Goal: Task Accomplishment & Management: Manage account settings

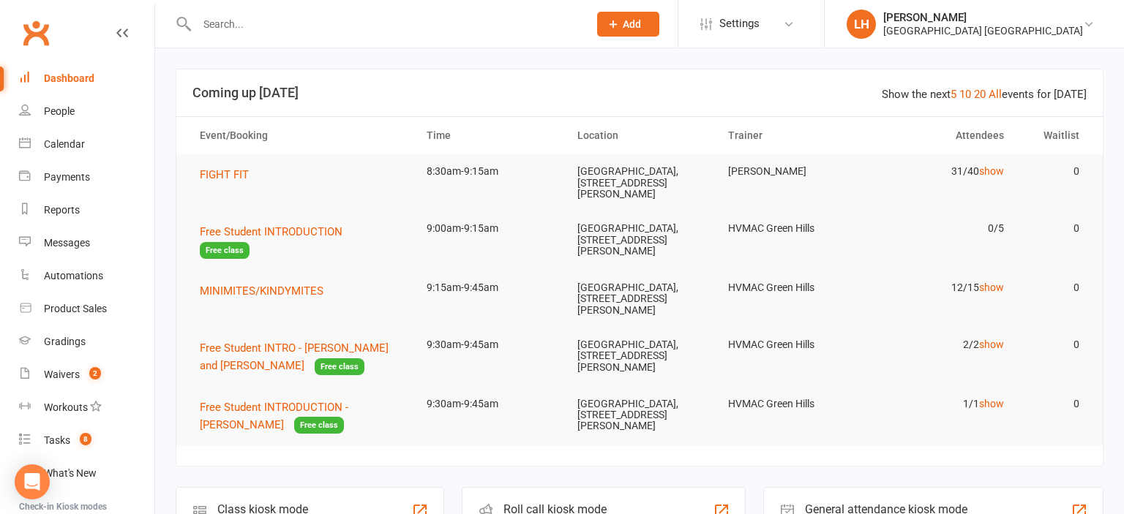
click at [296, 23] on input "text" at bounding box center [385, 24] width 386 height 20
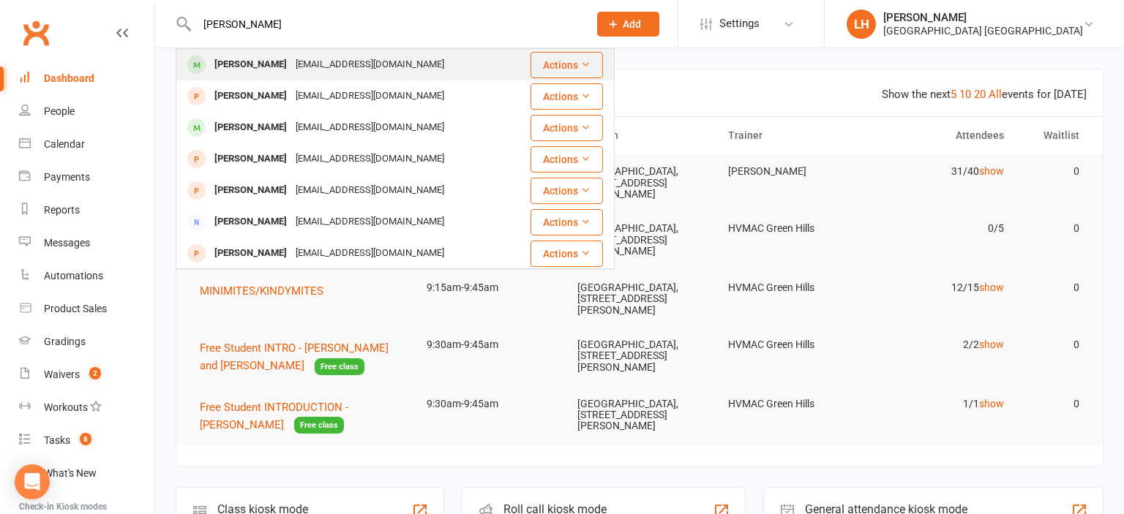
type input "ben taylor"
click at [291, 66] on div "btaylor_135@hotmail.com" at bounding box center [369, 64] width 157 height 21
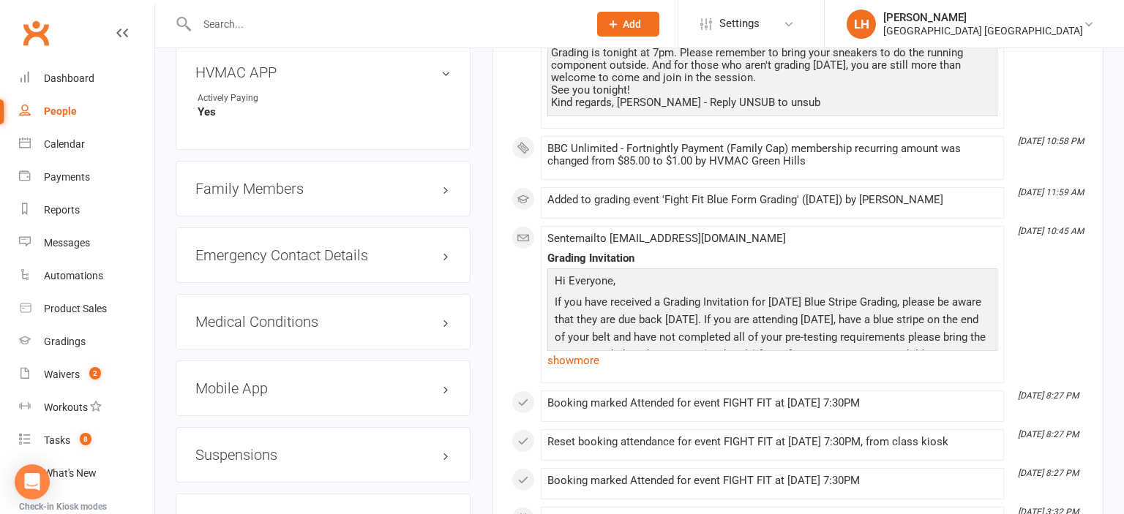
scroll to position [1468, 0]
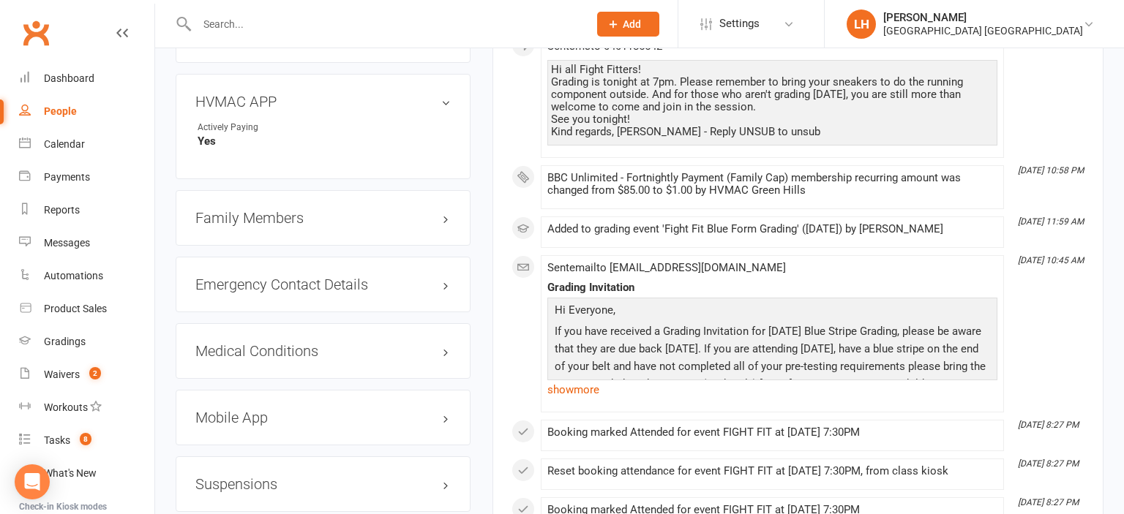
click at [260, 222] on h3 "Family Members" at bounding box center [322, 218] width 255 height 16
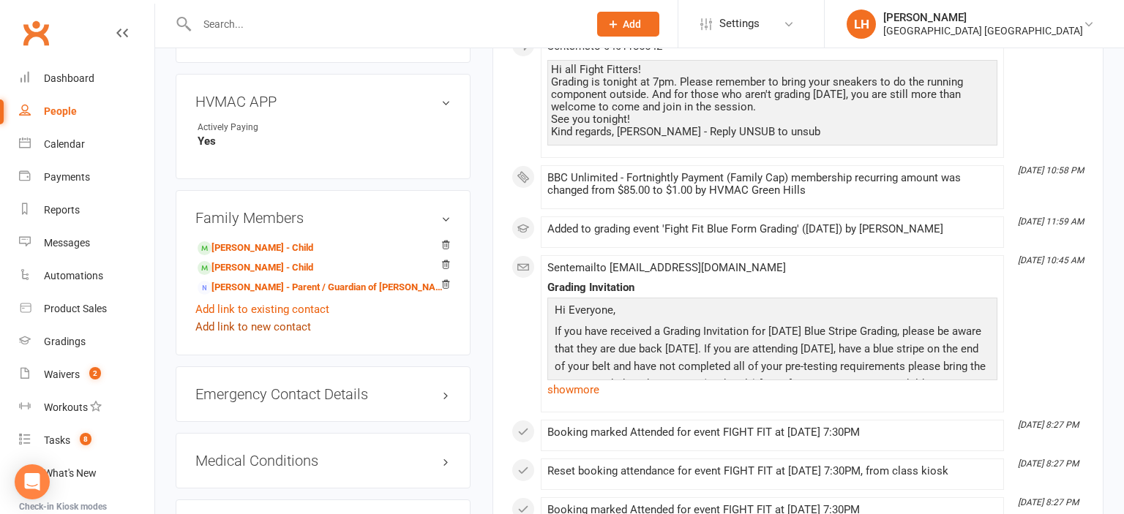
click at [277, 336] on link "Add link to new contact" at bounding box center [253, 327] width 116 height 18
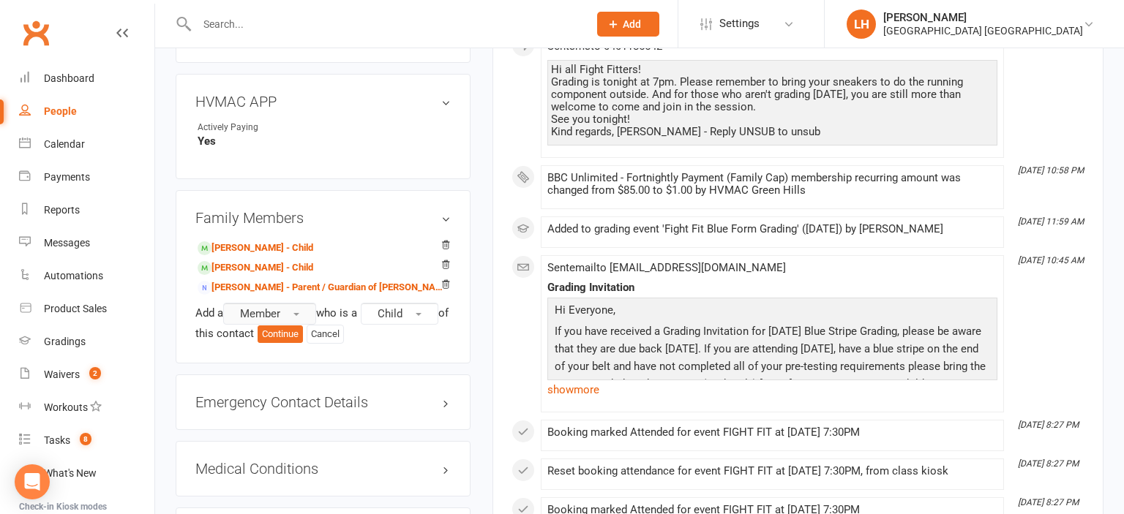
click at [277, 318] on span "Member" at bounding box center [260, 313] width 40 height 13
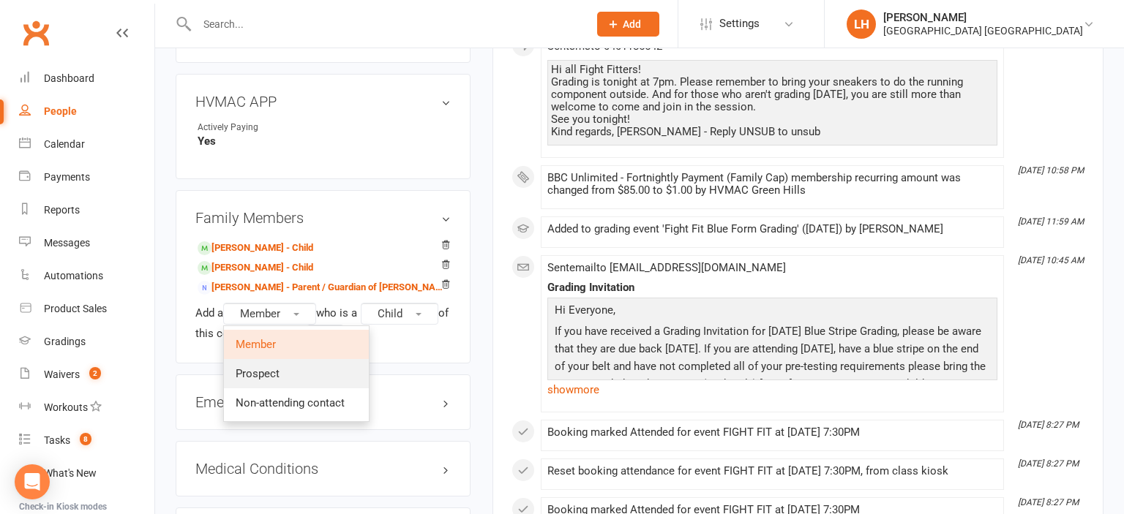
click at [282, 380] on link "Prospect" at bounding box center [296, 373] width 145 height 29
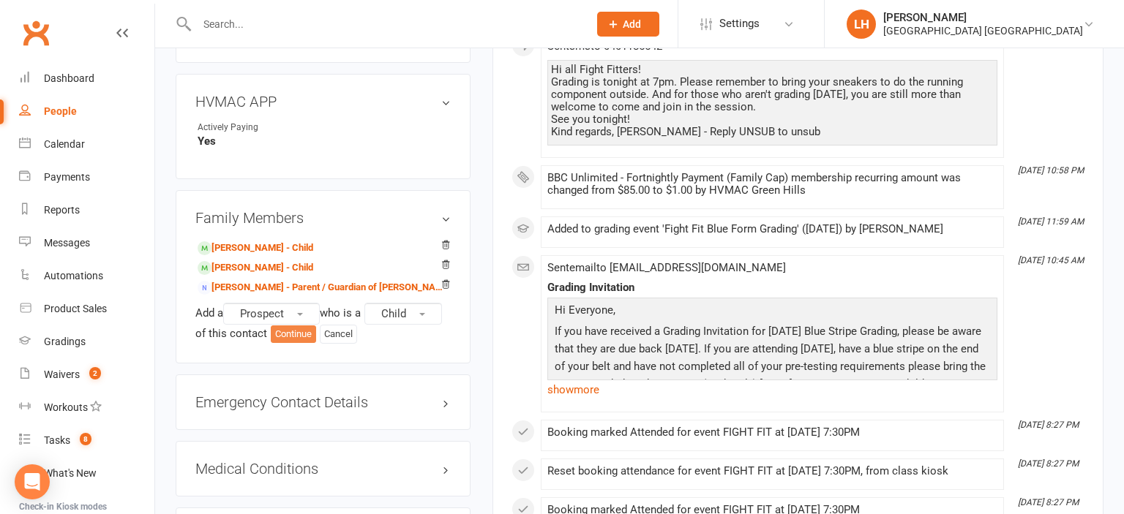
click at [301, 341] on button "Continue" at bounding box center [293, 335] width 45 height 18
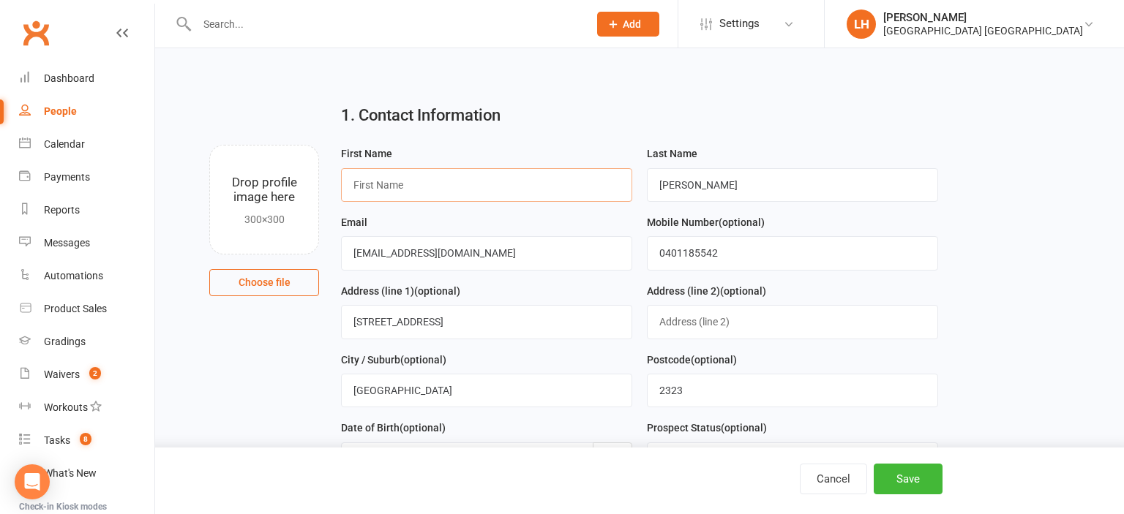
click at [457, 192] on input "text" at bounding box center [486, 185] width 291 height 34
type input "Scarlett"
click at [833, 116] on h2 "1. Contact Information" at bounding box center [639, 116] width 596 height 18
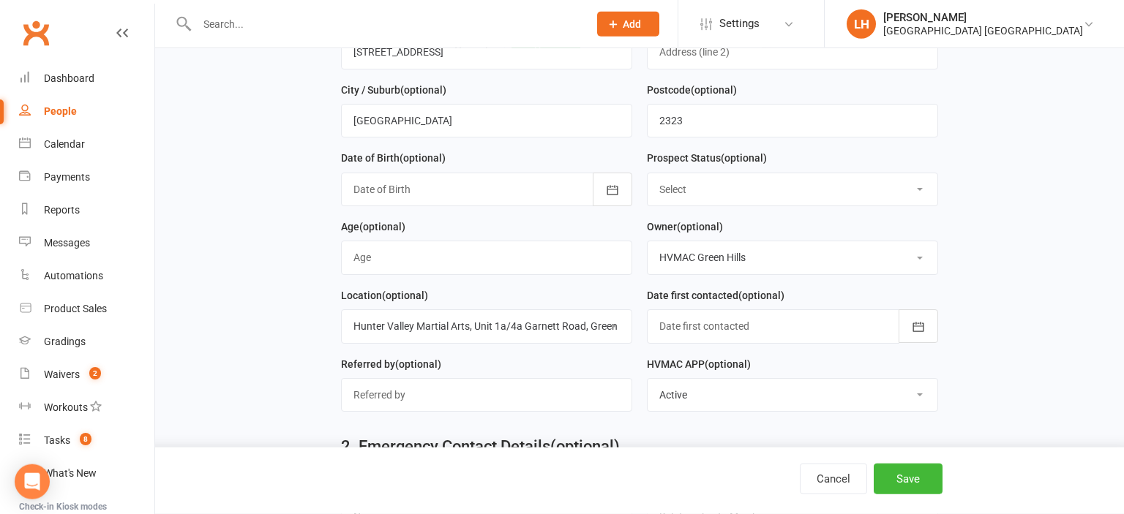
scroll to position [309, 0]
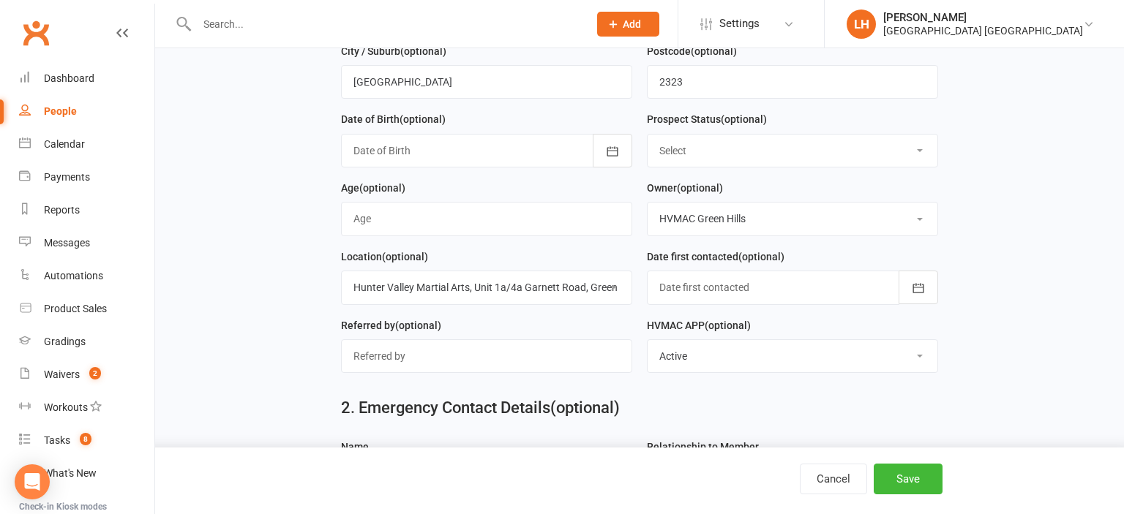
select select "Initial Contact"
click option "Initial Contact" at bounding box center [0, 0] width 0 height 0
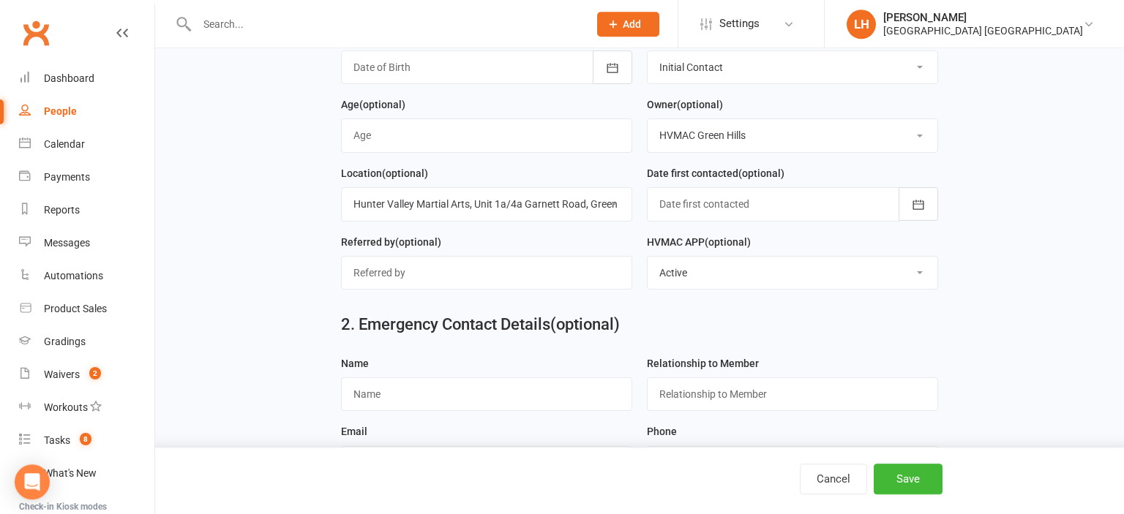
scroll to position [463, 0]
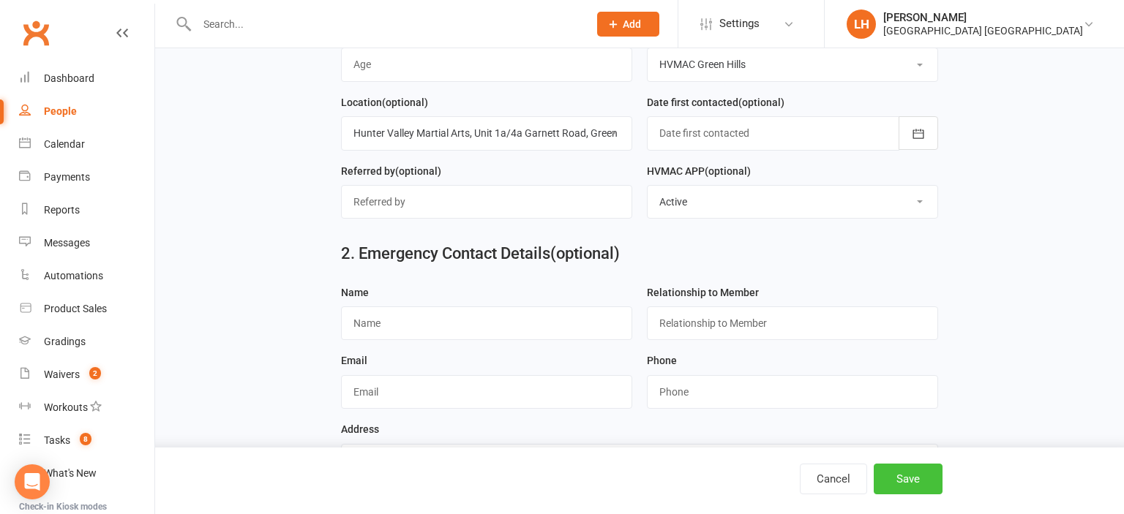
click at [908, 483] on button "Save" at bounding box center [908, 479] width 69 height 31
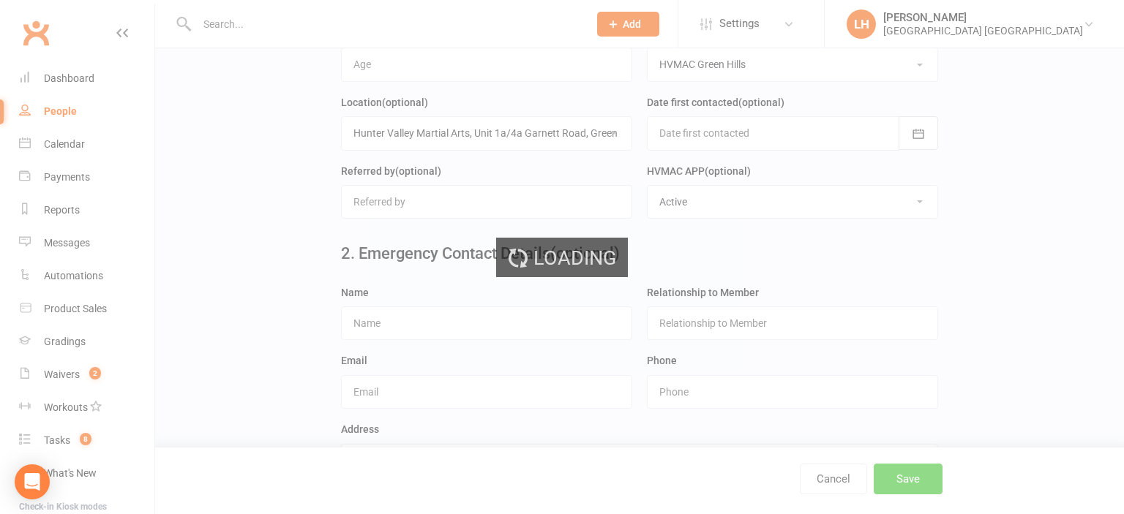
scroll to position [0, 0]
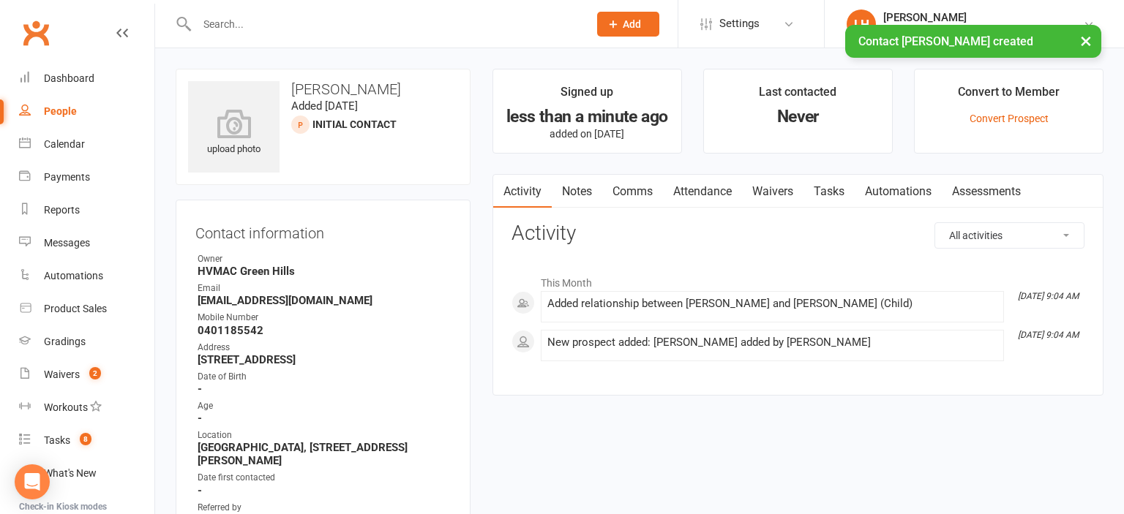
click at [779, 192] on link "Waivers" at bounding box center [772, 192] width 61 height 34
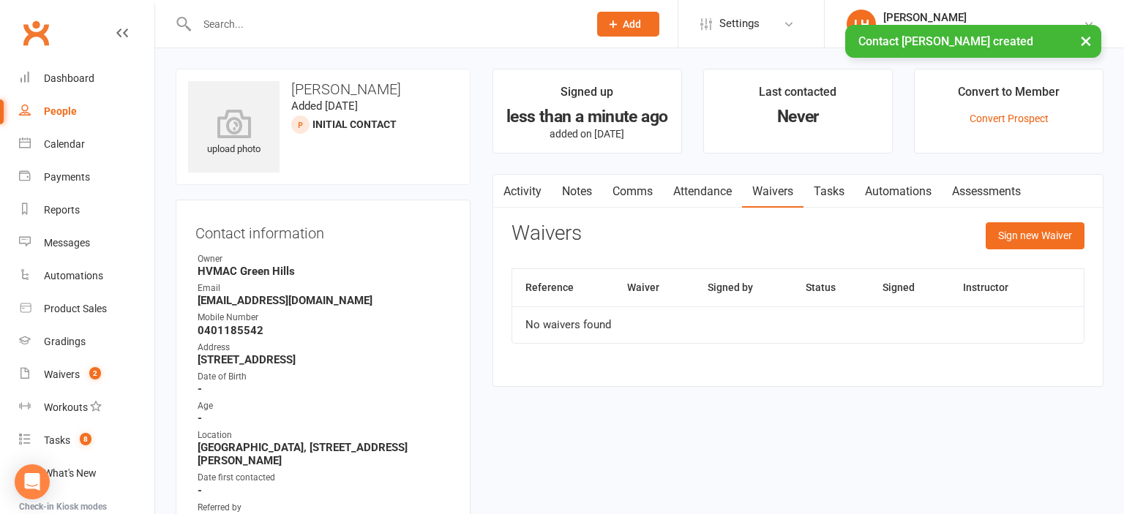
click at [702, 189] on link "Attendance" at bounding box center [702, 192] width 79 height 34
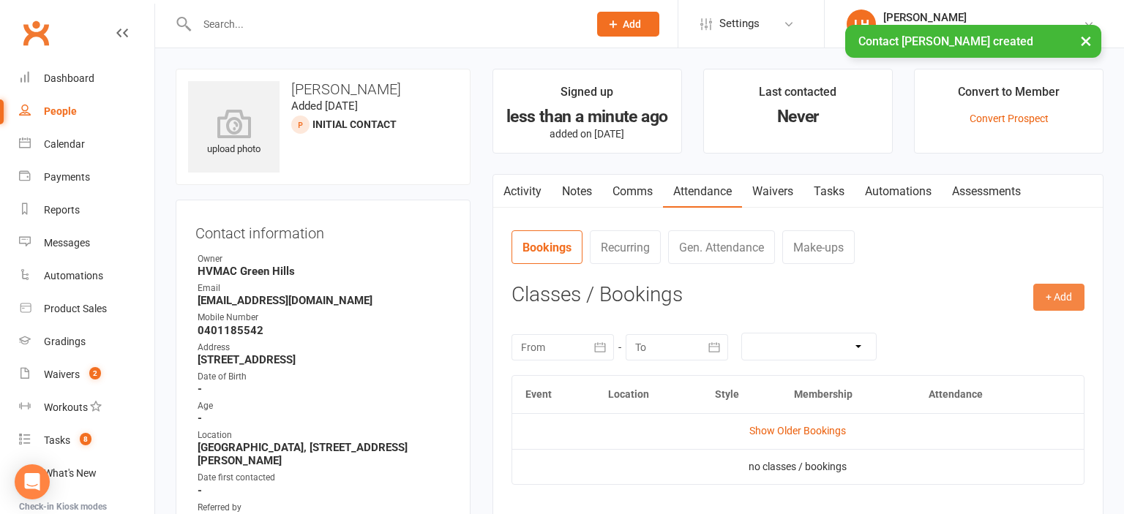
click at [1057, 294] on button "+ Add" at bounding box center [1058, 297] width 51 height 26
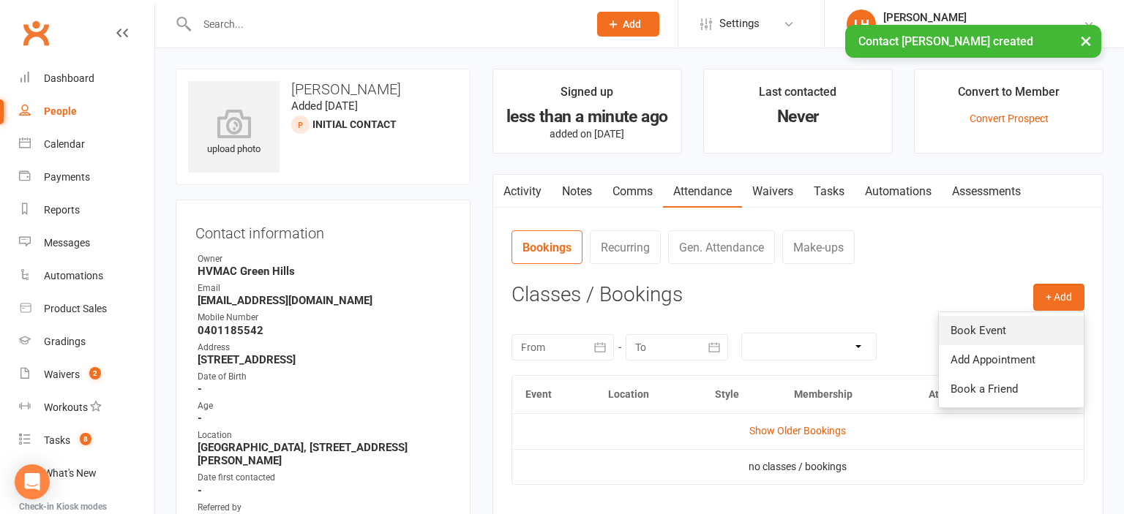
click at [970, 326] on link "Book Event" at bounding box center [1011, 330] width 145 height 29
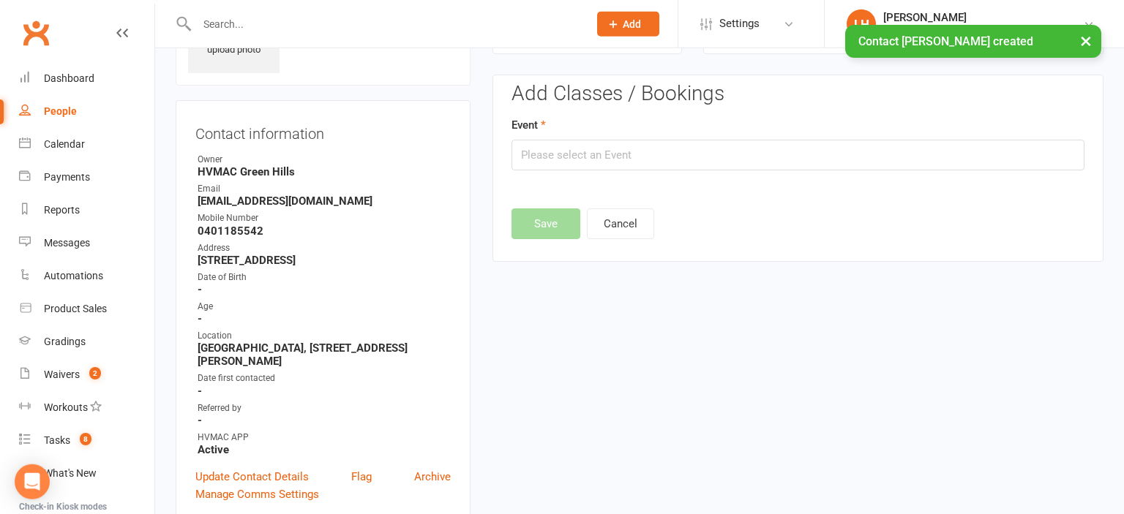
scroll to position [100, 0]
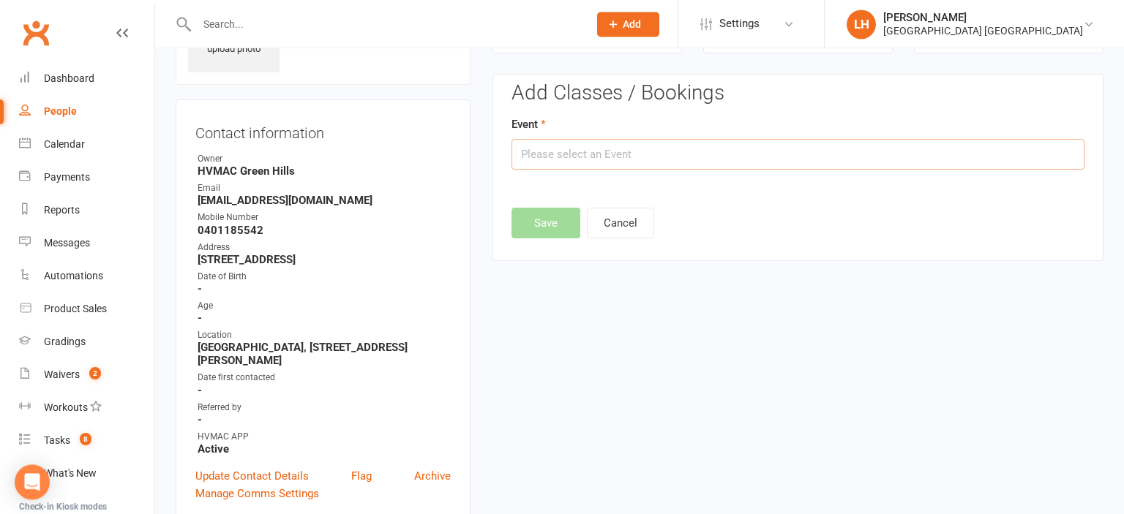
click at [607, 154] on input "text" at bounding box center [797, 154] width 573 height 31
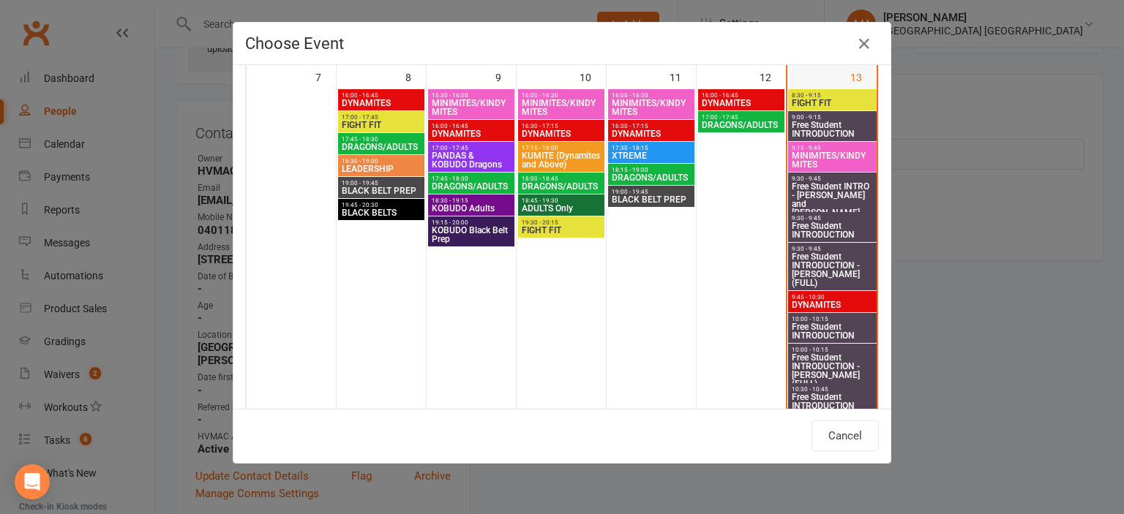
scroll to position [323, 0]
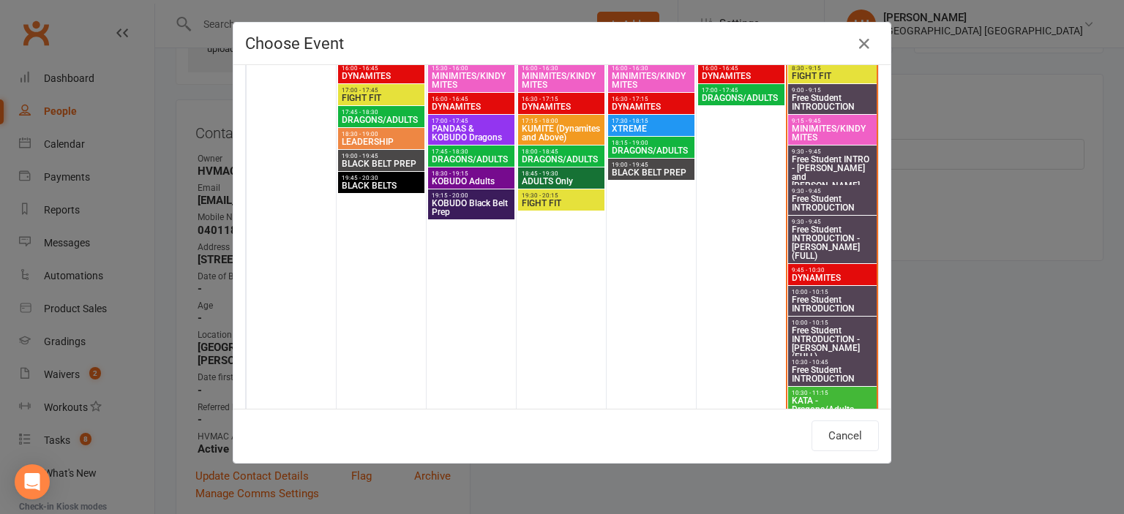
click at [803, 130] on span "MINIMITES/KINDYMITES" at bounding box center [832, 133] width 83 height 18
type input "MINIMITES/KINDYMITES - Sep 13, 2025 9:15:00 AM"
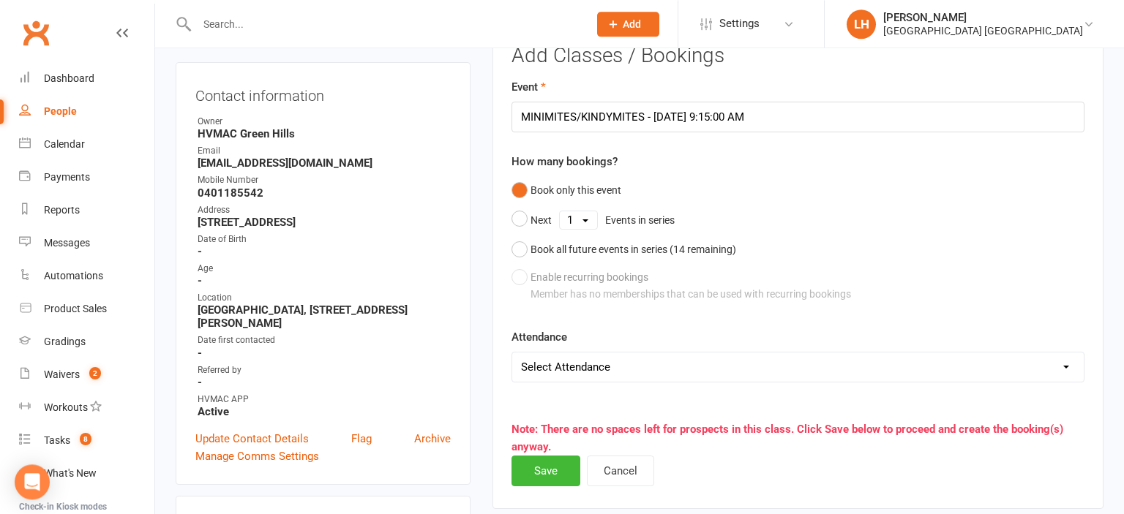
scroll to position [178, 0]
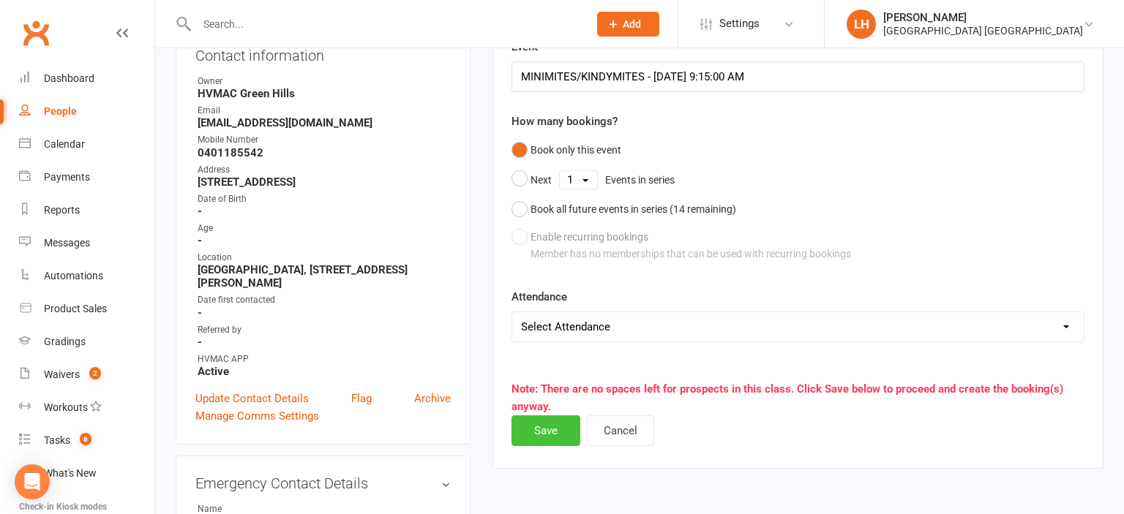
click at [555, 426] on button "Save" at bounding box center [545, 431] width 69 height 31
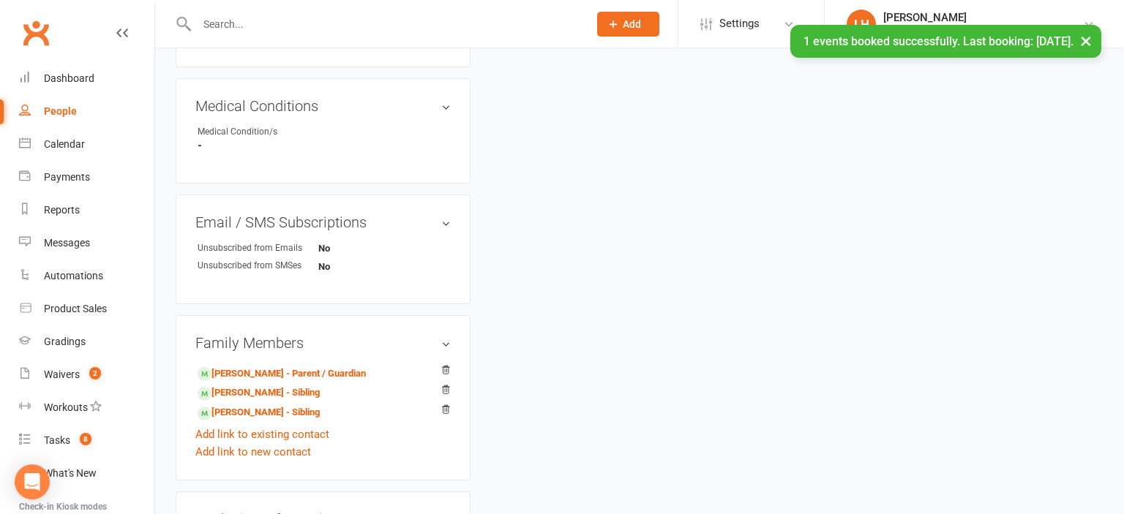
scroll to position [796, 0]
click at [288, 379] on link "Ben Taylor - Parent / Guardian" at bounding box center [282, 373] width 168 height 15
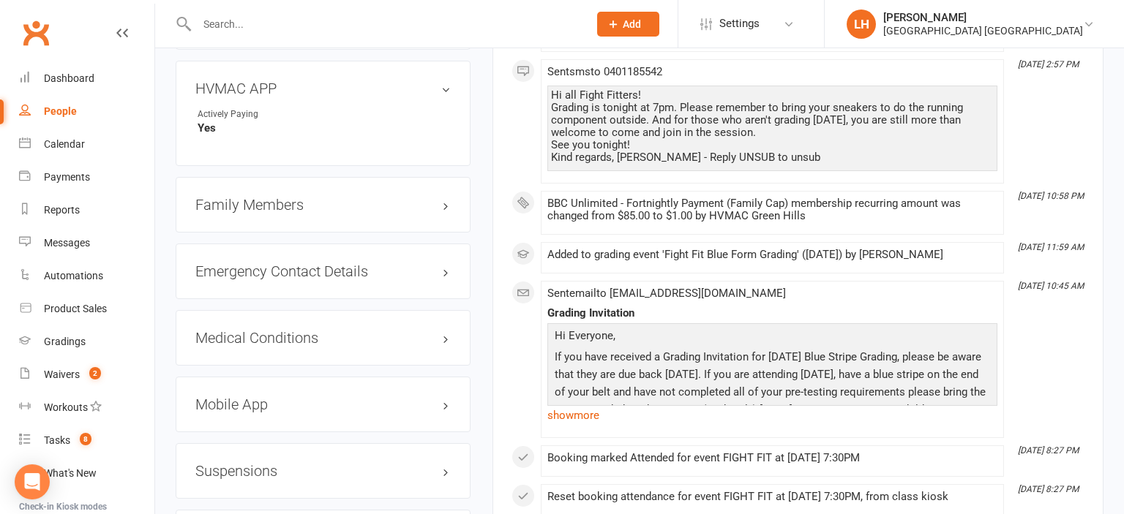
scroll to position [1545, 0]
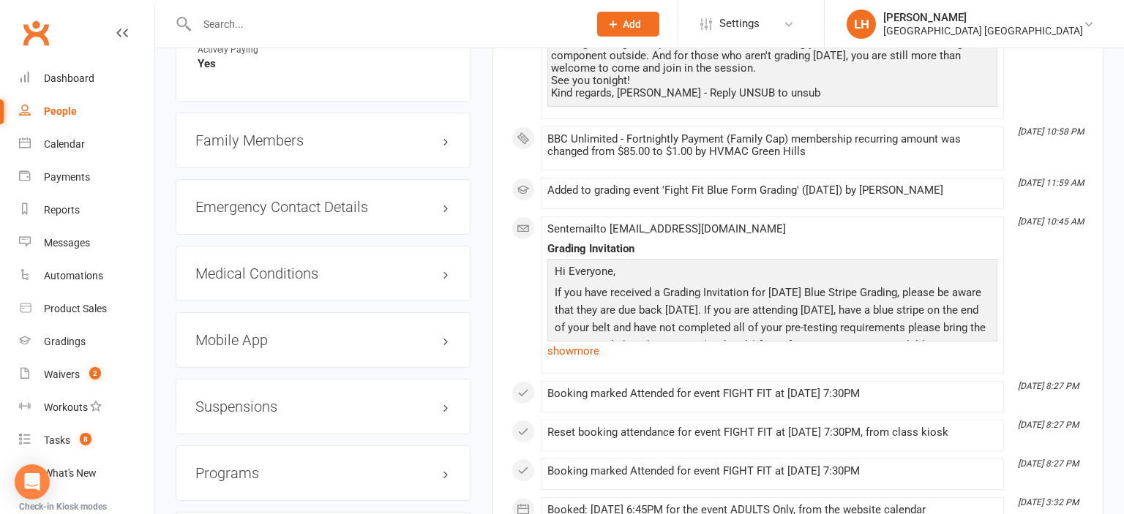
click at [262, 135] on div "Family Members" at bounding box center [323, 141] width 295 height 56
click at [263, 143] on h3 "Family Members" at bounding box center [322, 140] width 255 height 16
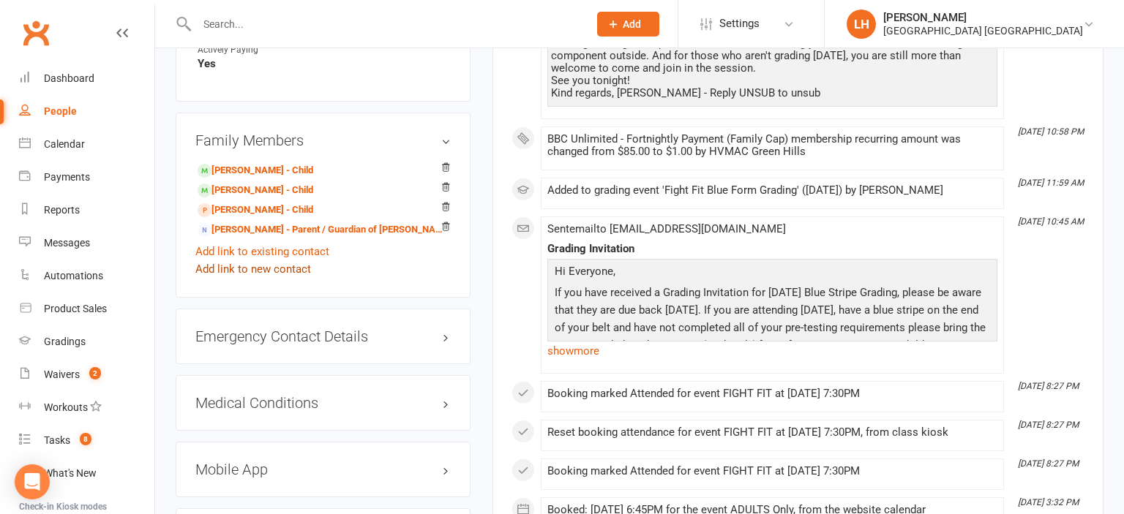
click at [230, 278] on link "Add link to new contact" at bounding box center [253, 269] width 116 height 18
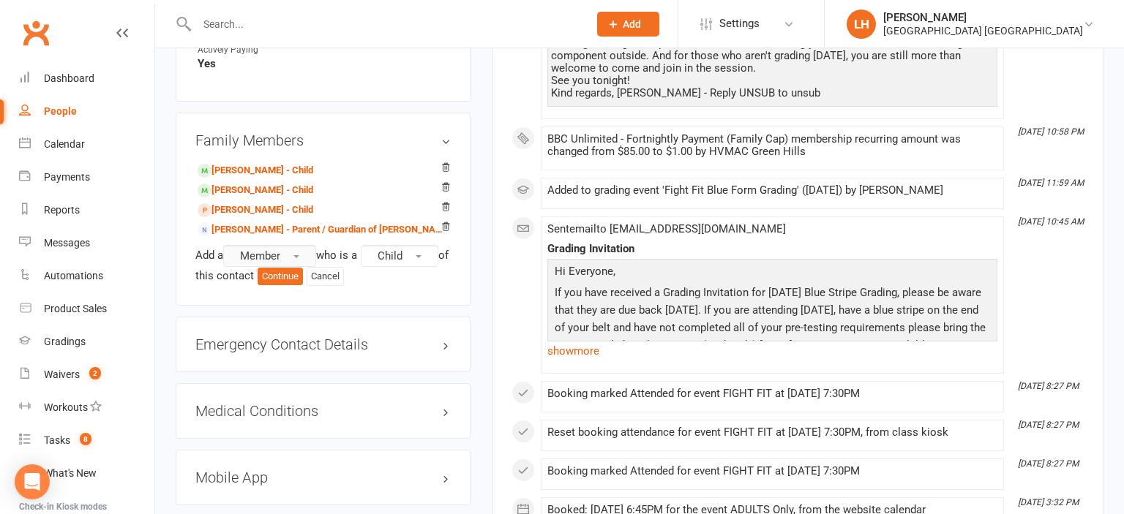
click at [291, 263] on button "Member" at bounding box center [269, 256] width 93 height 22
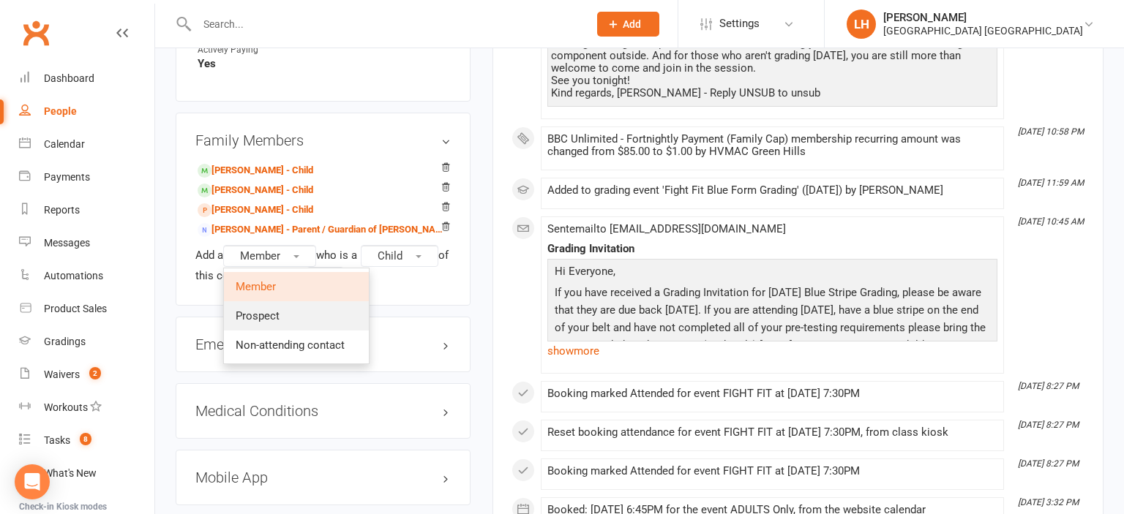
click at [300, 329] on link "Prospect" at bounding box center [296, 315] width 145 height 29
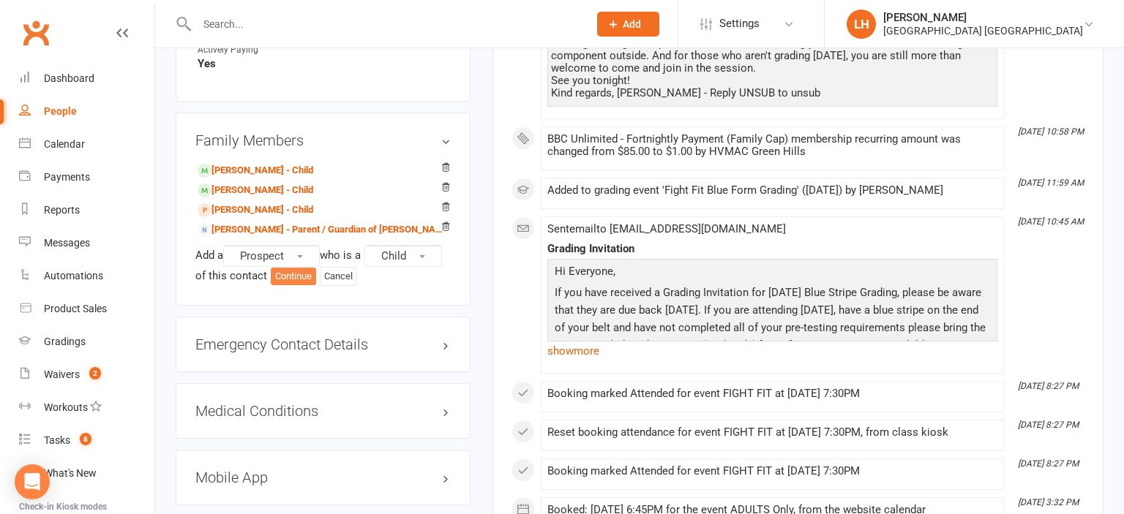
click at [303, 285] on button "Continue" at bounding box center [293, 277] width 45 height 18
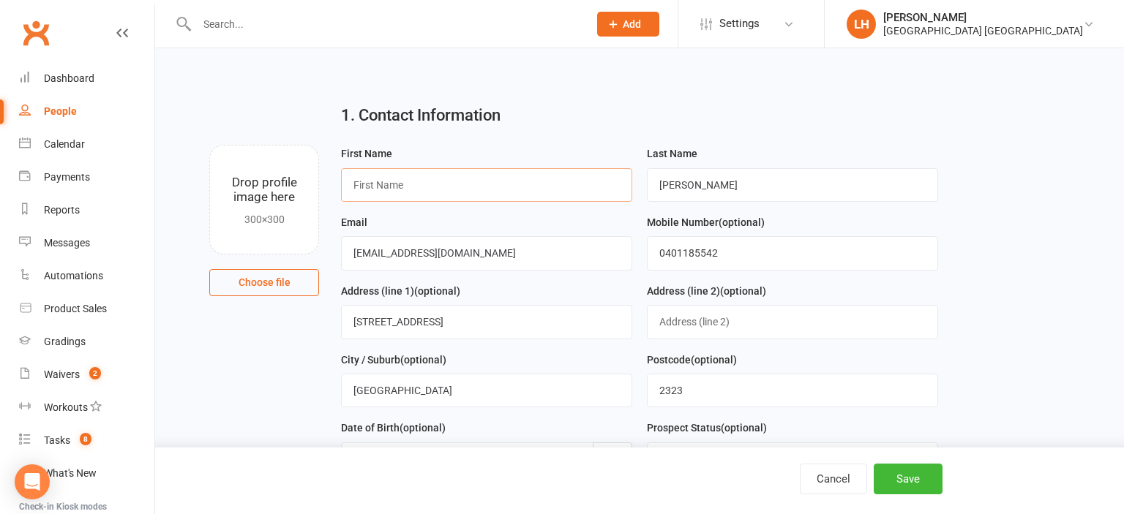
click at [523, 192] on input "text" at bounding box center [486, 185] width 291 height 34
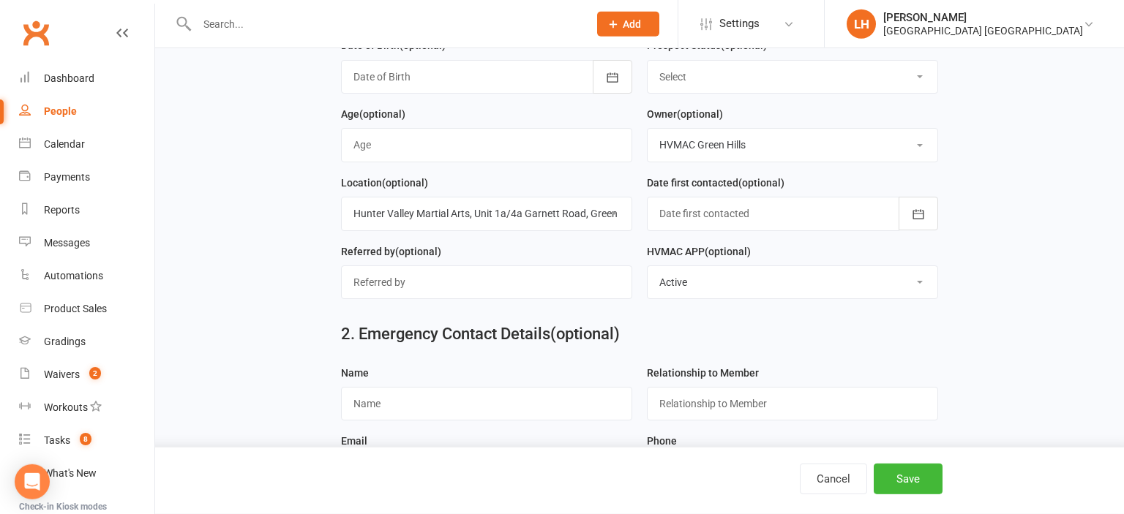
scroll to position [386, 0]
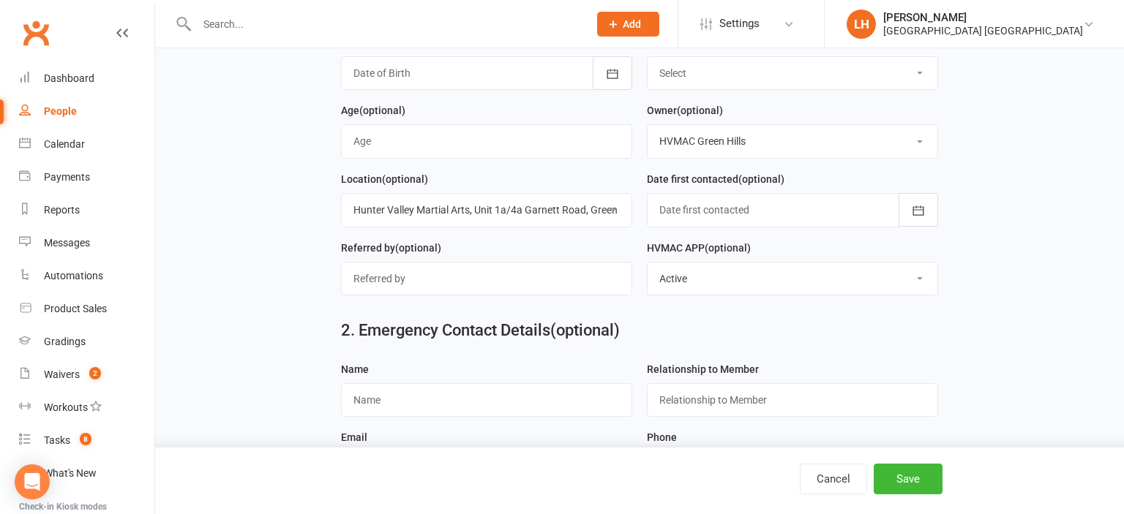
type input "Charlie"
click at [648, 57] on select "Select Initial Contact Not interested Special Event Attendee Birthday Party Att…" at bounding box center [793, 73] width 290 height 32
select select "Initial Contact"
click option "Initial Contact" at bounding box center [0, 0] width 0 height 0
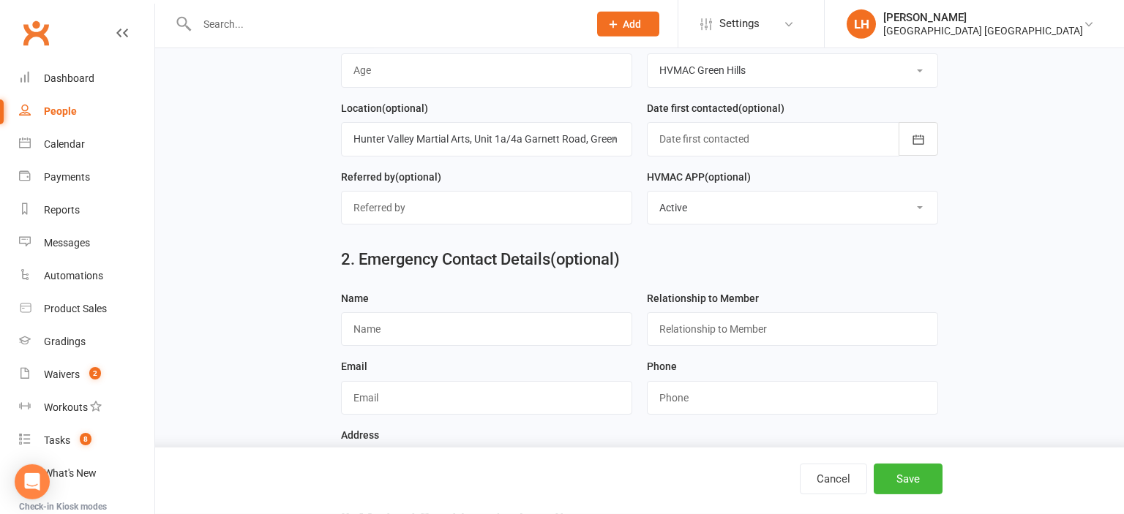
scroll to position [541, 0]
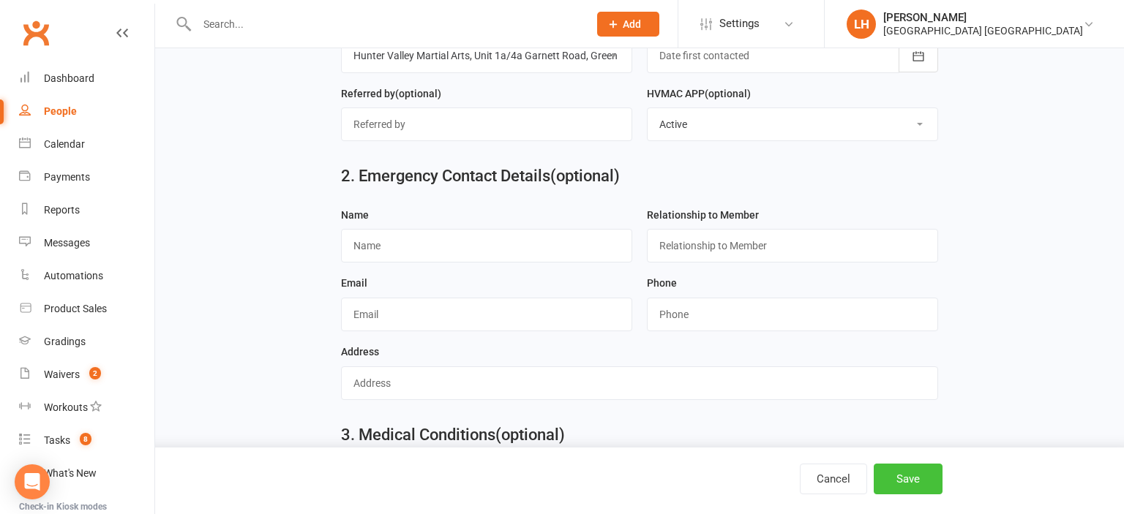
click at [920, 479] on button "Save" at bounding box center [908, 479] width 69 height 31
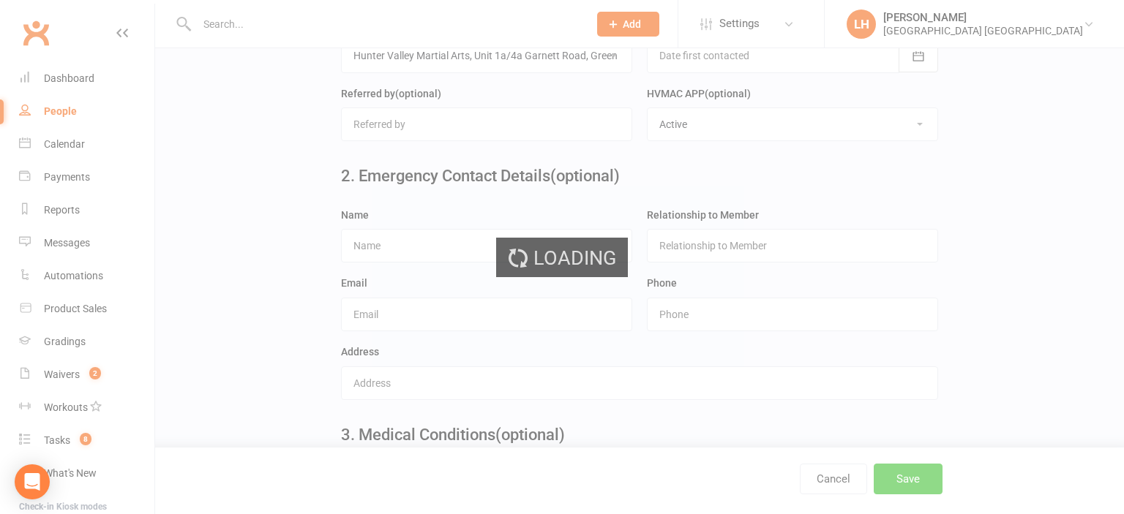
scroll to position [0, 0]
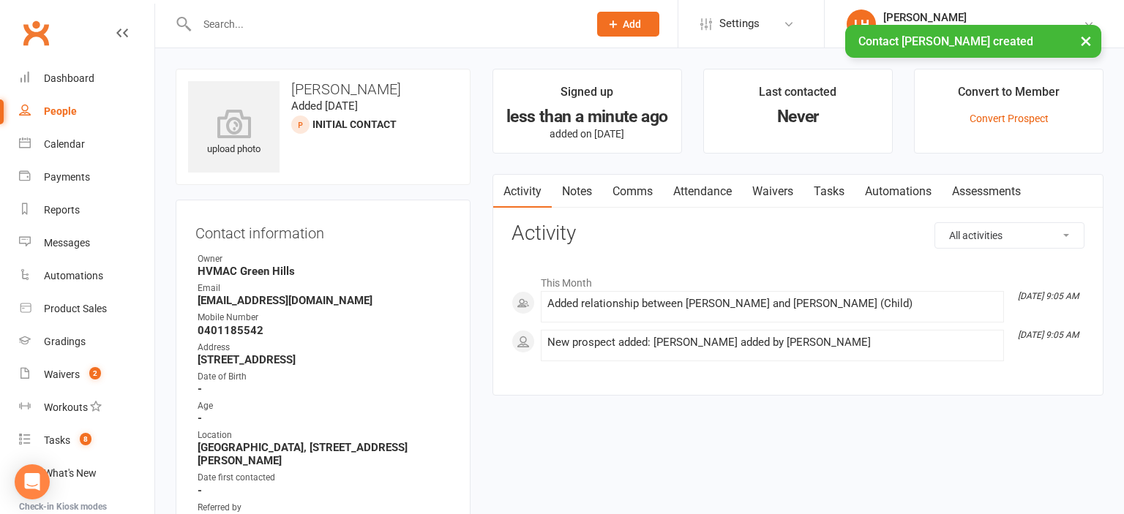
click at [707, 190] on link "Attendance" at bounding box center [702, 192] width 79 height 34
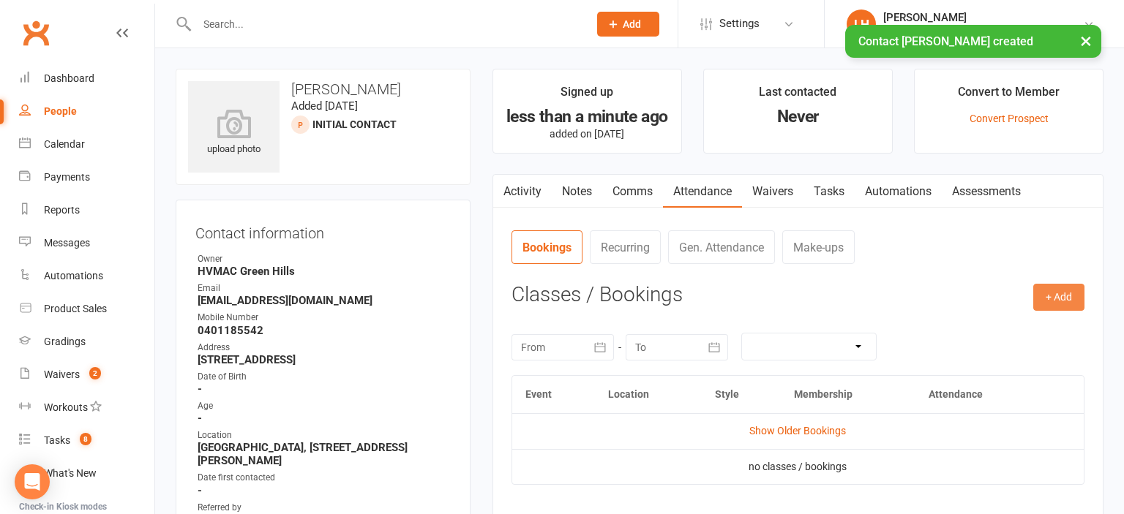
click at [1051, 299] on button "+ Add" at bounding box center [1058, 297] width 51 height 26
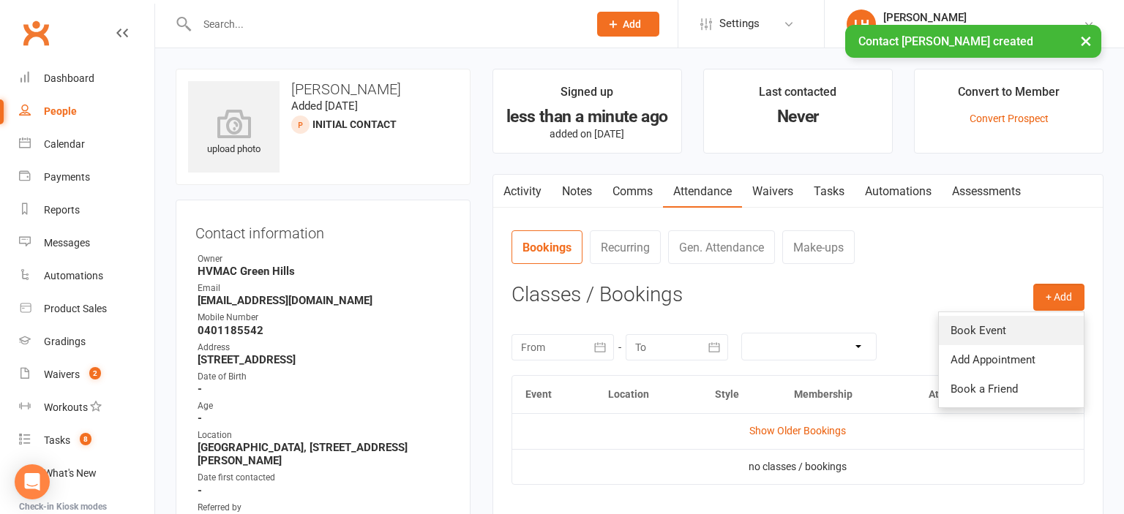
click at [1002, 339] on link "Book Event" at bounding box center [1011, 330] width 145 height 29
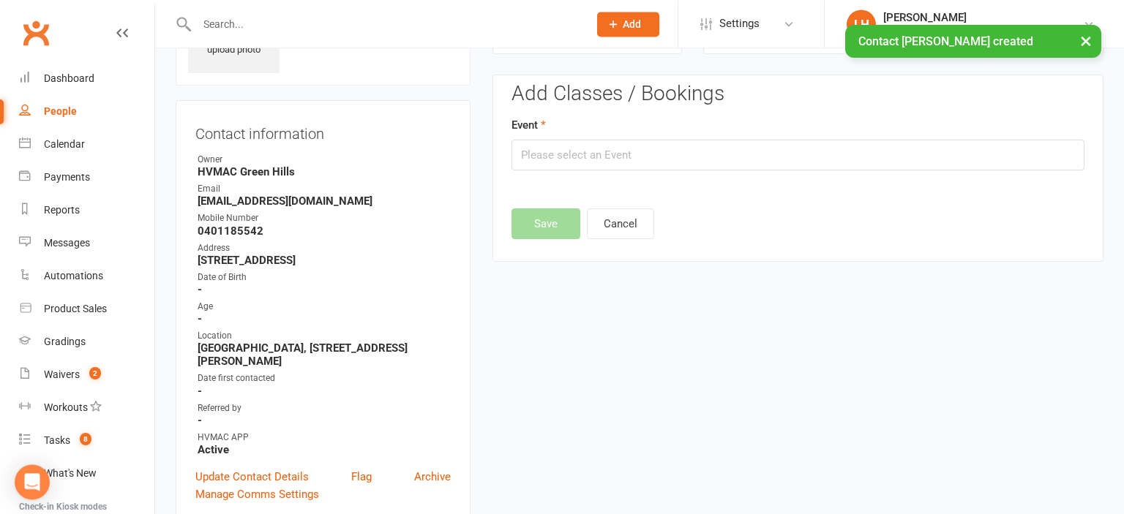
scroll to position [100, 0]
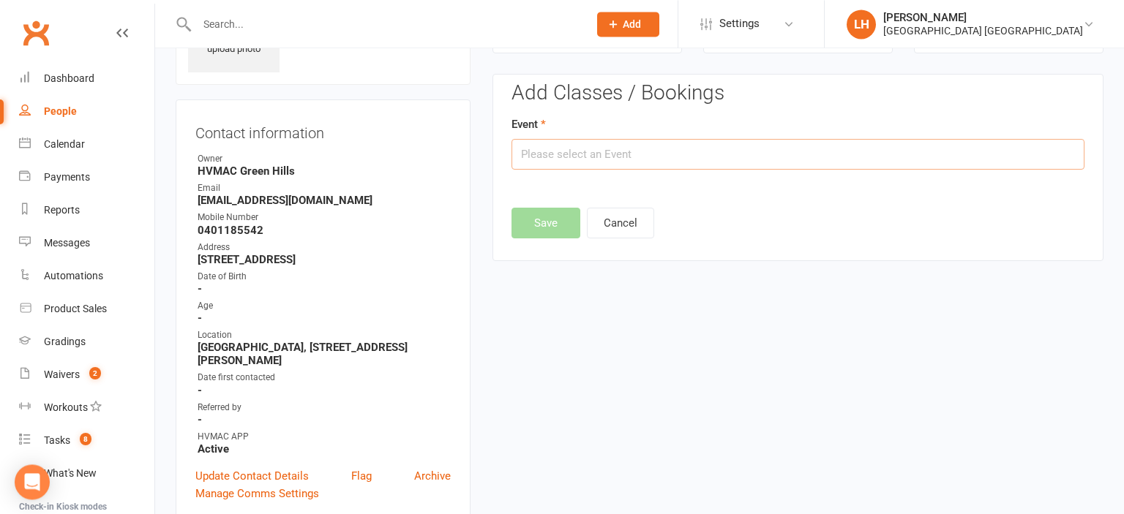
click at [560, 151] on input "text" at bounding box center [797, 154] width 573 height 31
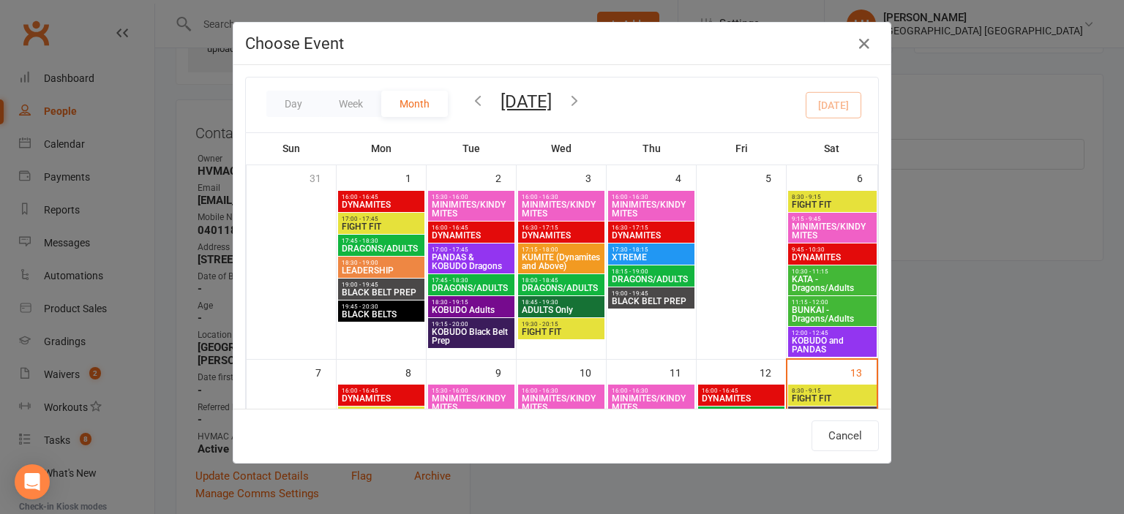
scroll to position [161, 0]
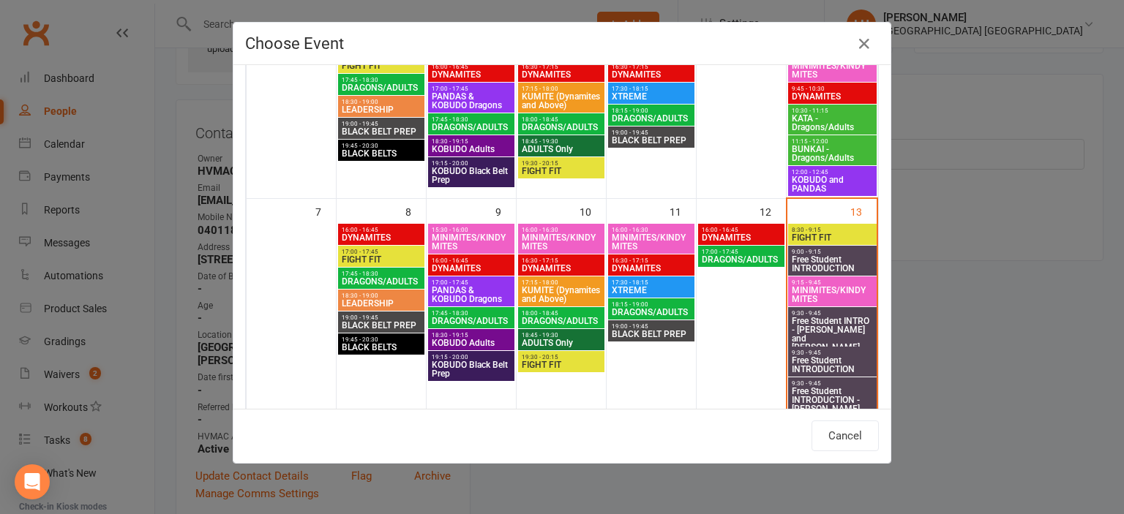
click at [856, 291] on span "MINIMITES/KINDYMITES" at bounding box center [832, 295] width 83 height 18
type input "MINIMITES/KINDYMITES - Sep 13, 2025 9:15:00 AM"
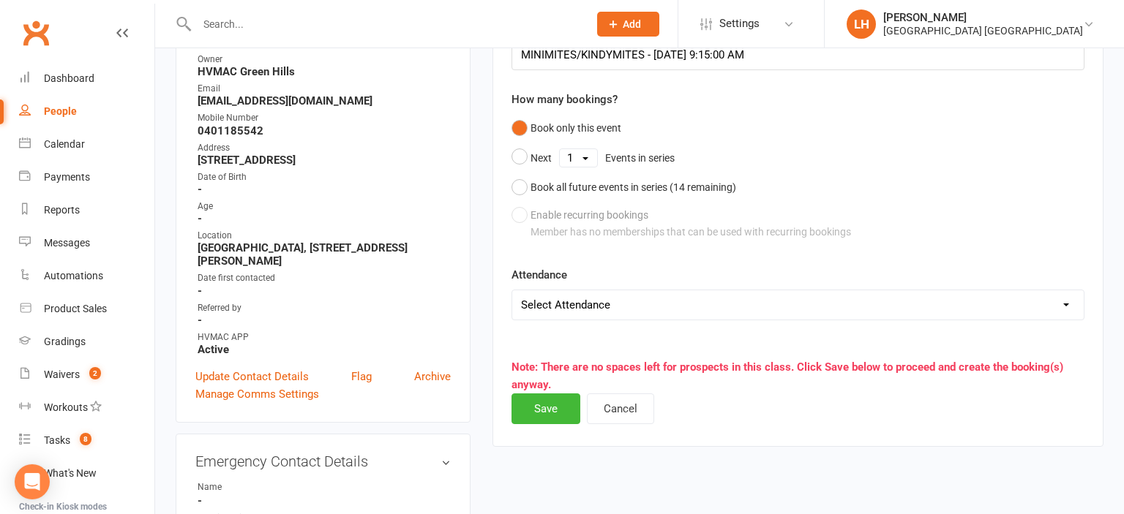
scroll to position [255, 0]
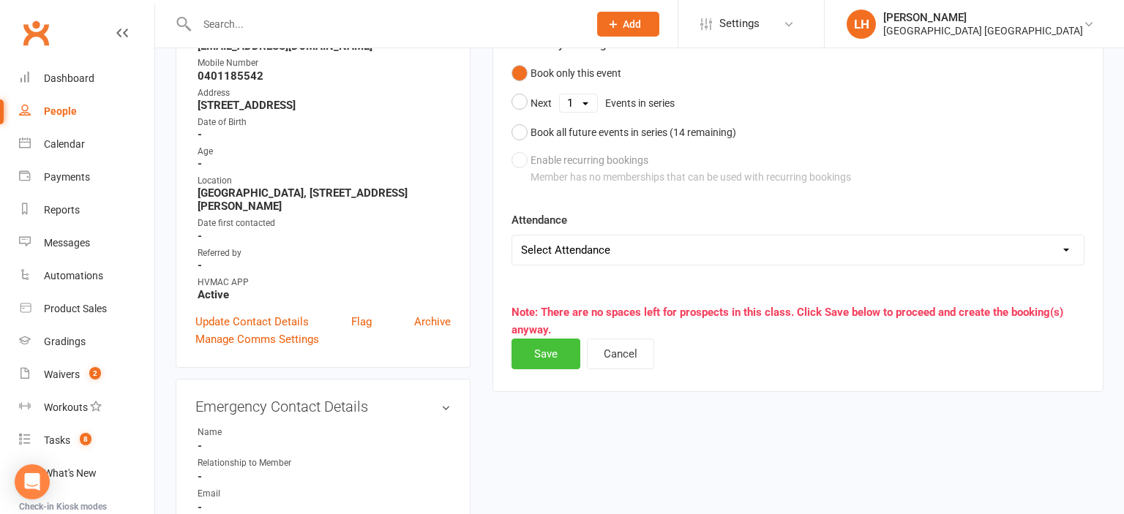
click at [558, 346] on button "Save" at bounding box center [545, 354] width 69 height 31
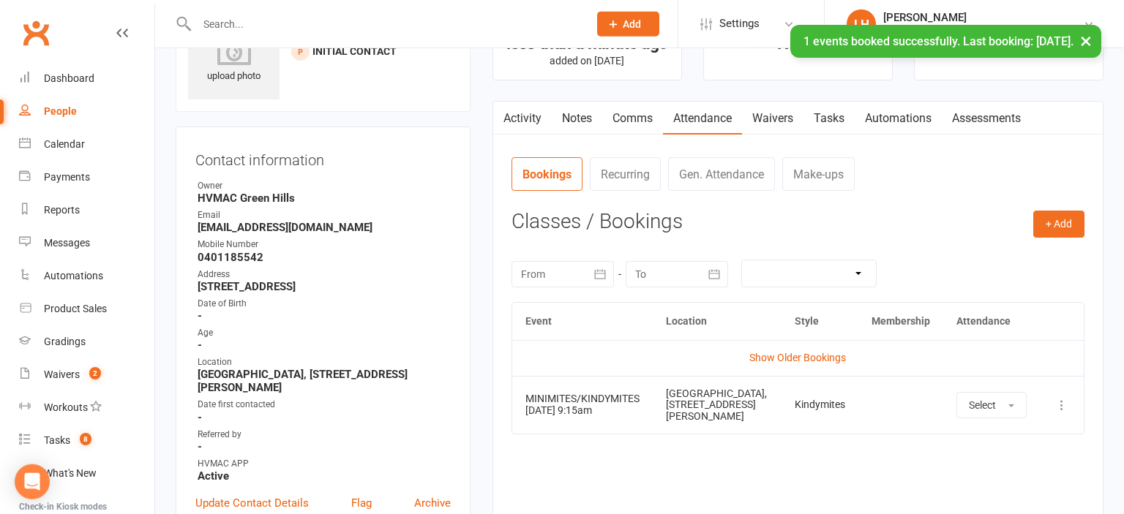
scroll to position [0, 0]
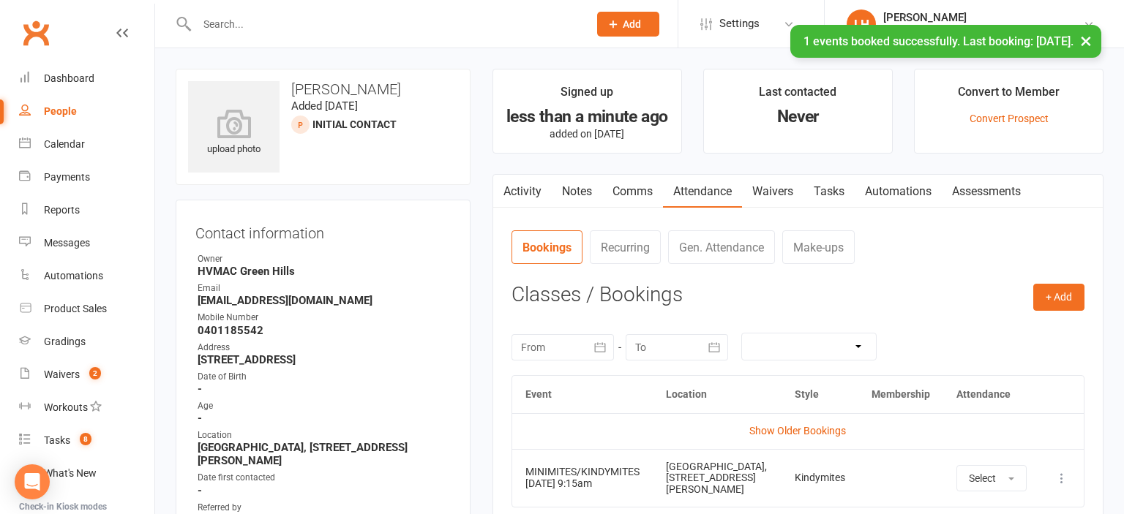
click at [424, 209] on div "Contact information Owner HVMAC Green Hills Email btaylor_135@hotmail.com Mobil…" at bounding box center [323, 411] width 295 height 423
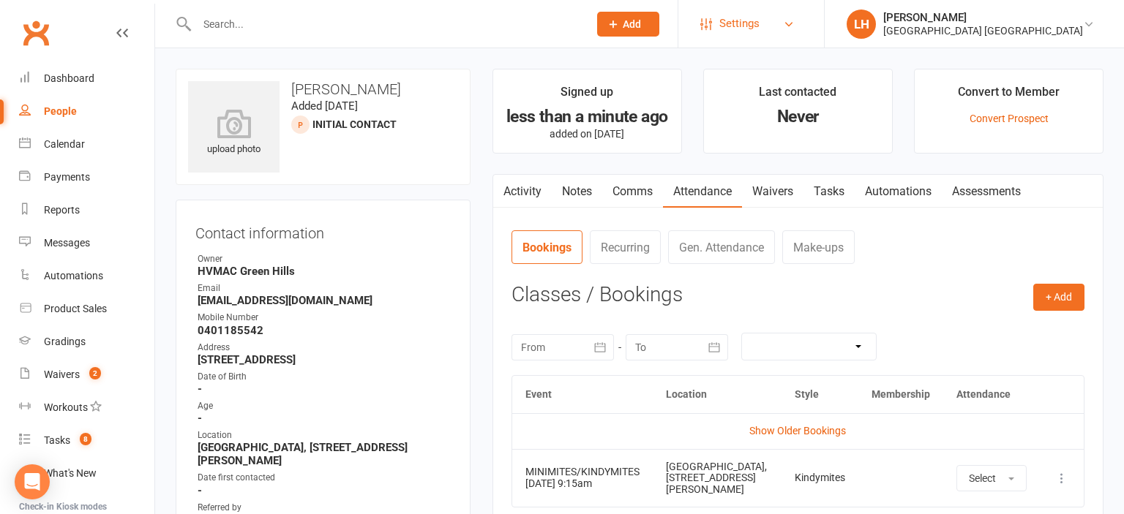
click at [747, 17] on span "Settings" at bounding box center [739, 23] width 40 height 33
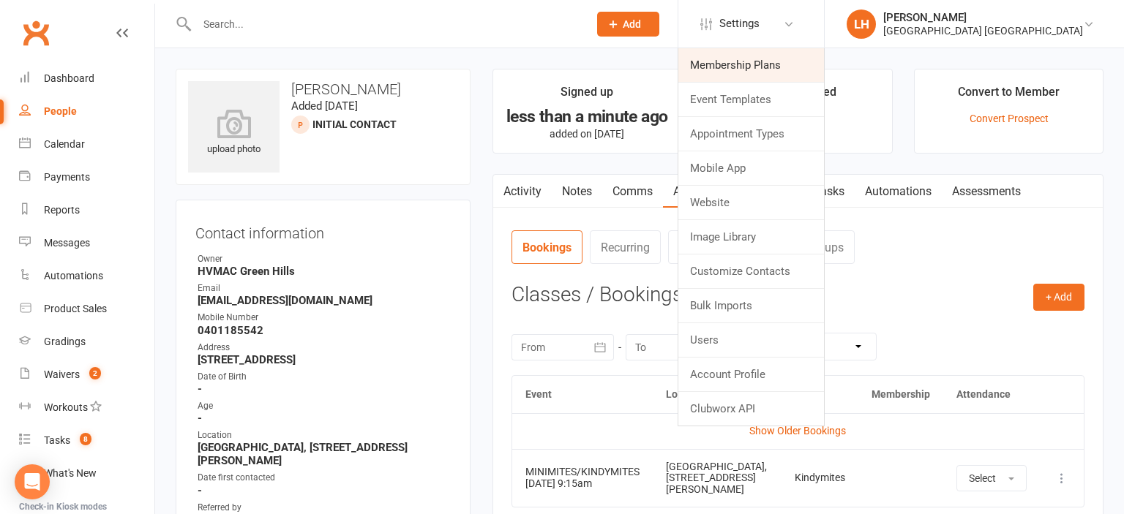
click at [745, 61] on link "Membership Plans" at bounding box center [751, 65] width 146 height 34
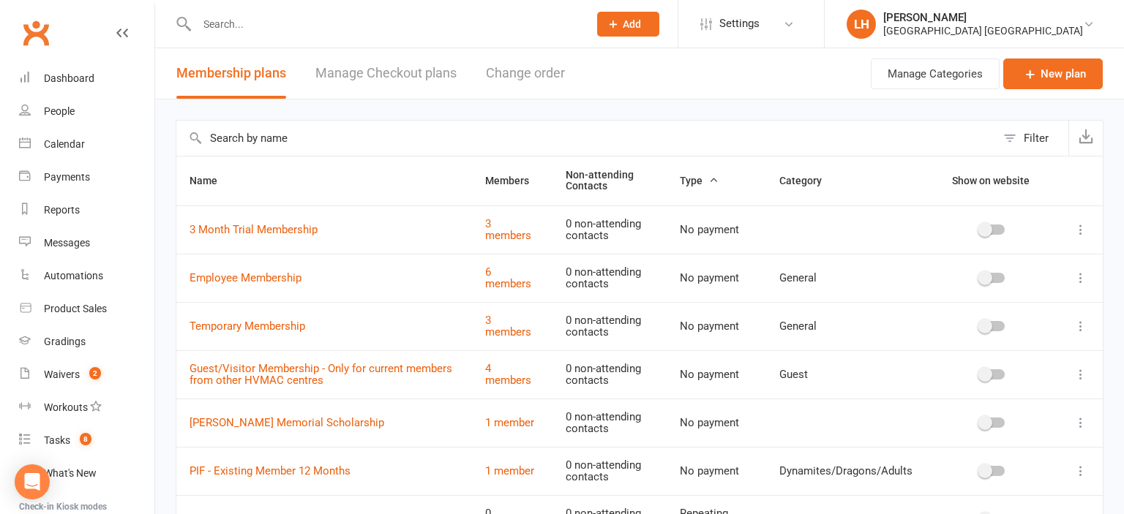
click at [394, 124] on input "text" at bounding box center [586, 138] width 820 height 35
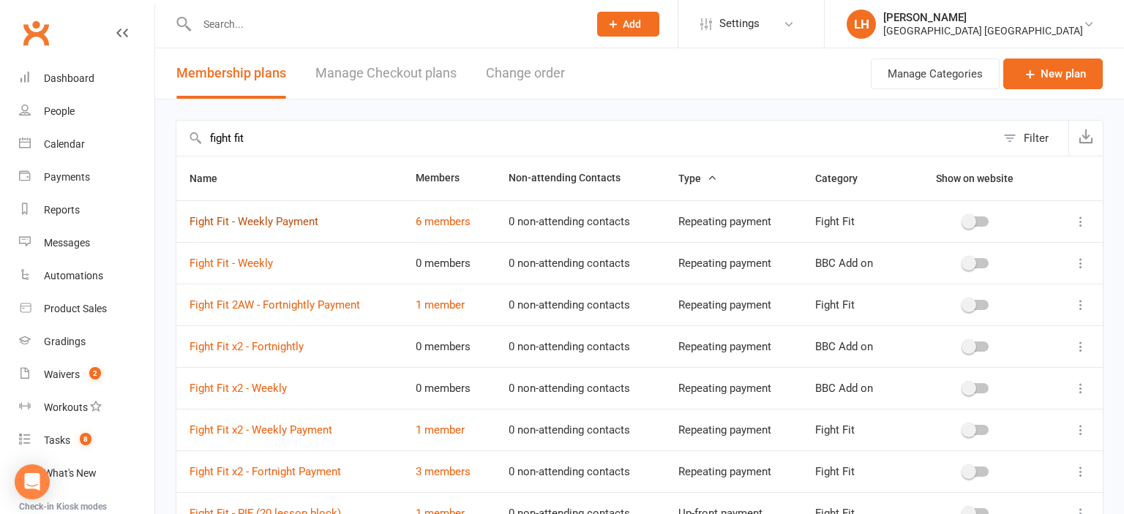
type input "fight fit"
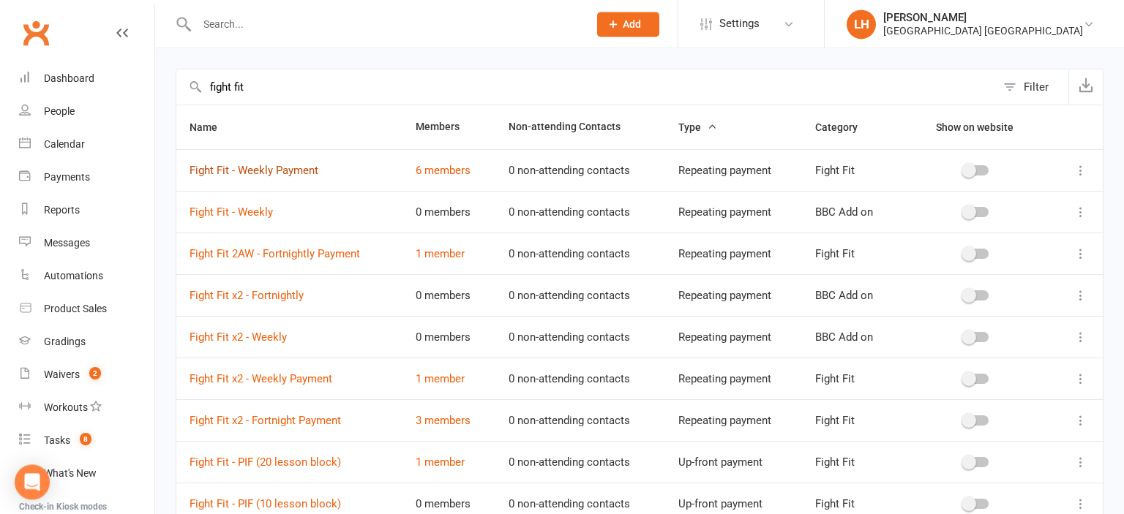
scroll to position [77, 0]
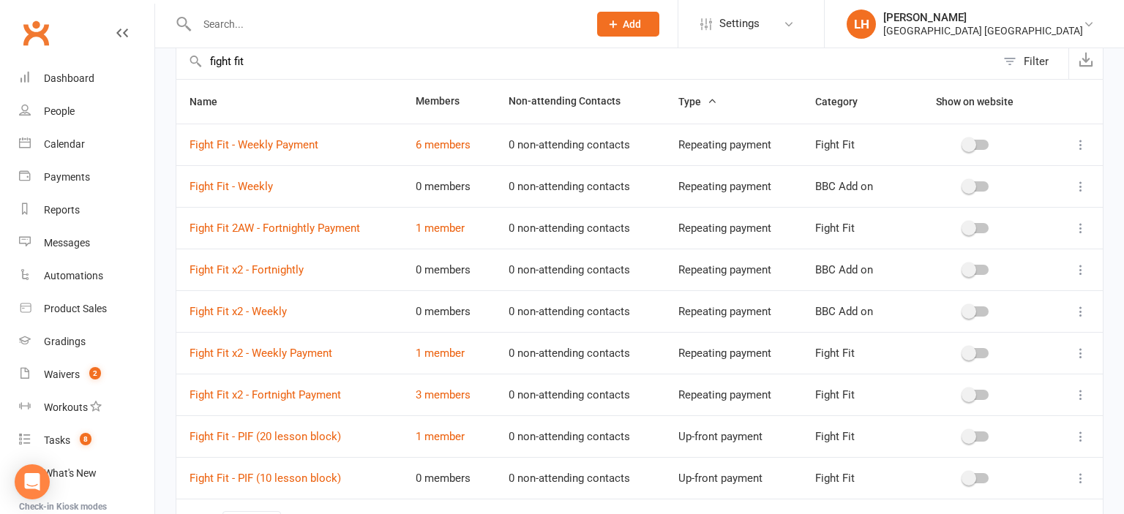
drag, startPoint x: 293, startPoint y: 245, endPoint x: 297, endPoint y: 549, distance: 303.7
click at [297, 514] on div "Name Members Non-attending Contacts Type Category Show on website Fight Fit - W…" at bounding box center [640, 325] width 928 height 492
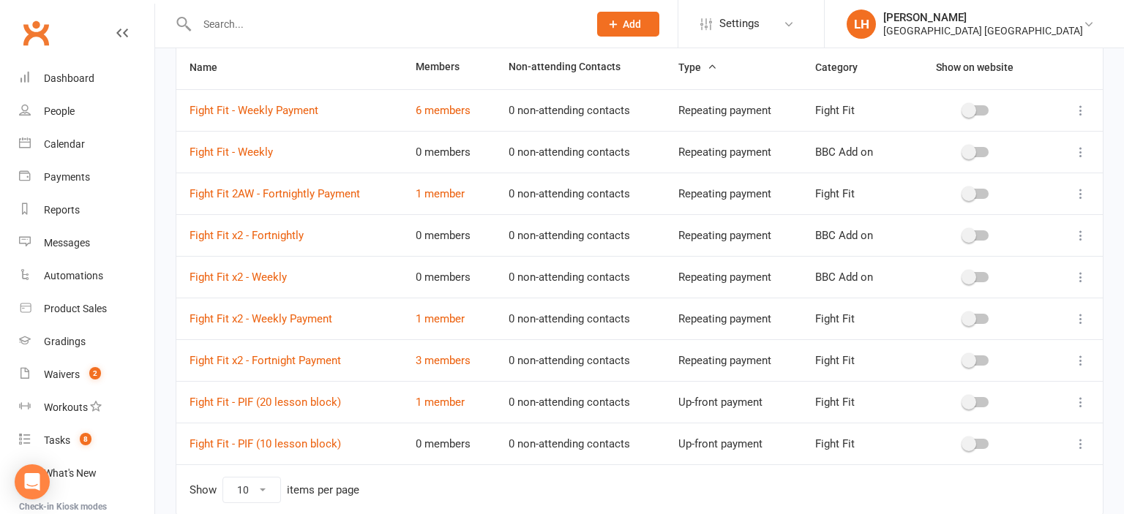
click at [370, 75] on th "Name" at bounding box center [289, 67] width 226 height 44
click at [75, 72] on div "Dashboard" at bounding box center [69, 78] width 50 height 12
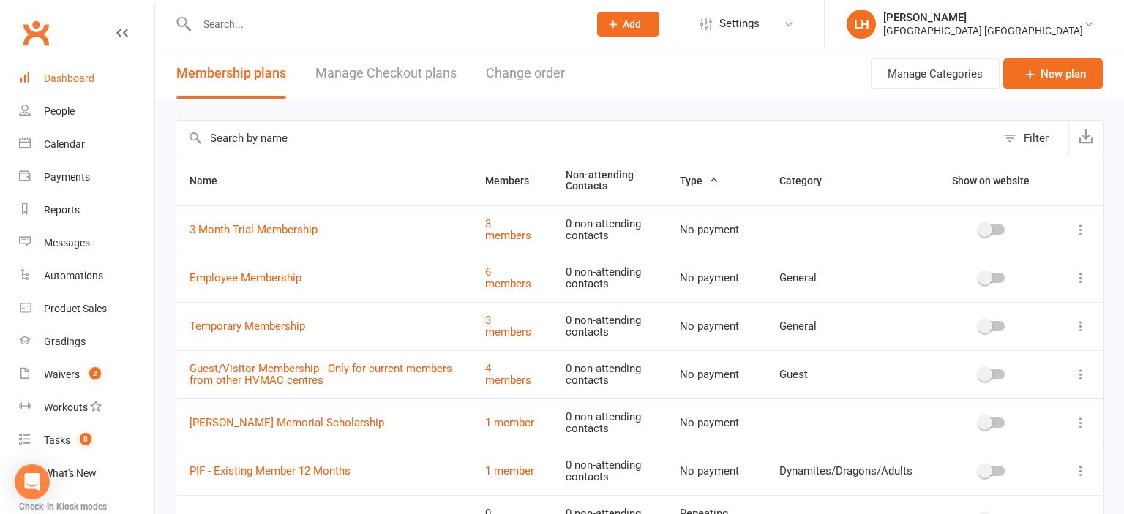
click at [56, 81] on div "Dashboard" at bounding box center [69, 78] width 50 height 12
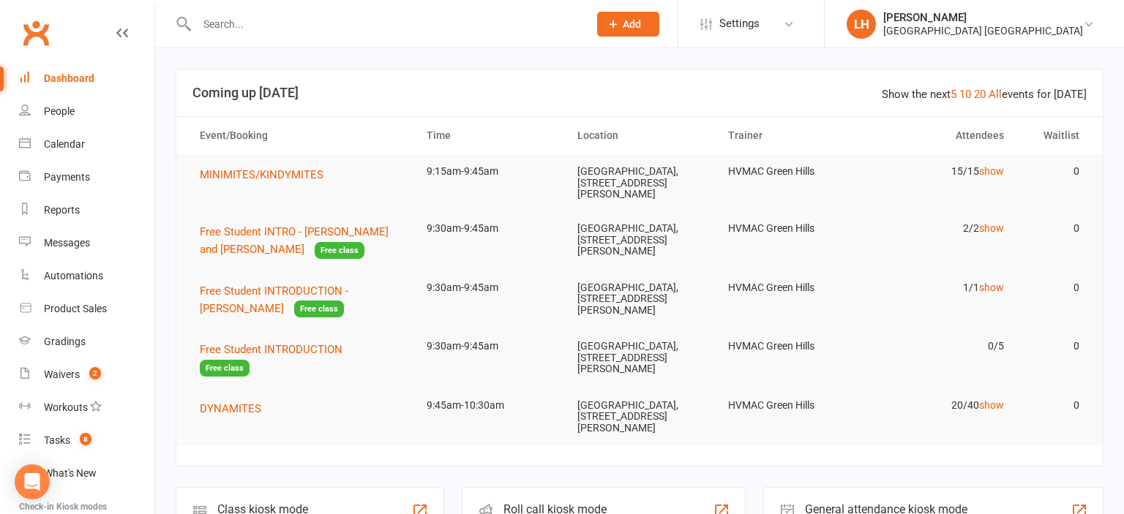
click at [241, 25] on input "text" at bounding box center [385, 24] width 386 height 20
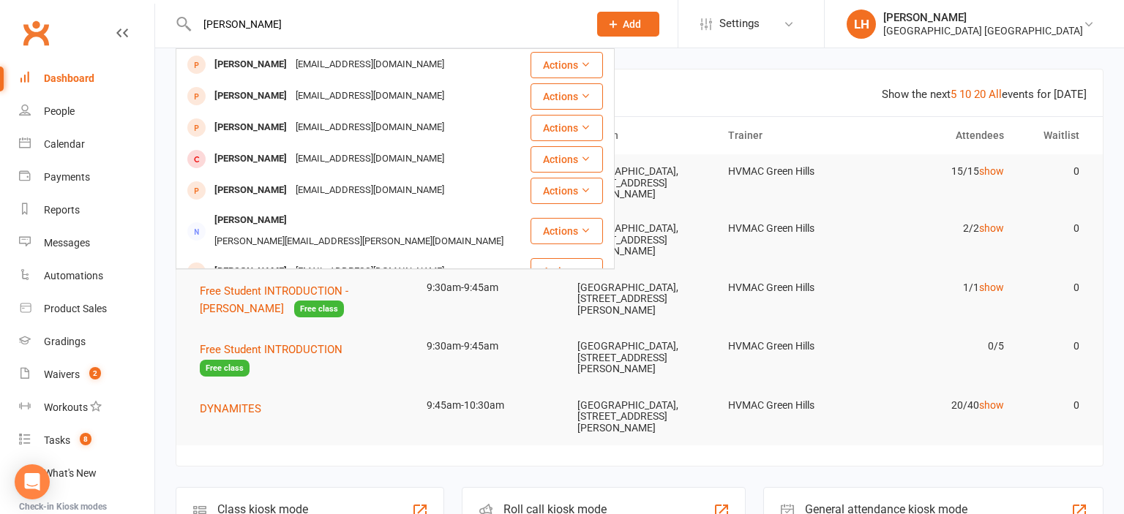
type input "harris bur"
click at [251, 105] on div "[PERSON_NAME]" at bounding box center [250, 96] width 81 height 21
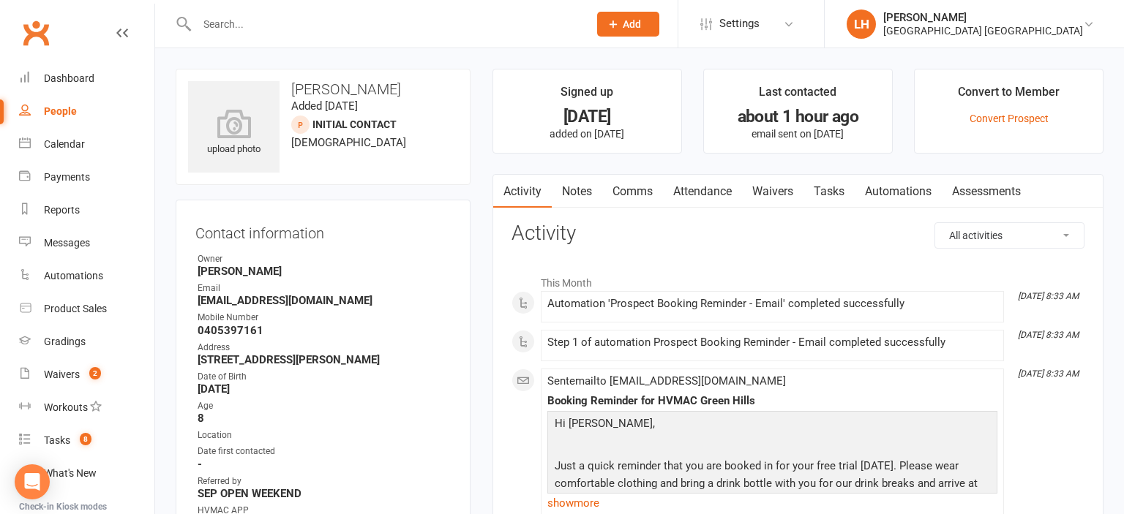
click at [762, 190] on link "Waivers" at bounding box center [772, 192] width 61 height 34
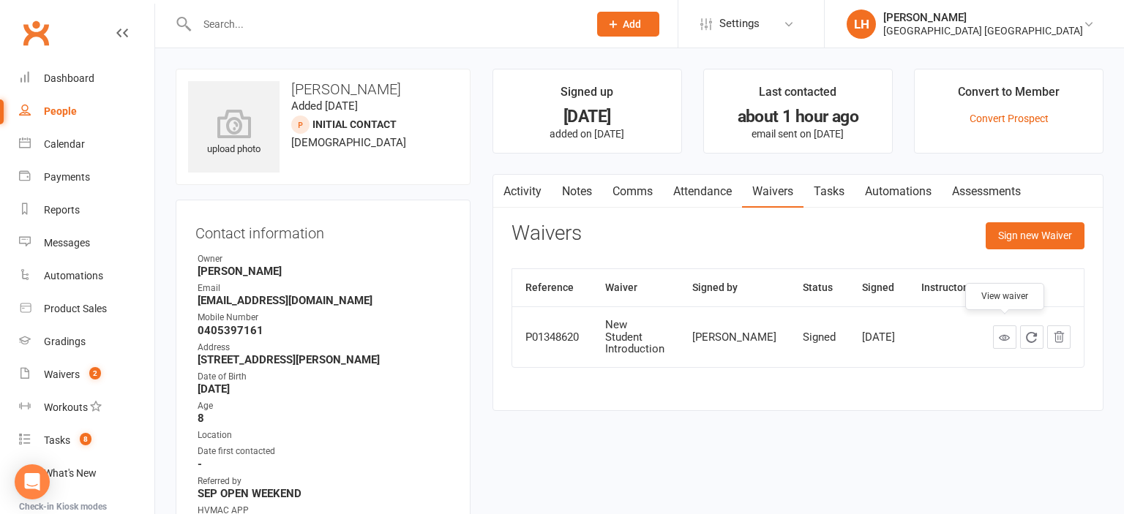
click at [1004, 332] on icon at bounding box center [1004, 337] width 11 height 11
click at [89, 83] on div "Dashboard" at bounding box center [69, 78] width 50 height 12
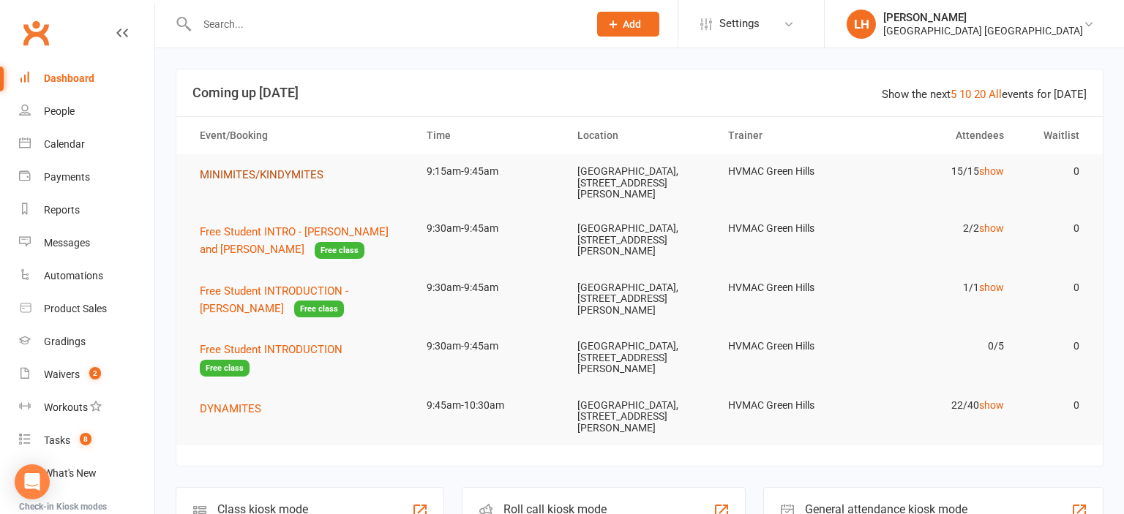
click at [259, 179] on span "MINIMITES/KINDYMITES" at bounding box center [262, 174] width 124 height 13
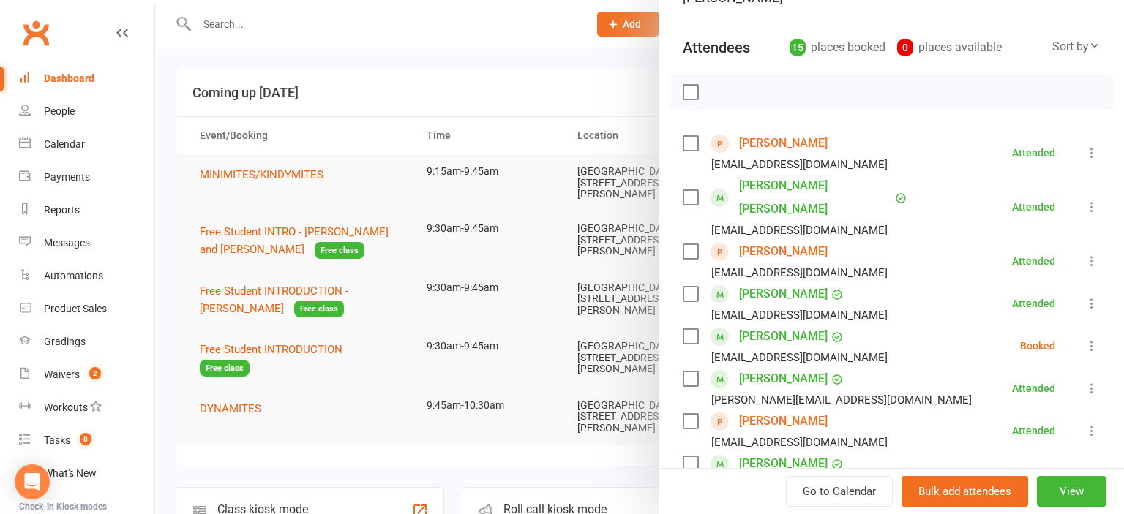
scroll to position [323, 0]
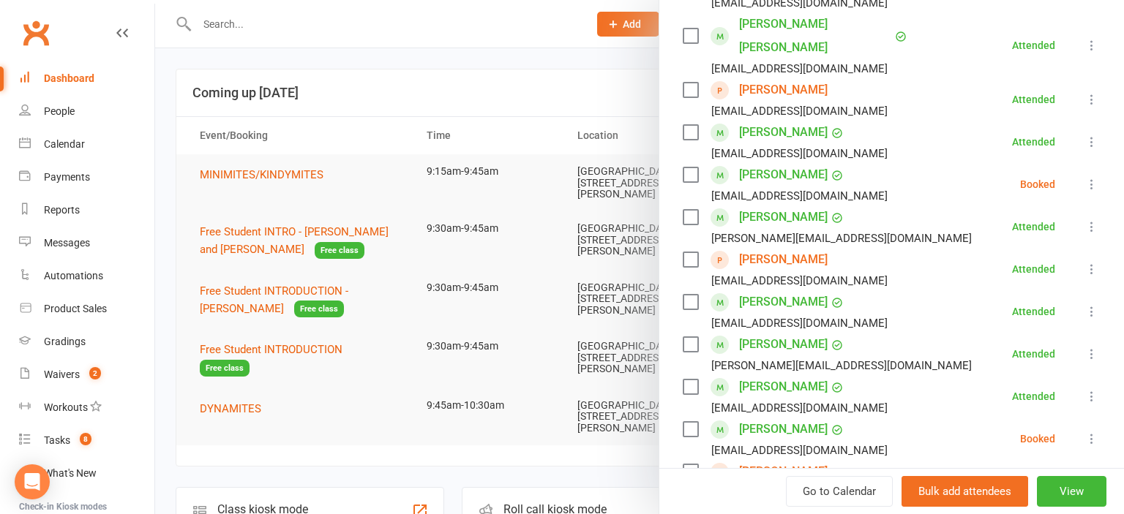
click at [1092, 177] on icon at bounding box center [1091, 184] width 15 height 15
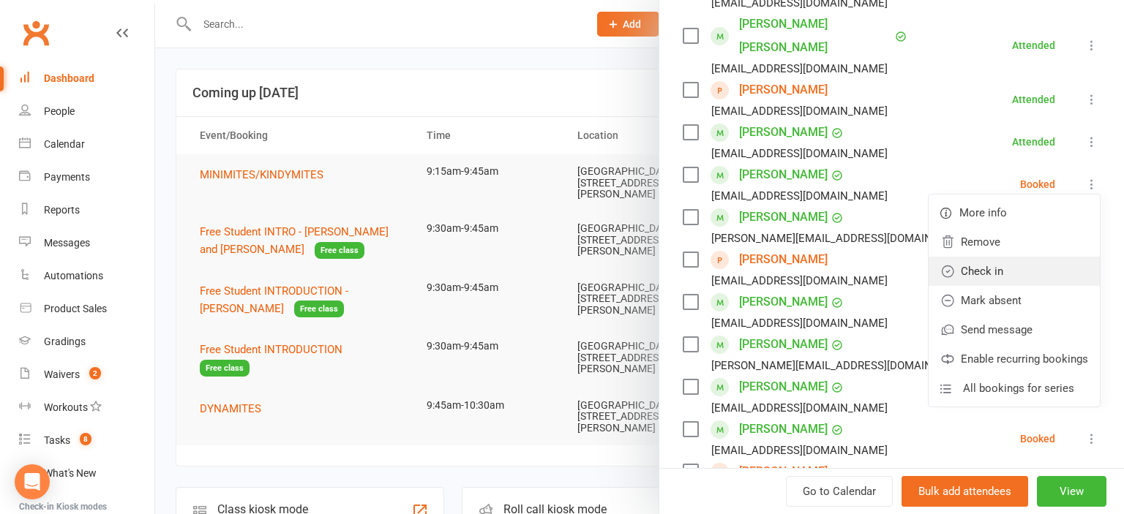
click at [1041, 257] on link "Check in" at bounding box center [1014, 271] width 171 height 29
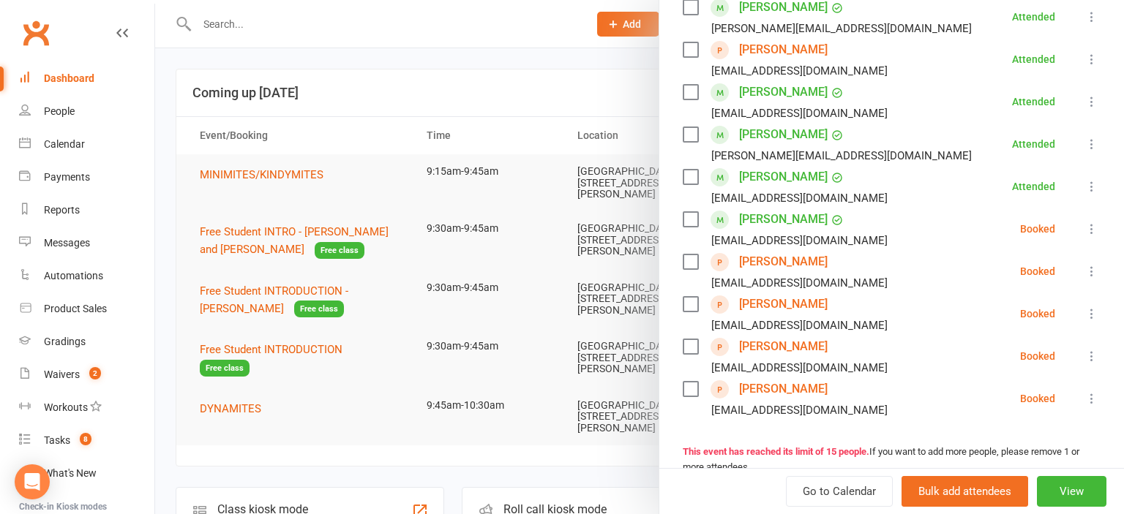
scroll to position [565, 0]
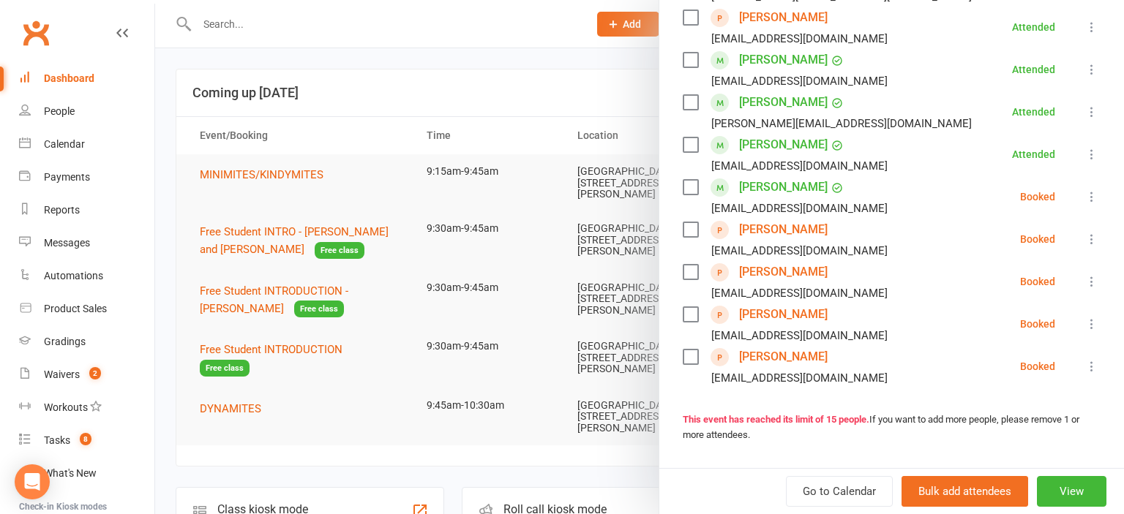
click at [1092, 274] on icon at bounding box center [1091, 281] width 15 height 15
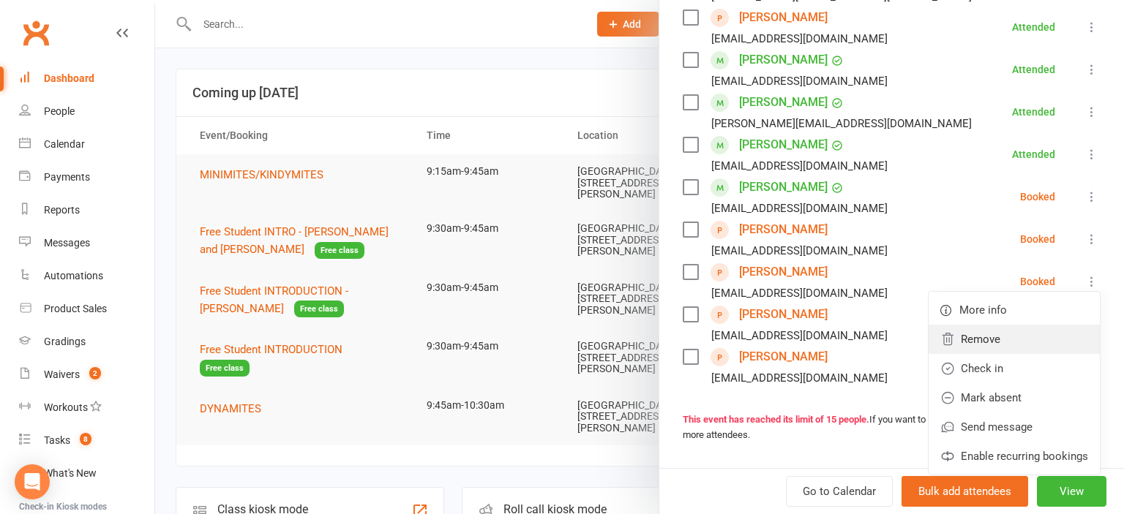
click at [1016, 325] on link "Remove" at bounding box center [1014, 339] width 171 height 29
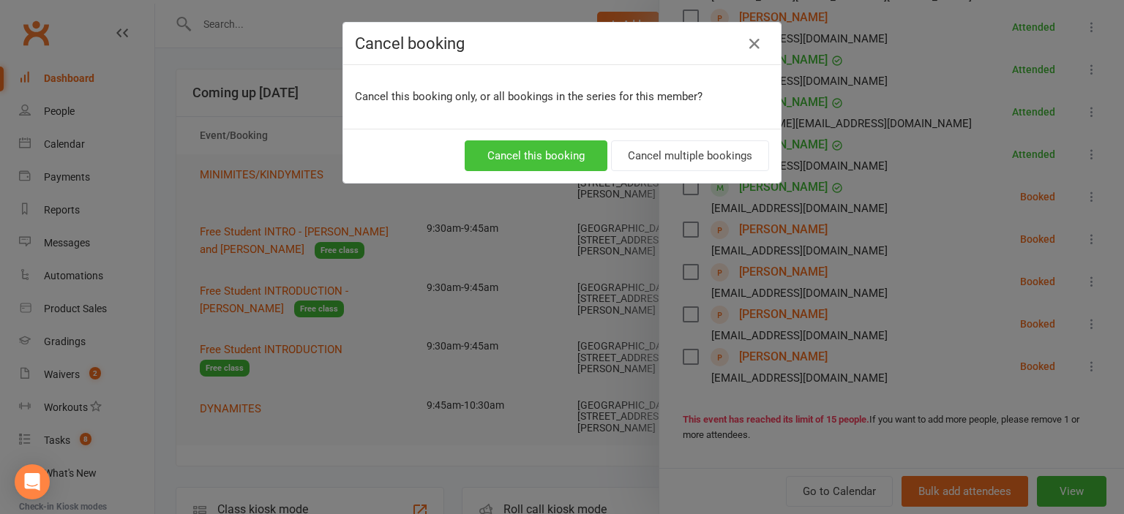
click at [555, 160] on button "Cancel this booking" at bounding box center [536, 155] width 143 height 31
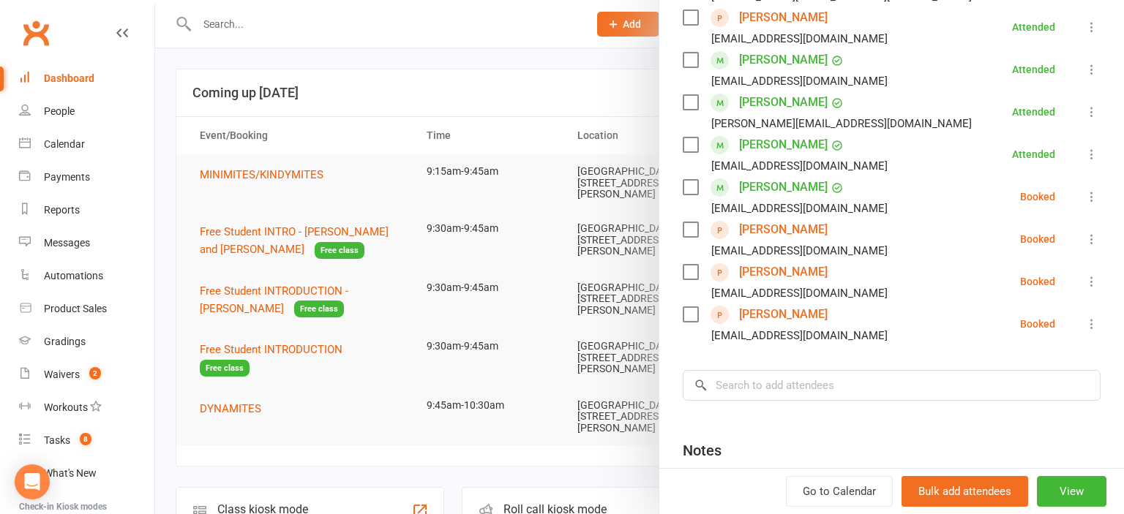
click at [1098, 317] on icon at bounding box center [1091, 324] width 15 height 15
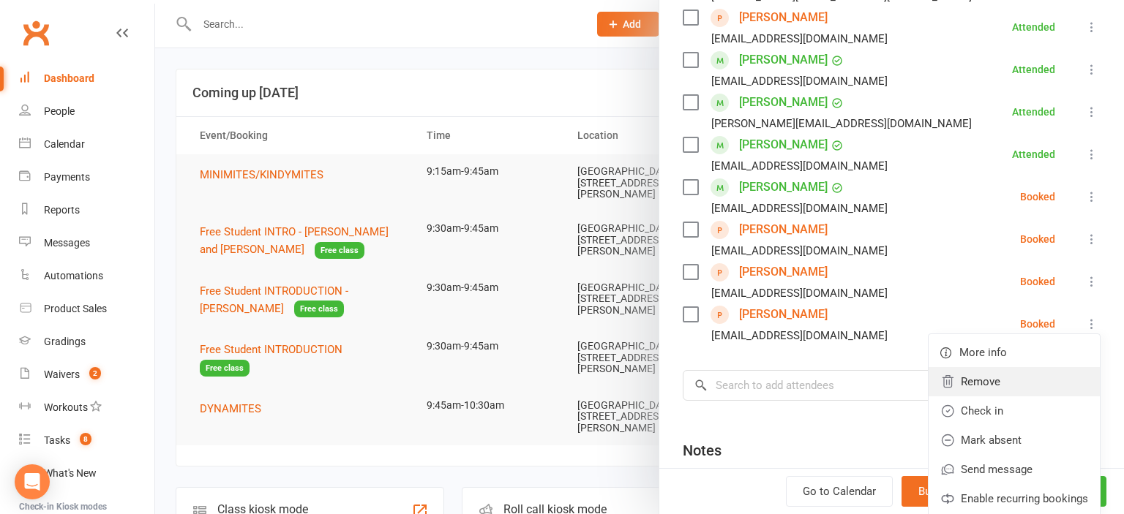
click at [996, 367] on link "Remove" at bounding box center [1014, 381] width 171 height 29
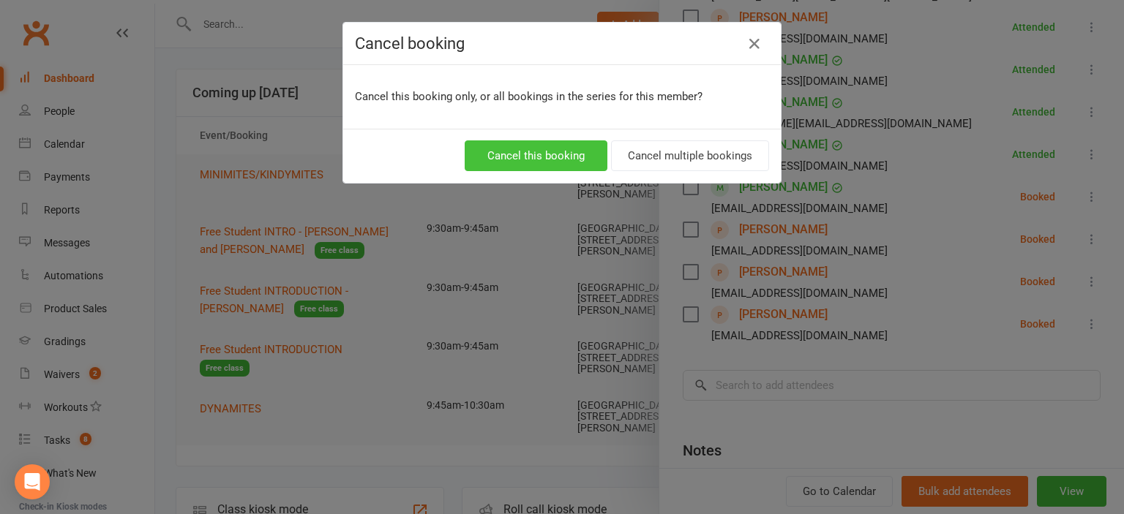
click at [534, 162] on button "Cancel this booking" at bounding box center [536, 155] width 143 height 31
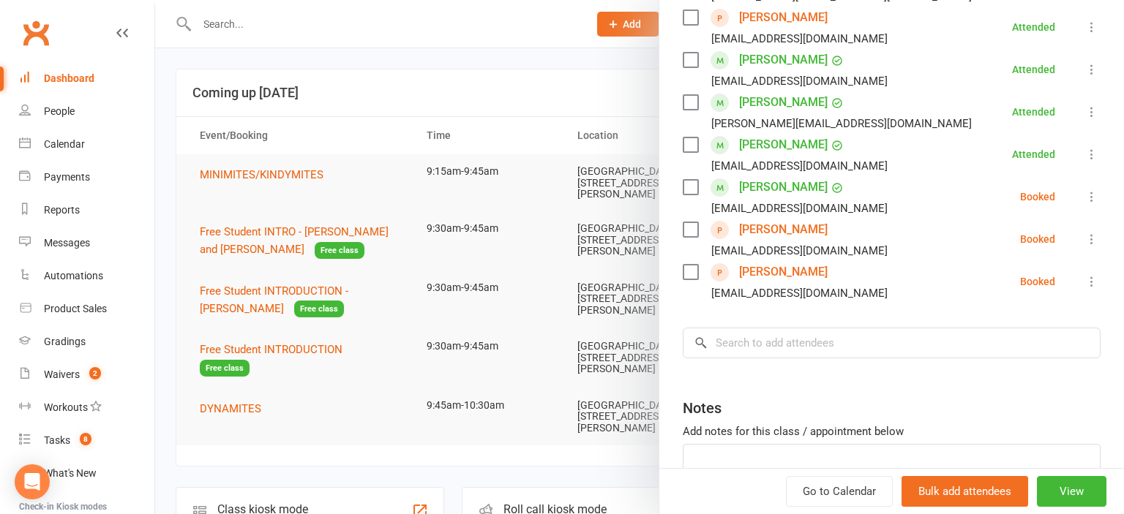
click at [694, 180] on label at bounding box center [690, 187] width 15 height 15
click at [693, 222] on label at bounding box center [690, 229] width 15 height 15
click at [694, 265] on label at bounding box center [690, 272] width 15 height 15
click at [697, 180] on label at bounding box center [690, 187] width 15 height 15
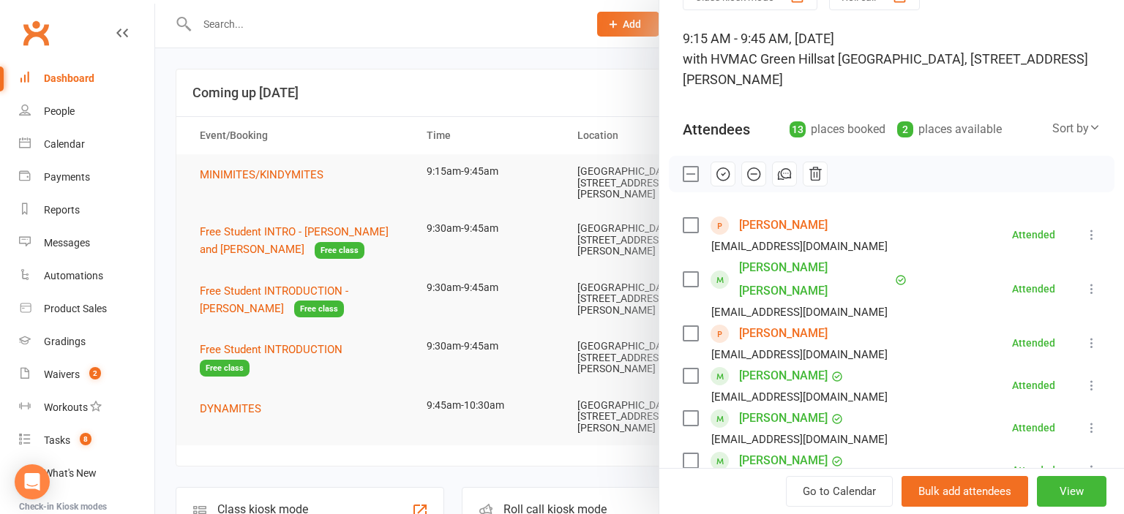
scroll to position [0, 0]
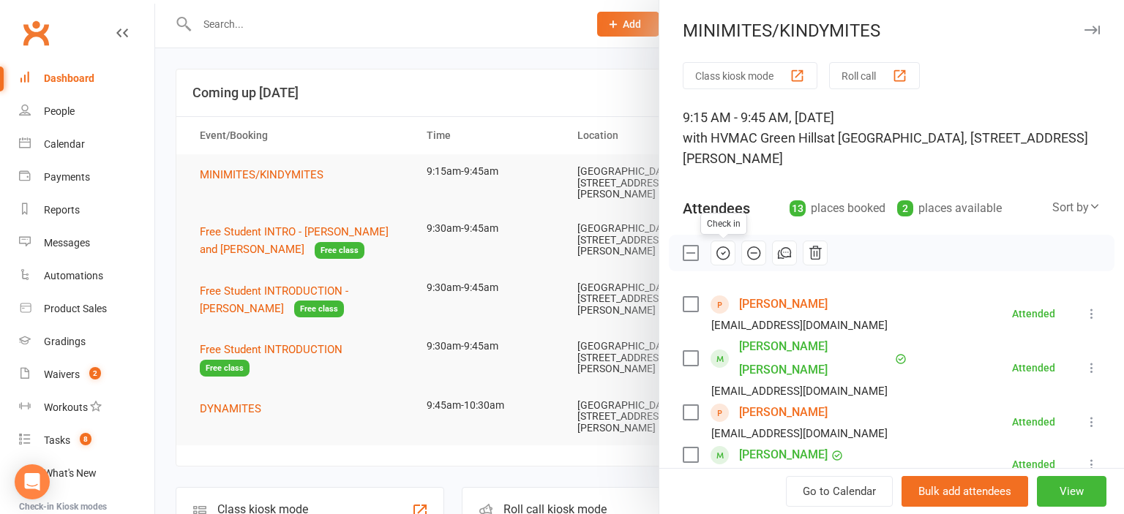
click at [727, 255] on icon "button" at bounding box center [723, 253] width 16 height 16
click at [345, 118] on div at bounding box center [639, 257] width 969 height 514
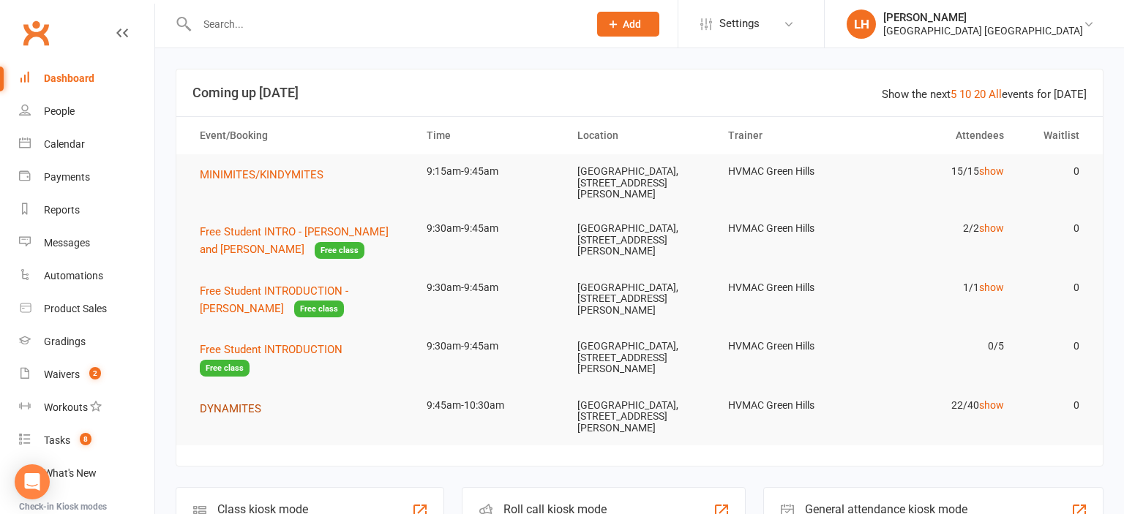
click at [236, 408] on span "DYNAMITES" at bounding box center [230, 408] width 61 height 13
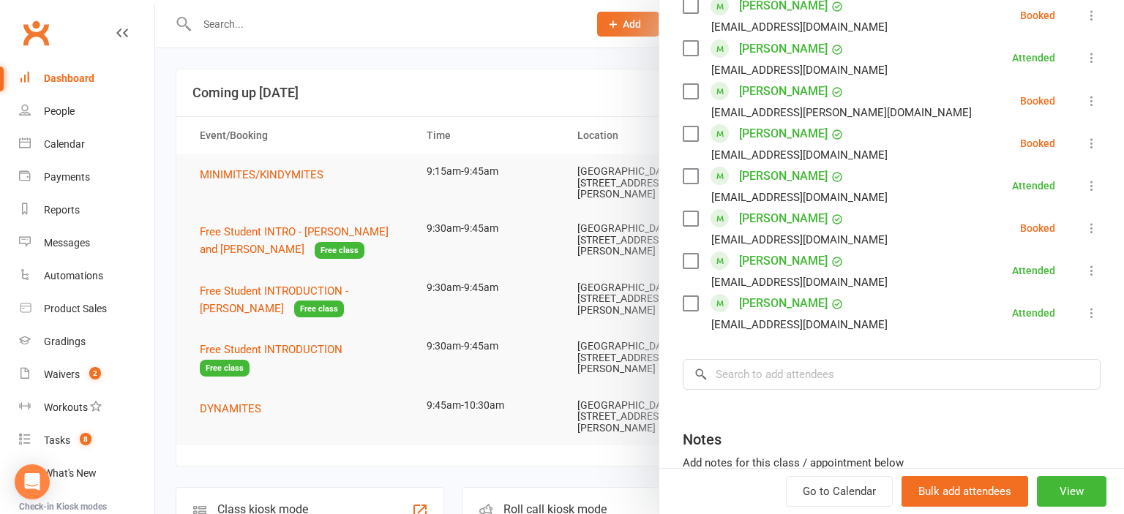
scroll to position [969, 0]
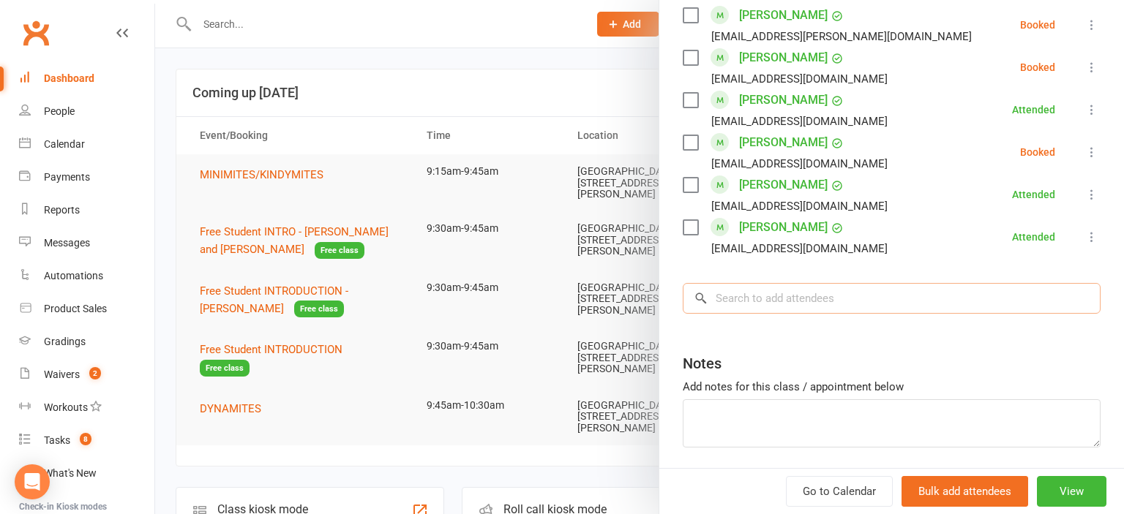
click at [828, 297] on input "search" at bounding box center [892, 298] width 418 height 31
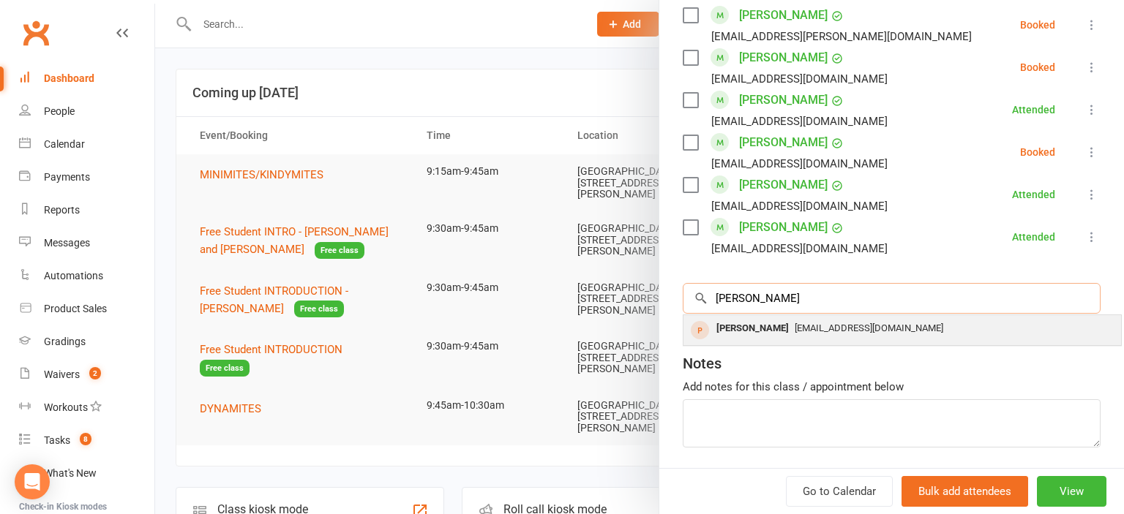
type input "Zachary"
click at [842, 329] on span "[EMAIL_ADDRESS][DOMAIN_NAME]" at bounding box center [869, 328] width 149 height 11
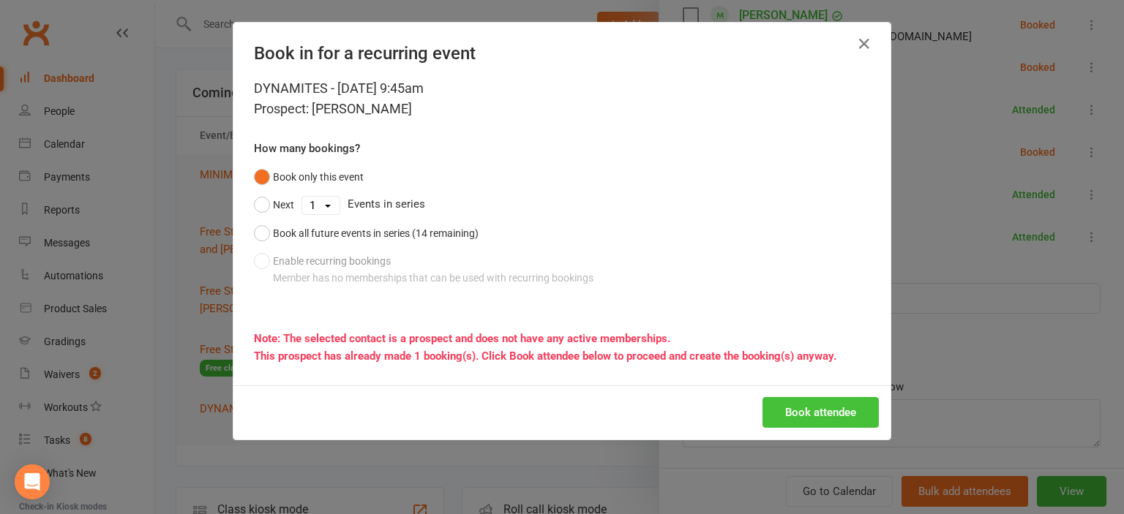
click at [844, 413] on button "Book attendee" at bounding box center [820, 412] width 116 height 31
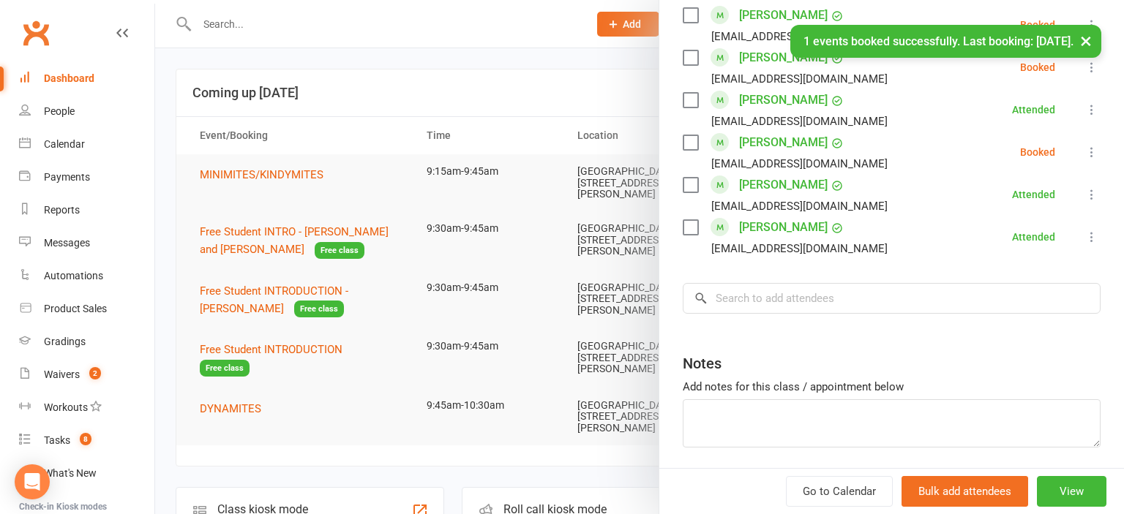
scroll to position [1011, 0]
click at [386, 56] on div at bounding box center [639, 257] width 969 height 514
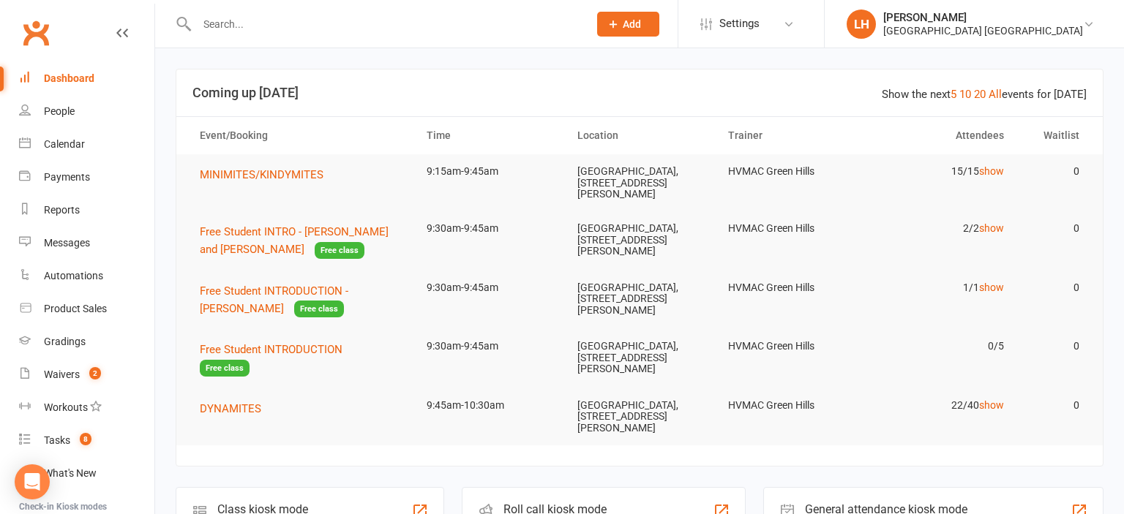
drag, startPoint x: 436, startPoint y: 78, endPoint x: 427, endPoint y: 68, distance: 12.9
click at [435, 78] on header "Show the next 5 10 20 All events for [DATE] Coming up [DATE]" at bounding box center [639, 93] width 926 height 47
click at [66, 141] on div "Calendar" at bounding box center [64, 144] width 41 height 12
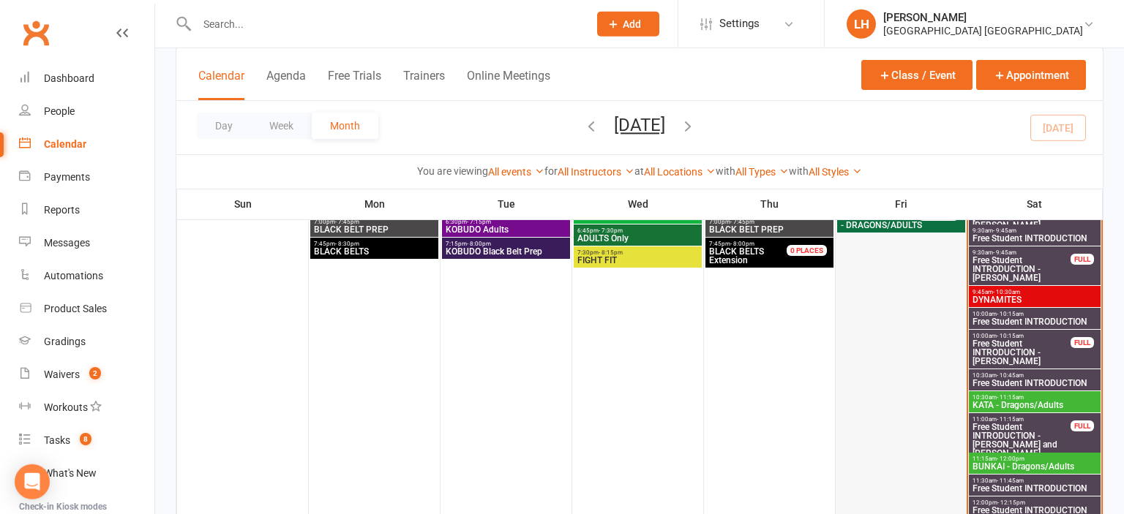
scroll to position [463, 0]
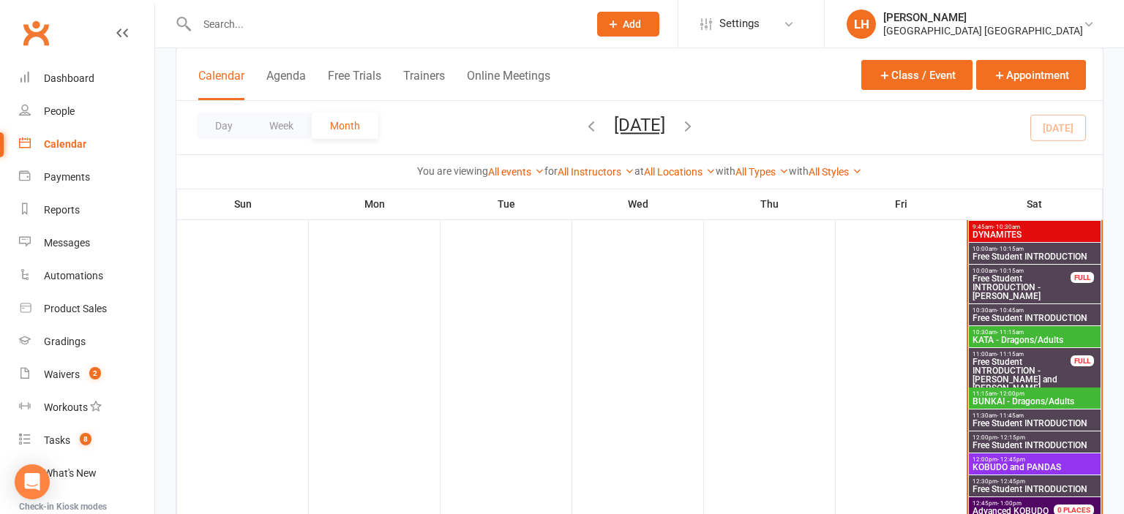
click at [1009, 336] on span "KATA - Dragons/Adults" at bounding box center [1035, 340] width 126 height 9
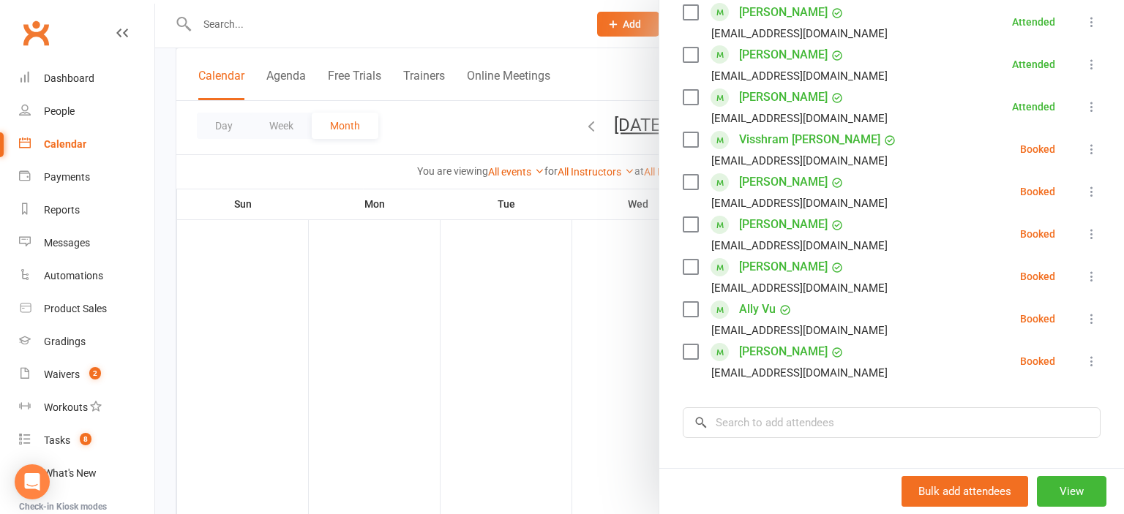
scroll to position [1696, 0]
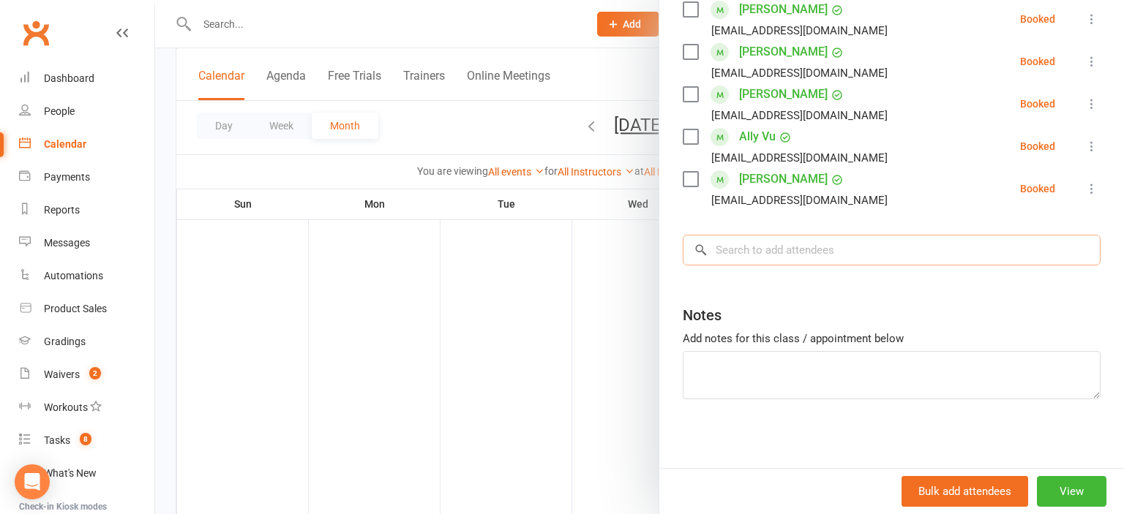
click at [849, 266] on input "search" at bounding box center [892, 250] width 418 height 31
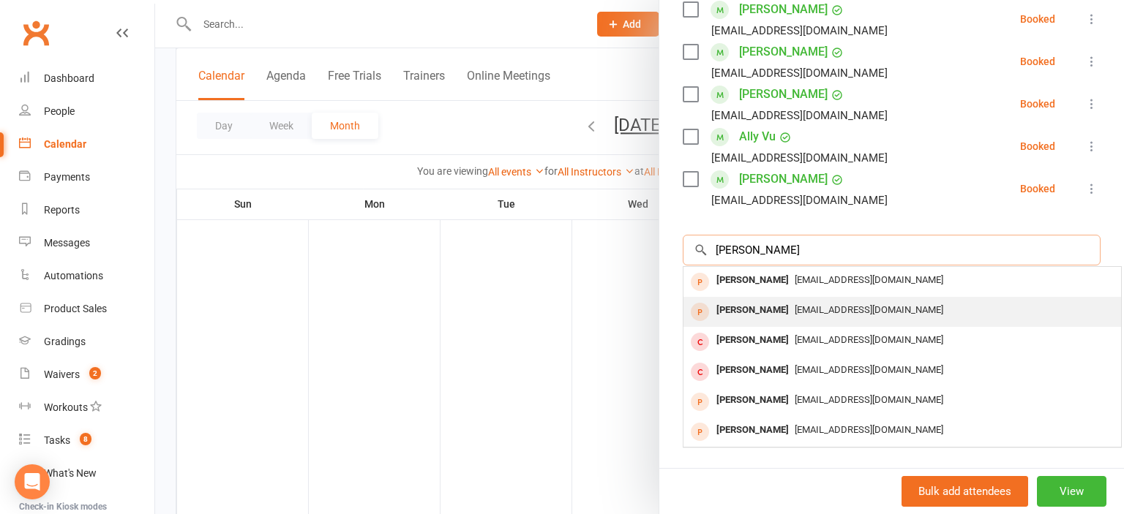
type input "clara"
click at [824, 315] on span "[EMAIL_ADDRESS][DOMAIN_NAME]" at bounding box center [869, 309] width 149 height 11
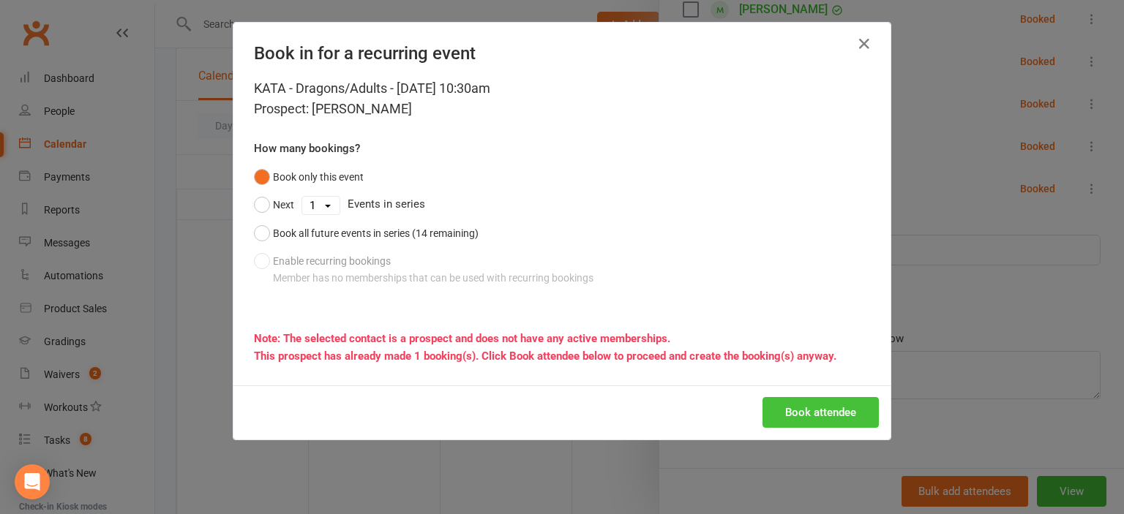
click at [808, 408] on button "Book attendee" at bounding box center [820, 412] width 116 height 31
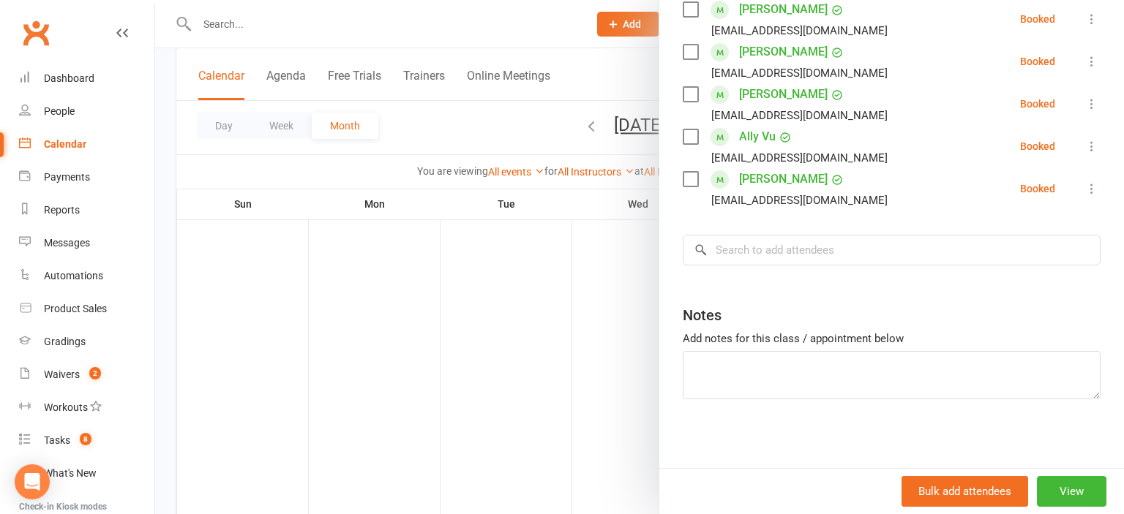
scroll to position [0, 0]
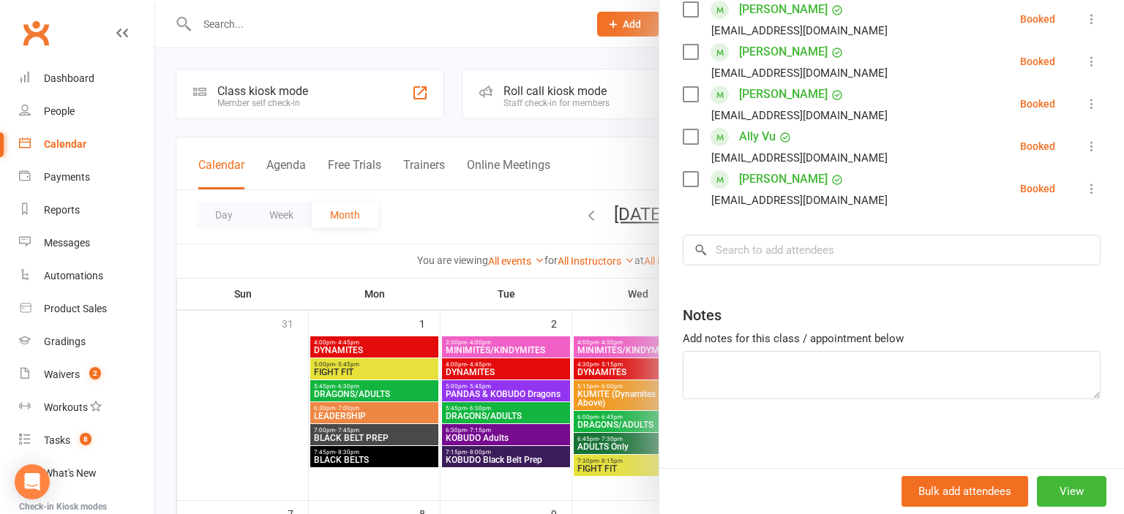
click at [411, 41] on div at bounding box center [639, 257] width 969 height 514
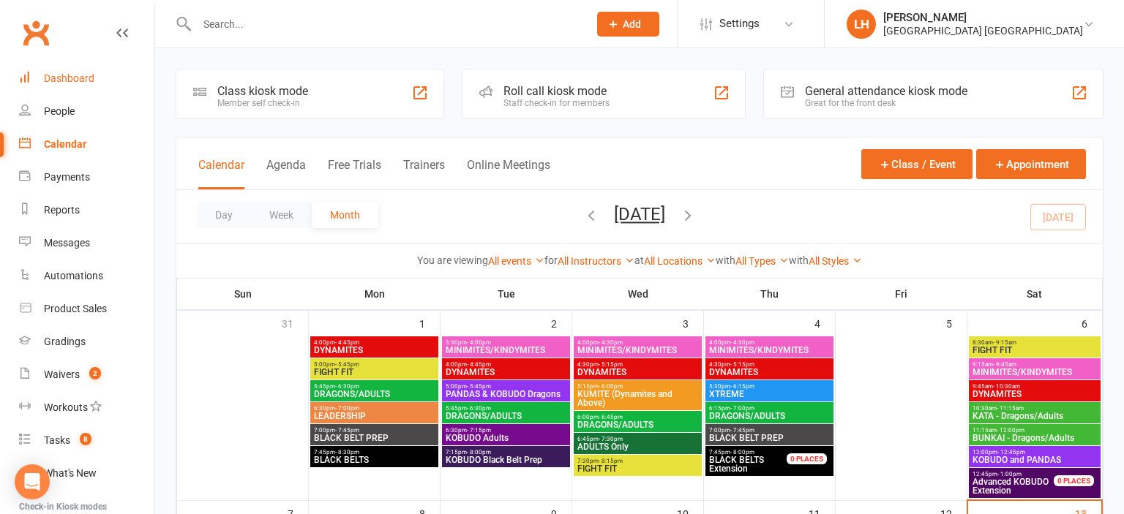
click at [86, 79] on div "Dashboard" at bounding box center [69, 78] width 50 height 12
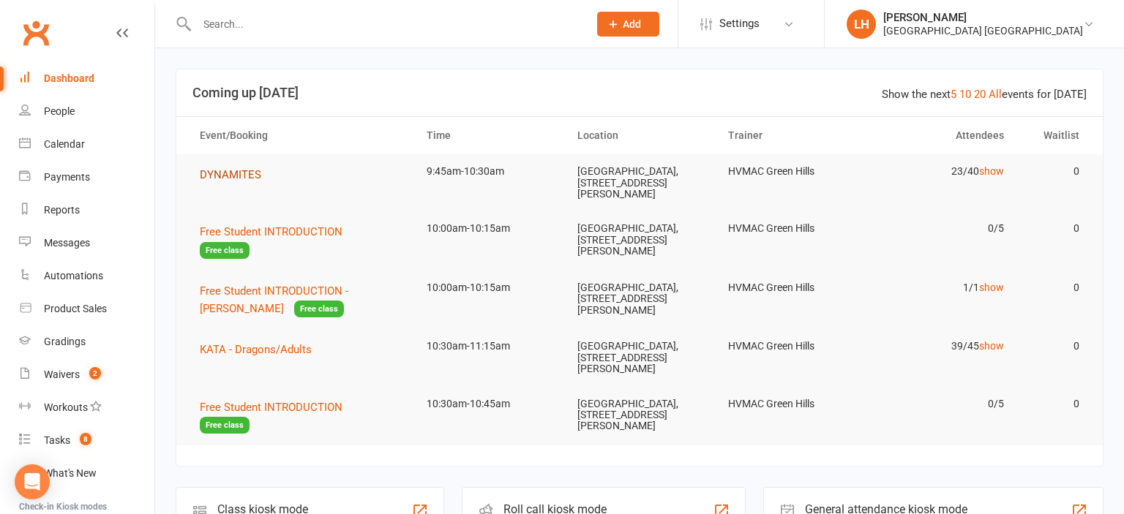
click at [241, 173] on span "DYNAMITES" at bounding box center [230, 174] width 61 height 13
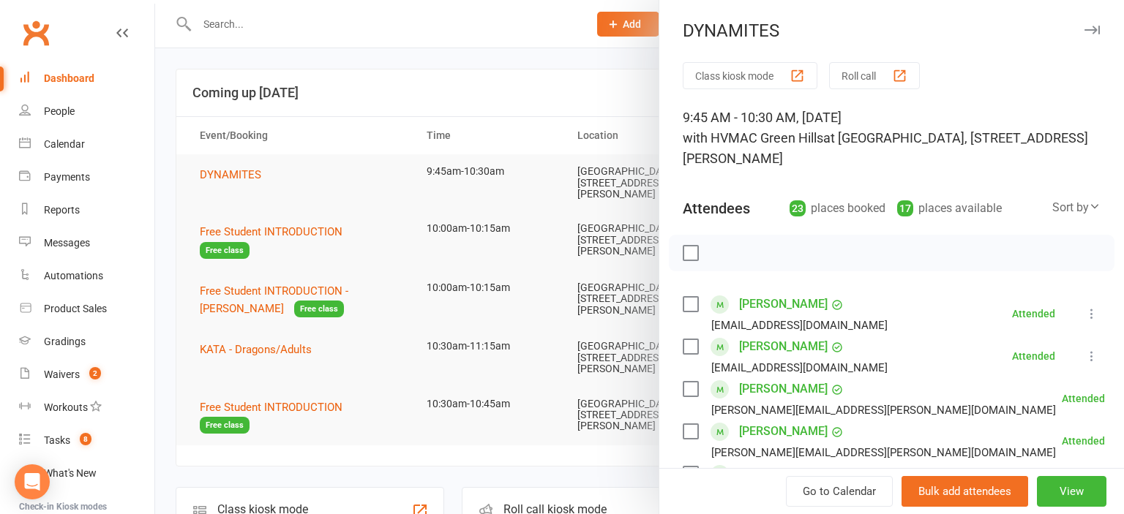
scroll to position [323, 0]
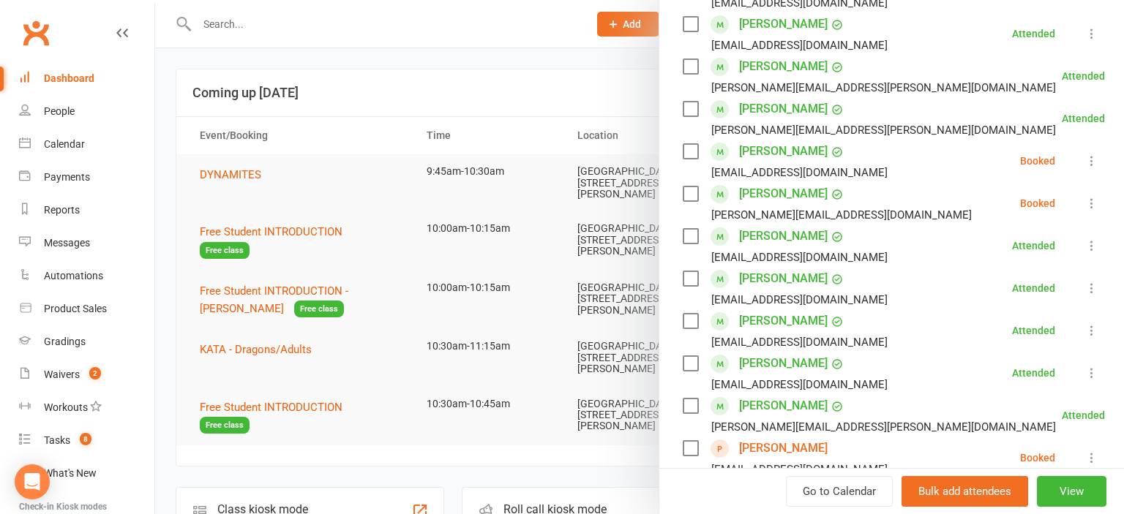
click at [240, 48] on div at bounding box center [639, 257] width 969 height 514
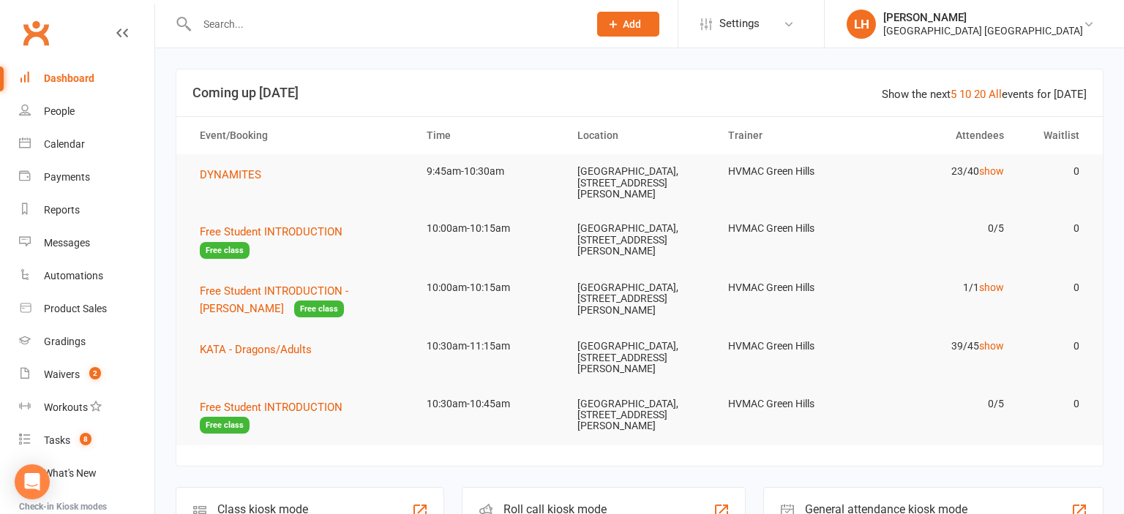
click at [236, 19] on div at bounding box center [639, 257] width 969 height 514
click at [236, 19] on input "text" at bounding box center [385, 24] width 386 height 20
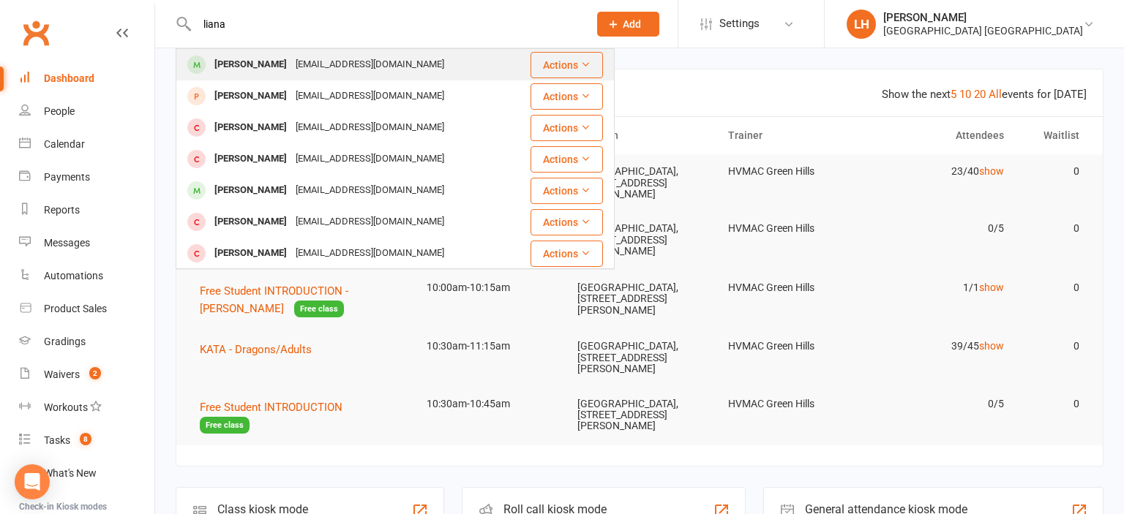
type input "liana"
click at [244, 65] on div "[PERSON_NAME]" at bounding box center [250, 64] width 81 height 21
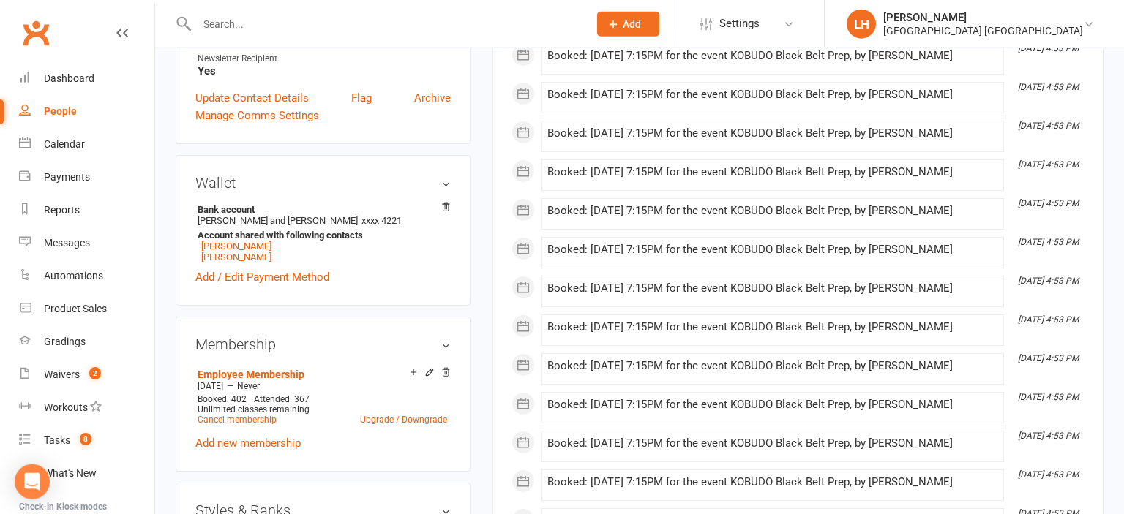
scroll to position [541, 0]
click at [79, 74] on div "Dashboard" at bounding box center [69, 78] width 50 height 12
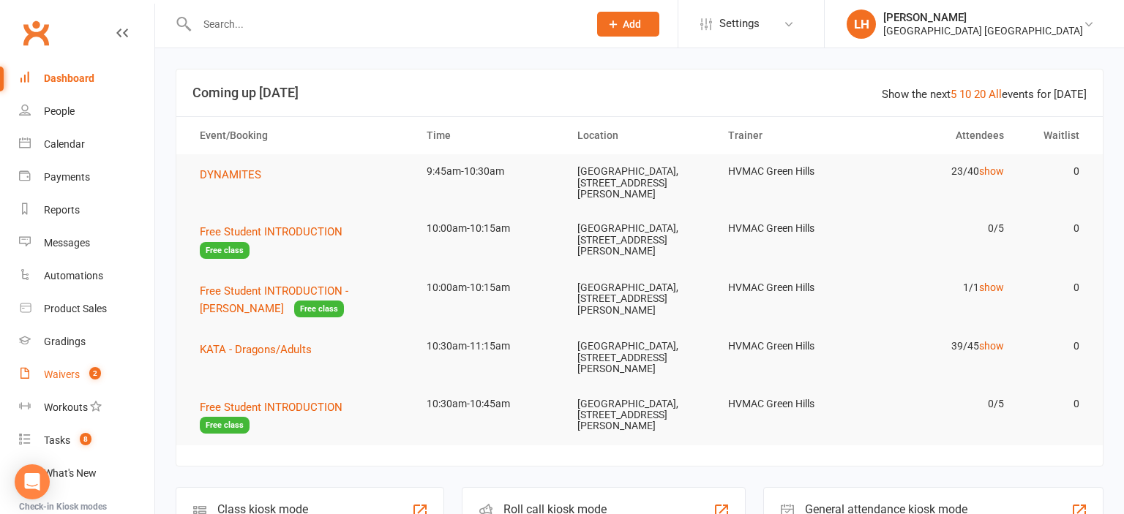
click at [67, 370] on div "Waivers" at bounding box center [62, 375] width 36 height 12
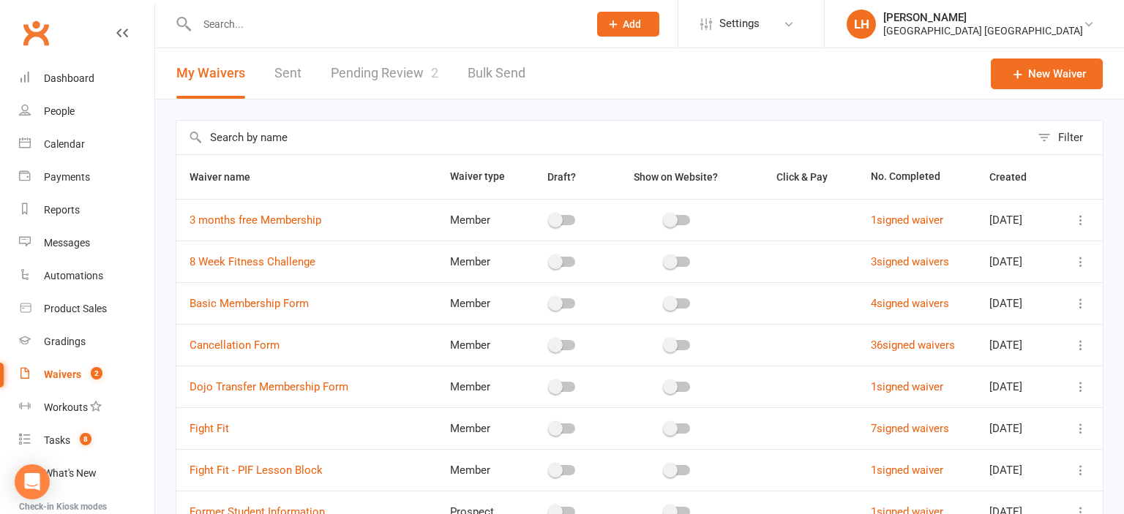
click at [405, 67] on link "Pending Review 2" at bounding box center [385, 73] width 108 height 50
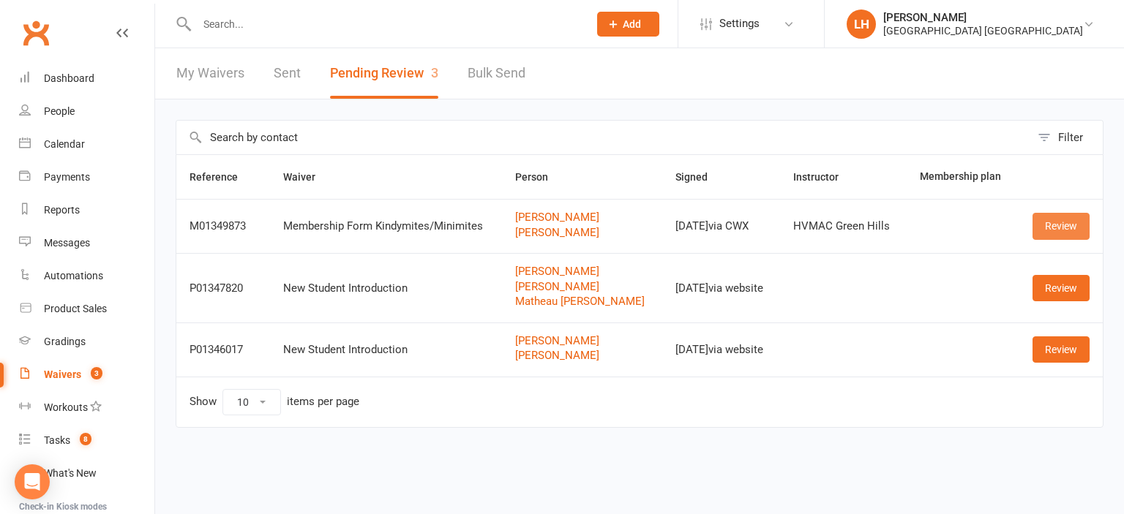
click at [1050, 218] on link "Review" at bounding box center [1060, 226] width 57 height 26
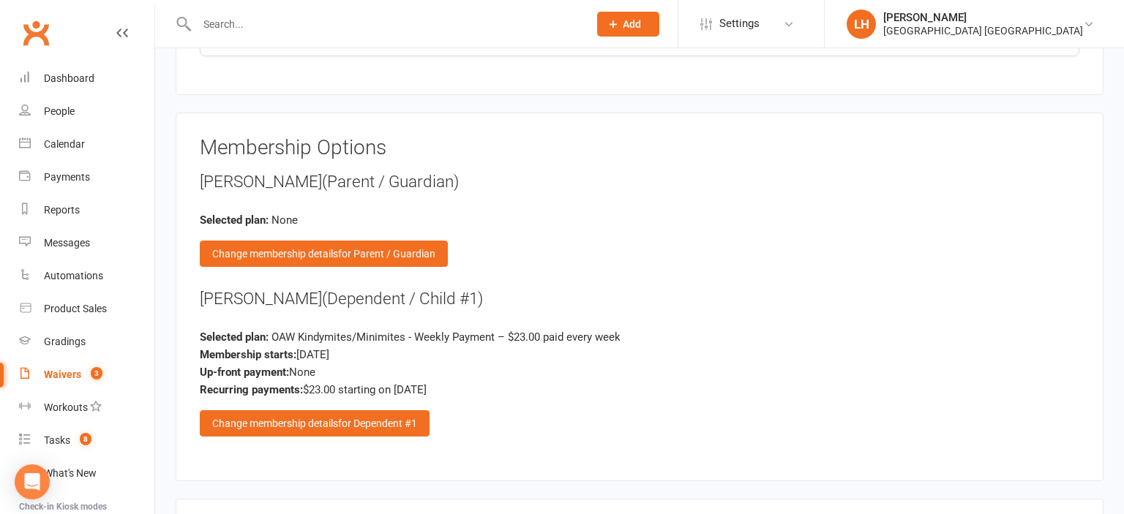
scroll to position [1932, 0]
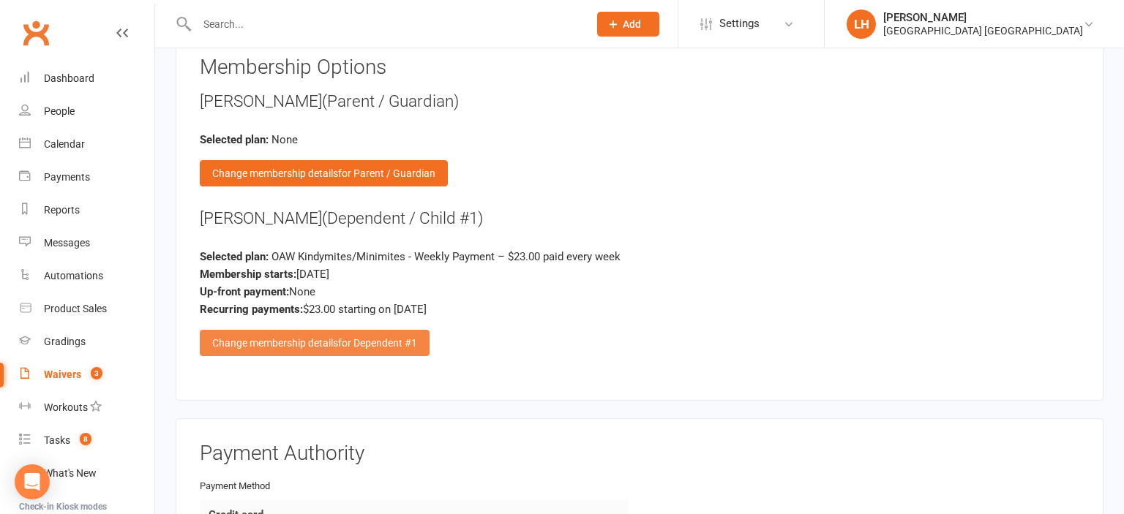
click at [315, 330] on div "Change membership details for Dependent #1" at bounding box center [315, 343] width 230 height 26
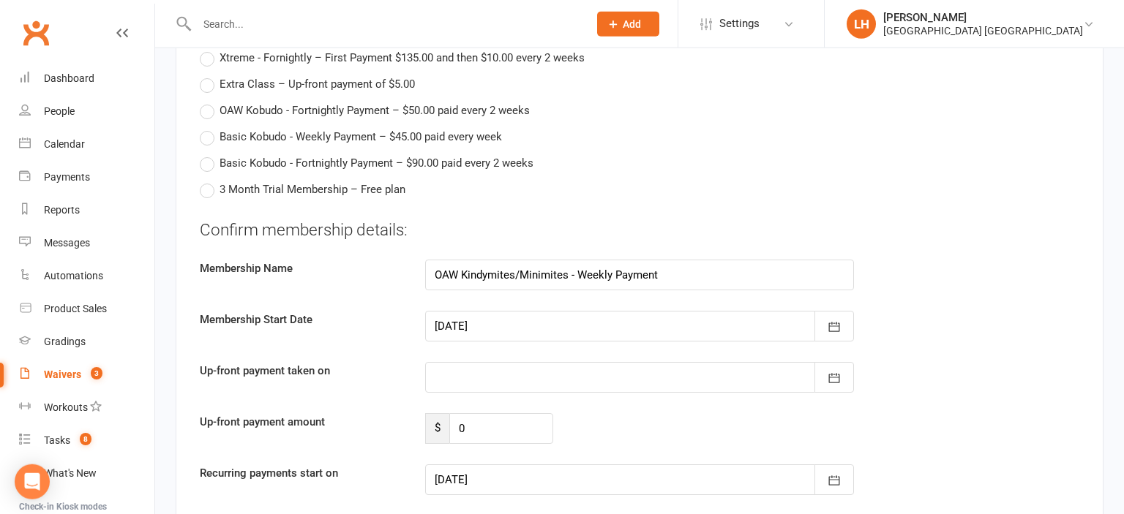
scroll to position [3399, 0]
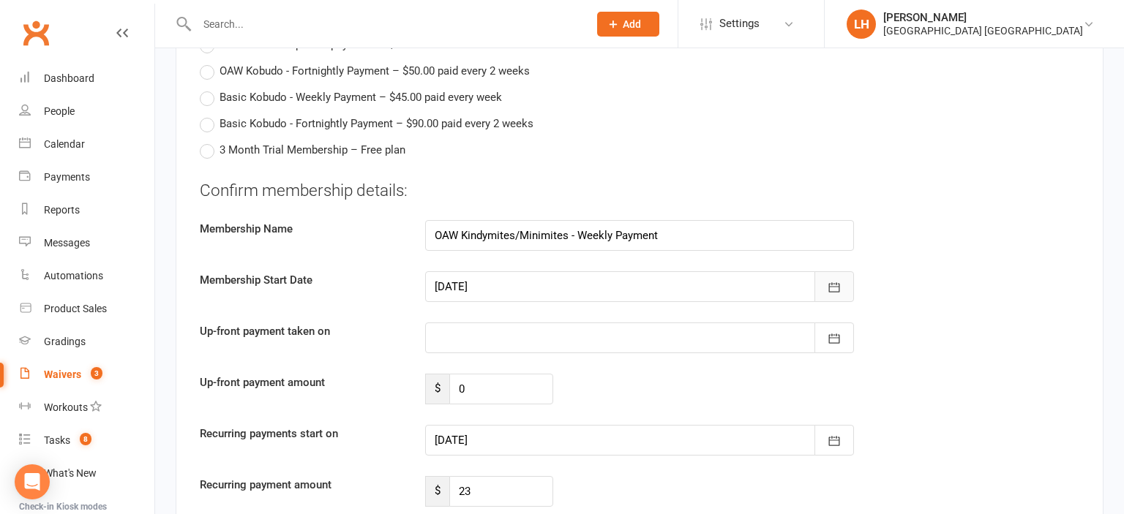
click at [832, 282] on icon "button" at bounding box center [834, 287] width 11 height 10
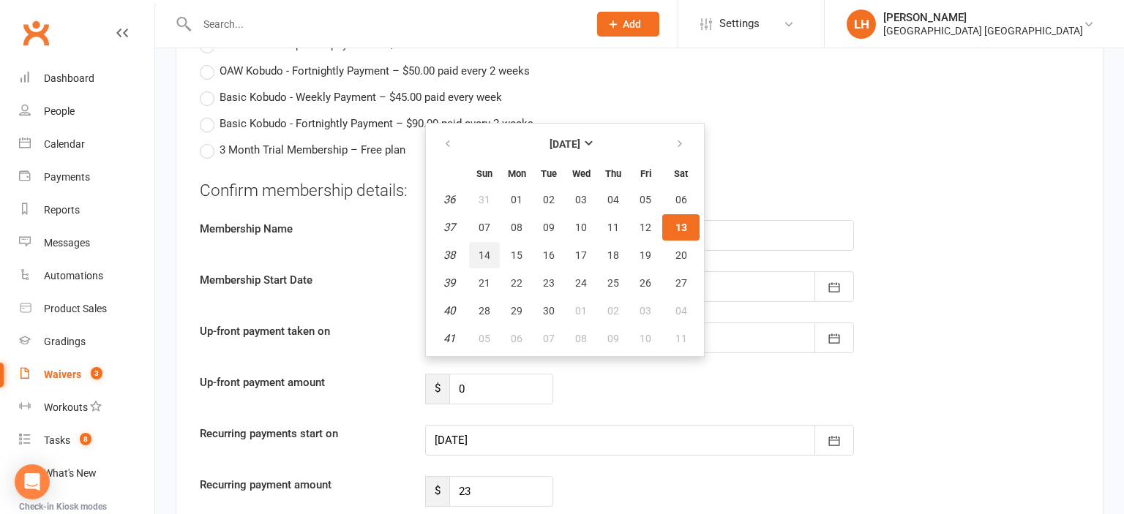
click at [481, 250] on span "14" at bounding box center [485, 256] width 12 height 12
type input "14 Sep 2025"
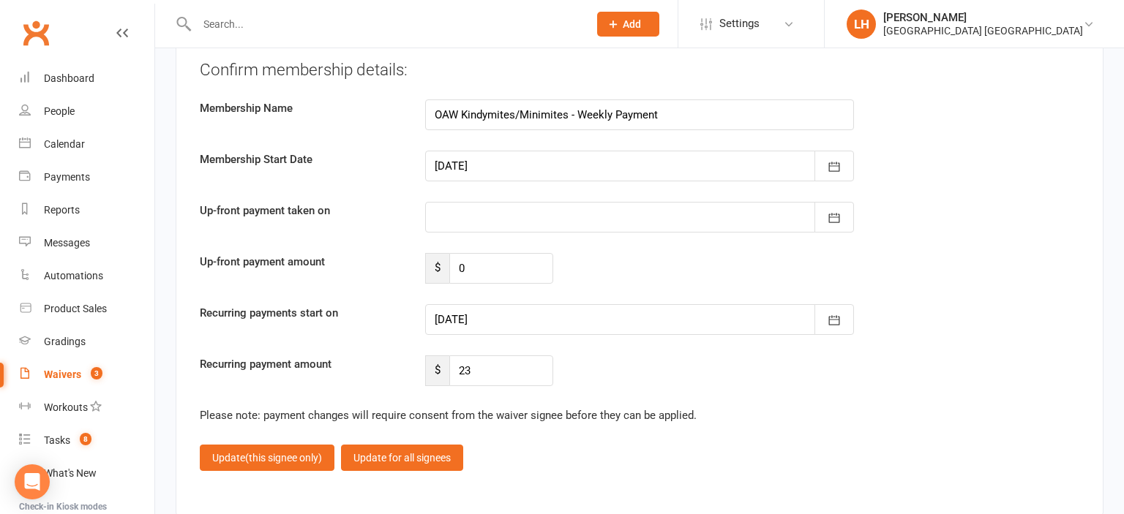
scroll to position [3554, 0]
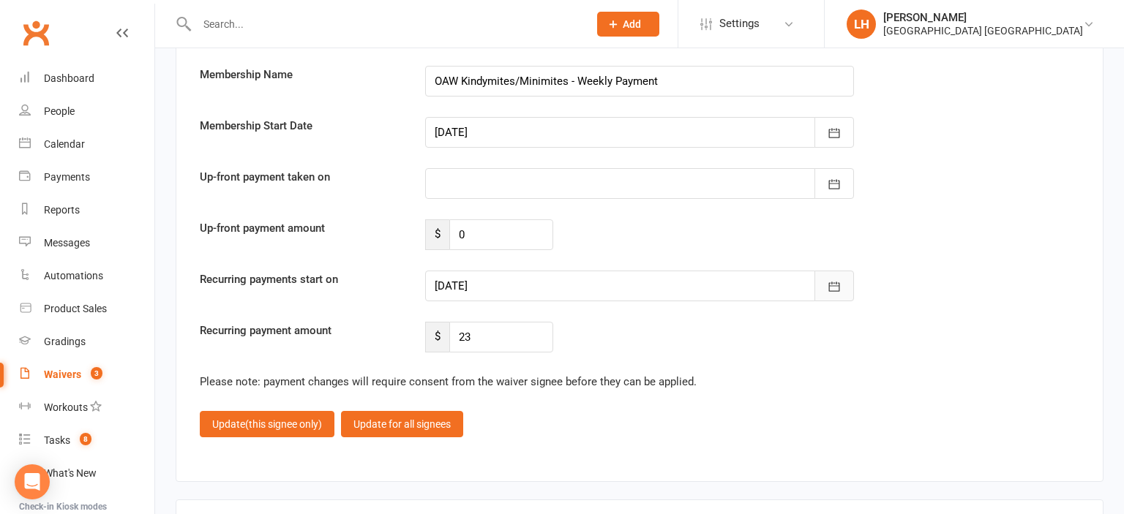
click at [830, 280] on icon "button" at bounding box center [834, 287] width 15 height 15
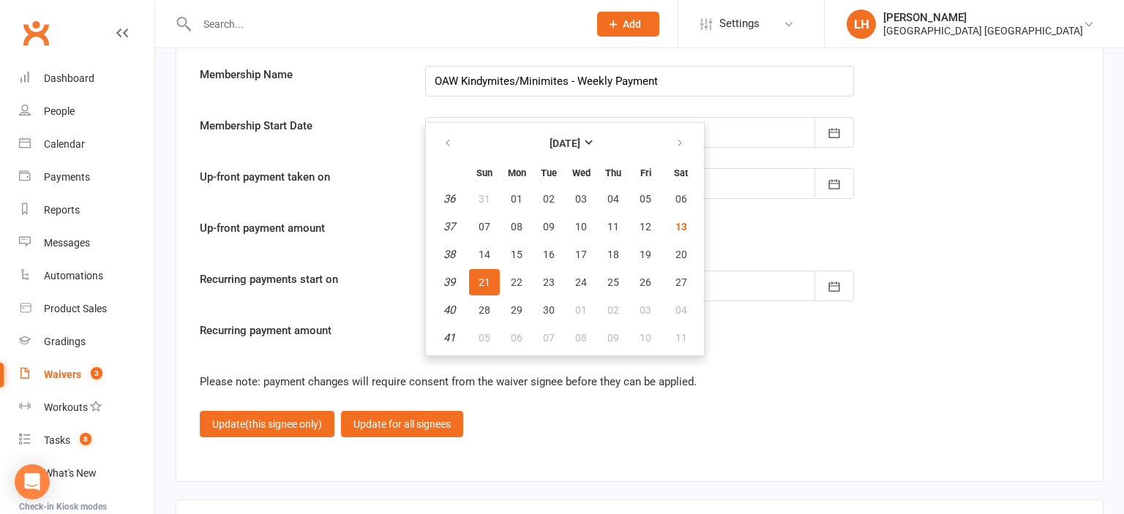
click at [884, 373] on div "Please note: payment changes will require consent from the waiver signee before…" at bounding box center [640, 382] width 880 height 18
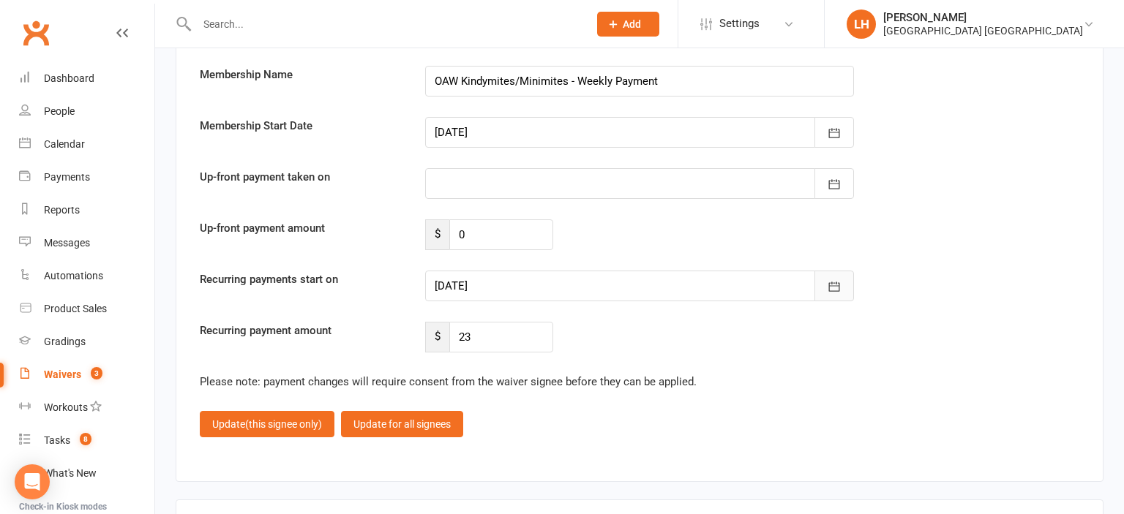
click at [830, 282] on icon "button" at bounding box center [834, 287] width 11 height 10
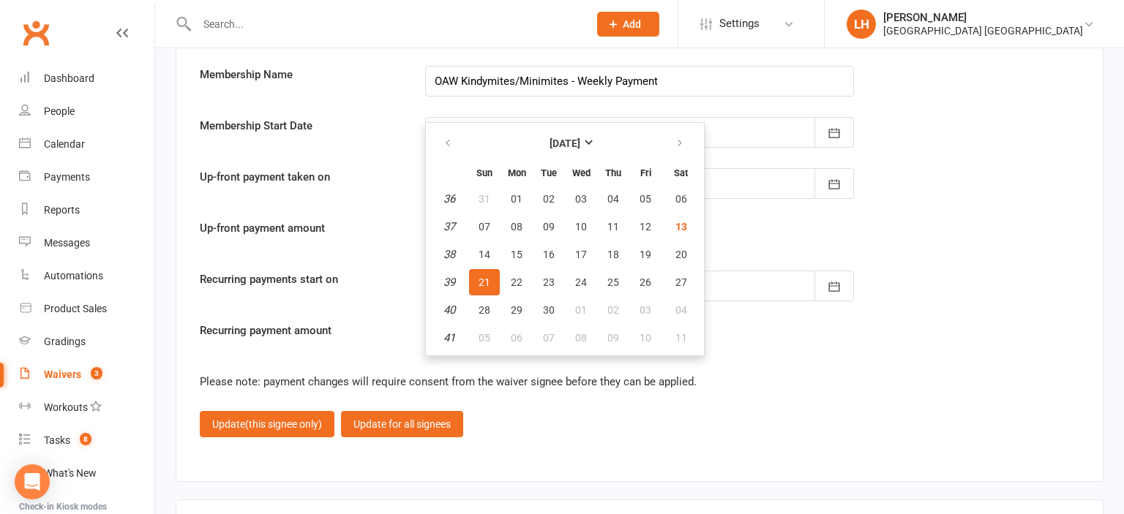
click at [975, 294] on div "Confirm membership details: Membership Name OAW Kindymites/Minimites - Weekly P…" at bounding box center [640, 189] width 880 height 328
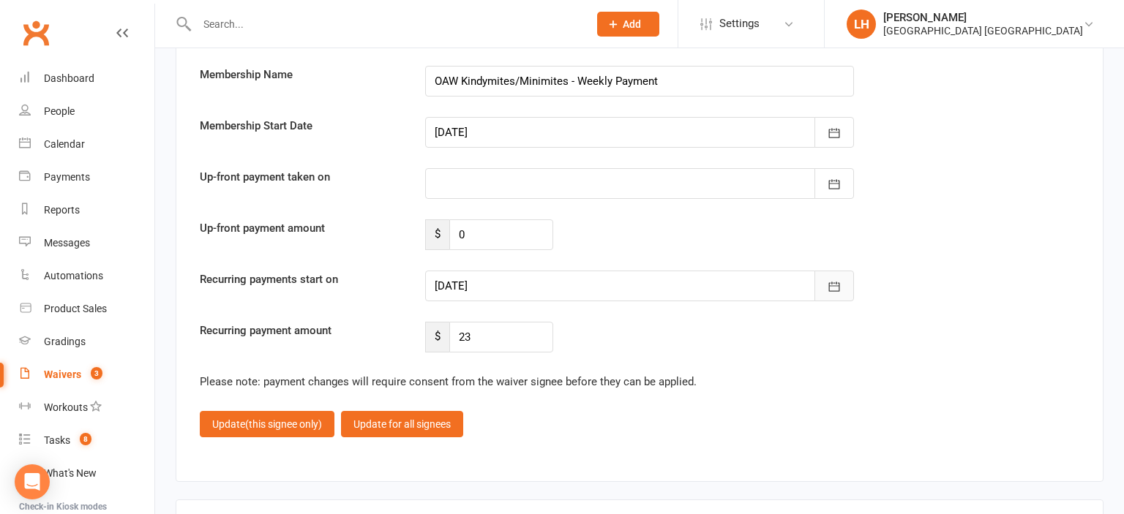
click at [832, 282] on button "button" at bounding box center [834, 286] width 40 height 31
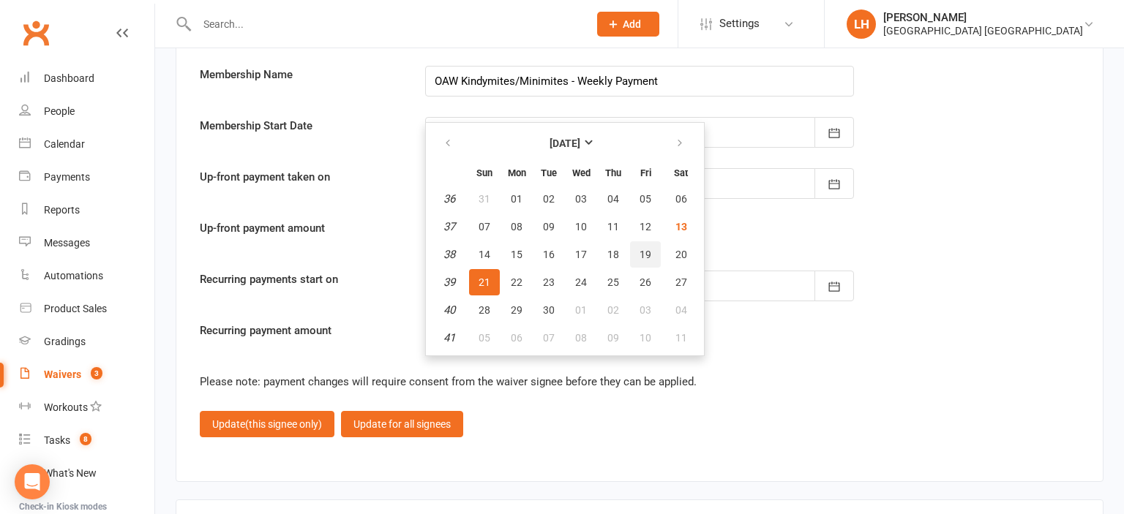
click at [642, 249] on span "19" at bounding box center [646, 255] width 12 height 12
type input "19 Sep 2025"
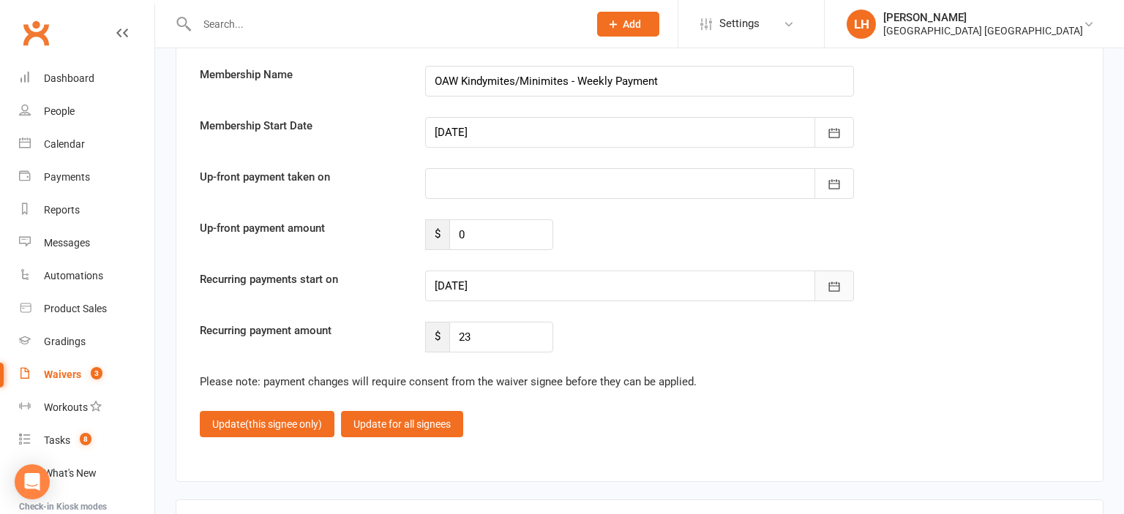
click at [838, 280] on icon "button" at bounding box center [834, 287] width 15 height 15
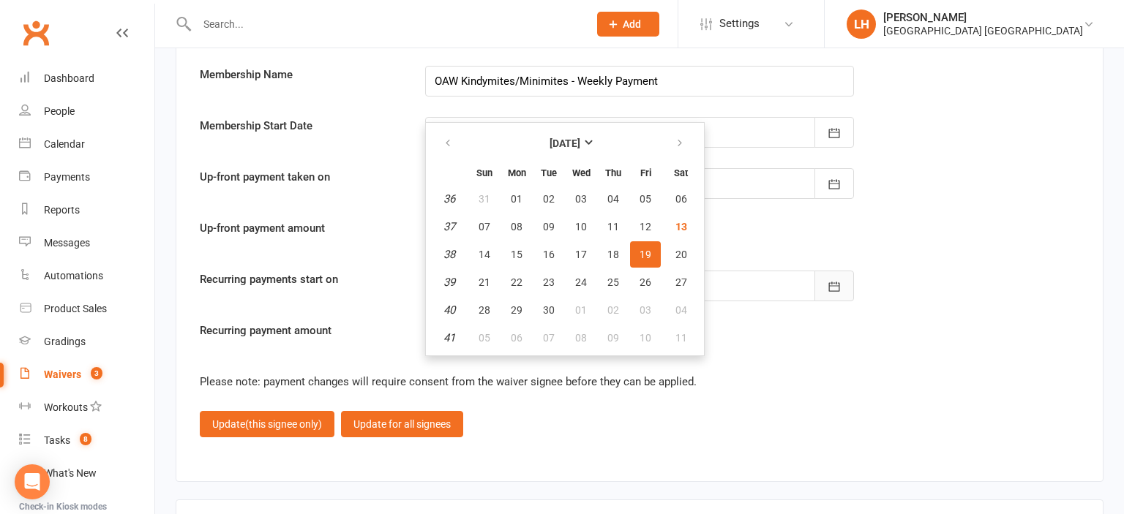
click at [839, 280] on icon "button" at bounding box center [834, 287] width 15 height 15
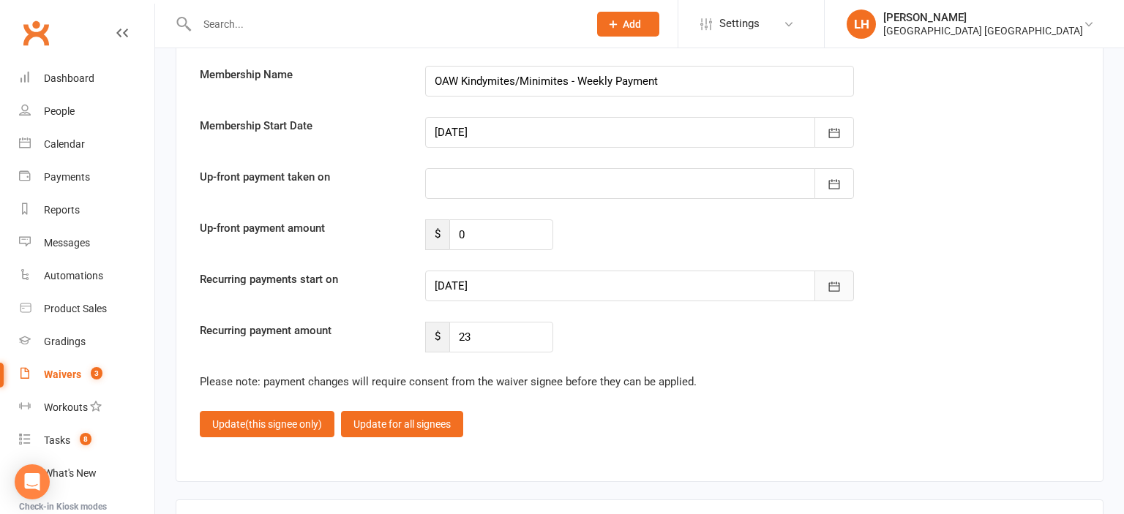
click at [839, 280] on icon "button" at bounding box center [834, 287] width 15 height 15
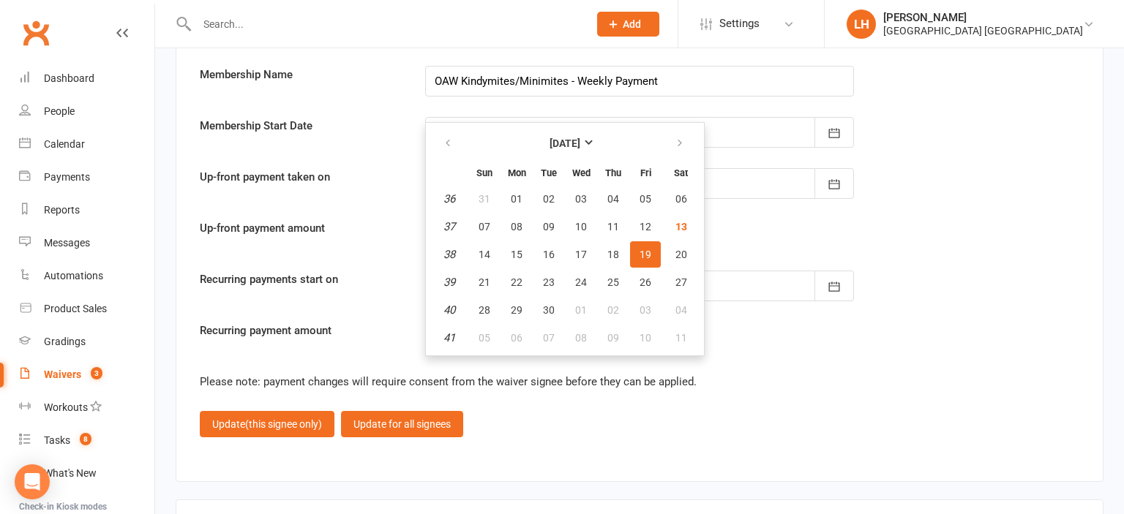
click at [964, 271] on div "Recurring payments start on 19 Sep 2025 September 2025 Sun Mon Tue Wed Thu Fri …" at bounding box center [639, 286] width 901 height 31
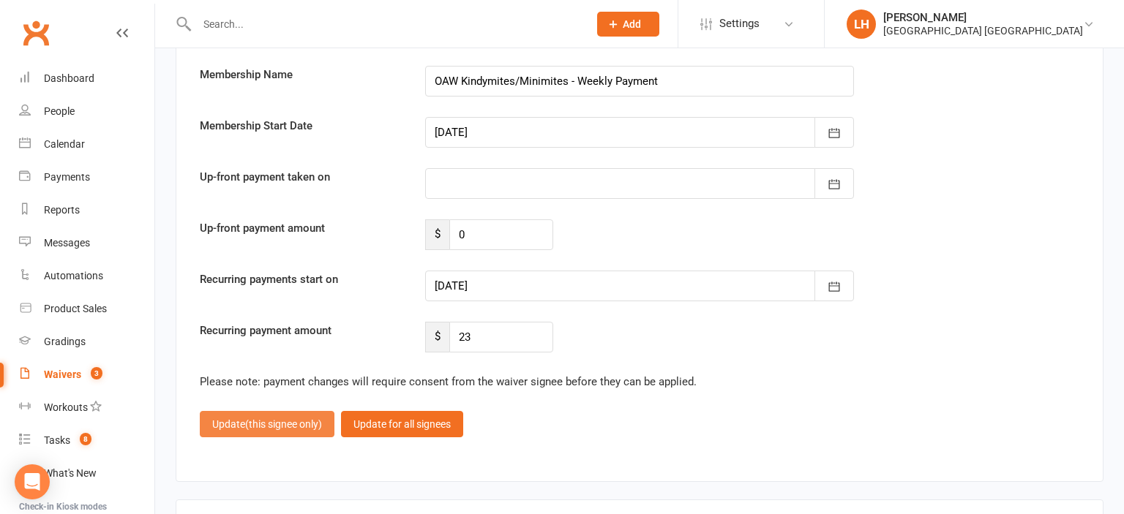
click at [297, 419] on span "(this signee only)" at bounding box center [283, 425] width 77 height 12
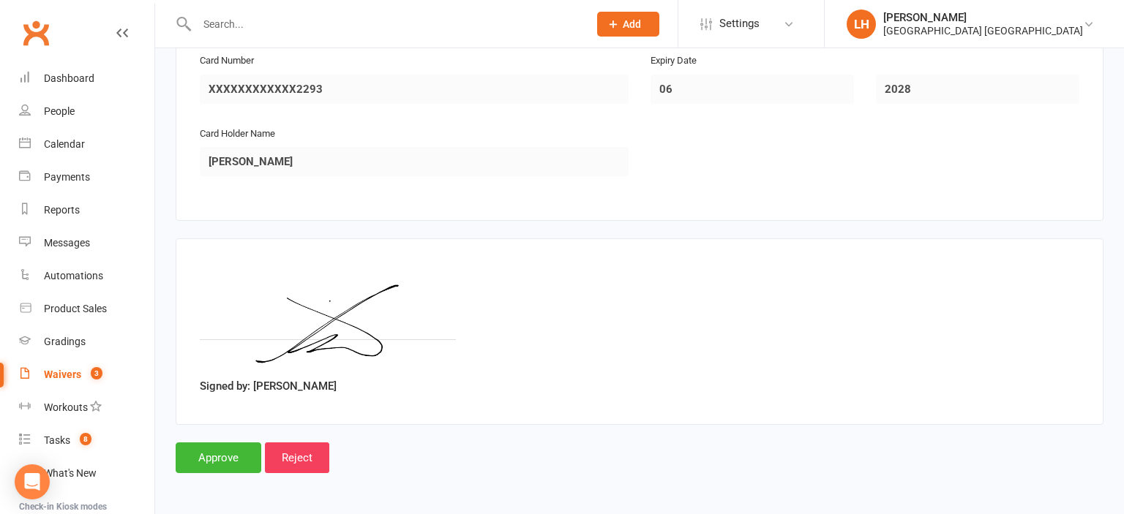
scroll to position [2415, 0]
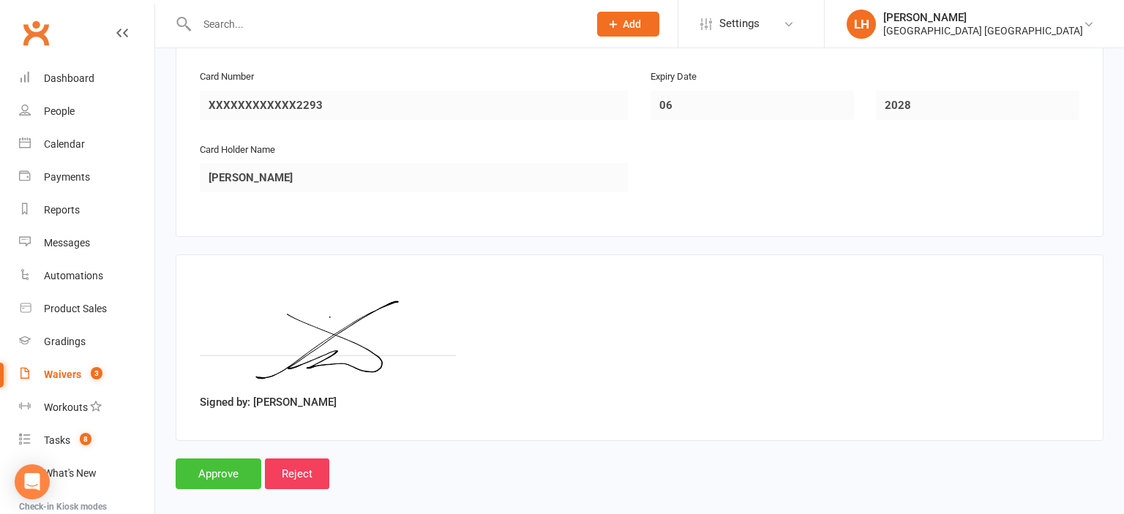
click at [221, 461] on input "Approve" at bounding box center [219, 474] width 86 height 31
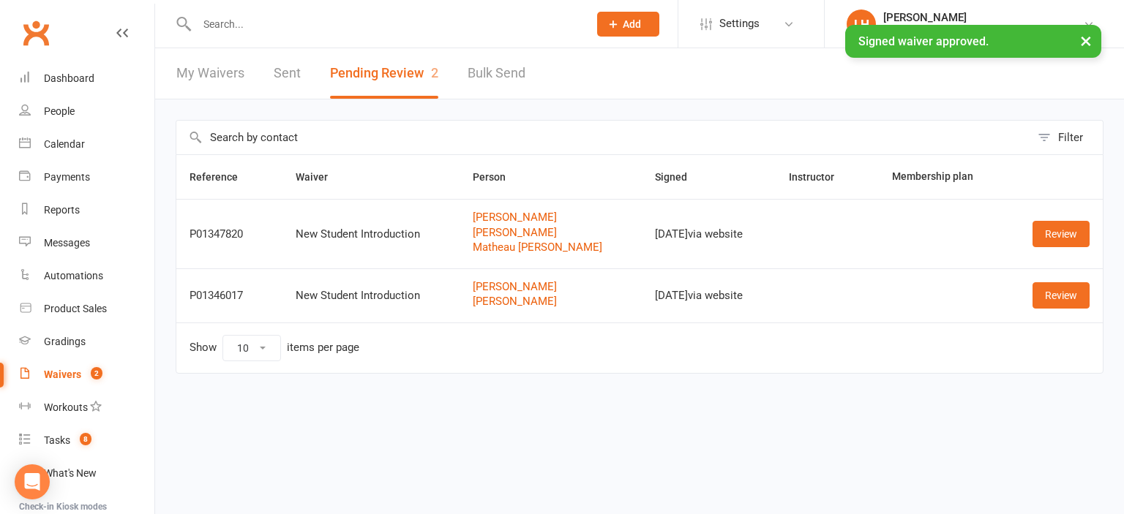
click at [332, 24] on input "text" at bounding box center [385, 24] width 386 height 20
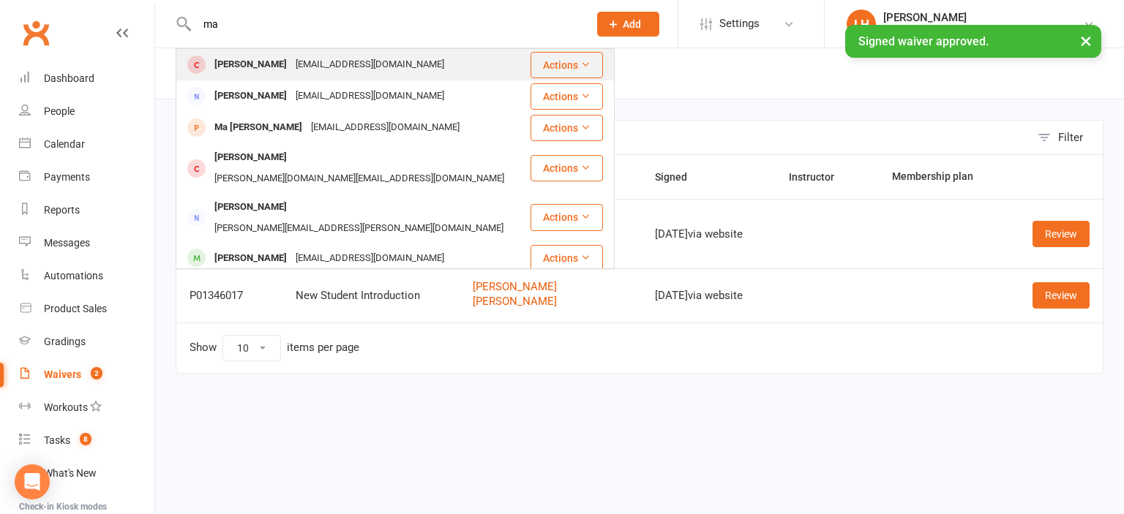
type input "ma"
click at [353, 59] on div "[EMAIL_ADDRESS][DOMAIN_NAME]" at bounding box center [369, 64] width 157 height 21
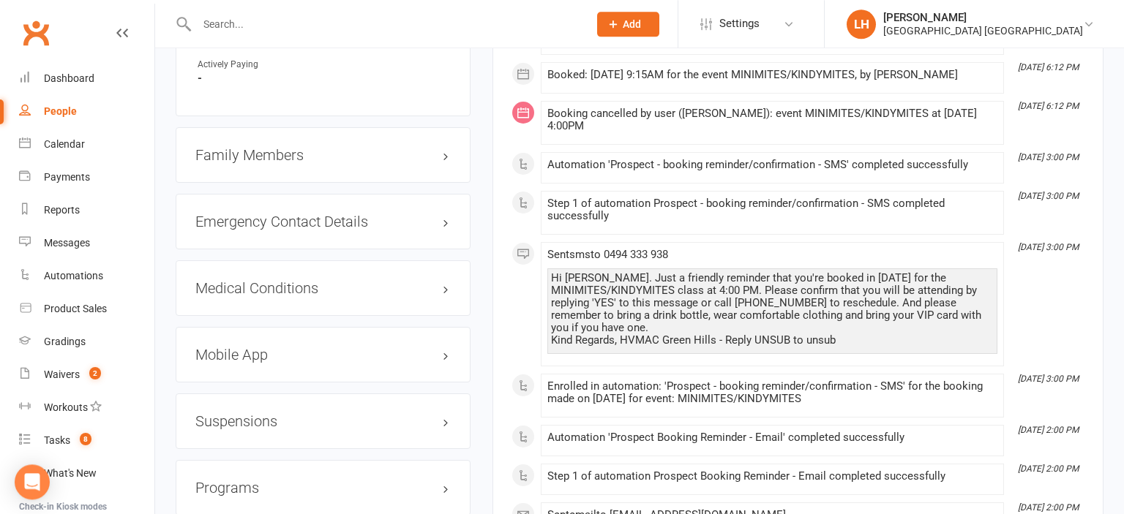
scroll to position [1313, 0]
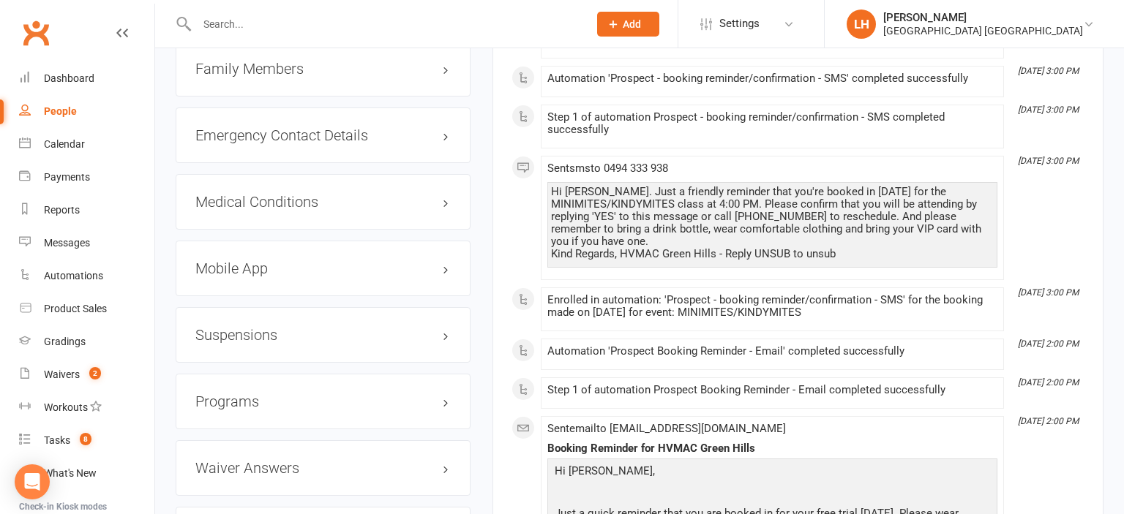
click at [225, 272] on h3 "Mobile App" at bounding box center [322, 268] width 255 height 16
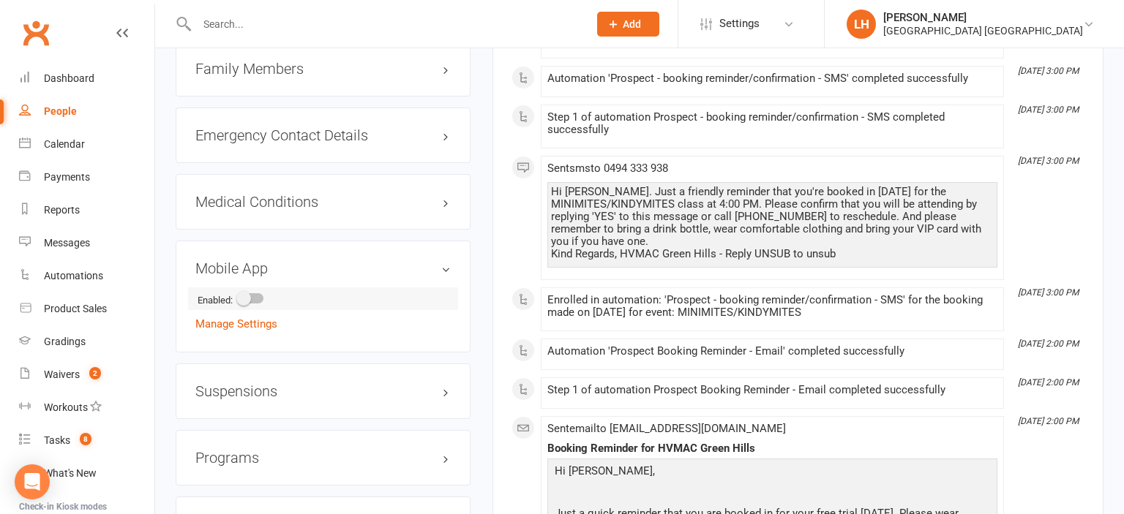
click at [244, 300] on span at bounding box center [243, 298] width 15 height 15
click at [239, 296] on input "checkbox" at bounding box center [239, 296] width 0 height 0
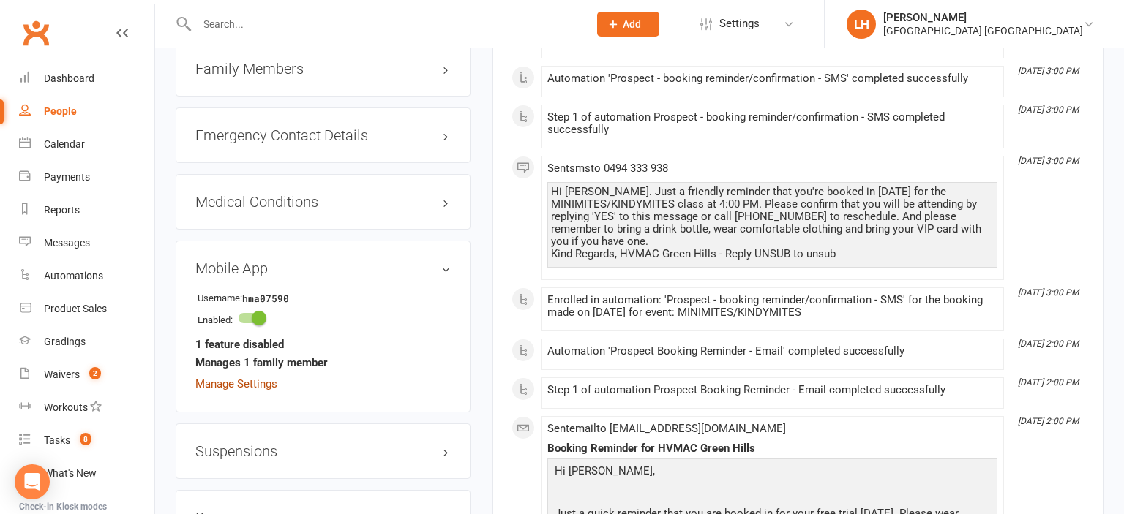
click at [229, 382] on link "Manage Settings" at bounding box center [236, 384] width 82 height 13
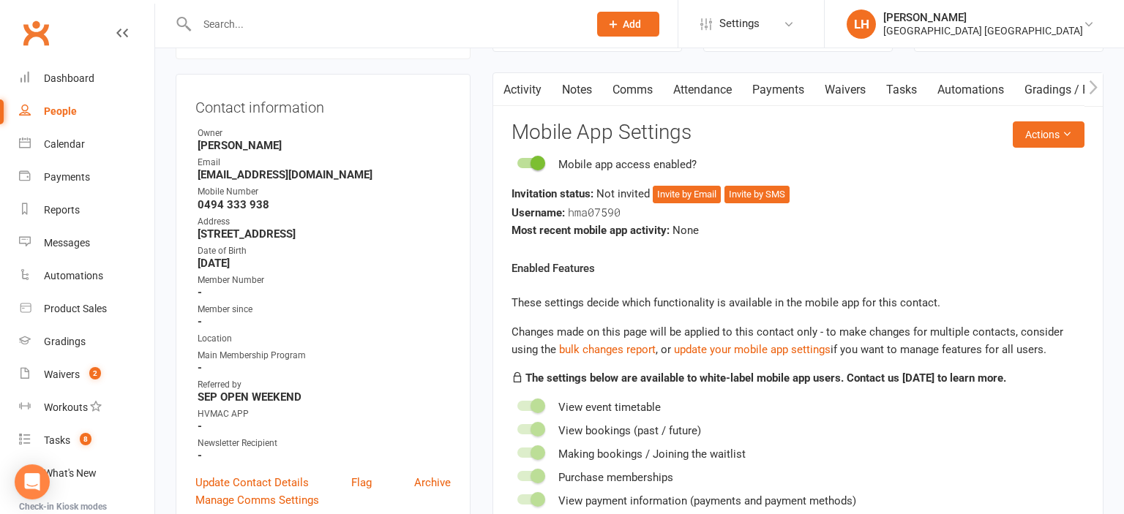
scroll to position [125, 0]
click at [701, 193] on button "Invite by Email" at bounding box center [687, 196] width 68 height 18
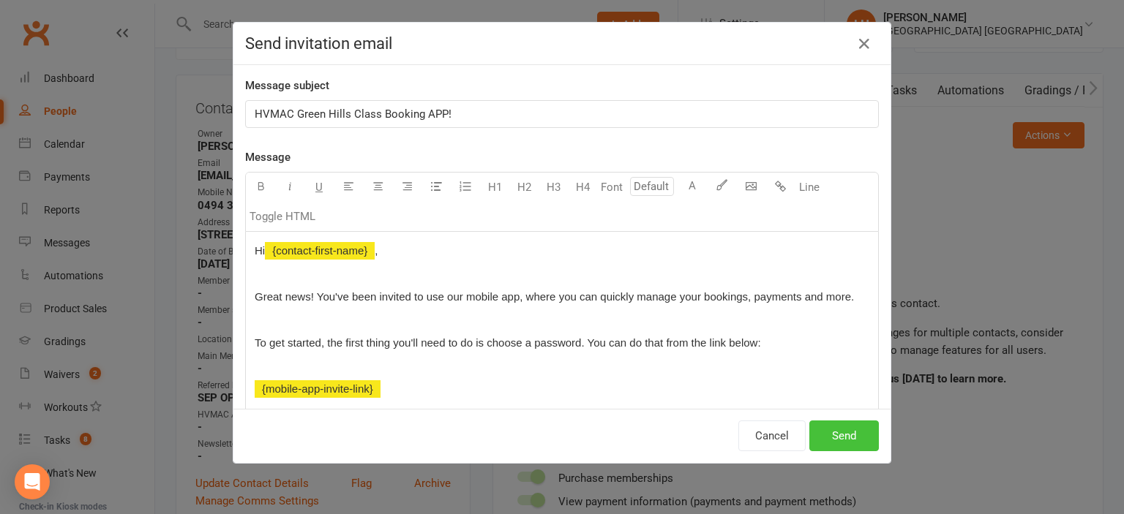
click at [843, 437] on button "Send" at bounding box center [844, 436] width 70 height 31
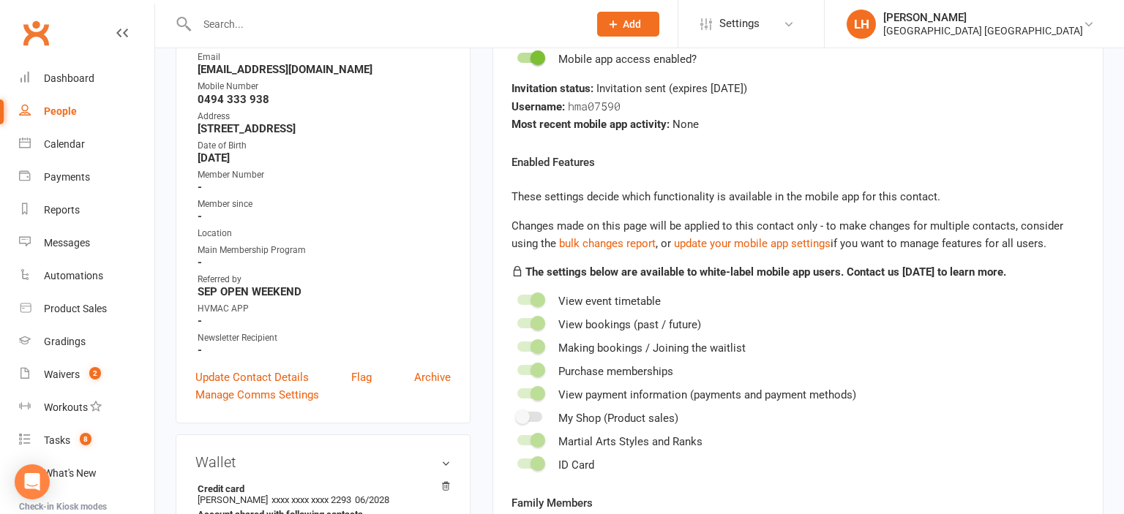
scroll to position [0, 0]
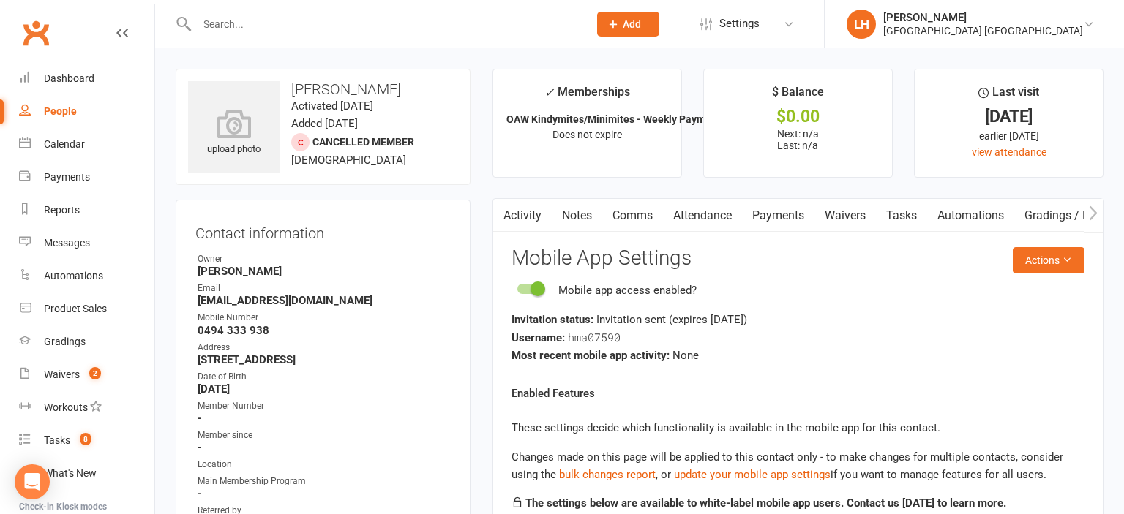
click at [773, 213] on link "Payments" at bounding box center [778, 216] width 72 height 34
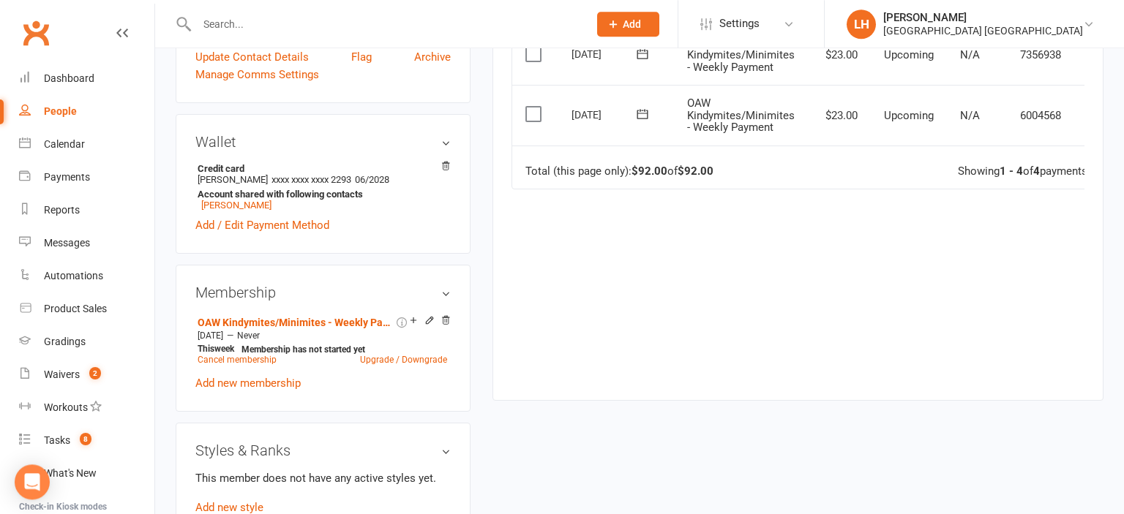
scroll to position [562, 0]
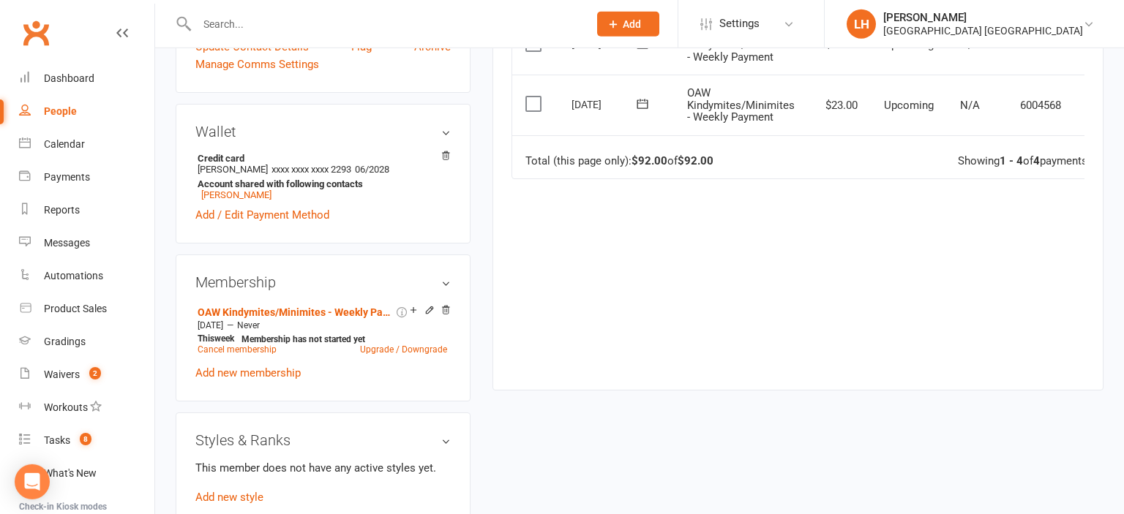
click at [1090, 113] on icon at bounding box center [1097, 105] width 15 height 15
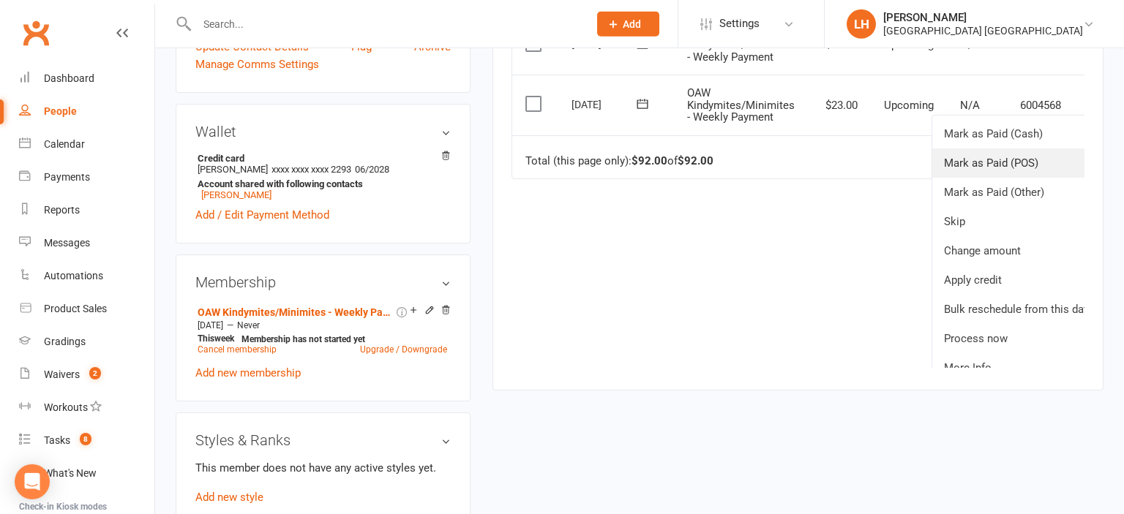
click at [945, 178] on link "Mark as Paid (POS)" at bounding box center [1018, 163] width 173 height 29
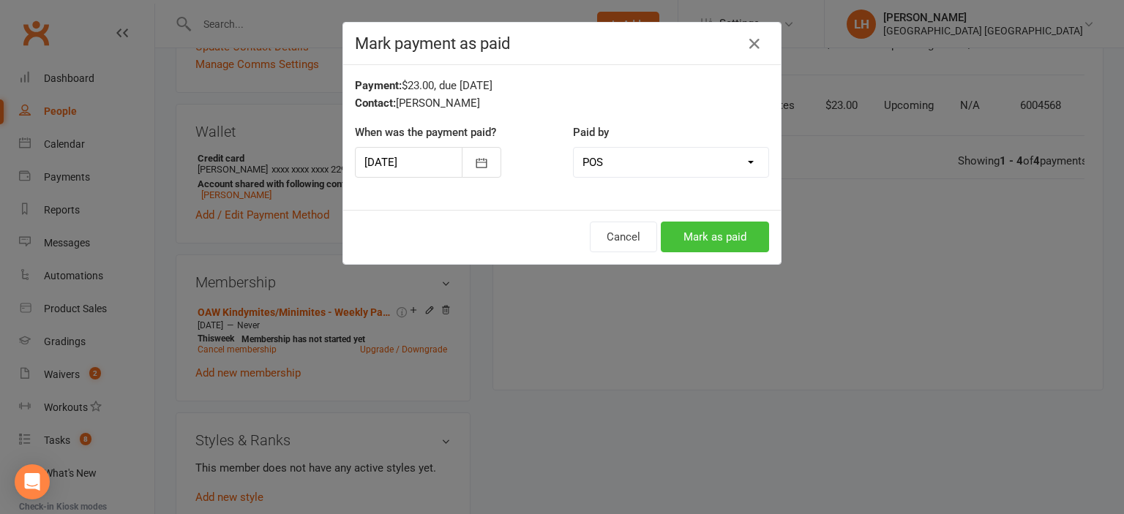
click at [704, 244] on button "Mark as paid" at bounding box center [715, 237] width 108 height 31
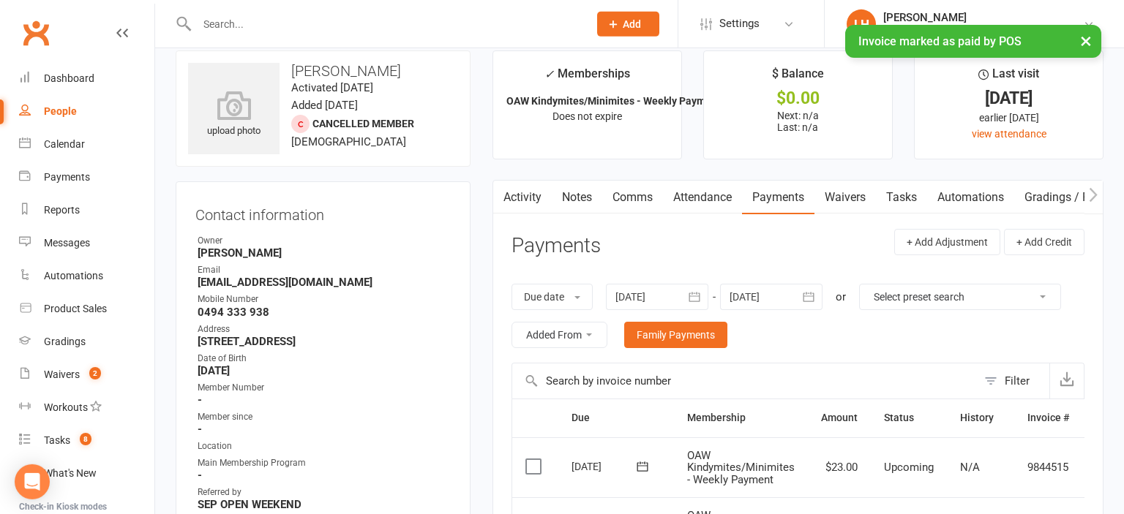
scroll to position [0, 0]
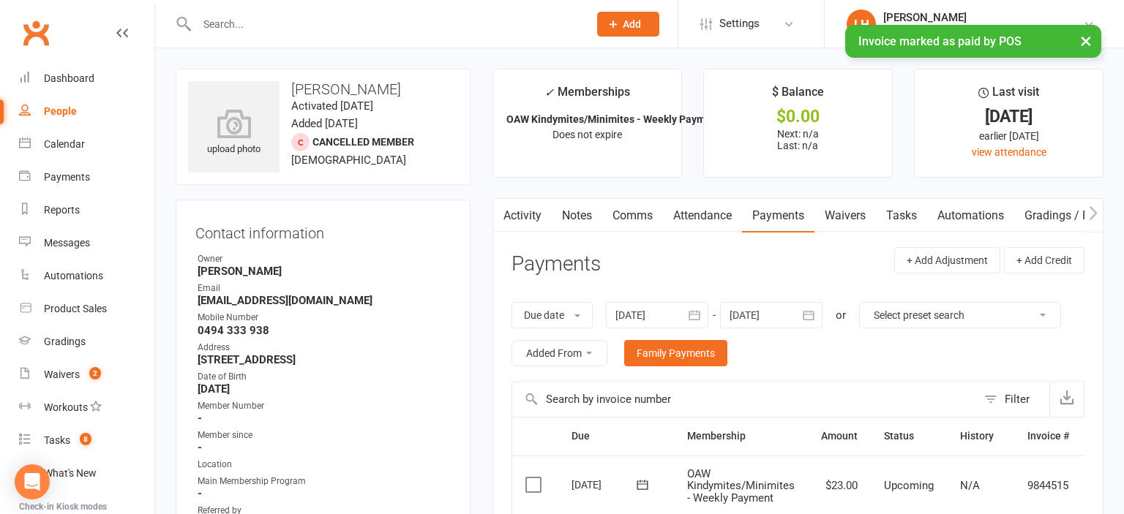
click at [277, 23] on input "text" at bounding box center [385, 24] width 386 height 20
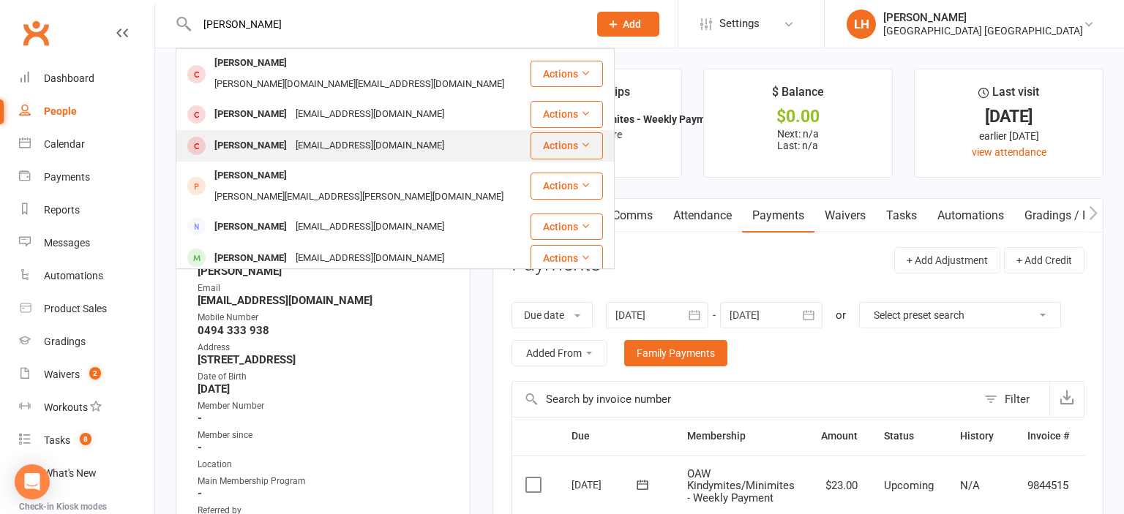
type input "lucy"
click at [291, 135] on div "[EMAIL_ADDRESS][DOMAIN_NAME]" at bounding box center [369, 145] width 157 height 21
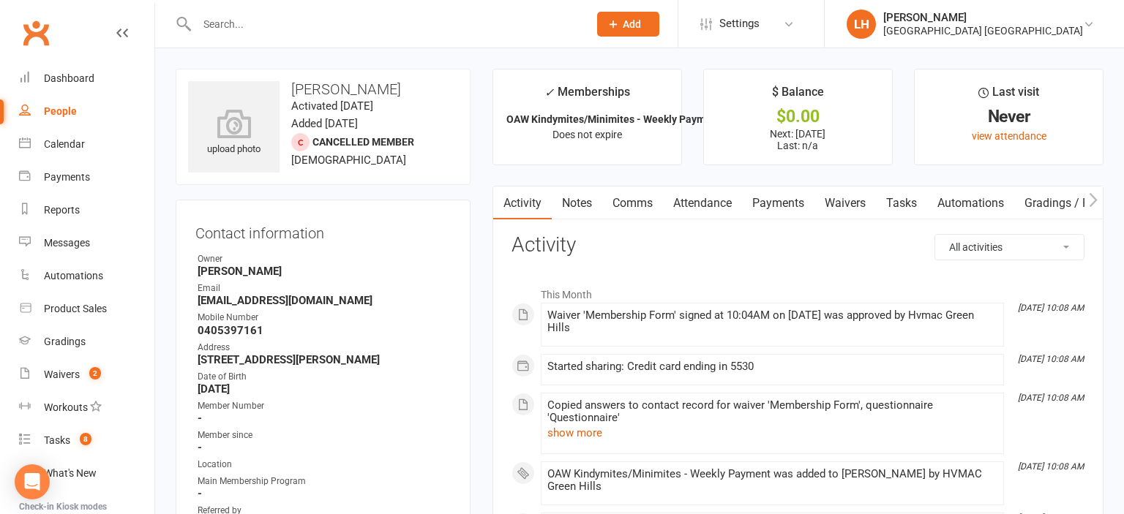
click at [768, 200] on link "Payments" at bounding box center [778, 204] width 72 height 34
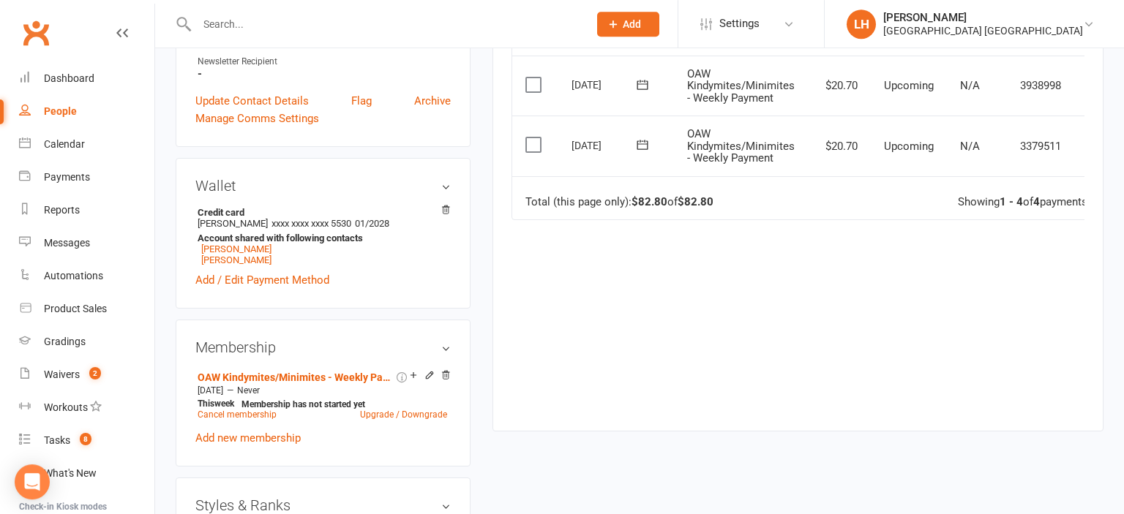
scroll to position [463, 0]
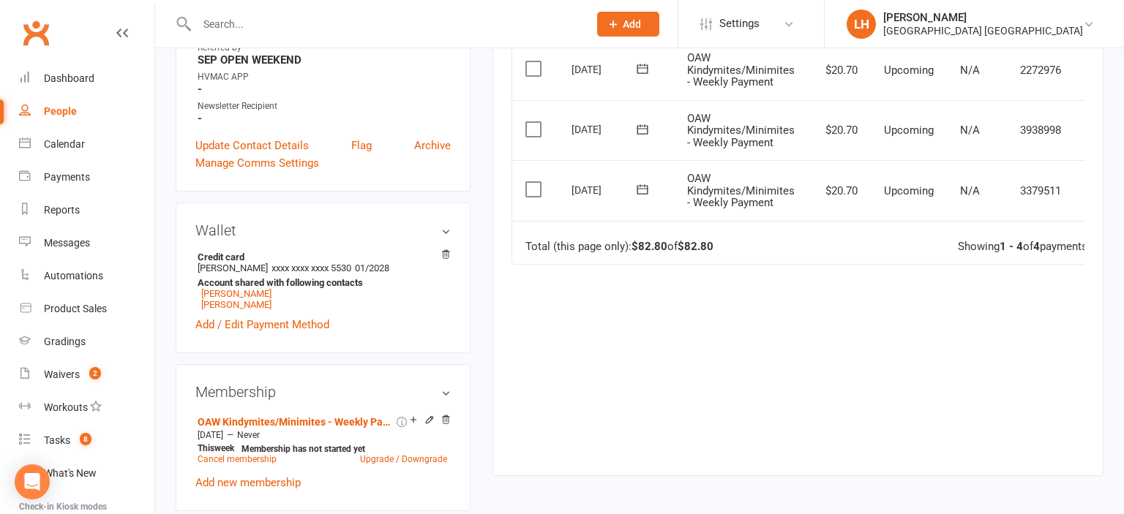
click at [498, 238] on div "Activity Notes Comms Attendance Payments Waivers Tasks Automations Gradings / P…" at bounding box center [797, 100] width 611 height 754
click at [1090, 198] on icon at bounding box center [1097, 191] width 15 height 15
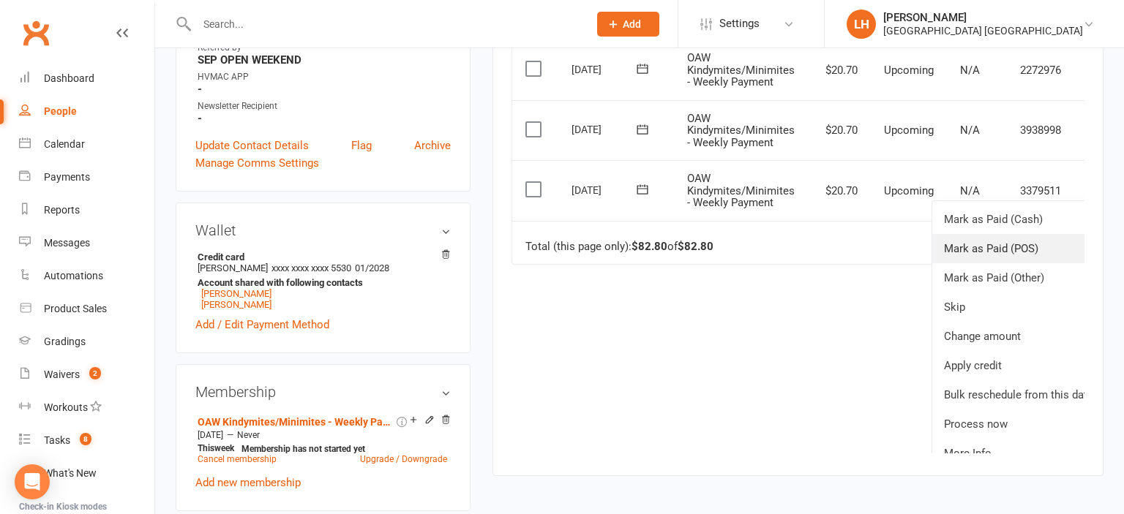
click at [1016, 263] on link "Mark as Paid (POS)" at bounding box center [1018, 248] width 173 height 29
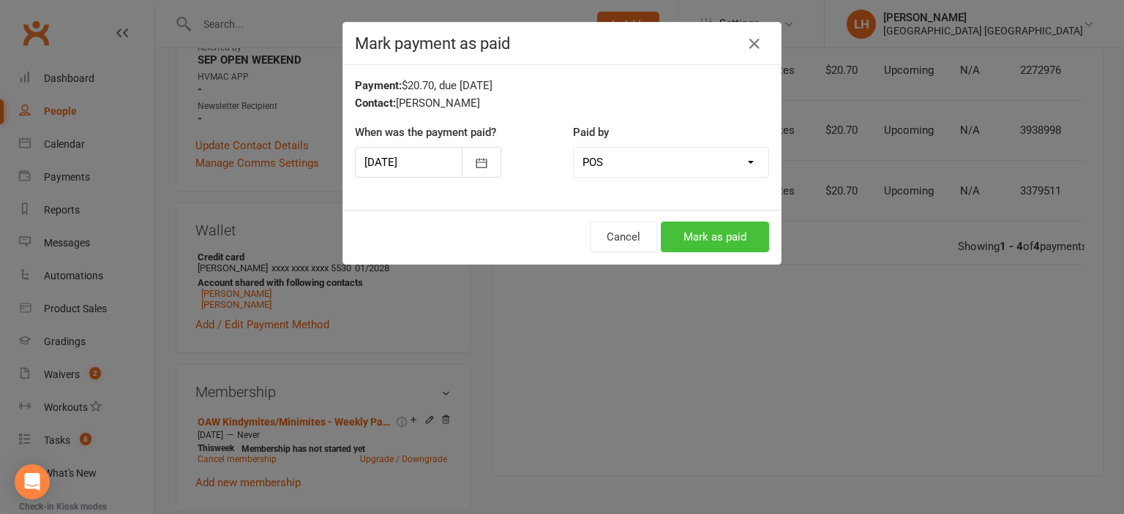
click at [724, 237] on button "Mark as paid" at bounding box center [715, 237] width 108 height 31
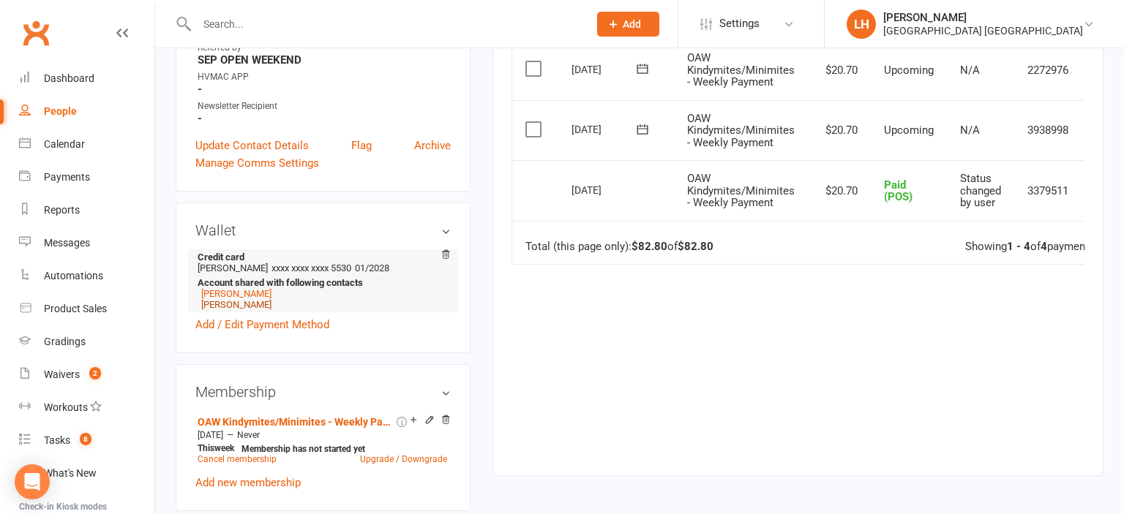
click at [233, 307] on link "[PERSON_NAME]" at bounding box center [236, 304] width 70 height 11
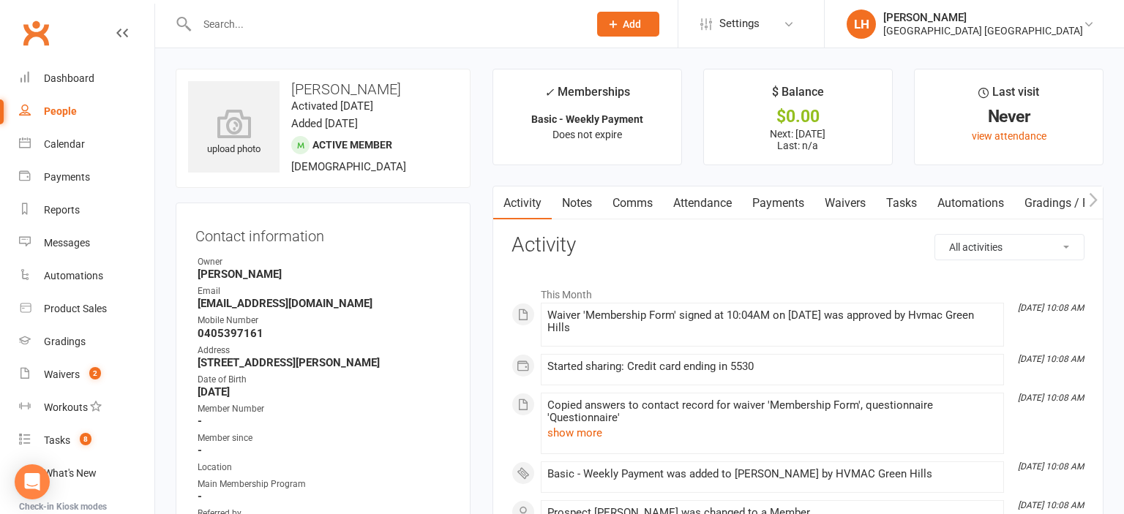
click at [787, 206] on link "Payments" at bounding box center [778, 204] width 72 height 34
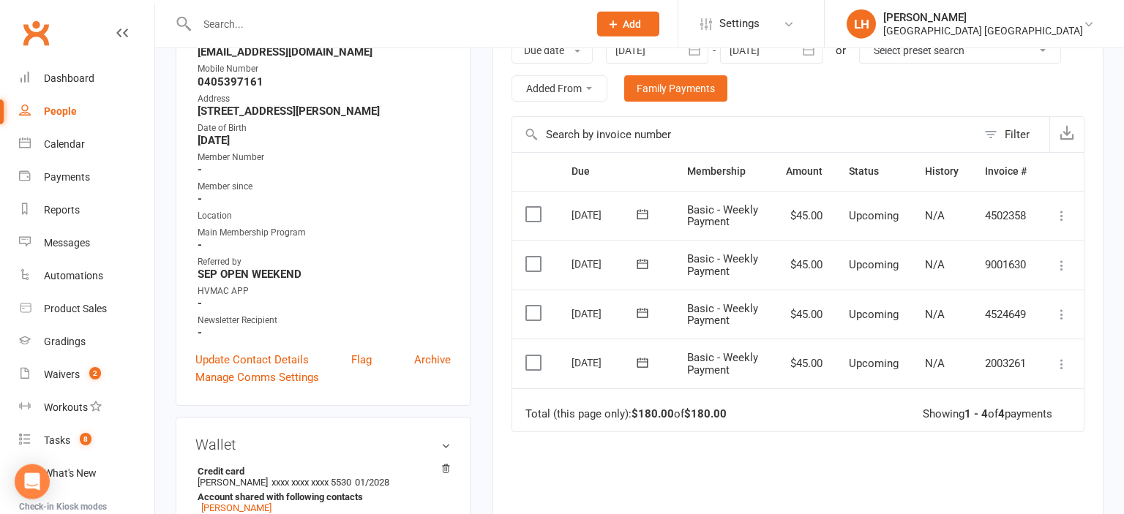
scroll to position [231, 0]
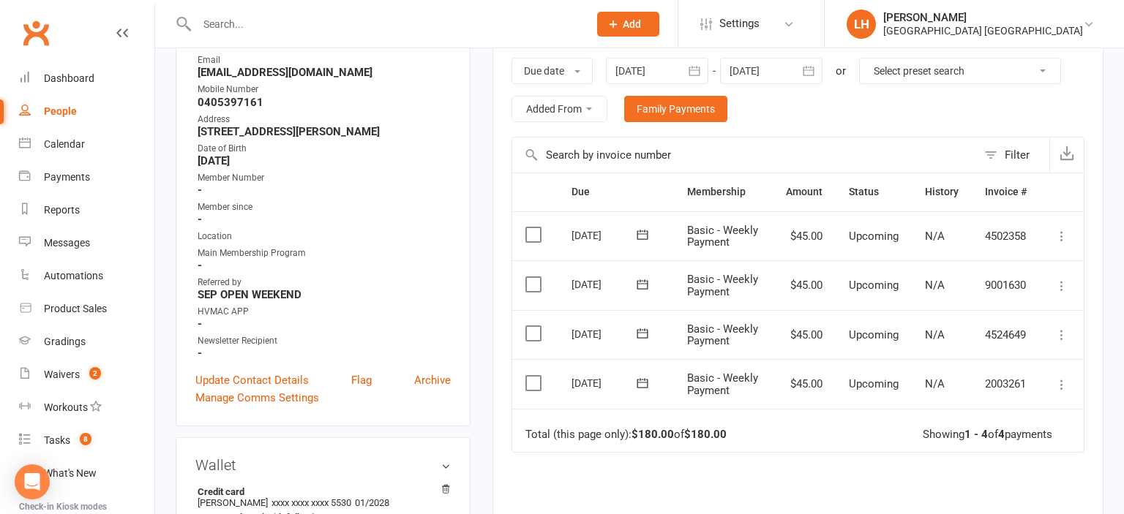
click at [1062, 381] on icon at bounding box center [1061, 385] width 15 height 15
click at [996, 440] on link "Mark as Paid (POS)" at bounding box center [983, 442] width 173 height 29
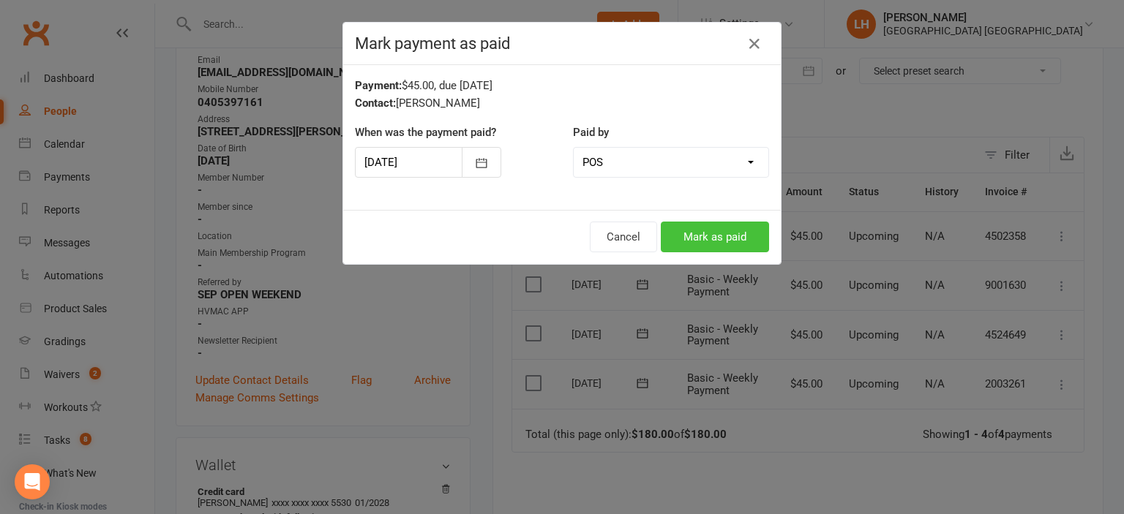
click at [737, 236] on button "Mark as paid" at bounding box center [715, 237] width 108 height 31
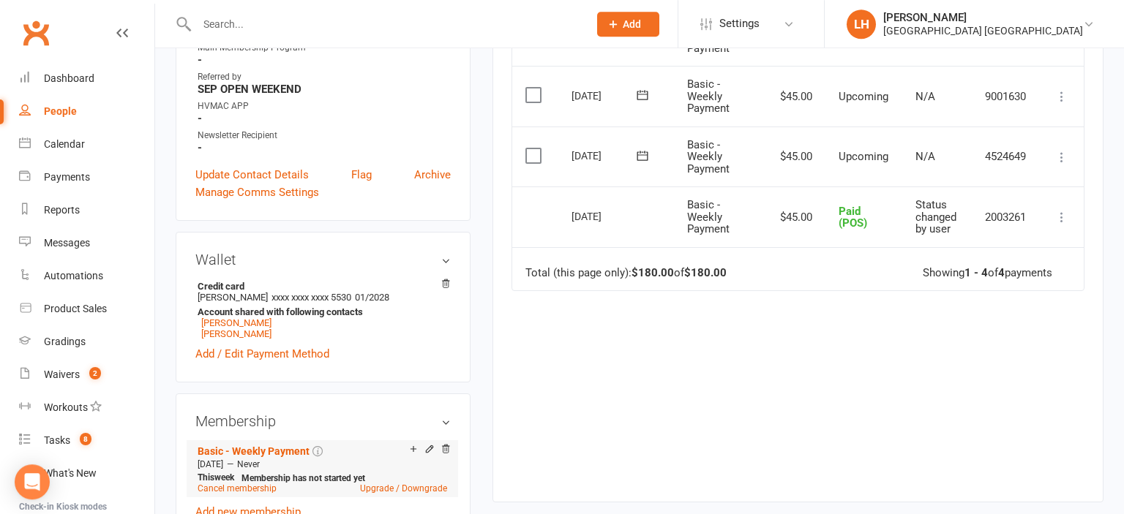
scroll to position [463, 0]
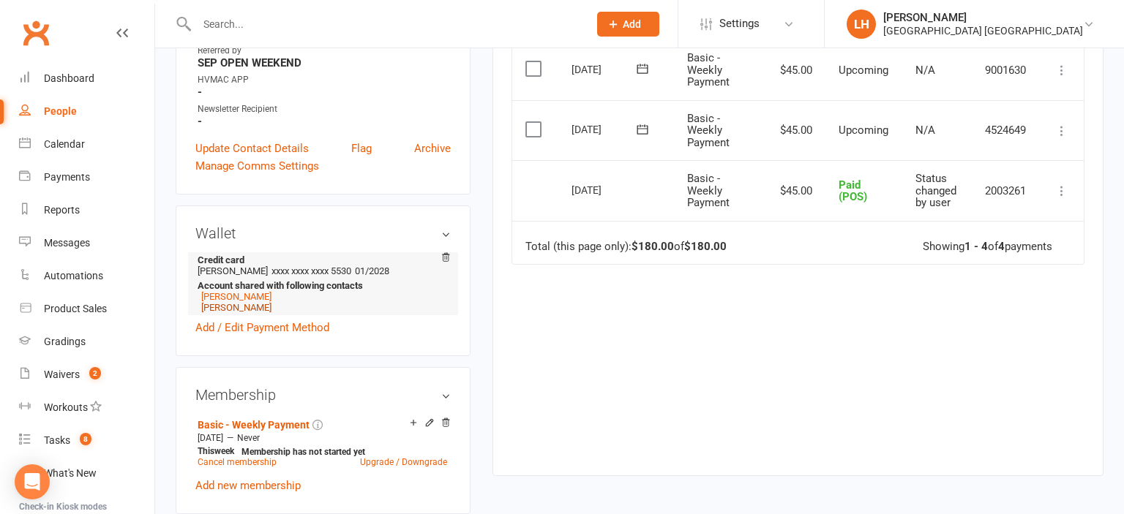
click at [223, 312] on link "[PERSON_NAME]" at bounding box center [236, 307] width 70 height 11
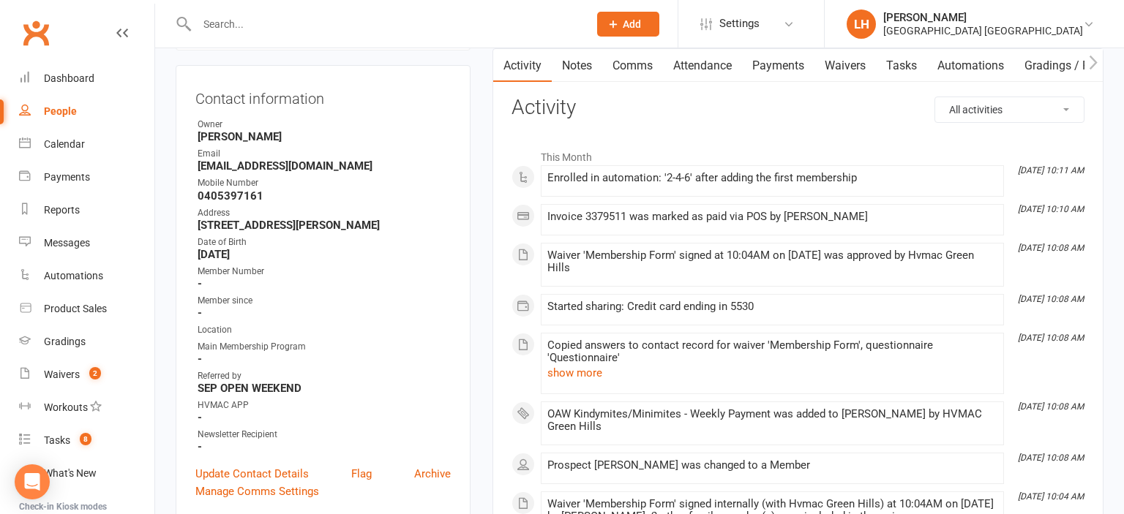
scroll to position [77, 0]
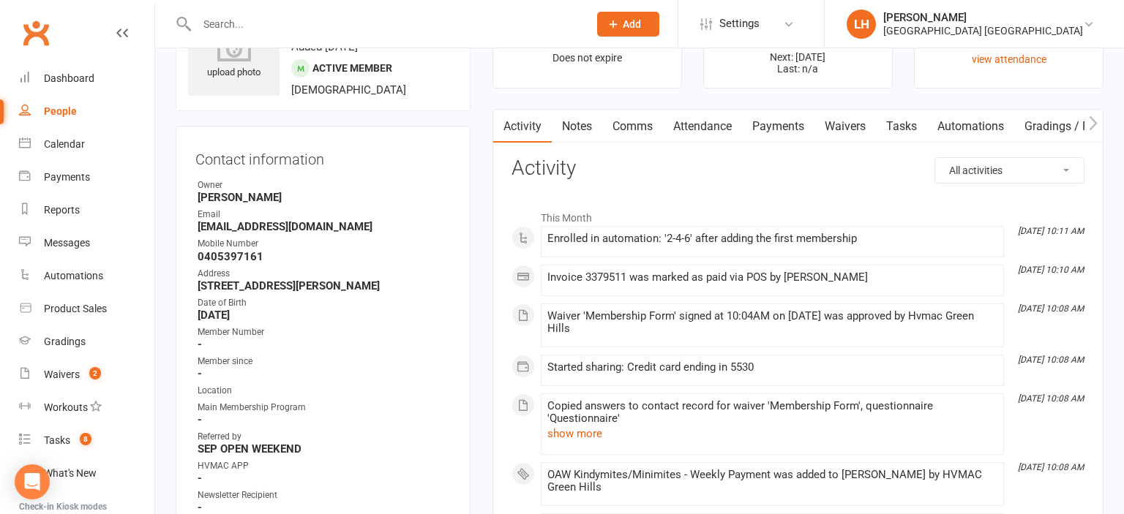
click at [792, 121] on link "Payments" at bounding box center [778, 127] width 72 height 34
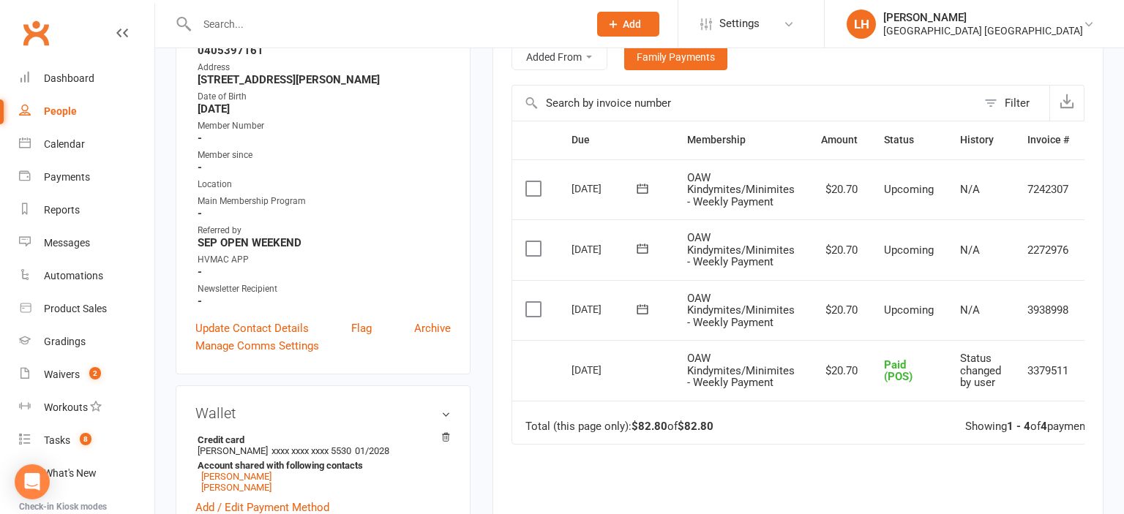
scroll to position [309, 0]
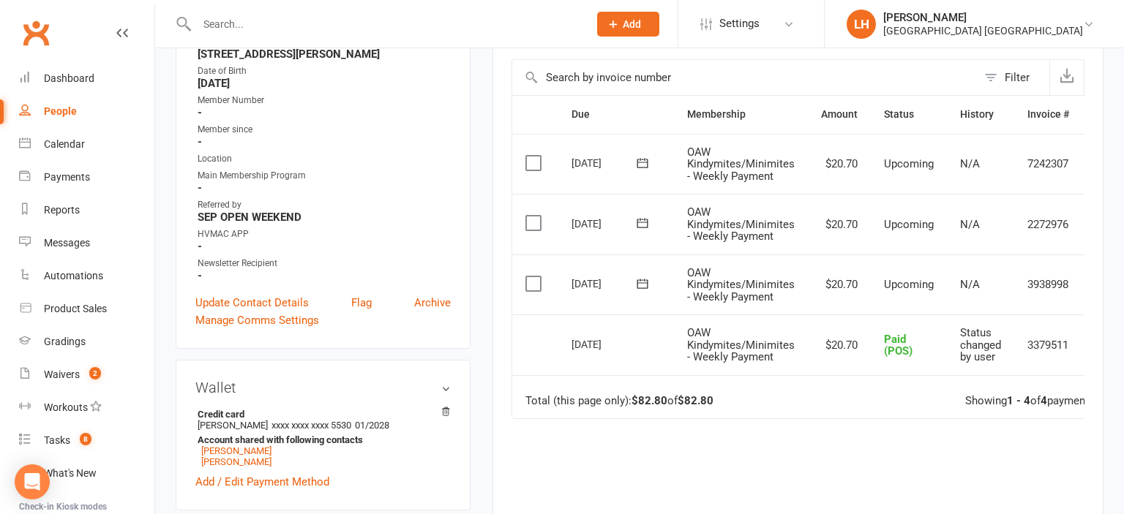
click at [227, 19] on input "text" at bounding box center [385, 24] width 386 height 20
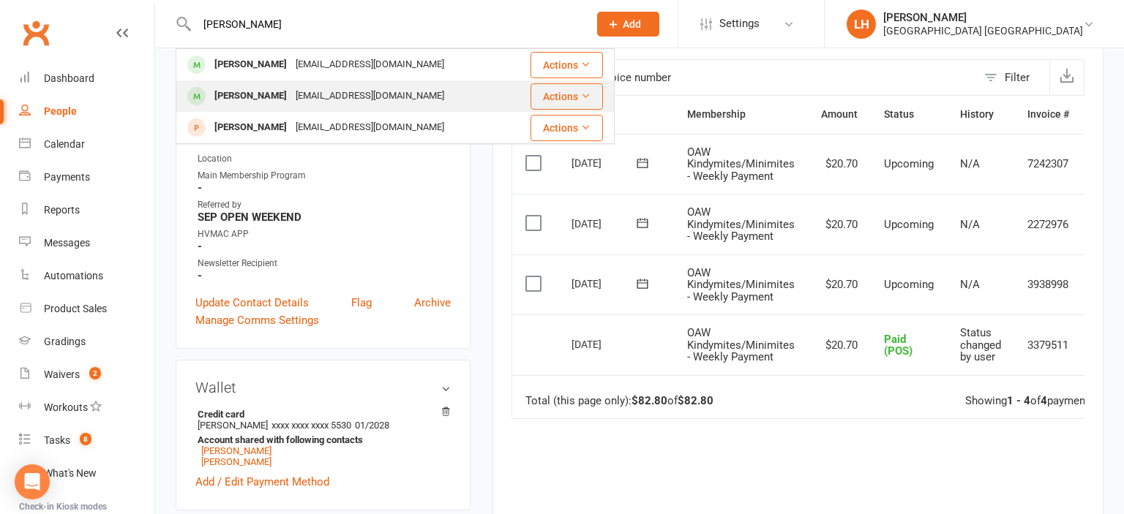
type input "tyler"
click at [255, 107] on div "Tyler Sutton" at bounding box center [250, 96] width 81 height 21
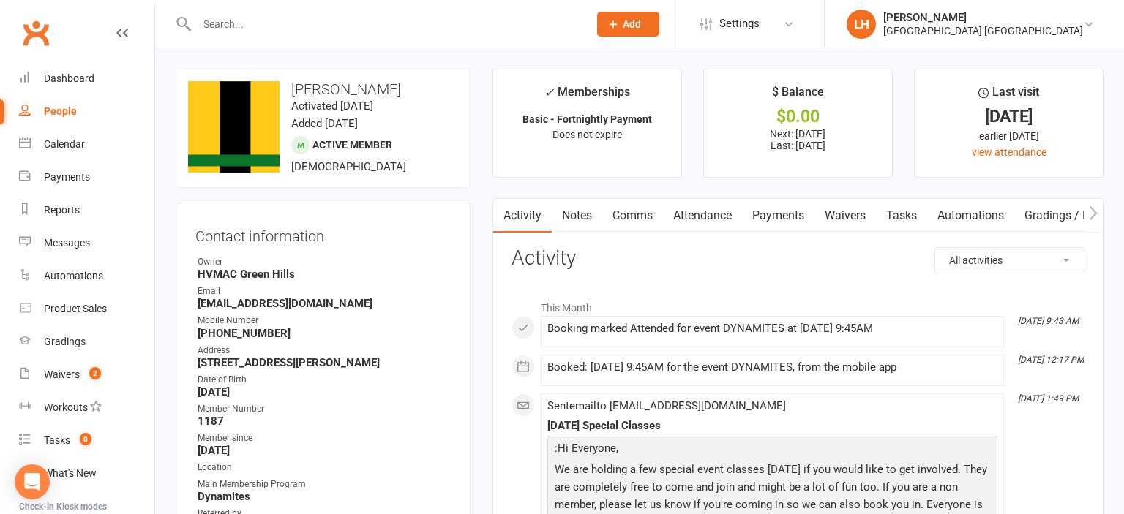
click at [701, 219] on link "Attendance" at bounding box center [702, 216] width 79 height 34
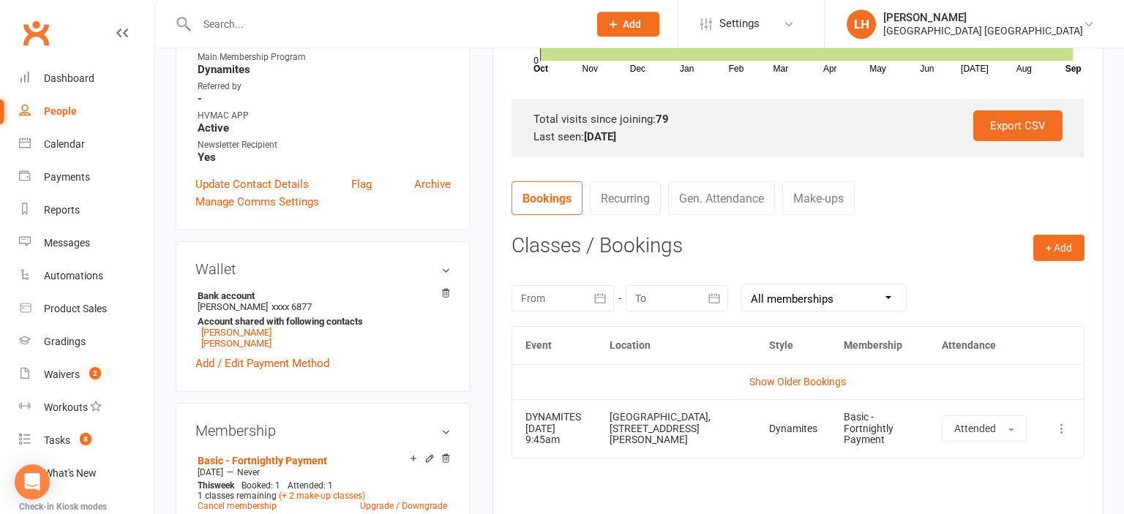
scroll to position [463, 0]
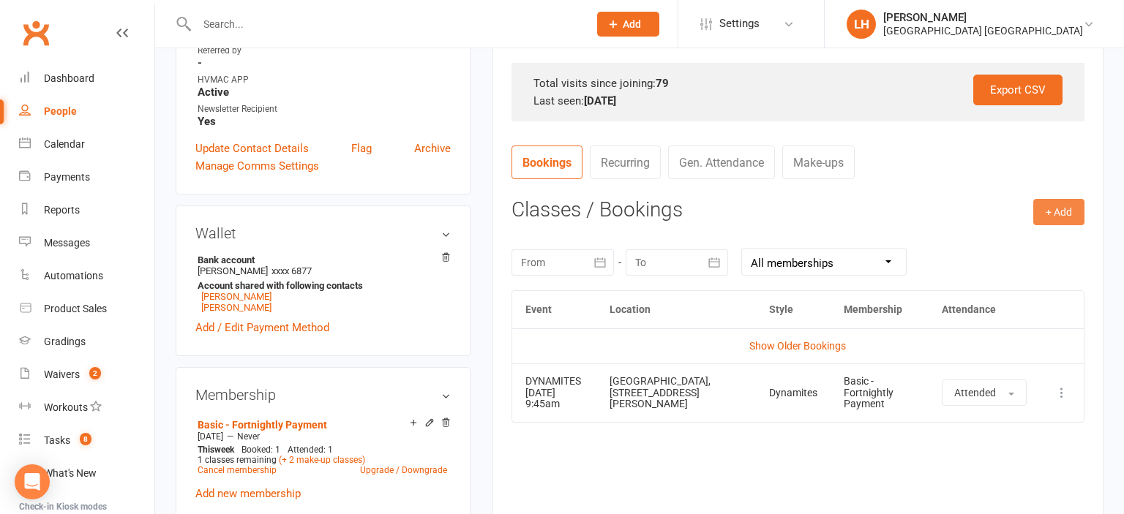
click at [1054, 206] on button "+ Add" at bounding box center [1058, 212] width 51 height 26
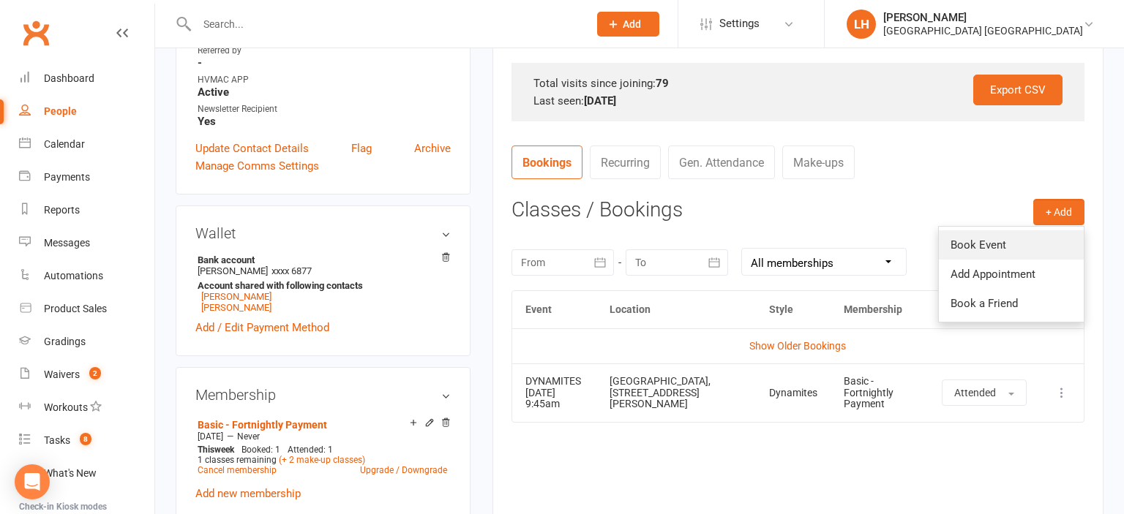
click at [961, 241] on link "Book Event" at bounding box center [1011, 244] width 145 height 29
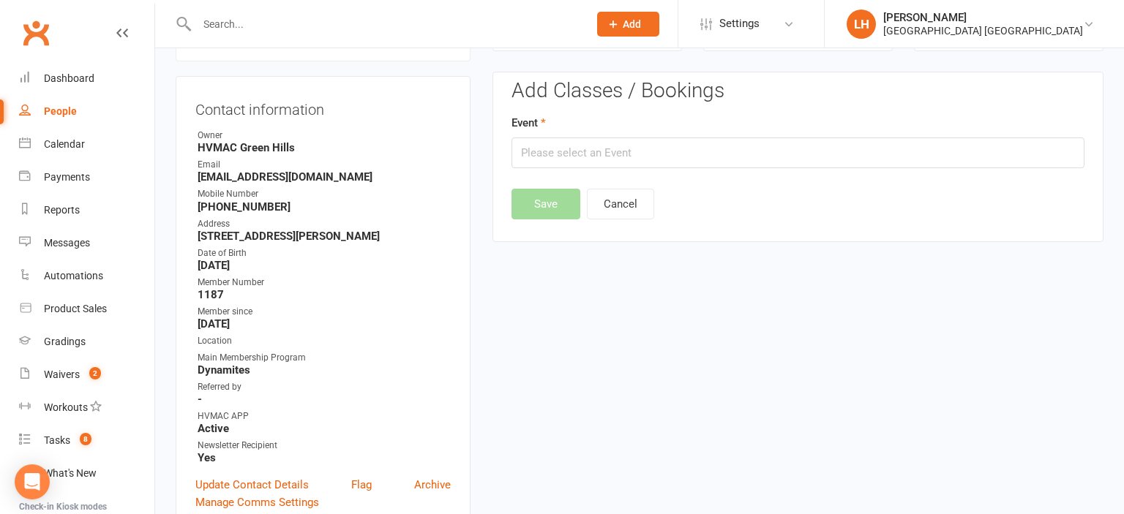
scroll to position [125, 0]
click at [580, 156] on input "text" at bounding box center [797, 154] width 573 height 31
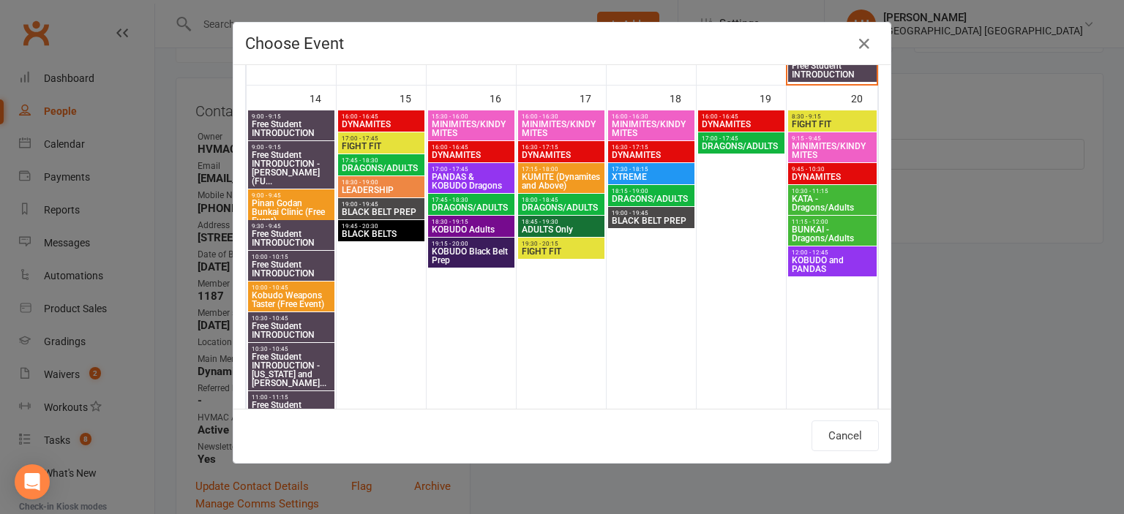
scroll to position [888, 0]
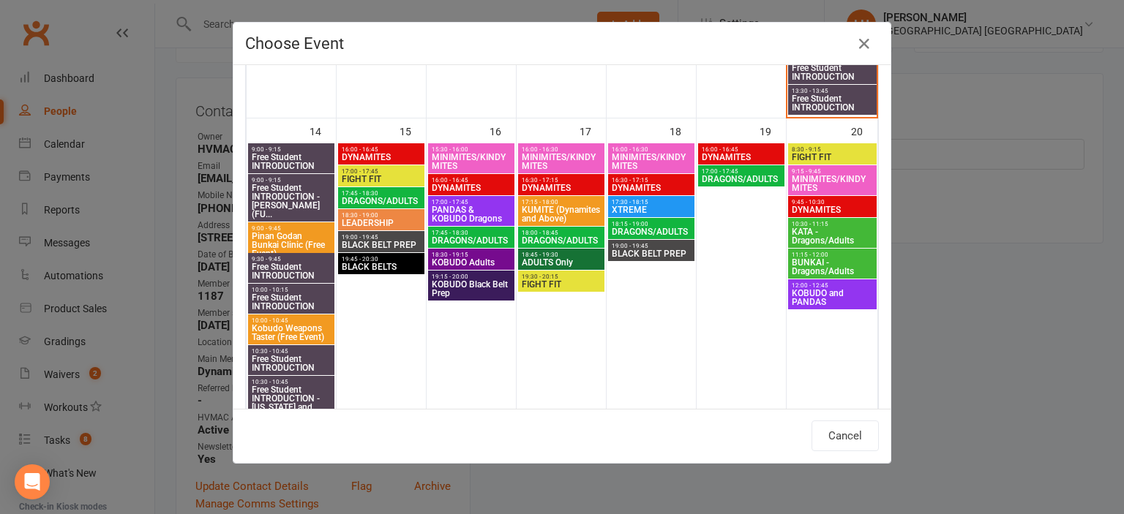
click at [459, 206] on span "PANDAS & KOBUDO Dragons" at bounding box center [471, 215] width 80 height 18
type input "PANDAS & KOBUDO Dragons - Sep 16, 2025 5:00:00 PM"
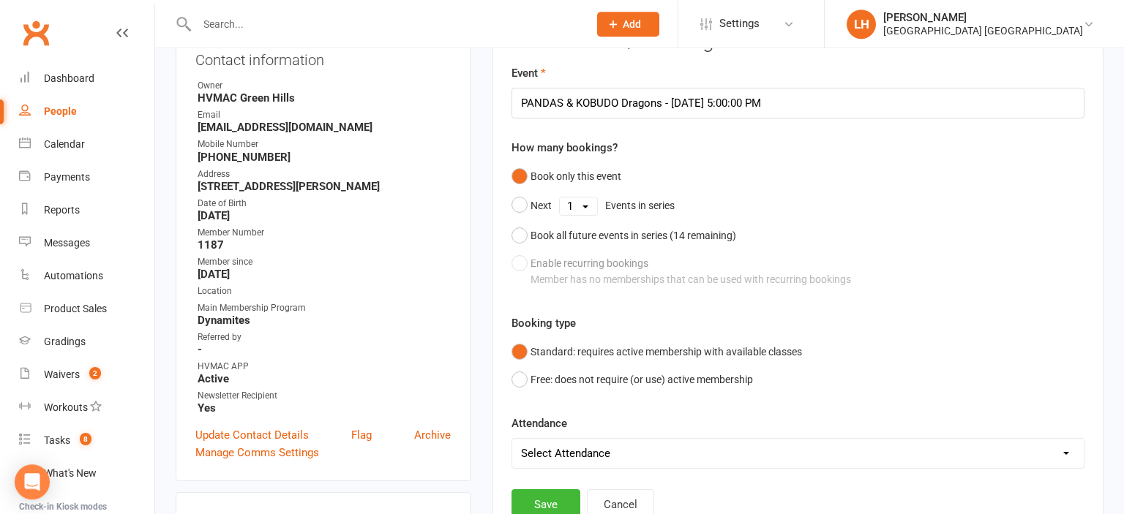
scroll to position [202, 0]
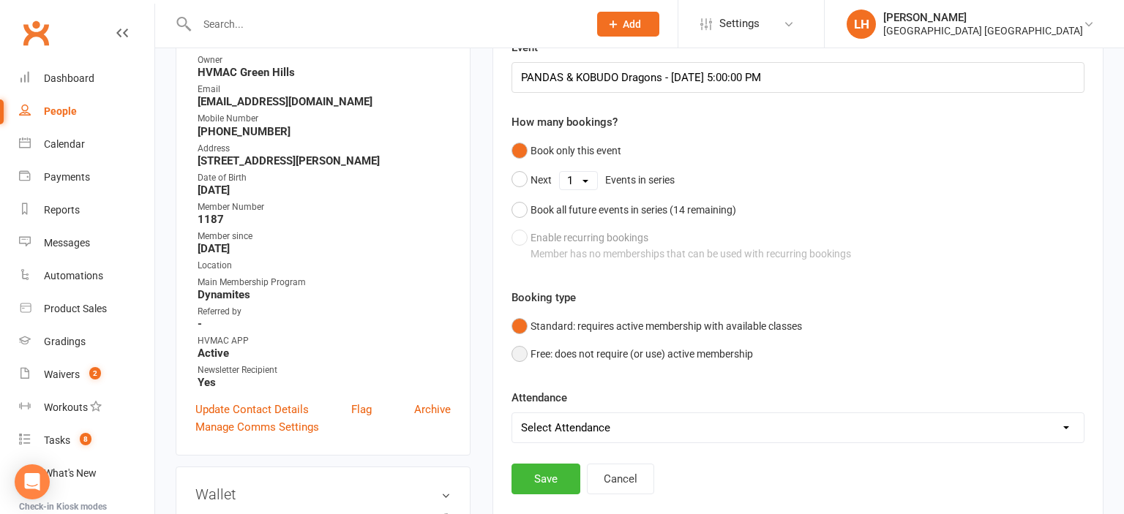
click at [520, 357] on button "Free: does not require (or use) active membership" at bounding box center [631, 354] width 241 height 28
click at [540, 471] on button "Save" at bounding box center [545, 479] width 69 height 31
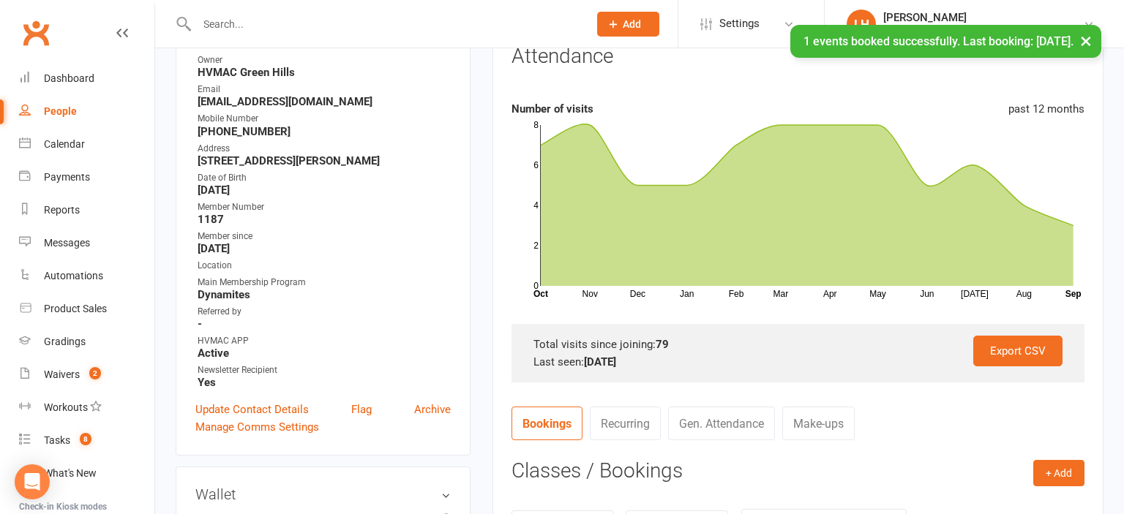
click at [280, 28] on input "text" at bounding box center [385, 24] width 386 height 20
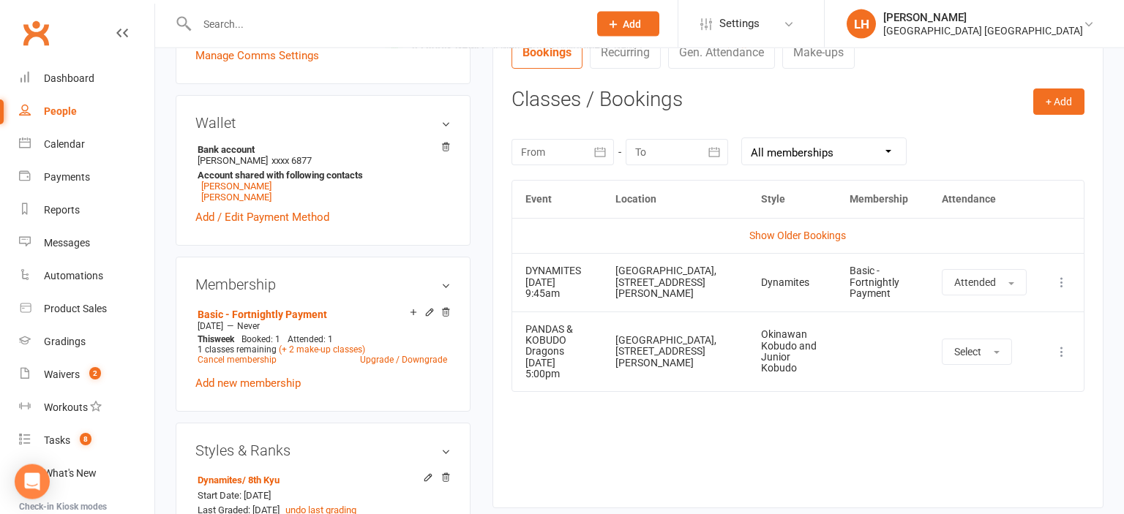
scroll to position [541, 0]
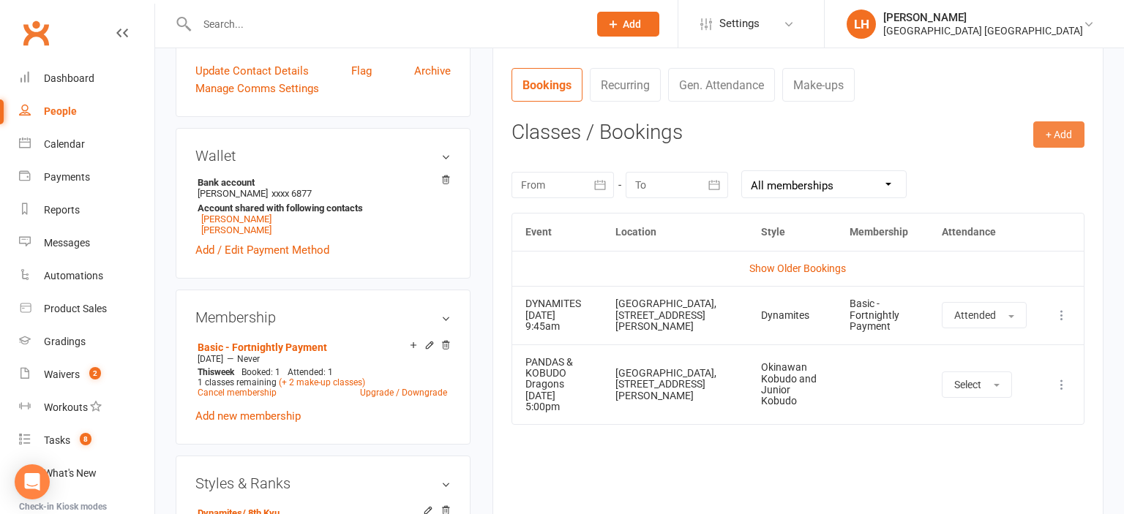
click at [1060, 135] on button "+ Add" at bounding box center [1058, 134] width 51 height 26
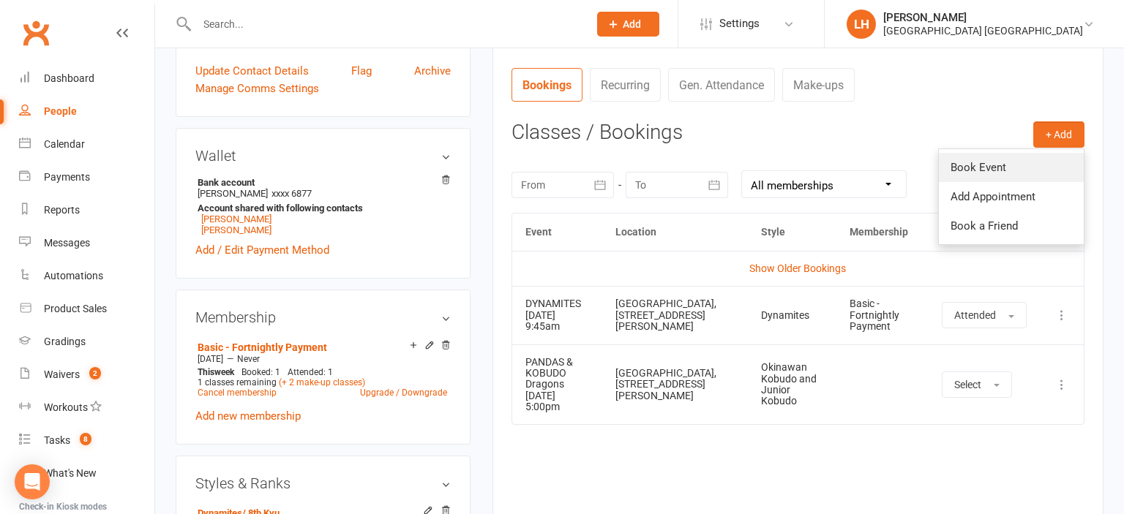
click at [987, 167] on link "Book Event" at bounding box center [1011, 167] width 145 height 29
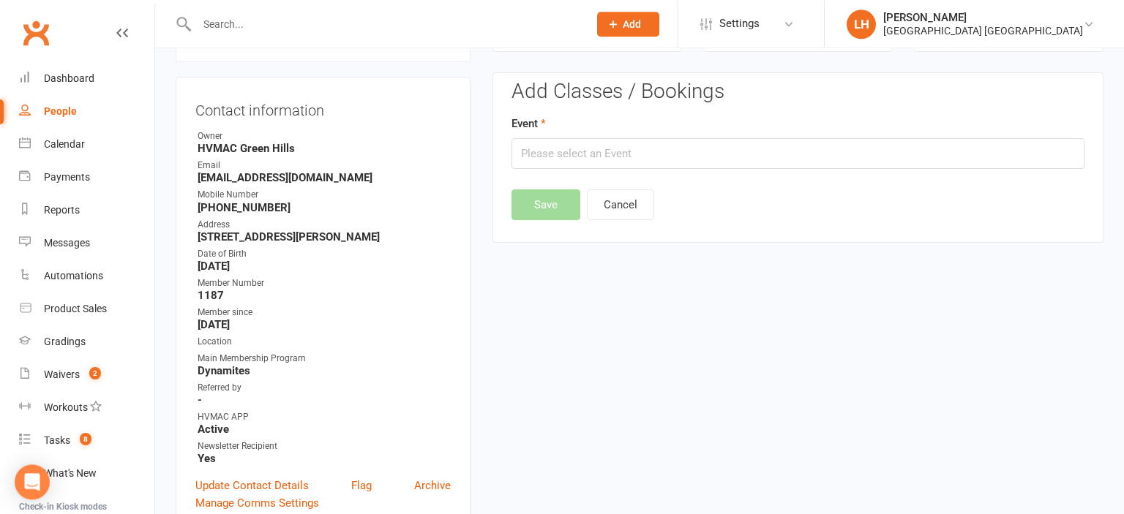
scroll to position [125, 0]
click at [642, 147] on input "text" at bounding box center [797, 154] width 573 height 31
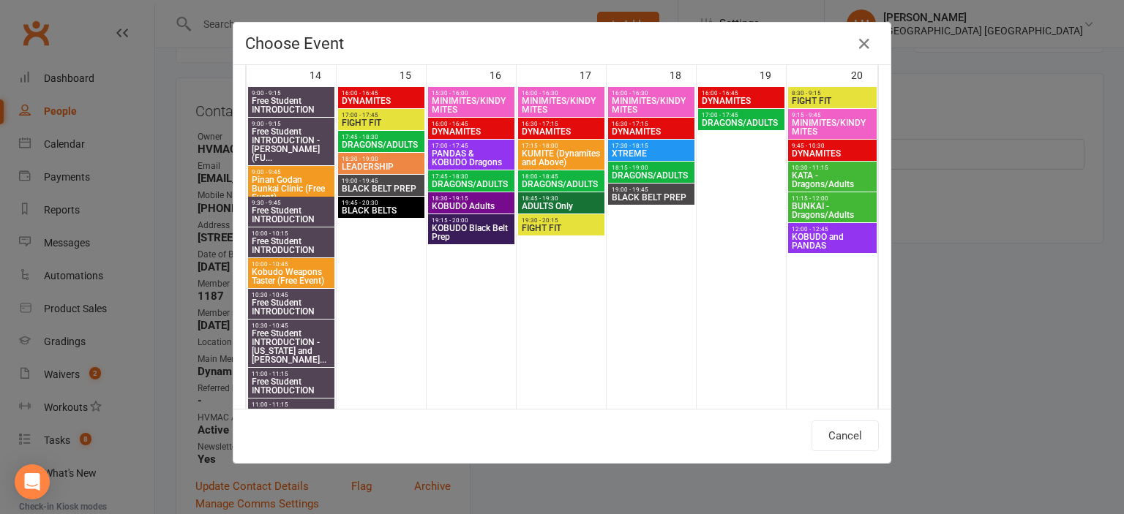
scroll to position [969, 0]
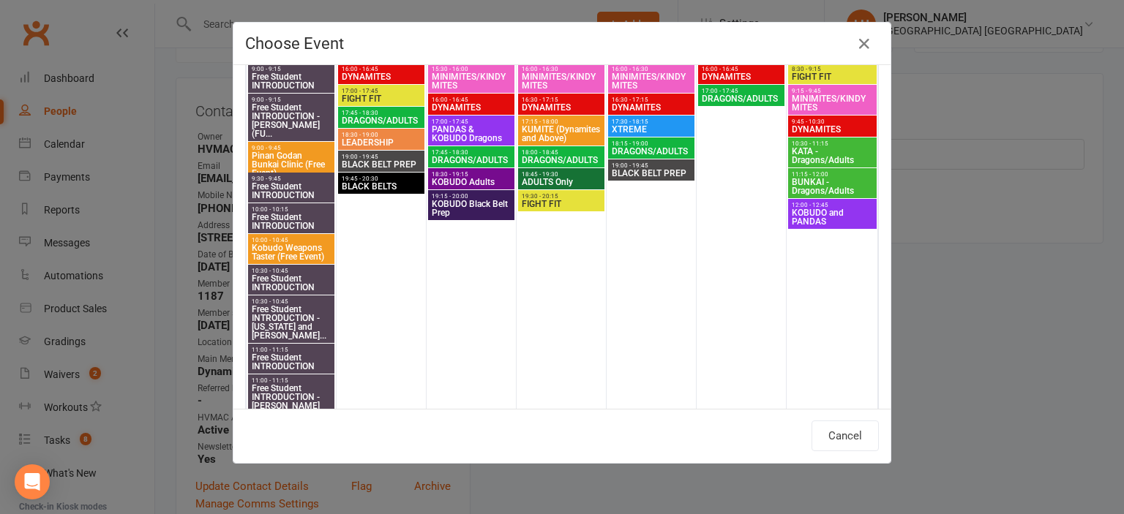
click at [653, 125] on span "XTREME" at bounding box center [651, 129] width 80 height 9
type input "XTREME - Sep 18, 2025 5:30:00 PM"
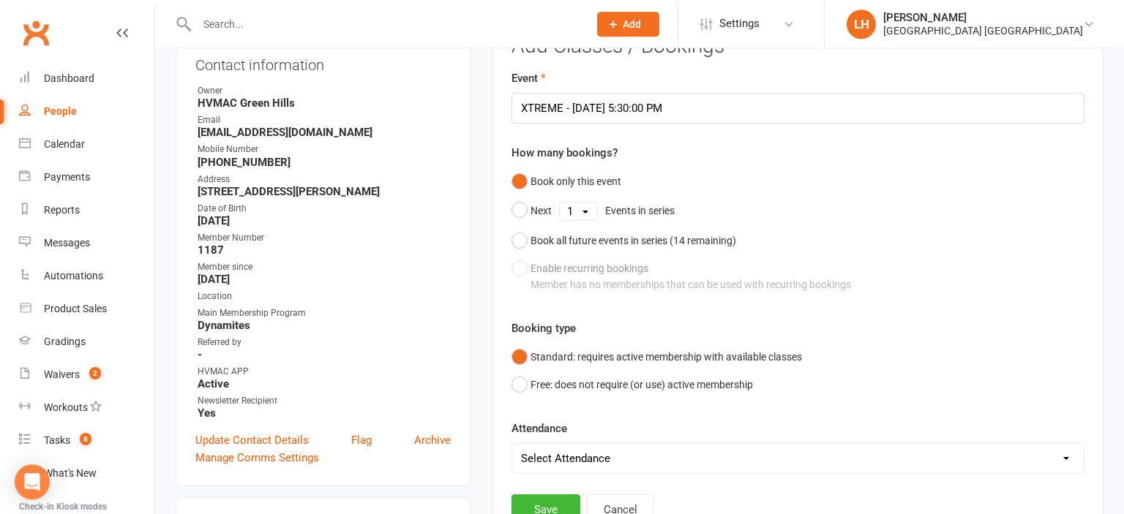
scroll to position [202, 0]
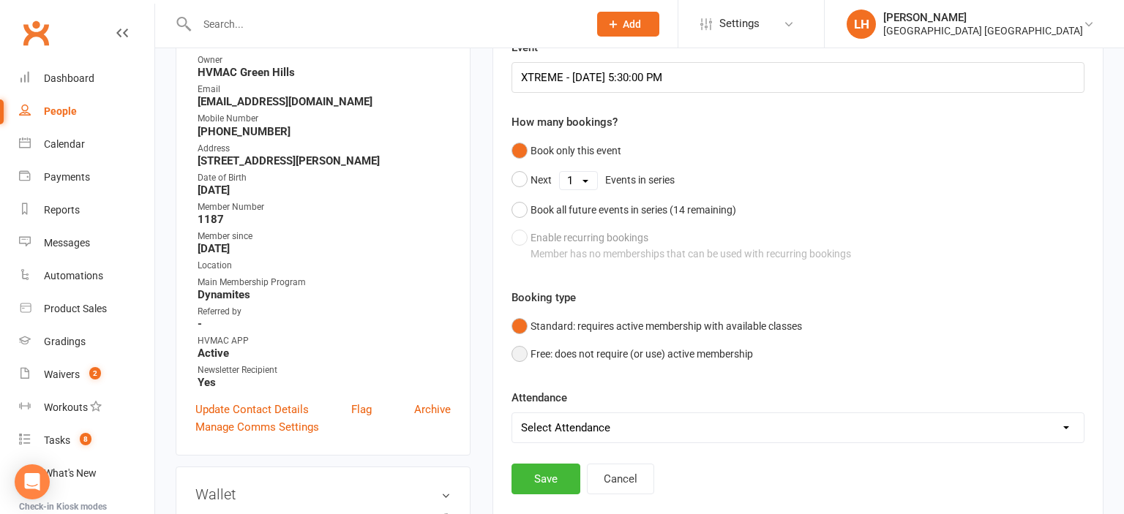
click at [524, 353] on button "Free: does not require (or use) active membership" at bounding box center [631, 354] width 241 height 28
click at [547, 474] on button "Save" at bounding box center [545, 479] width 69 height 31
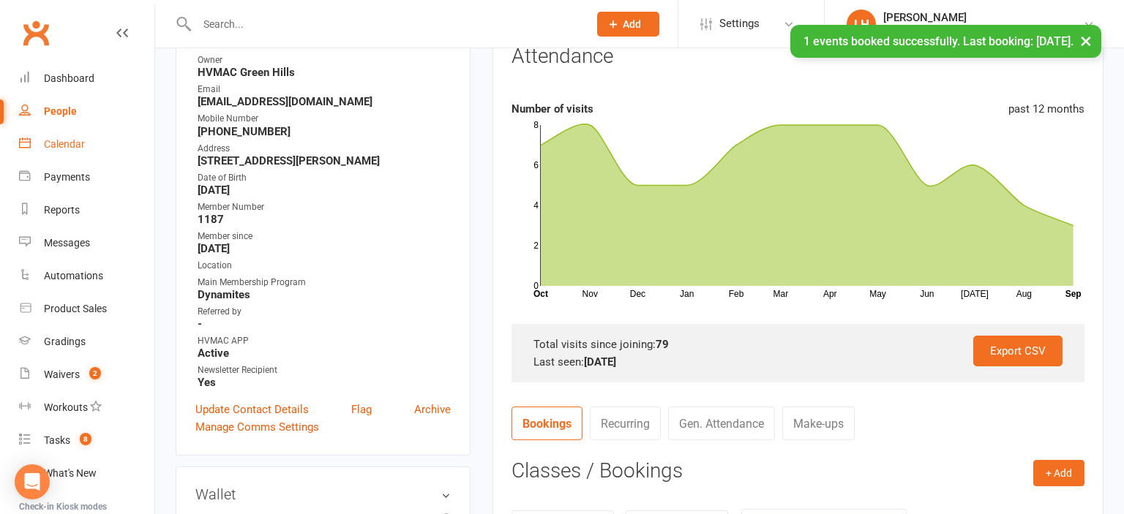
click at [72, 149] on div "Calendar" at bounding box center [64, 144] width 41 height 12
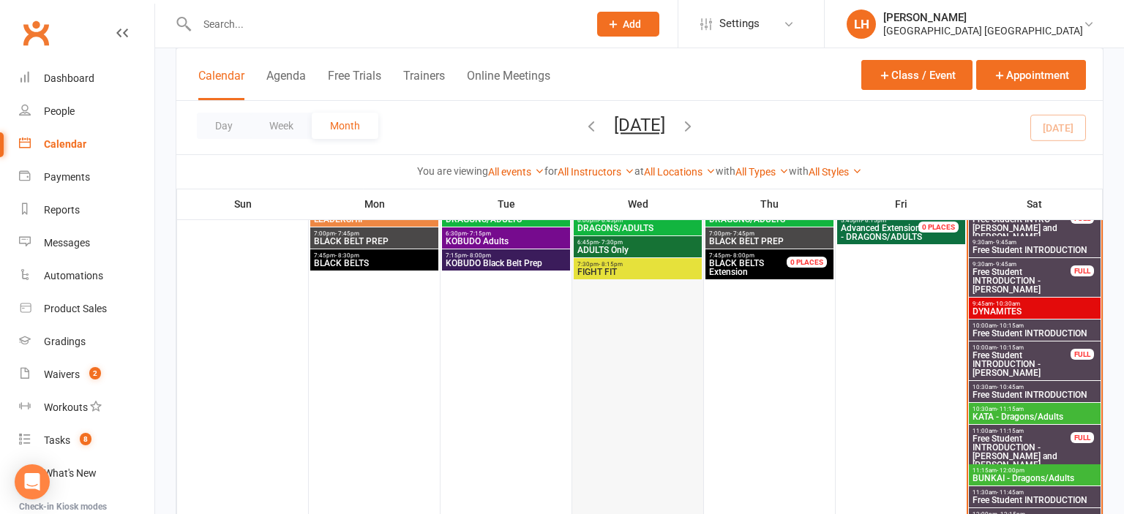
scroll to position [231, 0]
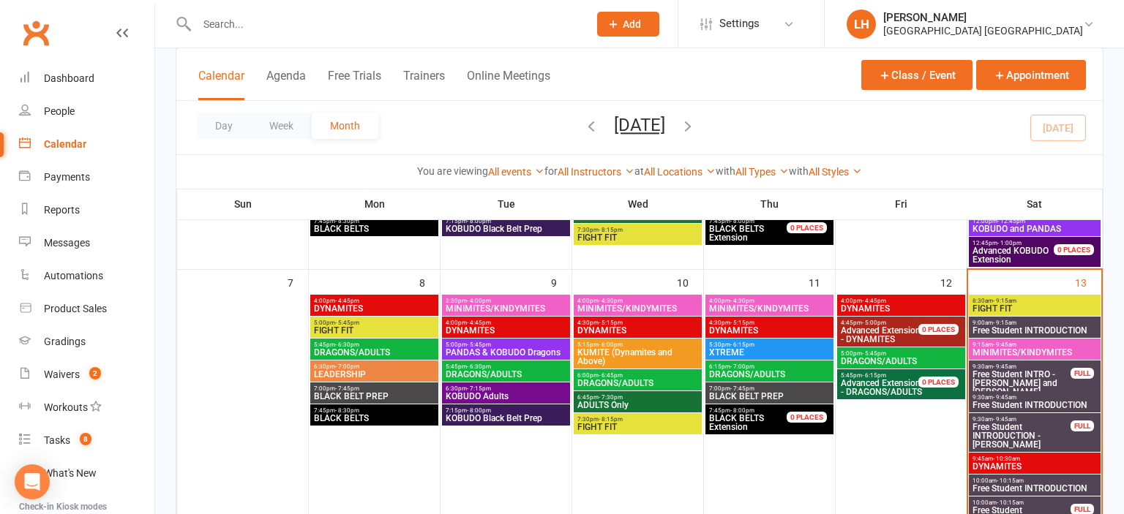
click at [484, 345] on span "- 5:45pm" at bounding box center [479, 345] width 24 height 7
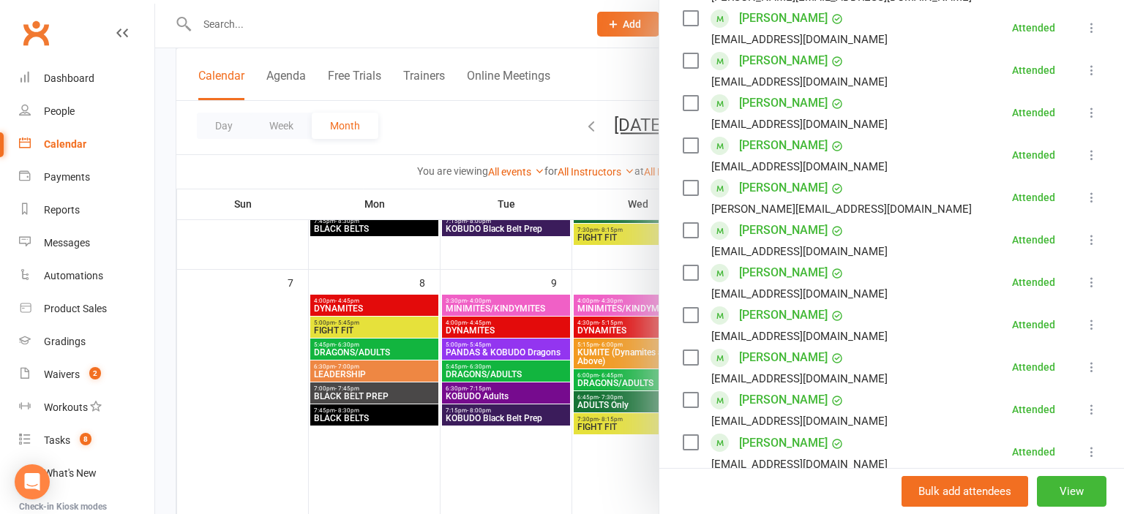
scroll to position [484, 0]
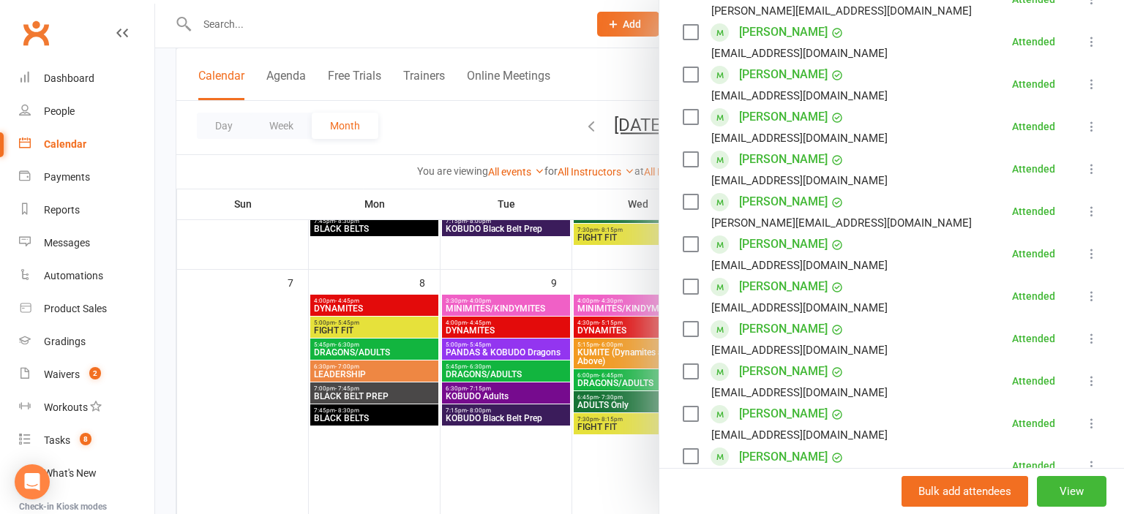
click at [481, 350] on div at bounding box center [639, 257] width 969 height 514
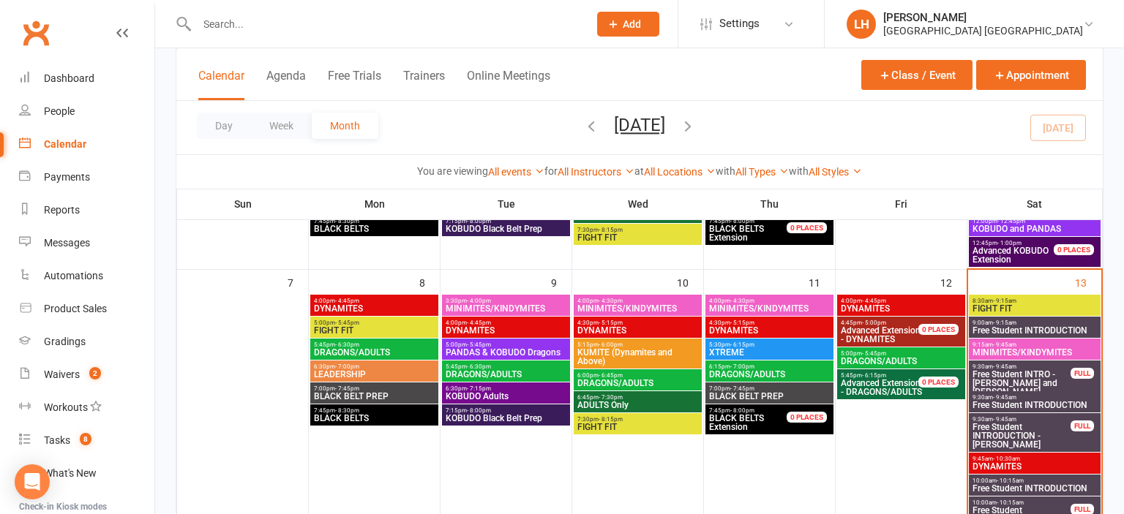
click at [487, 346] on span "- 5:45pm" at bounding box center [479, 345] width 24 height 7
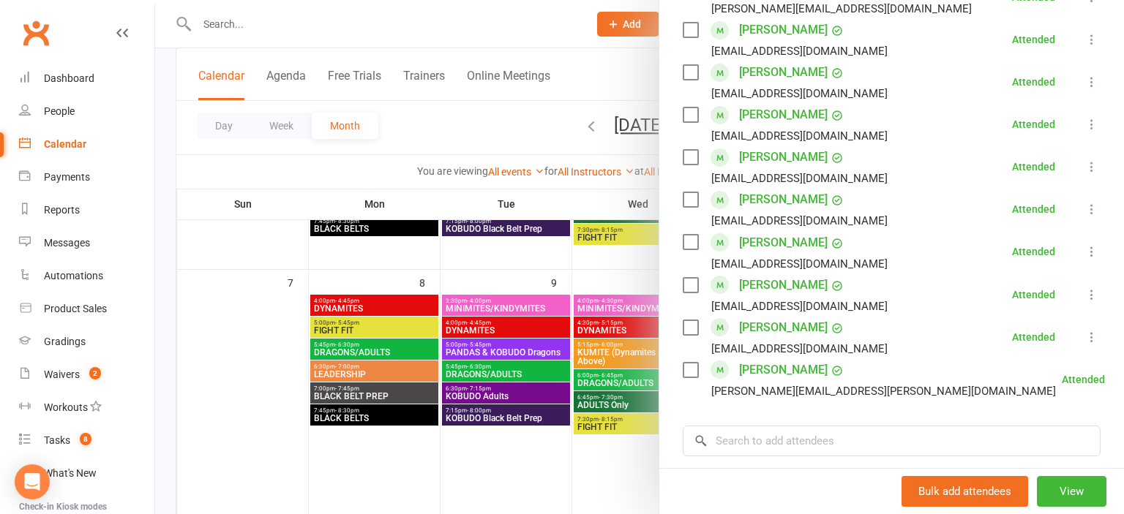
scroll to position [727, 0]
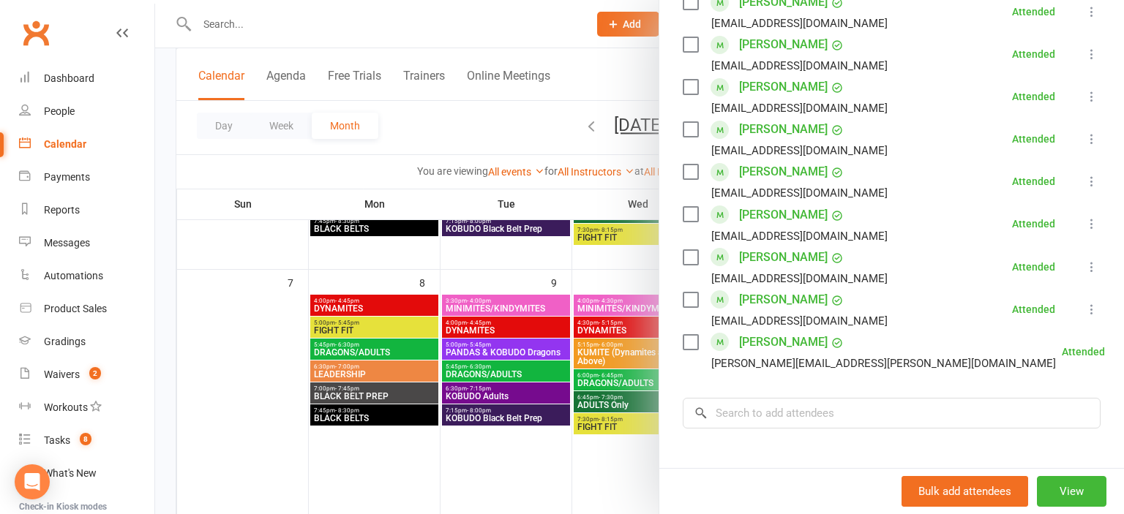
click at [569, 408] on div at bounding box center [639, 257] width 969 height 514
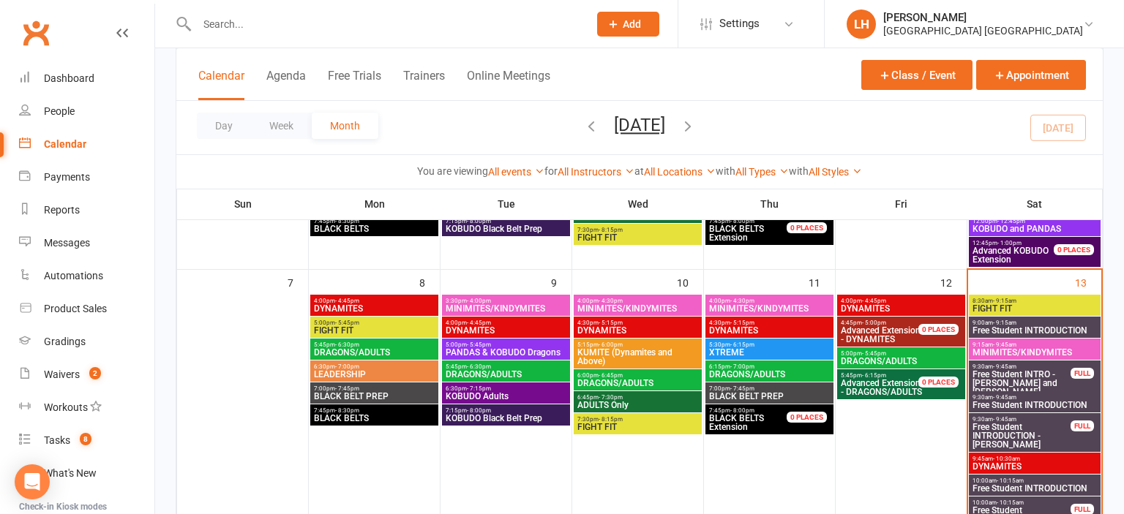
click at [778, 348] on span "XTREME" at bounding box center [769, 352] width 122 height 9
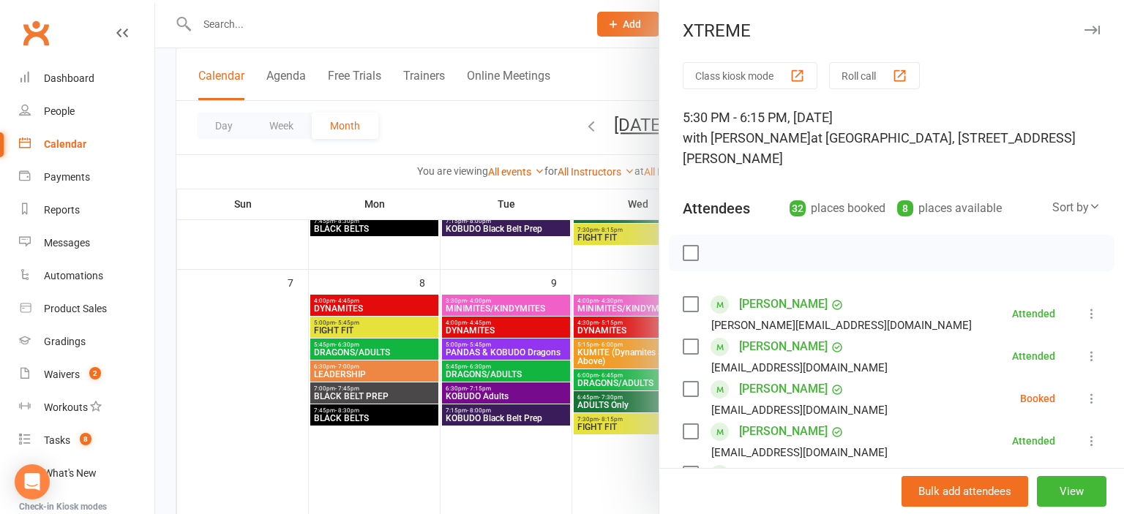
click at [541, 278] on div at bounding box center [639, 257] width 969 height 514
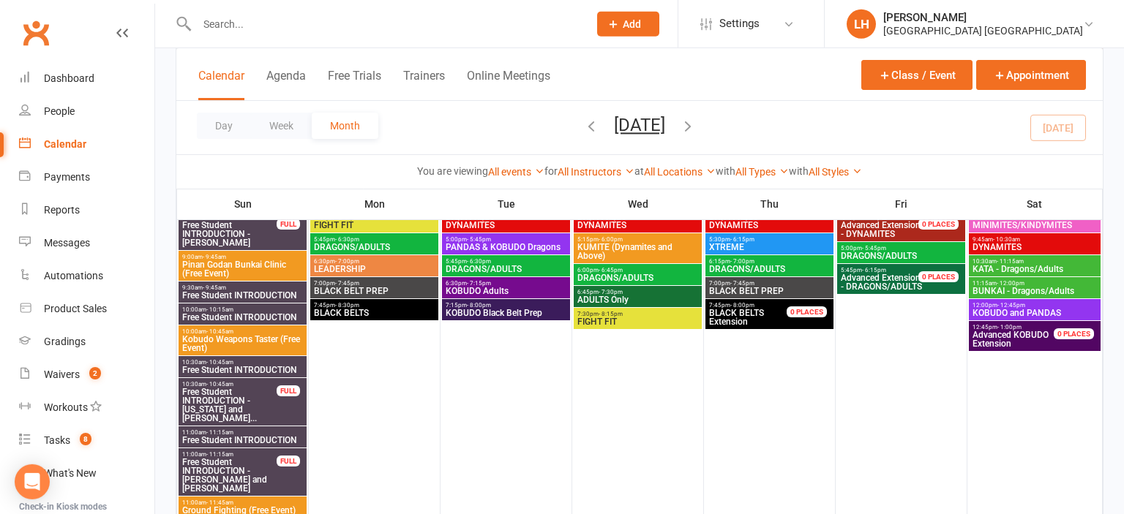
scroll to position [850, 0]
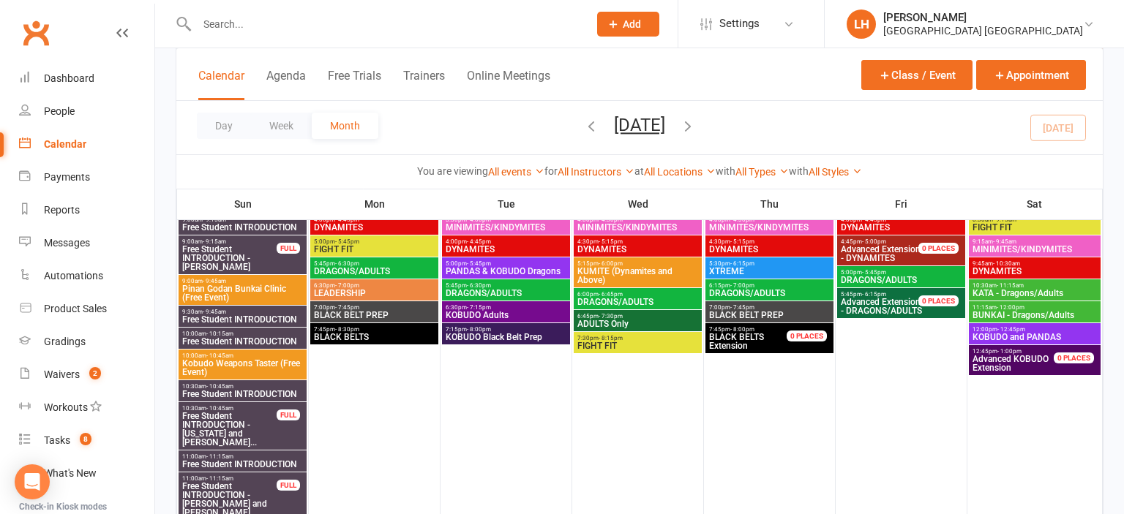
click at [489, 265] on span "- 5:45pm" at bounding box center [479, 263] width 24 height 7
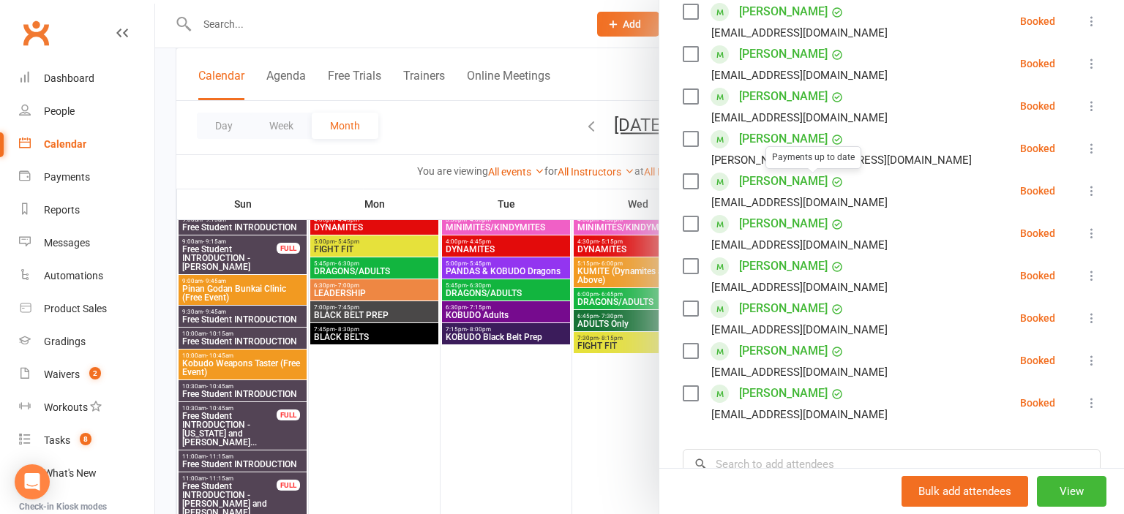
scroll to position [323, 0]
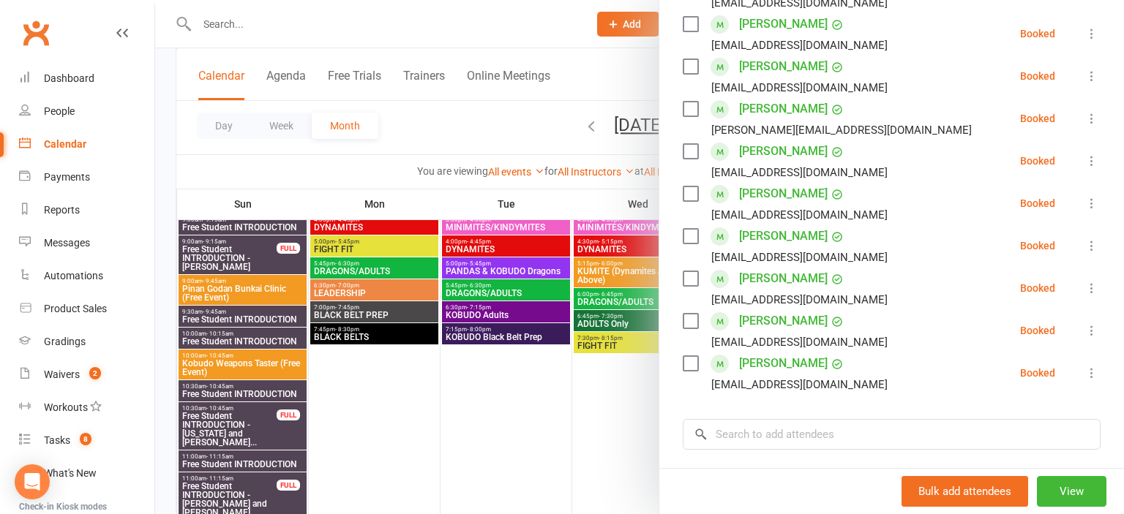
click at [627, 371] on div at bounding box center [639, 257] width 969 height 514
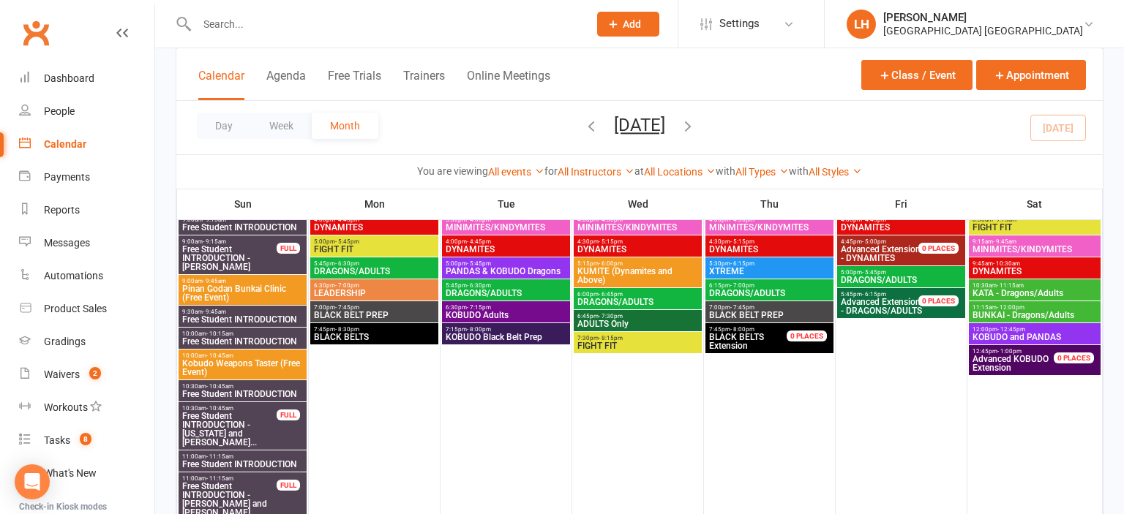
click at [772, 262] on span "5:30pm - 6:15pm" at bounding box center [769, 263] width 122 height 7
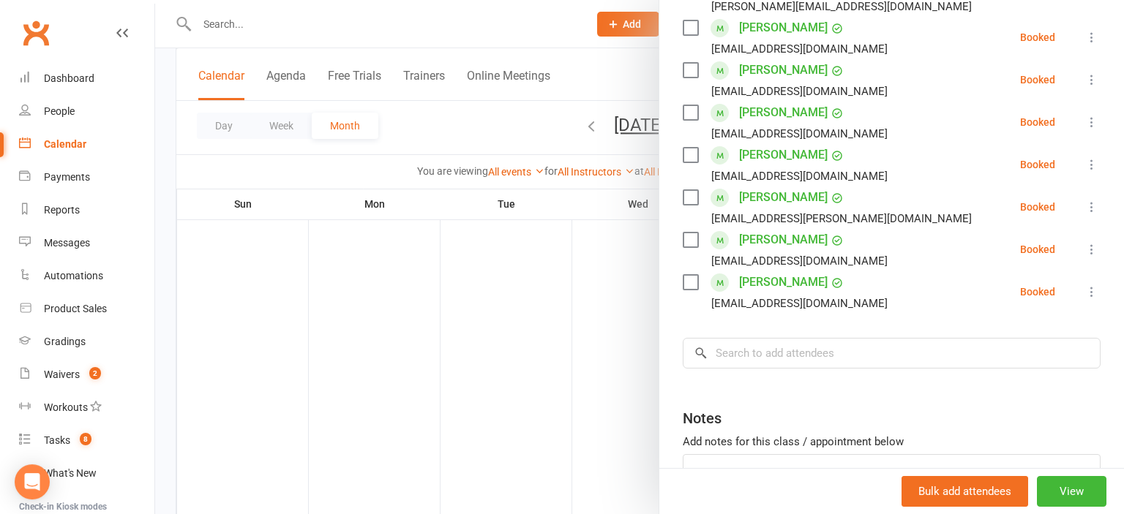
scroll to position [541, 0]
click at [467, 345] on div at bounding box center [639, 257] width 969 height 514
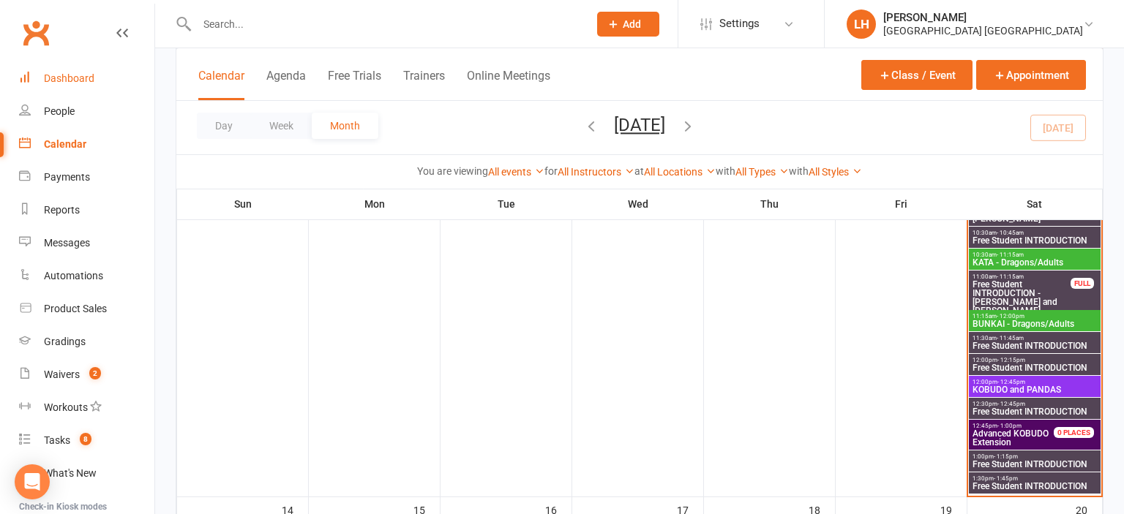
click at [63, 78] on div "Dashboard" at bounding box center [69, 78] width 50 height 12
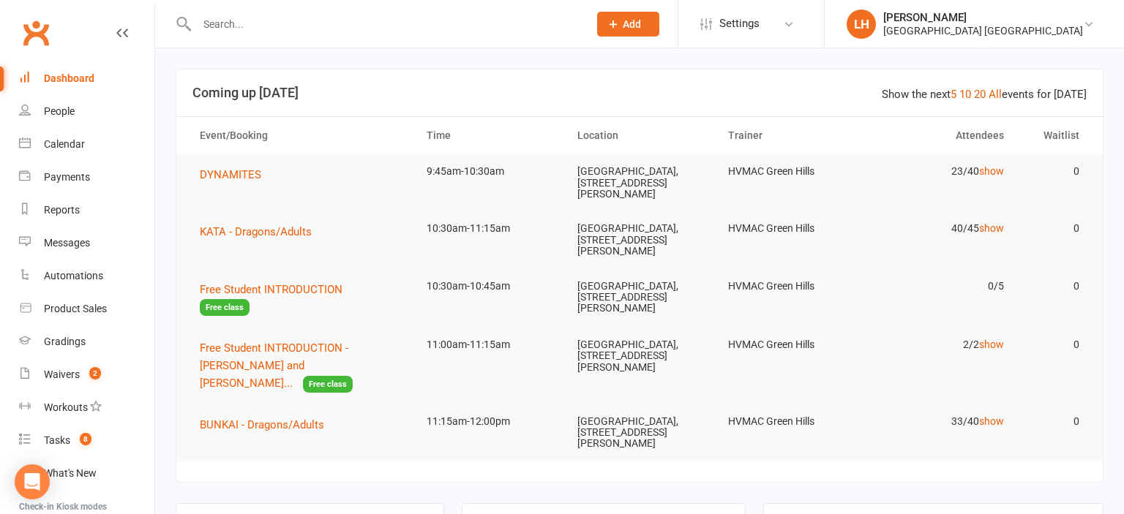
drag, startPoint x: 634, startPoint y: 277, endPoint x: 681, endPoint y: 318, distance: 62.8
click at [678, 313] on td "[GEOGRAPHIC_DATA], [STREET_ADDRESS][PERSON_NAME]" at bounding box center [639, 297] width 151 height 57
click at [215, 20] on input "text" at bounding box center [385, 24] width 386 height 20
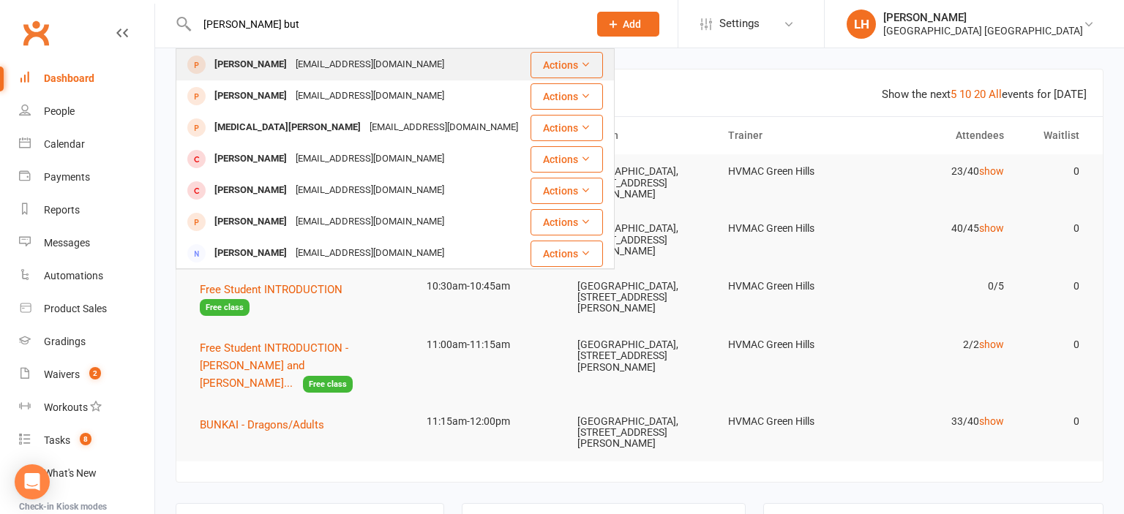
type input "clara but"
click at [266, 67] on div "[PERSON_NAME]" at bounding box center [250, 64] width 81 height 21
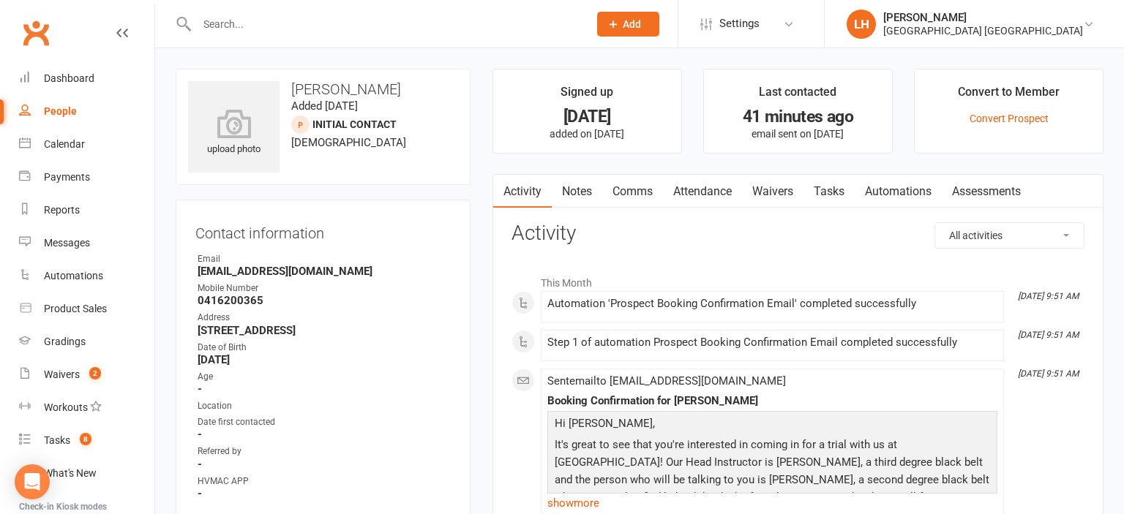
click at [769, 185] on link "Waivers" at bounding box center [772, 192] width 61 height 34
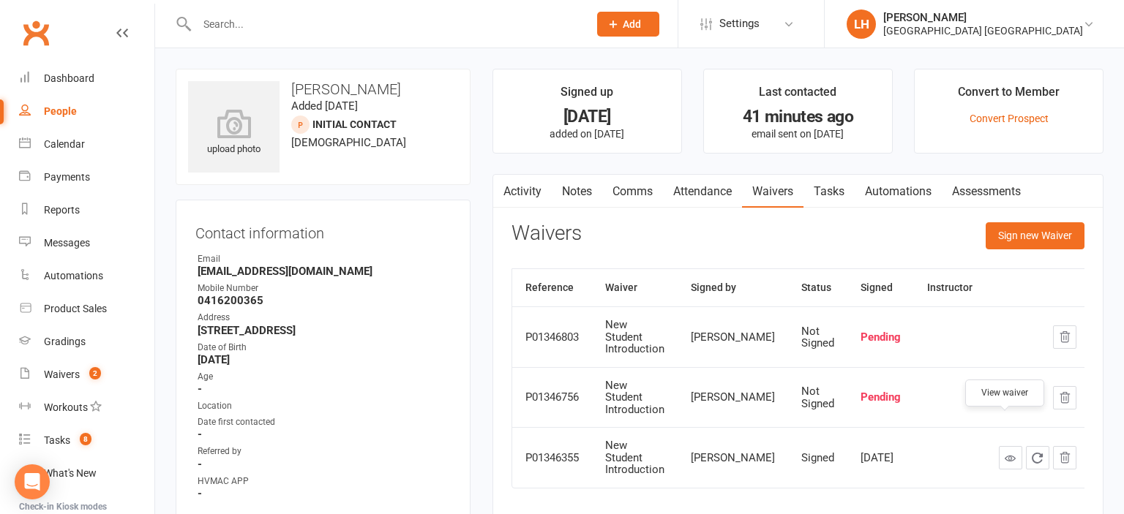
click at [1005, 453] on icon at bounding box center [1010, 458] width 11 height 11
click at [61, 373] on div "Waivers" at bounding box center [62, 375] width 36 height 12
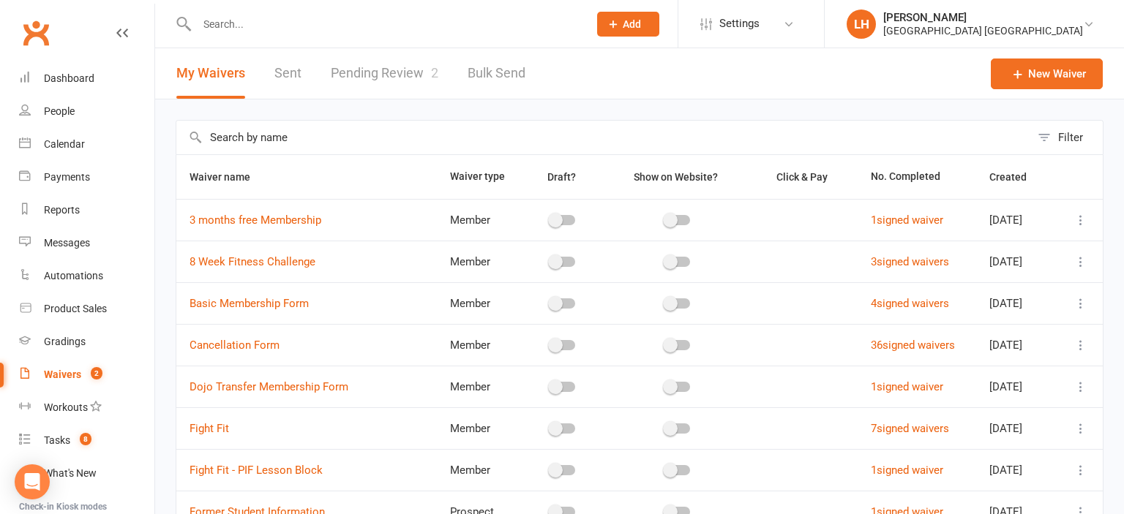
click at [396, 71] on link "Pending Review 2" at bounding box center [385, 73] width 108 height 50
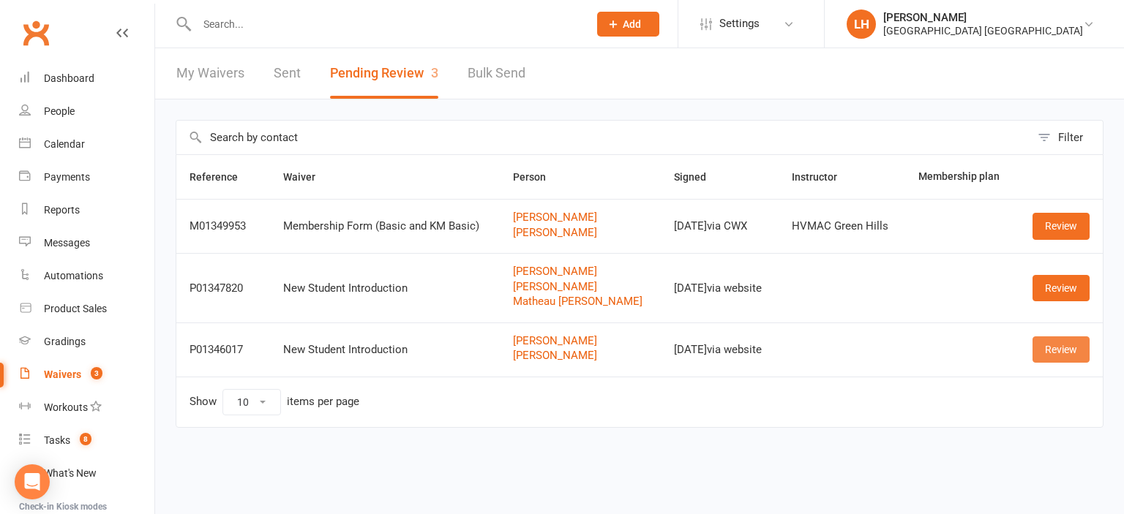
click at [1047, 342] on link "Review" at bounding box center [1060, 350] width 57 height 26
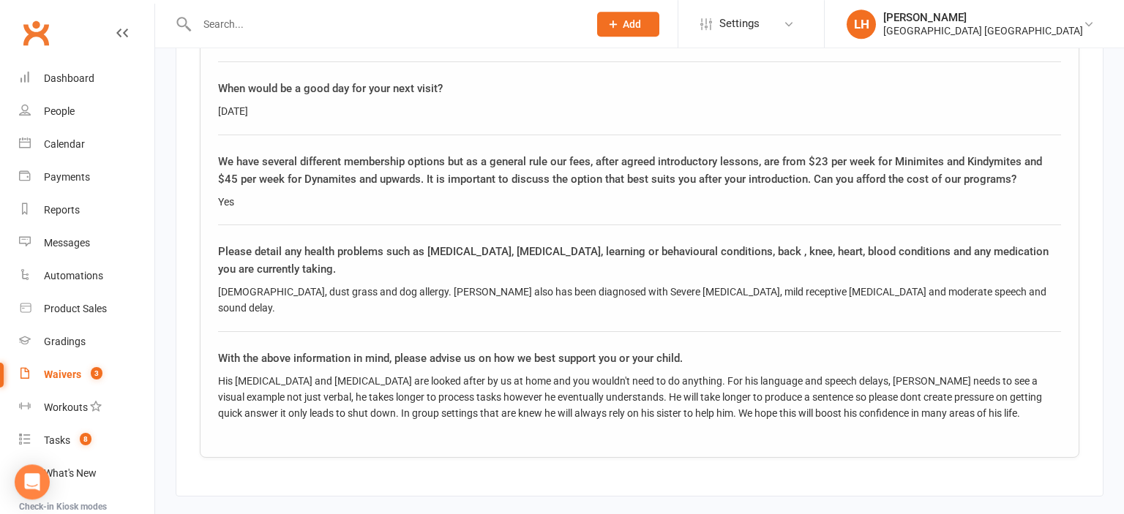
scroll to position [2707, 0]
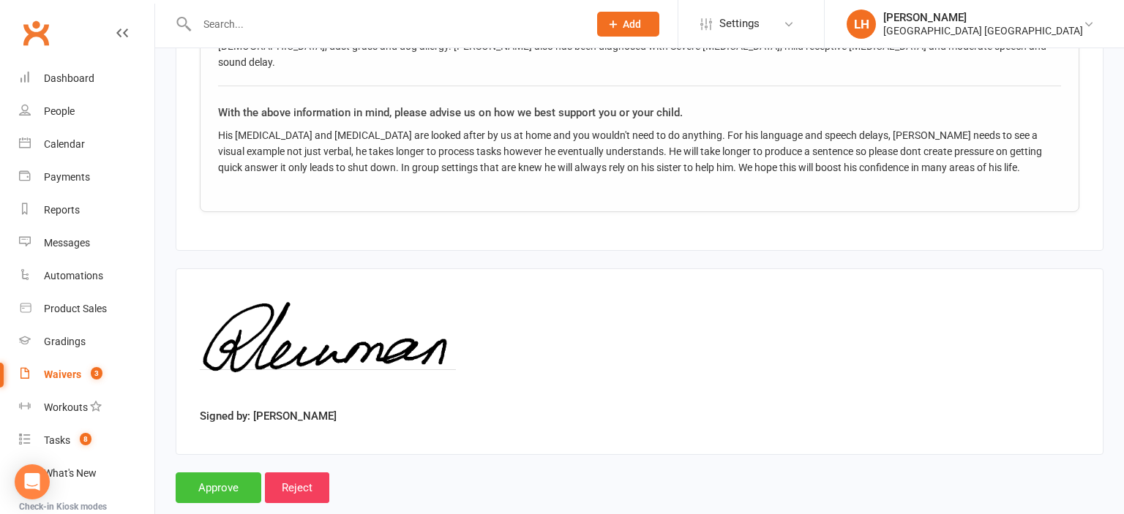
click at [198, 473] on input "Approve" at bounding box center [219, 488] width 86 height 31
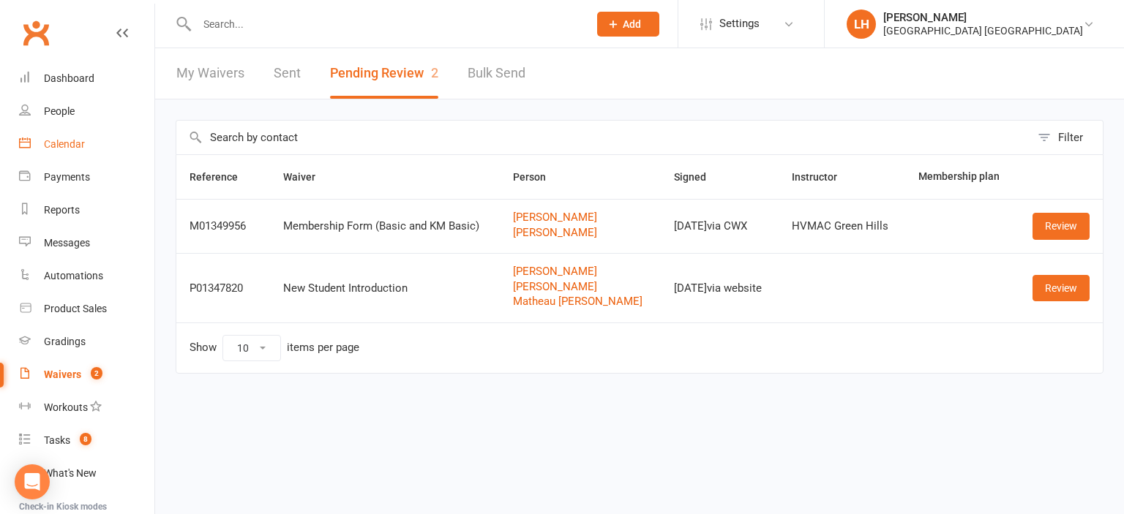
click at [63, 142] on div "Calendar" at bounding box center [64, 144] width 41 height 12
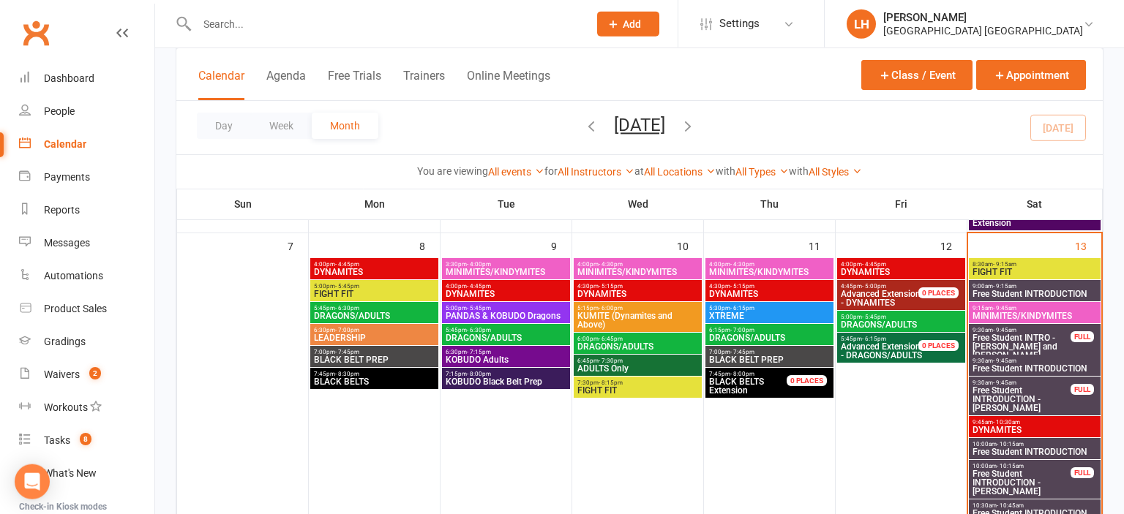
scroll to position [309, 0]
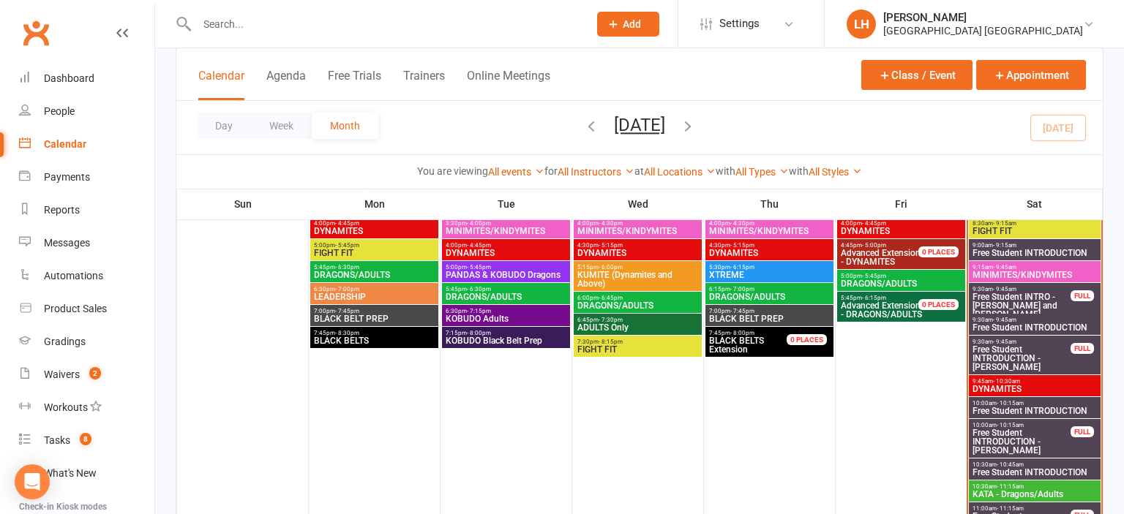
click at [1011, 391] on span "DYNAMITES" at bounding box center [1035, 389] width 126 height 9
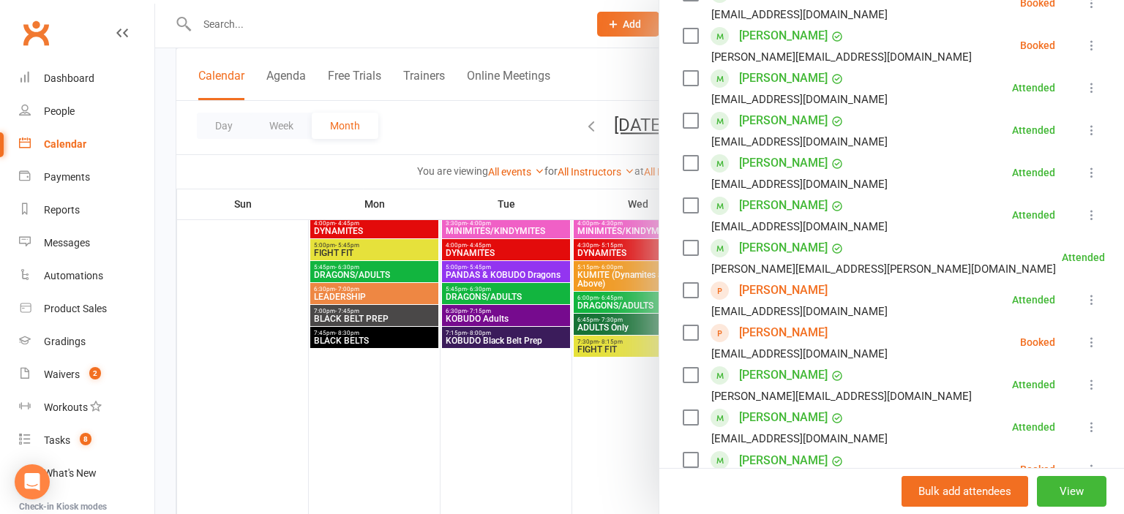
scroll to position [484, 0]
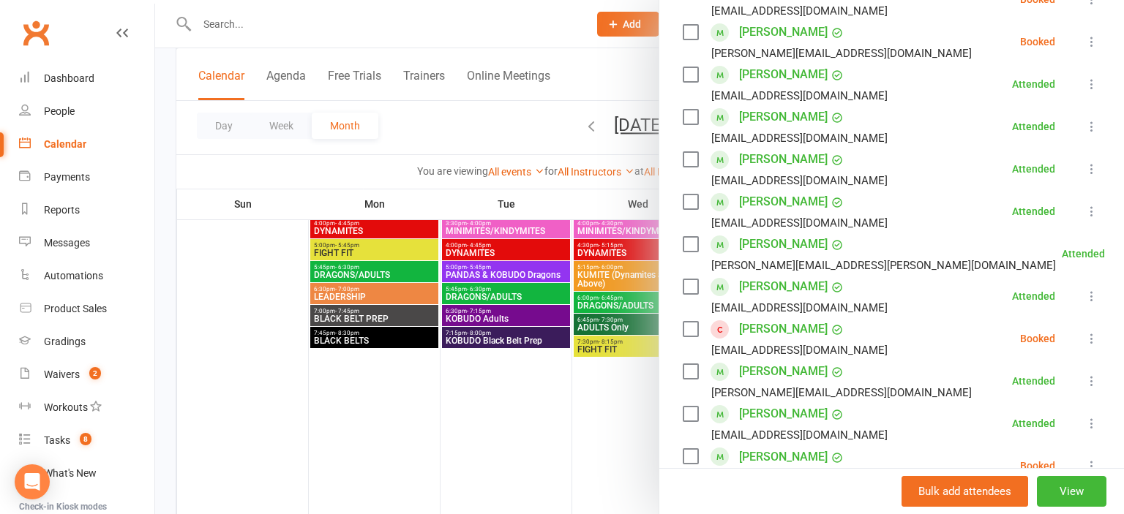
click at [223, 20] on div at bounding box center [639, 257] width 969 height 514
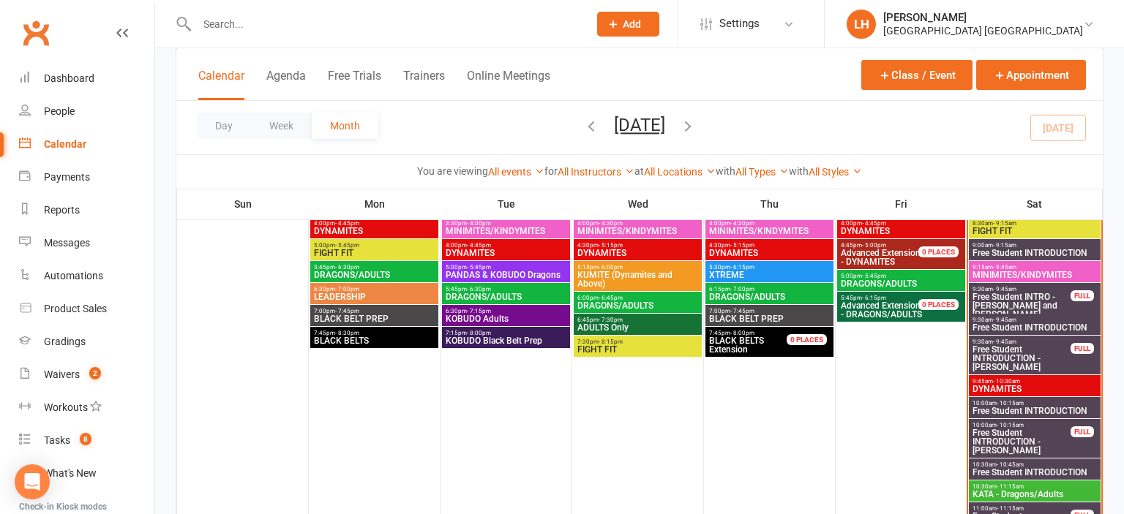
click at [243, 21] on input "text" at bounding box center [385, 24] width 386 height 20
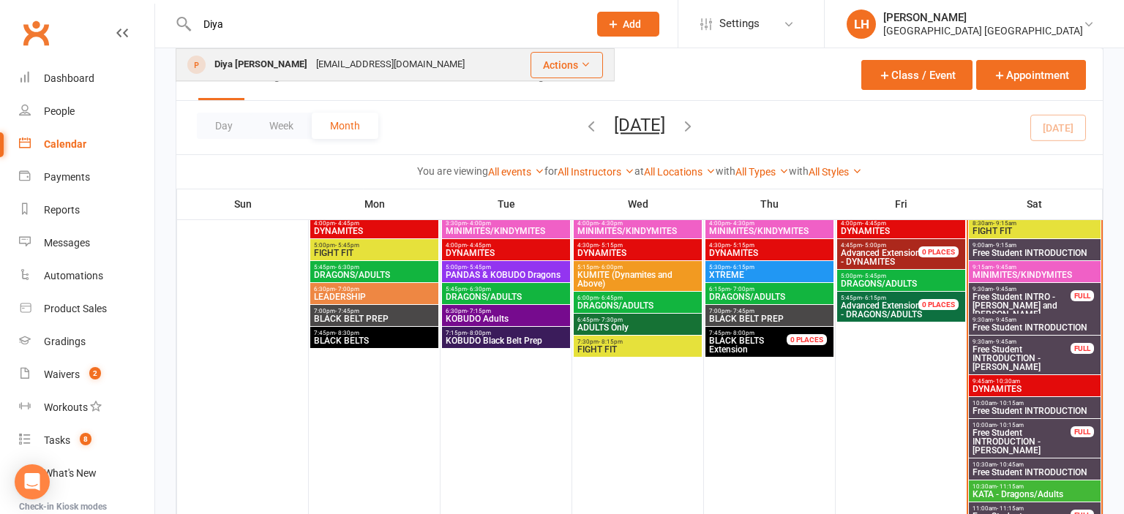
type input "Diya"
click at [239, 68] on div "Diya Sudil" at bounding box center [261, 64] width 102 height 21
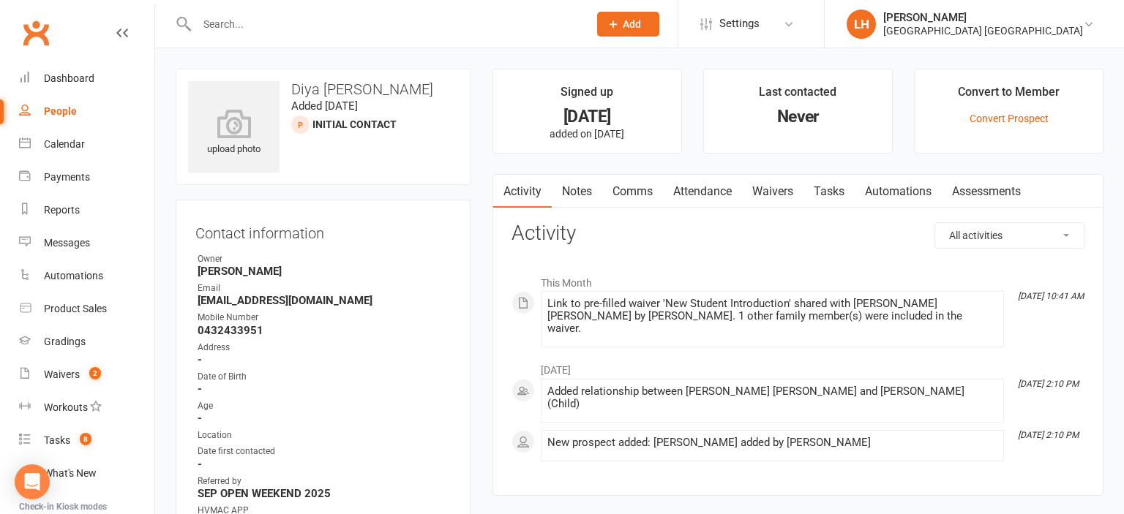
click at [758, 187] on link "Waivers" at bounding box center [772, 192] width 61 height 34
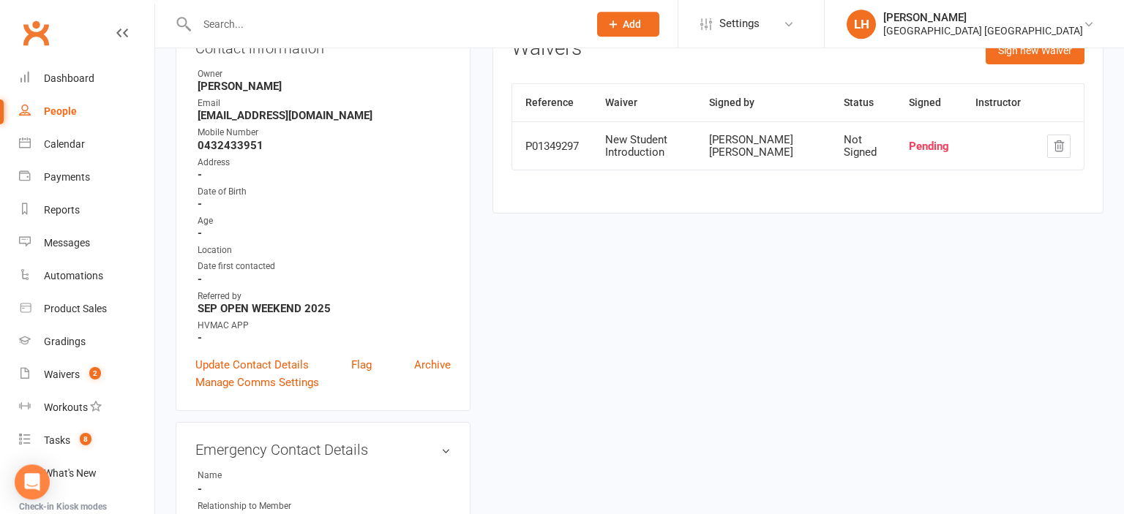
scroll to position [154, 0]
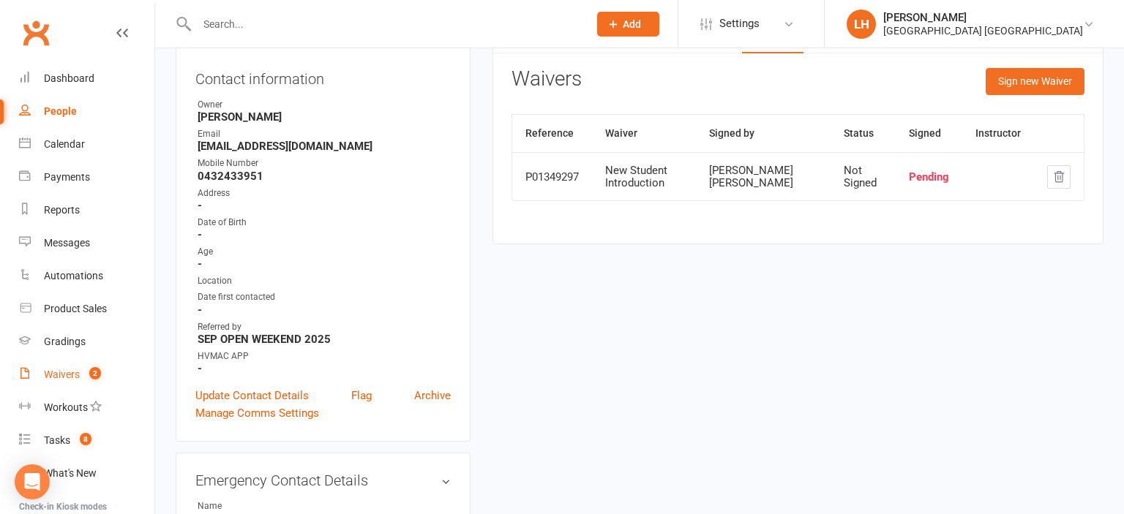
click at [51, 373] on div "Waivers" at bounding box center [62, 375] width 36 height 12
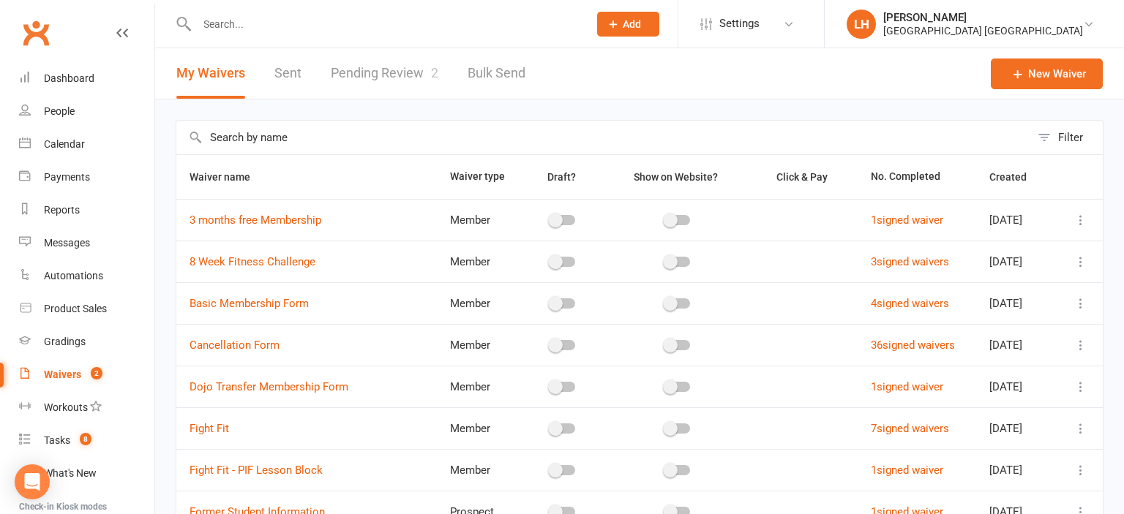
click at [387, 68] on link "Pending Review 2" at bounding box center [385, 73] width 108 height 50
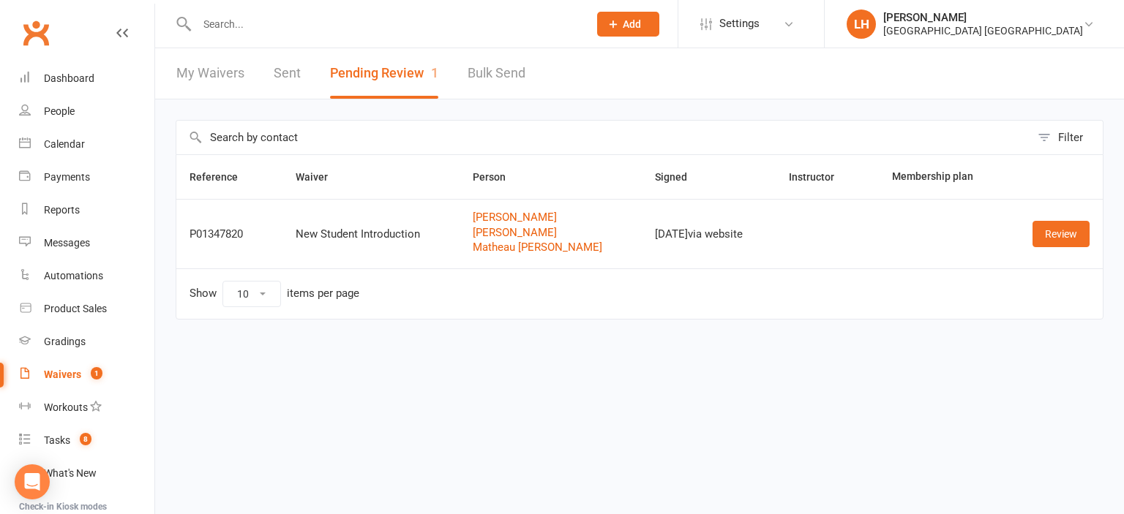
click at [281, 20] on input "text" at bounding box center [385, 24] width 386 height 20
click at [253, 20] on input "text" at bounding box center [385, 24] width 386 height 20
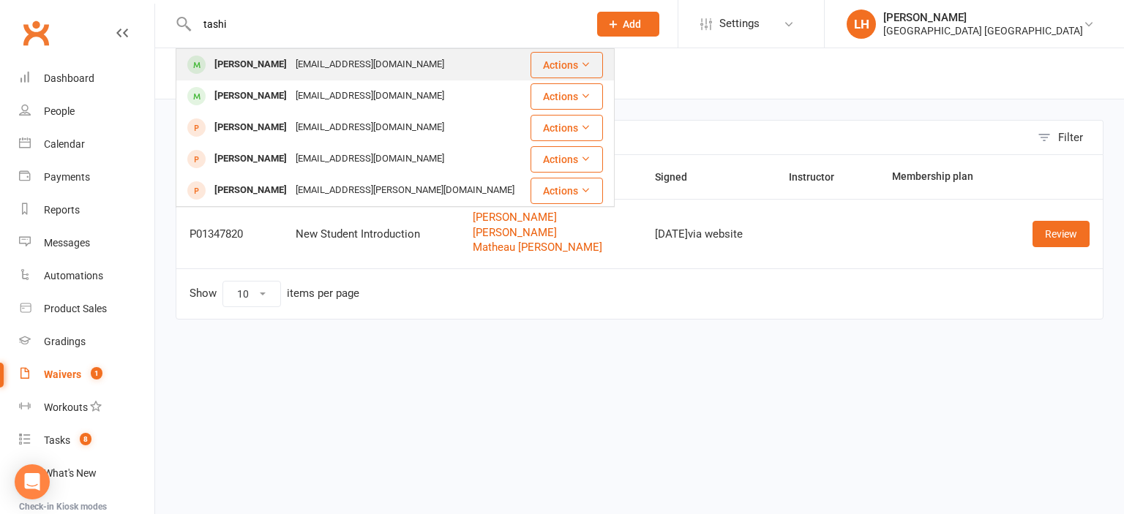
type input "tashi"
click at [214, 61] on div "Tashi Avellino" at bounding box center [250, 64] width 81 height 21
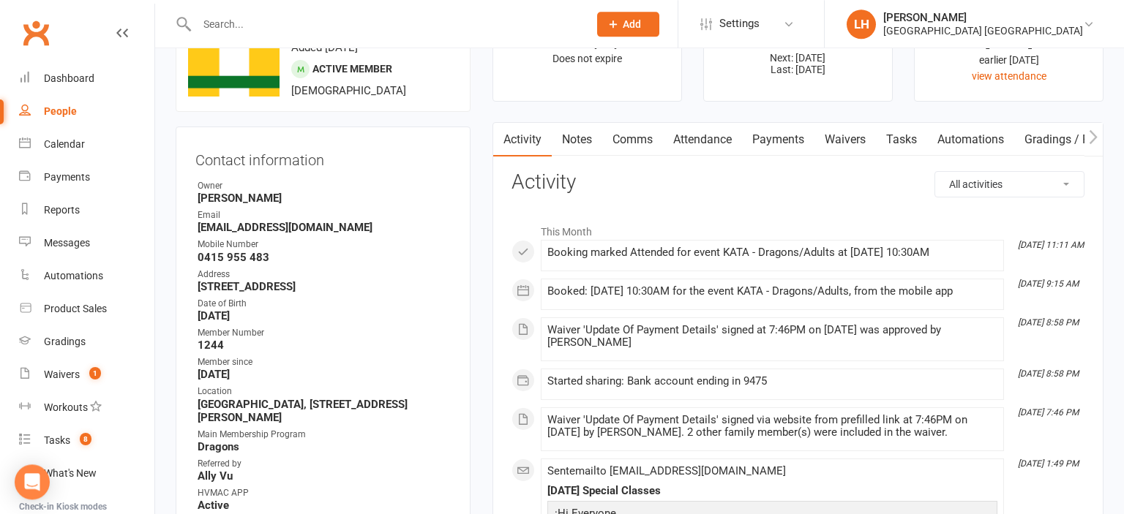
scroll to position [77, 0]
click at [788, 132] on link "Payments" at bounding box center [778, 139] width 72 height 34
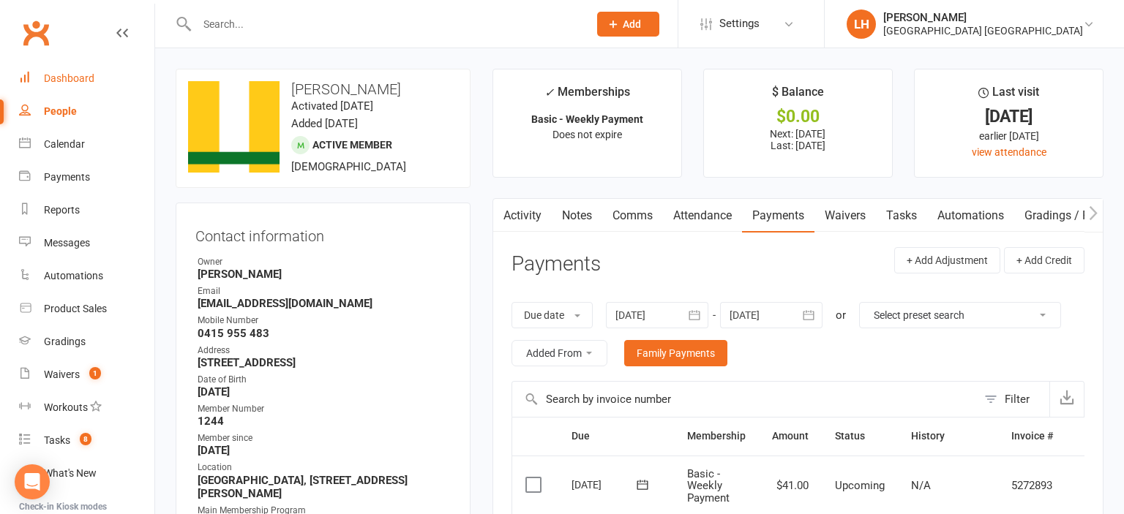
click at [78, 80] on div "Dashboard" at bounding box center [69, 78] width 50 height 12
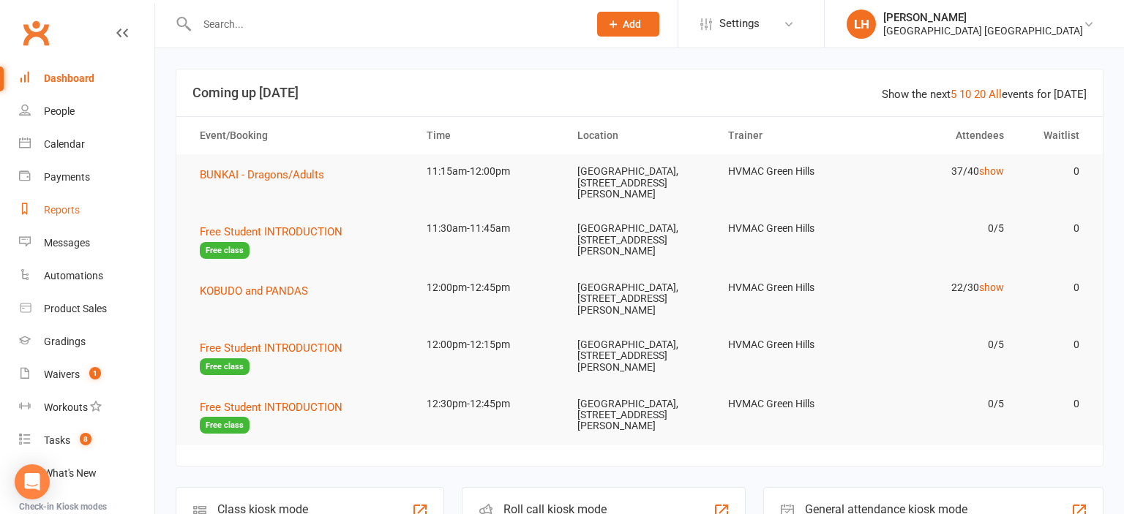
click at [72, 213] on div "Reports" at bounding box center [62, 210] width 36 height 12
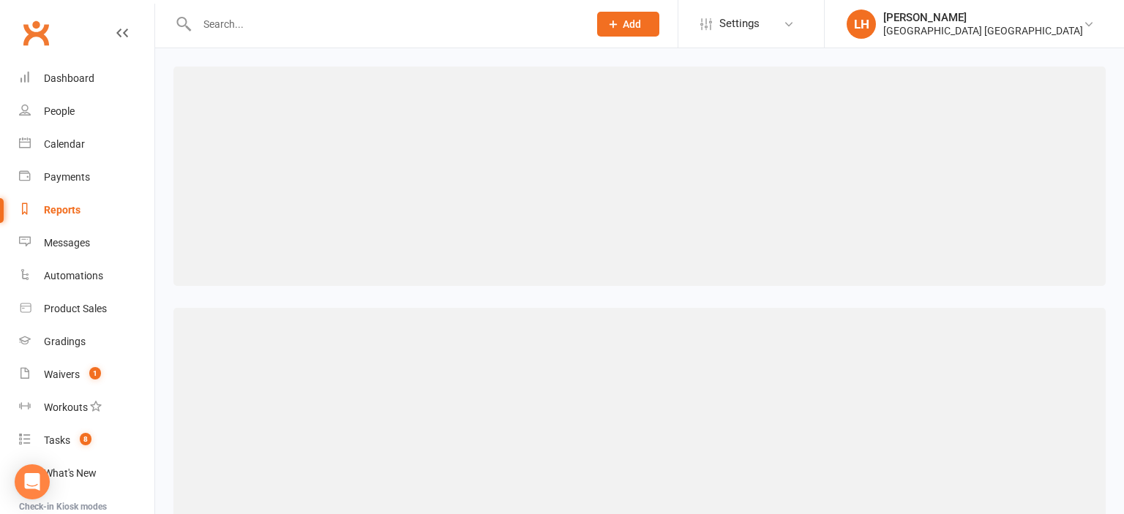
select select "25"
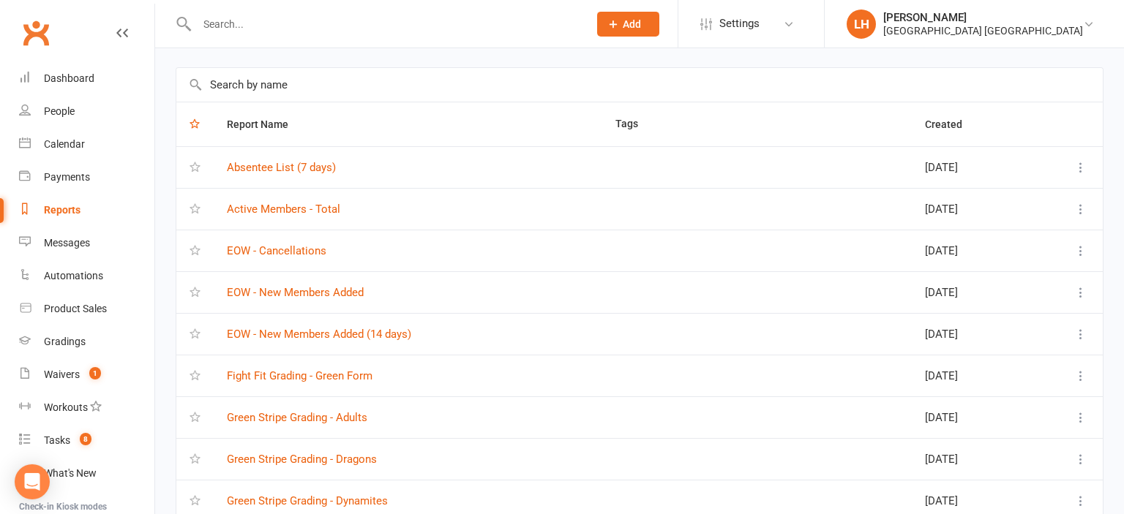
scroll to position [77, 0]
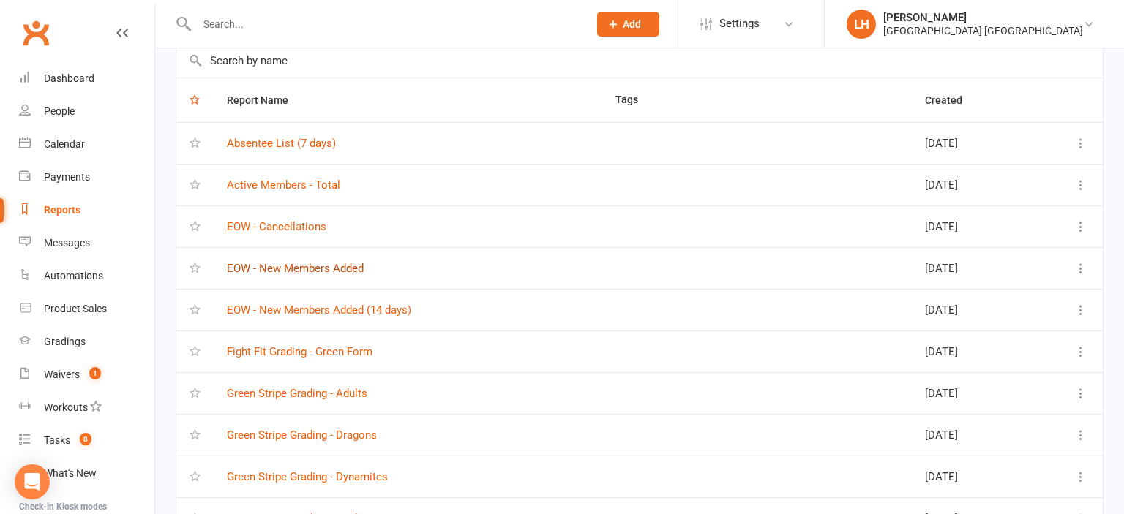
click at [314, 271] on link "EOW - New Members Added" at bounding box center [295, 268] width 137 height 13
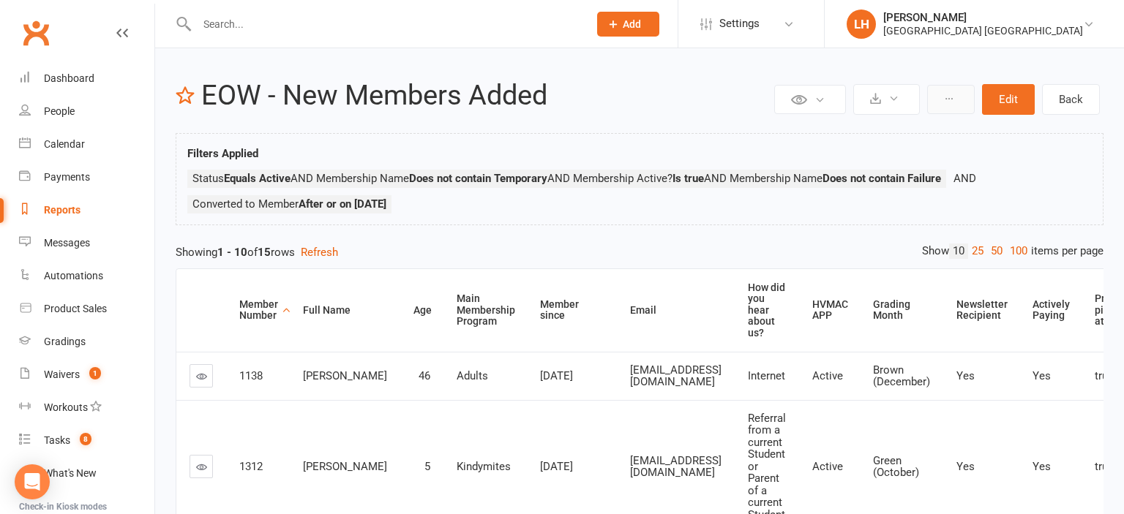
click at [931, 92] on button at bounding box center [951, 99] width 48 height 29
click at [893, 132] on link "Clone report" at bounding box center [901, 133] width 145 height 29
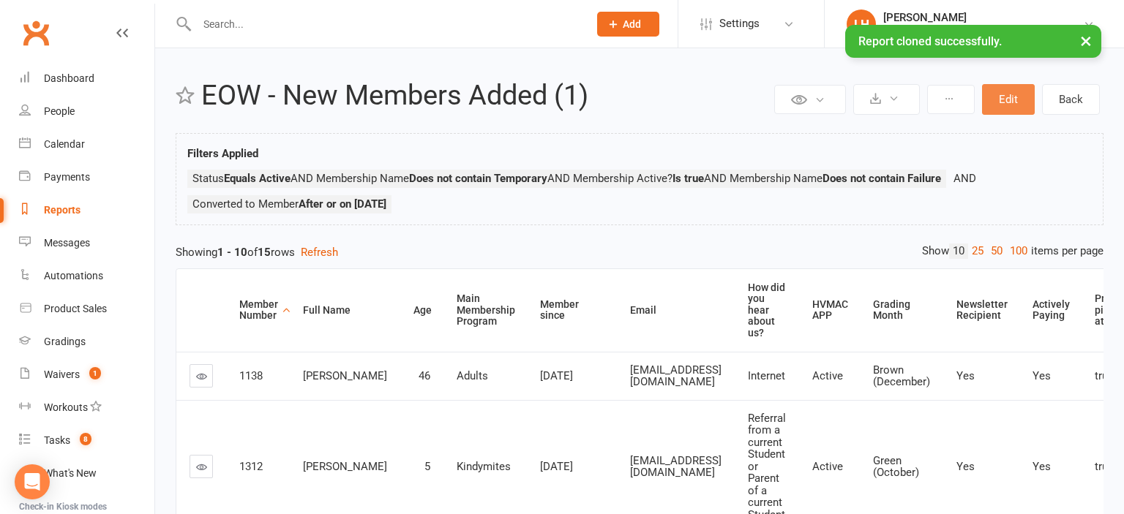
click at [1024, 103] on button "Edit" at bounding box center [1008, 99] width 53 height 31
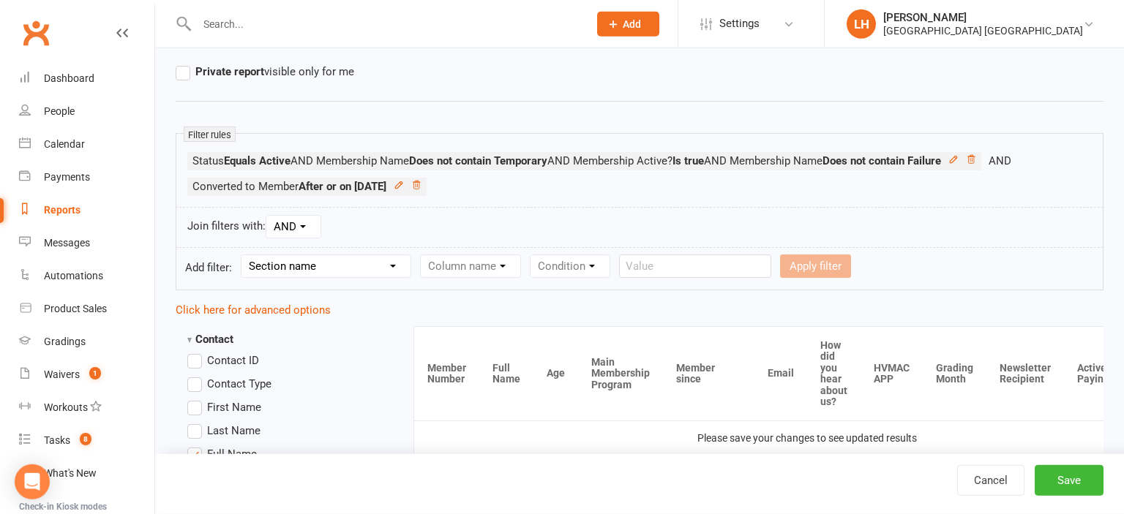
scroll to position [154, 0]
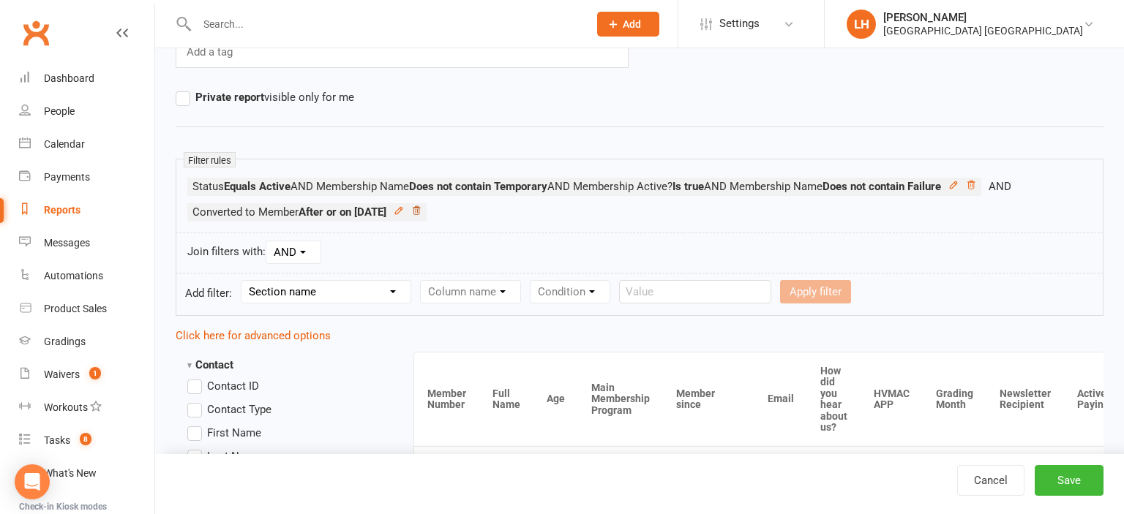
type input "EOW - New Members Added (SEP OPEN WEEKEND)"
click at [421, 212] on icon at bounding box center [416, 211] width 10 height 10
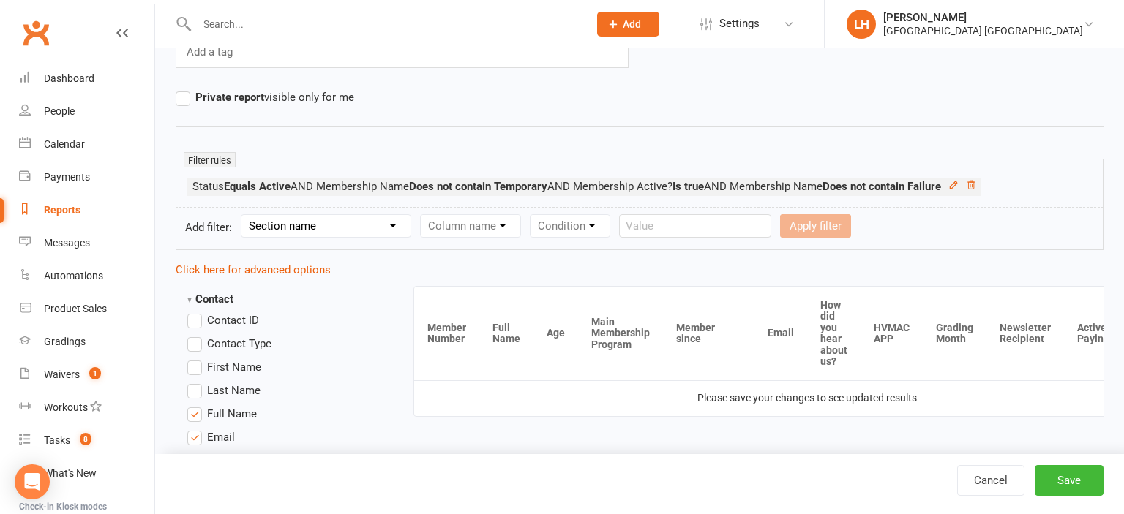
click at [241, 215] on select "Section name Contact Attendance Aggregate Payment Booking Waitlist Attendees Ca…" at bounding box center [325, 226] width 169 height 22
select select "0"
click option "Contact" at bounding box center [0, 0] width 0 height 0
click at [421, 215] on select "Column name Contact Type First Name Last Name Full Name Email Phone Number Addr…" at bounding box center [595, 226] width 348 height 22
select select "30"
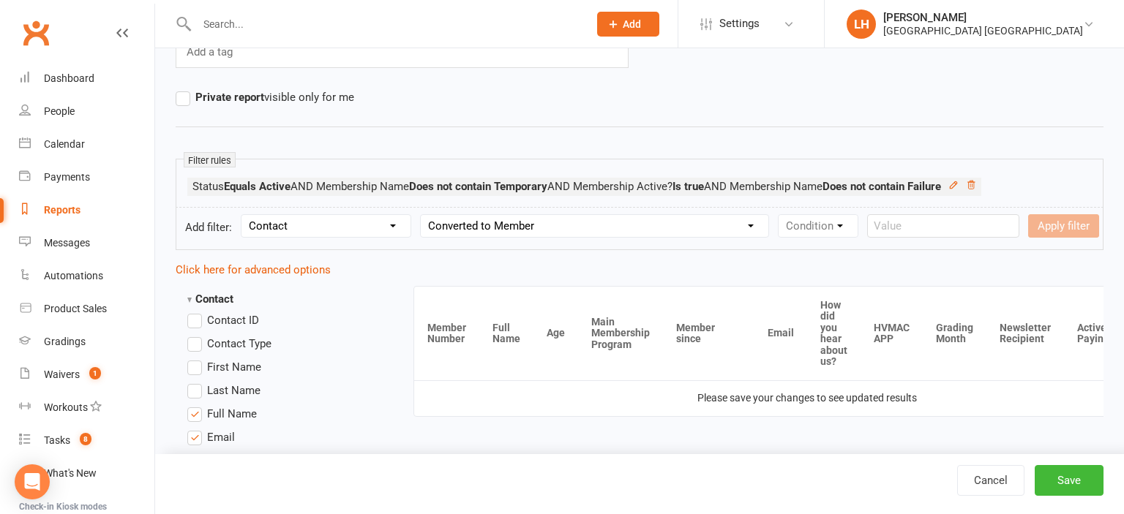
click option "Converted to Member" at bounding box center [0, 0] width 0 height 0
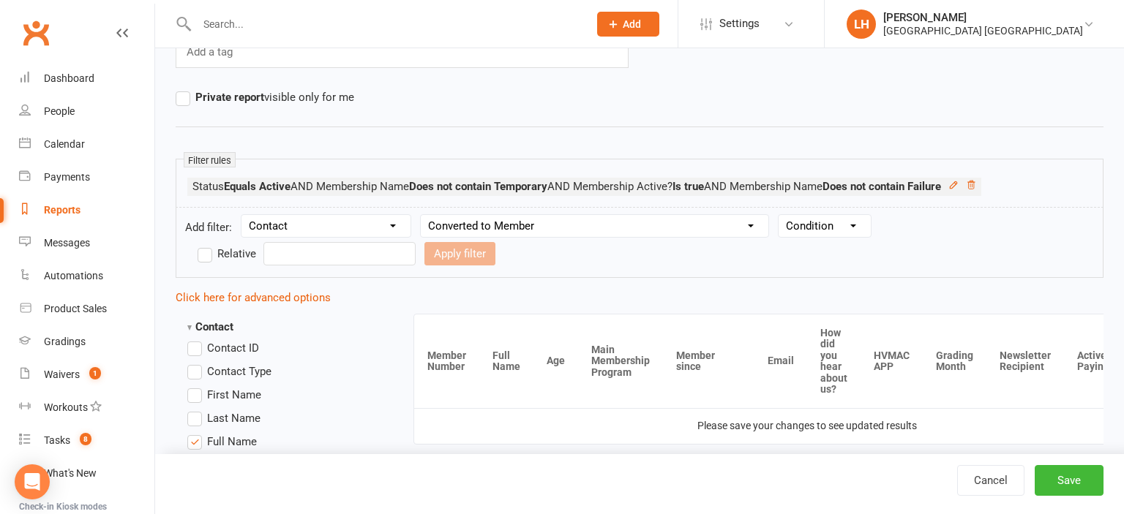
click at [779, 215] on select "Condition Is Is not Before After Before or on After or on Is blank Is not blank" at bounding box center [825, 226] width 92 height 22
select select "0"
click option "Is" at bounding box center [0, 0] width 0 height 0
click at [256, 245] on label "Relative" at bounding box center [227, 254] width 59 height 18
click at [207, 245] on input "Relative" at bounding box center [203, 245] width 10 height 0
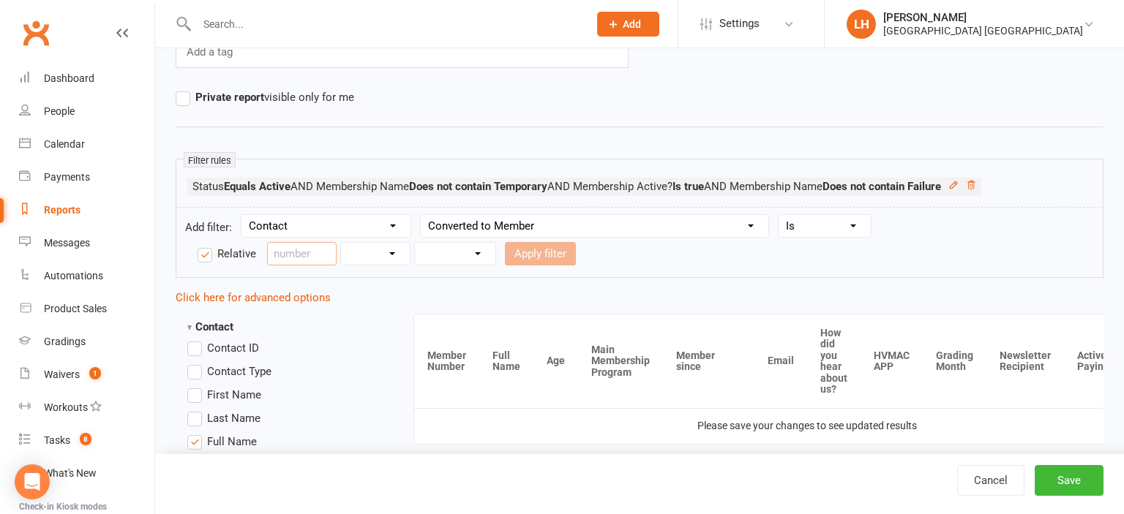
click at [306, 255] on input "number" at bounding box center [302, 253] width 70 height 23
click at [209, 260] on label "Relative" at bounding box center [227, 254] width 59 height 18
click at [207, 245] on input "Relative" at bounding box center [203, 245] width 10 height 0
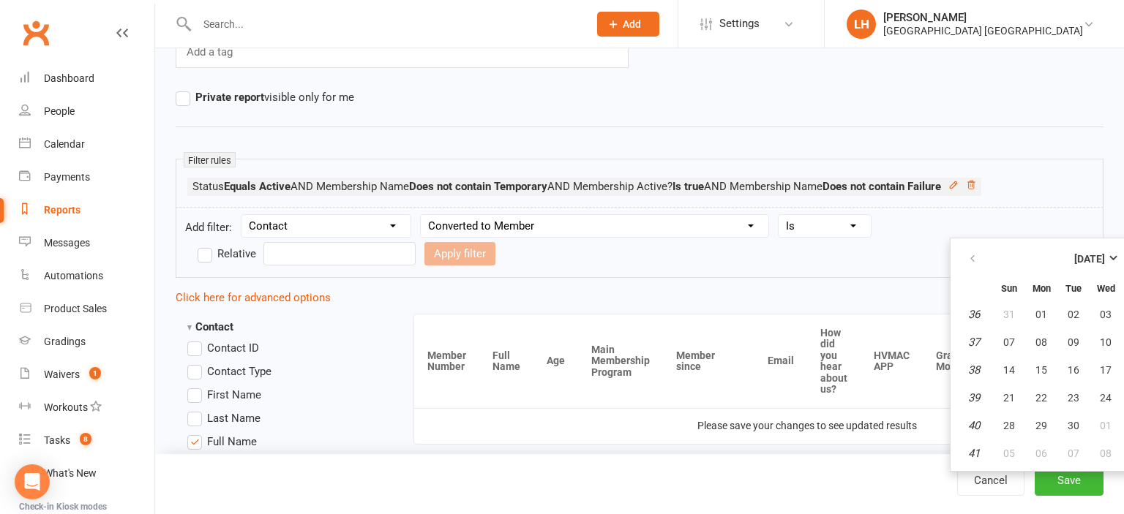
click at [416, 242] on input "text" at bounding box center [339, 253] width 152 height 23
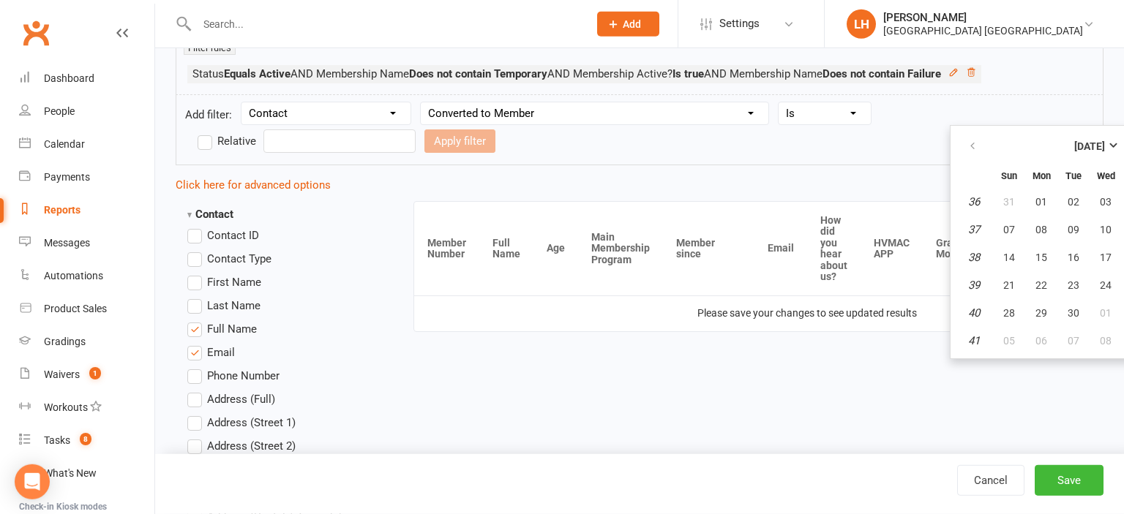
scroll to position [231, 0]
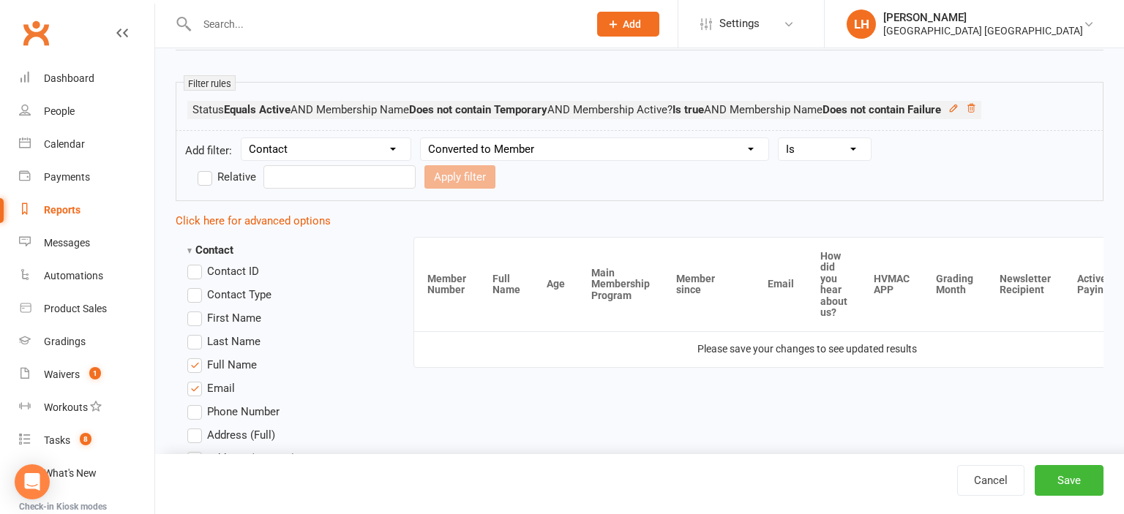
scroll to position [0, 90]
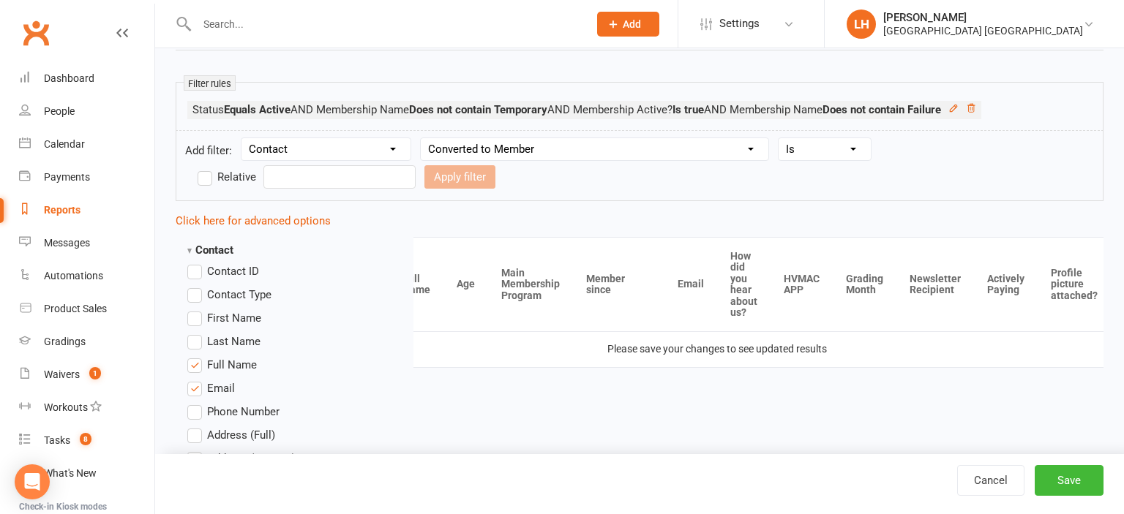
click at [416, 165] on input "text" at bounding box center [339, 176] width 152 height 23
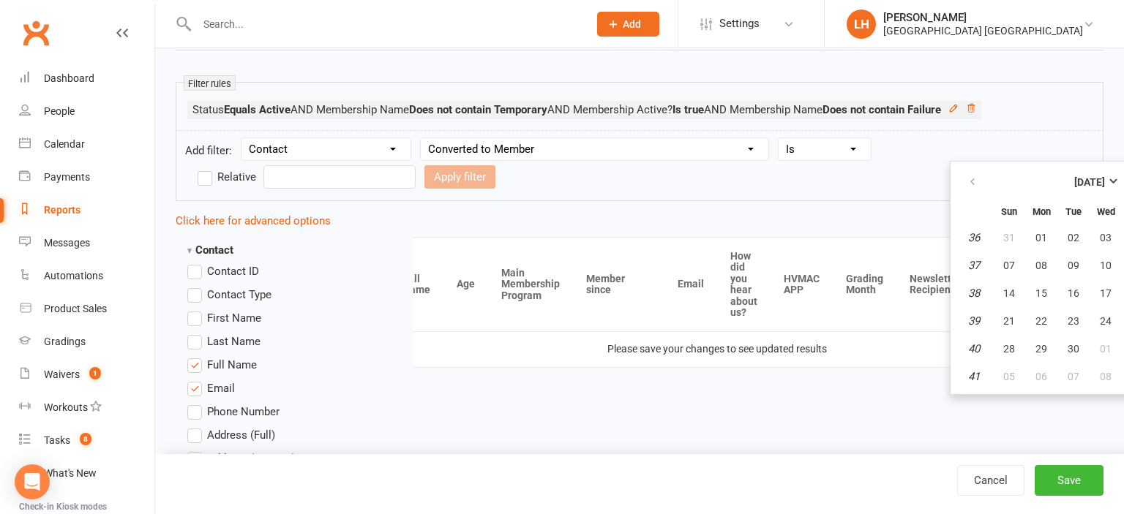
scroll to position [231, 104]
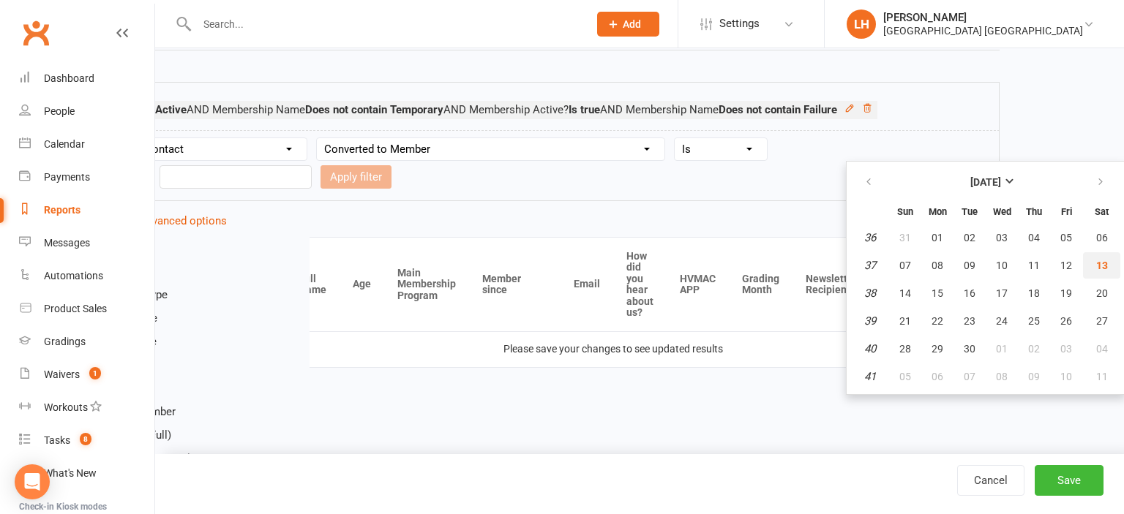
click at [1096, 265] on span "13" at bounding box center [1102, 266] width 12 height 12
type input "13 Sep 2025"
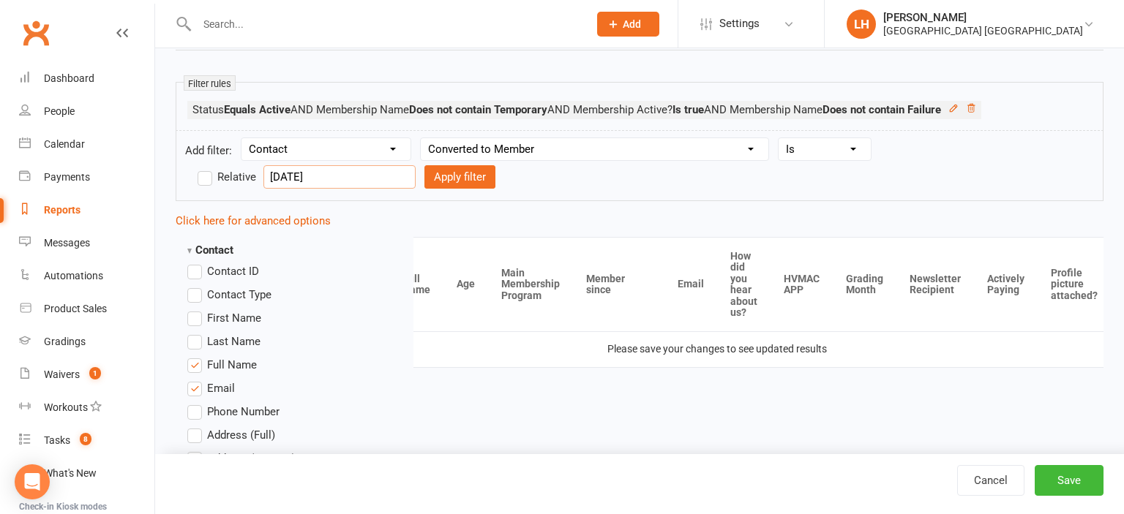
scroll to position [231, 0]
click at [424, 176] on button "Apply filter" at bounding box center [459, 176] width 71 height 23
select select
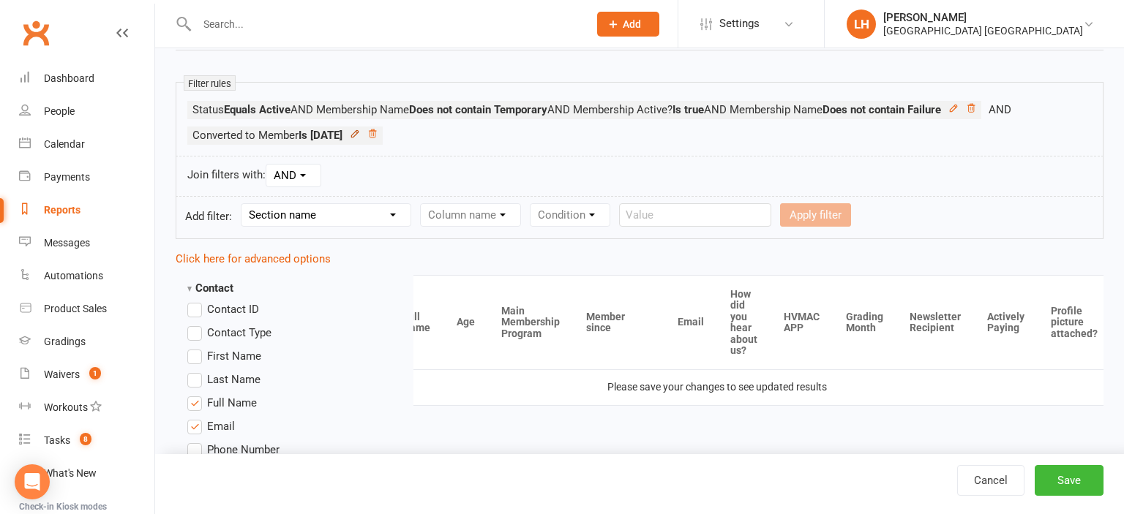
click at [358, 133] on icon at bounding box center [354, 133] width 7 height 7
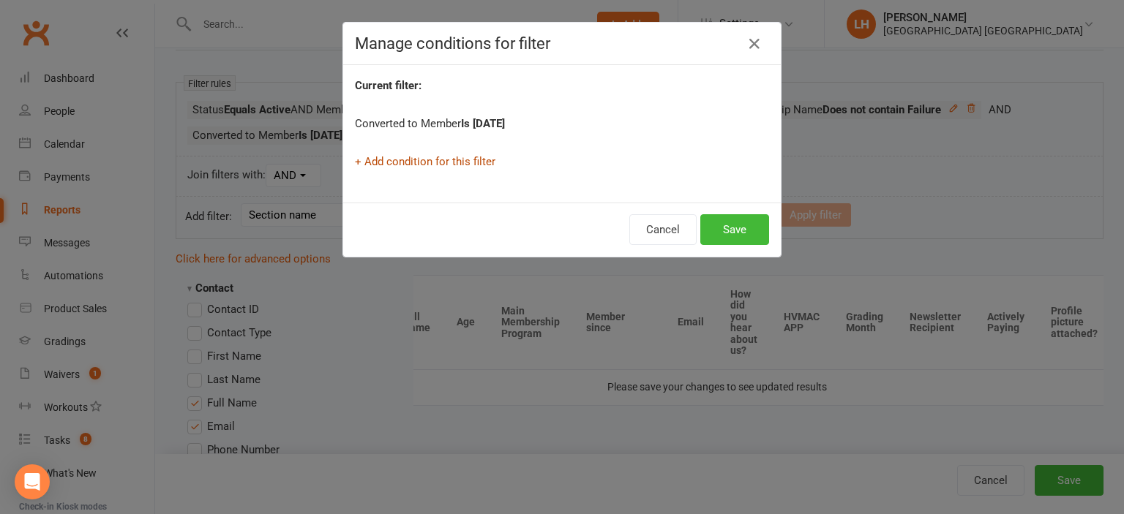
click at [419, 165] on link "+ Add condition for this filter" at bounding box center [425, 161] width 140 height 13
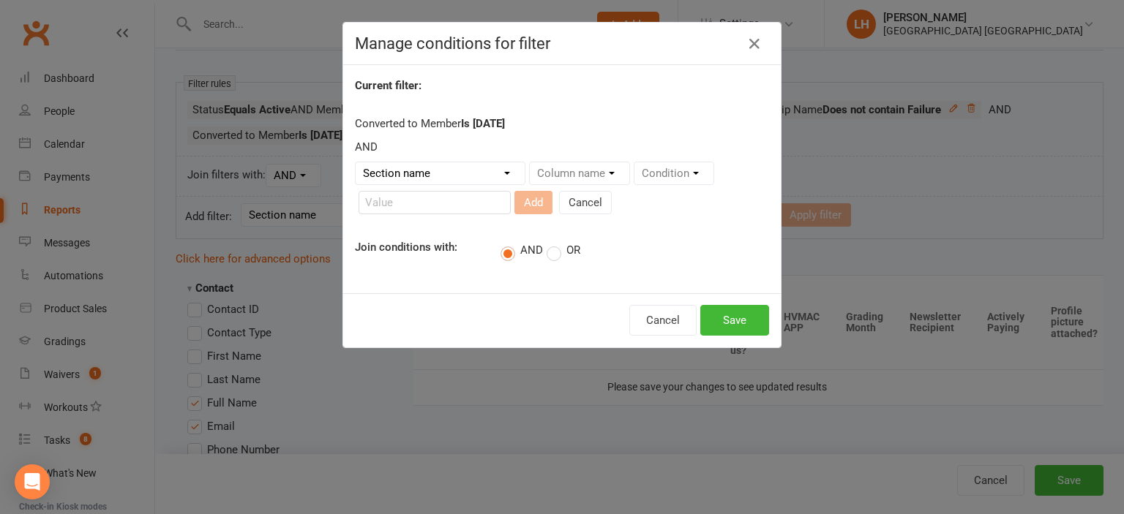
click at [356, 162] on select "Section name Contact Attendance Aggregate Payment Booking Waitlist Attendees Ca…" at bounding box center [440, 173] width 169 height 22
select select "0"
click option "Contact" at bounding box center [0, 0] width 0 height 0
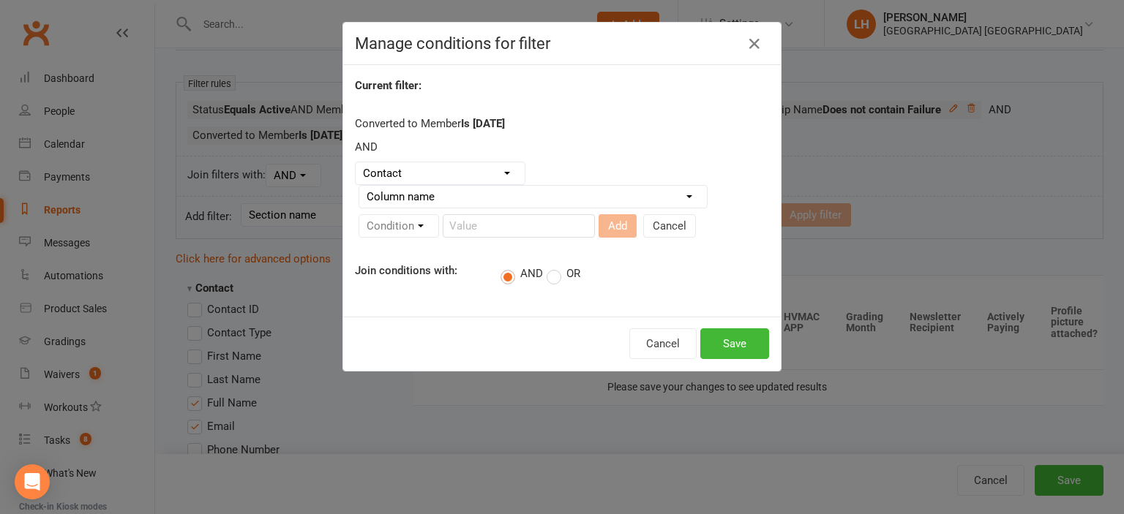
click at [559, 277] on label "OR" at bounding box center [564, 274] width 34 height 15
click at [556, 265] on input "OR" at bounding box center [552, 265] width 10 height 0
click at [359, 186] on select "Column name Contact Type First Name Last Name Full Name Email Phone Number Addr…" at bounding box center [533, 197] width 348 height 22
select select "30"
click option "Converted to Member" at bounding box center [0, 0] width 0 height 0
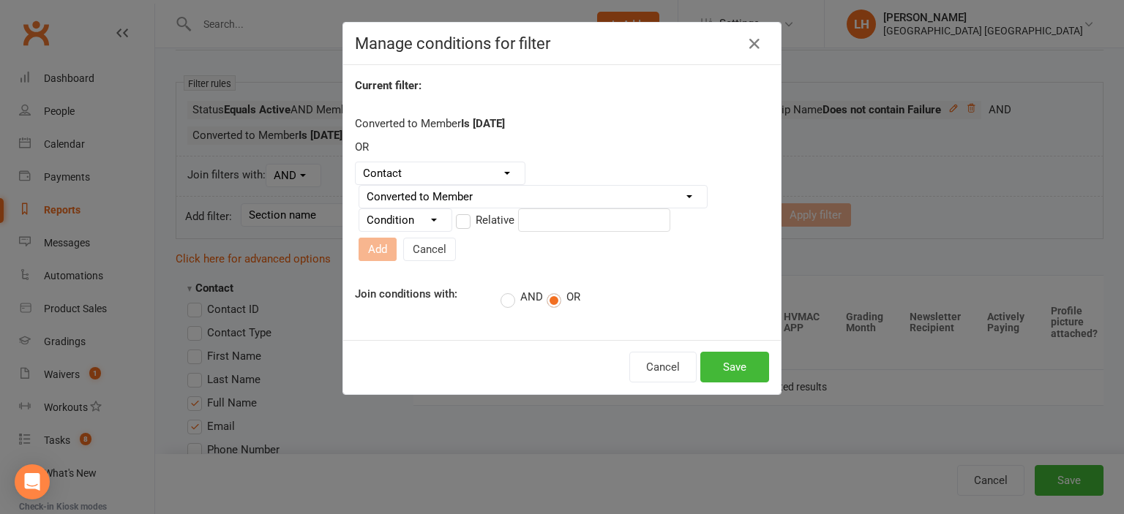
click at [359, 209] on select "Condition Is Is not Before After Before or on After or on Is blank Is not blank" at bounding box center [405, 220] width 92 height 22
select select "0"
click option "Is" at bounding box center [0, 0] width 0 height 0
click at [464, 229] on label "Relative" at bounding box center [485, 220] width 59 height 18
click at [464, 211] on input "Relative" at bounding box center [461, 211] width 10 height 0
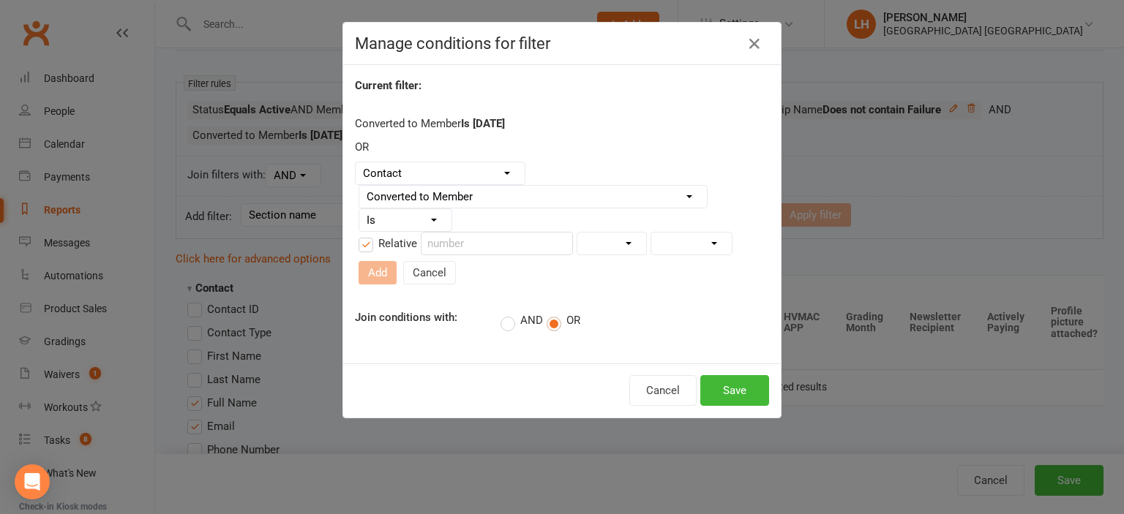
click at [372, 244] on label "Relative" at bounding box center [388, 244] width 59 height 18
click at [368, 235] on input "Relative" at bounding box center [364, 235] width 10 height 0
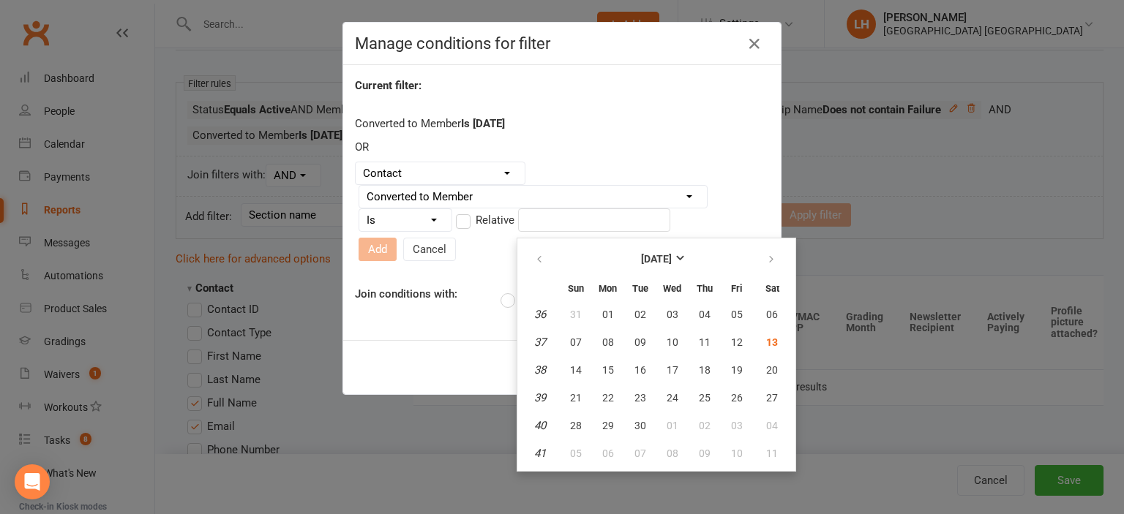
click at [552, 221] on input "text" at bounding box center [594, 220] width 152 height 23
click at [580, 365] on span "14" at bounding box center [576, 370] width 12 height 12
type input "14 Sep 2025"
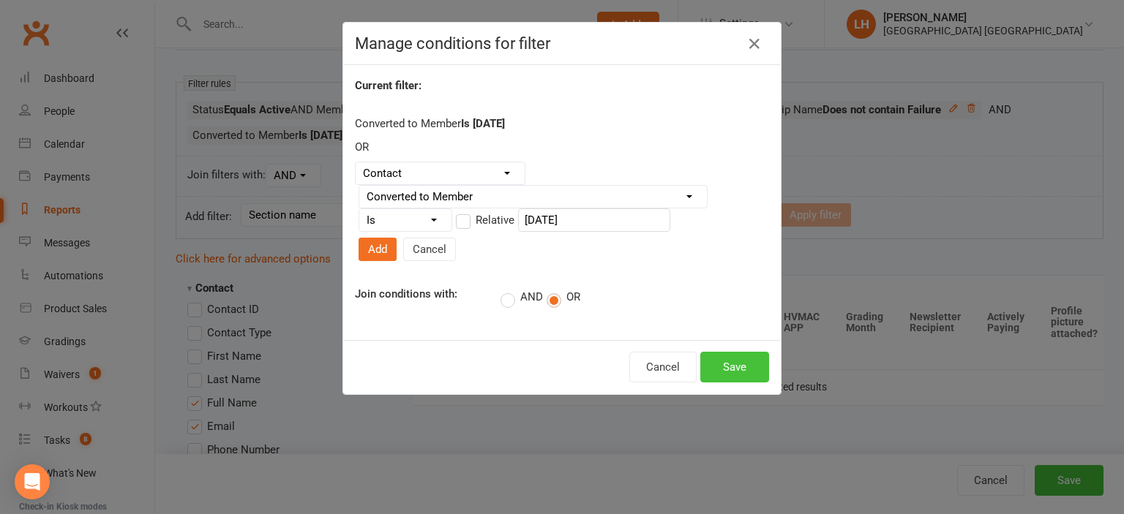
click at [727, 352] on button "Save" at bounding box center [734, 367] width 69 height 31
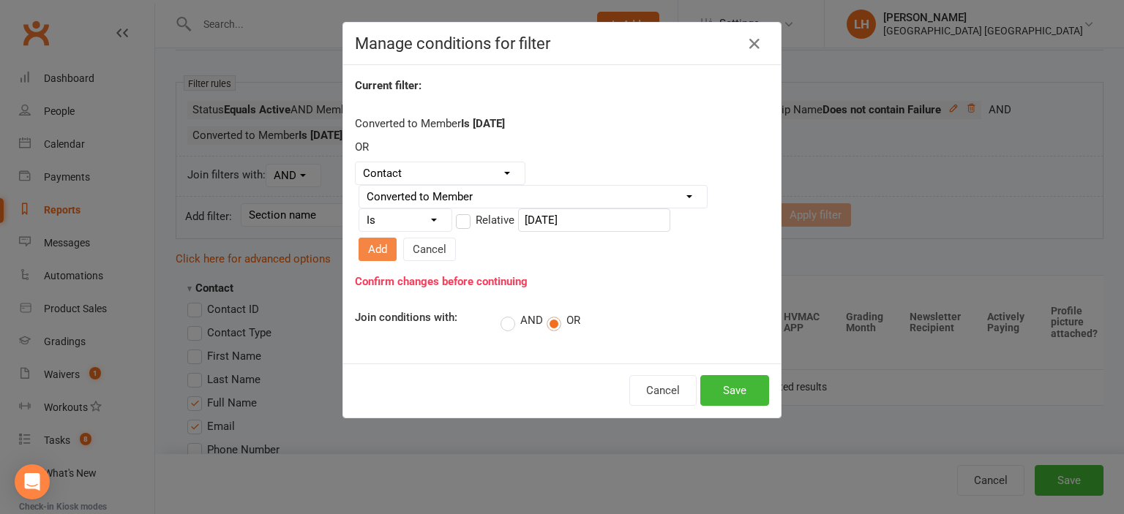
click at [397, 238] on button "Add" at bounding box center [378, 249] width 38 height 23
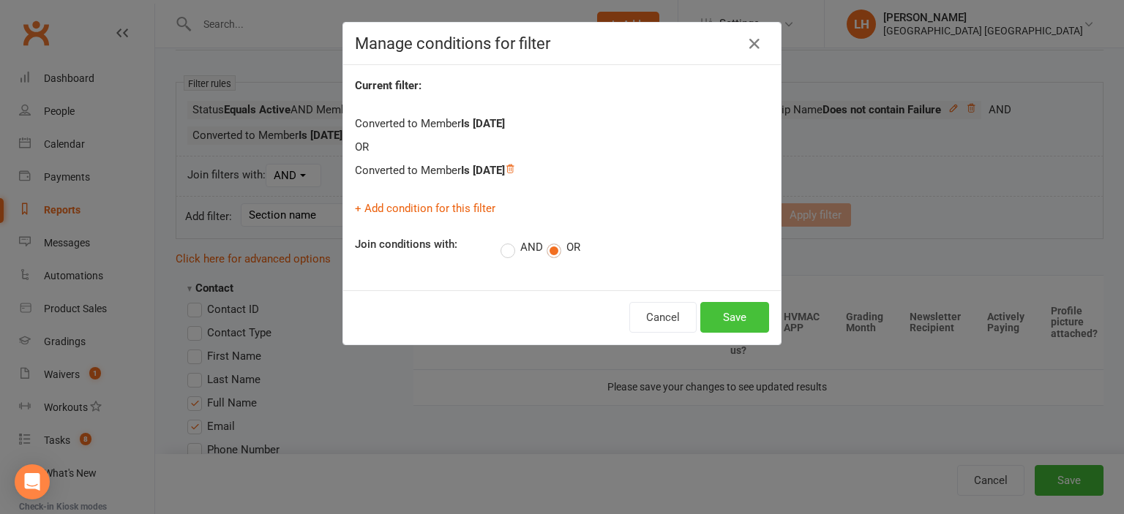
click at [749, 315] on button "Save" at bounding box center [734, 317] width 69 height 31
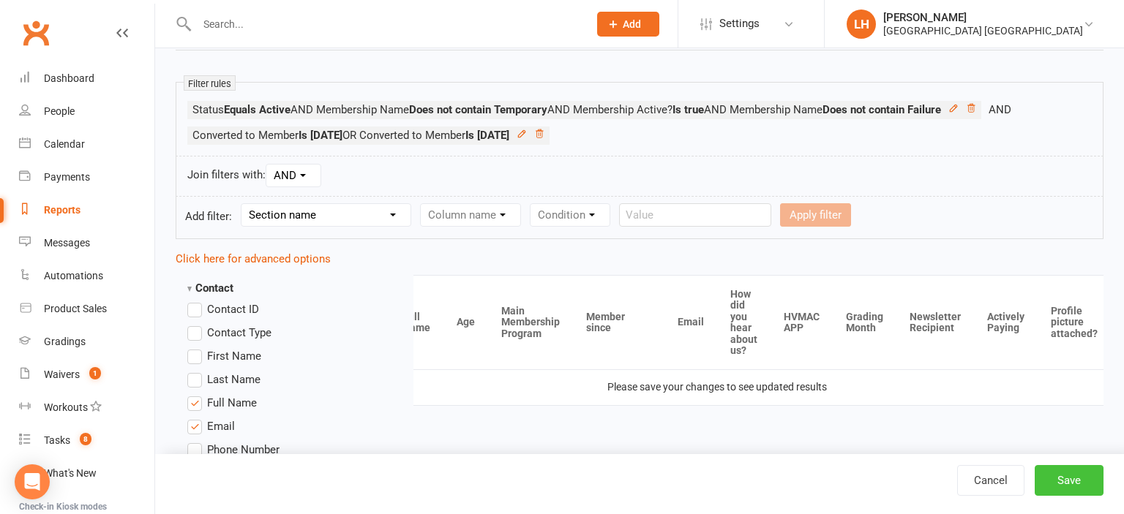
click at [1066, 481] on button "Save" at bounding box center [1069, 480] width 69 height 31
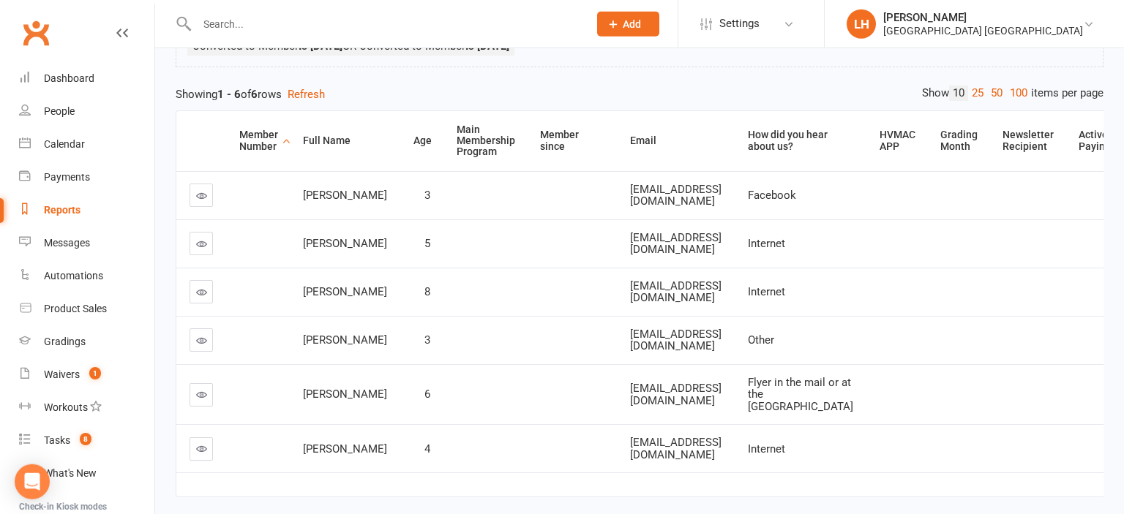
scroll to position [179, 0]
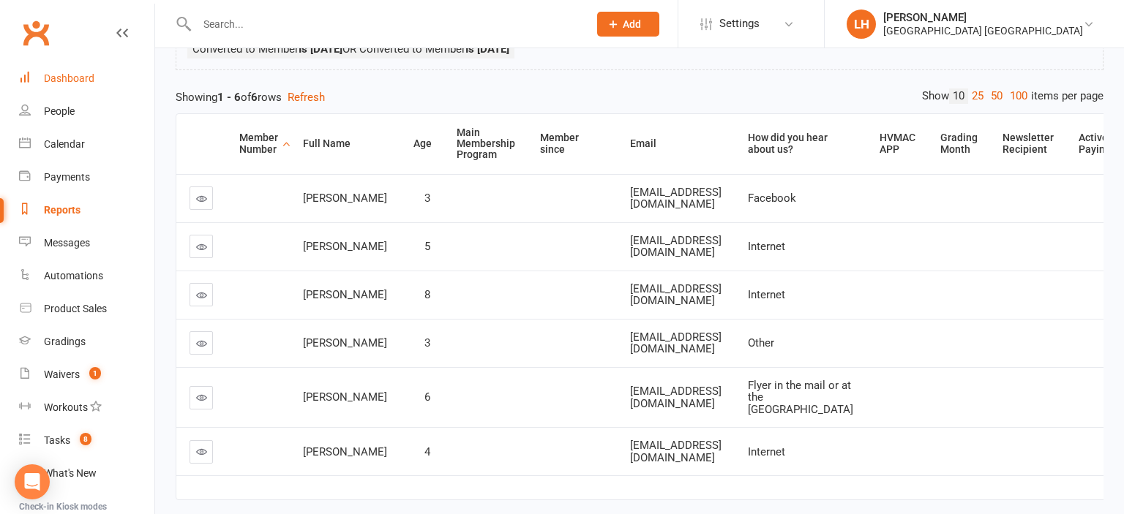
click at [67, 83] on div "Dashboard" at bounding box center [69, 78] width 50 height 12
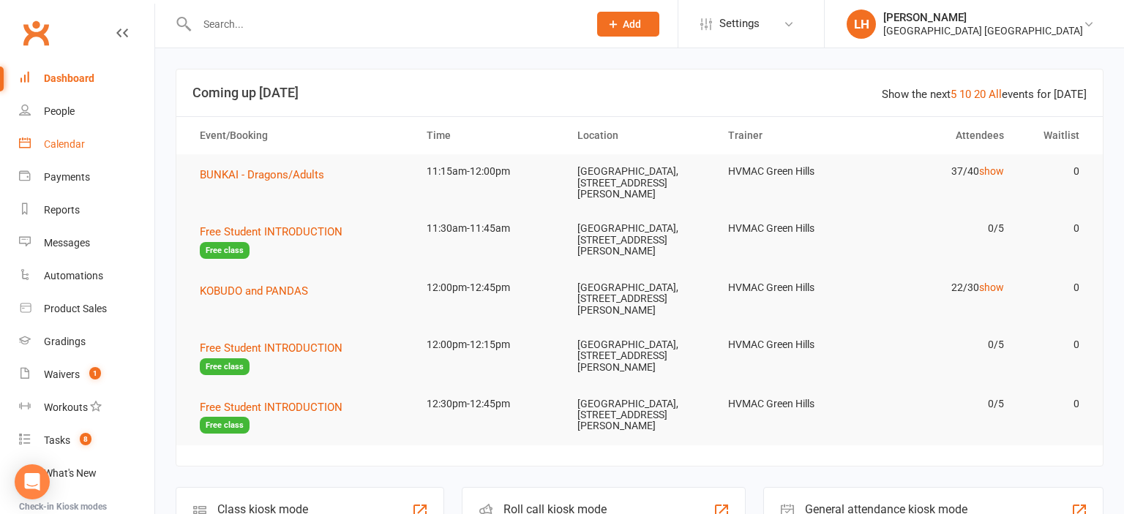
click at [67, 149] on div "Calendar" at bounding box center [64, 144] width 41 height 12
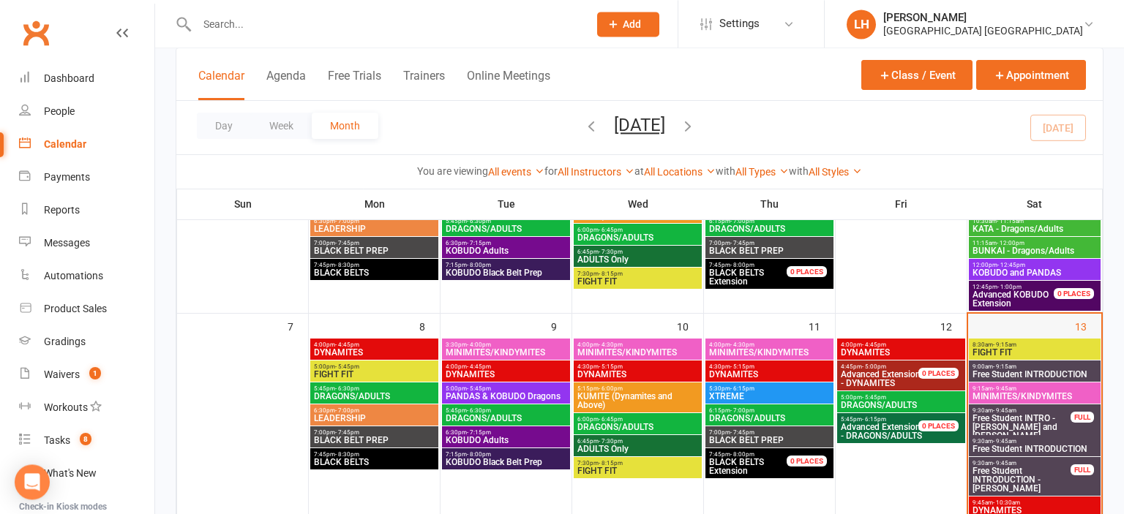
scroll to position [231, 0]
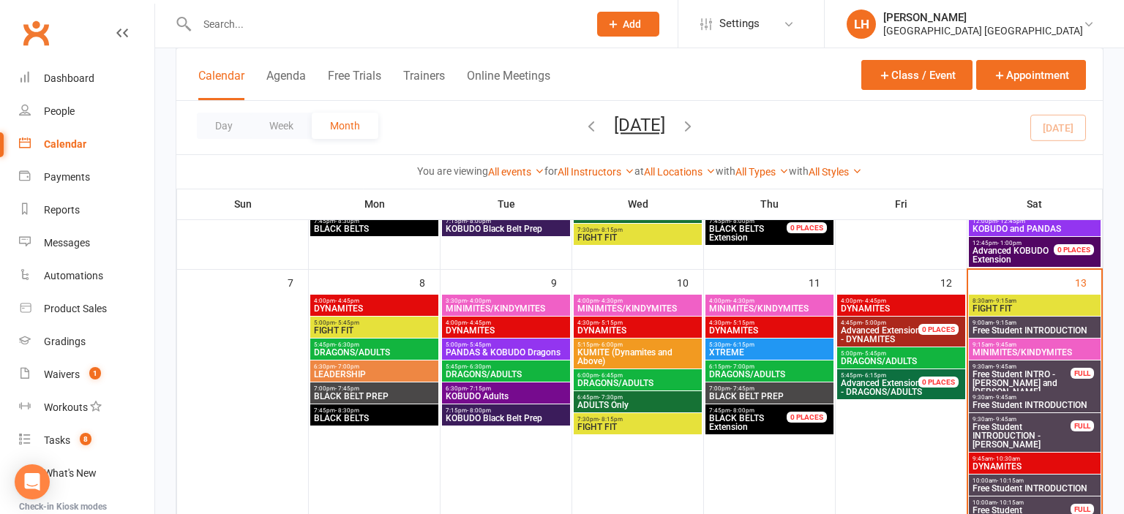
click at [1036, 432] on span "Free Student INTRODUCTION - Zach Osborne" at bounding box center [1022, 436] width 100 height 26
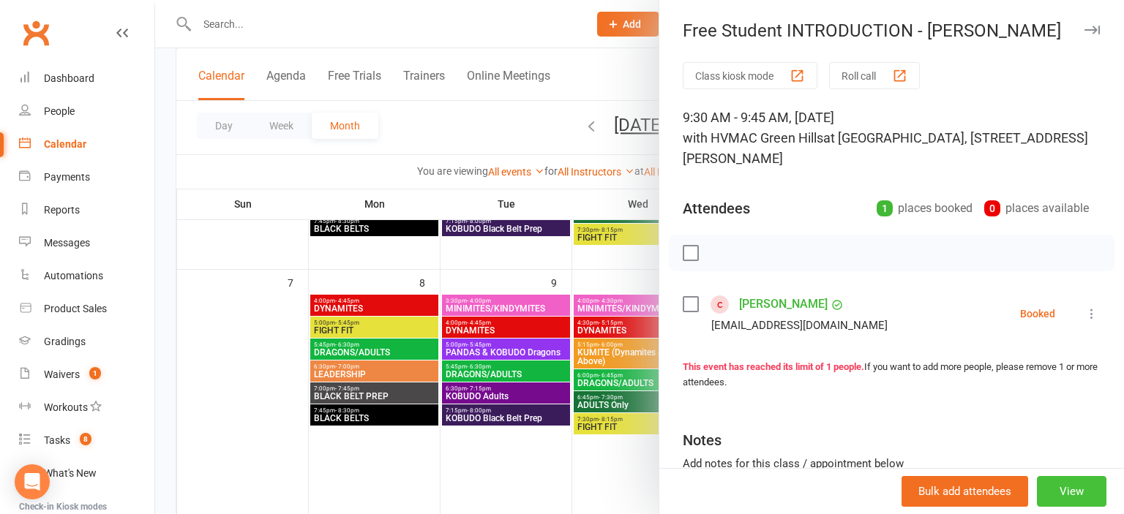
click at [1073, 490] on button "View" at bounding box center [1072, 491] width 70 height 31
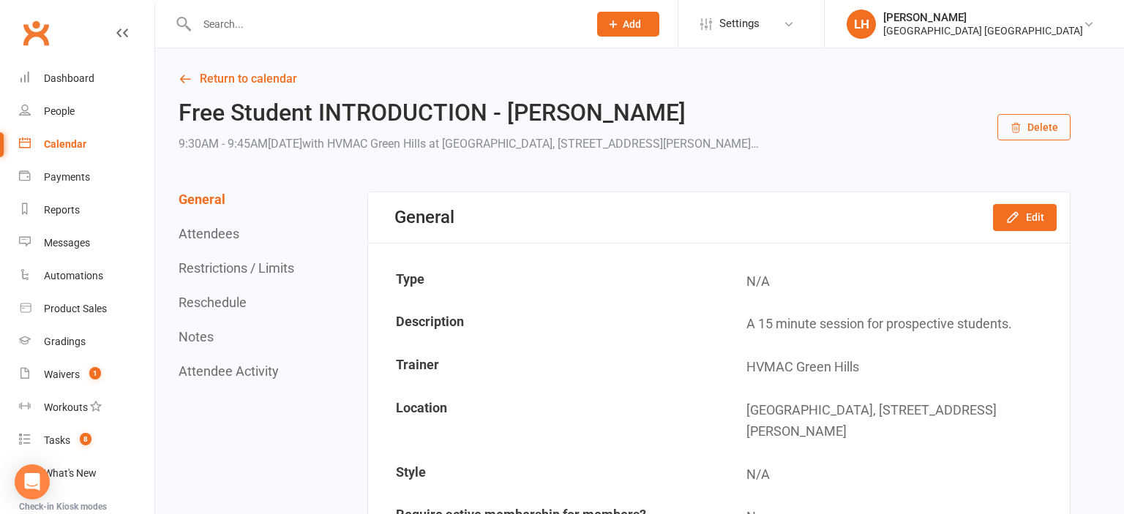
click at [1038, 137] on button "Delete" at bounding box center [1033, 127] width 73 height 26
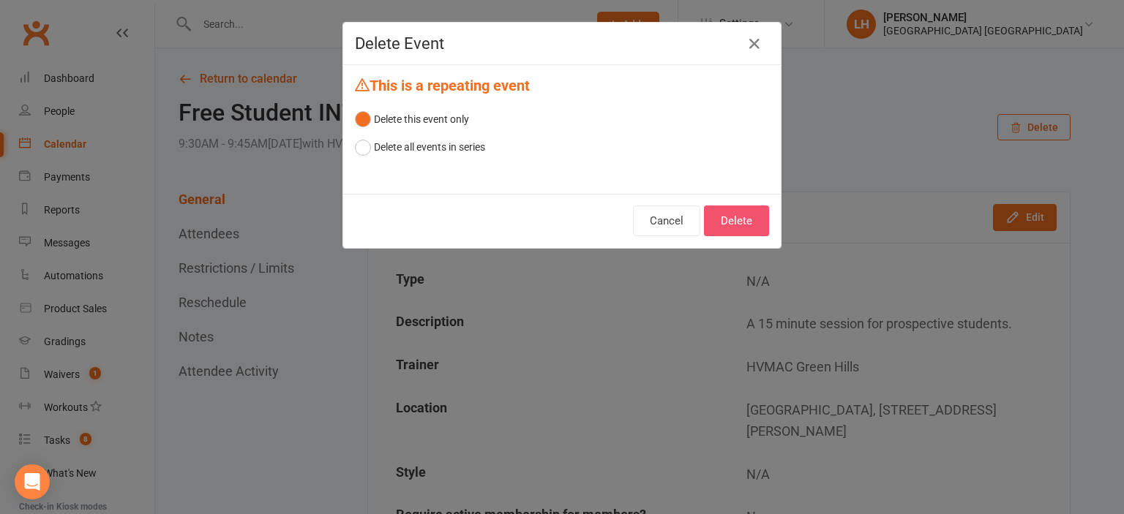
click at [751, 209] on button "Delete" at bounding box center [736, 221] width 65 height 31
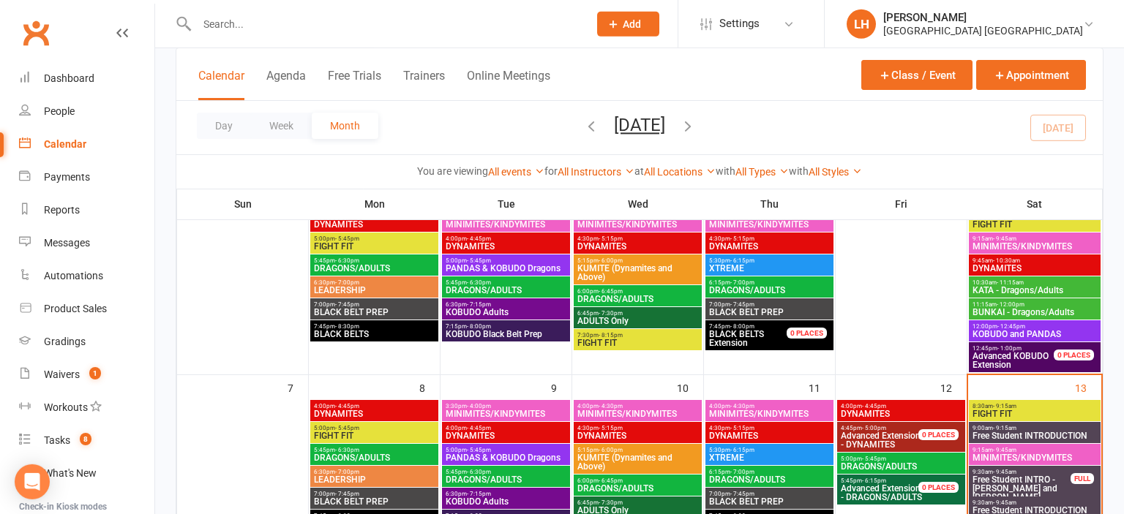
scroll to position [154, 0]
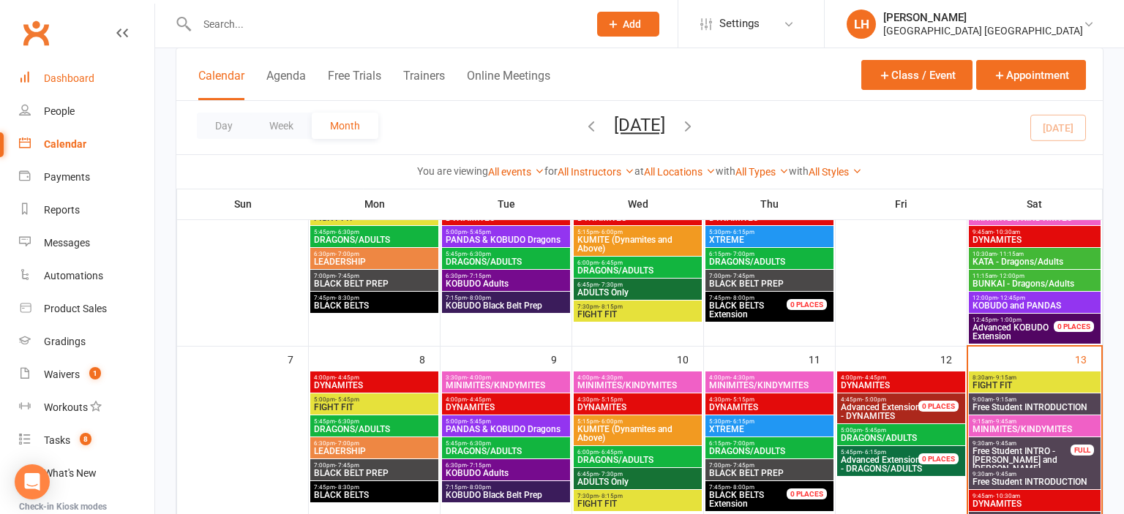
click at [94, 83] on link "Dashboard" at bounding box center [86, 78] width 135 height 33
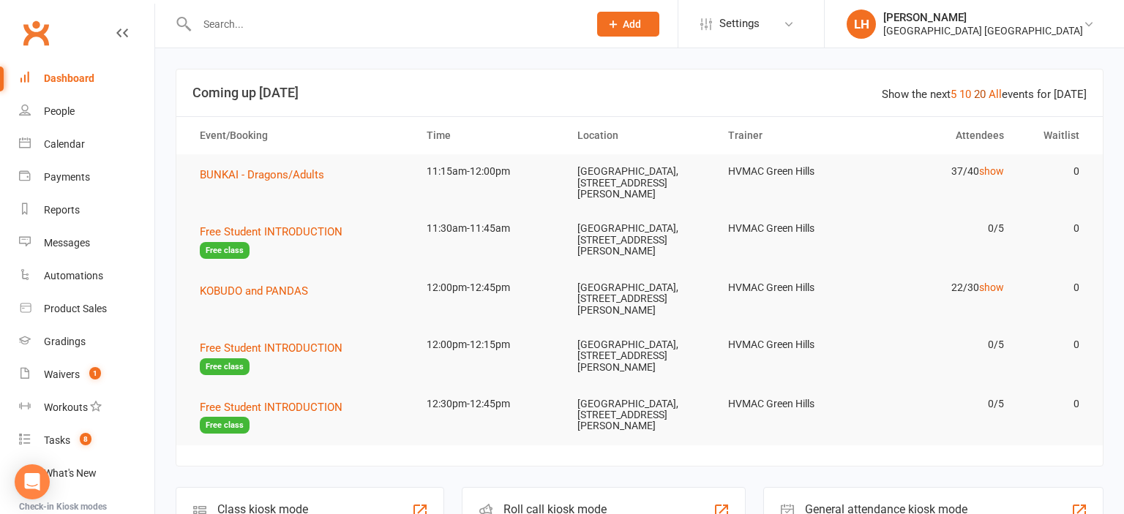
click at [980, 94] on link "20" at bounding box center [980, 94] width 12 height 13
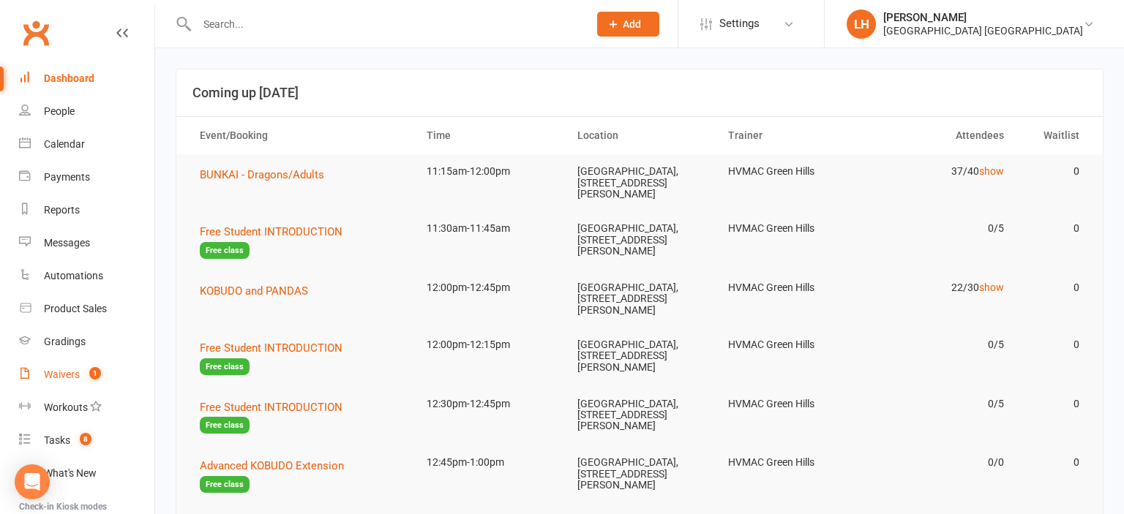
click at [59, 373] on div "Waivers" at bounding box center [62, 375] width 36 height 12
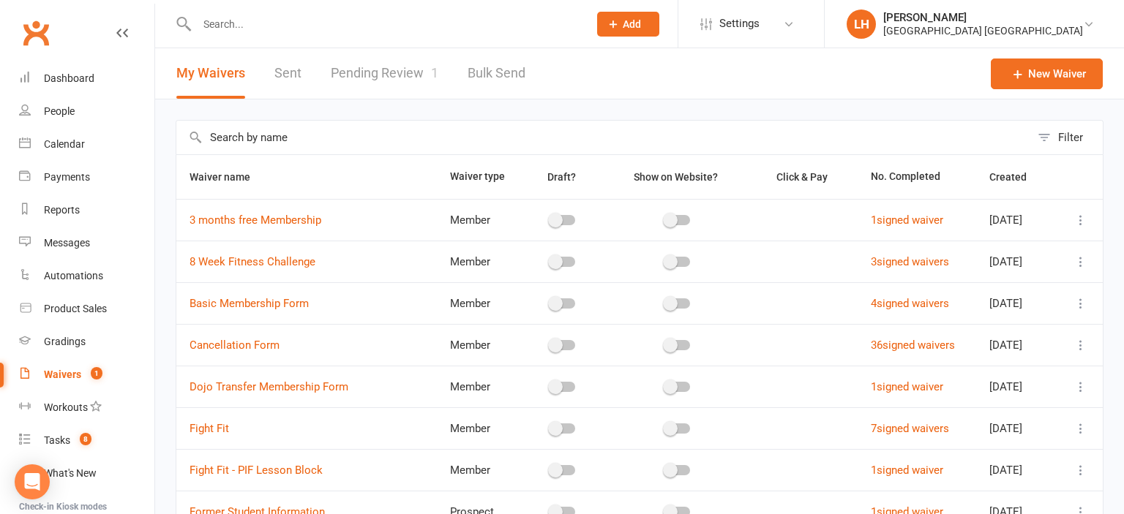
click at [398, 66] on link "Pending Review 1" at bounding box center [385, 73] width 108 height 50
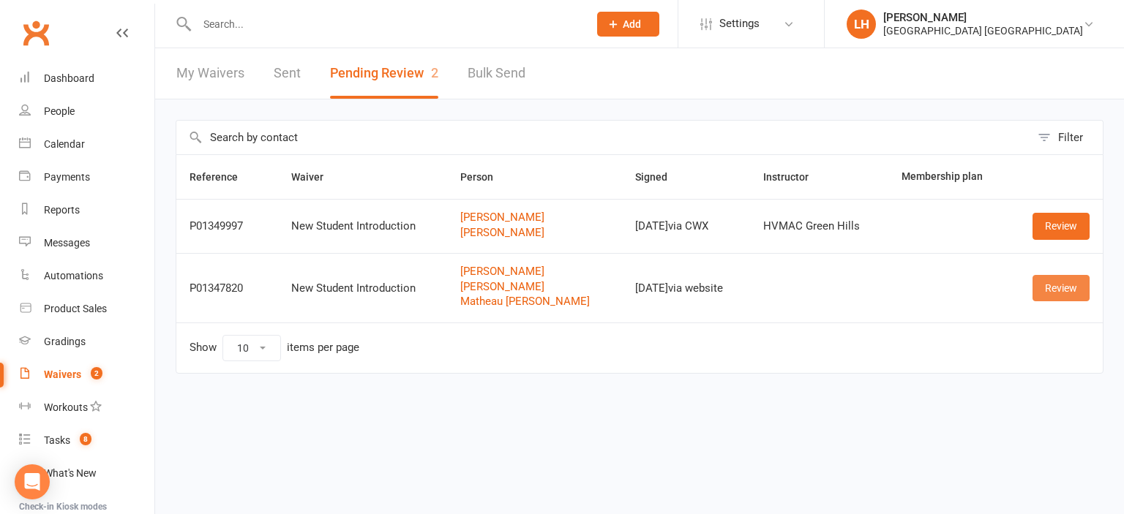
click at [1070, 285] on link "Review" at bounding box center [1060, 288] width 57 height 26
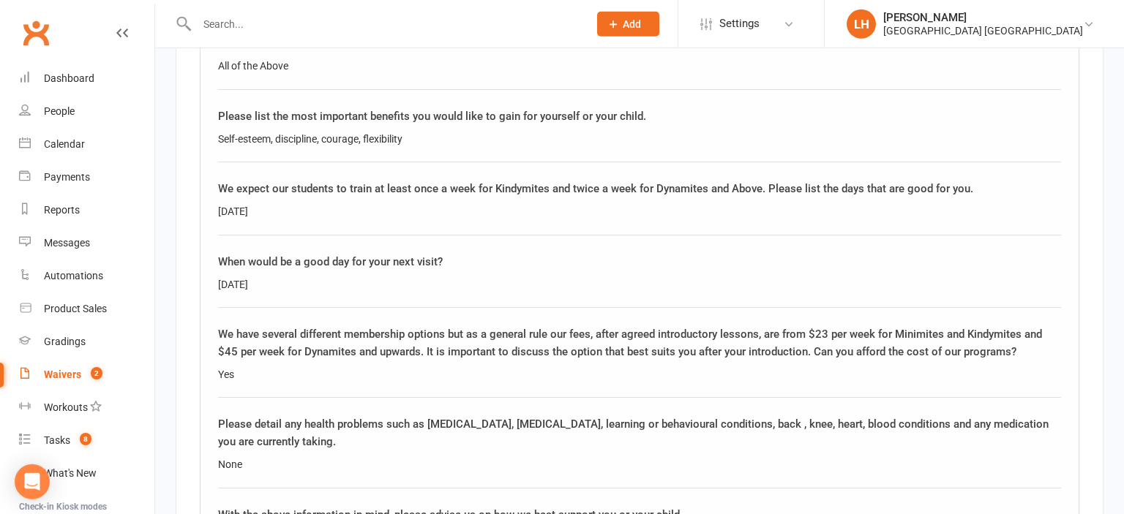
scroll to position [3150, 0]
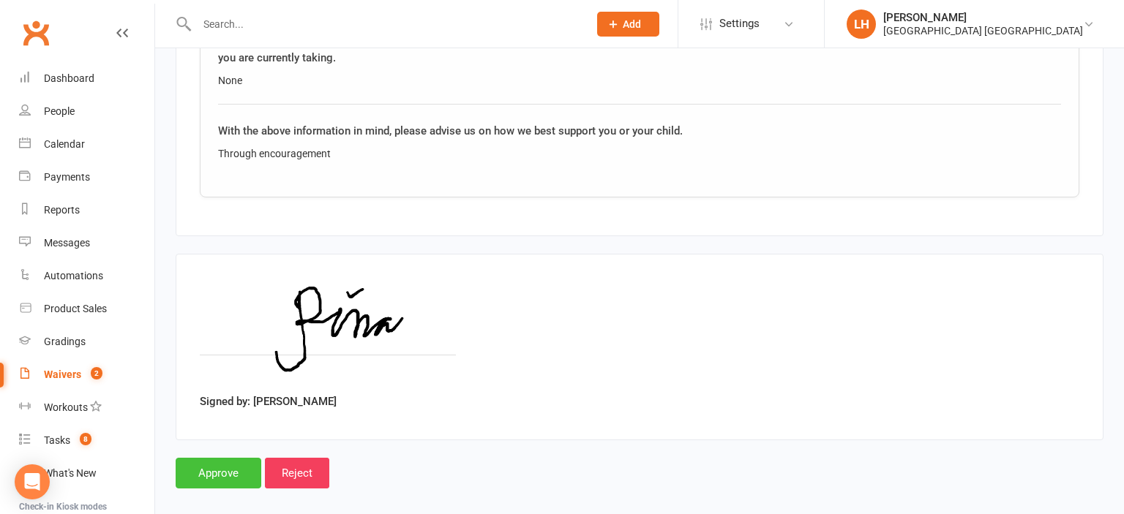
click at [209, 458] on input "Approve" at bounding box center [219, 473] width 86 height 31
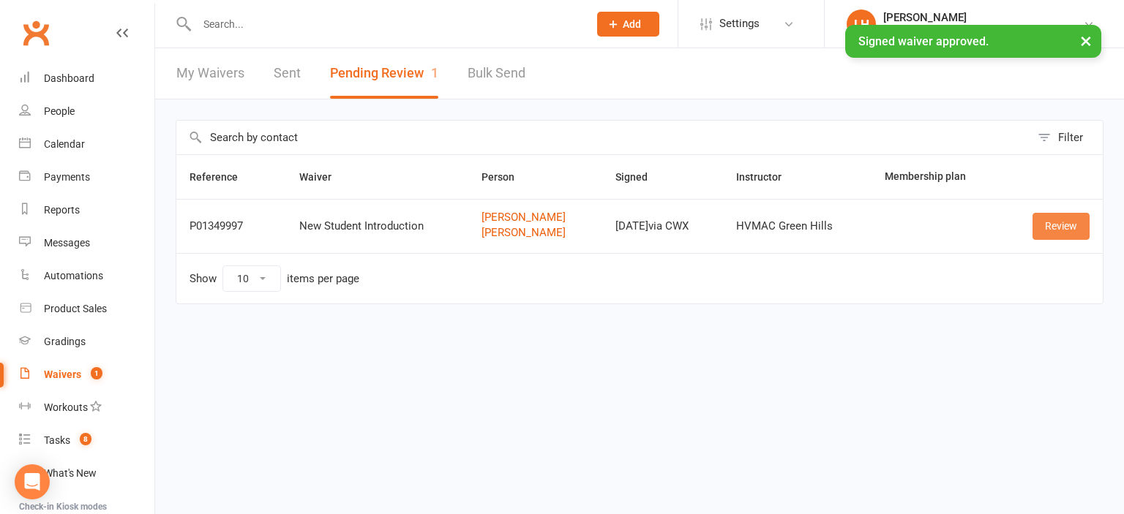
click at [1067, 226] on link "Review" at bounding box center [1060, 226] width 57 height 26
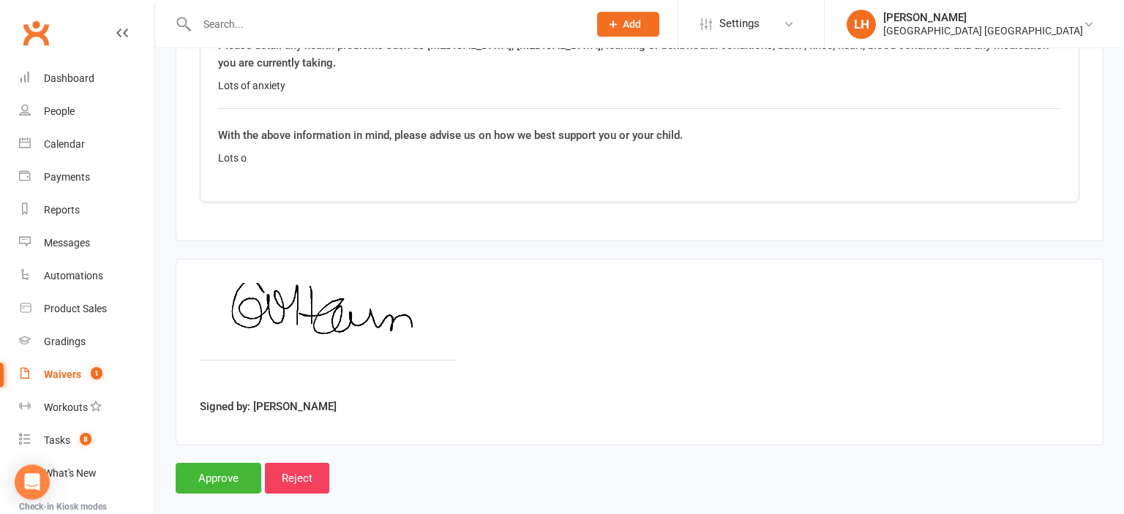
scroll to position [2675, 0]
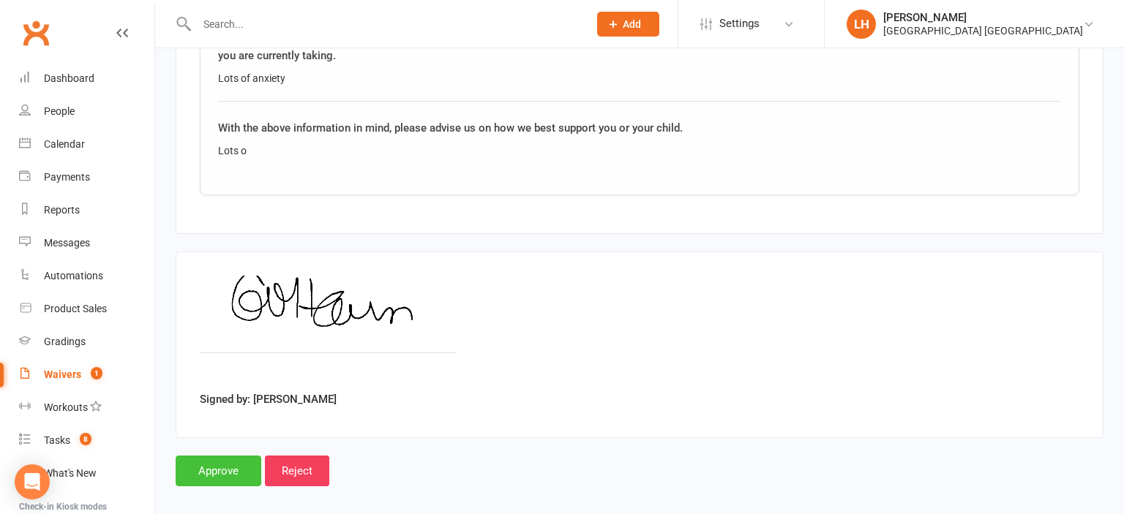
click at [212, 464] on input "Approve" at bounding box center [219, 471] width 86 height 31
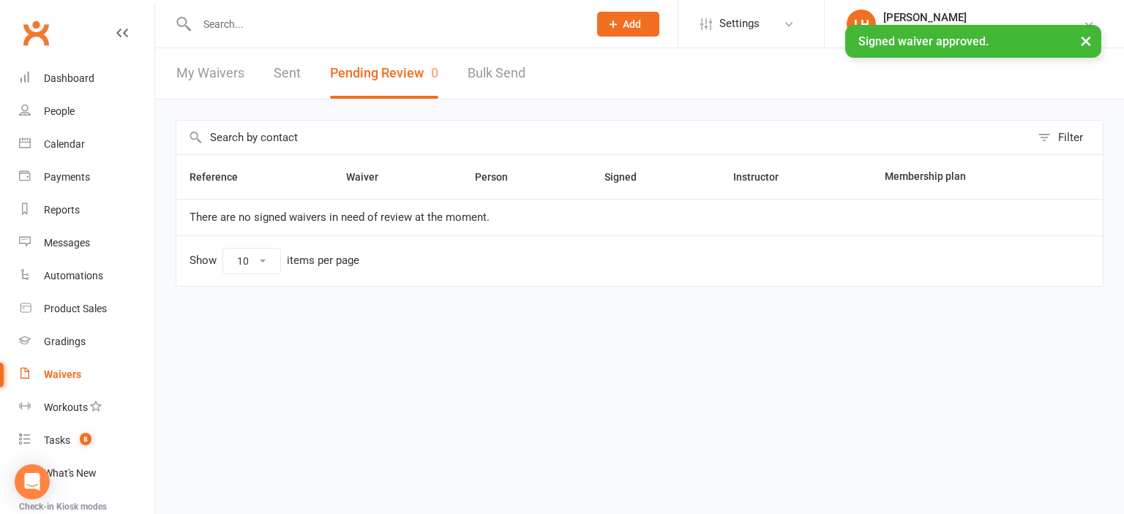
click at [236, 22] on input "text" at bounding box center [385, 24] width 386 height 20
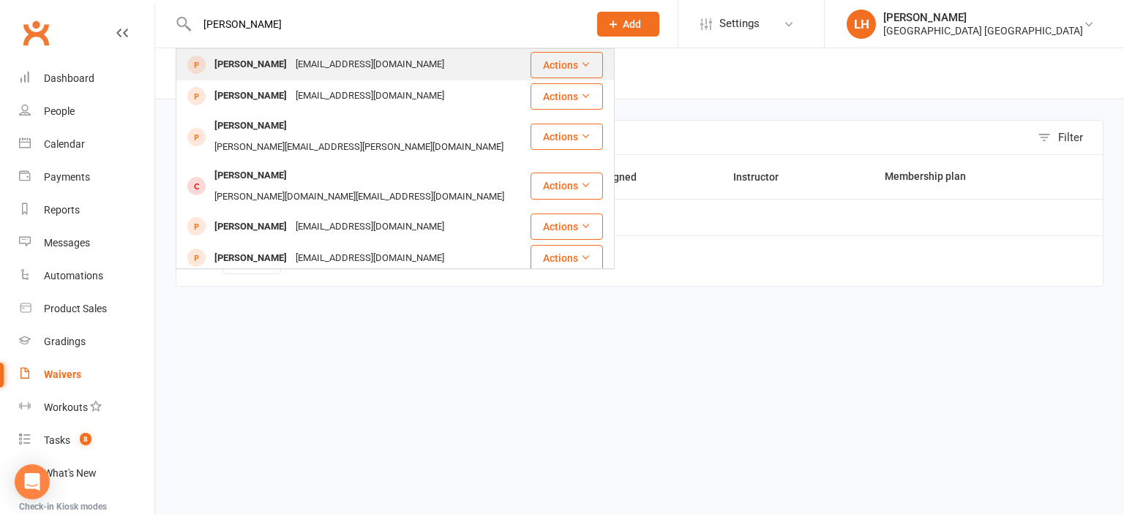
type input "william o'hearn"
click at [286, 62] on div "[PERSON_NAME]" at bounding box center [250, 64] width 81 height 21
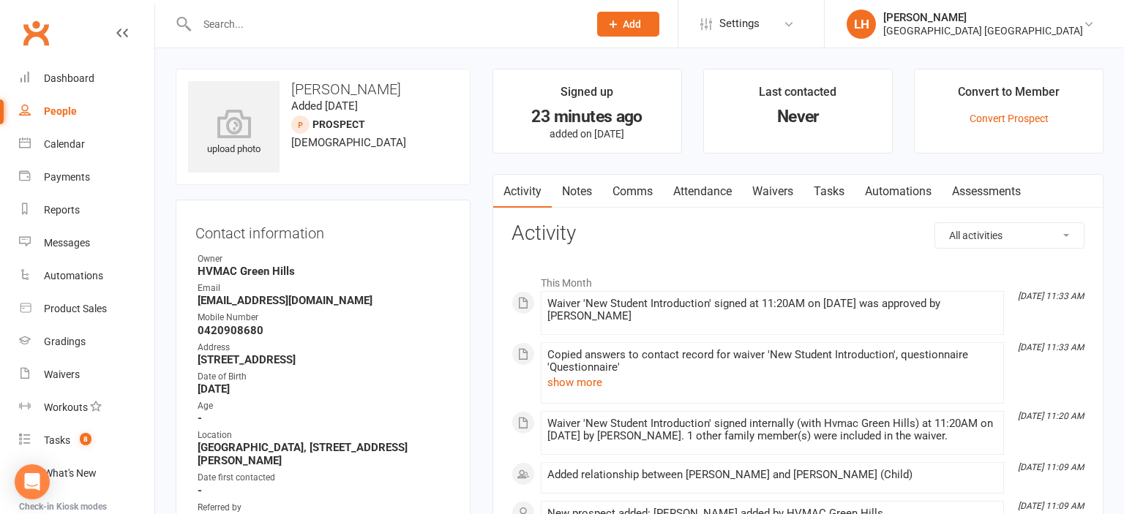
click at [719, 196] on link "Attendance" at bounding box center [702, 192] width 79 height 34
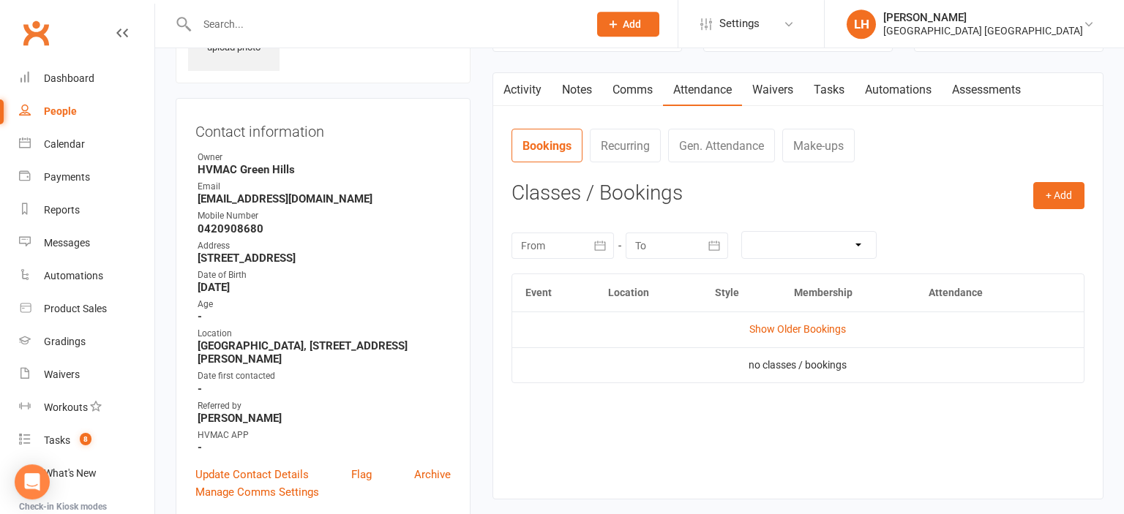
scroll to position [77, 0]
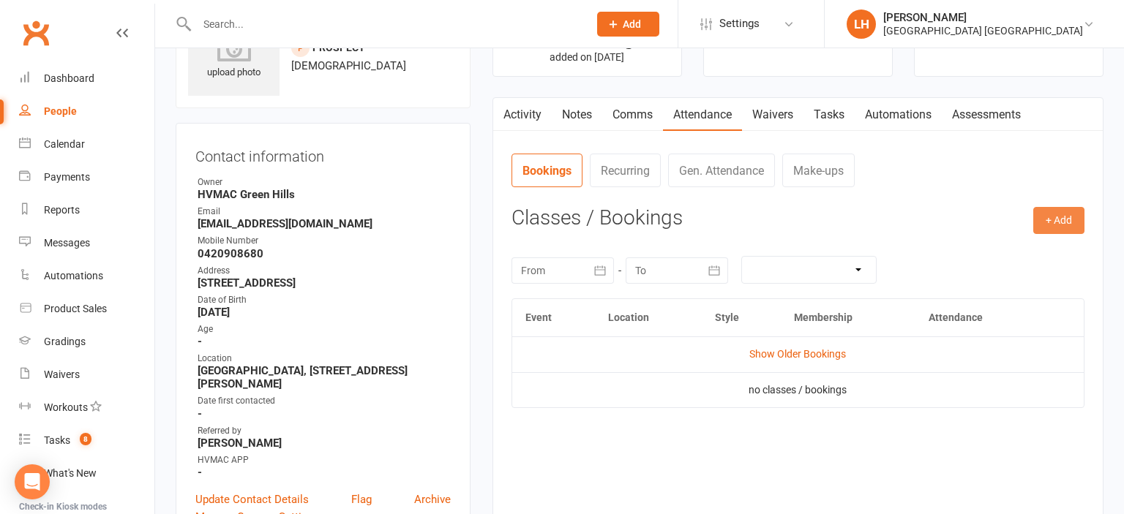
click at [1060, 222] on button "+ Add" at bounding box center [1058, 220] width 51 height 26
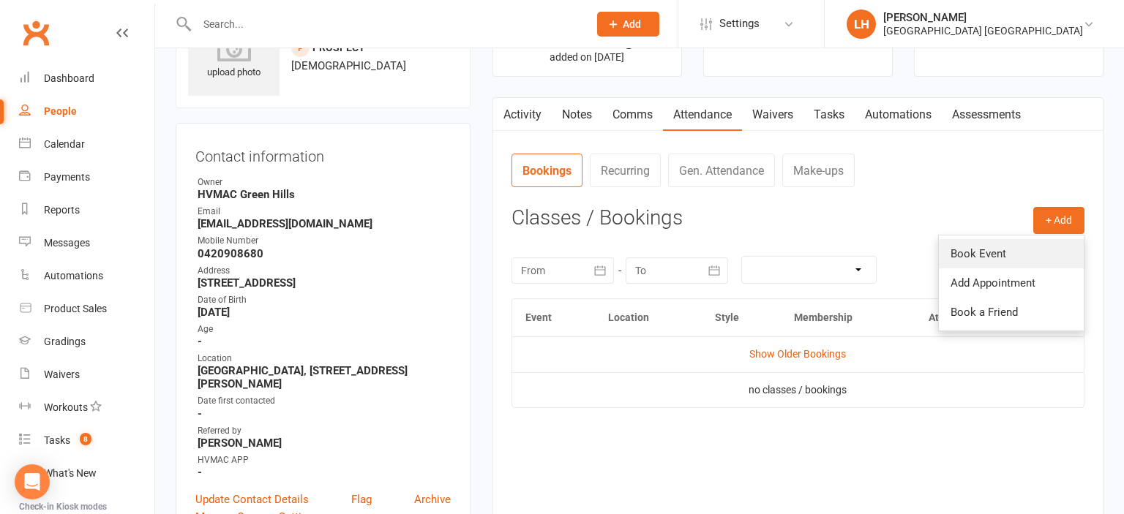
click at [990, 246] on link "Book Event" at bounding box center [1011, 253] width 145 height 29
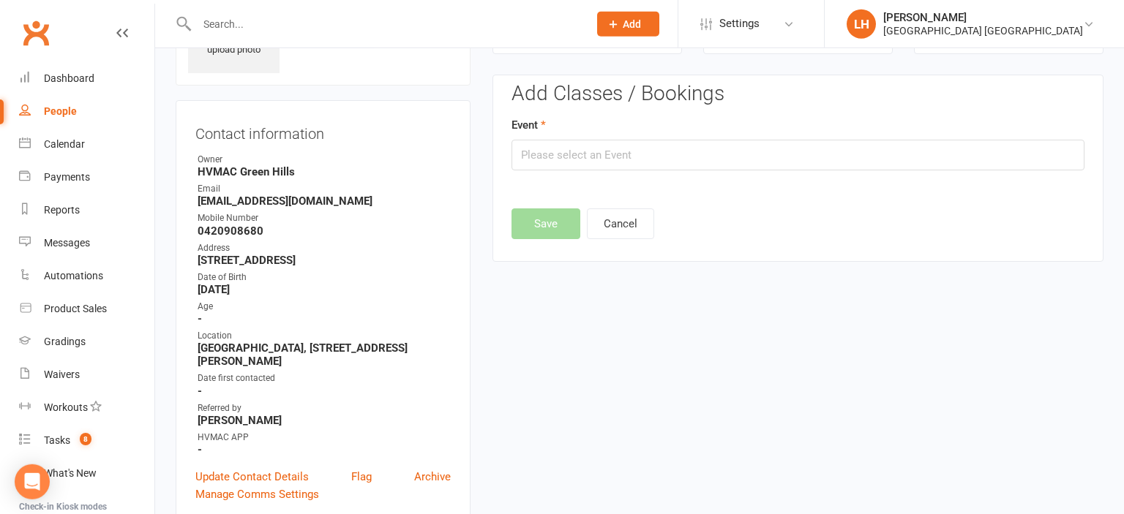
scroll to position [100, 0]
click at [586, 151] on input "text" at bounding box center [797, 154] width 573 height 31
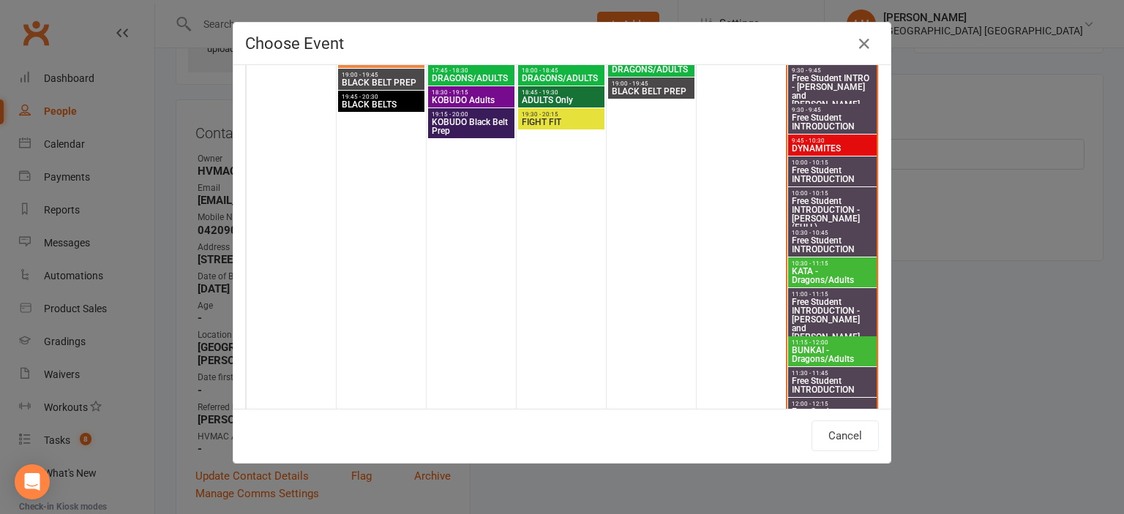
scroll to position [484, 0]
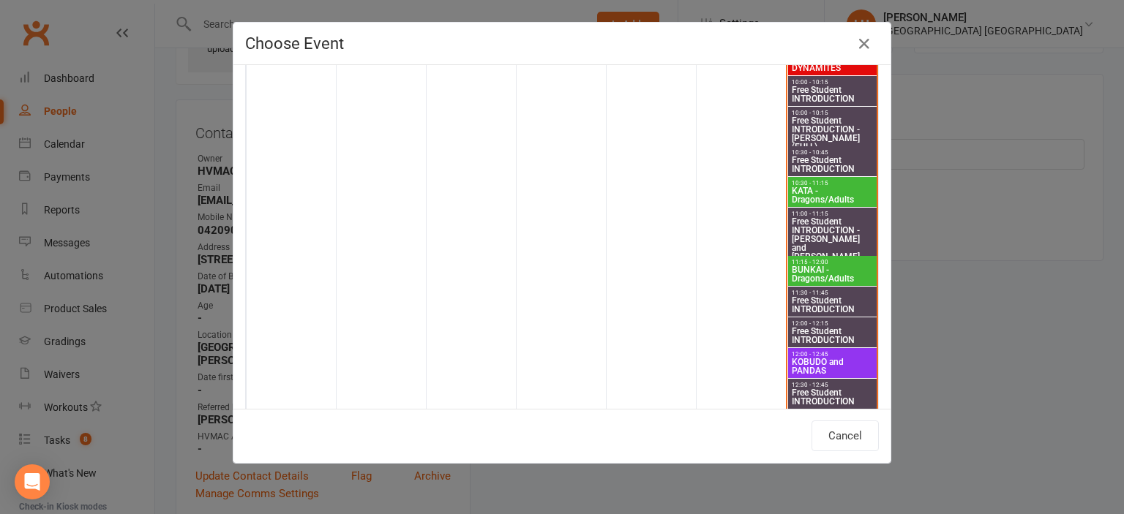
click at [805, 301] on span "Free Student INTRODUCTION" at bounding box center [832, 305] width 83 height 18
type input "Free Student INTRODUCTION - Sep 13, 2025 11:30:00 AM"
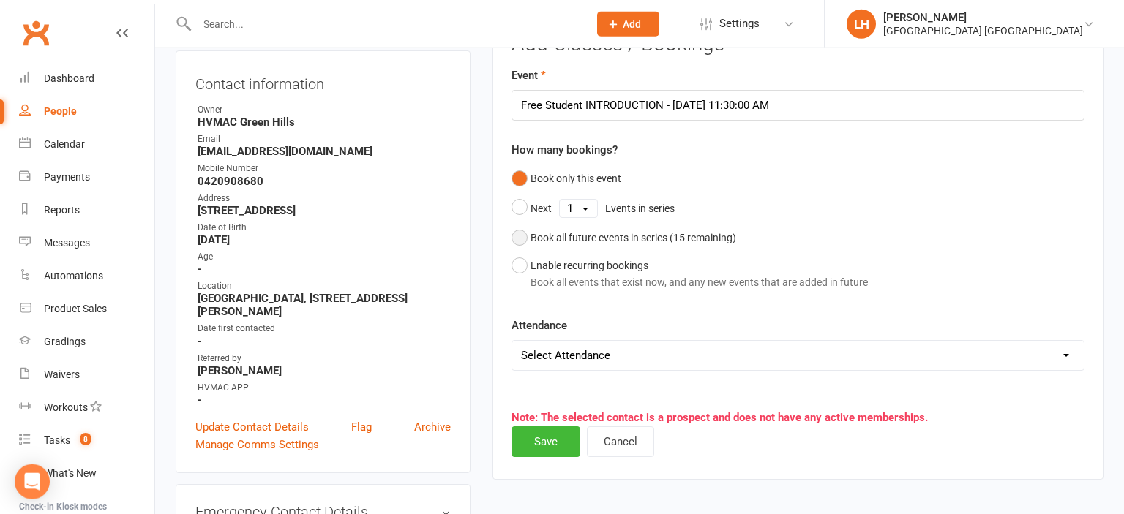
scroll to position [178, 0]
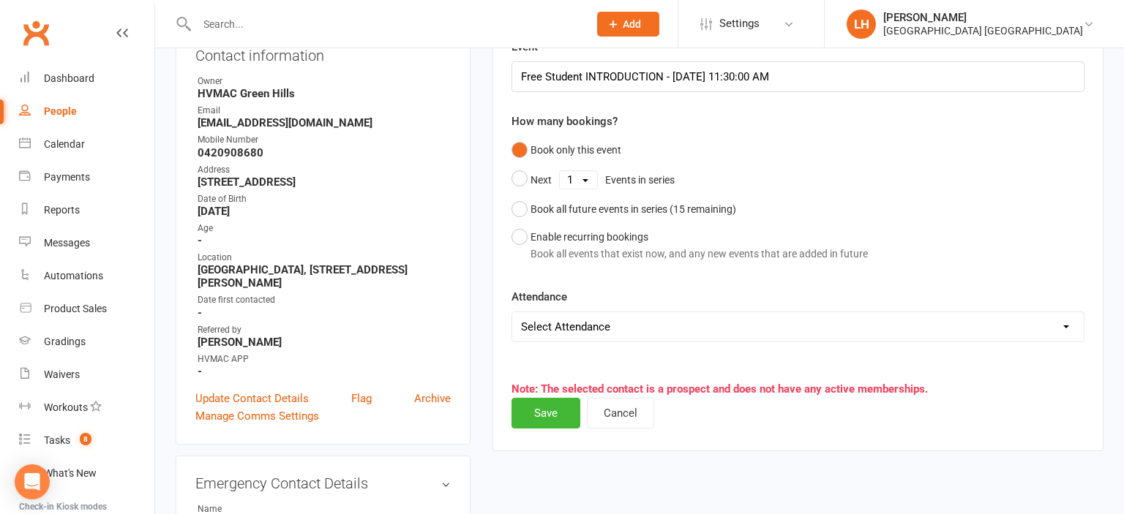
click at [512, 312] on select "Select Attendance Attended Absent" at bounding box center [797, 326] width 571 height 29
select select "0"
click option "Attended" at bounding box center [0, 0] width 0 height 0
click at [551, 405] on button "Save" at bounding box center [545, 413] width 69 height 31
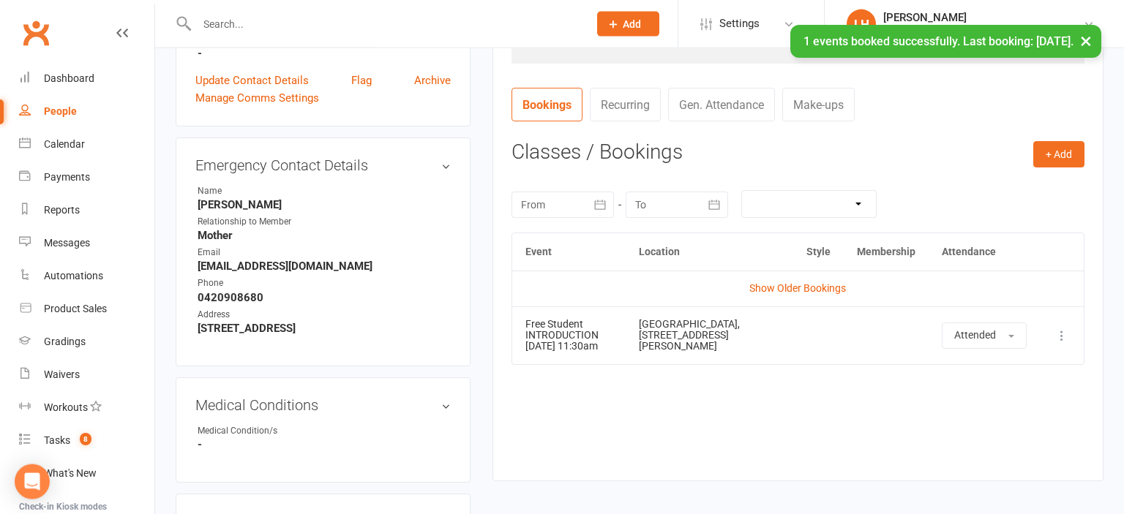
scroll to position [541, 0]
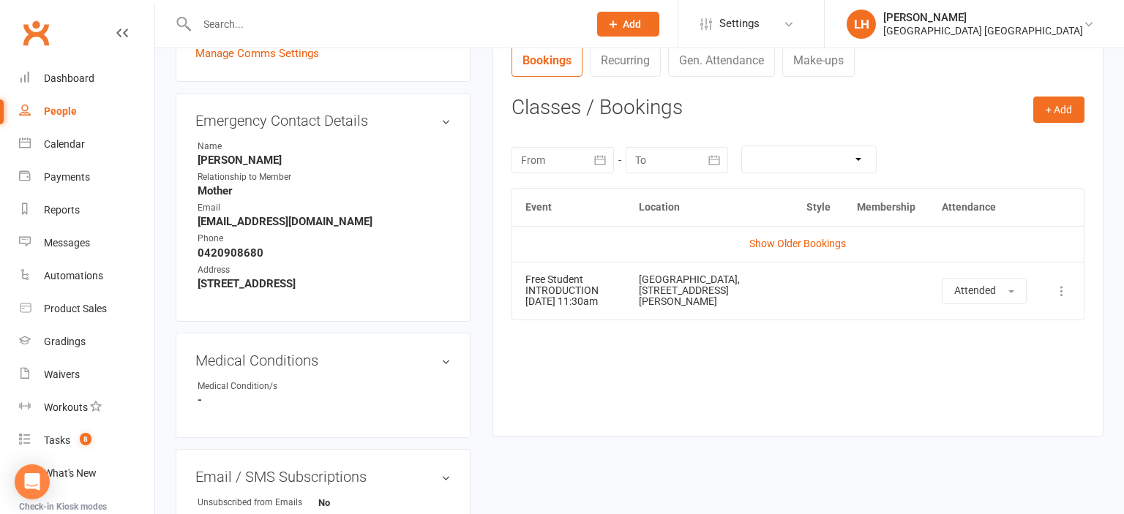
click at [1062, 298] on icon at bounding box center [1061, 291] width 15 height 15
click at [977, 350] on link "View event" at bounding box center [997, 348] width 145 height 29
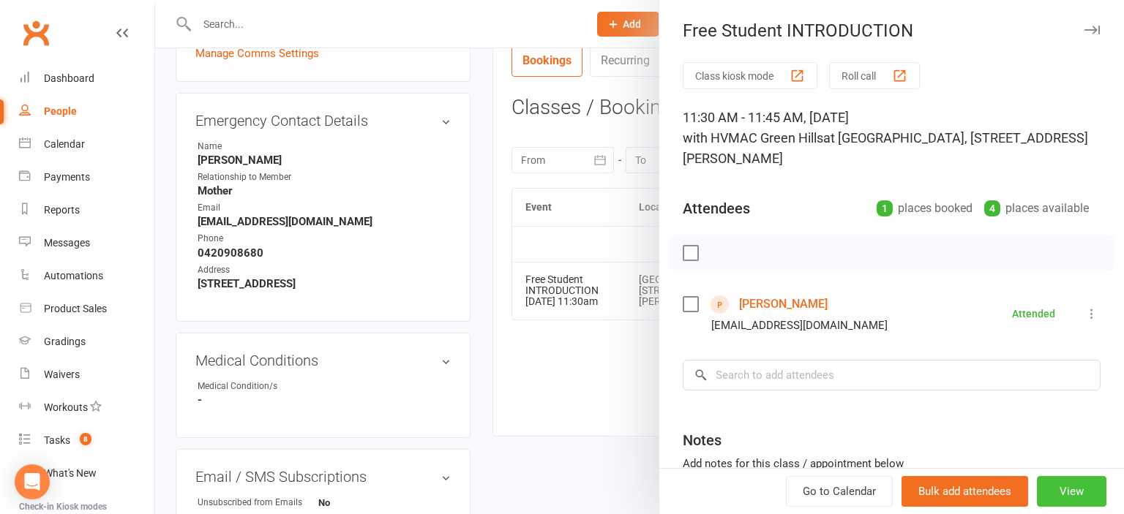
click at [1087, 487] on button "View" at bounding box center [1072, 491] width 70 height 31
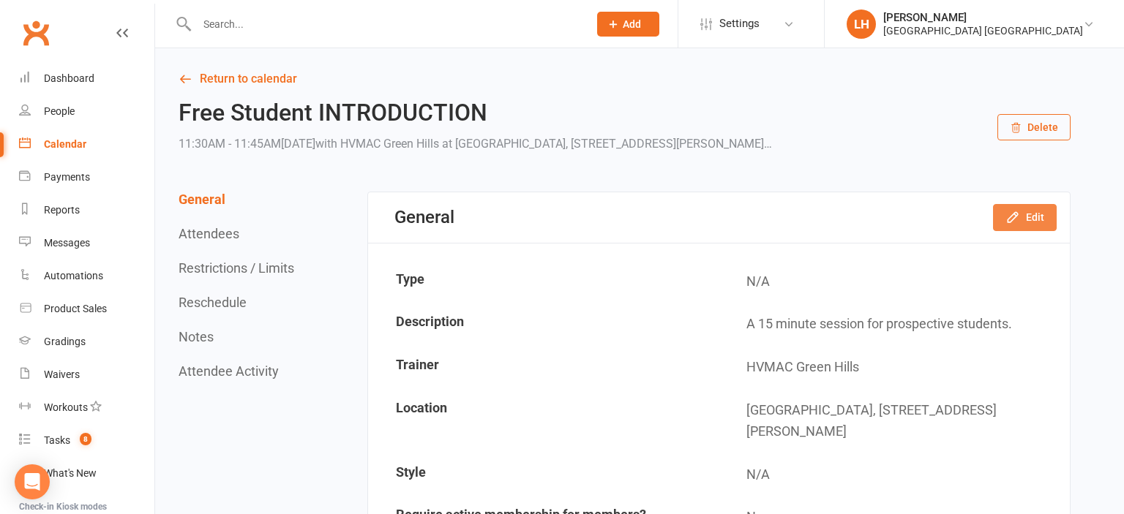
click at [1042, 205] on button "Edit" at bounding box center [1025, 217] width 64 height 26
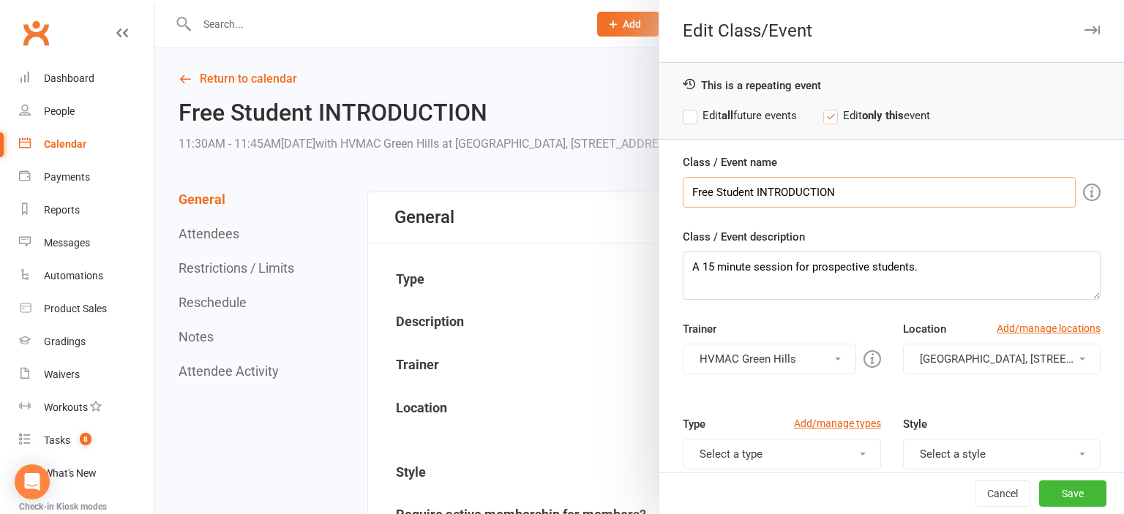
click at [843, 184] on input "Free Student INTRODUCTION" at bounding box center [879, 192] width 393 height 31
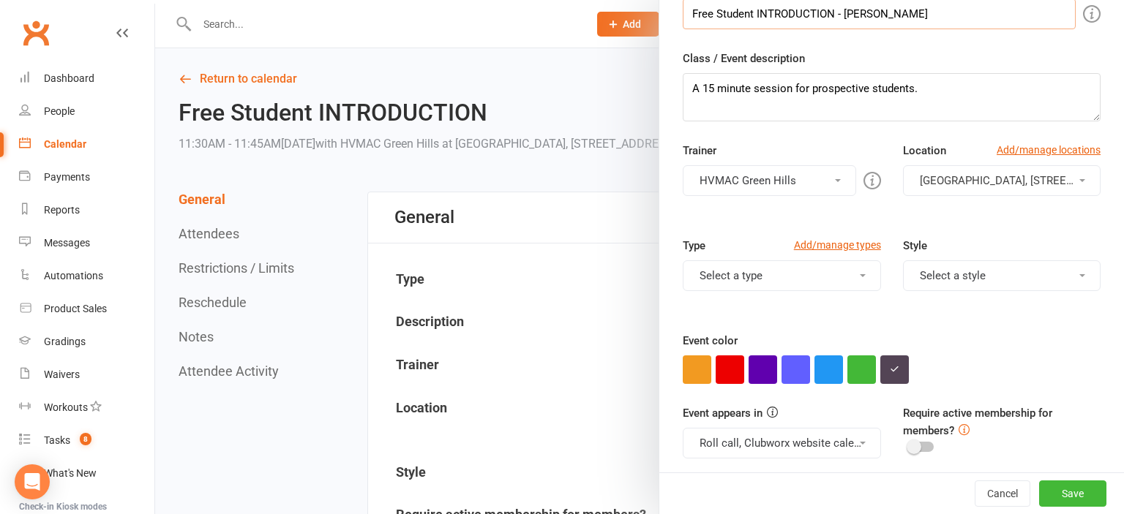
scroll to position [245, 0]
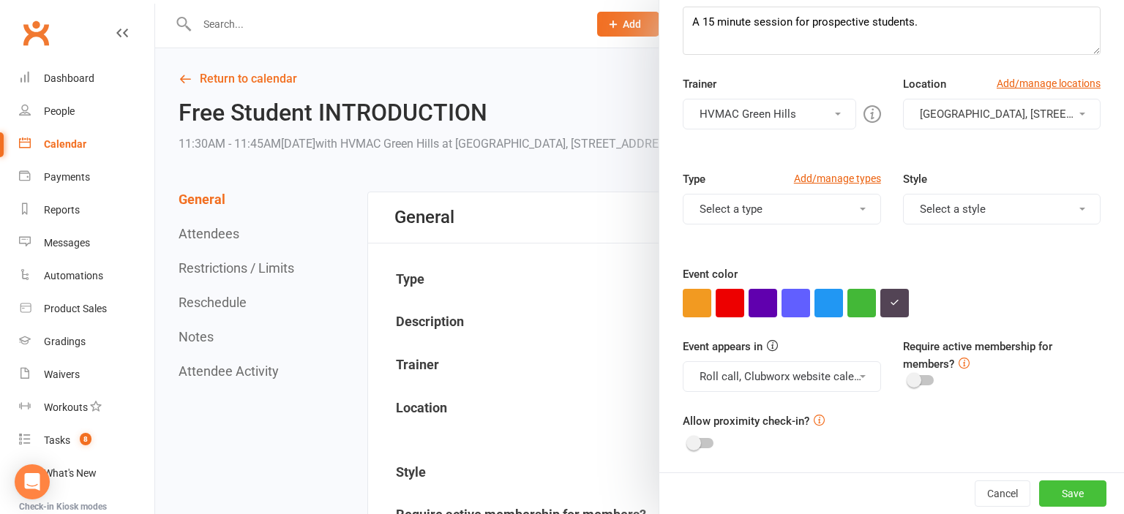
type input "Free Student INTRODUCTION - William O'Hearn"
click at [1090, 499] on button "Save" at bounding box center [1072, 494] width 67 height 26
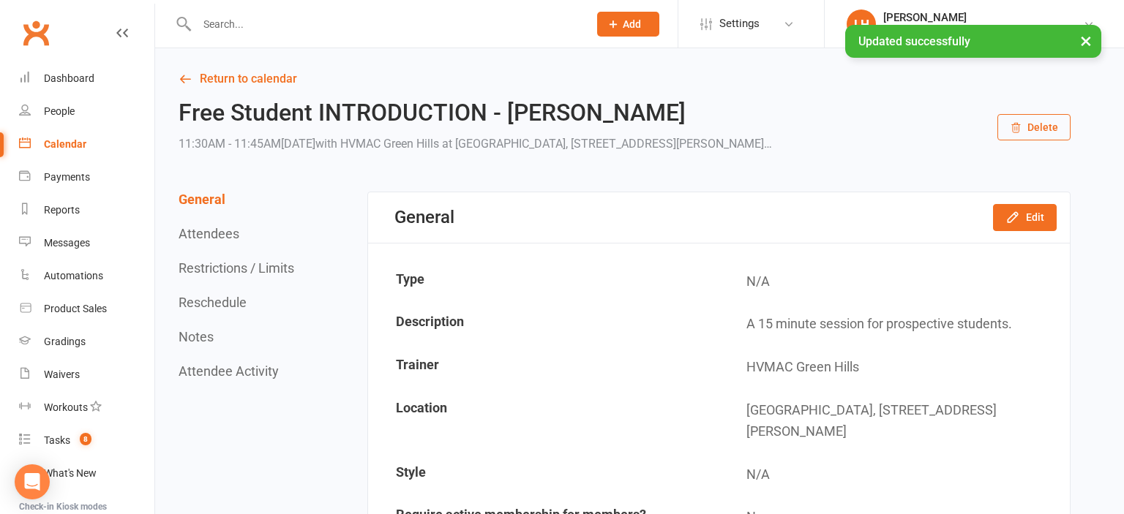
click at [222, 304] on button "Reschedule" at bounding box center [213, 302] width 68 height 15
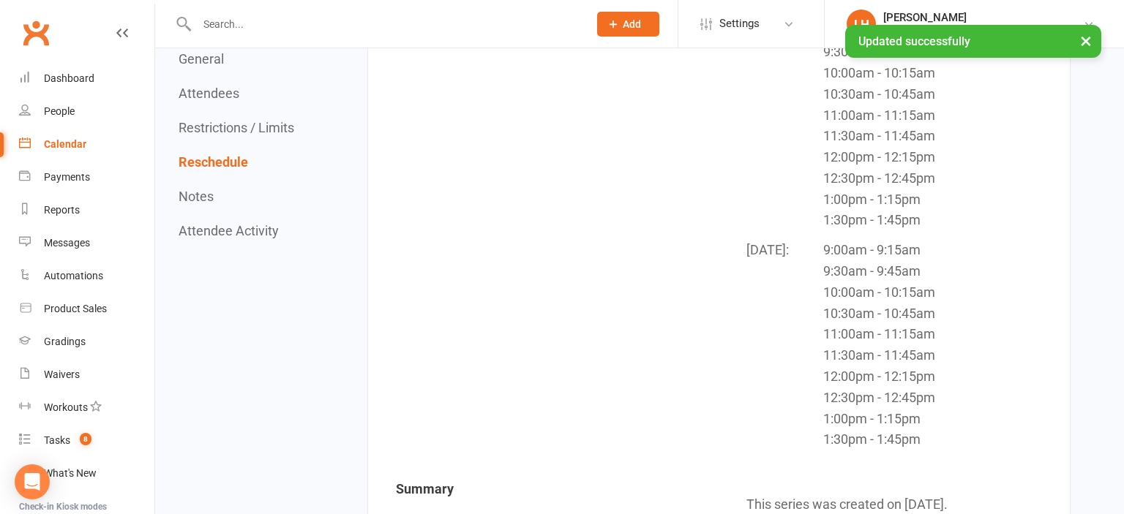
scroll to position [1572, 0]
click at [208, 59] on button "General" at bounding box center [201, 58] width 45 height 15
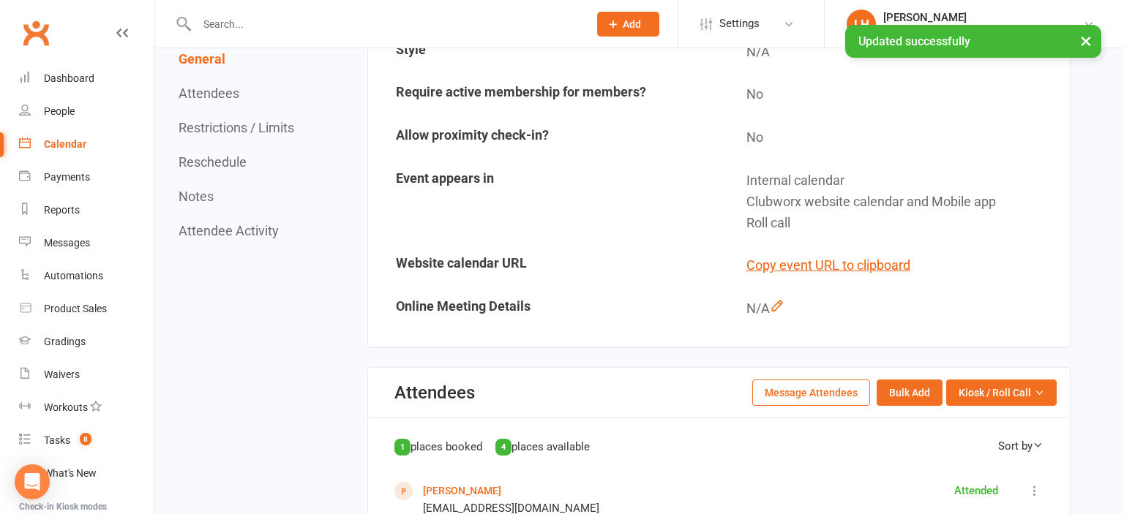
scroll to position [0, 0]
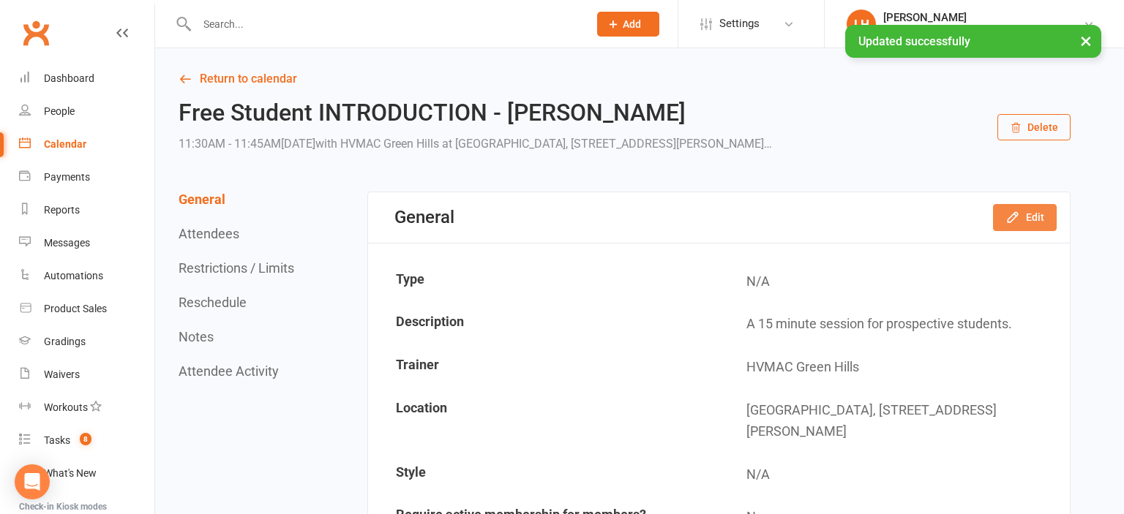
click at [1029, 221] on button "Edit" at bounding box center [1025, 217] width 64 height 26
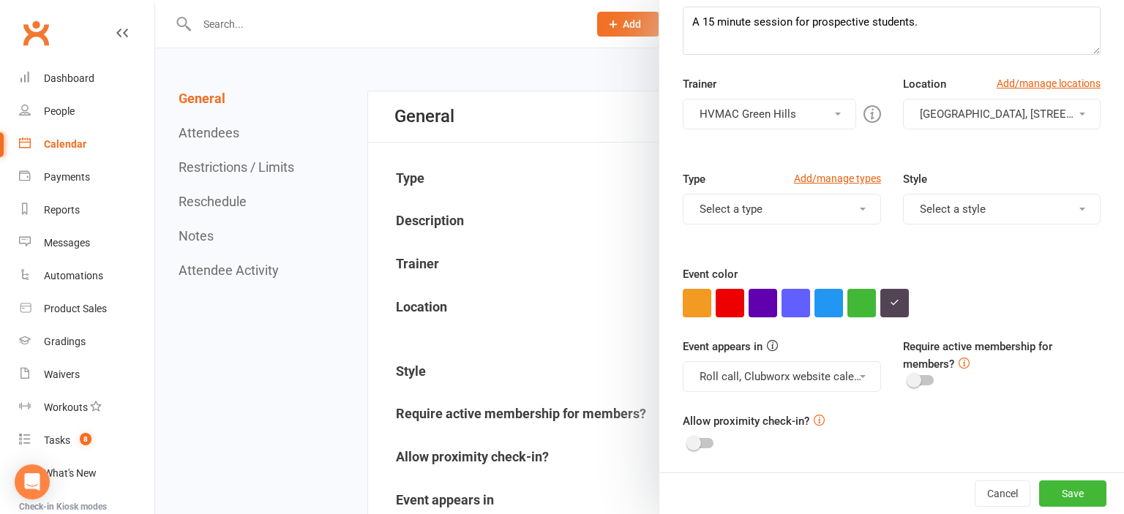
scroll to position [231, 0]
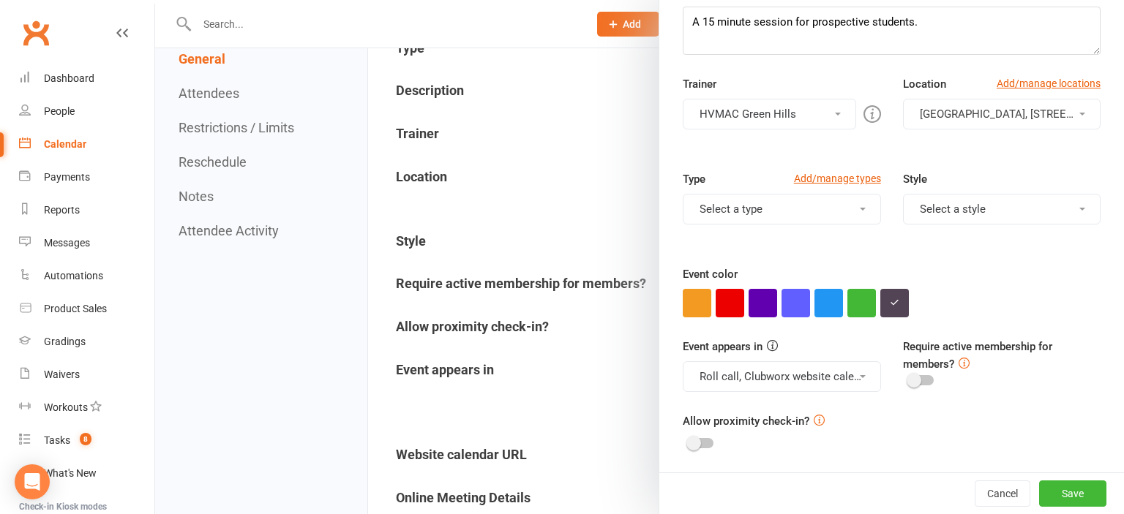
click at [792, 367] on button "Roll call, Clubworx website calendar and Mobile app" at bounding box center [782, 376] width 198 height 31
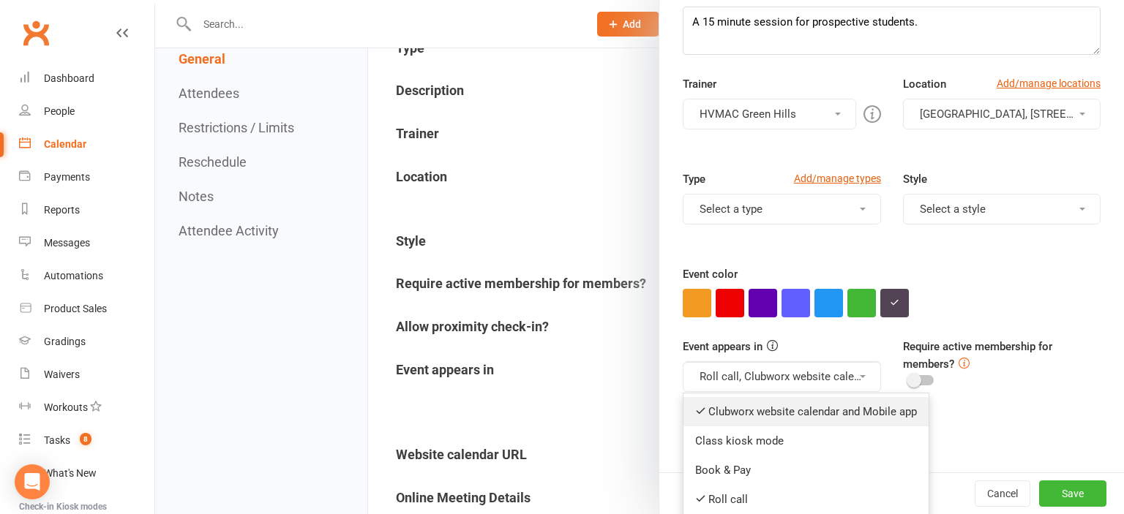
click at [800, 418] on link "Clubworx website calendar and Mobile app" at bounding box center [805, 411] width 245 height 29
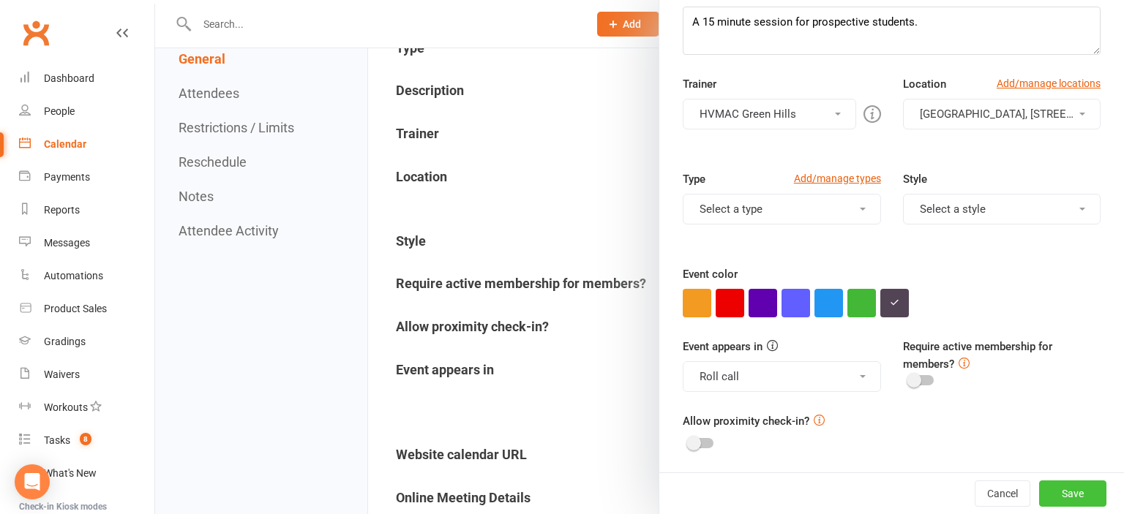
click at [1086, 493] on button "Save" at bounding box center [1072, 494] width 67 height 26
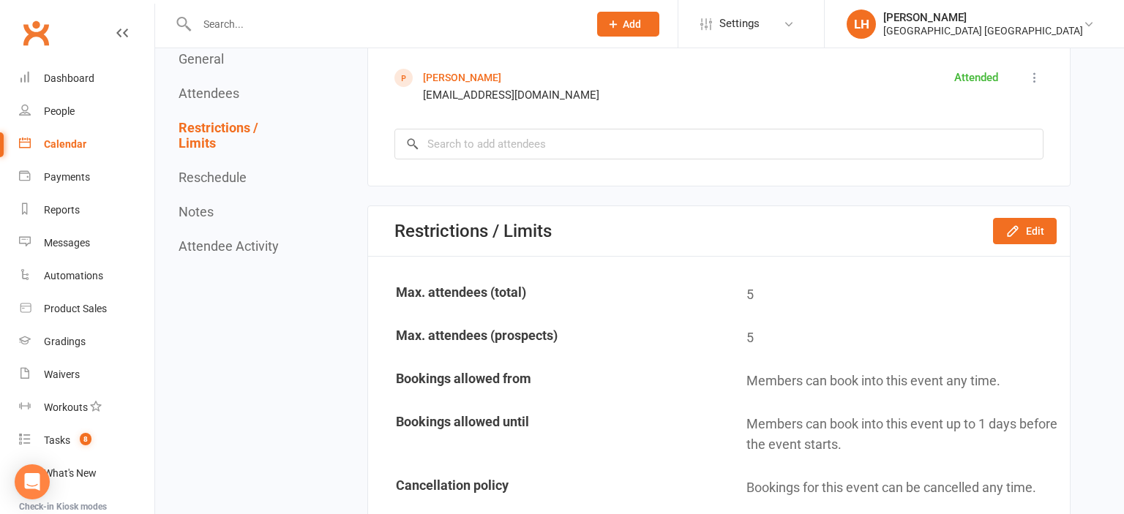
scroll to position [695, 0]
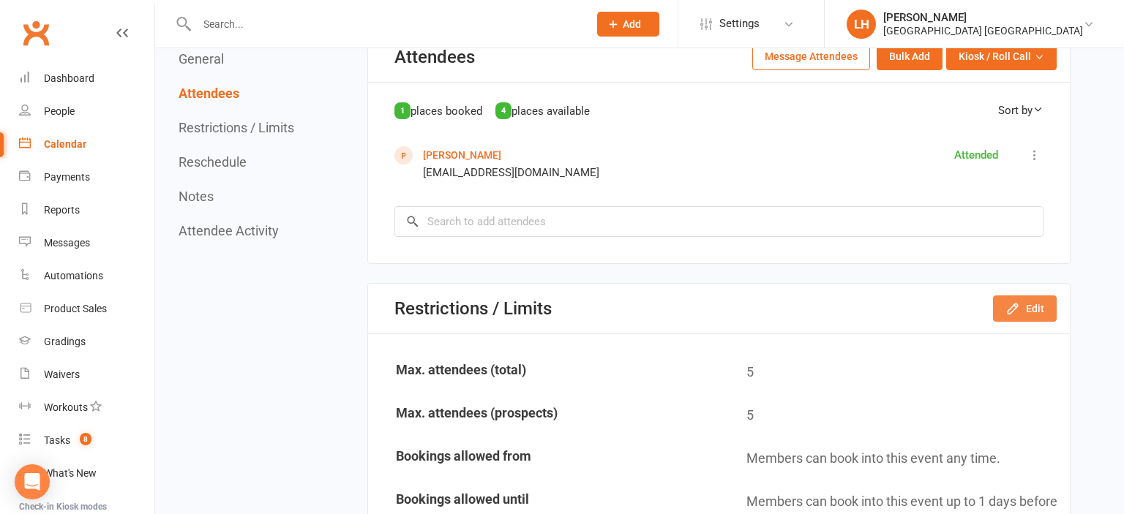
click at [1044, 313] on button "Edit" at bounding box center [1025, 309] width 64 height 26
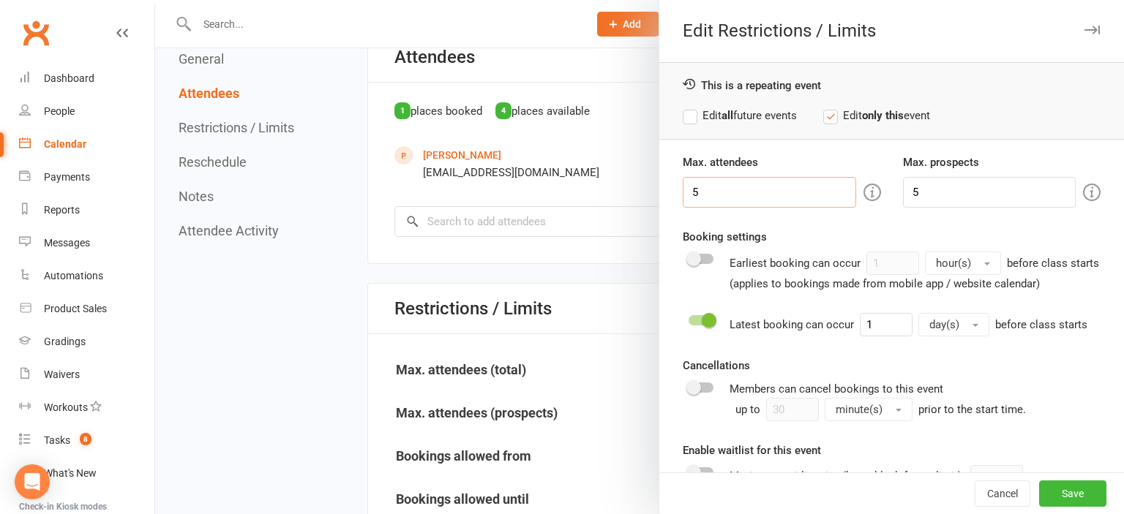
click at [773, 190] on input "5" at bounding box center [769, 192] width 173 height 31
type input "1"
click at [934, 183] on input "5" at bounding box center [989, 192] width 173 height 31
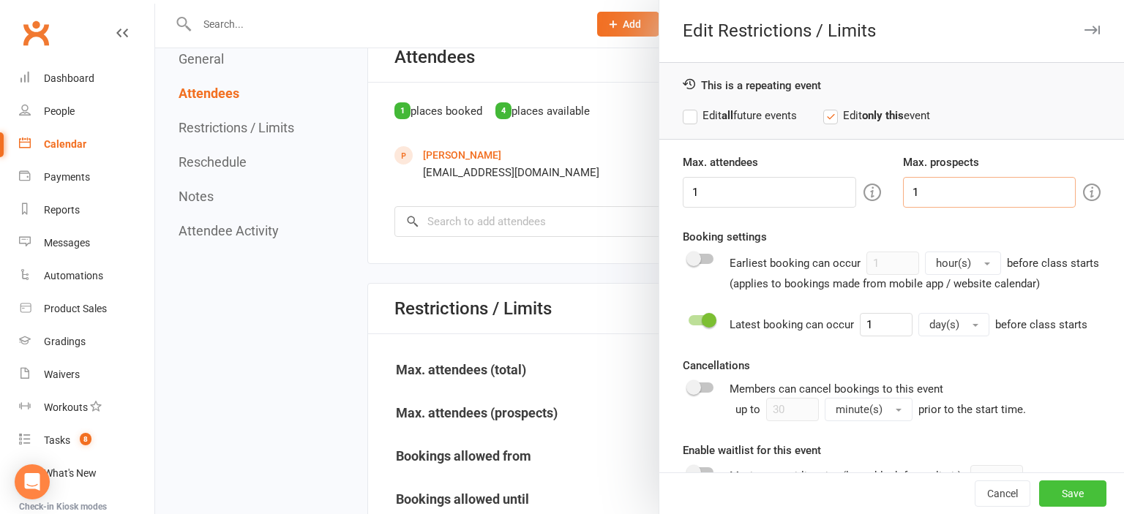
type input "1"
click at [1076, 495] on button "Save" at bounding box center [1072, 494] width 67 height 26
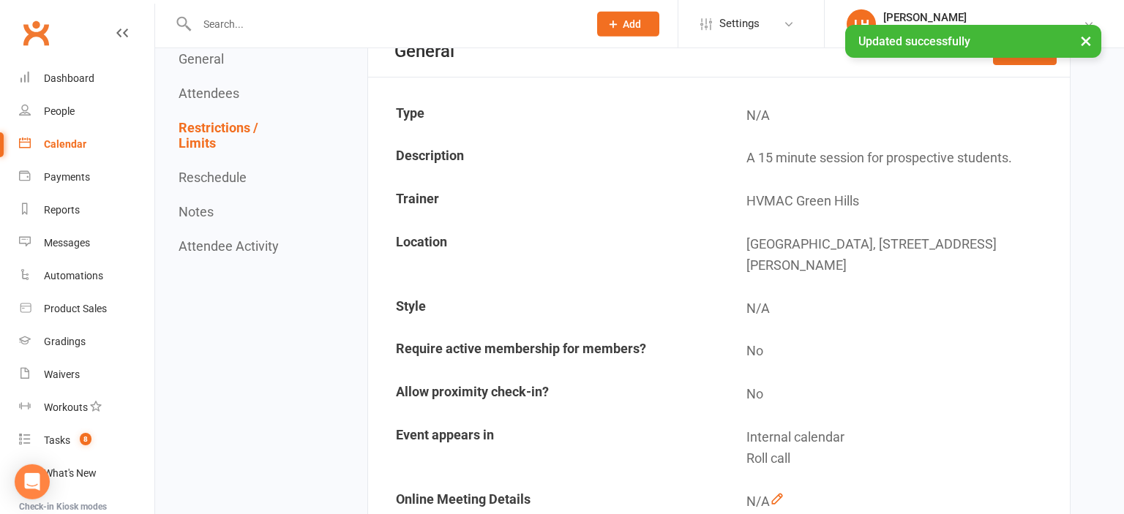
scroll to position [0, 0]
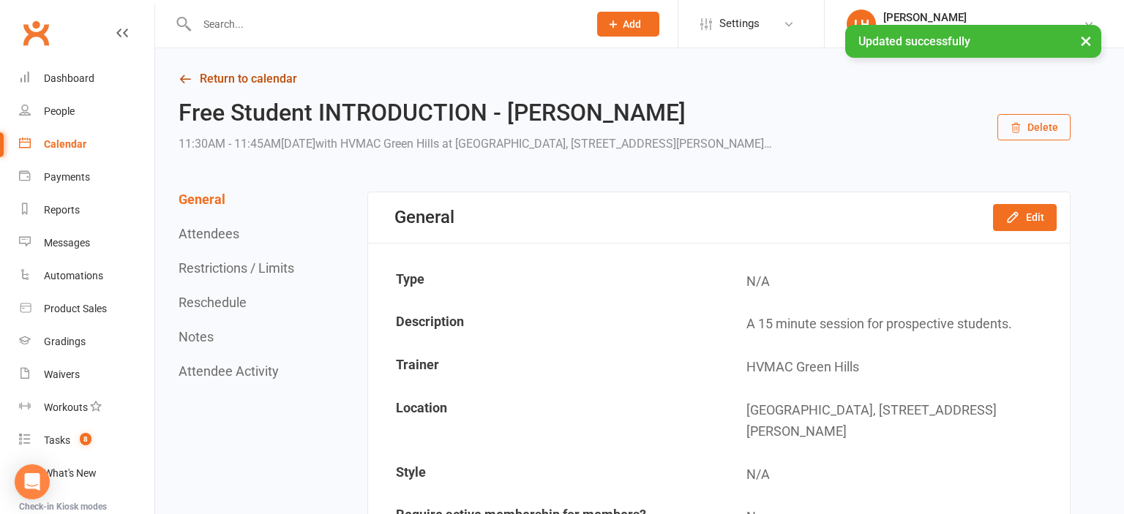
click at [351, 80] on link "Return to calendar" at bounding box center [625, 79] width 892 height 20
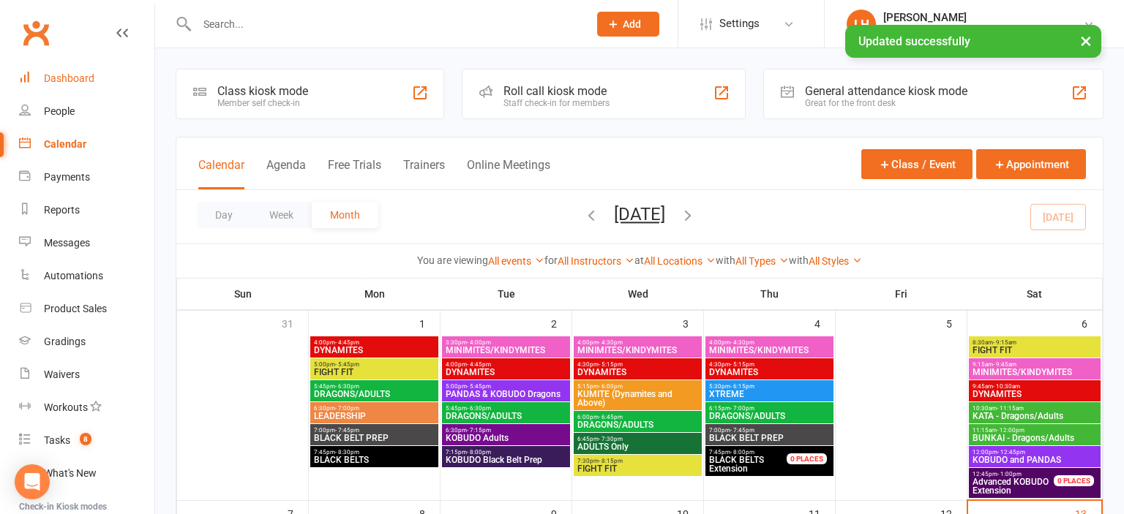
click at [77, 75] on div "Dashboard" at bounding box center [69, 78] width 50 height 12
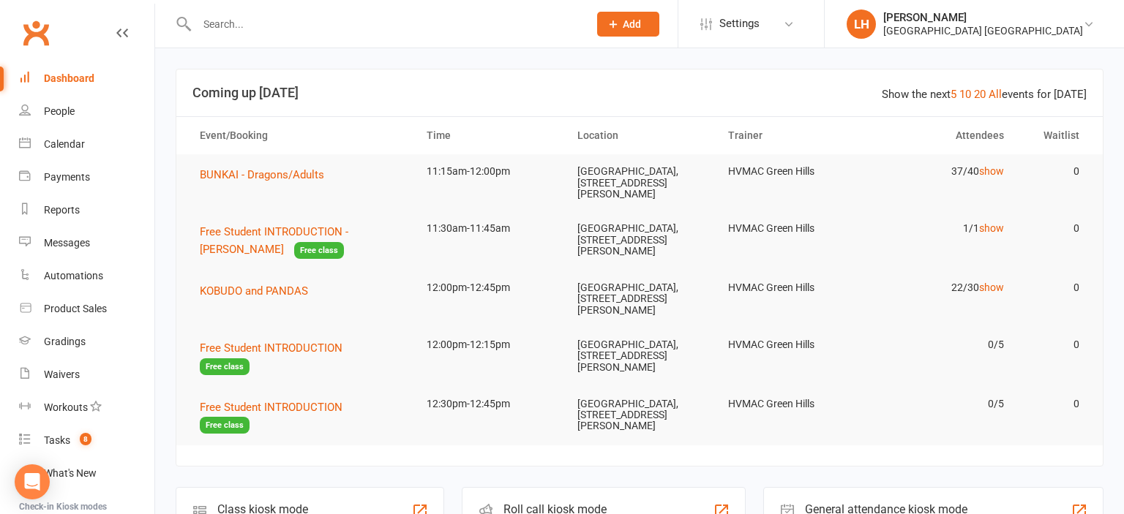
click at [282, 22] on input "text" at bounding box center [385, 24] width 386 height 20
click at [47, 248] on div "Messages" at bounding box center [67, 243] width 46 height 12
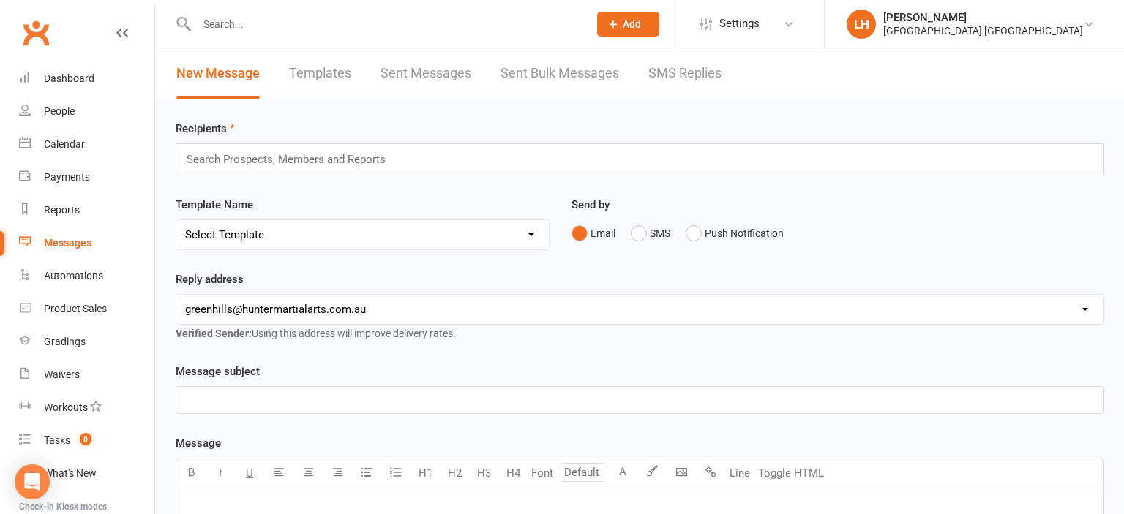
click at [308, 168] on input "text" at bounding box center [292, 159] width 214 height 19
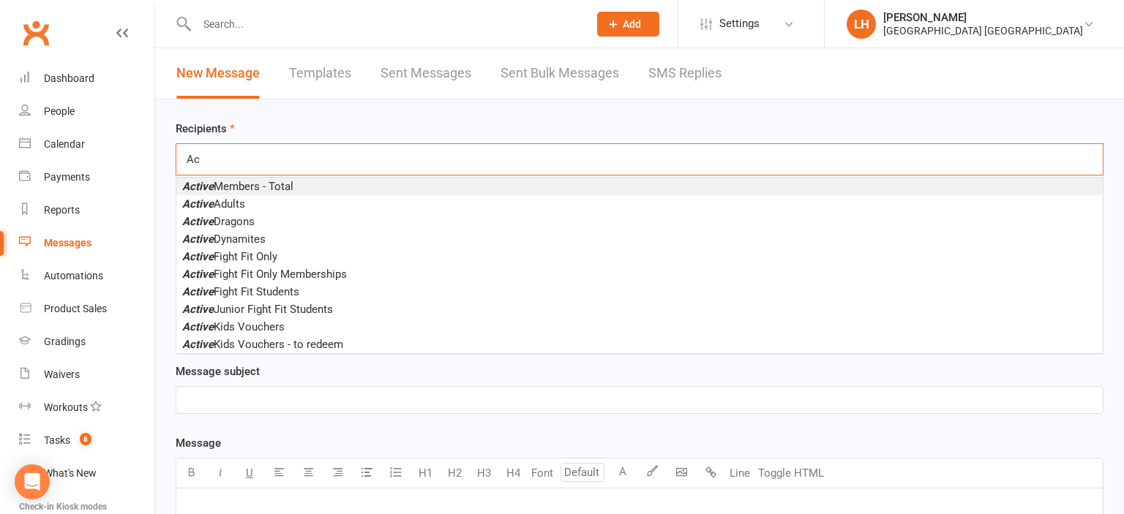
type input "A"
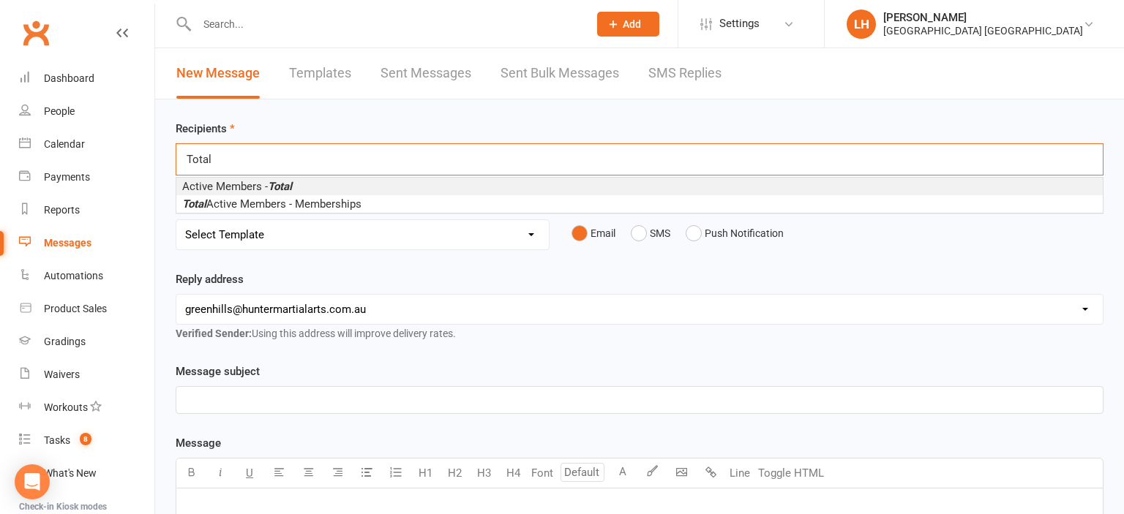
type input "Total"
click at [291, 187] on em "Total" at bounding box center [280, 186] width 24 height 13
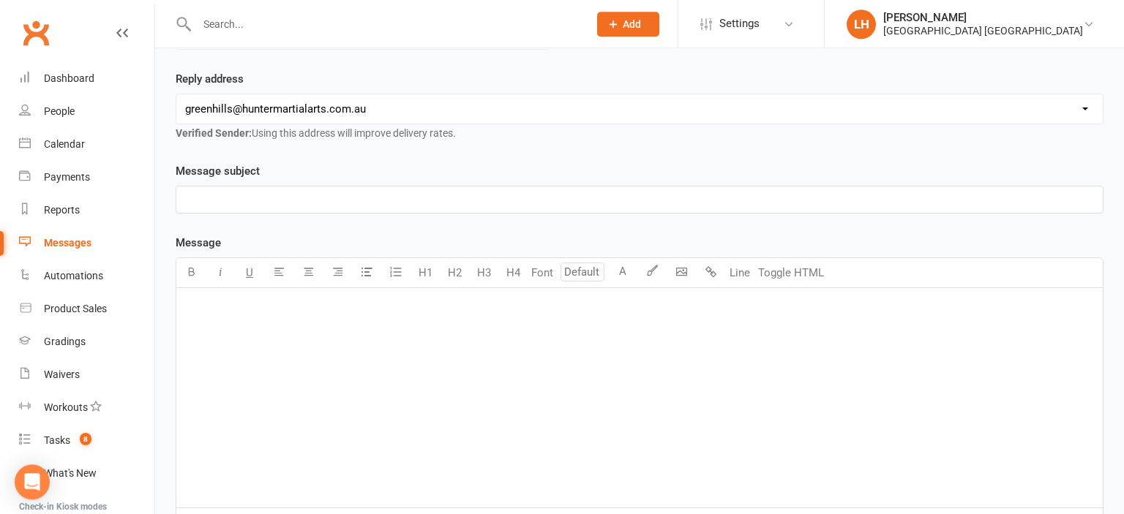
scroll to position [231, 0]
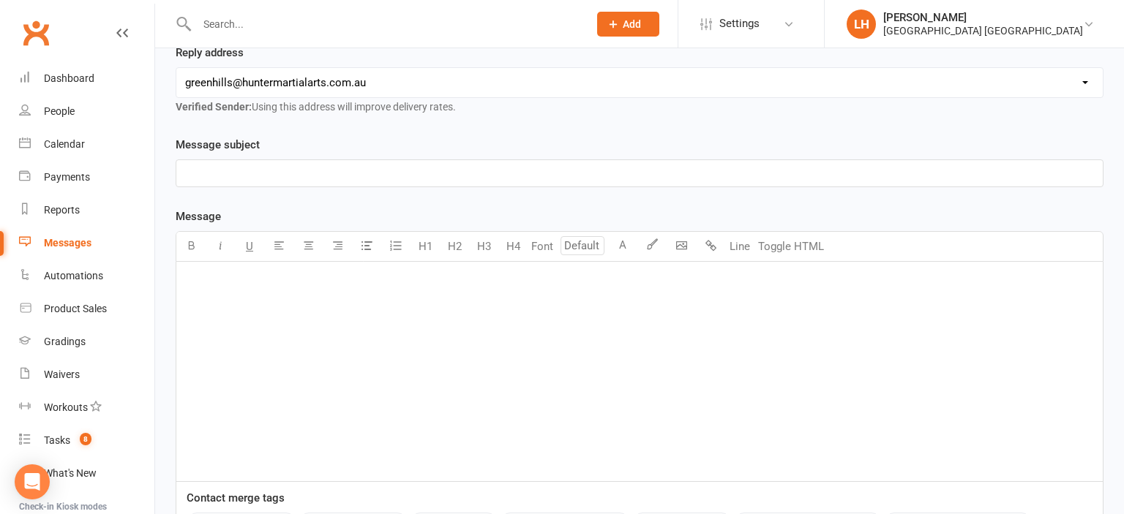
click at [323, 184] on div "﻿" at bounding box center [639, 173] width 926 height 26
click at [320, 177] on p "﻿" at bounding box center [639, 174] width 909 height 18
click at [200, 174] on span "PNO is tonight" at bounding box center [220, 173] width 71 height 13
click at [273, 272] on p "﻿" at bounding box center [639, 281] width 909 height 18
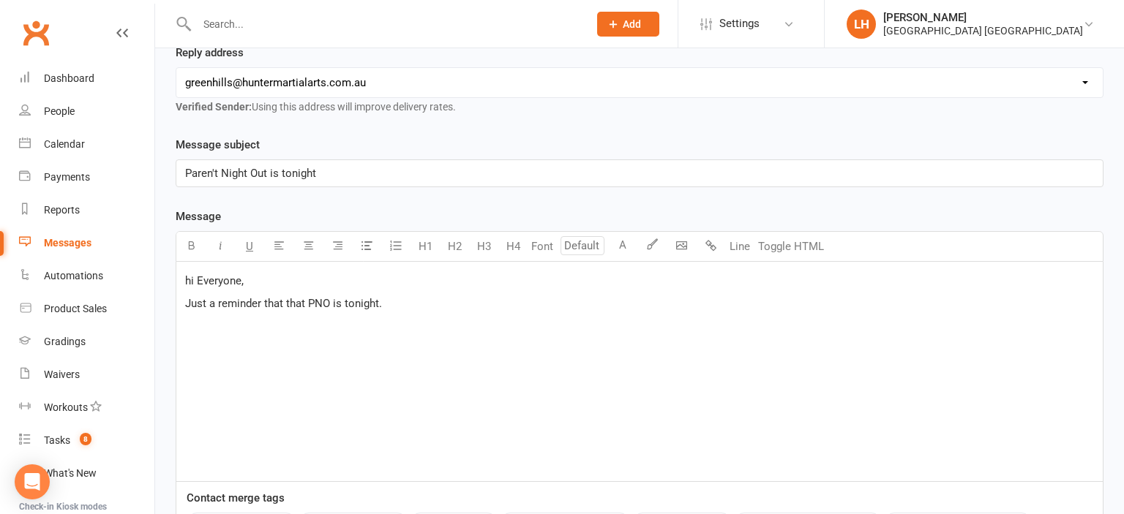
click at [299, 297] on span "Just a reminder that that PNO is tonight." at bounding box center [283, 303] width 197 height 13
click at [326, 306] on span "Just a reminder that the PNO is tonight." at bounding box center [281, 303] width 193 height 13
click at [460, 300] on p "Just a reminder that the PNO Nerf Night is tonight." at bounding box center [639, 304] width 909 height 18
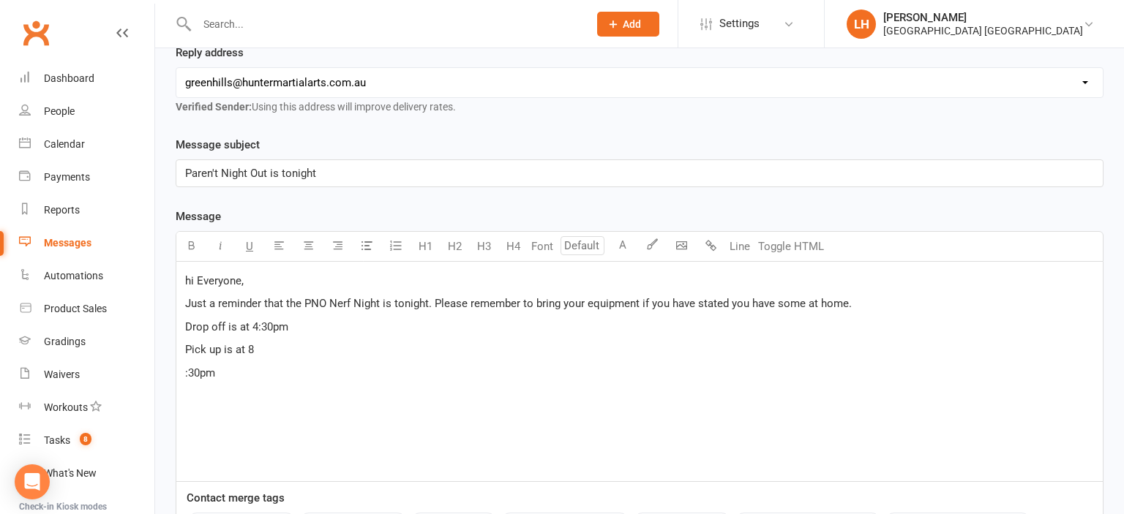
click at [186, 368] on span ":30pm" at bounding box center [200, 373] width 30 height 13
click at [299, 348] on p "Pick up is at 8:30pm" at bounding box center [639, 350] width 909 height 18
click at [201, 392] on span "Sewnsei Liana" at bounding box center [220, 395] width 70 height 13
click at [278, 397] on p "Sensei Liana" at bounding box center [639, 396] width 909 height 18
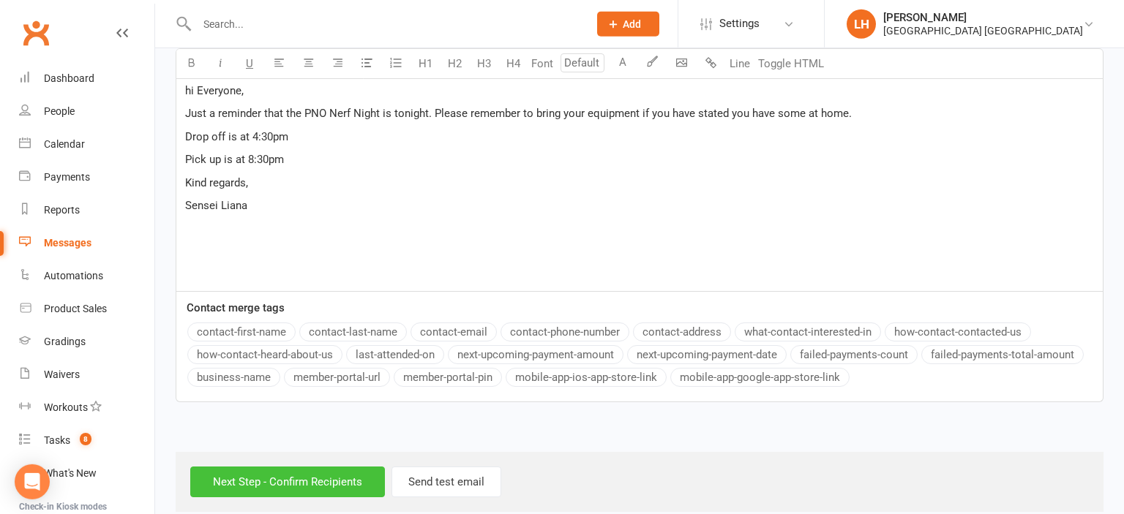
scroll to position [436, 0]
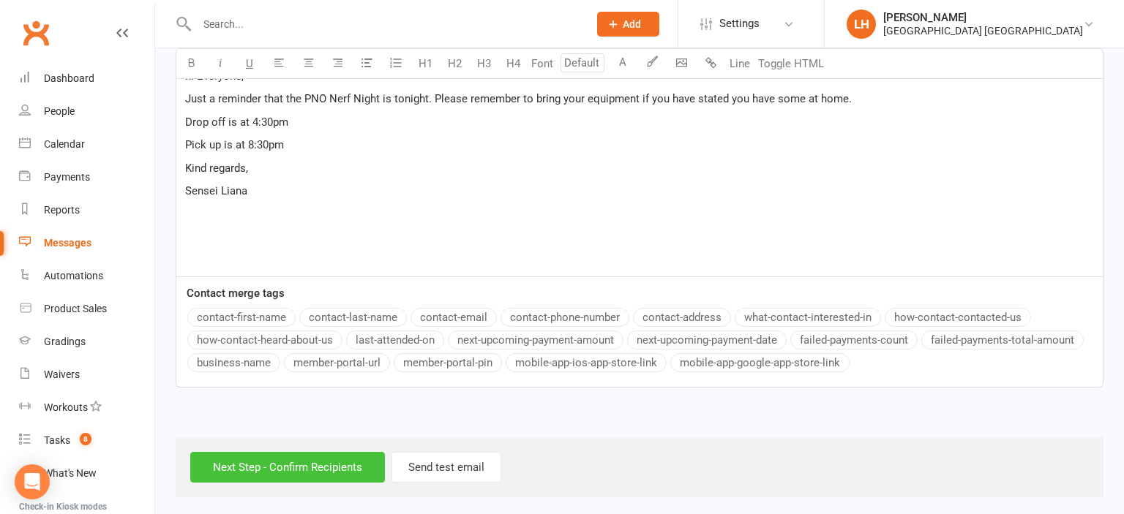
click at [288, 465] on input "Next Step - Confirm Recipients" at bounding box center [287, 467] width 195 height 31
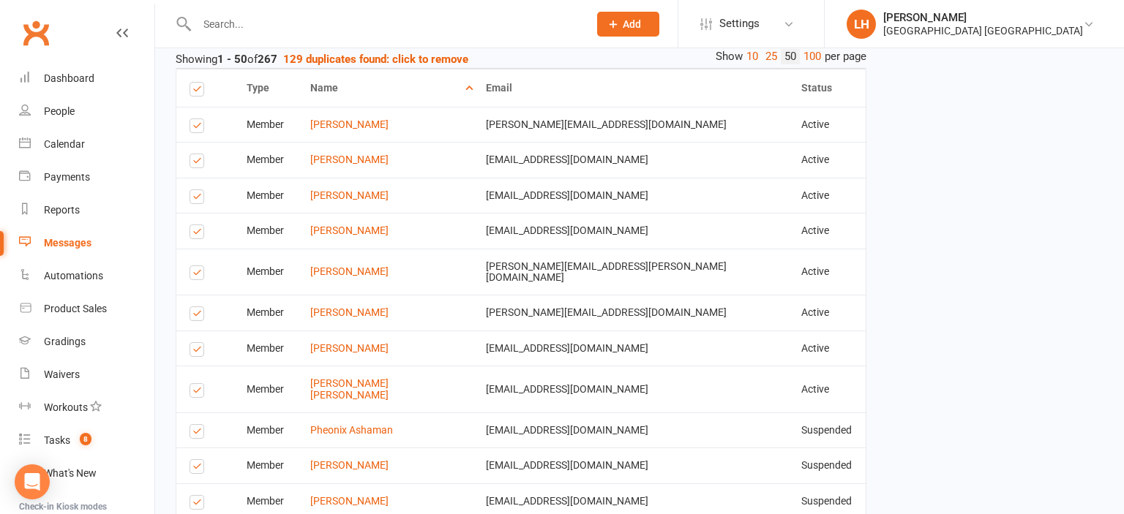
scroll to position [77, 0]
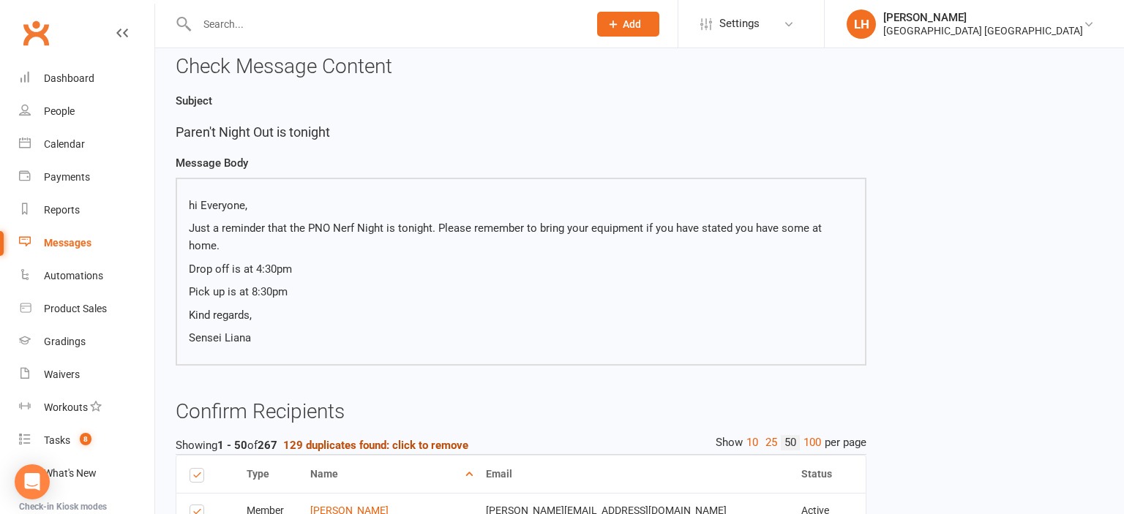
click at [361, 439] on strong "129 duplicates found: click to remove" at bounding box center [375, 445] width 185 height 13
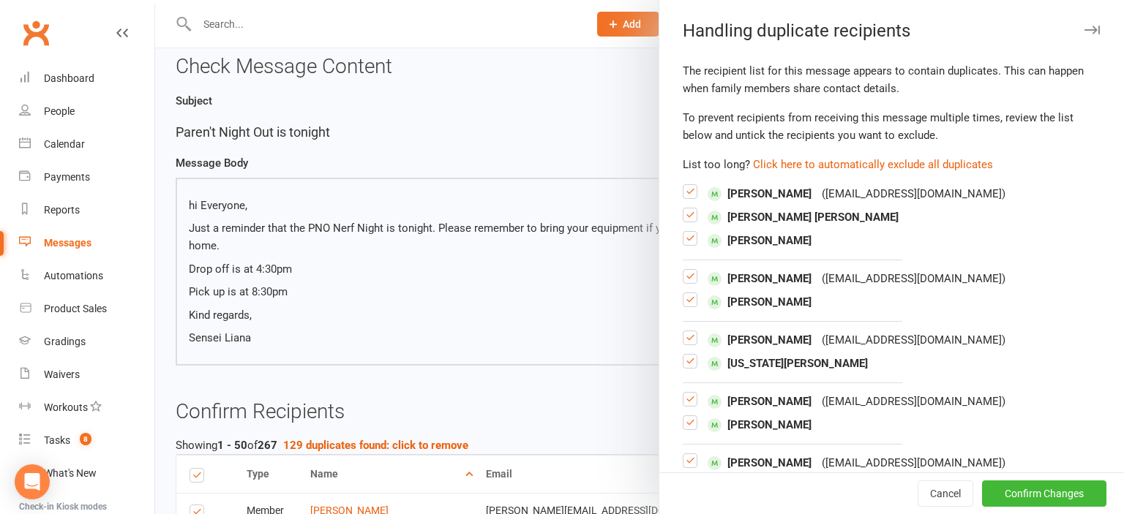
click at [859, 165] on button "Click here to automatically exclude all duplicates" at bounding box center [873, 165] width 240 height 18
click at [1073, 489] on button "Confirm Changes" at bounding box center [1044, 494] width 124 height 26
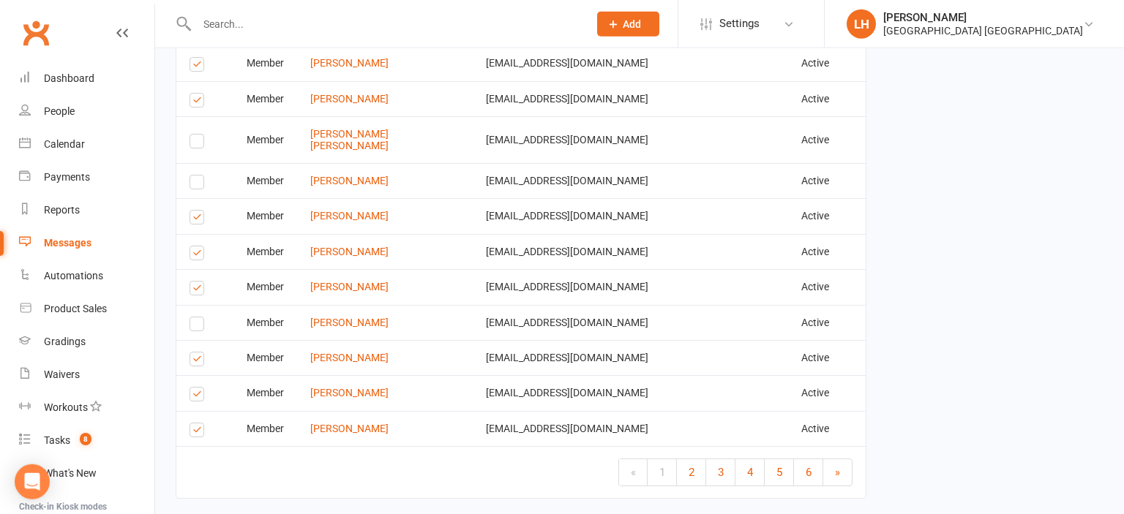
scroll to position [1944, 0]
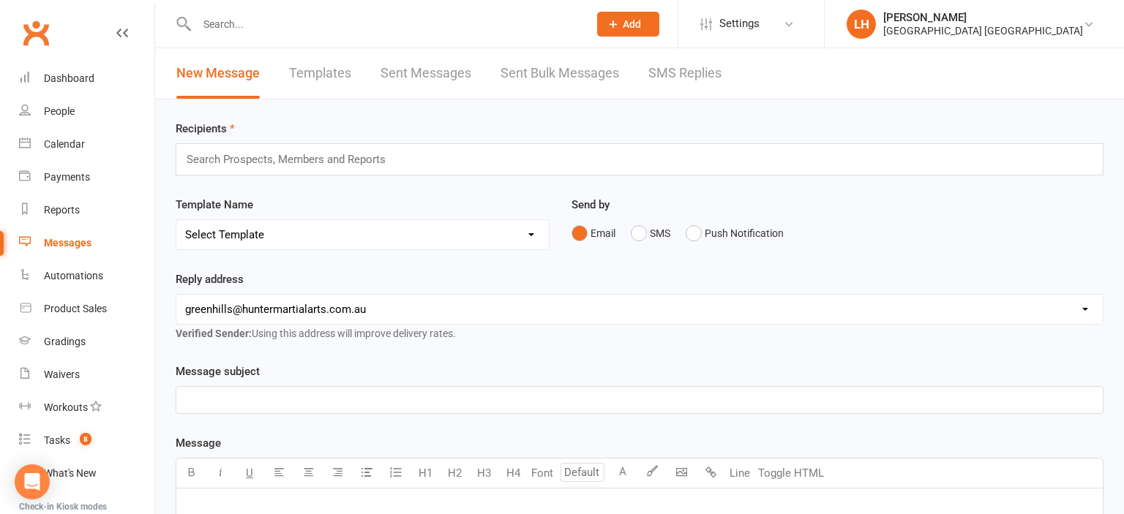
click at [303, 23] on input "text" at bounding box center [385, 24] width 386 height 20
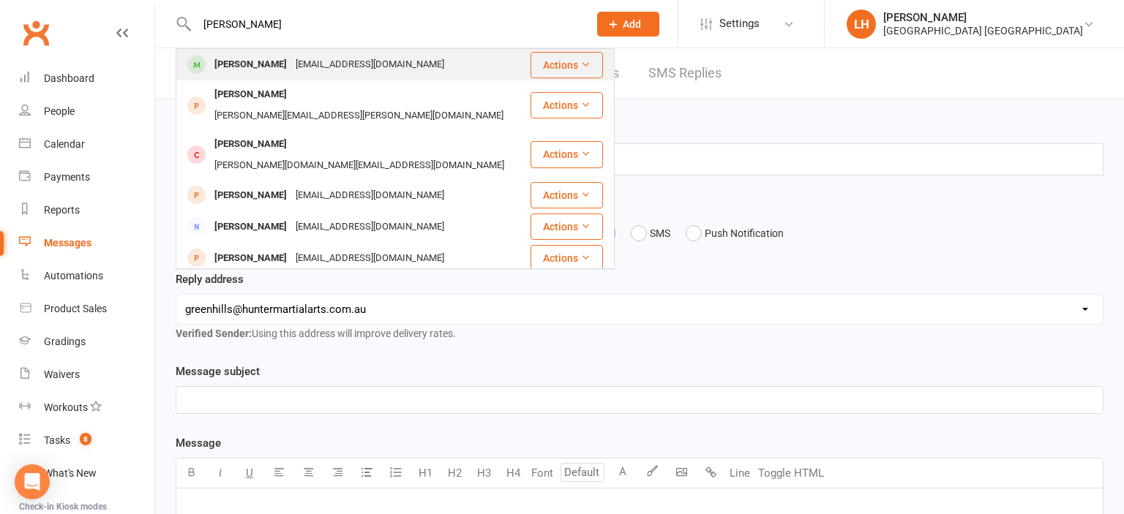
type input "william allott"
click at [291, 67] on div "[EMAIL_ADDRESS][DOMAIN_NAME]" at bounding box center [369, 64] width 157 height 21
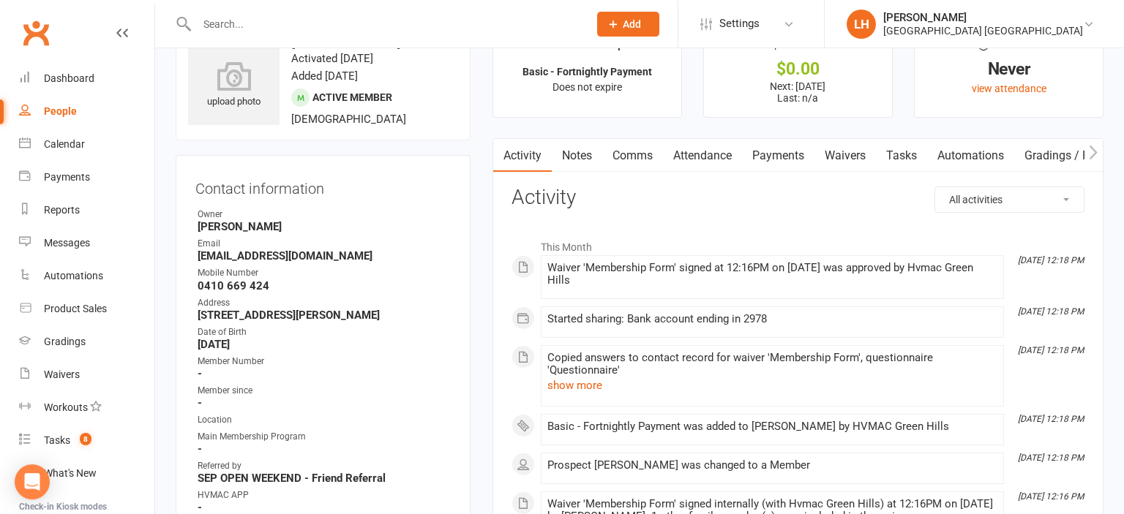
scroll to position [77, 0]
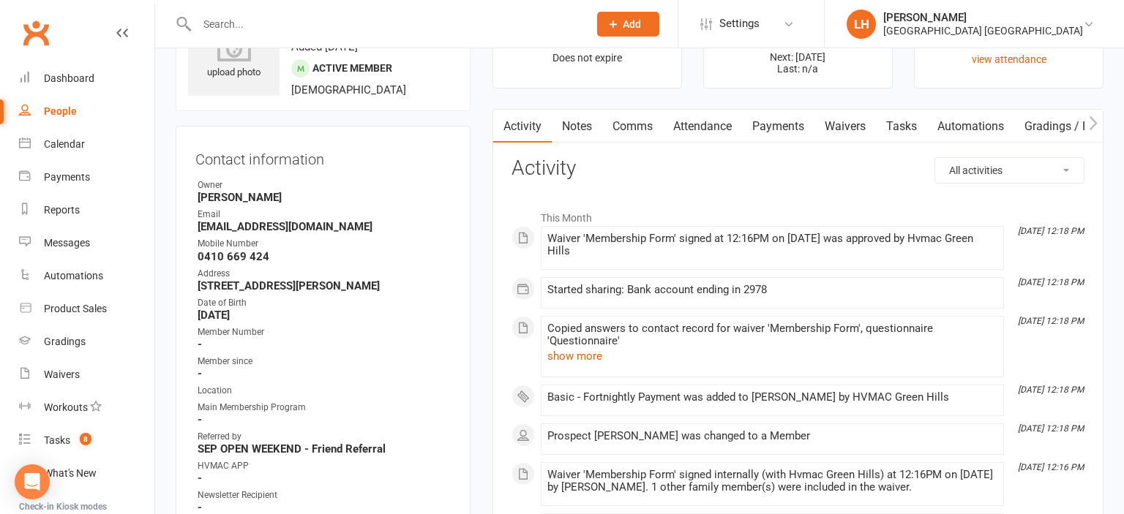
click at [690, 124] on link "Attendance" at bounding box center [702, 127] width 79 height 34
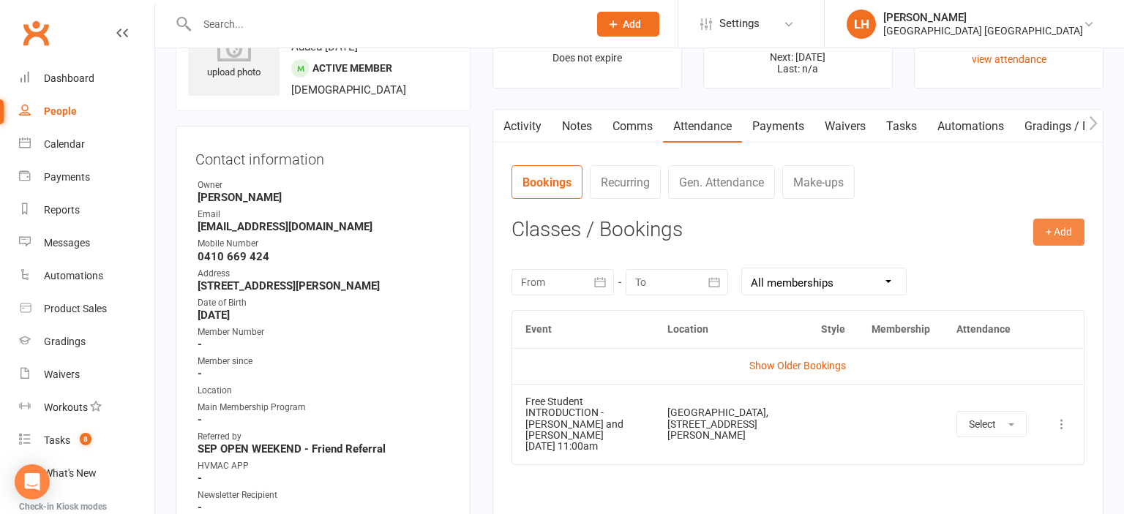
click at [1054, 227] on button "+ Add" at bounding box center [1058, 232] width 51 height 26
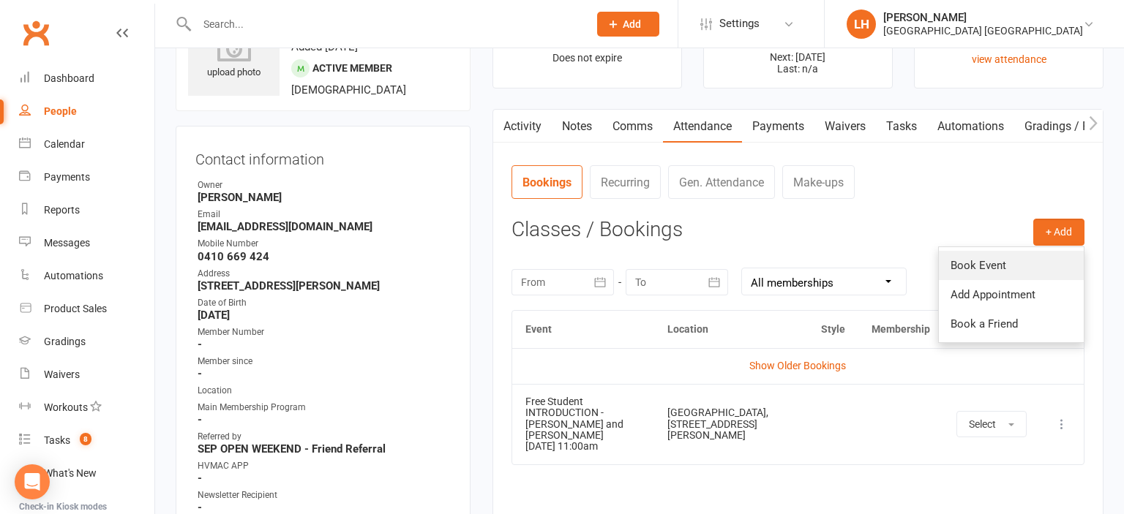
click at [1005, 259] on link "Book Event" at bounding box center [1011, 265] width 145 height 29
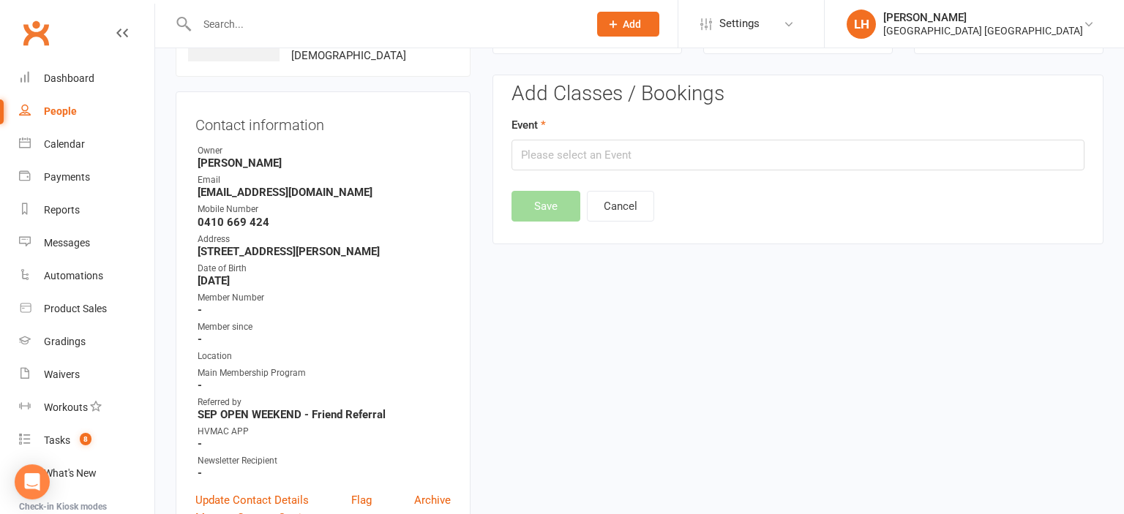
scroll to position [112, 0]
click at [589, 161] on input "text" at bounding box center [797, 154] width 573 height 31
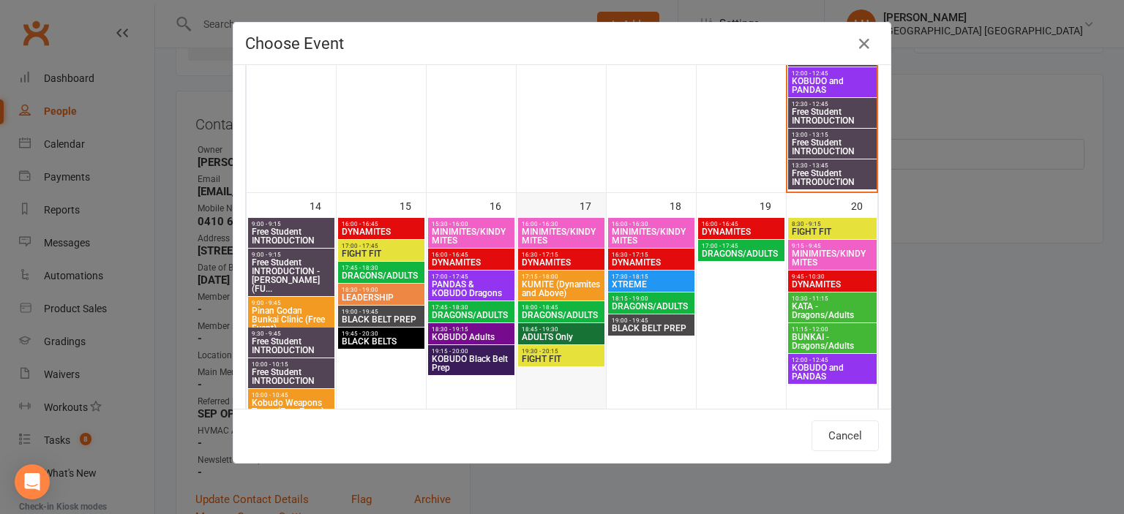
scroll to position [808, 0]
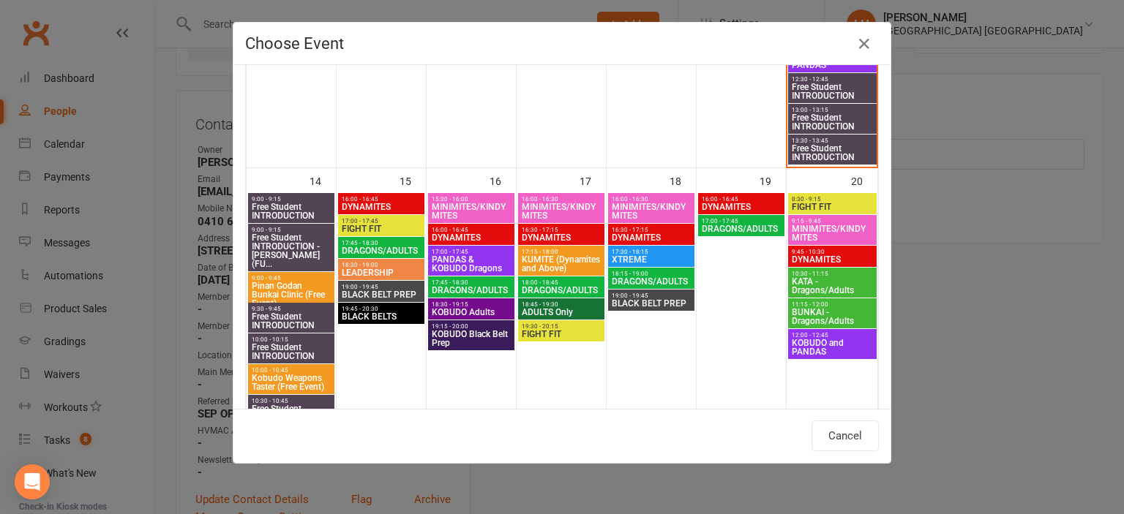
click at [462, 291] on span "DRAGONS/ADULTS" at bounding box center [471, 290] width 80 height 9
type input "DRAGONS/ADULTS - Sep 16, 2025 5:45:00 PM"
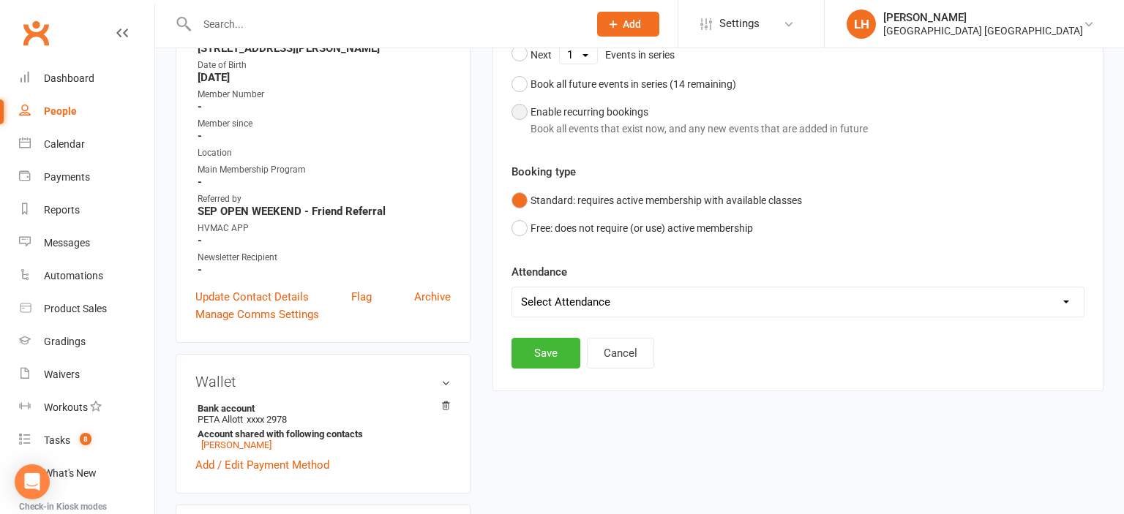
scroll to position [344, 0]
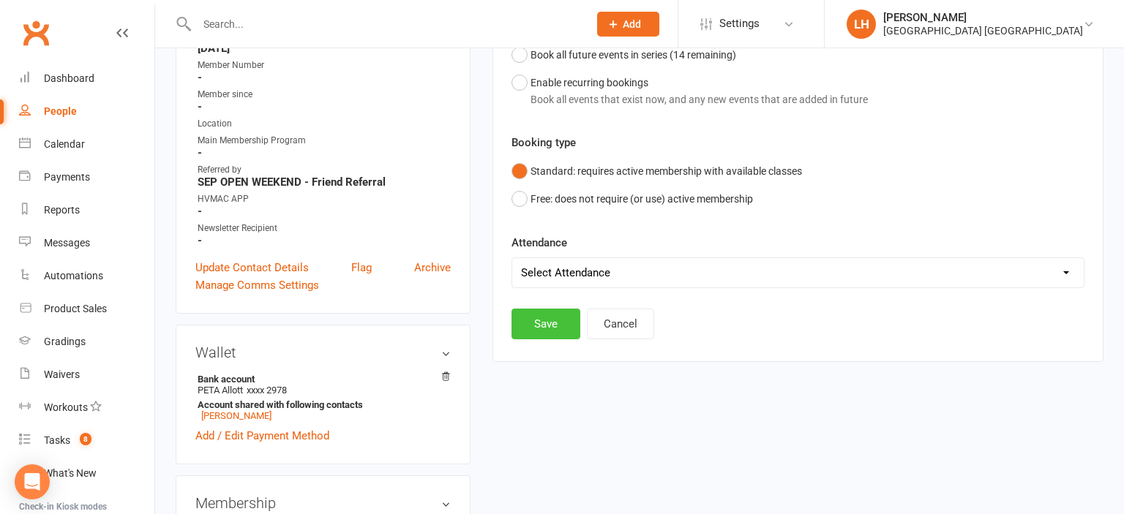
click at [533, 320] on button "Save" at bounding box center [545, 324] width 69 height 31
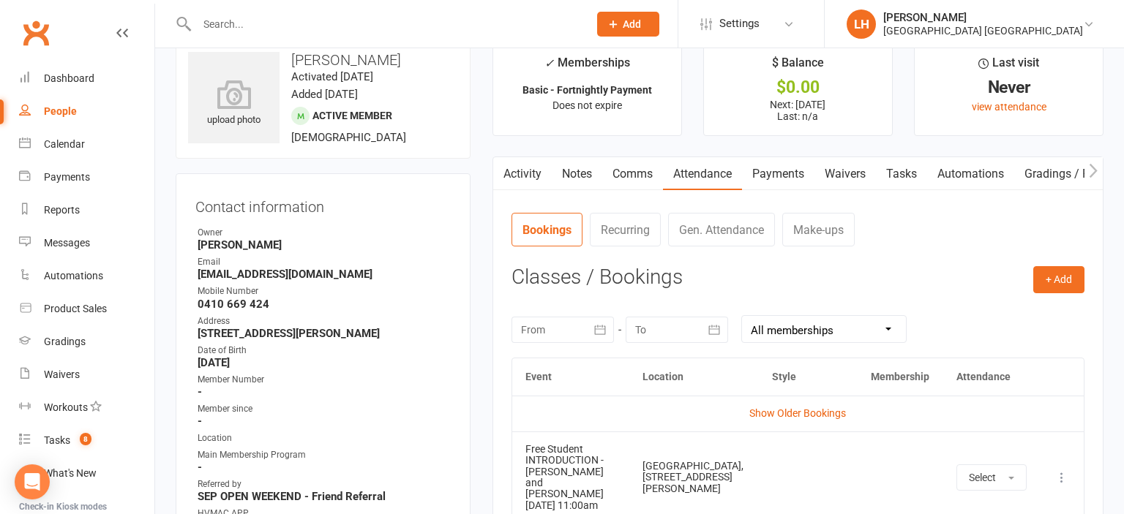
scroll to position [0, 0]
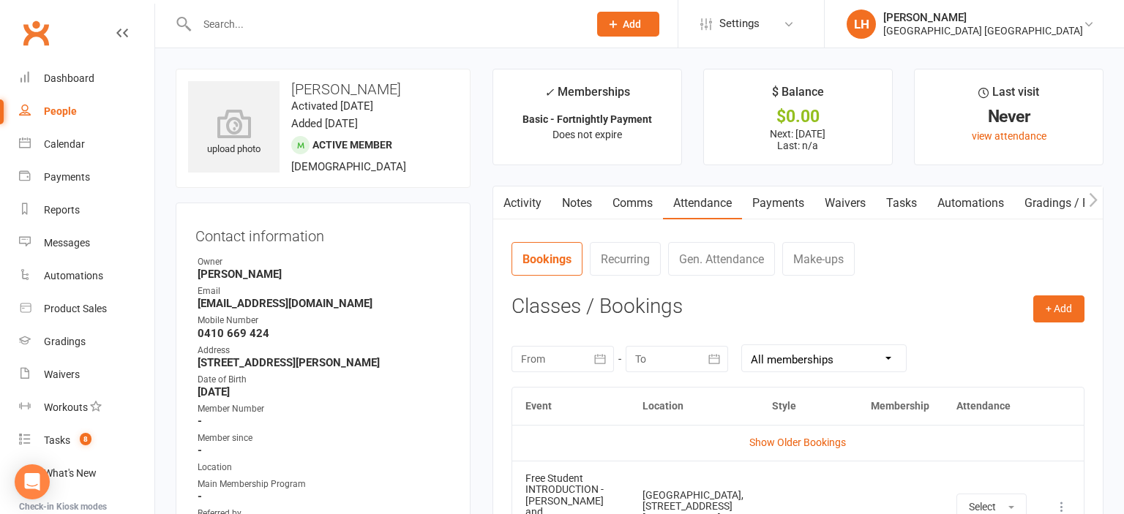
click at [751, 187] on link "Payments" at bounding box center [778, 204] width 72 height 34
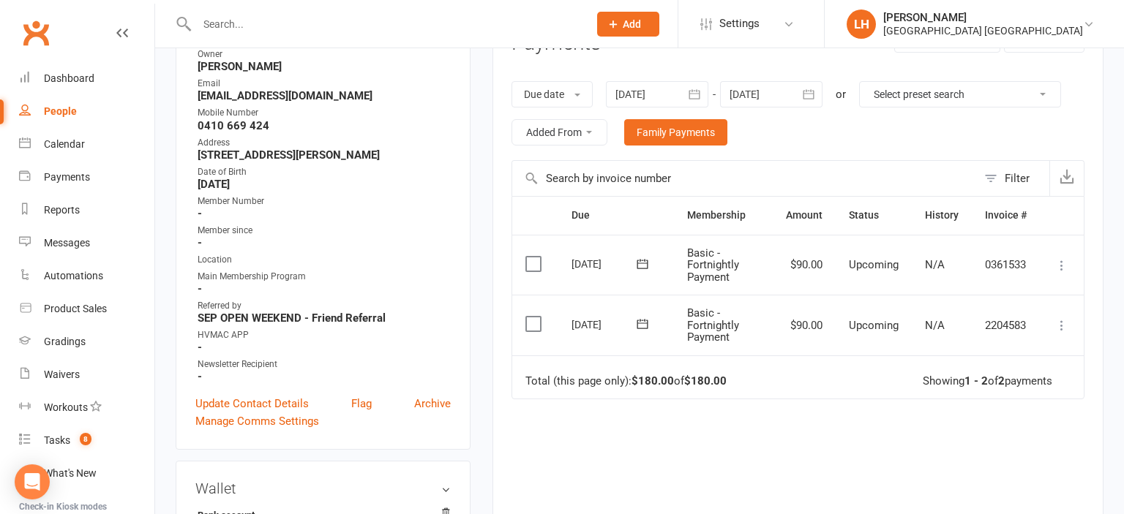
scroll to position [231, 0]
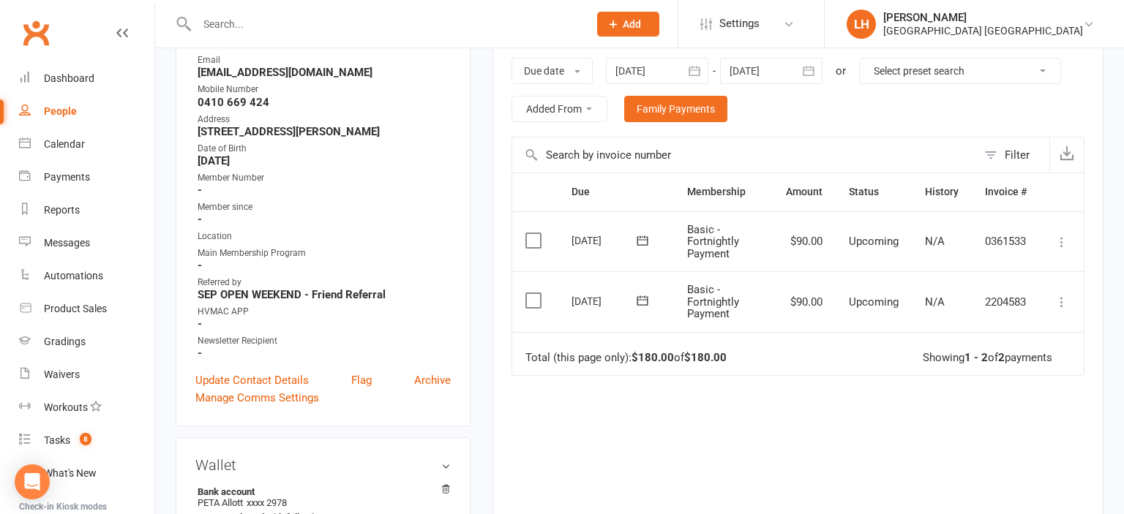
drag, startPoint x: 810, startPoint y: 322, endPoint x: 691, endPoint y: 508, distance: 220.4
click at [698, 72] on icon "button" at bounding box center [694, 71] width 15 height 15
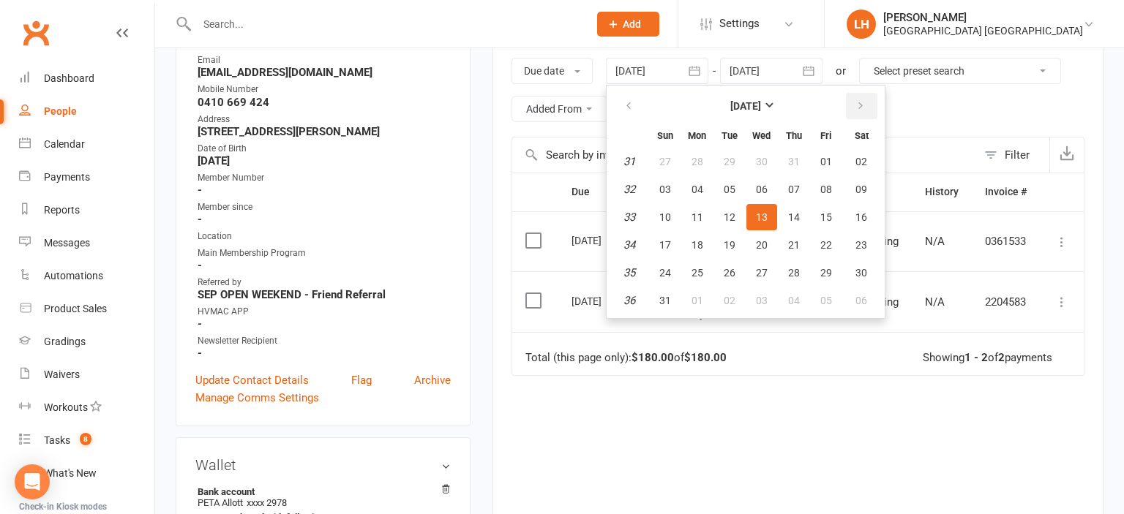
click at [863, 107] on icon "button" at bounding box center [860, 106] width 10 height 12
click at [765, 236] on button "24" at bounding box center [761, 245] width 31 height 26
type input "24 Sep 2025"
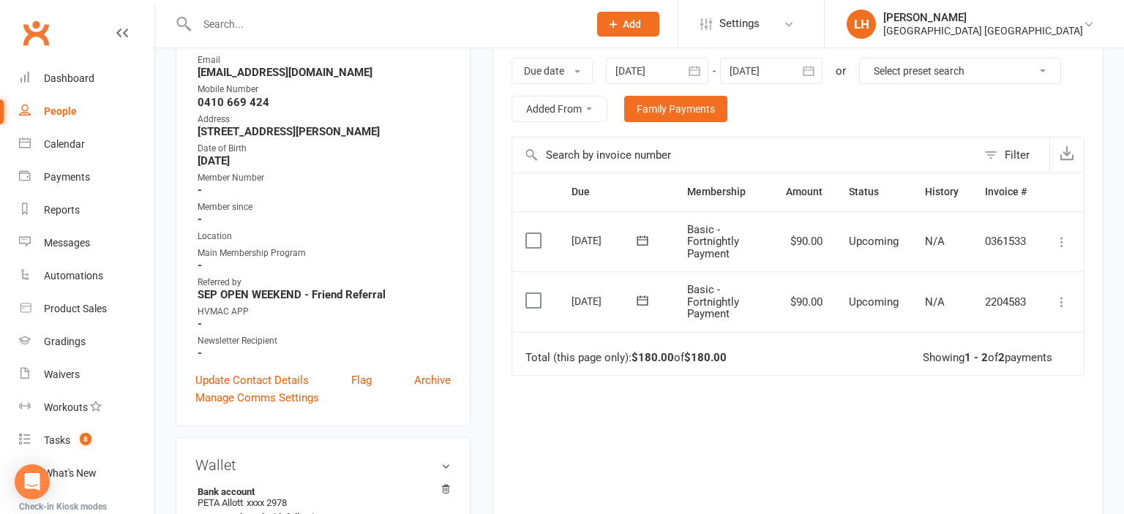
click at [795, 72] on div at bounding box center [771, 71] width 102 height 26
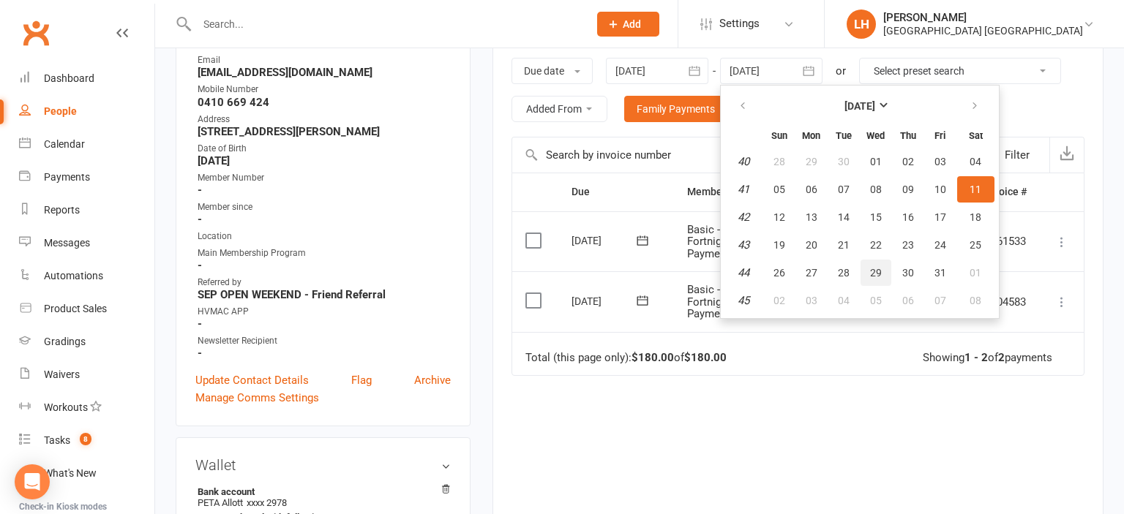
click at [884, 269] on button "29" at bounding box center [875, 273] width 31 height 26
type input "29 Oct 2025"
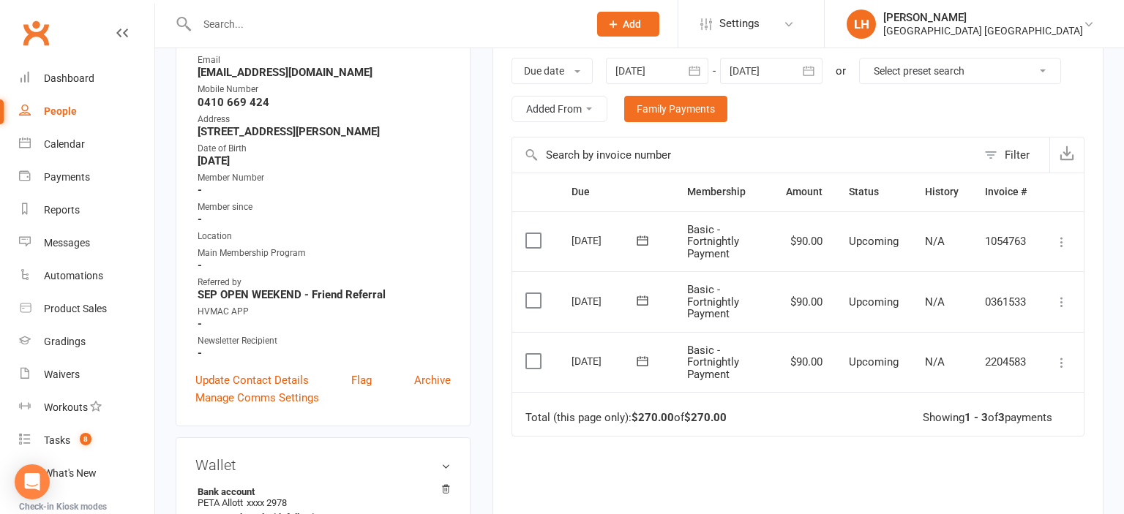
click at [1058, 361] on icon at bounding box center [1061, 363] width 15 height 15
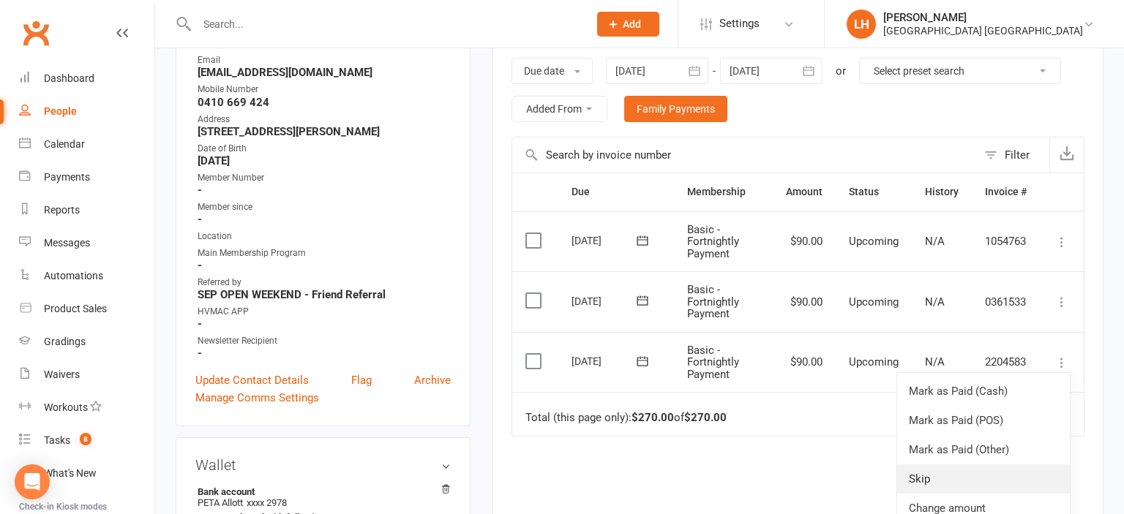
click at [936, 471] on link "Skip" at bounding box center [983, 479] width 173 height 29
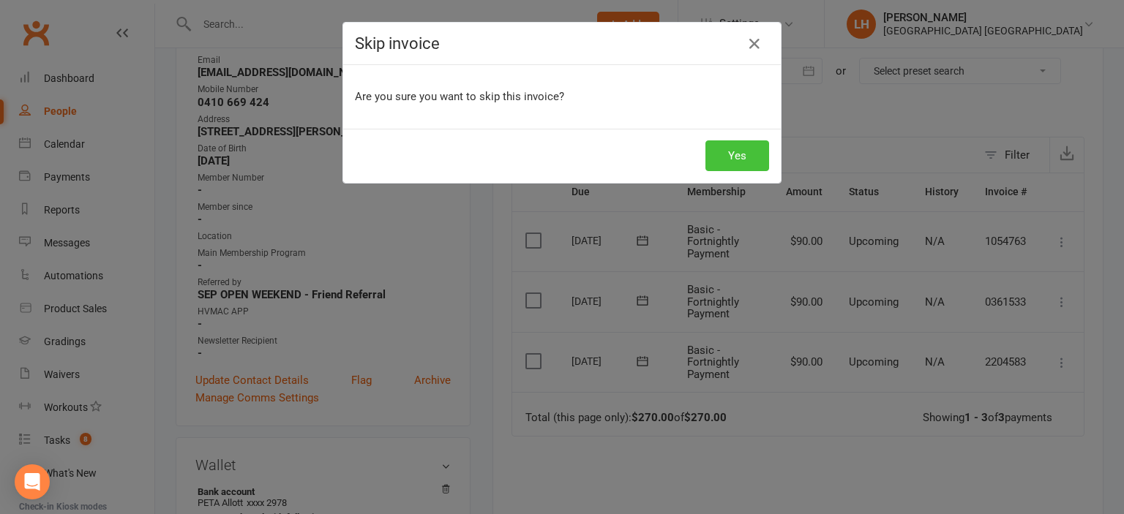
click at [754, 148] on button "Yes" at bounding box center [737, 155] width 64 height 31
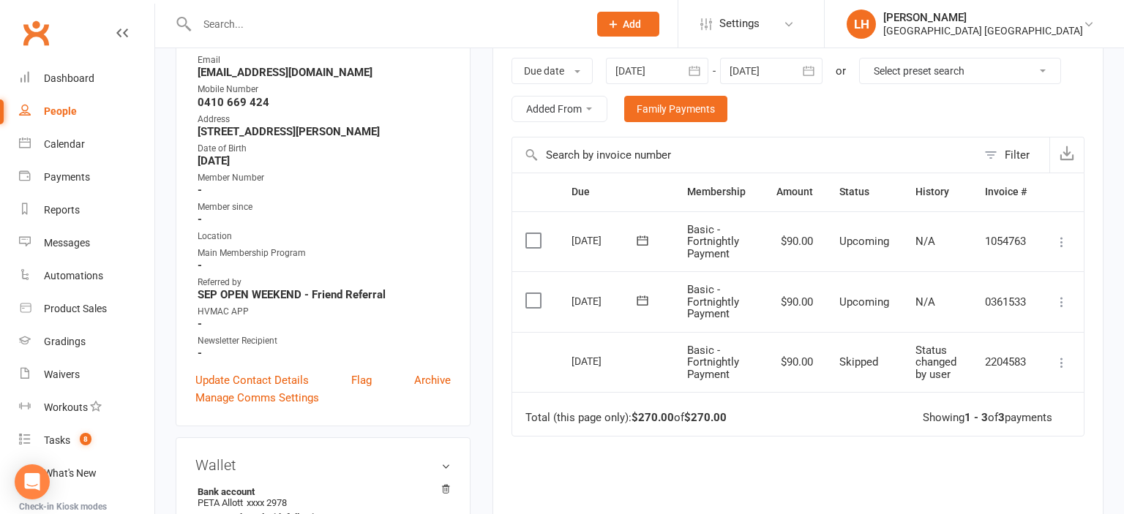
click at [1061, 364] on icon at bounding box center [1061, 363] width 15 height 15
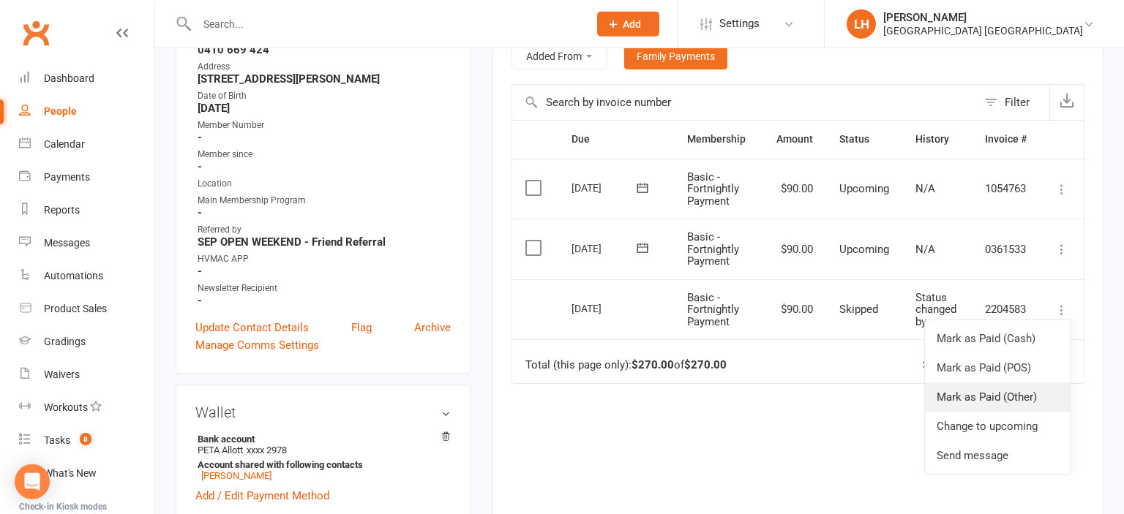
scroll to position [309, 0]
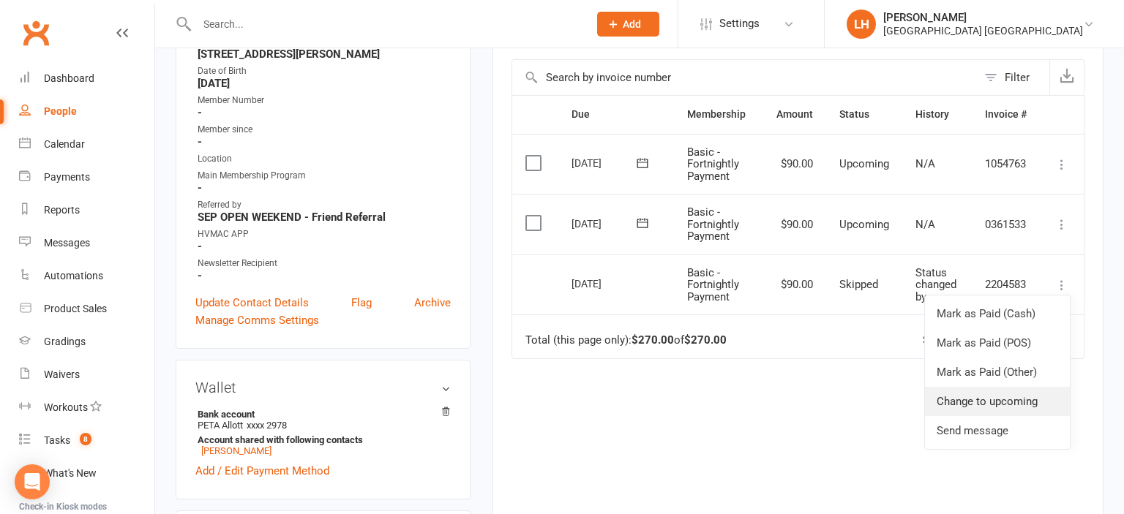
click at [939, 402] on link "Change to upcoming" at bounding box center [997, 401] width 145 height 29
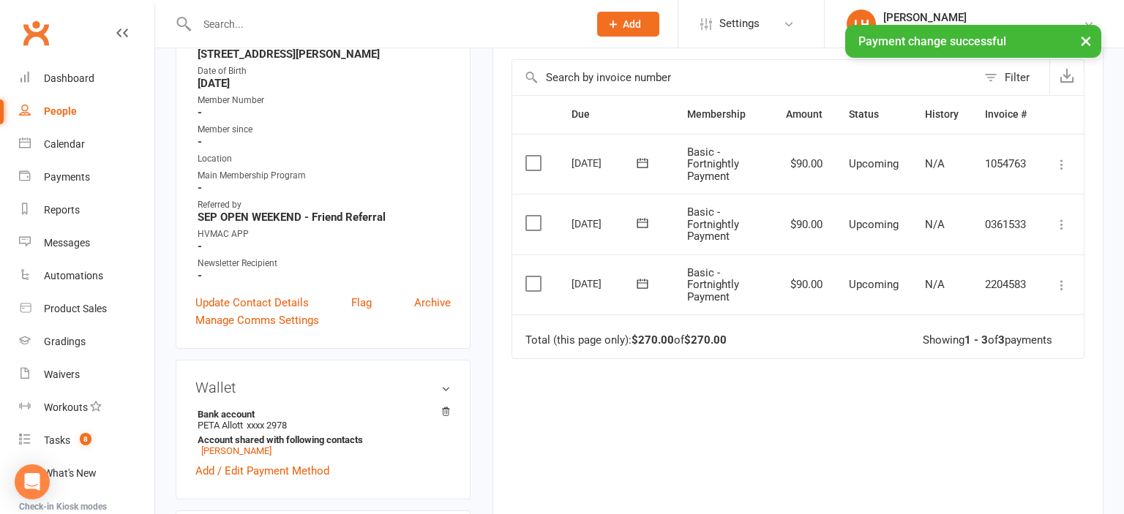
click at [1070, 279] on button at bounding box center [1062, 286] width 18 height 18
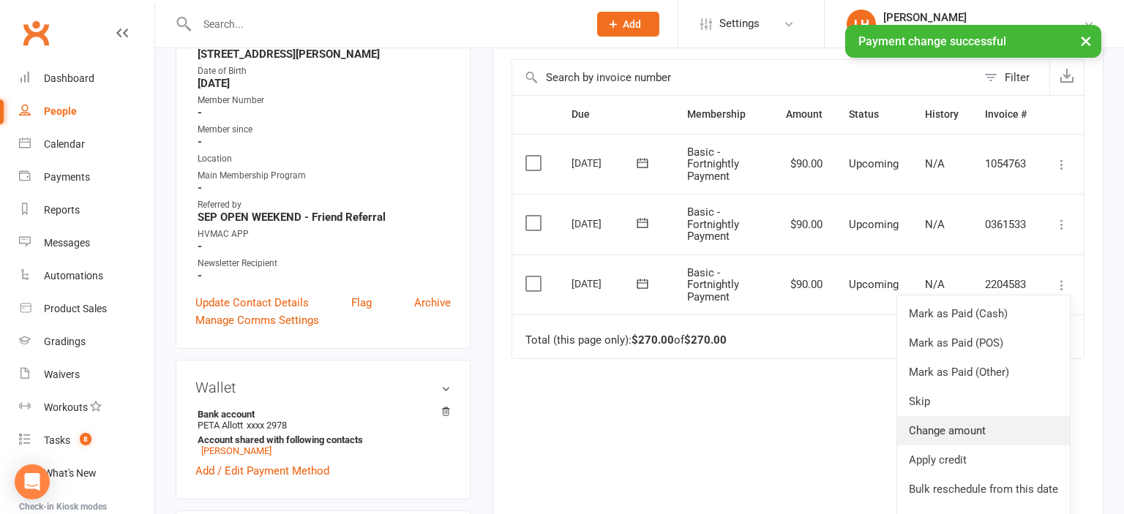
click at [975, 427] on link "Change amount" at bounding box center [983, 430] width 173 height 29
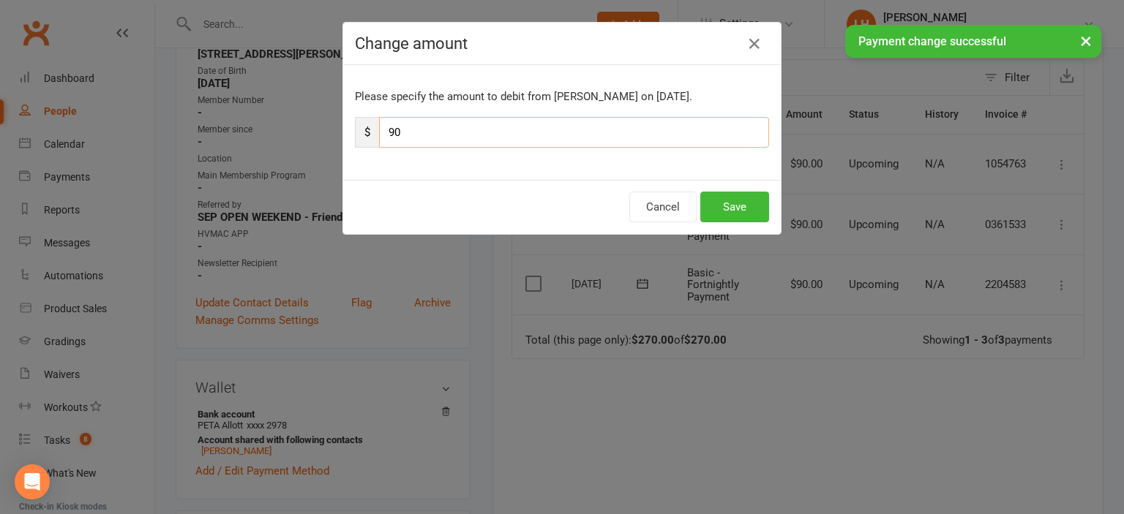
click at [490, 126] on input "90" at bounding box center [574, 132] width 390 height 31
click at [489, 126] on input "90" at bounding box center [574, 132] width 390 height 31
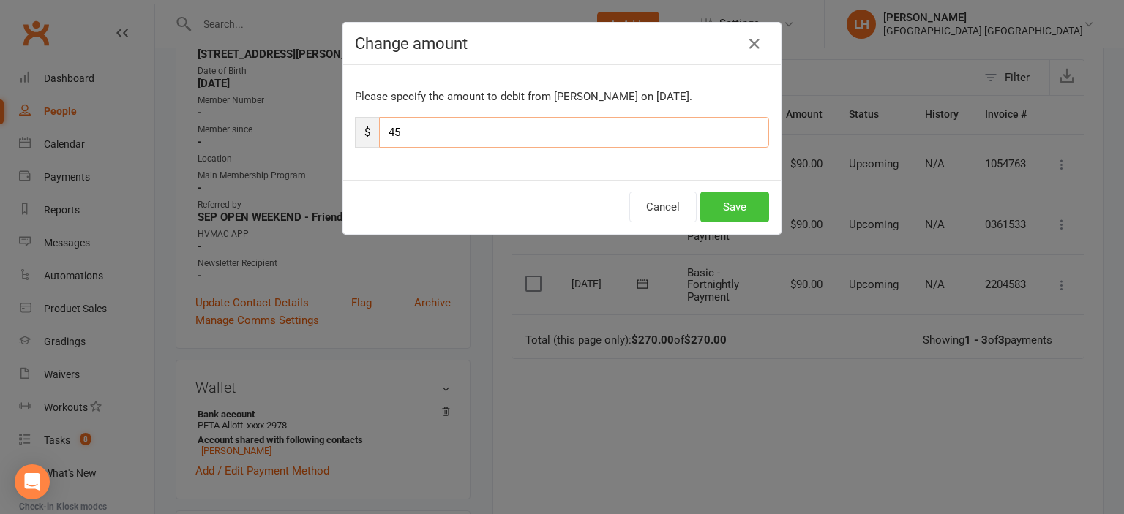
type input "45"
click at [743, 203] on button "Save" at bounding box center [734, 207] width 69 height 31
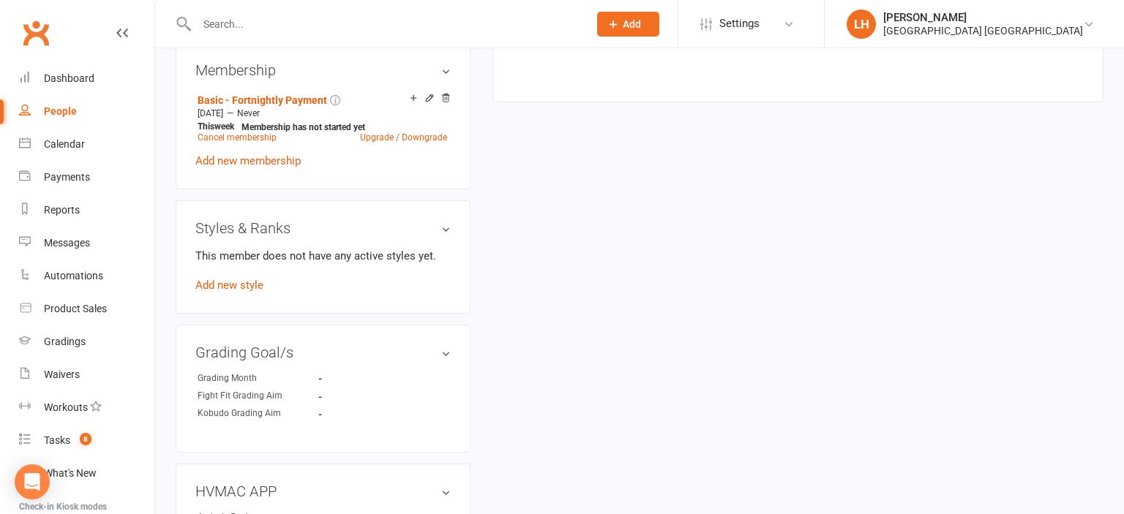
scroll to position [850, 0]
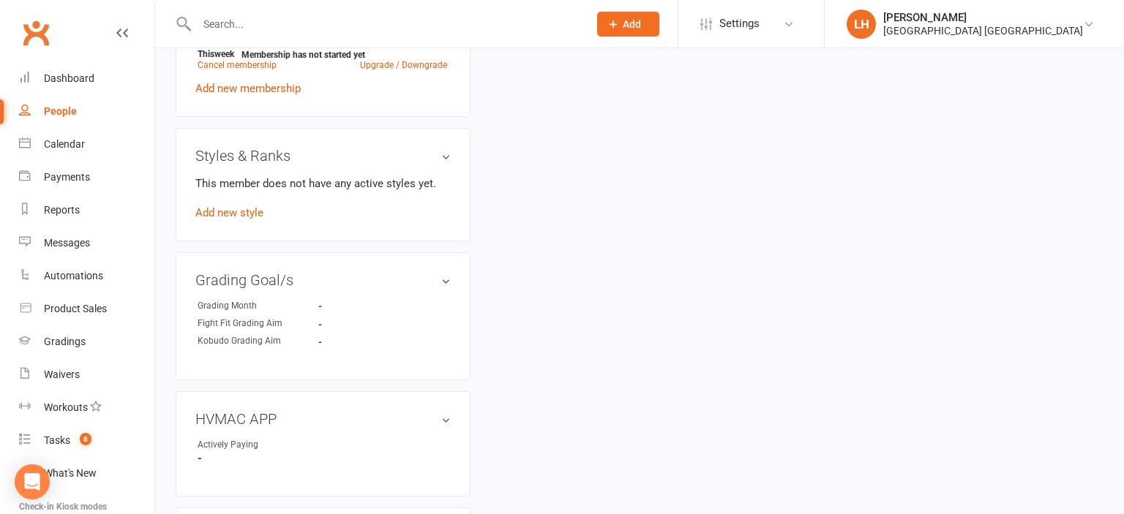
click at [255, 25] on input "text" at bounding box center [385, 24] width 386 height 20
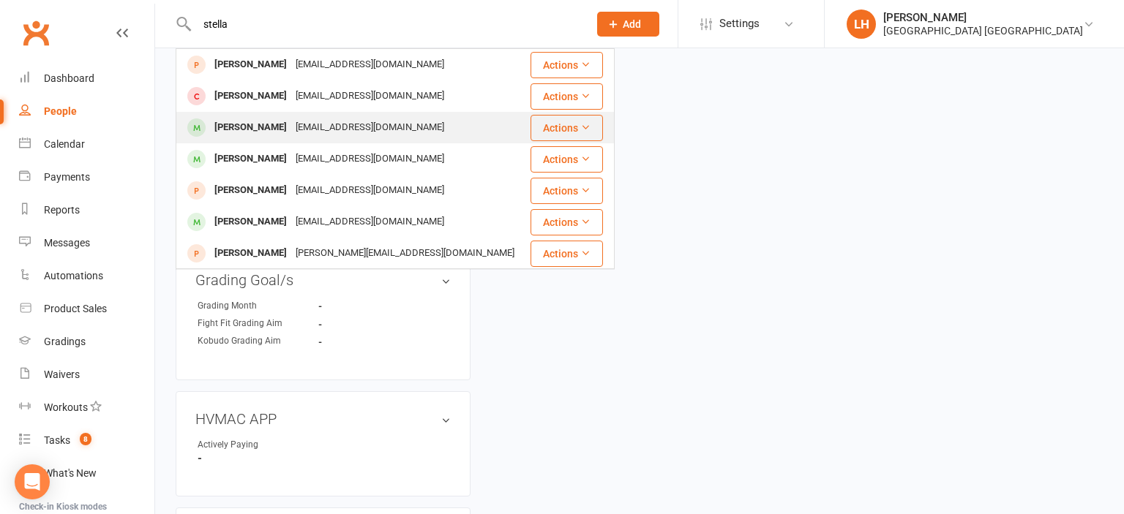
type input "stella"
click at [334, 128] on div "s.dunshea@hotmail.com" at bounding box center [369, 127] width 157 height 21
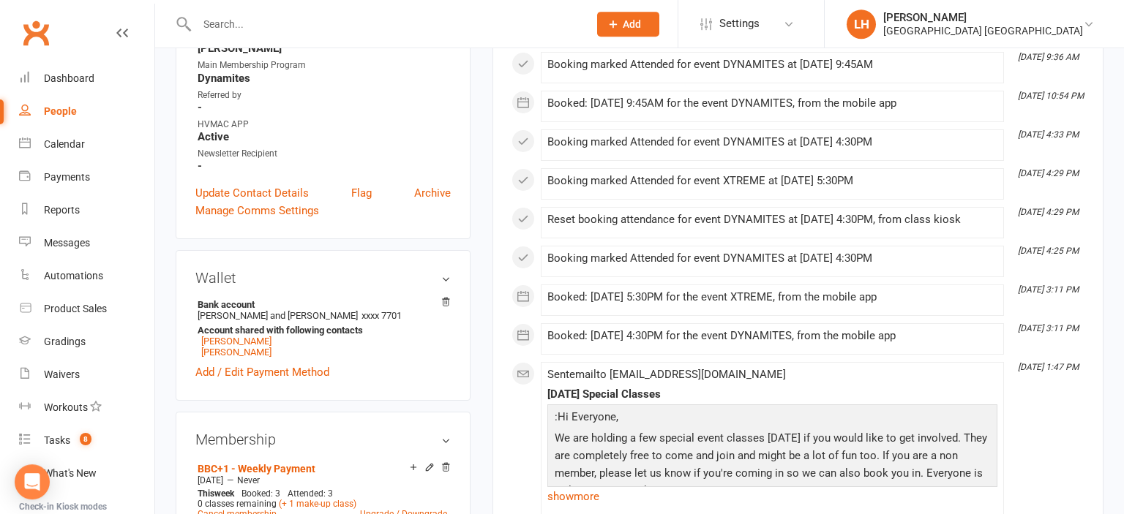
scroll to position [541, 0]
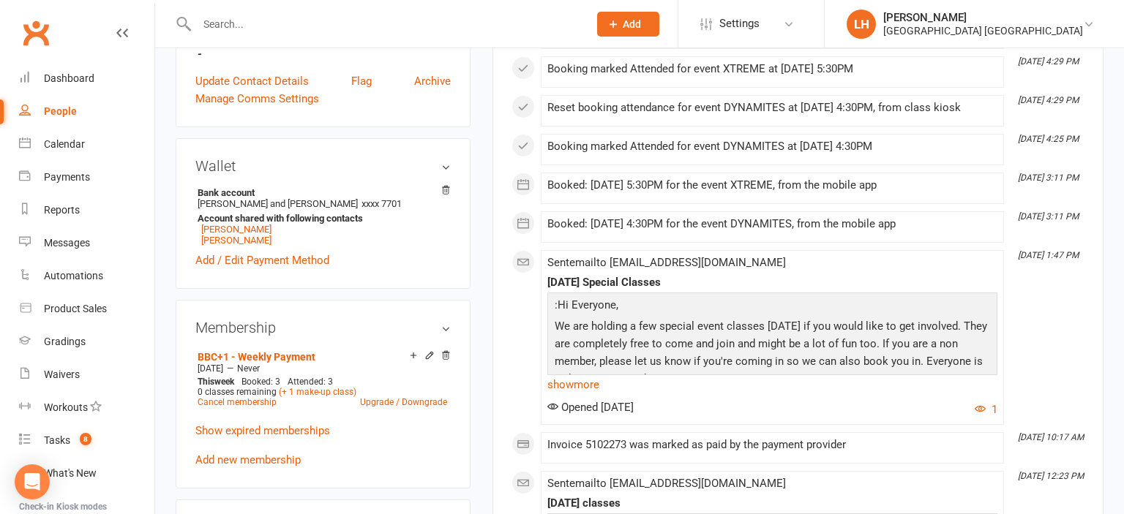
drag, startPoint x: 293, startPoint y: 72, endPoint x: 282, endPoint y: 26, distance: 46.7
click at [298, 34] on input "text" at bounding box center [385, 24] width 386 height 20
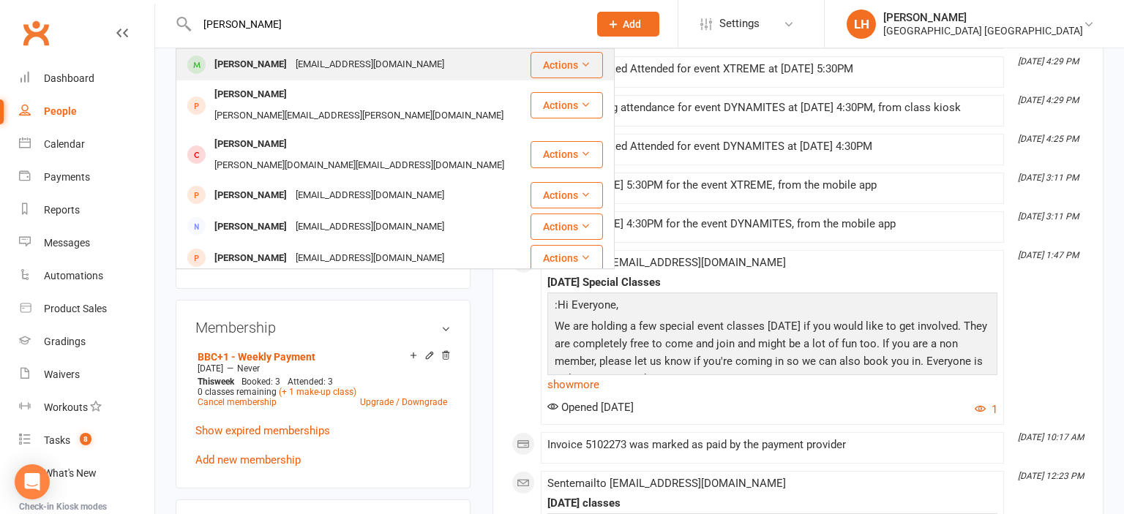
type input "william allott"
click at [307, 58] on div "[EMAIL_ADDRESS][DOMAIN_NAME]" at bounding box center [369, 64] width 157 height 21
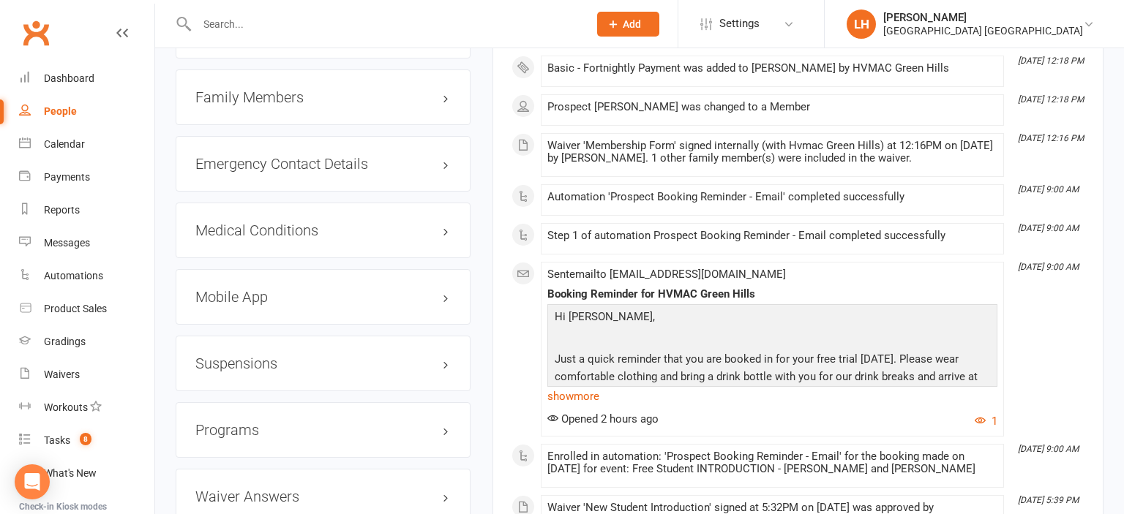
scroll to position [1313, 0]
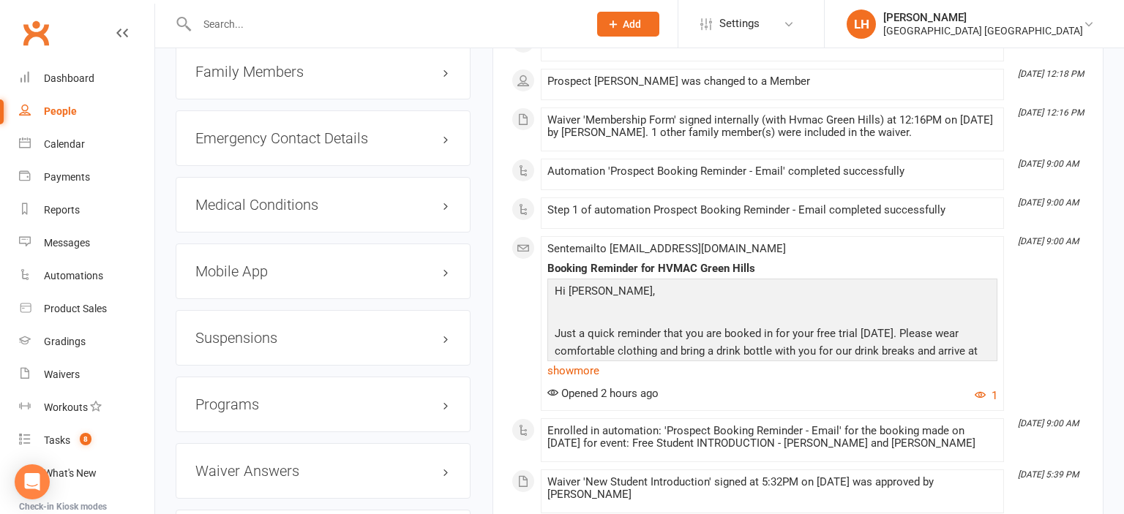
click at [238, 338] on h3 "Suspensions" at bounding box center [322, 338] width 255 height 16
click at [255, 400] on link "Add new suspension" at bounding box center [245, 395] width 101 height 13
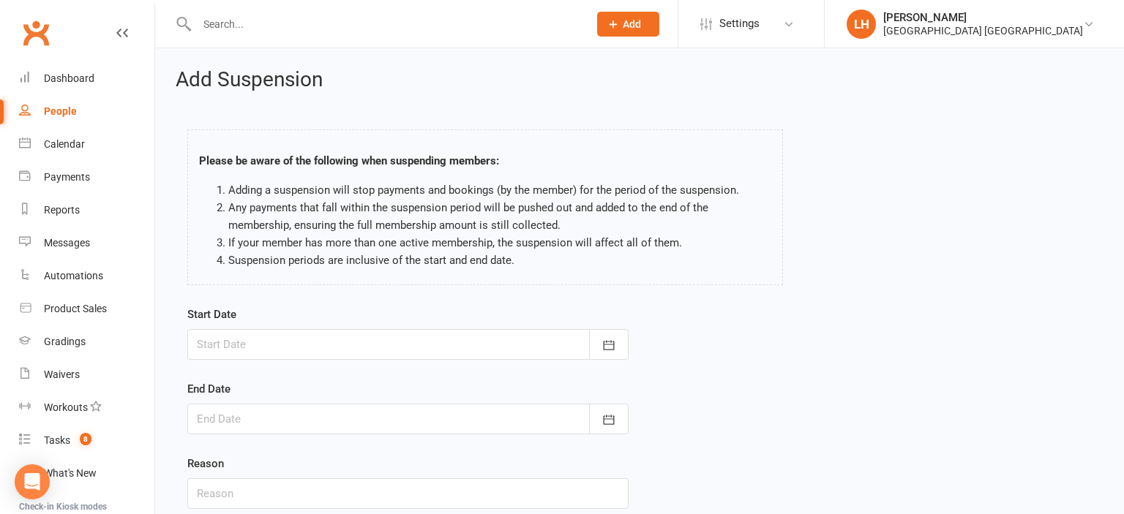
click at [326, 345] on div at bounding box center [407, 344] width 441 height 31
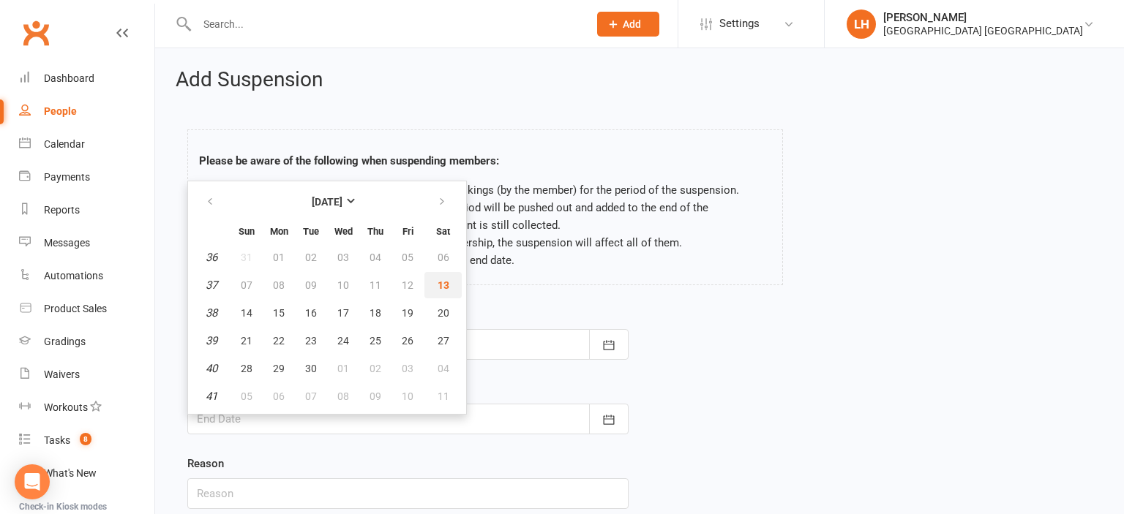
click at [442, 289] on span "13" at bounding box center [444, 286] width 12 height 12
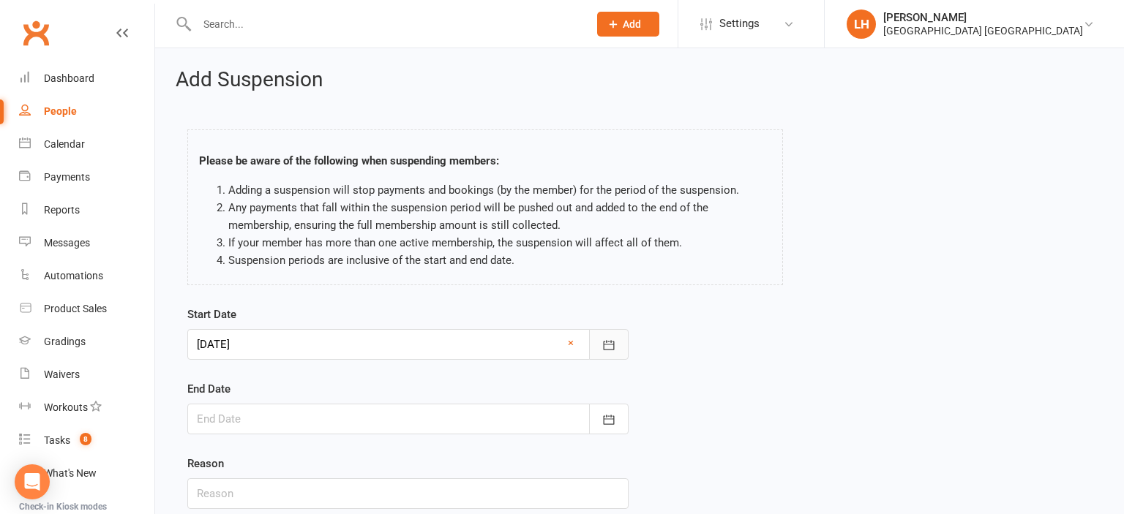
click at [612, 341] on icon "button" at bounding box center [608, 345] width 15 height 15
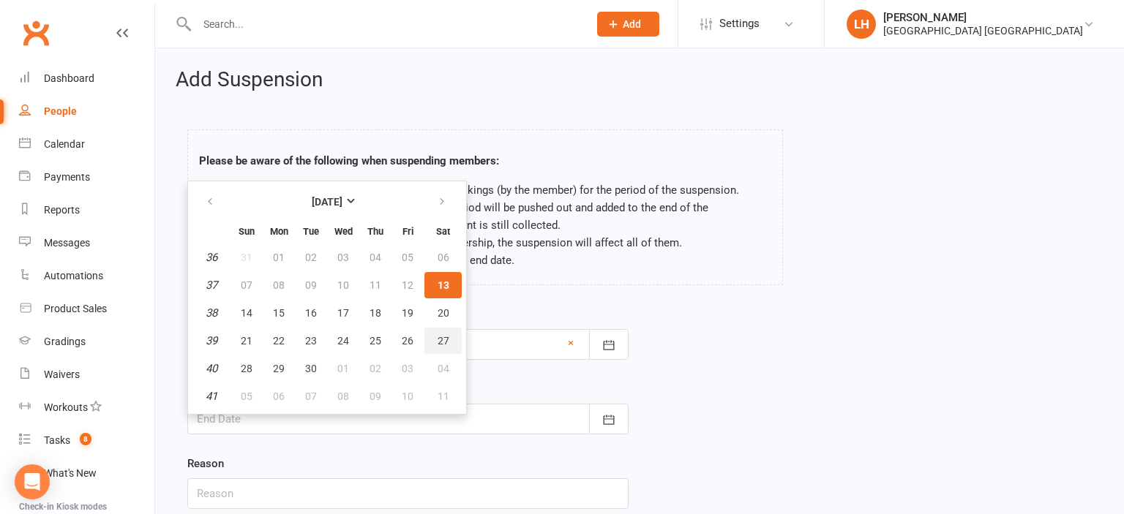
click at [445, 343] on span "27" at bounding box center [444, 341] width 12 height 12
type input "27 Sep 2025"
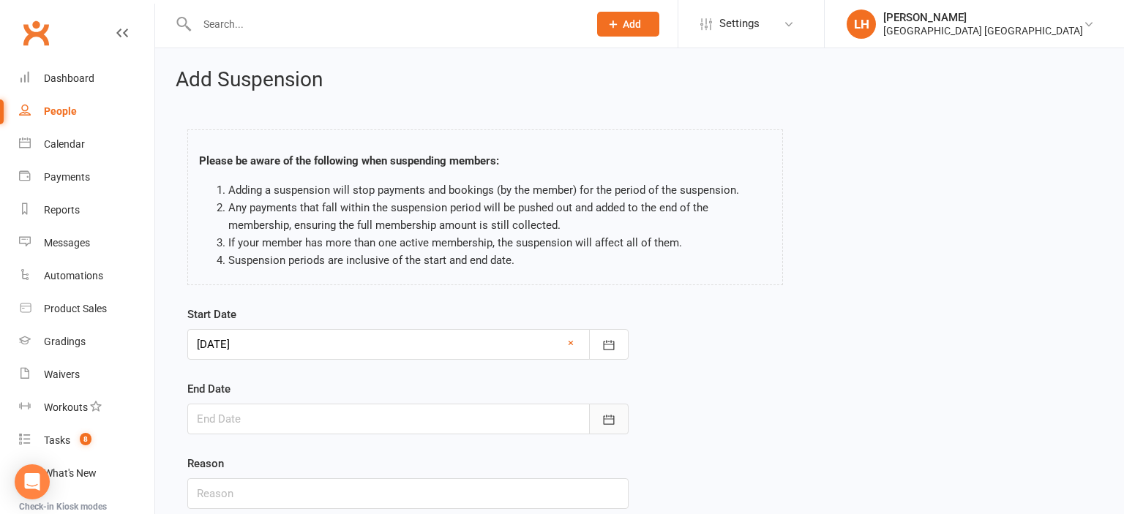
click at [619, 420] on button "button" at bounding box center [609, 419] width 40 height 31
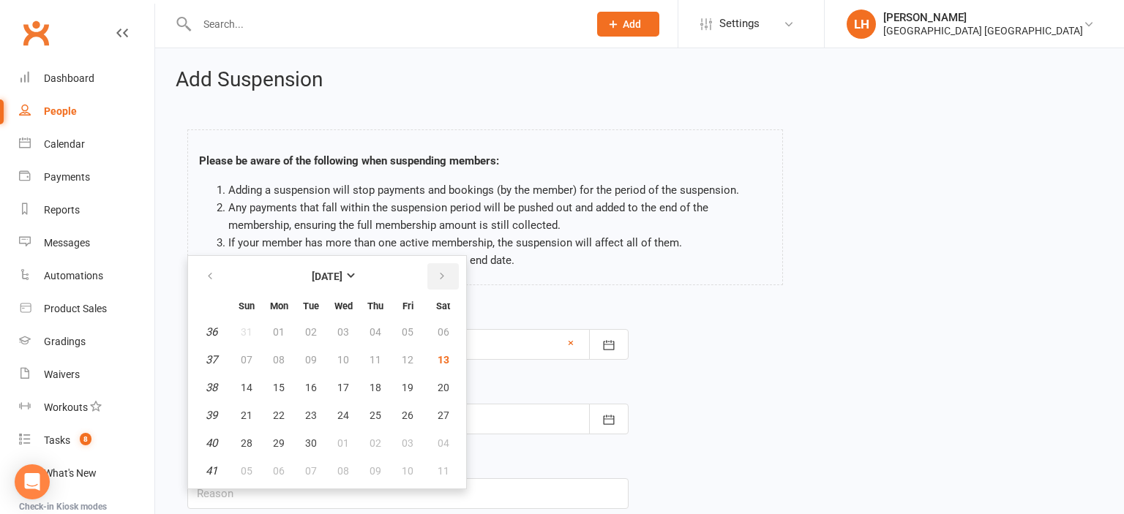
click at [435, 280] on button "button" at bounding box center [442, 276] width 31 height 26
click at [282, 415] on span "20" at bounding box center [279, 416] width 12 height 12
type input "20 Oct 2025"
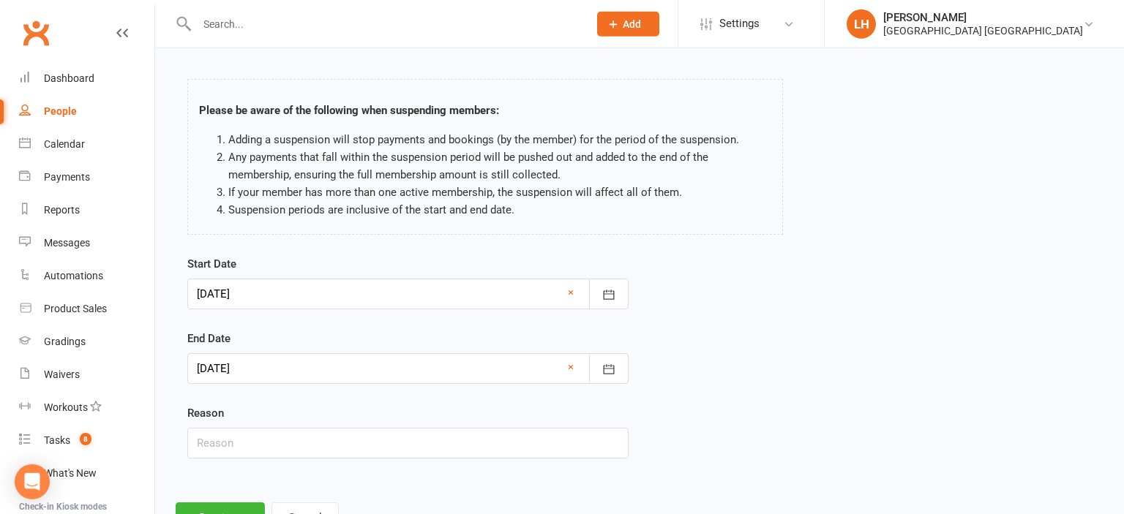
scroll to position [77, 0]
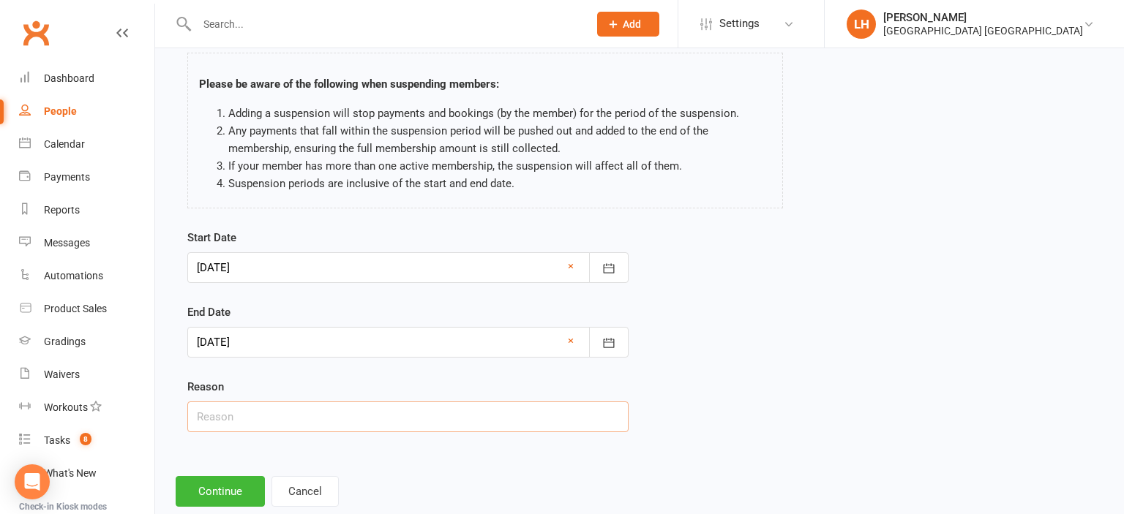
click at [274, 416] on input "text" at bounding box center [407, 417] width 441 height 31
type input "Holiday"
click at [215, 484] on button "Continue" at bounding box center [220, 491] width 89 height 31
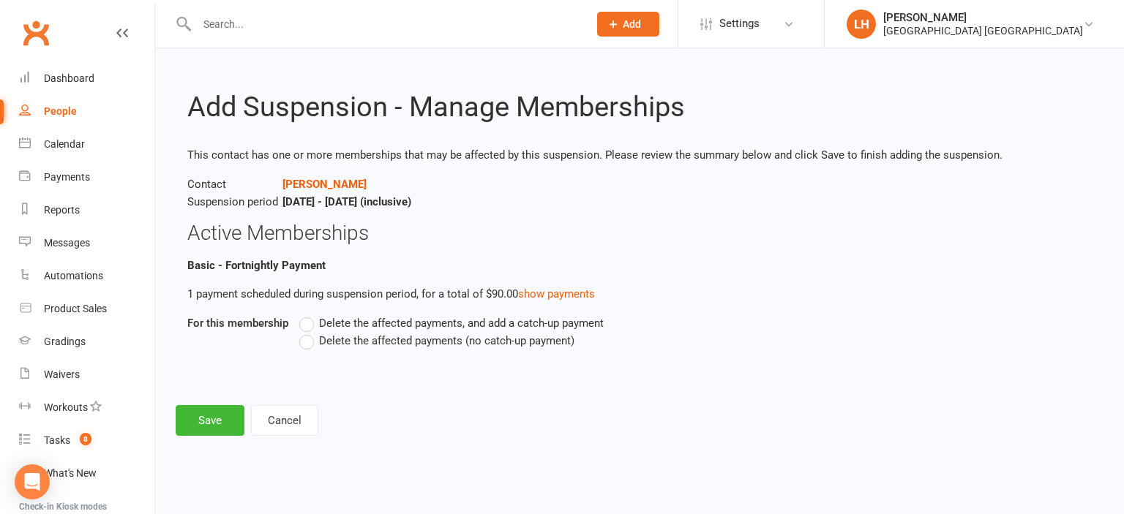
click at [320, 339] on span "Delete the affected payments (no catch-up payment)" at bounding box center [446, 339] width 255 height 15
click at [309, 332] on input "Delete the affected payments (no catch-up payment)" at bounding box center [304, 332] width 10 height 0
click at [225, 418] on button "Save" at bounding box center [210, 420] width 69 height 31
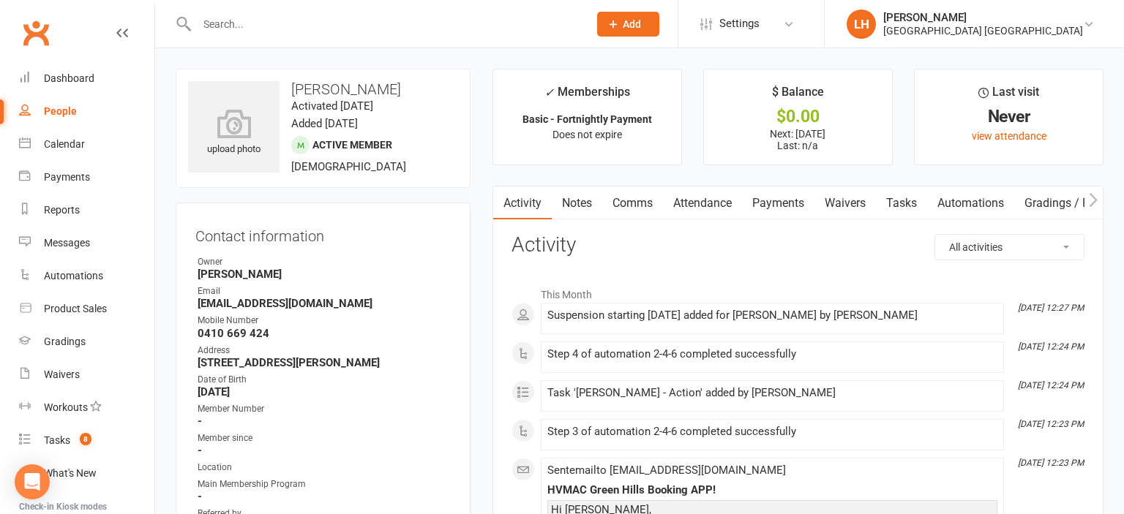
click at [269, 26] on input "text" at bounding box center [385, 24] width 386 height 20
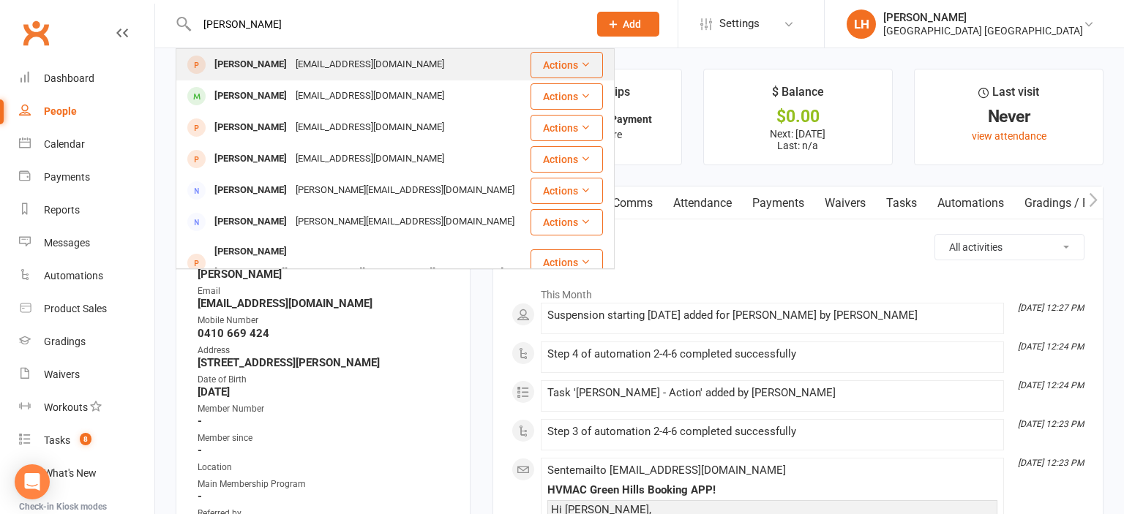
type input "mellissa"
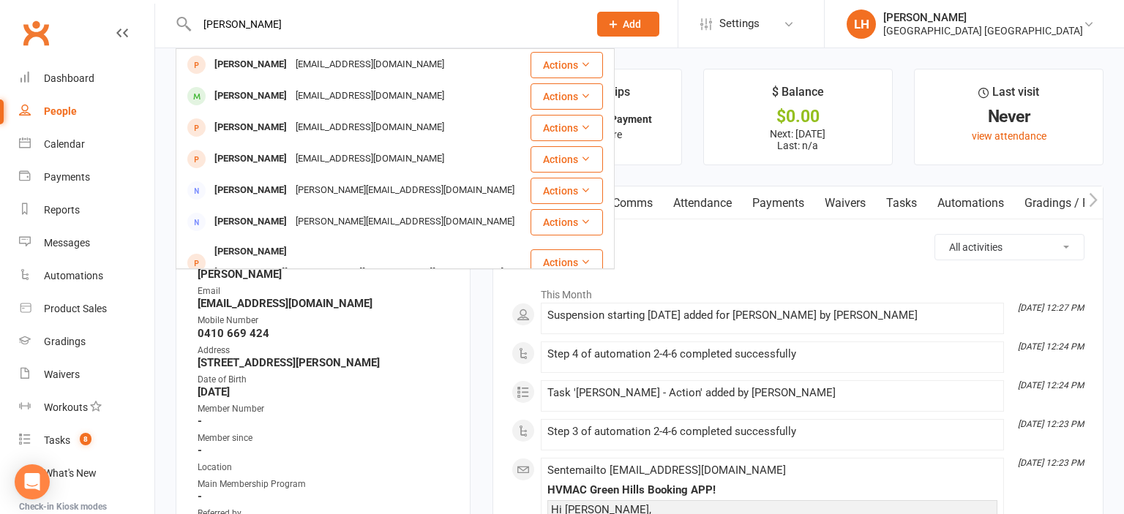
click at [291, 65] on div "Mellissabranda@yahoo.com.au" at bounding box center [369, 64] width 157 height 21
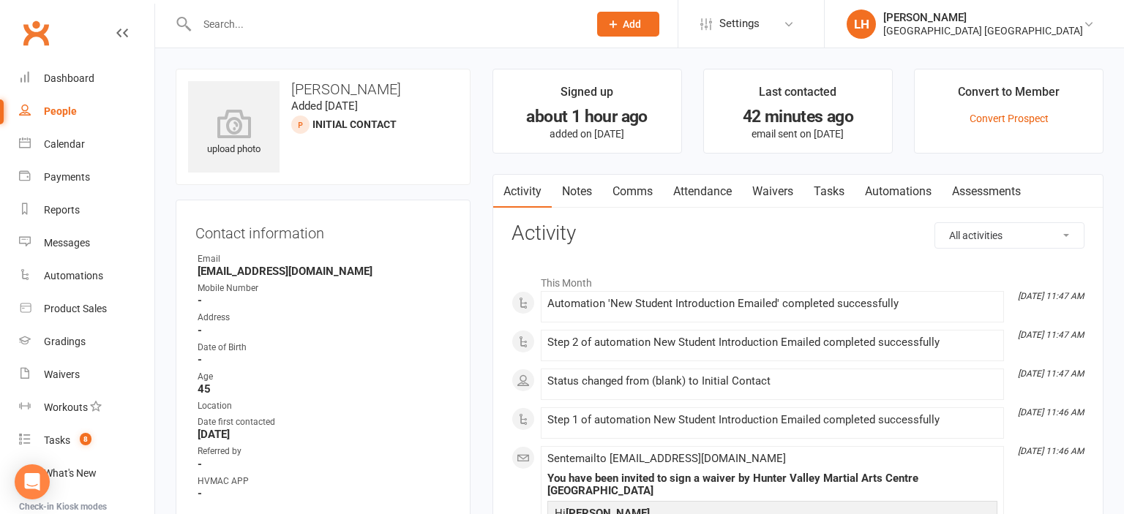
click at [281, 31] on input "text" at bounding box center [385, 24] width 386 height 20
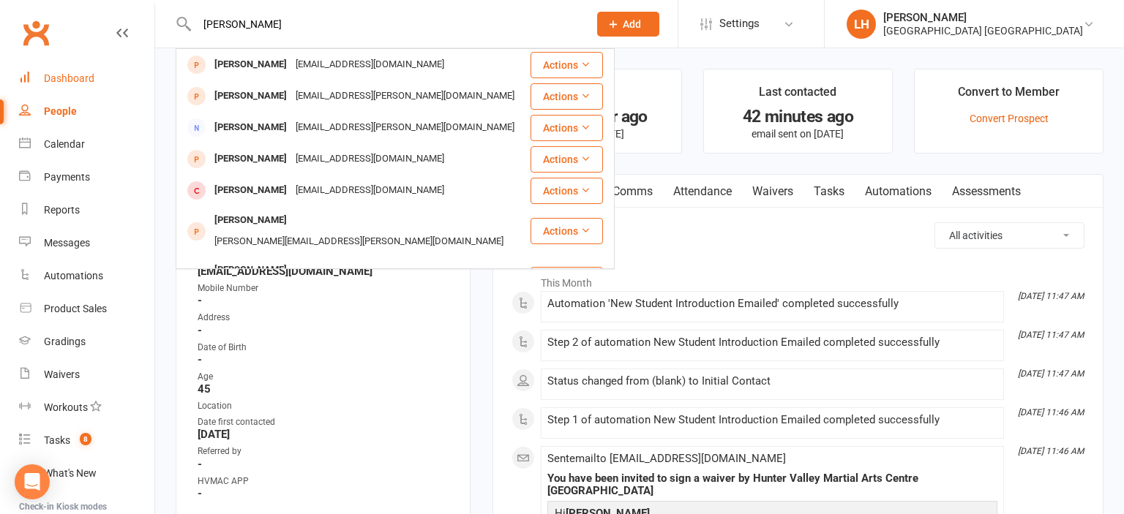
type input "branda"
click at [73, 86] on link "Dashboard" at bounding box center [86, 78] width 135 height 33
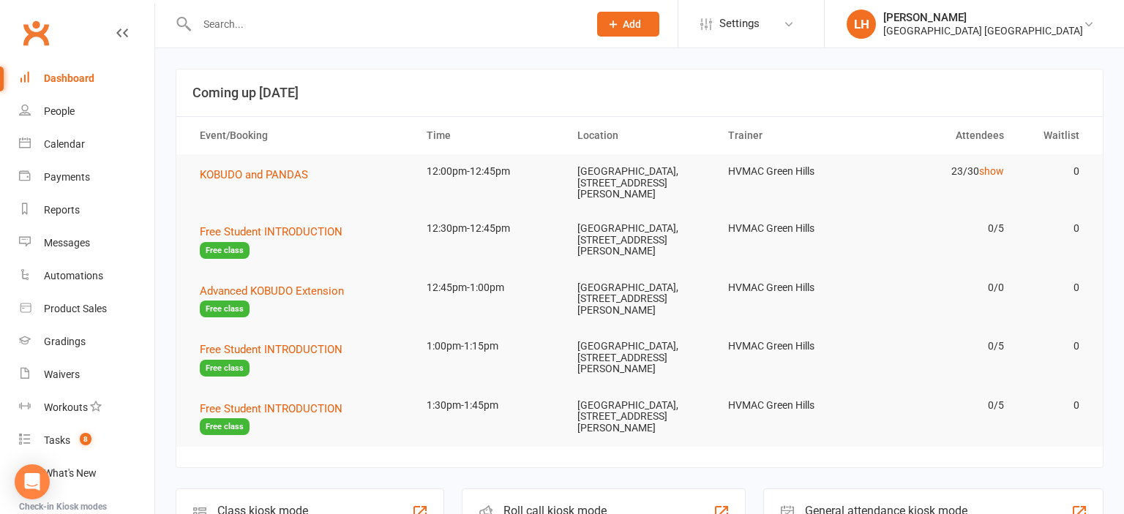
click at [233, 29] on input "text" at bounding box center [385, 24] width 386 height 20
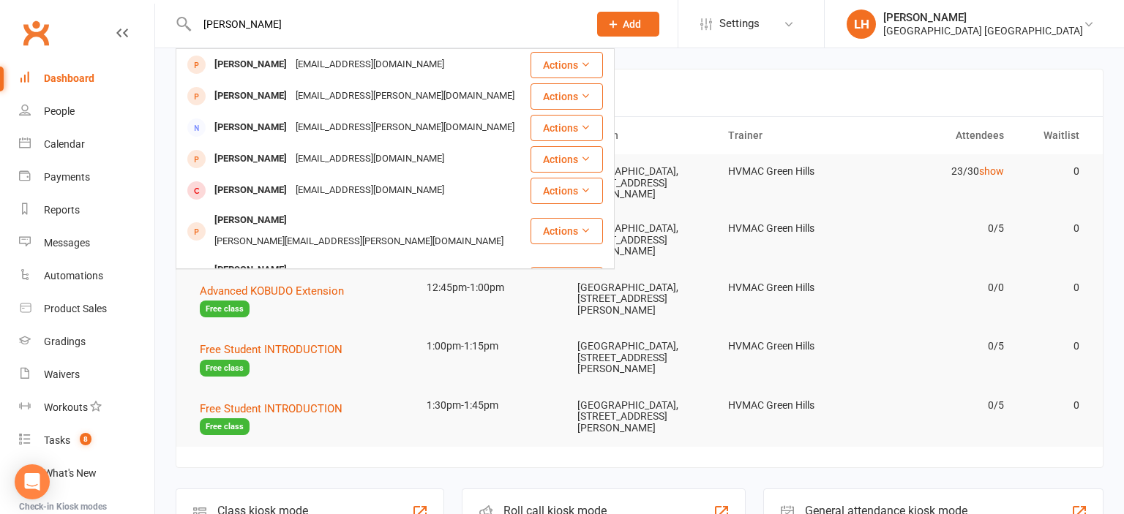
type input "branda"
click at [743, 86] on h3 "Coming up [DATE]" at bounding box center [639, 93] width 894 height 15
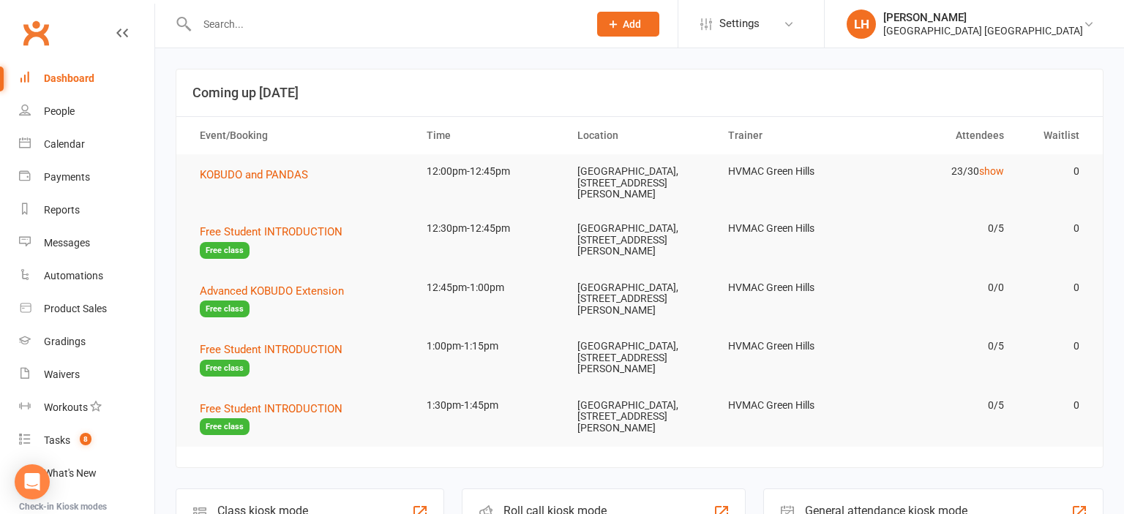
click at [229, 25] on input "text" at bounding box center [385, 24] width 386 height 20
click at [228, 19] on input "text" at bounding box center [385, 24] width 386 height 20
type input "melissa"
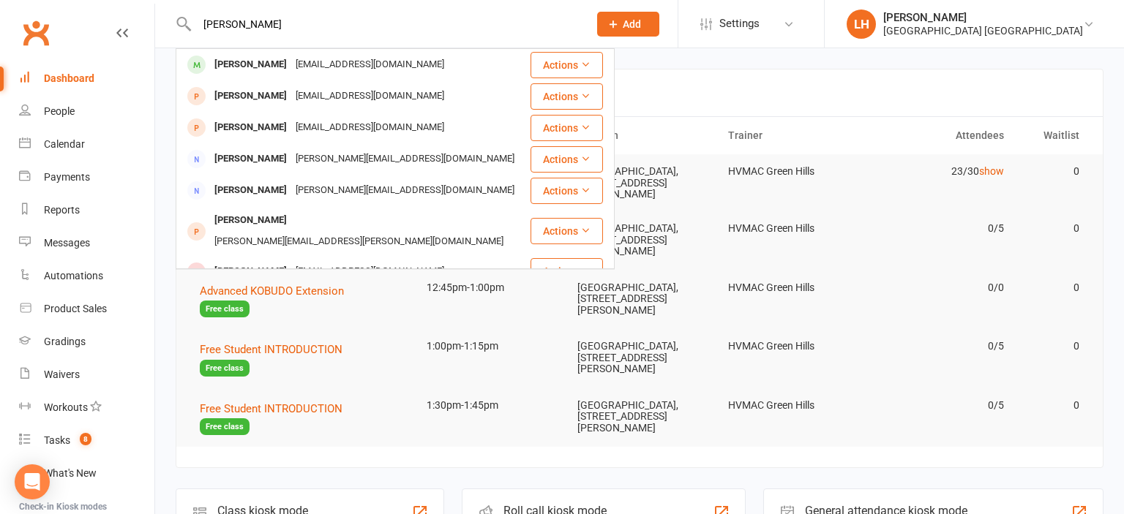
drag, startPoint x: 274, startPoint y: 22, endPoint x: 200, endPoint y: 16, distance: 73.4
click at [200, 16] on input "melissa" at bounding box center [385, 24] width 386 height 20
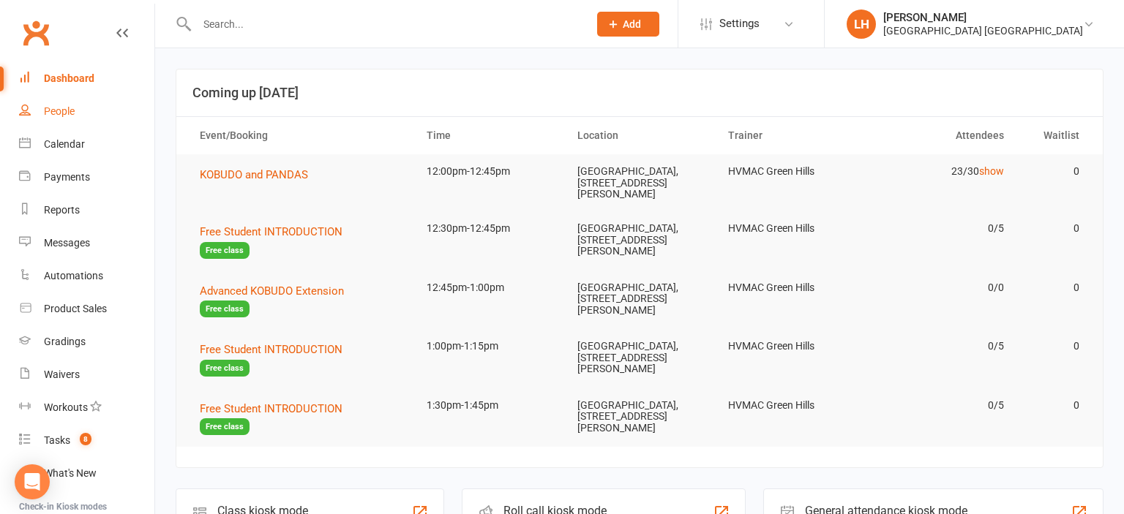
click at [51, 121] on link "People" at bounding box center [86, 111] width 135 height 33
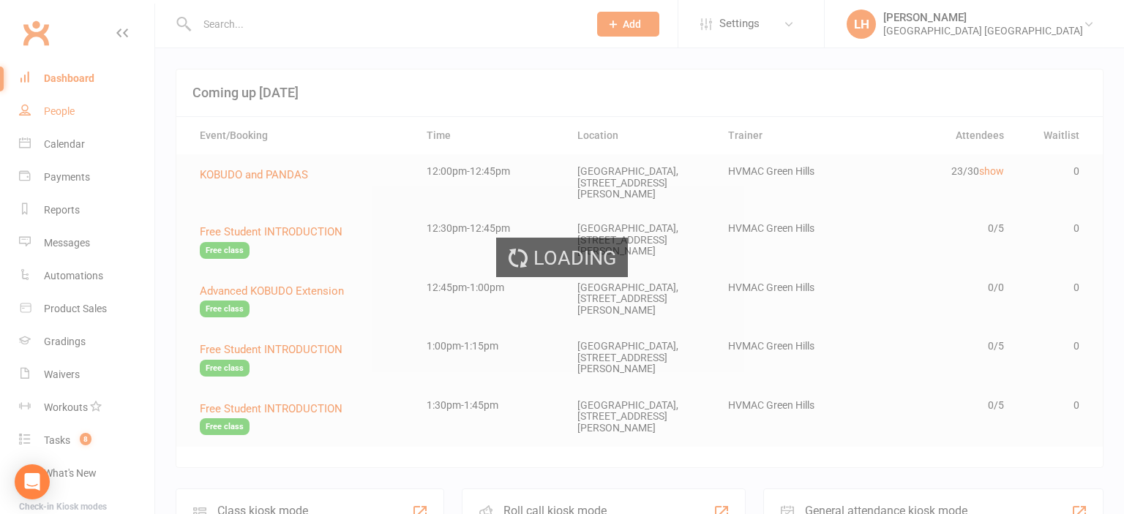
select select "50"
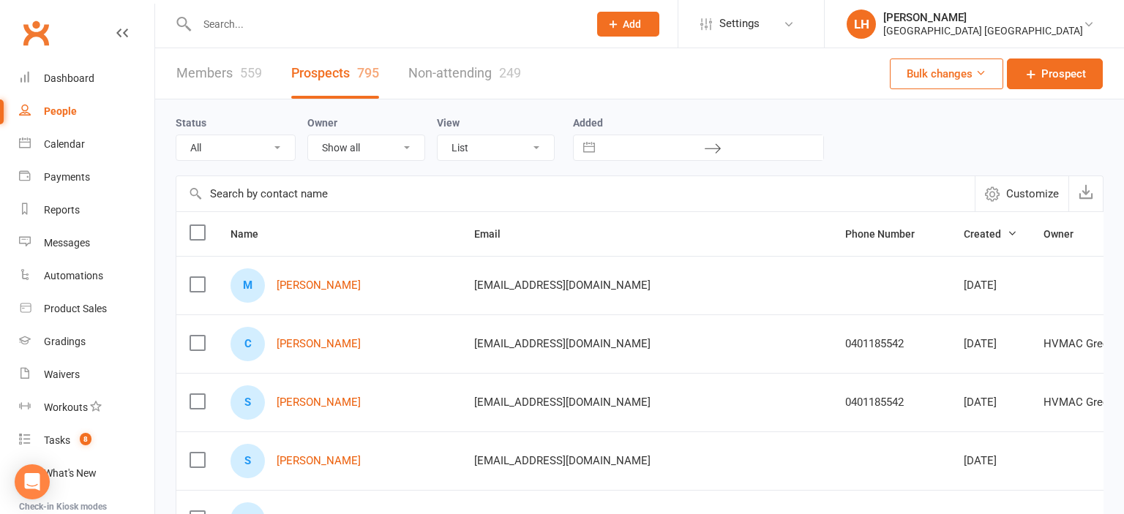
click at [347, 184] on input "text" at bounding box center [575, 193] width 798 height 35
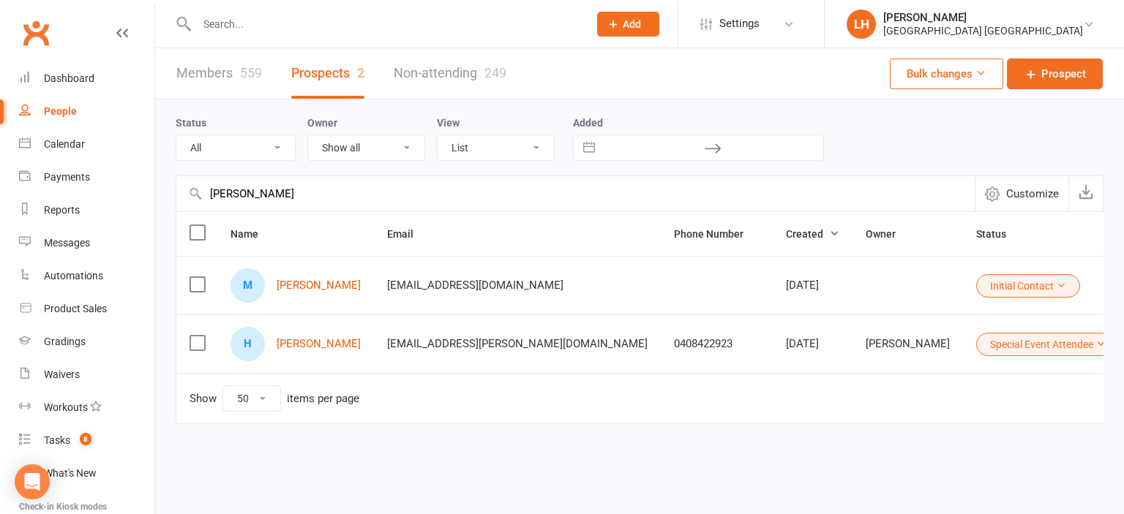
type input "branda"
click at [199, 69] on link "Members 559" at bounding box center [219, 73] width 86 height 50
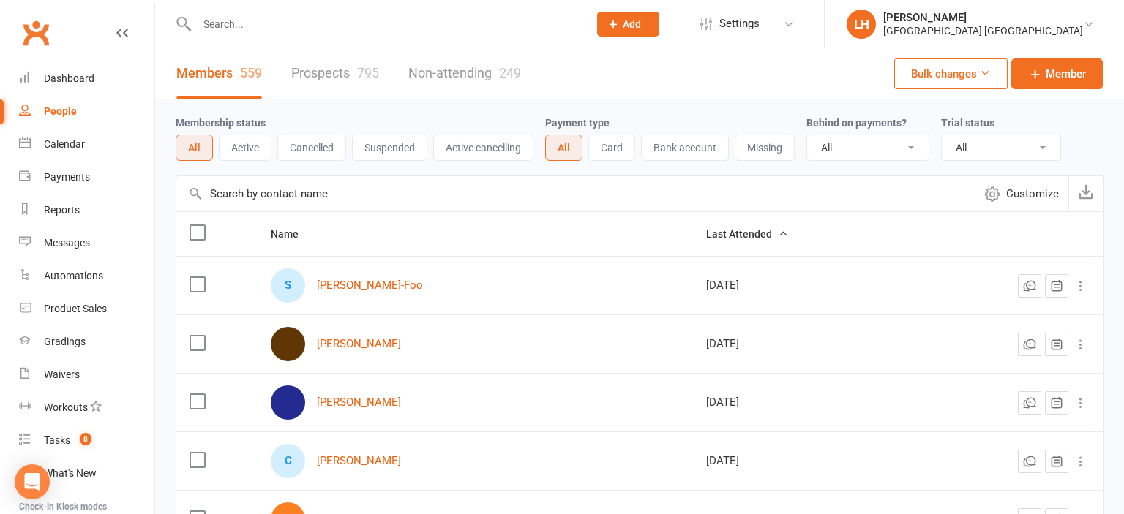
click at [280, 191] on input "text" at bounding box center [575, 193] width 798 height 35
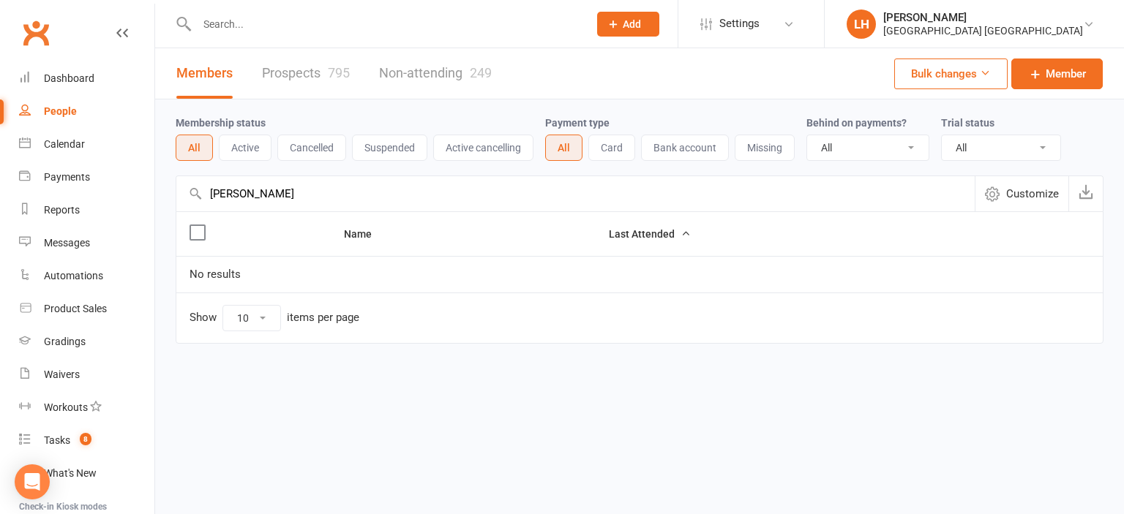
type input "branda"
click at [435, 77] on link "Non-attending 249" at bounding box center [435, 73] width 113 height 50
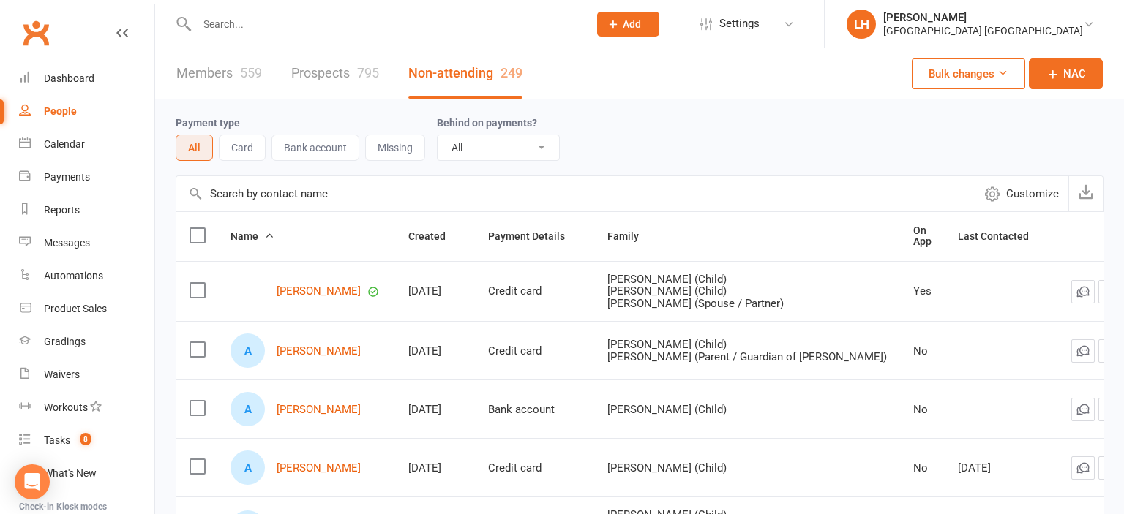
click at [319, 191] on input "text" at bounding box center [575, 193] width 798 height 35
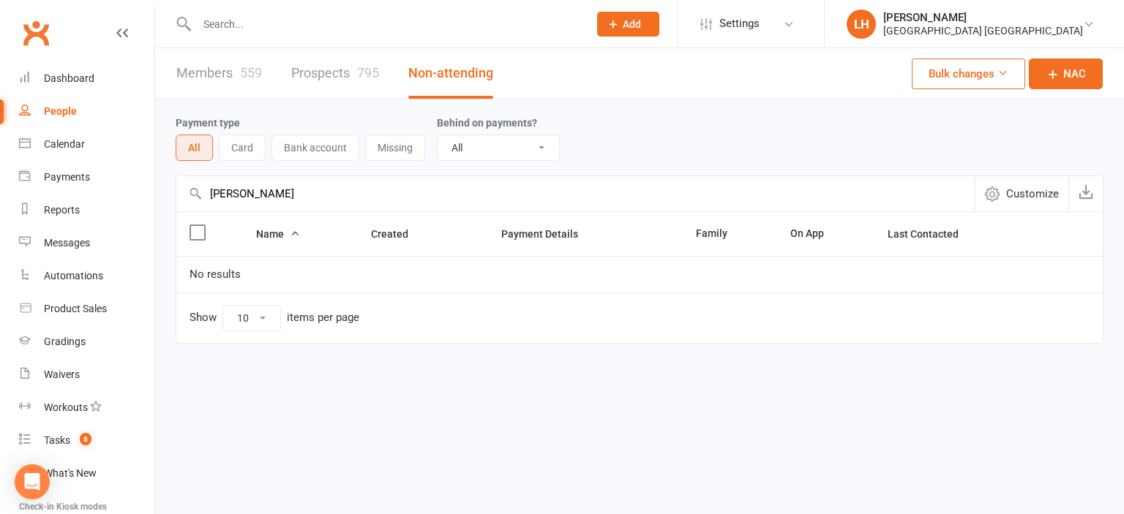
type input "branda"
click at [323, 73] on link "Prospects 795" at bounding box center [335, 73] width 88 height 50
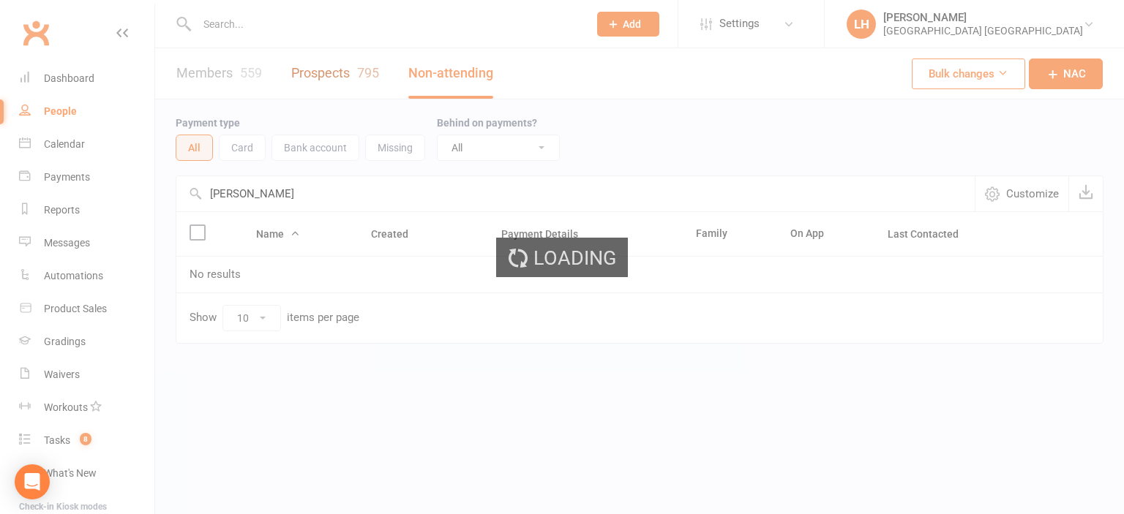
select select "50"
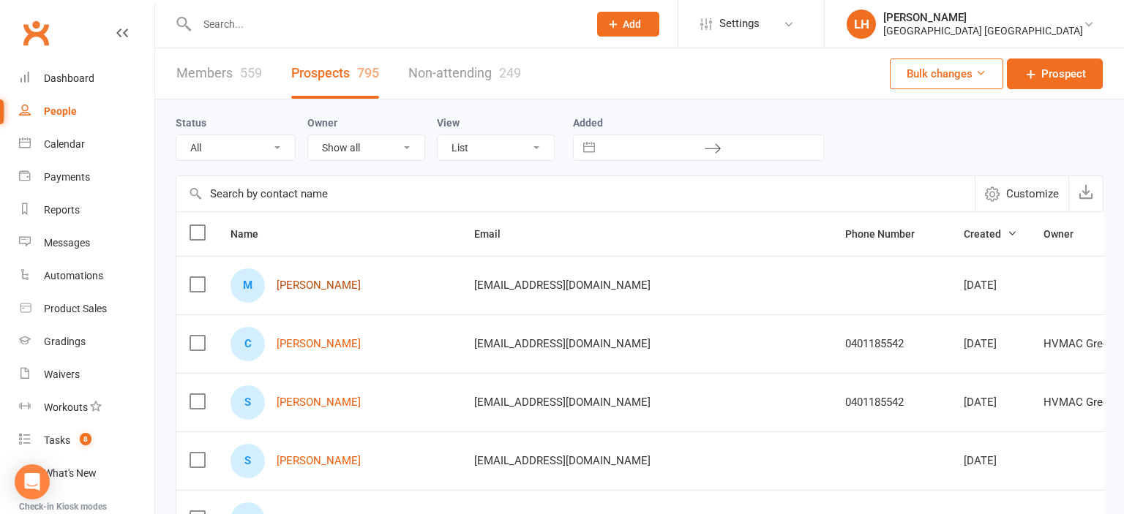
click at [325, 283] on link "[PERSON_NAME]" at bounding box center [319, 286] width 84 height 12
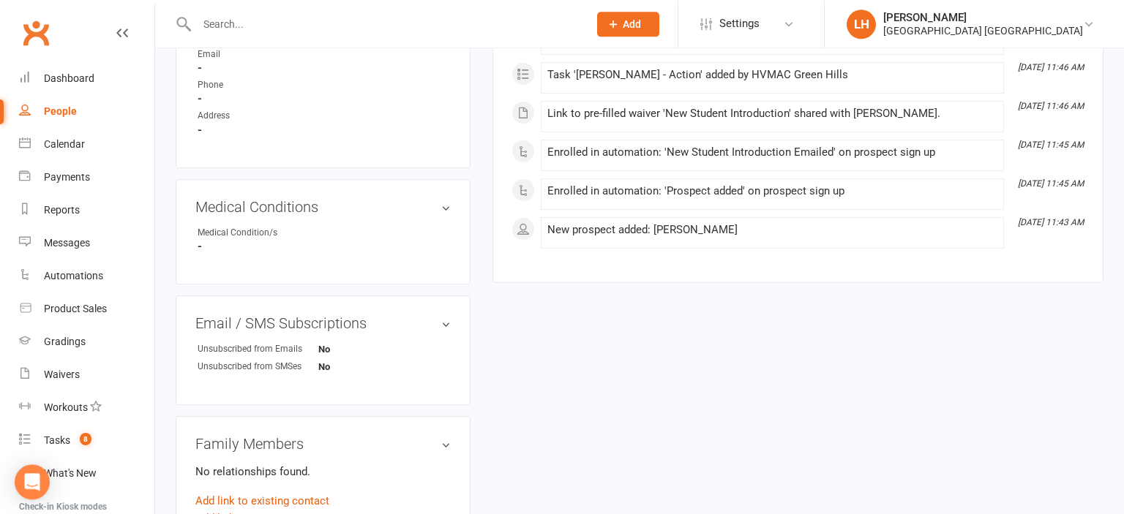
scroll to position [773, 0]
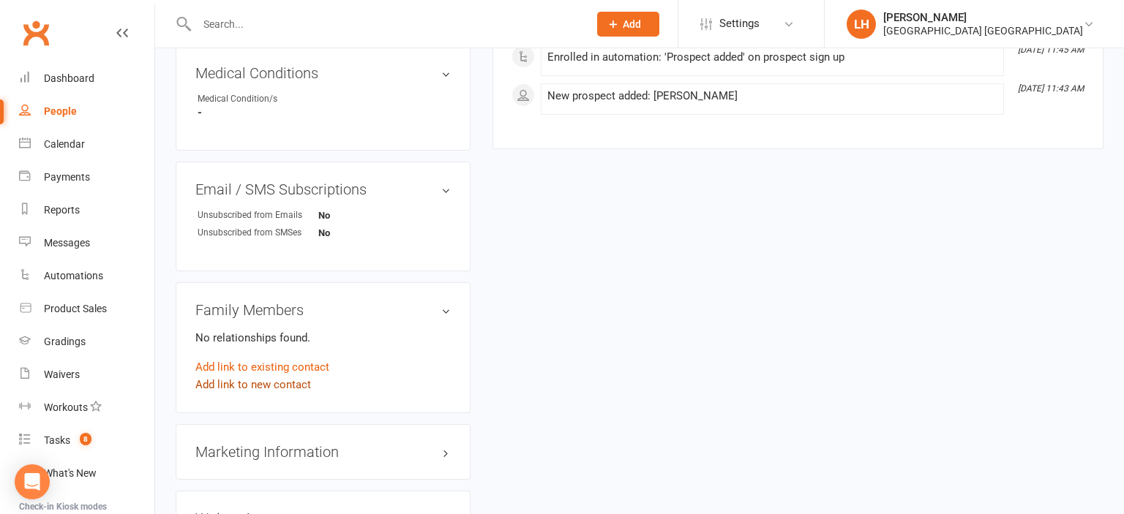
click at [282, 386] on link "Add link to new contact" at bounding box center [253, 385] width 116 height 18
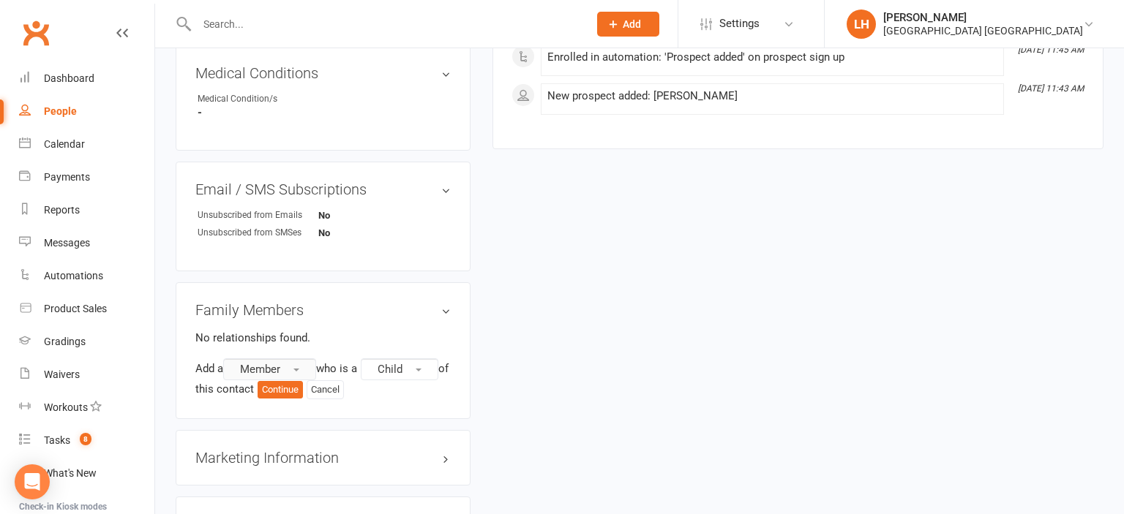
click at [297, 368] on button "Member" at bounding box center [269, 370] width 93 height 22
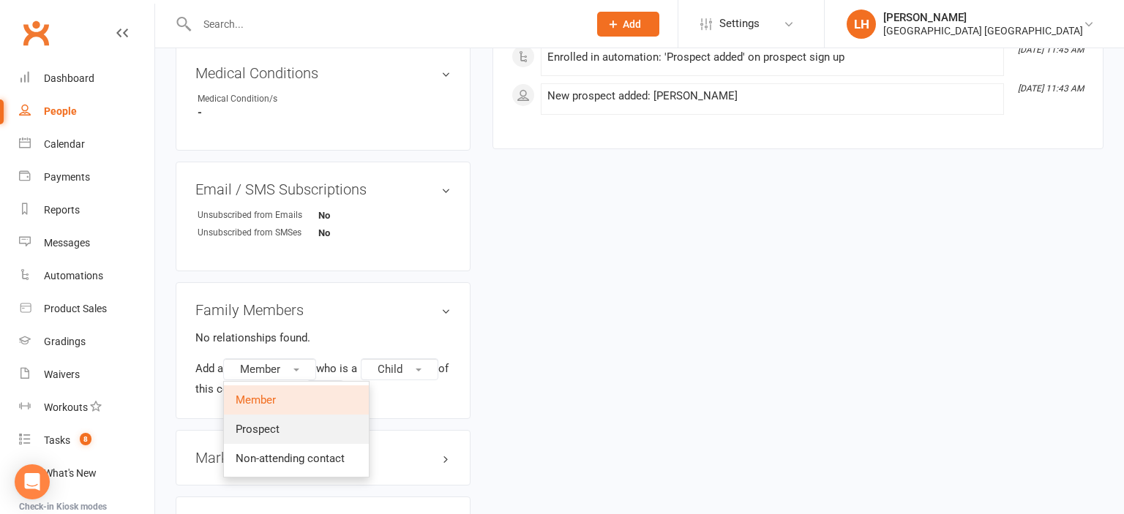
click at [285, 429] on link "Prospect" at bounding box center [296, 429] width 145 height 29
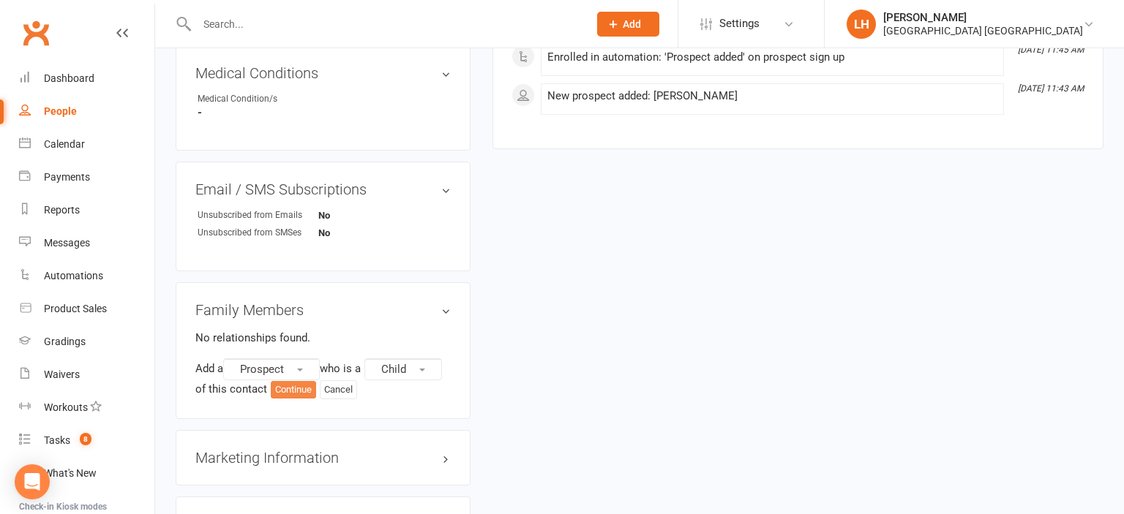
click at [291, 393] on button "Continue" at bounding box center [293, 390] width 45 height 18
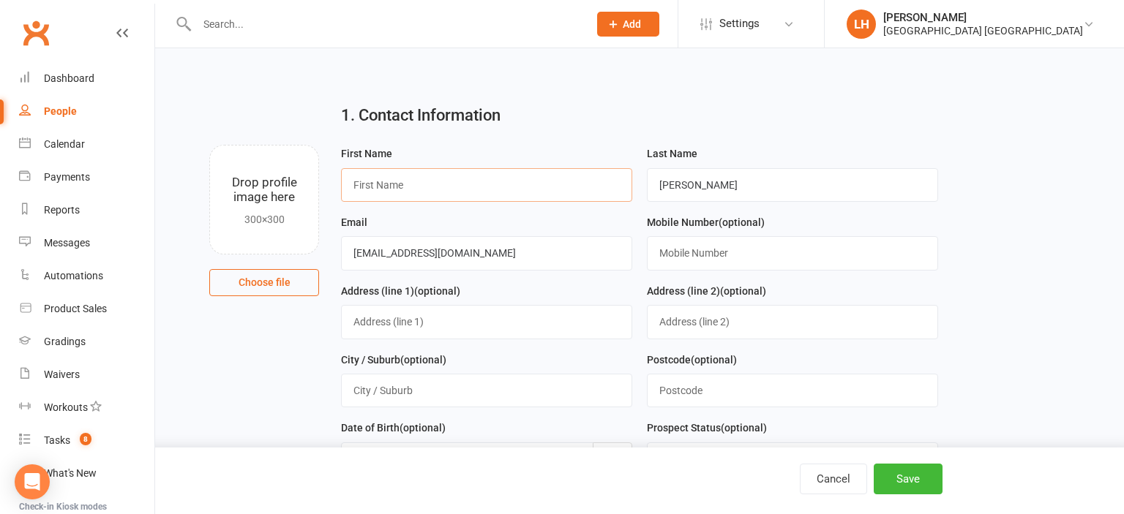
click at [495, 186] on input "text" at bounding box center [486, 185] width 291 height 34
type input "Luigi"
click at [900, 480] on button "Save" at bounding box center [908, 479] width 69 height 31
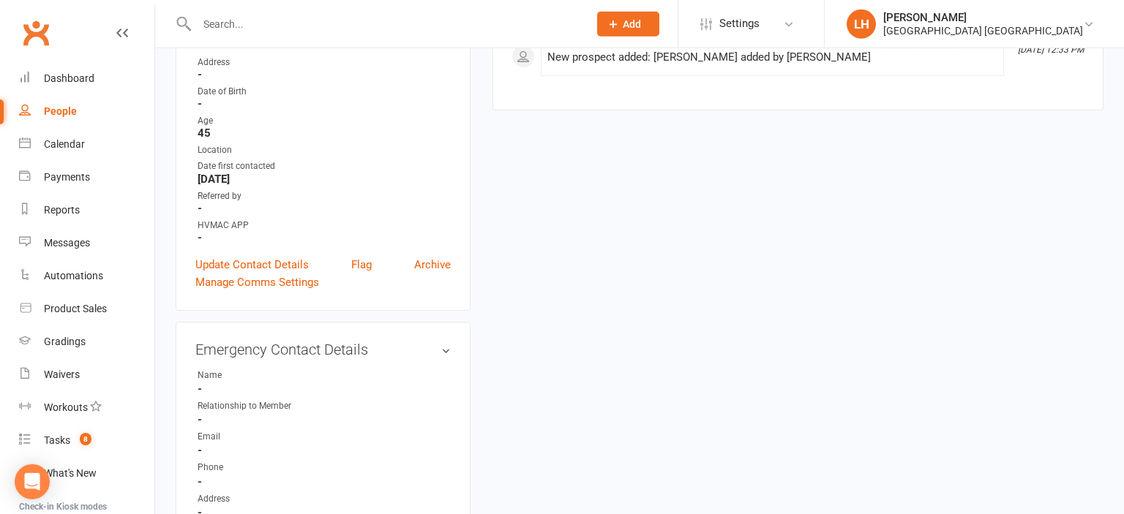
scroll to position [309, 0]
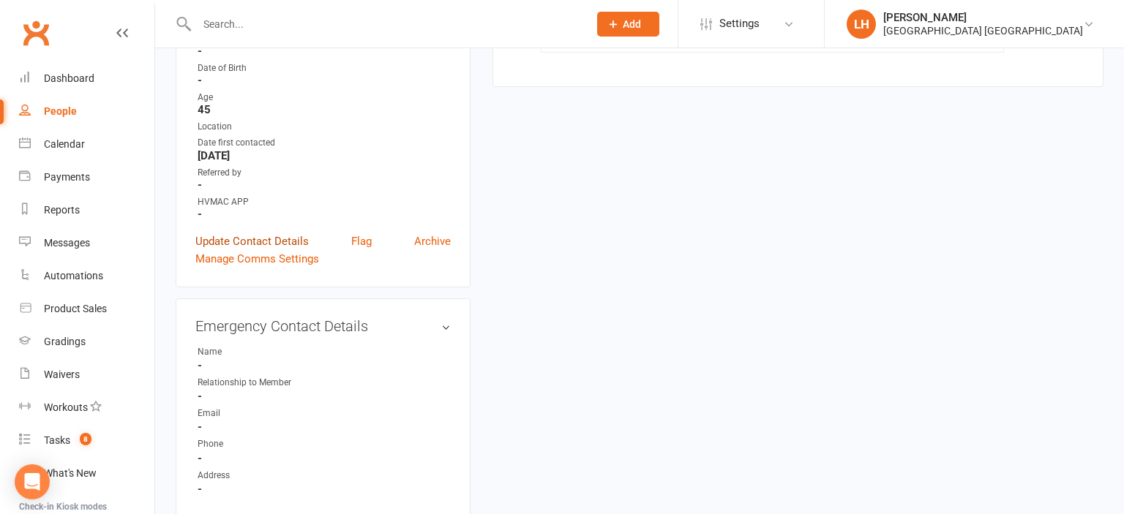
click at [276, 242] on link "Update Contact Details" at bounding box center [251, 242] width 113 height 18
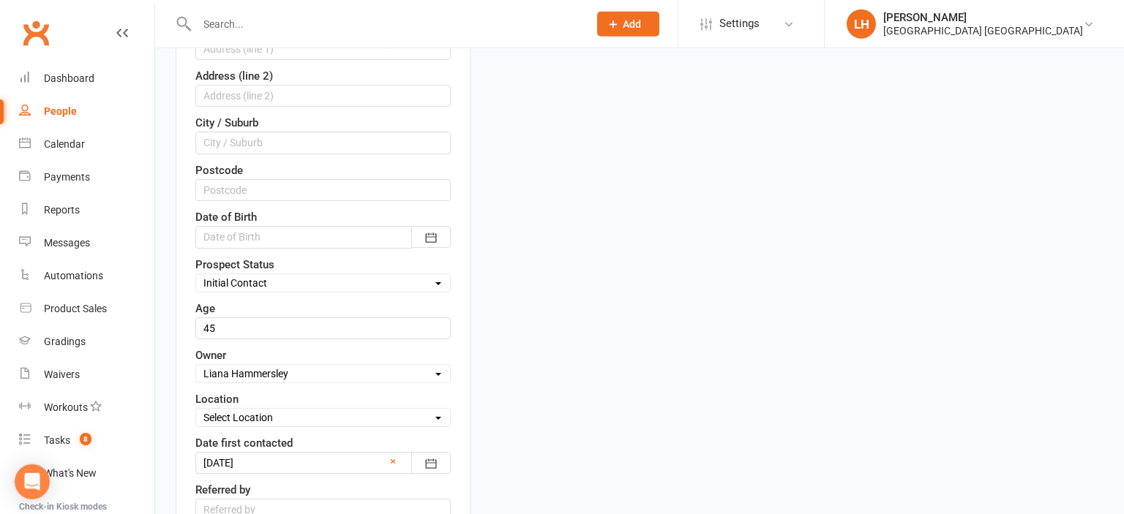
scroll to position [455, 0]
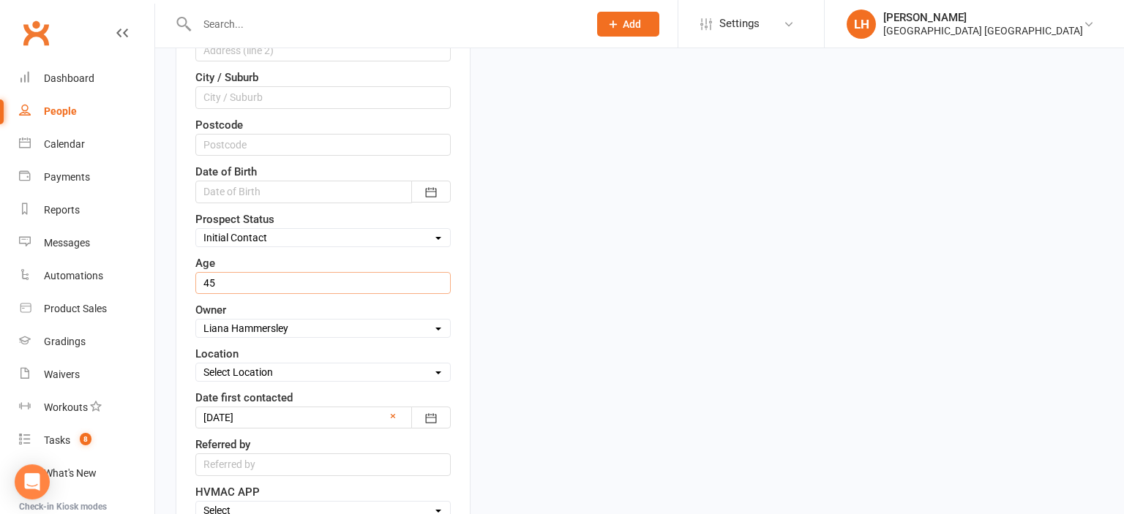
click at [233, 282] on input "string" at bounding box center [322, 283] width 255 height 22
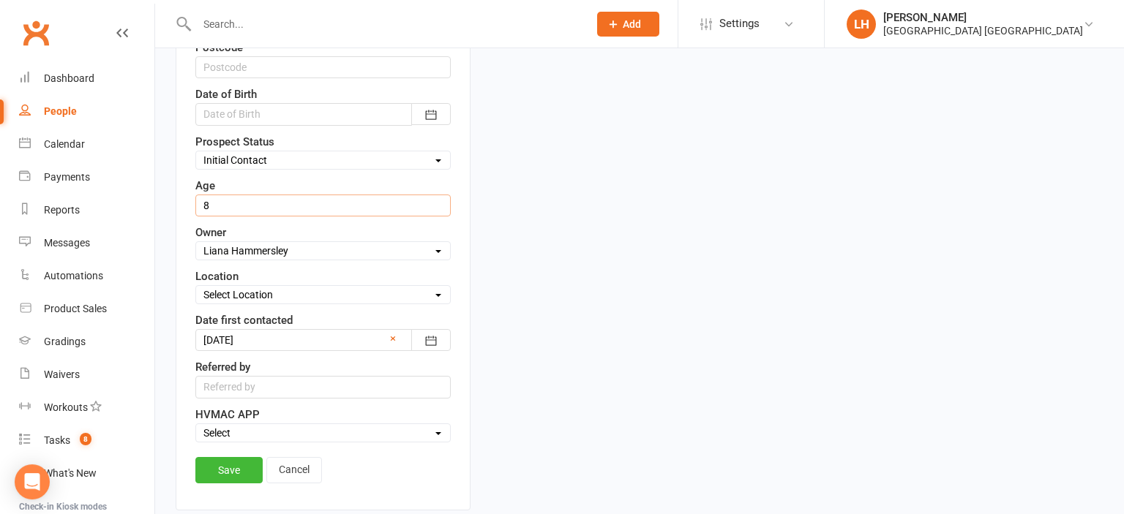
scroll to position [687, 0]
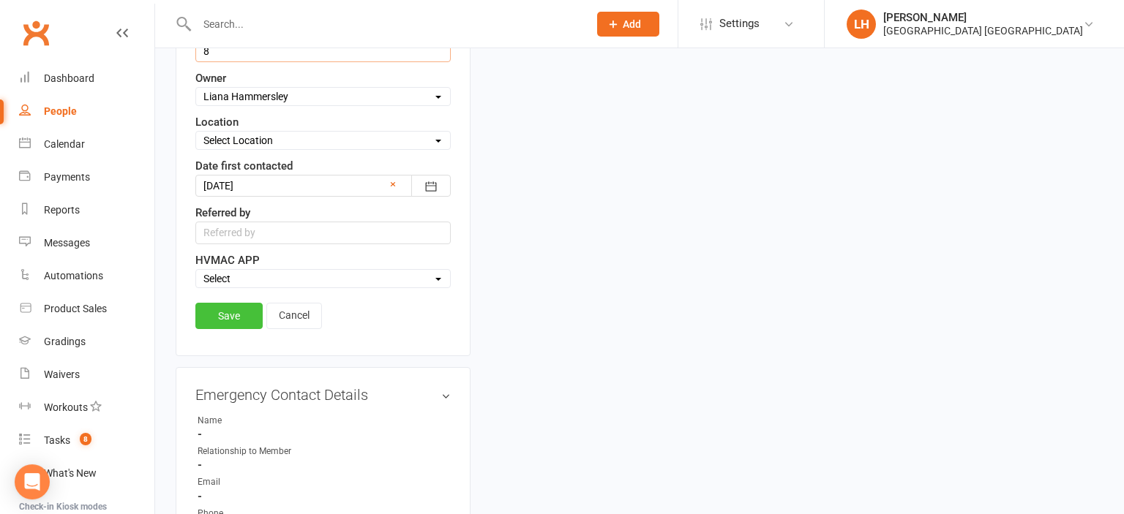
type input "8"
click at [244, 310] on link "Save" at bounding box center [228, 316] width 67 height 26
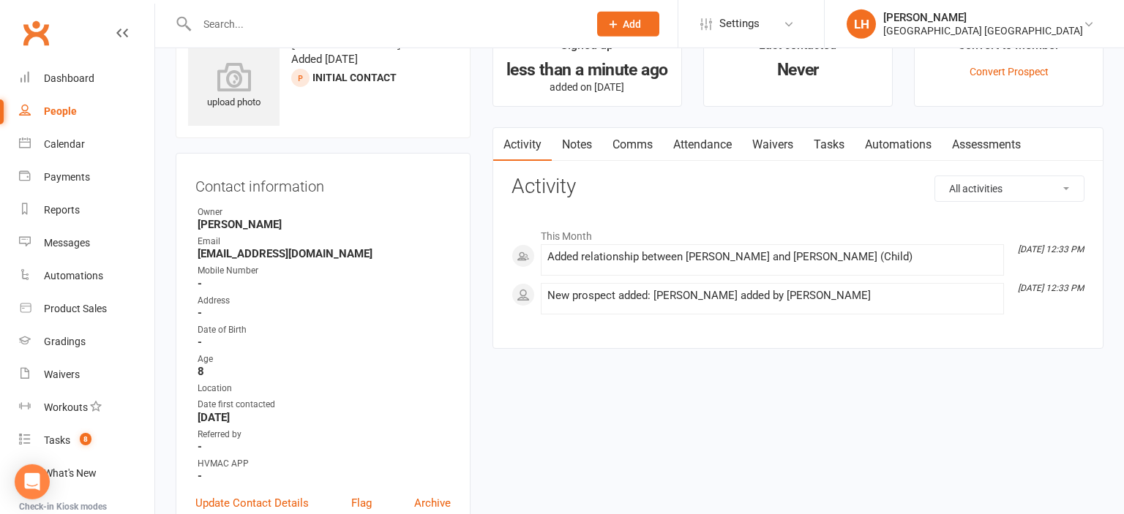
scroll to position [0, 0]
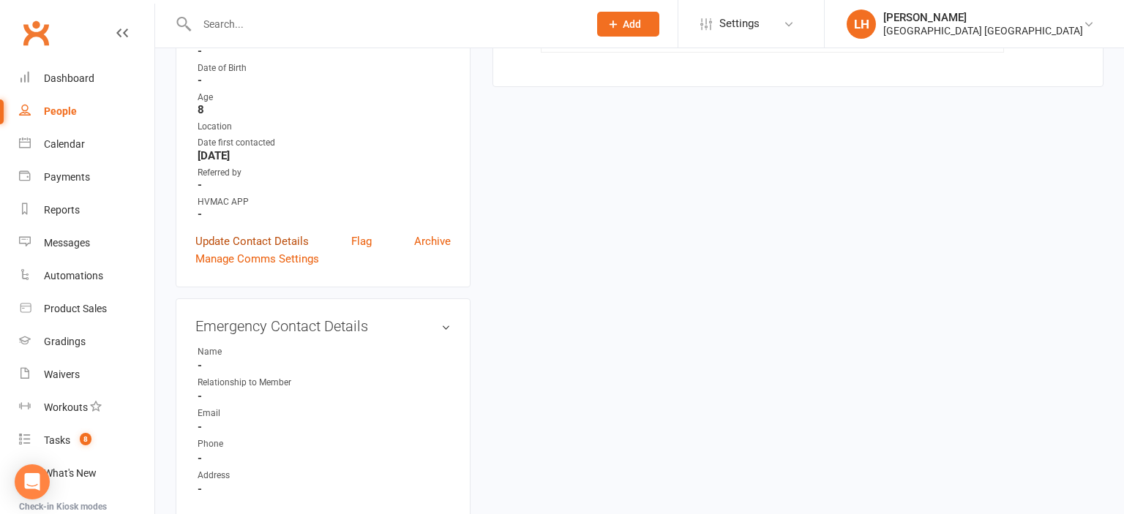
click at [230, 239] on link "Update Contact Details" at bounding box center [251, 242] width 113 height 18
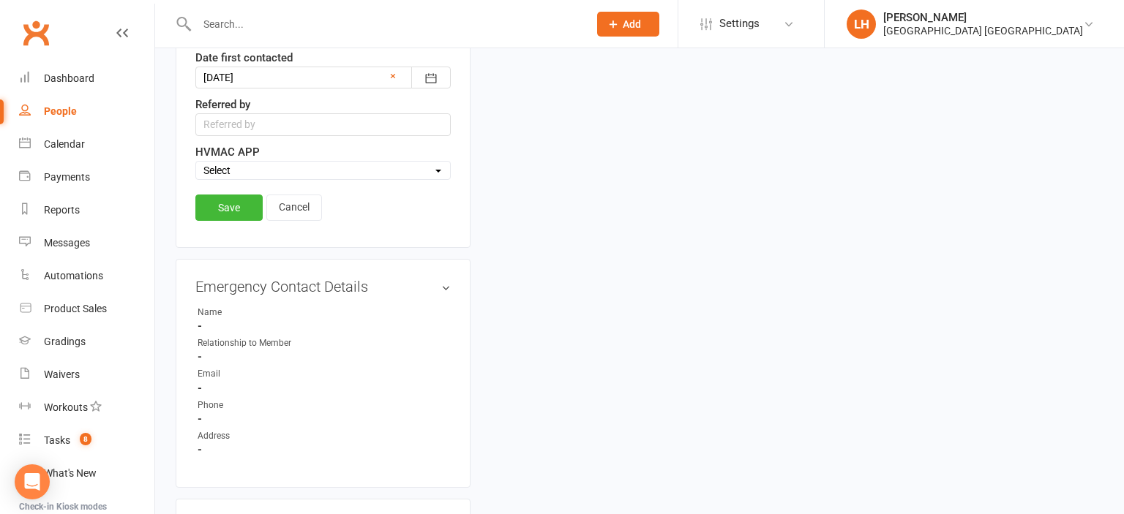
scroll to position [687, 0]
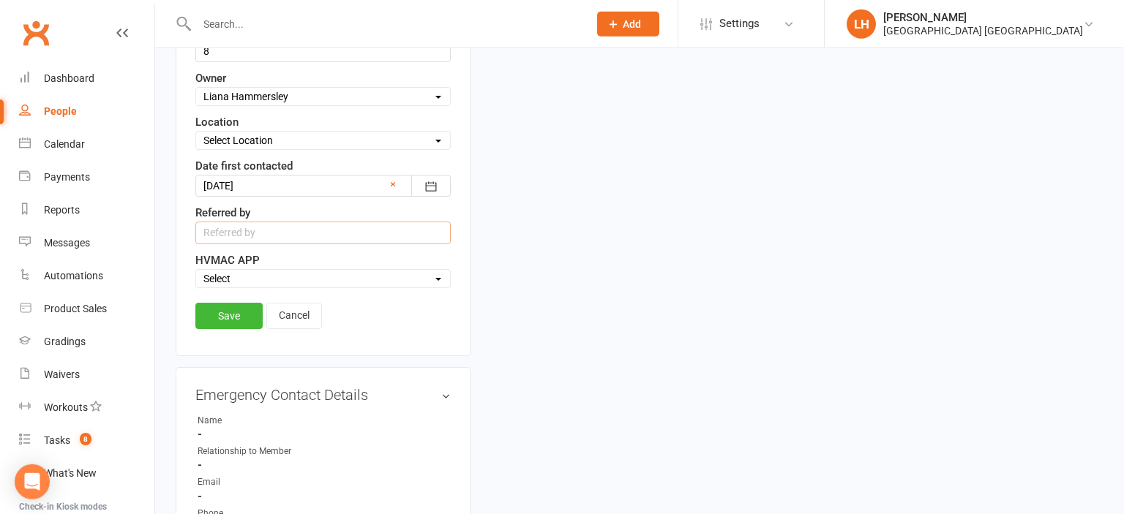
click at [245, 228] on input "text" at bounding box center [322, 233] width 255 height 22
type input "SEP OPEN WEEKEND"
click at [207, 316] on link "Save" at bounding box center [228, 316] width 67 height 26
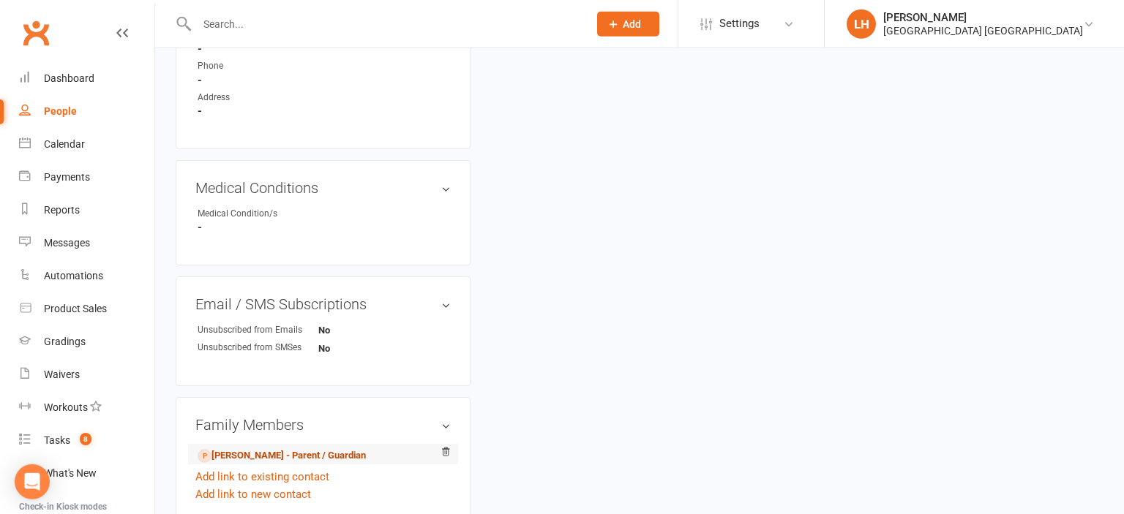
click at [282, 460] on link "Mellissa Branda - Parent / Guardian" at bounding box center [282, 456] width 168 height 15
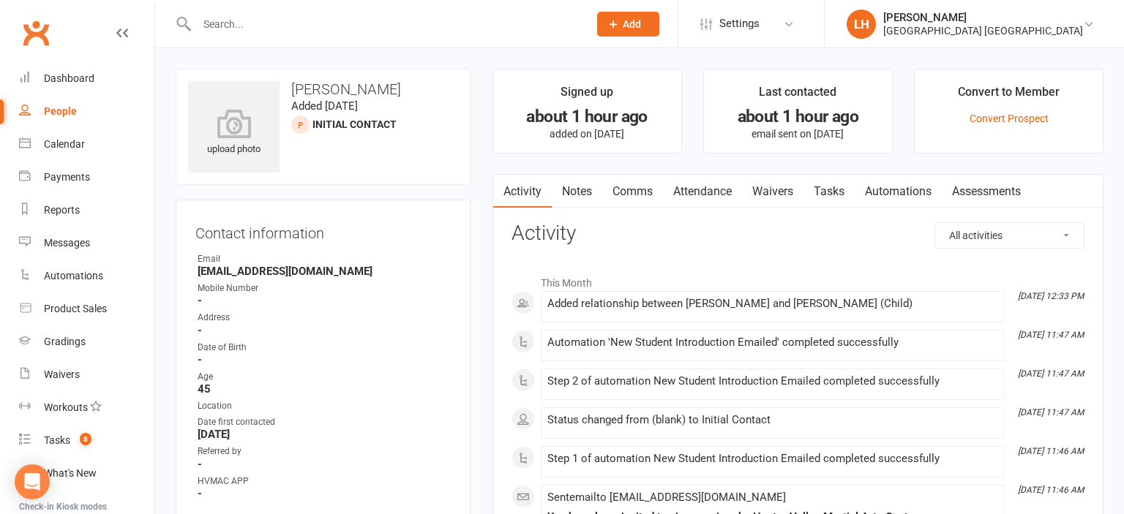
scroll to position [231, 0]
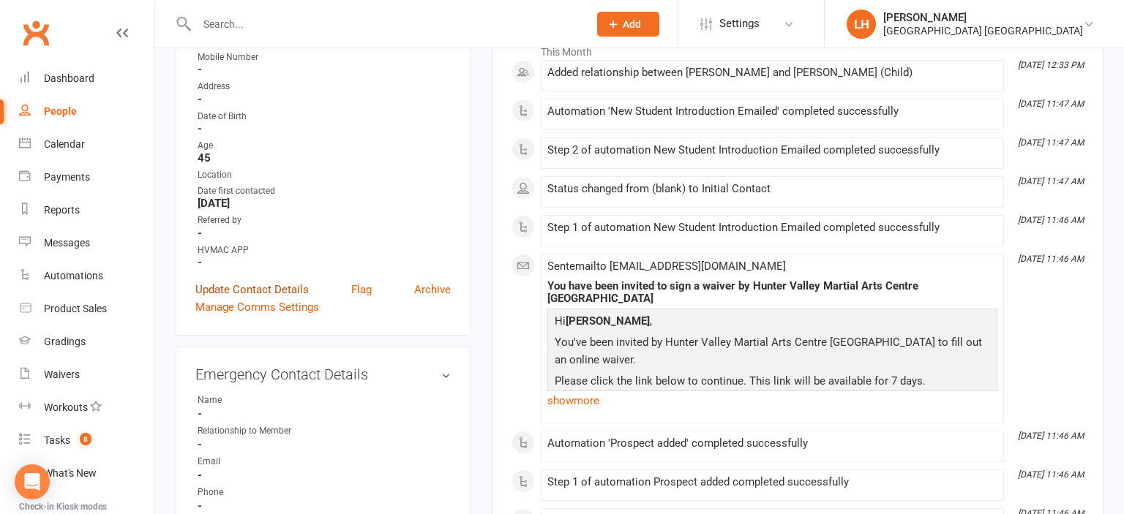
click at [262, 291] on link "Update Contact Details" at bounding box center [251, 290] width 113 height 18
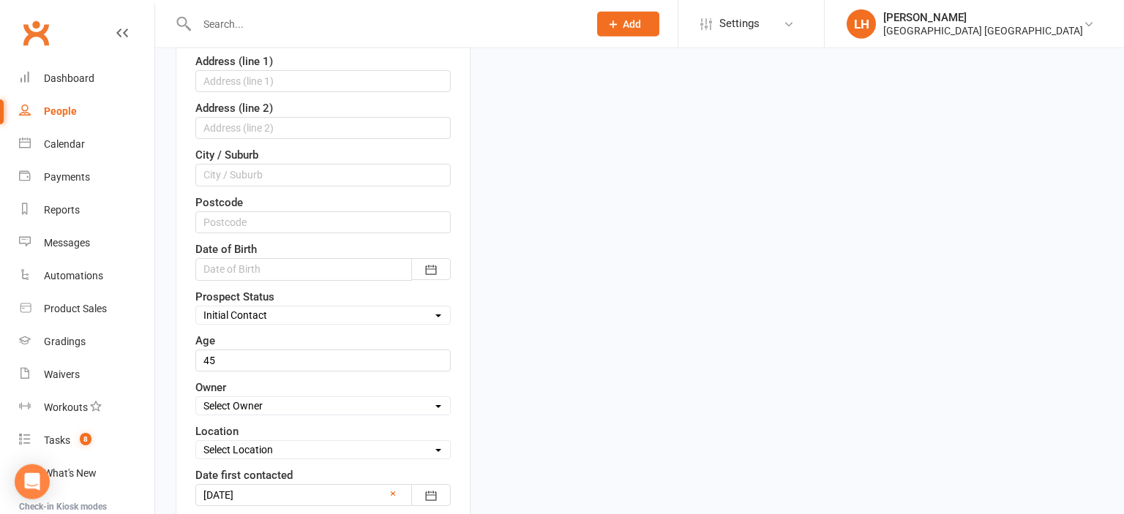
scroll to position [533, 0]
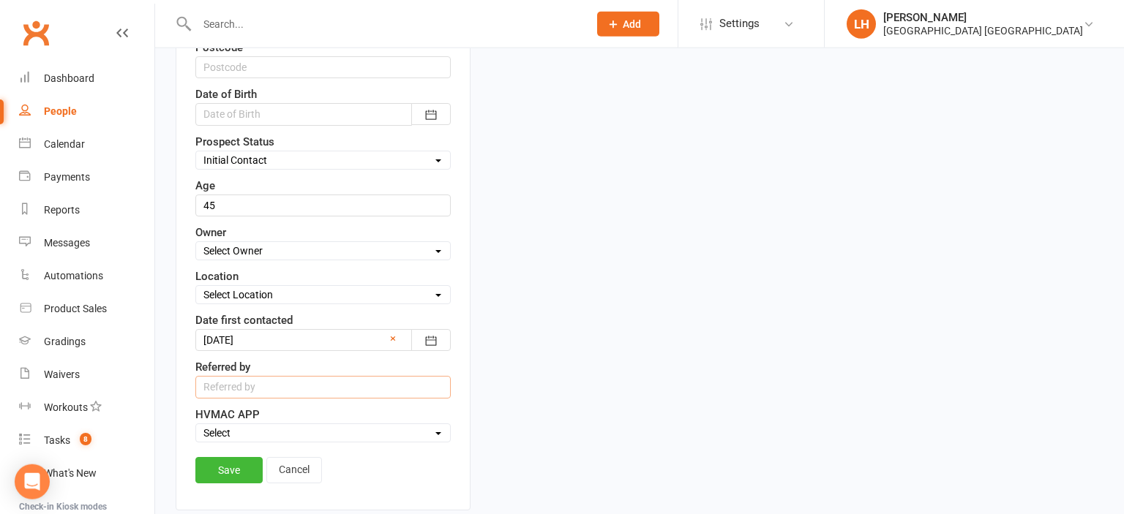
click at [234, 385] on input "text" at bounding box center [322, 387] width 255 height 22
type input "SEP OPEN WEEKEND"
click at [236, 467] on link "Save" at bounding box center [228, 470] width 67 height 26
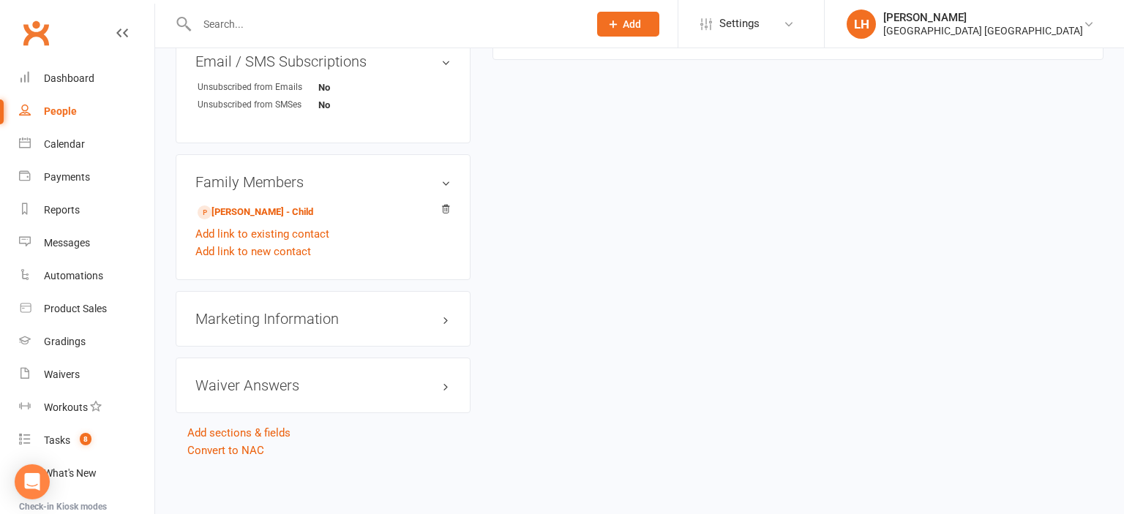
scroll to position [905, 0]
click at [271, 212] on link "Luigi Branda - Child" at bounding box center [256, 210] width 116 height 15
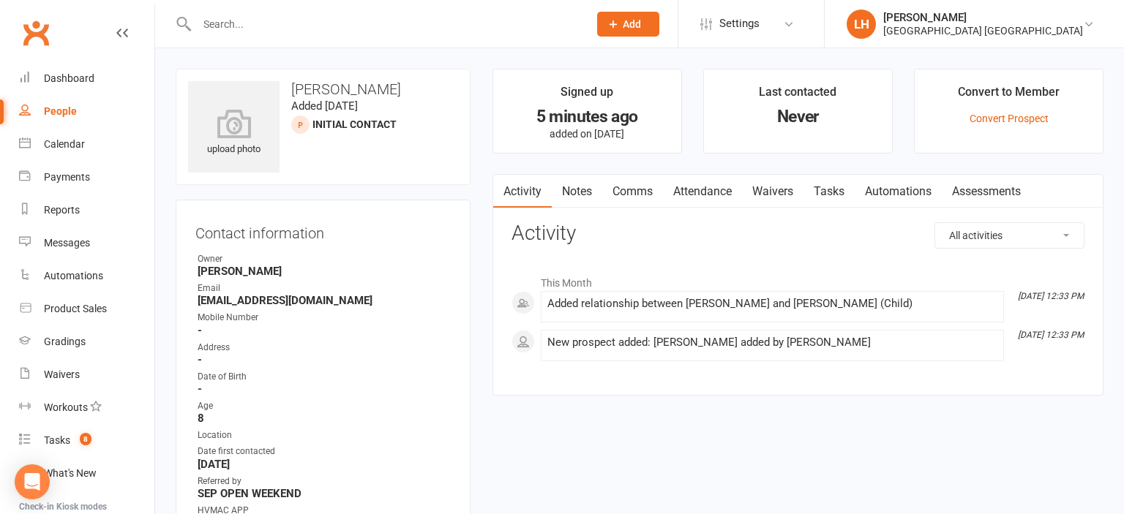
click at [694, 192] on link "Attendance" at bounding box center [702, 192] width 79 height 34
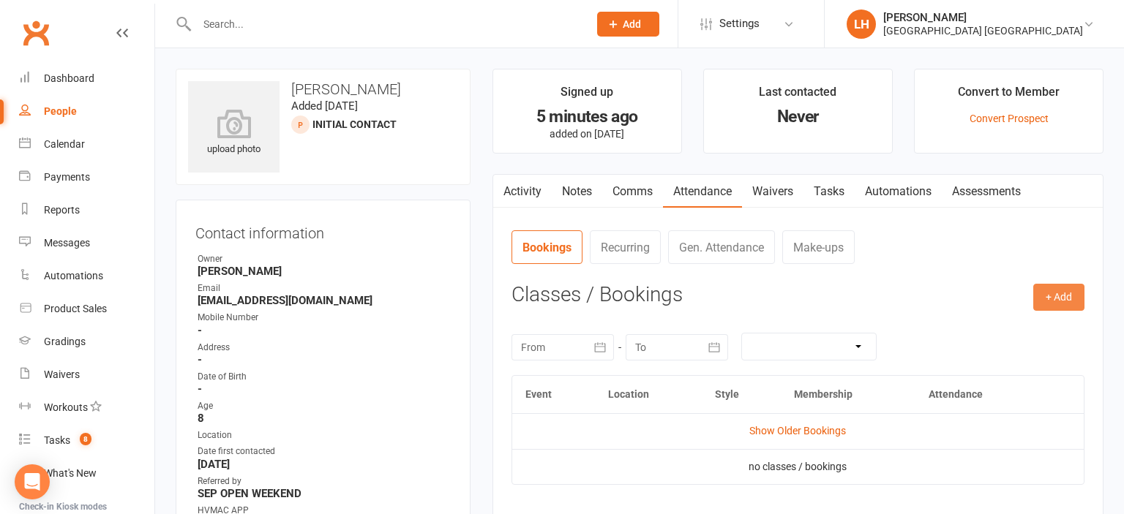
click at [1076, 300] on button "+ Add" at bounding box center [1058, 297] width 51 height 26
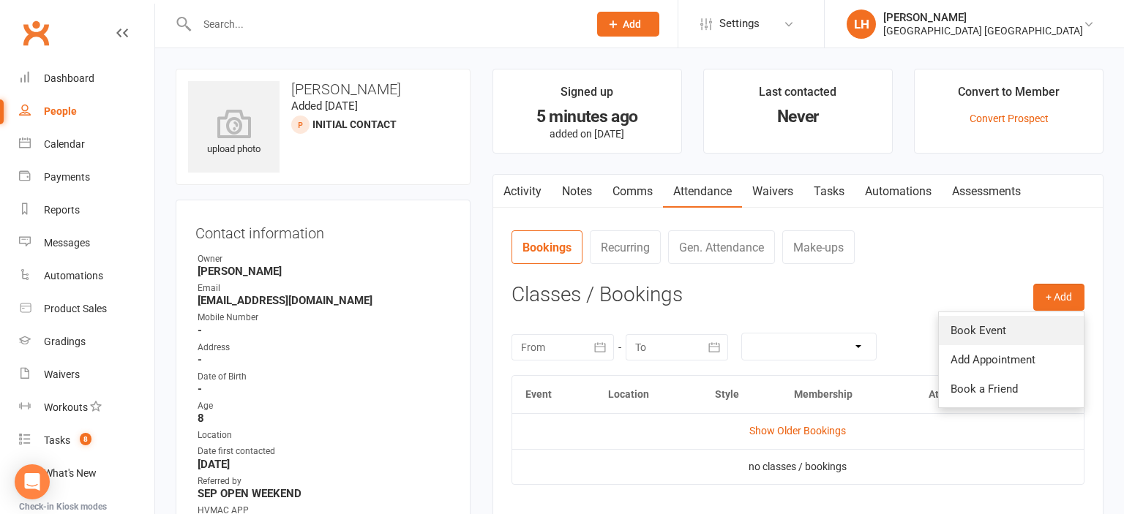
click at [985, 329] on link "Book Event" at bounding box center [1011, 330] width 145 height 29
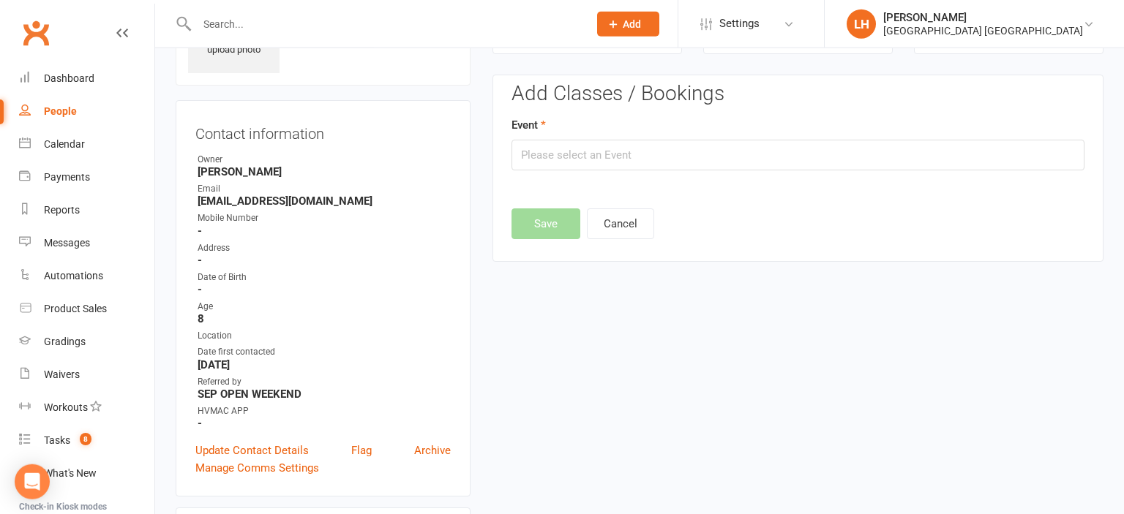
scroll to position [100, 0]
click at [673, 155] on input "text" at bounding box center [797, 154] width 573 height 31
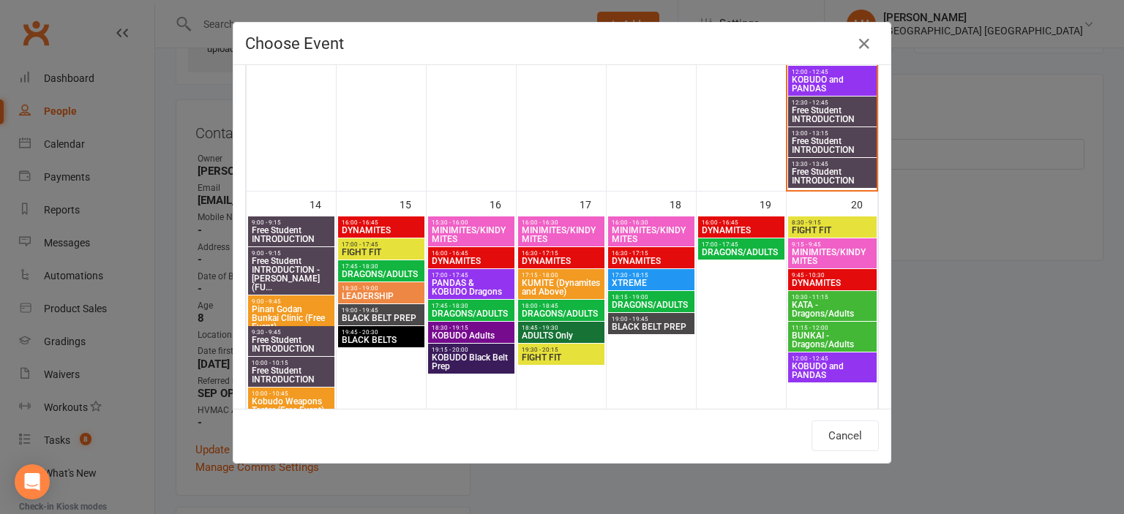
scroll to position [808, 0]
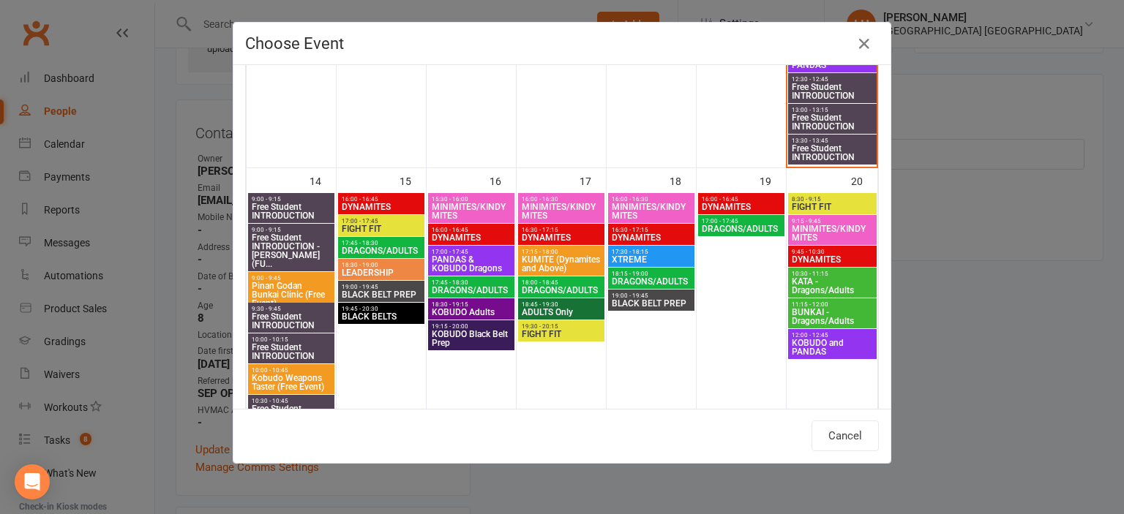
click at [384, 200] on span "16:00 - 16:45" at bounding box center [381, 199] width 80 height 7
type input "DYNAMITES - Sep 15, 2025 4:00:00 PM"
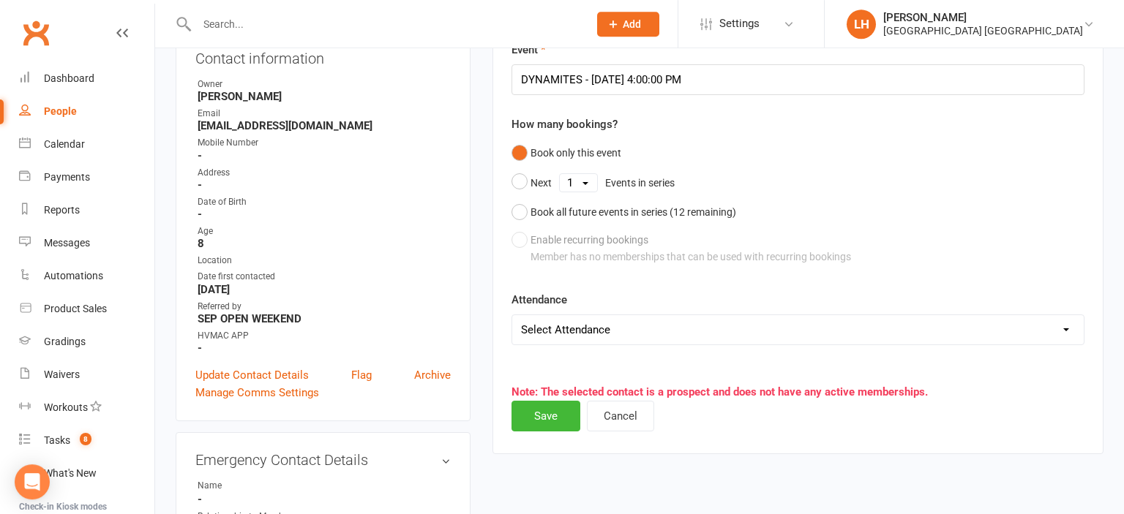
scroll to position [178, 0]
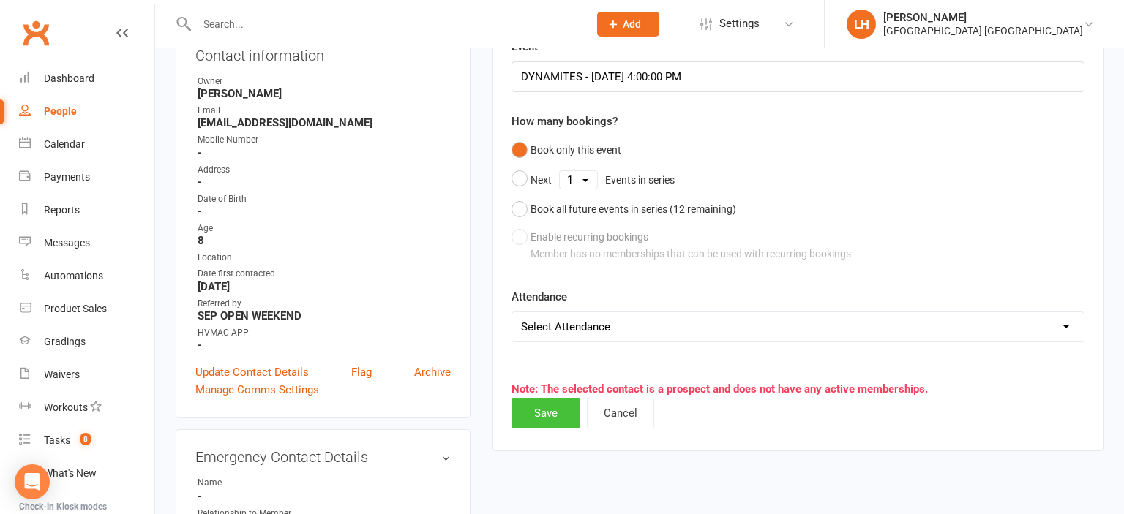
click at [547, 416] on button "Save" at bounding box center [545, 413] width 69 height 31
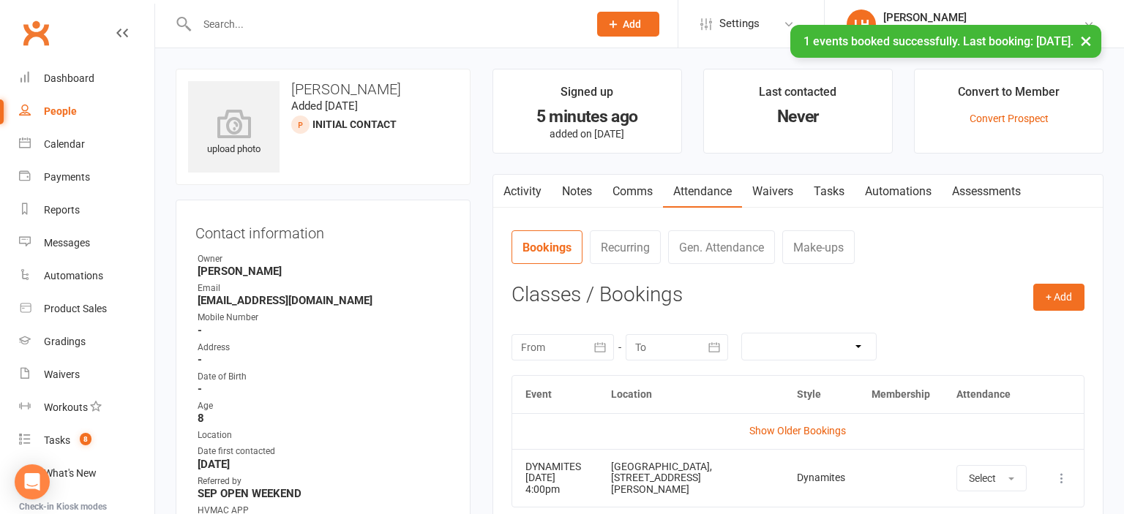
scroll to position [0, 0]
click at [795, 187] on link "Waivers" at bounding box center [772, 192] width 61 height 34
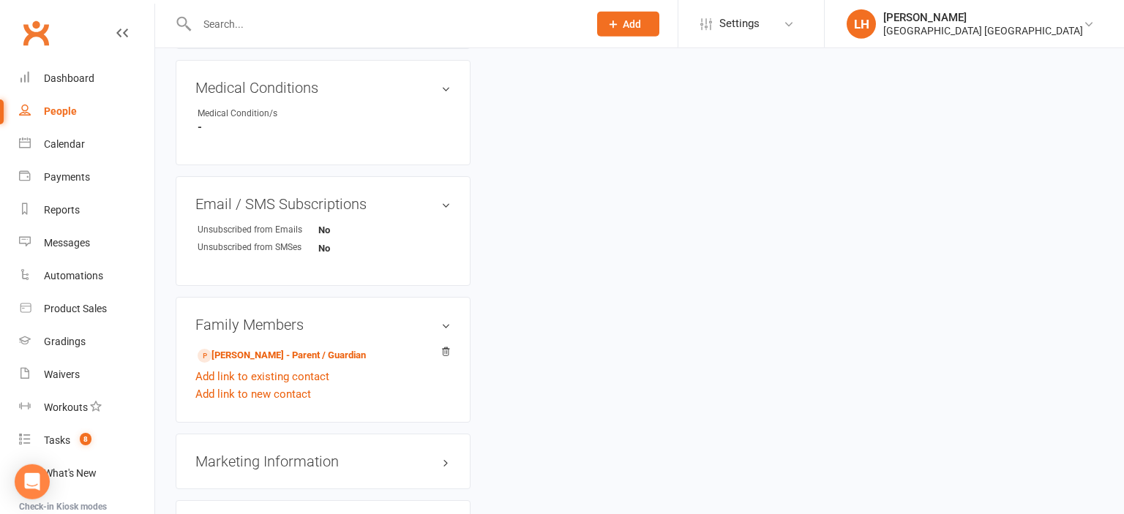
scroll to position [850, 0]
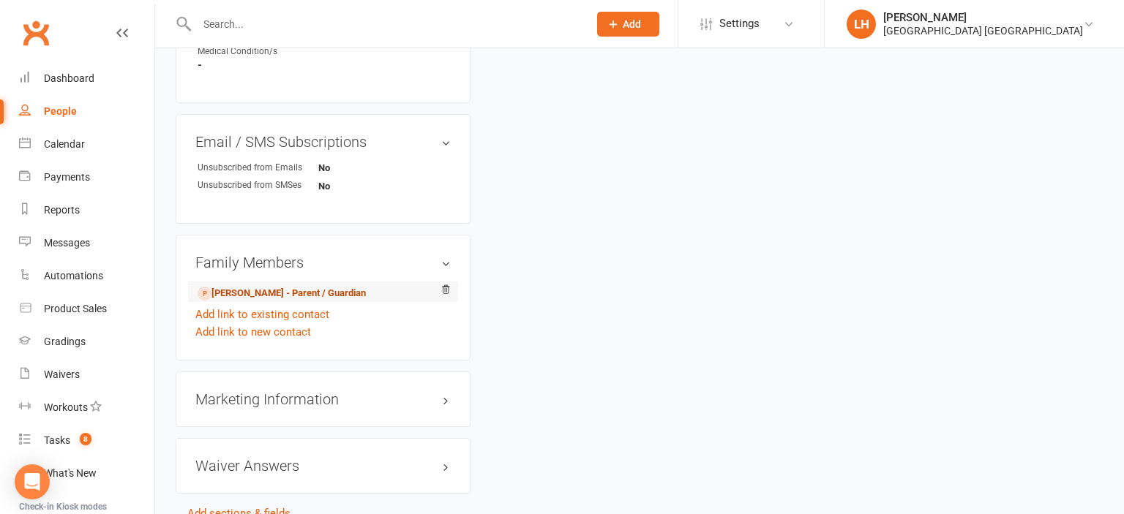
click at [353, 298] on link "Mellissa Branda - Parent / Guardian" at bounding box center [282, 293] width 168 height 15
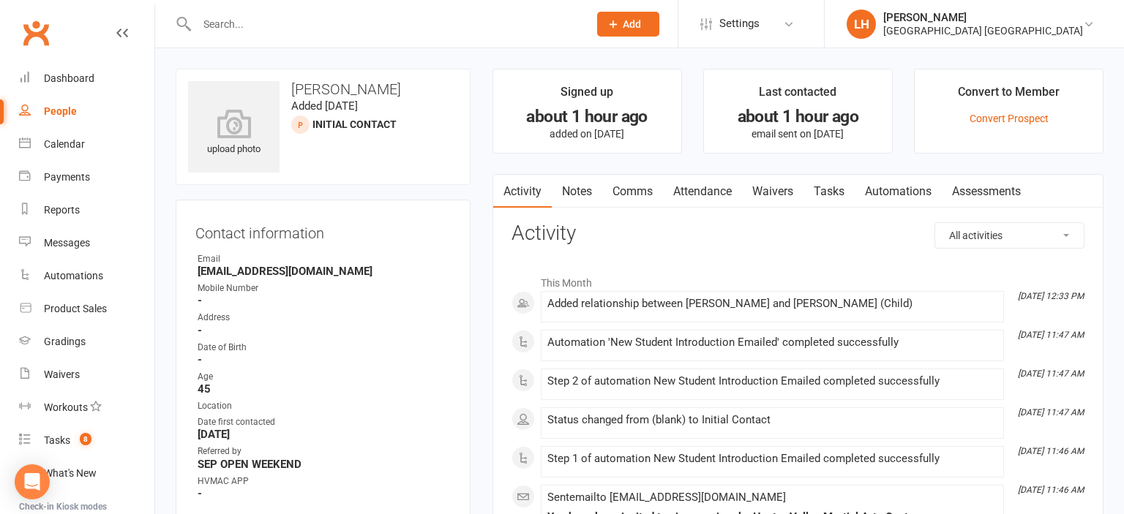
click at [778, 195] on link "Waivers" at bounding box center [772, 192] width 61 height 34
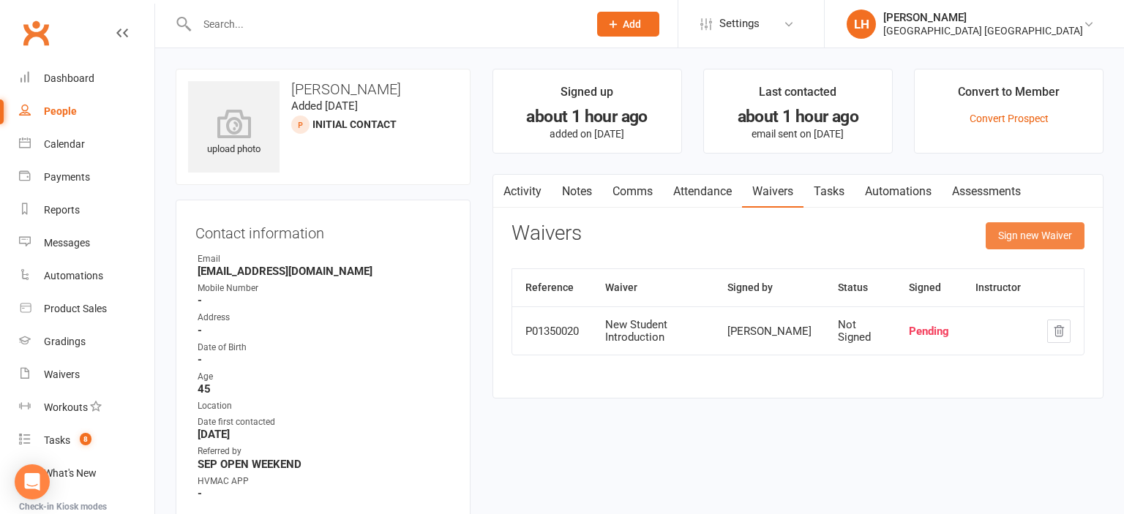
click at [1019, 241] on button "Sign new Waiver" at bounding box center [1035, 235] width 99 height 26
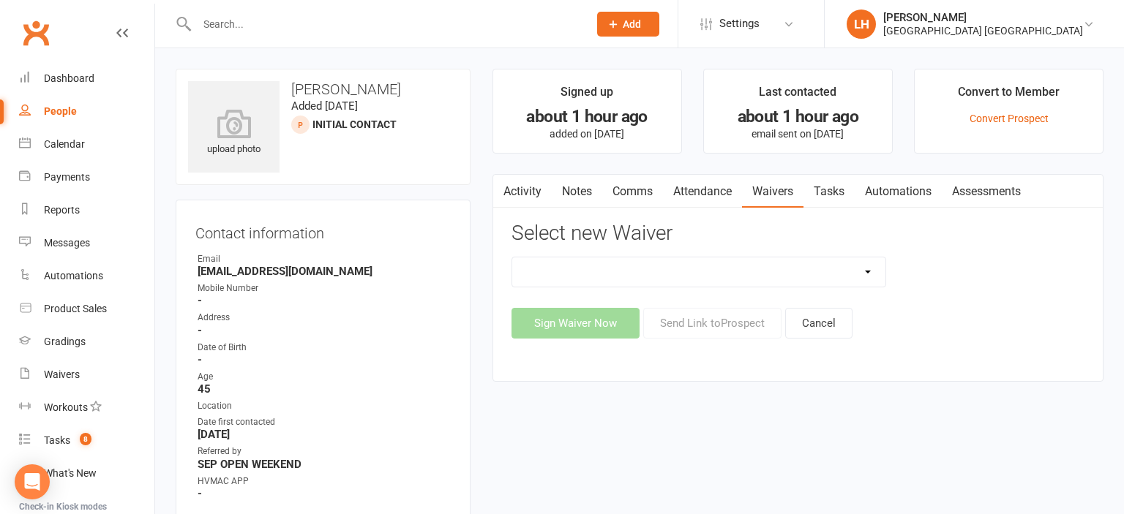
click at [512, 258] on select "3 months free Membership 8 Week Fitness Challenge Basic Membership Form Cancell…" at bounding box center [698, 272] width 373 height 29
select select "5629"
click option "New Student Introduction" at bounding box center [0, 0] width 0 height 0
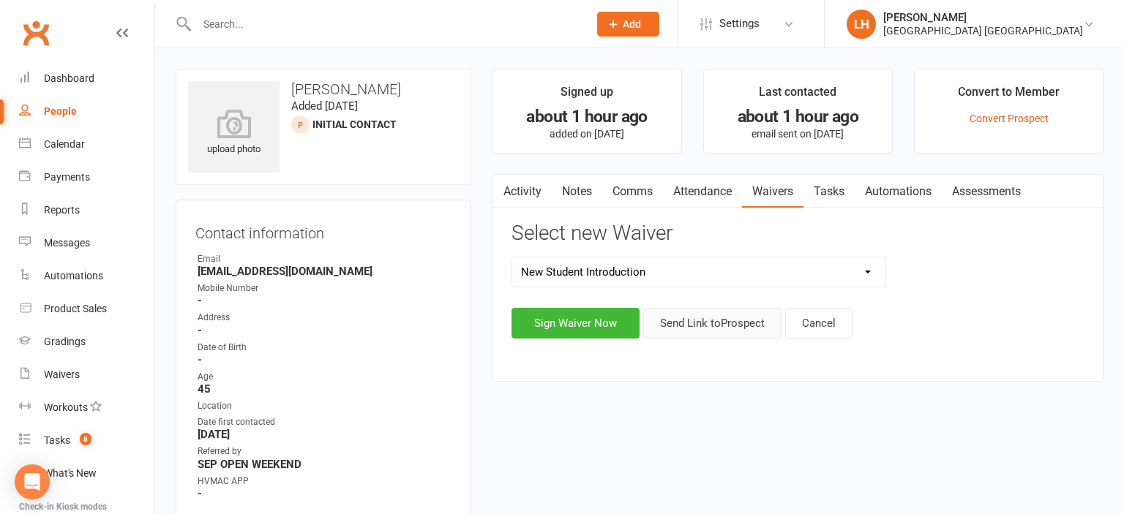
click at [717, 323] on button "Send Link to Prospect" at bounding box center [712, 323] width 138 height 31
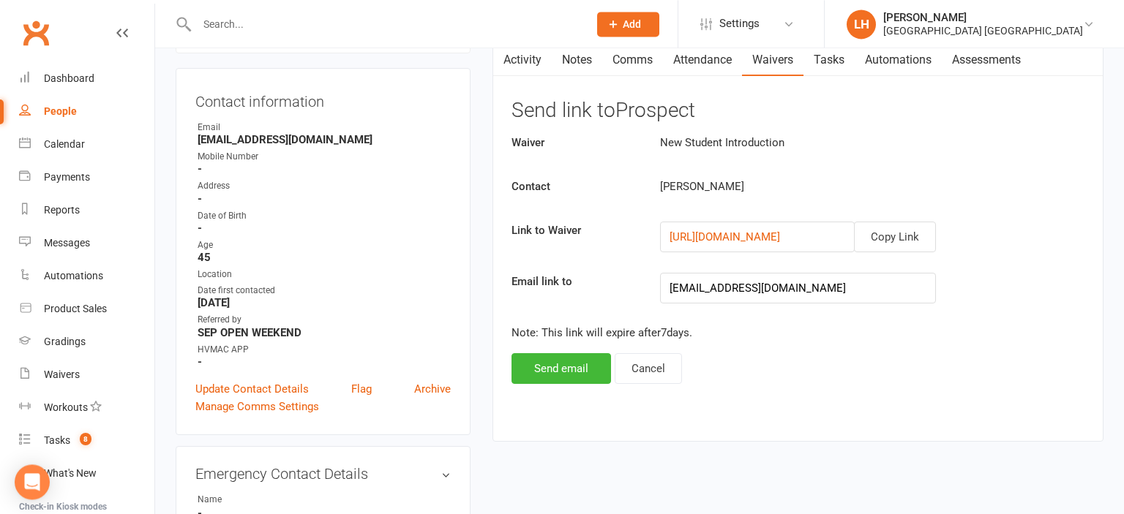
scroll to position [154, 0]
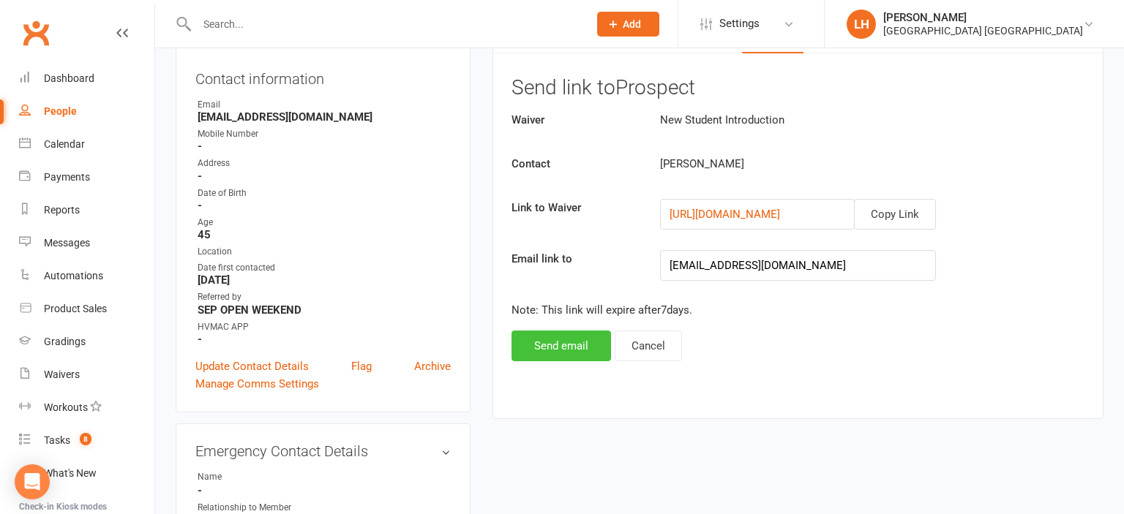
click at [554, 348] on button "Send email" at bounding box center [561, 346] width 100 height 31
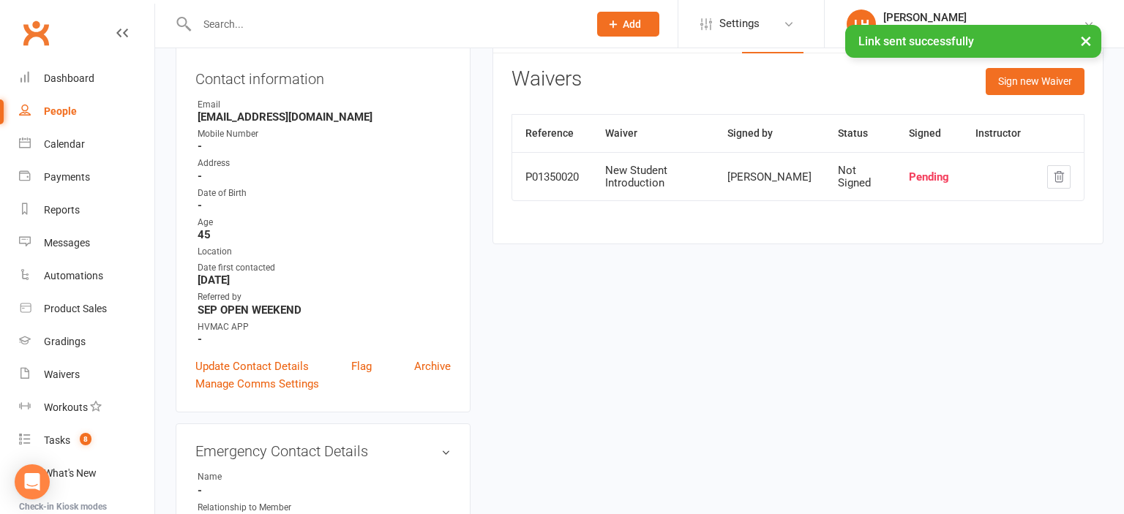
click at [430, 217] on div "Age" at bounding box center [324, 223] width 253 height 14
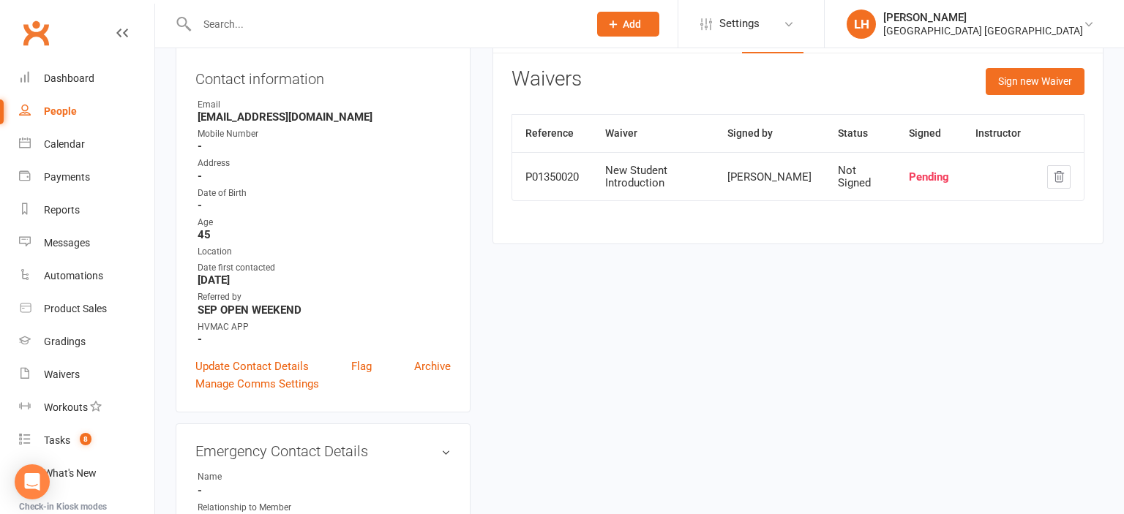
scroll to position [0, 0]
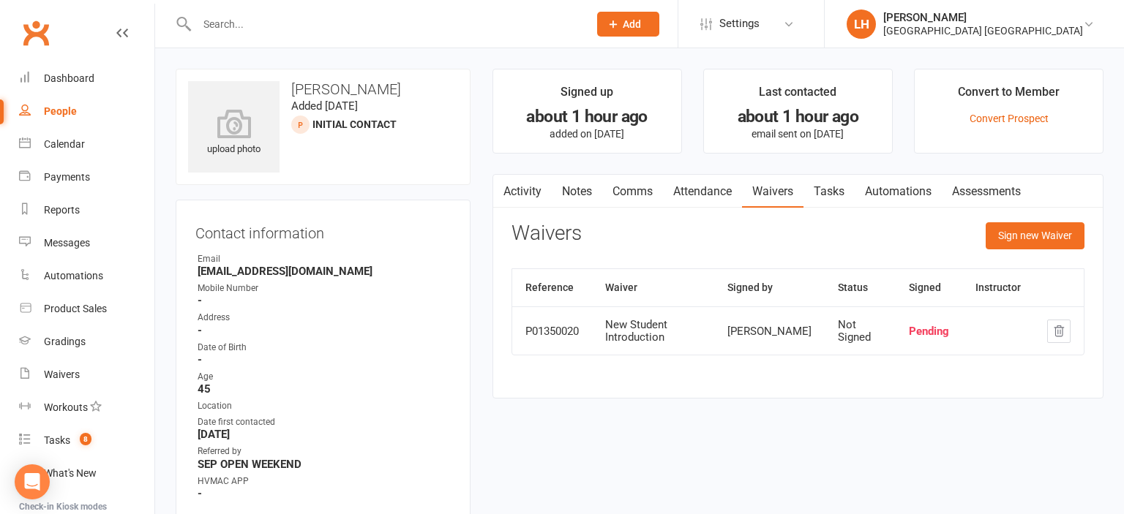
drag, startPoint x: 203, startPoint y: 19, endPoint x: 205, endPoint y: 29, distance: 9.8
click at [203, 19] on input "text" at bounding box center [385, 24] width 386 height 20
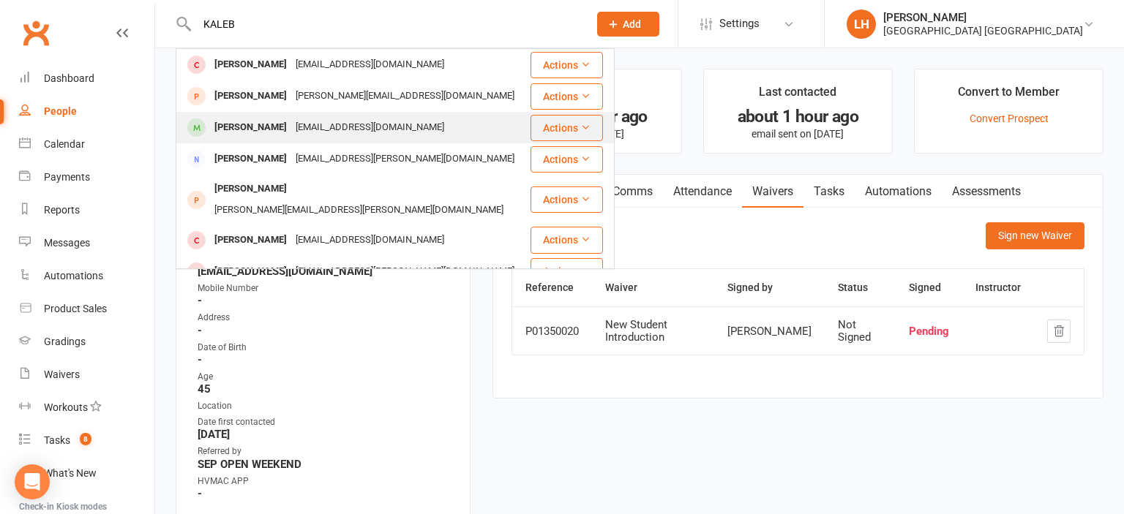
type input "KALEB"
click at [271, 130] on div "Kaleb Alexander" at bounding box center [250, 127] width 81 height 21
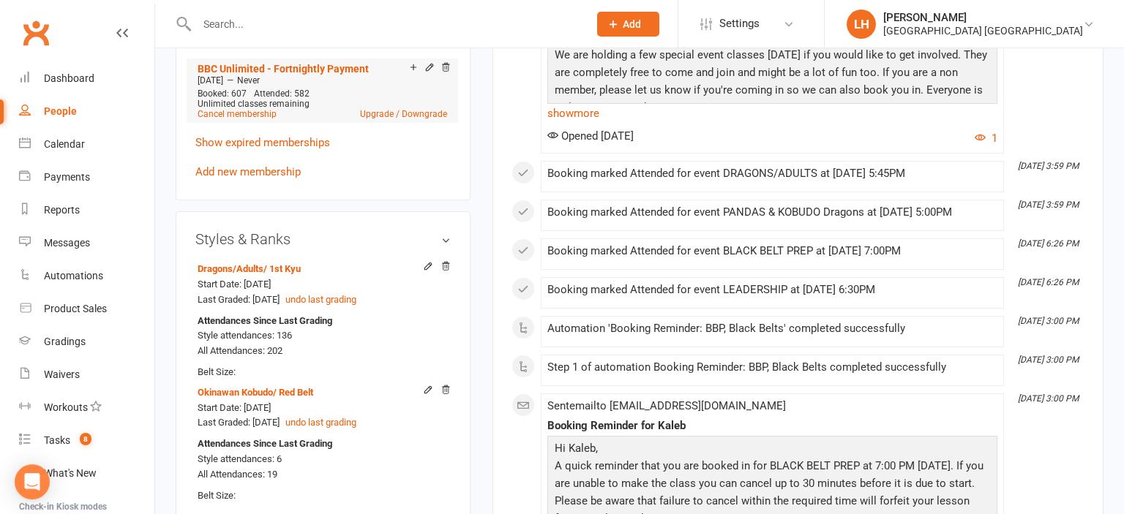
scroll to position [1081, 0]
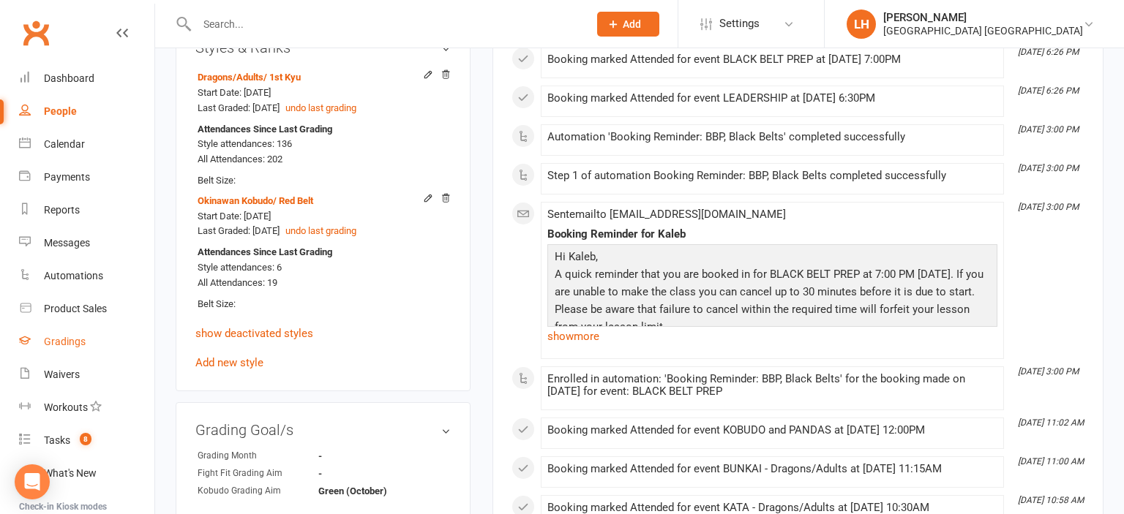
click at [45, 343] on div "Gradings" at bounding box center [65, 342] width 42 height 12
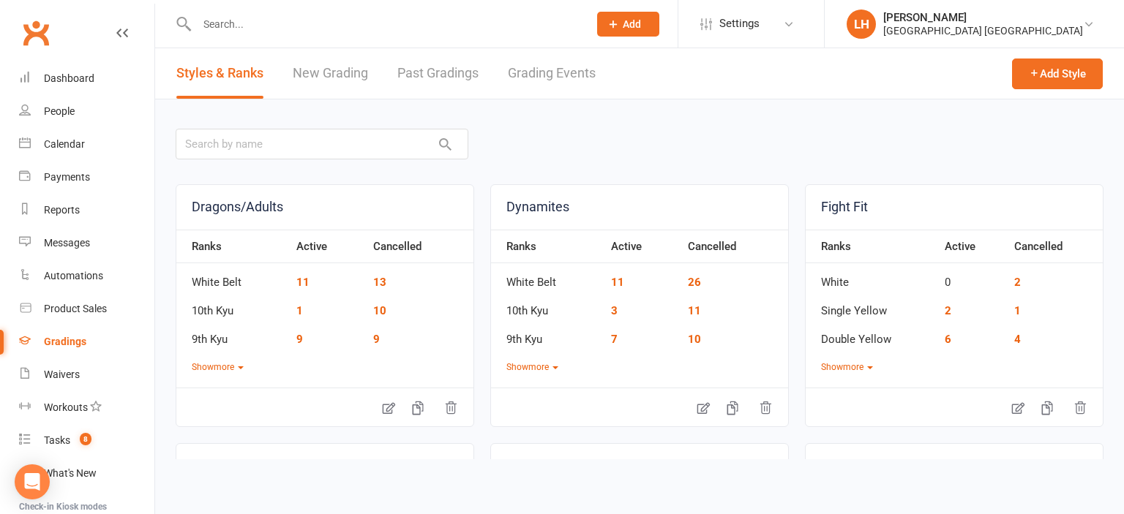
click at [540, 78] on link "Grading Events" at bounding box center [552, 73] width 88 height 50
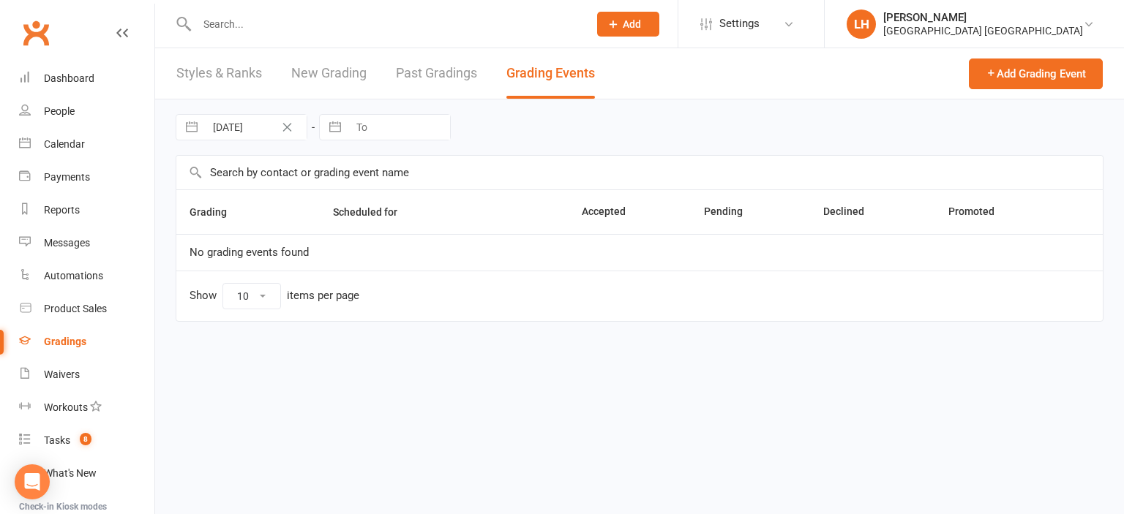
click at [240, 124] on input "06 Sep 2025" at bounding box center [256, 127] width 102 height 25
select select "7"
select select "2025"
select select "8"
select select "2025"
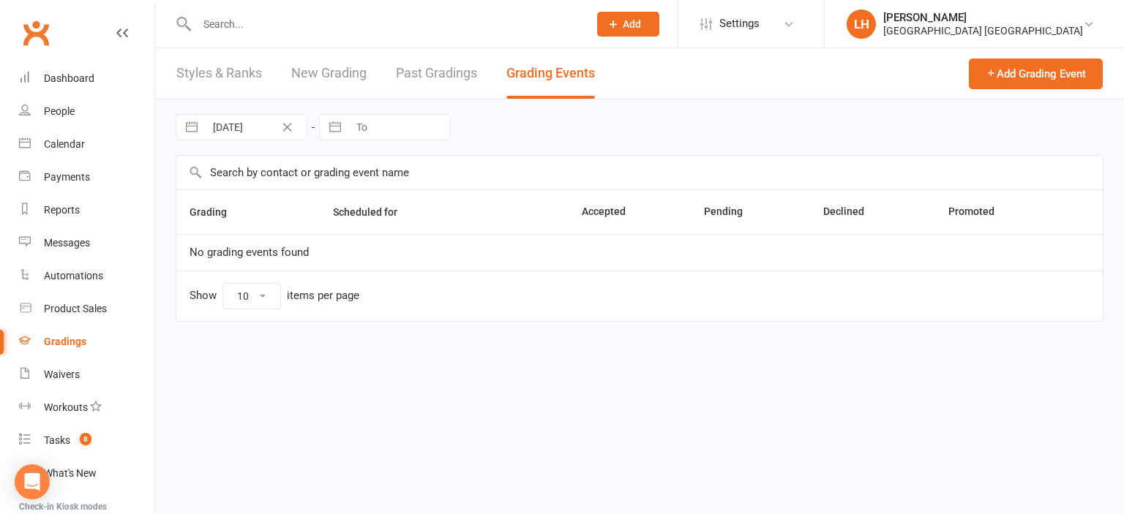
select select "9"
select select "2025"
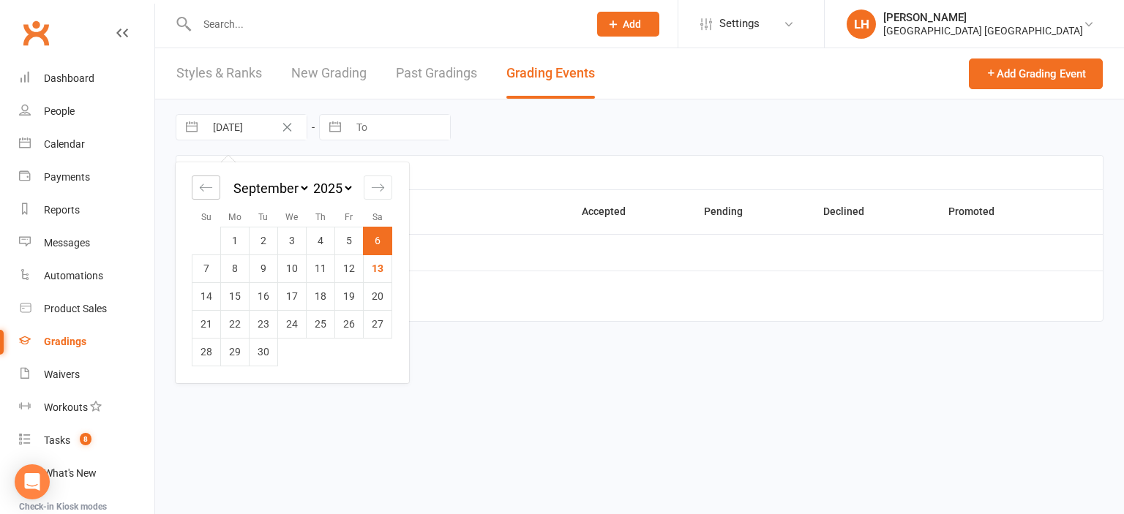
click at [206, 192] on icon "Move backward to switch to the previous month." at bounding box center [206, 188] width 14 height 14
select select "6"
select select "2025"
click at [229, 353] on td "25" at bounding box center [235, 352] width 29 height 28
type input "25 Aug 2025"
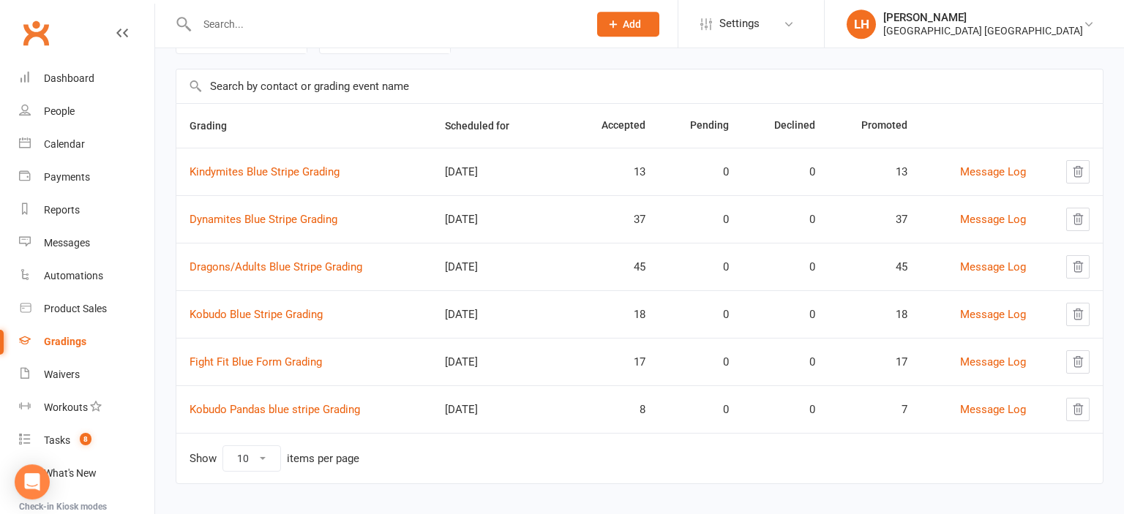
scroll to position [95, 0]
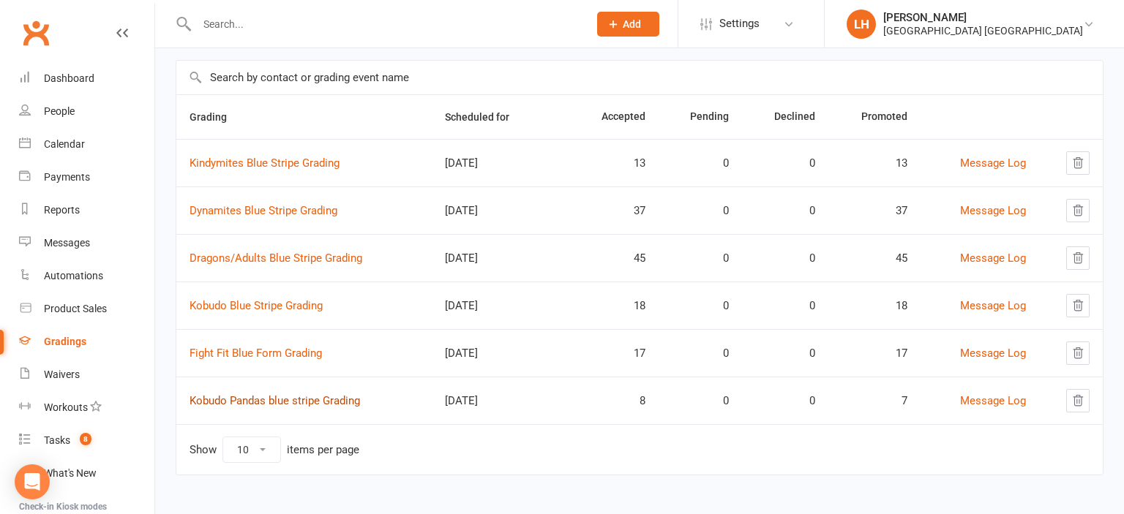
click at [297, 397] on link "Kobudo Pandas blue stripe Grading" at bounding box center [275, 400] width 170 height 13
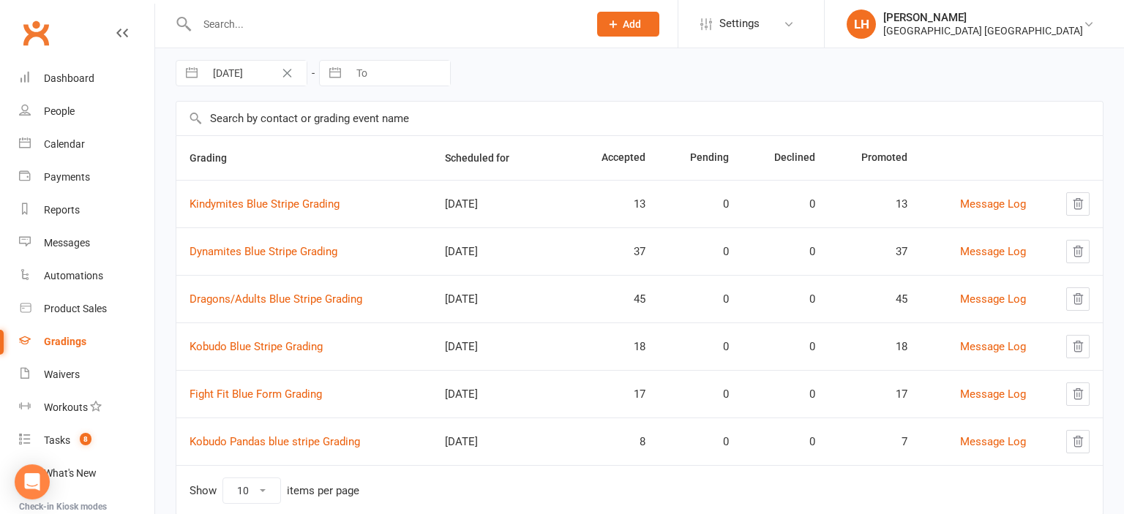
scroll to position [77, 0]
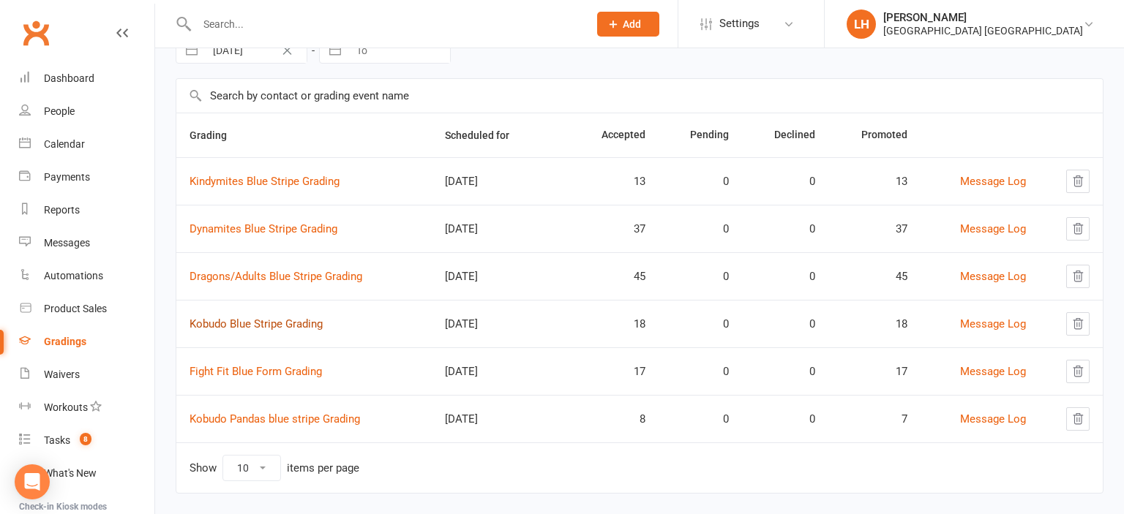
click at [288, 324] on link "Kobudo Blue Stripe Grading" at bounding box center [256, 324] width 133 height 13
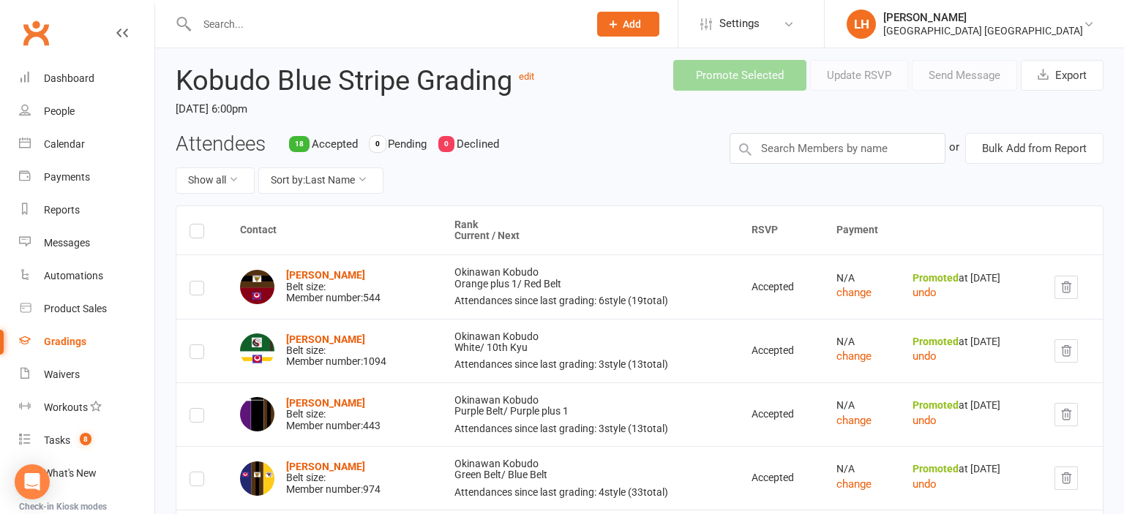
scroll to position [77, 0]
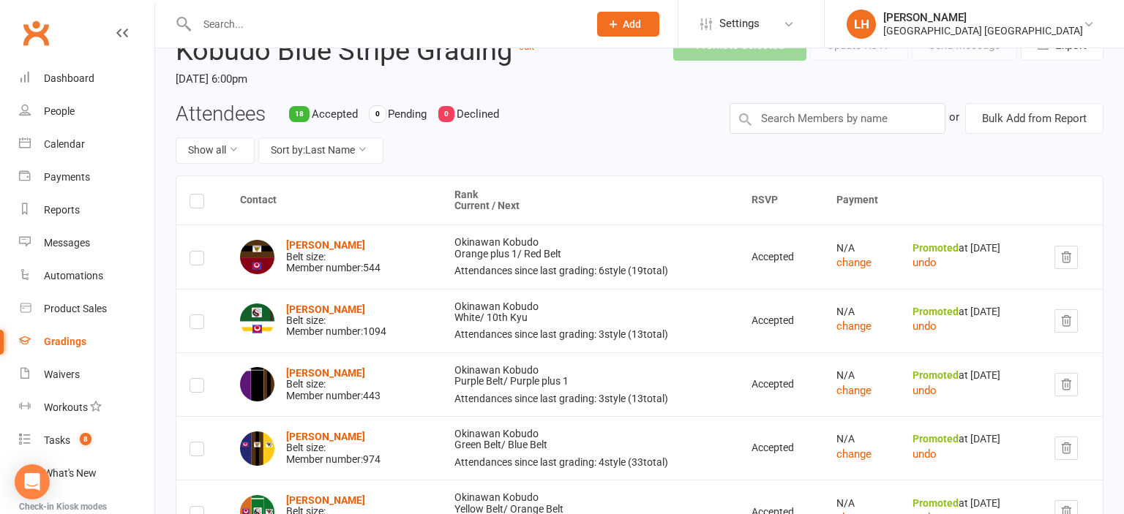
click at [565, 105] on div "Attendees 18 Accepted 0 Pending 0 Declined Show all Sort by: Last Name" at bounding box center [442, 139] width 554 height 72
click at [206, 22] on input "text" at bounding box center [385, 24] width 386 height 20
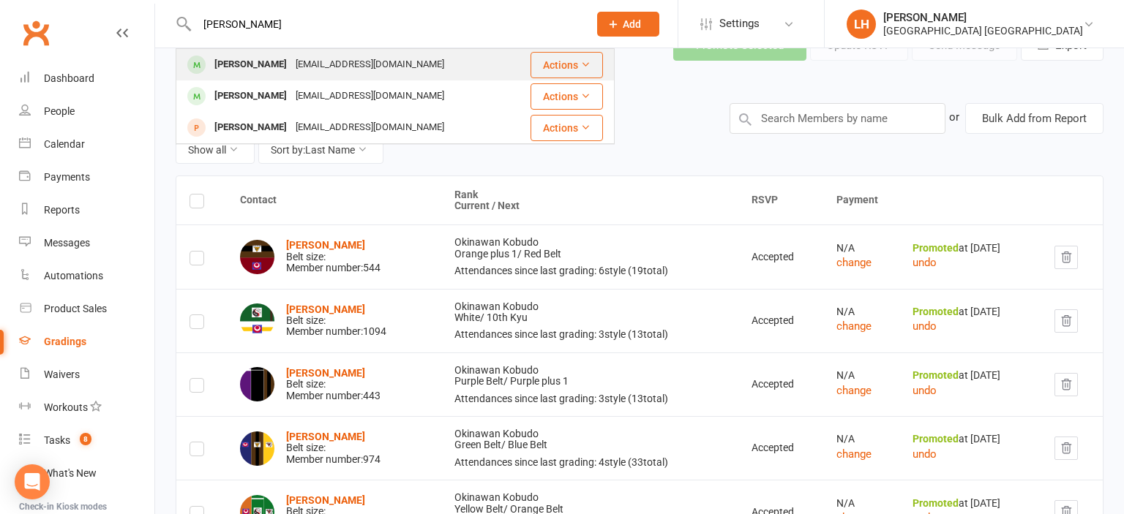
type input "tyler"
click at [236, 64] on div "Tyler Alexander" at bounding box center [250, 64] width 81 height 21
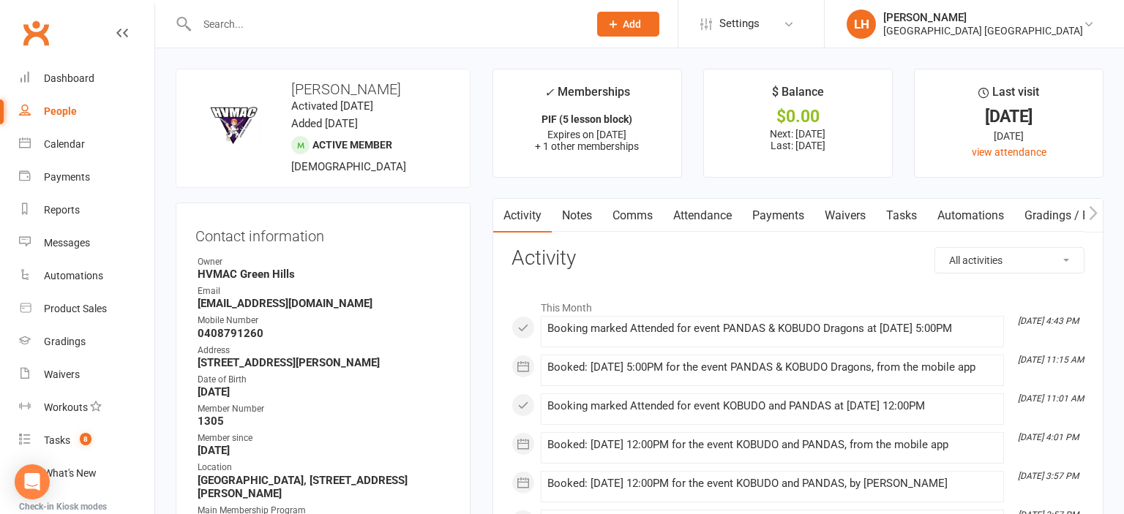
click at [793, 214] on link "Payments" at bounding box center [778, 216] width 72 height 34
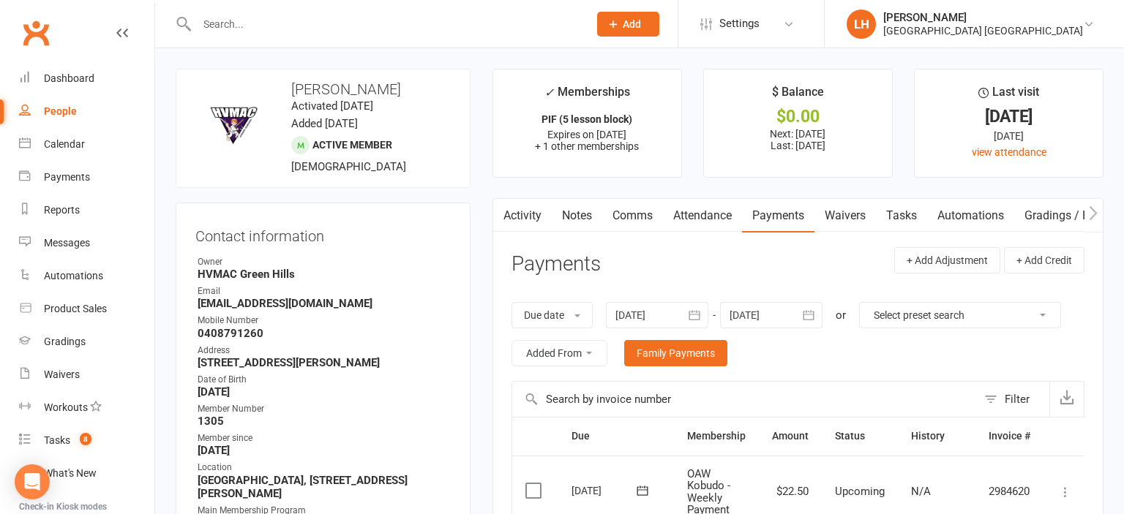
drag, startPoint x: 720, startPoint y: 215, endPoint x: 730, endPoint y: 217, distance: 10.3
click at [720, 214] on link "Attendance" at bounding box center [702, 216] width 79 height 34
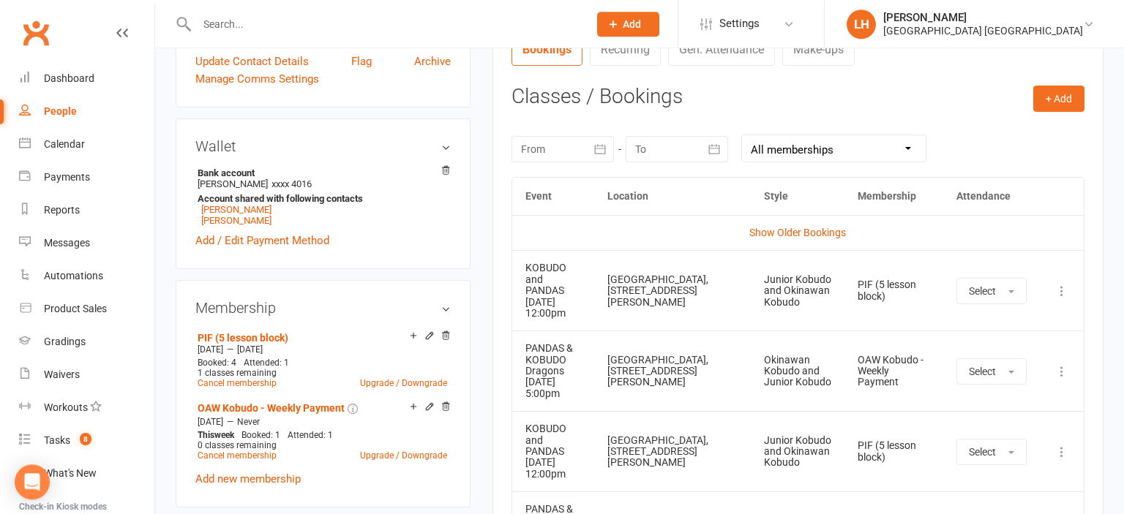
scroll to position [618, 0]
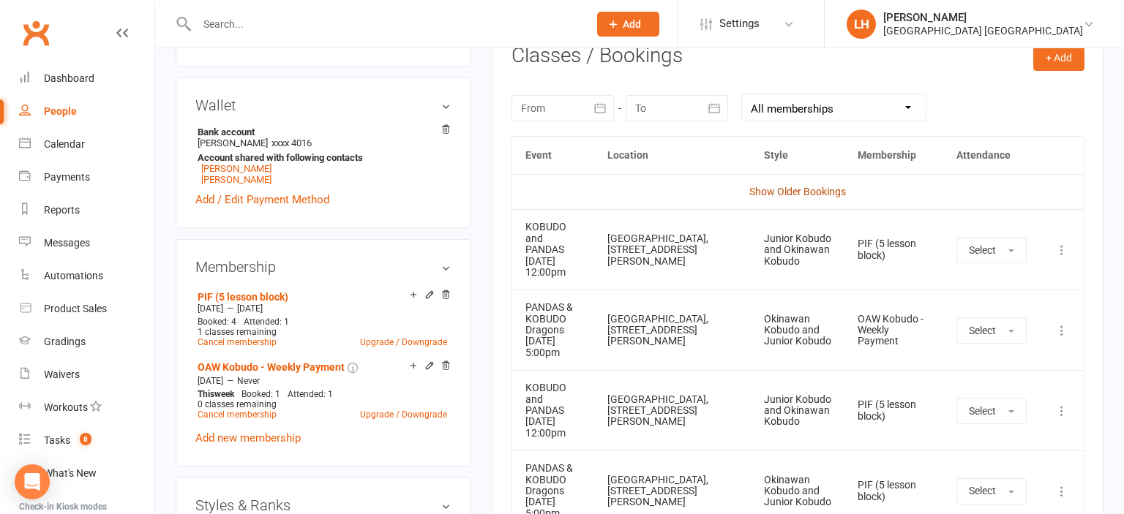
click at [807, 192] on link "Show Older Bookings" at bounding box center [797, 192] width 97 height 12
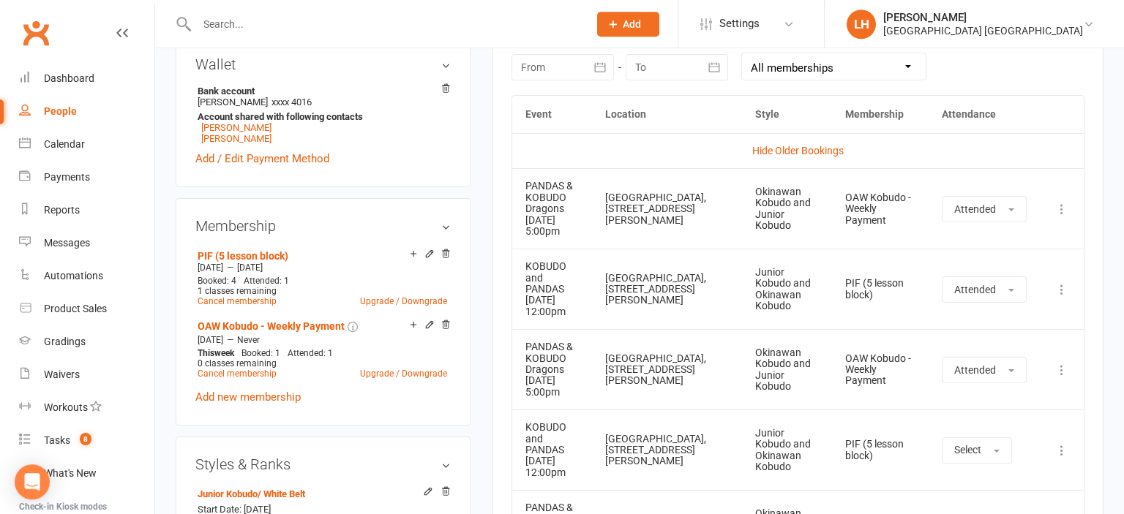
scroll to position [695, 0]
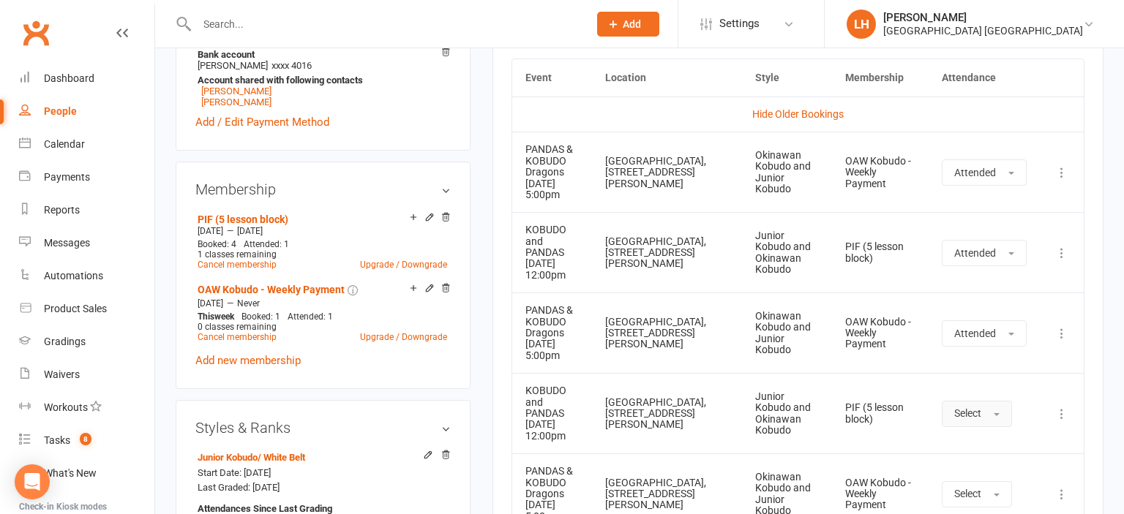
click at [1000, 401] on button "Select" at bounding box center [977, 414] width 70 height 26
click at [996, 440] on span "Attended" at bounding box center [976, 446] width 44 height 13
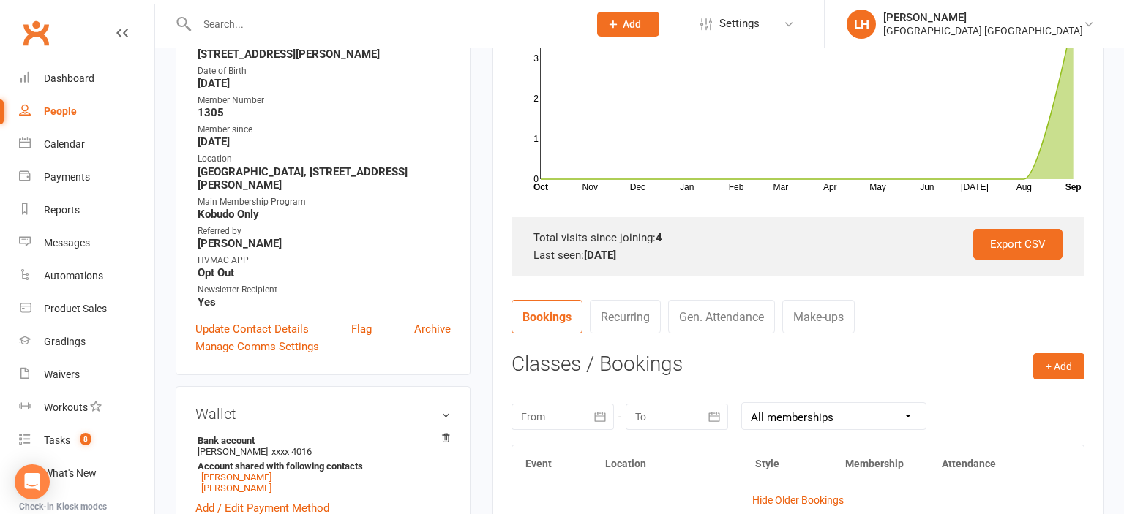
scroll to position [0, 0]
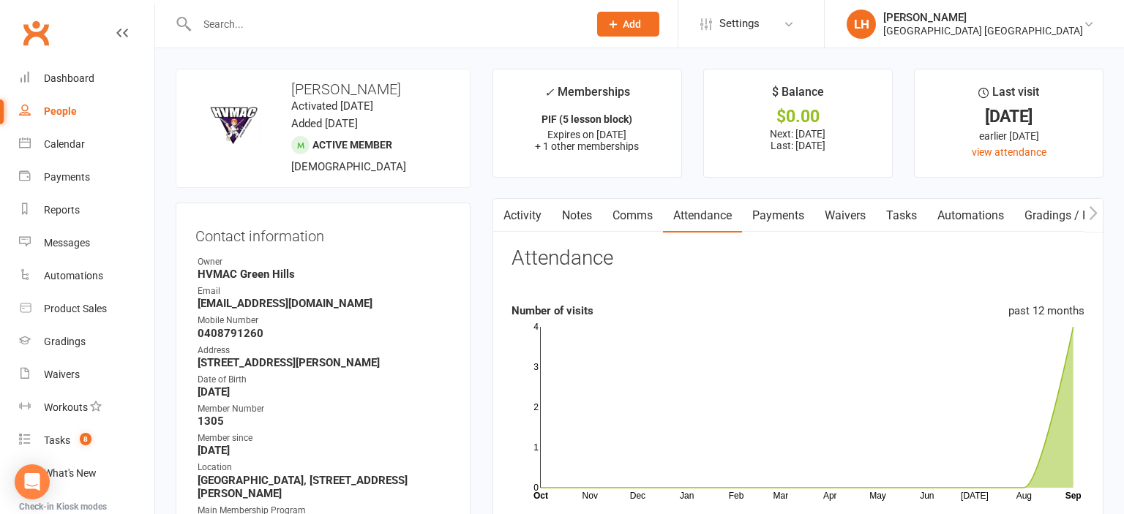
click at [253, 22] on input "text" at bounding box center [385, 24] width 386 height 20
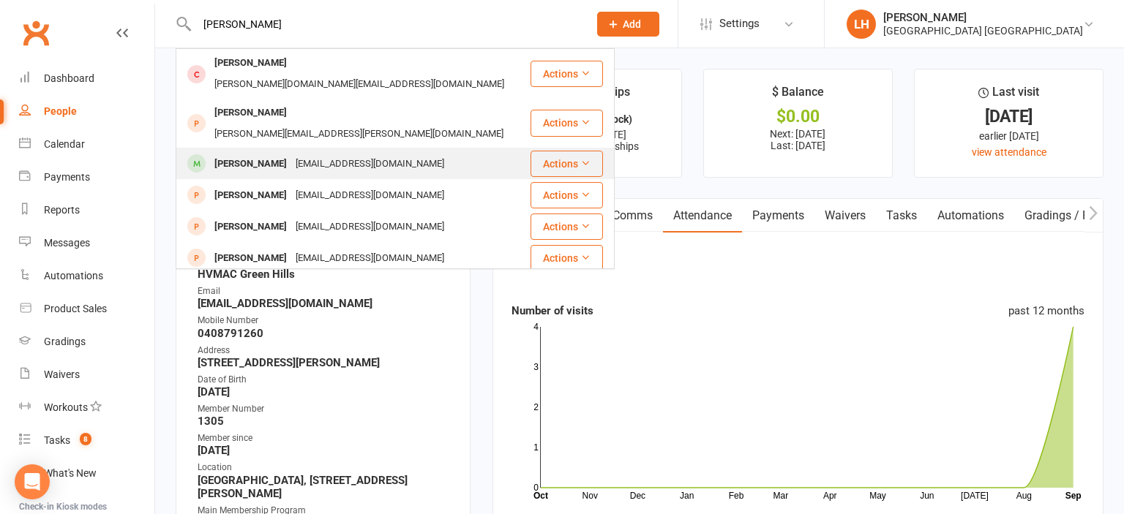
type input "william"
click at [299, 154] on div "[EMAIL_ADDRESS][DOMAIN_NAME]" at bounding box center [369, 164] width 157 height 21
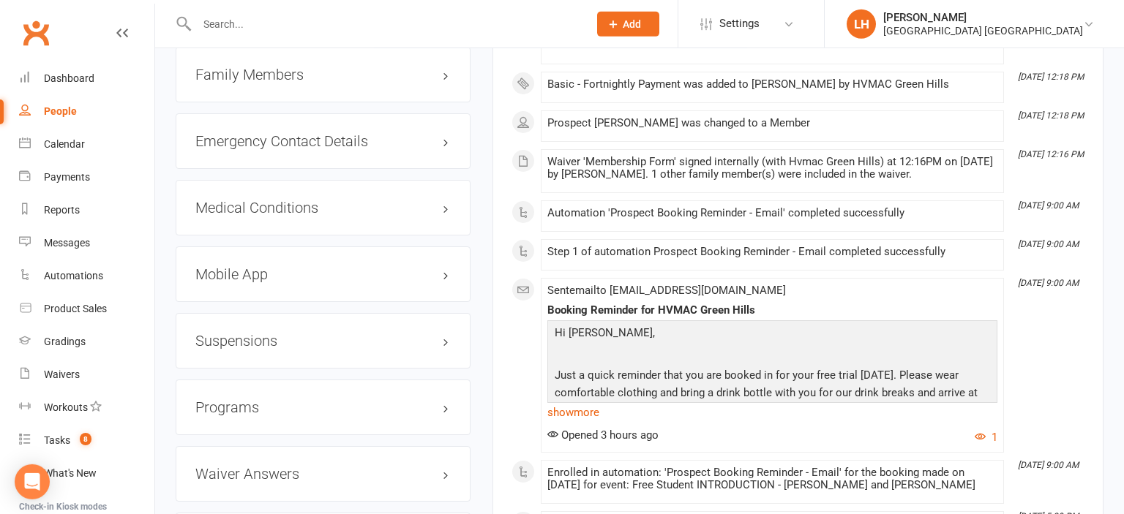
scroll to position [1313, 0]
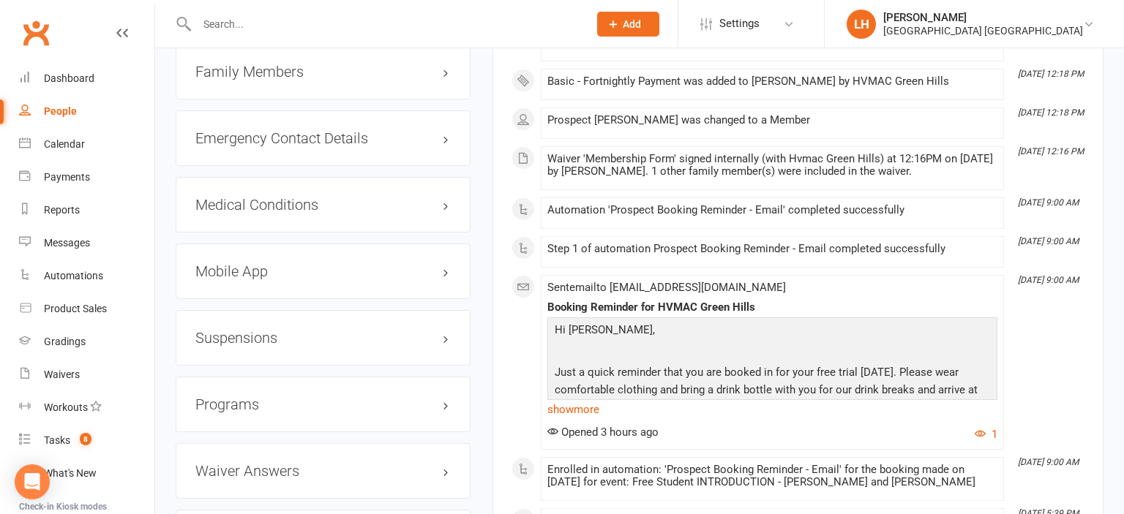
drag, startPoint x: 217, startPoint y: 352, endPoint x: 217, endPoint y: 344, distance: 8.0
click at [217, 351] on div "Suspensions" at bounding box center [323, 338] width 295 height 56
click at [217, 343] on h3 "Suspensions" at bounding box center [322, 338] width 255 height 16
click at [217, 341] on h3 "Suspensions" at bounding box center [322, 338] width 255 height 16
click at [94, 81] on link "Dashboard" at bounding box center [86, 78] width 135 height 33
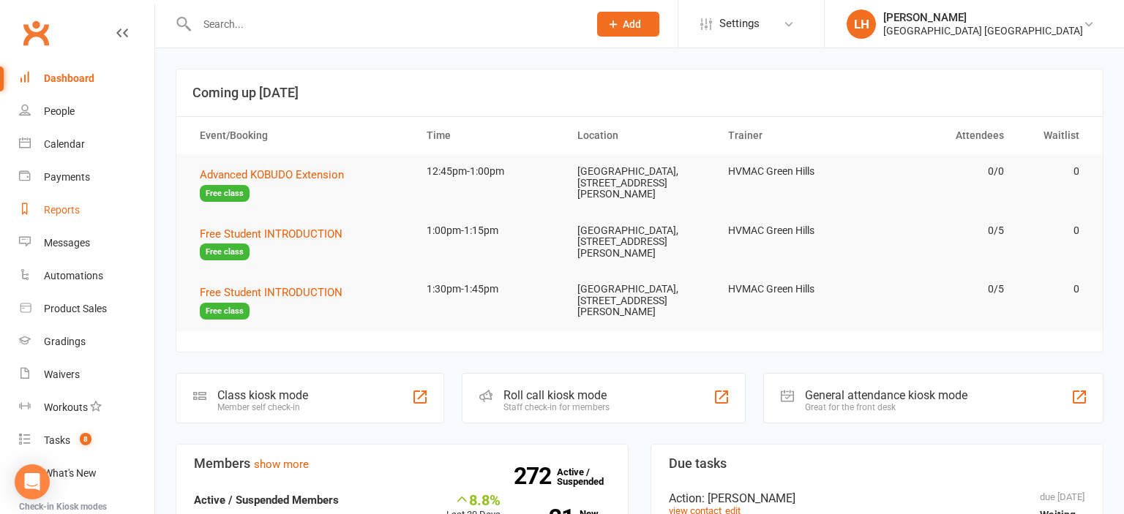
click at [61, 210] on div "Reports" at bounding box center [62, 210] width 36 height 12
select select "25"
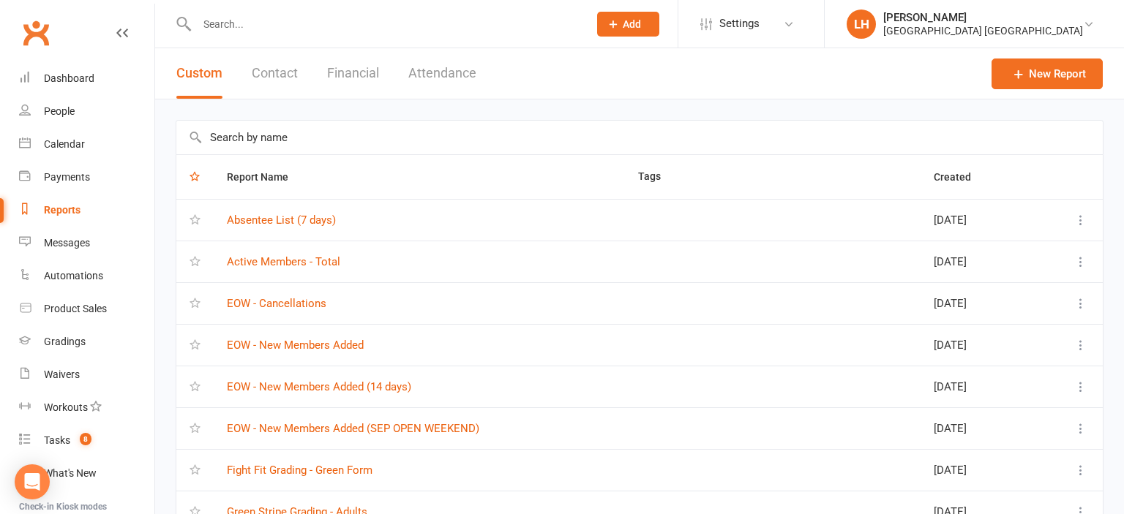
click at [239, 141] on input "text" at bounding box center [639, 138] width 926 height 34
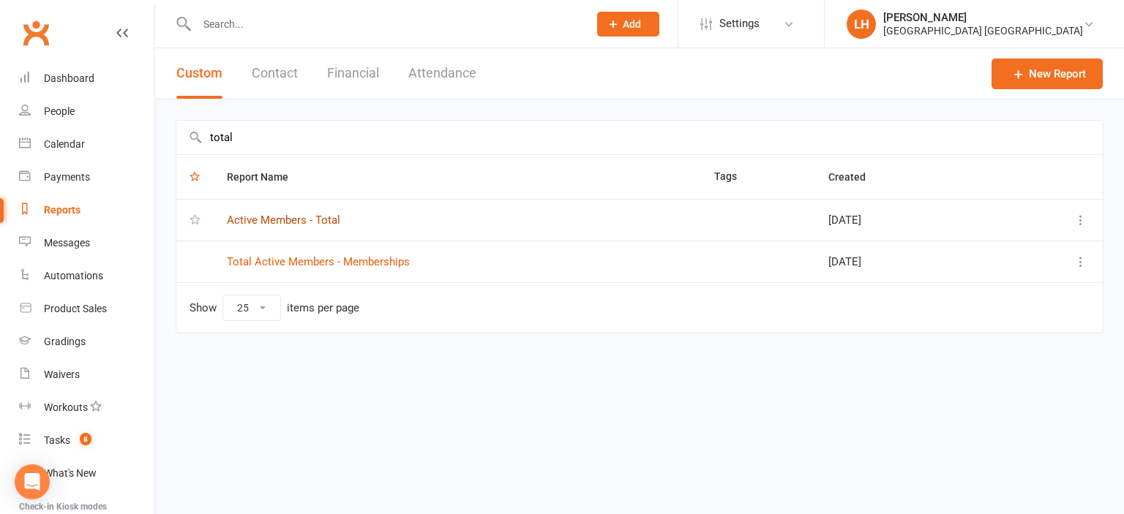
type input "total"
click at [314, 217] on link "Active Members - Total" at bounding box center [283, 220] width 113 height 13
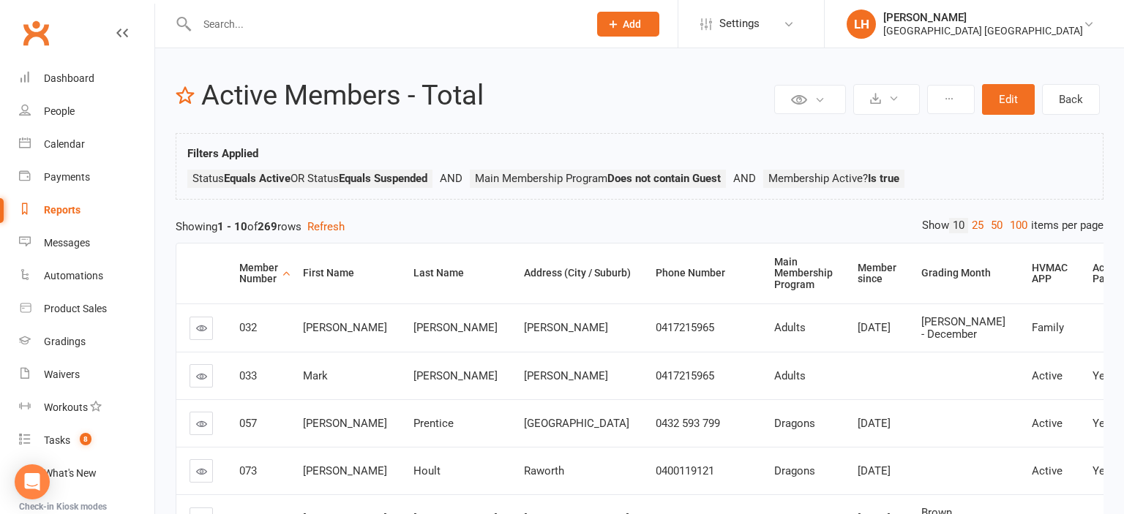
click at [65, 207] on div "Reports" at bounding box center [62, 210] width 37 height 12
select select "25"
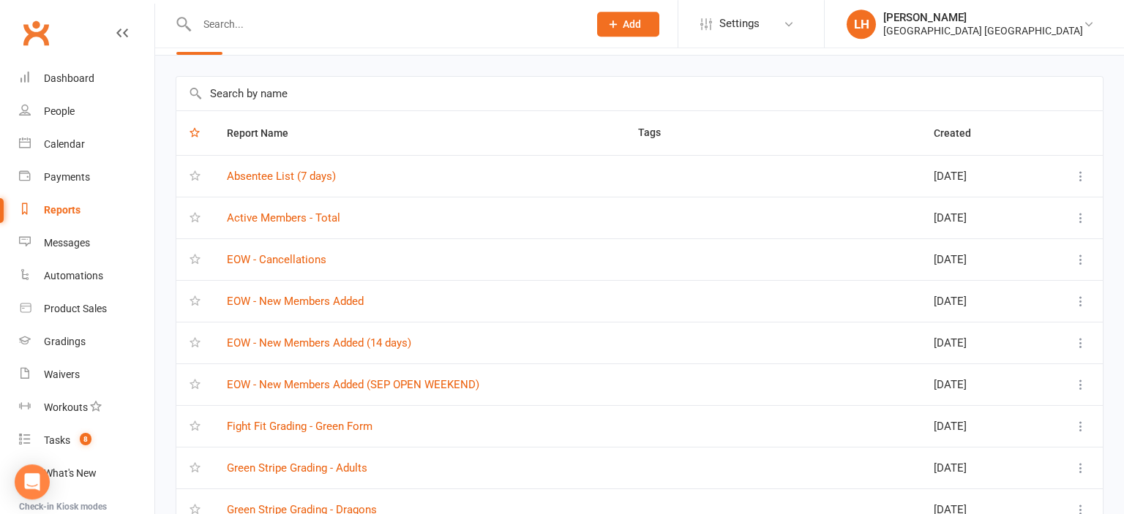
scroll to position [77, 0]
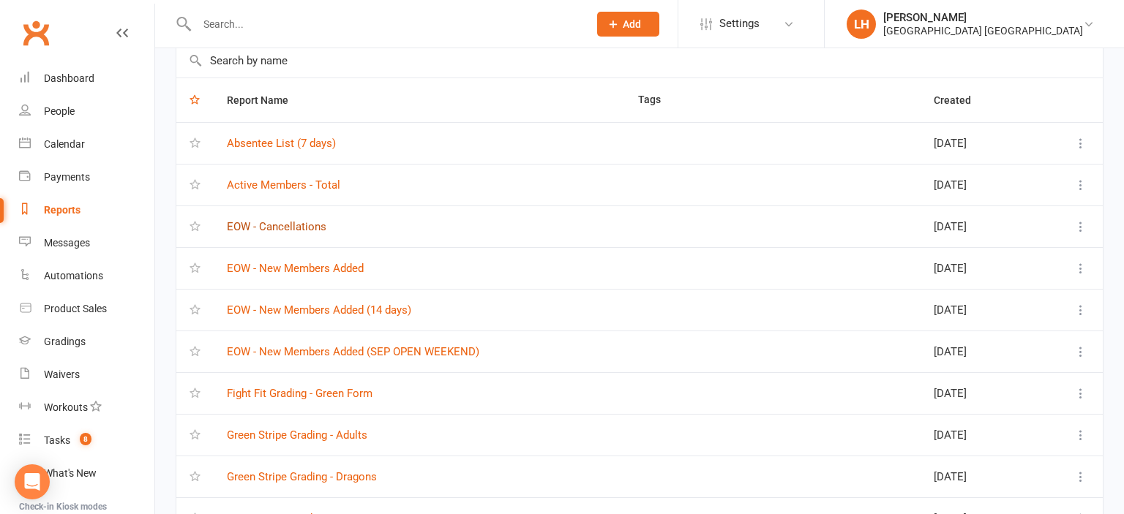
click at [299, 226] on link "EOW - Cancellations" at bounding box center [277, 226] width 100 height 13
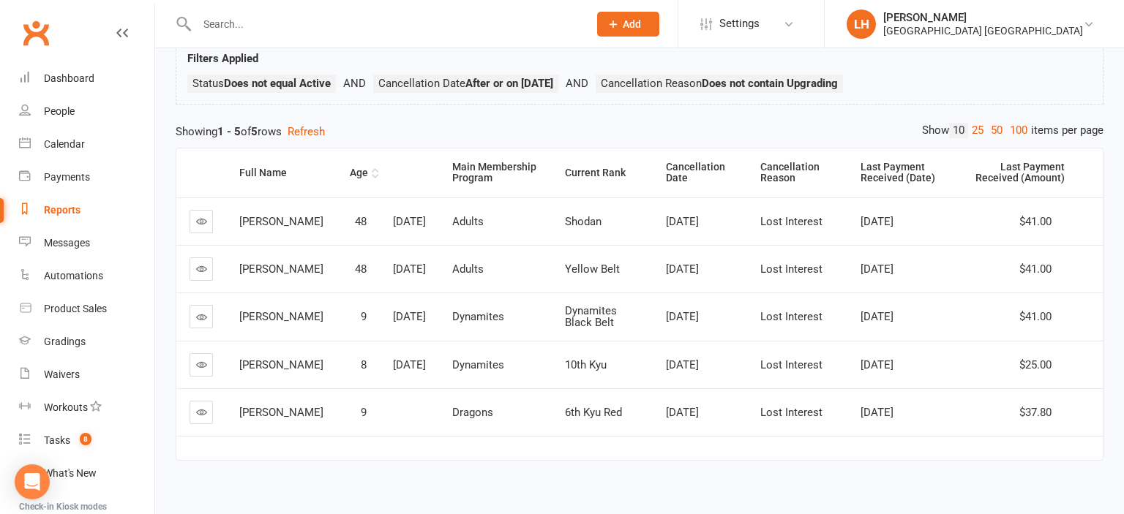
scroll to position [111, 0]
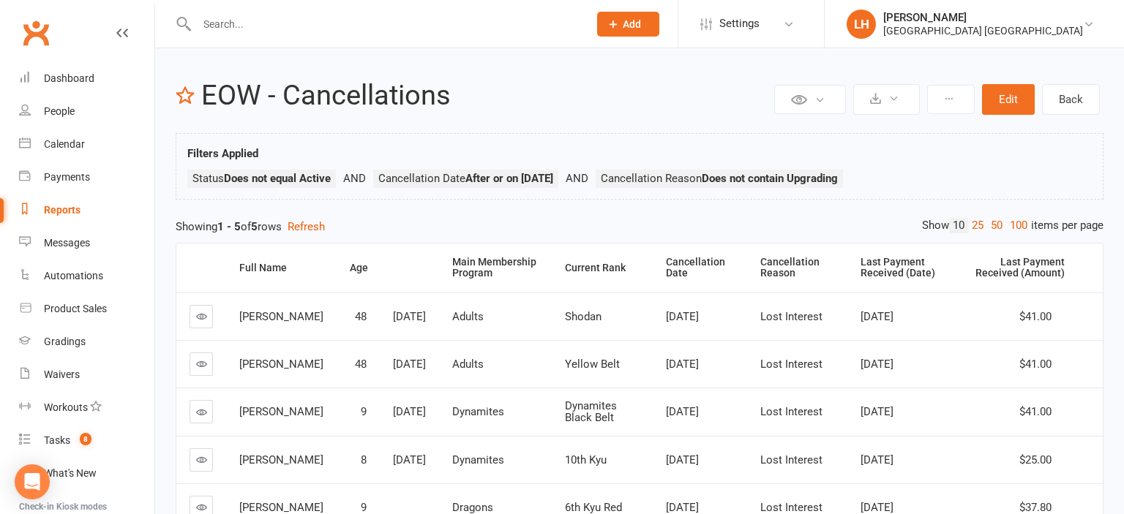
select select "25"
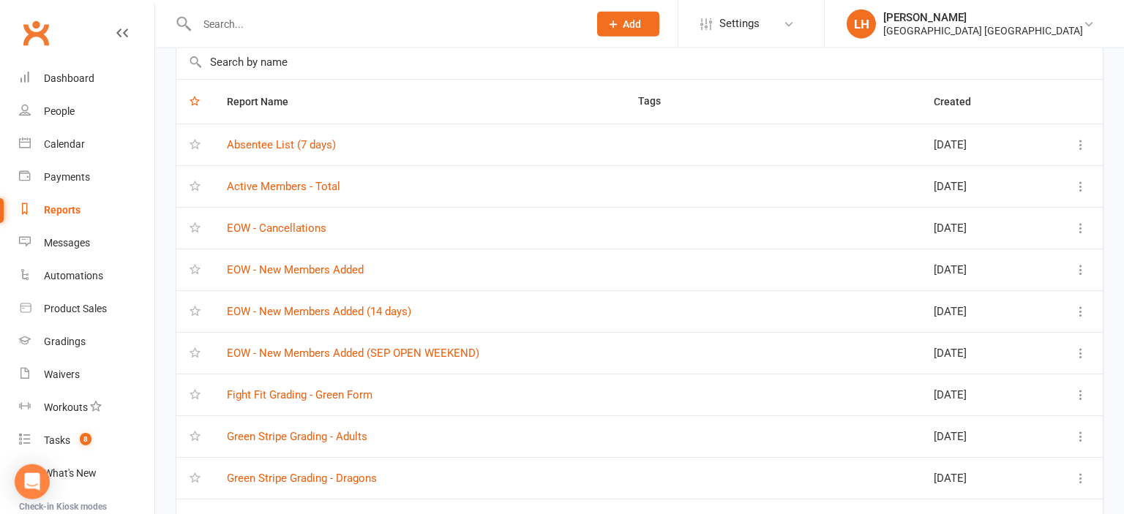
scroll to position [77, 0]
click at [309, 311] on link "EOW - New Members Added (14 days)" at bounding box center [319, 310] width 184 height 13
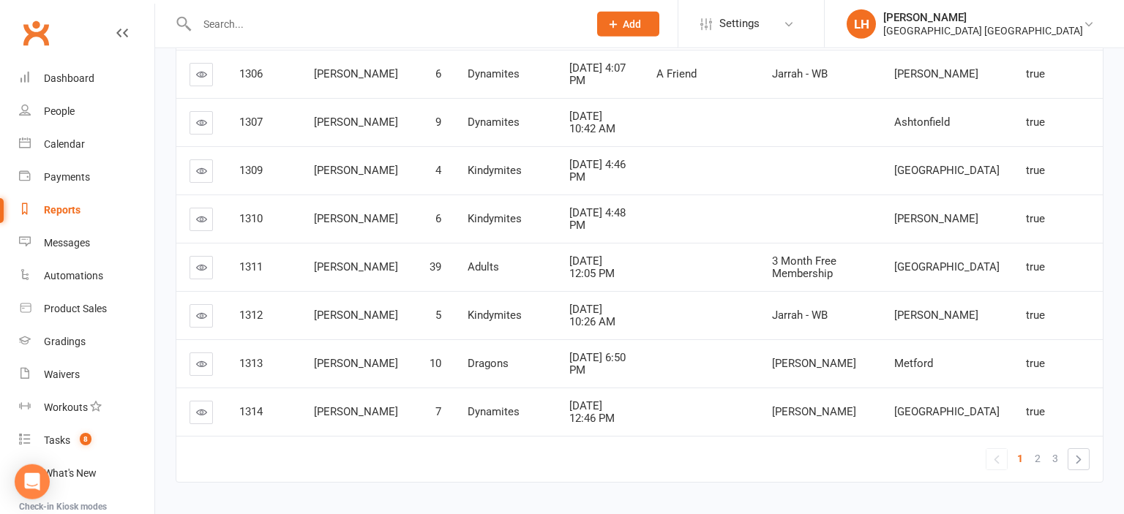
scroll to position [374, 0]
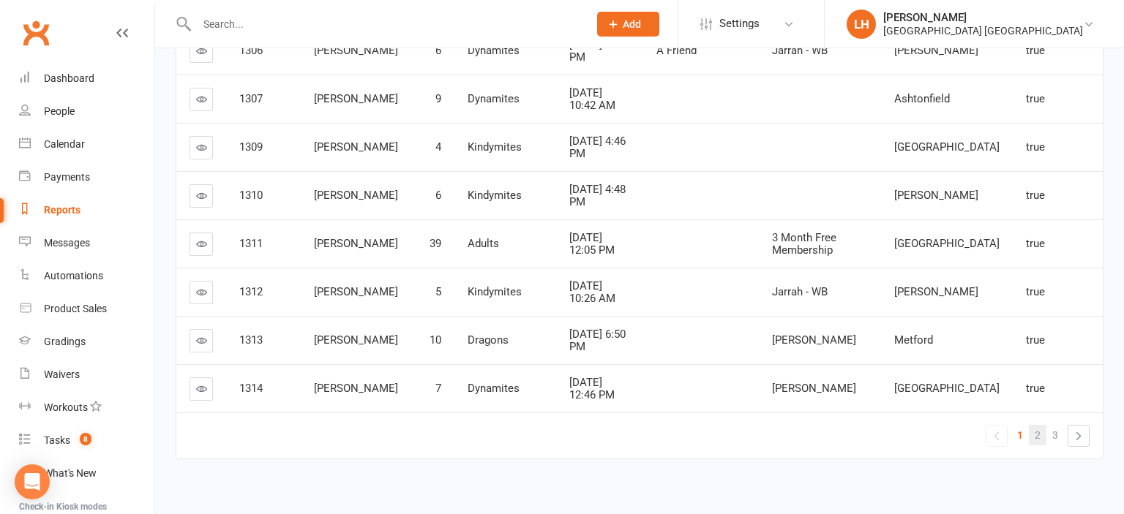
click at [1040, 425] on span "2" at bounding box center [1038, 435] width 6 height 20
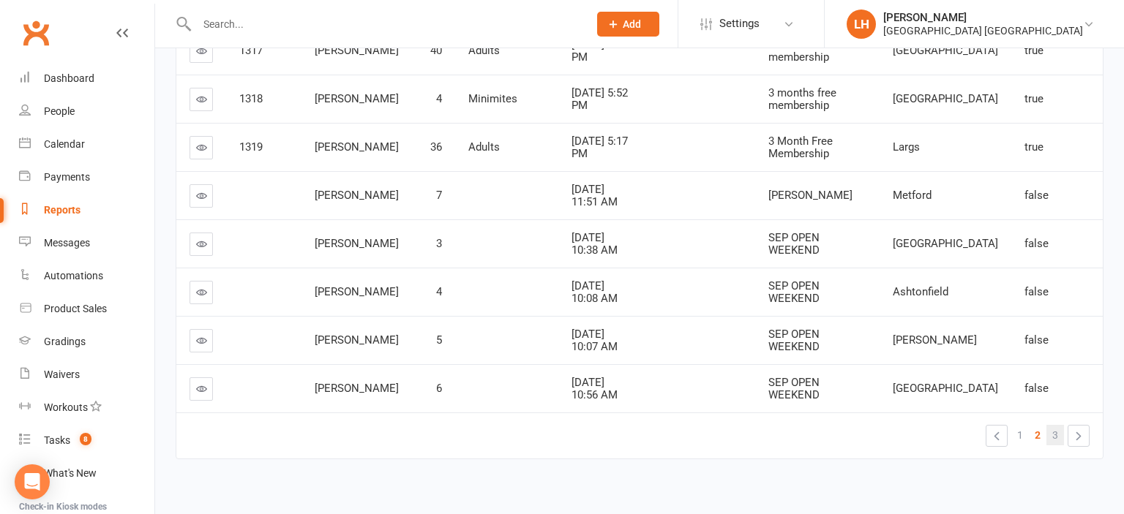
click at [1062, 427] on link "3" at bounding box center [1055, 435] width 18 height 20
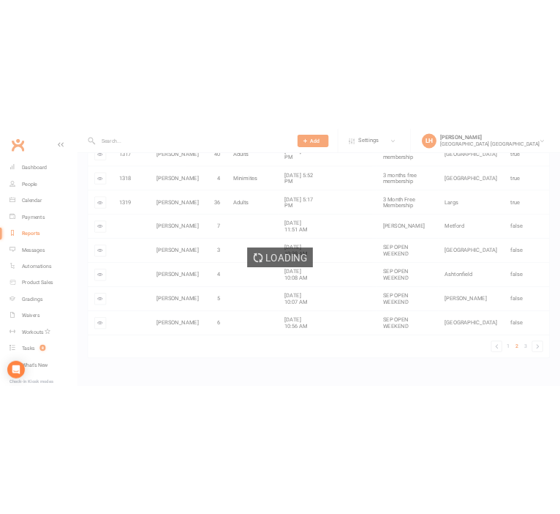
scroll to position [132, 0]
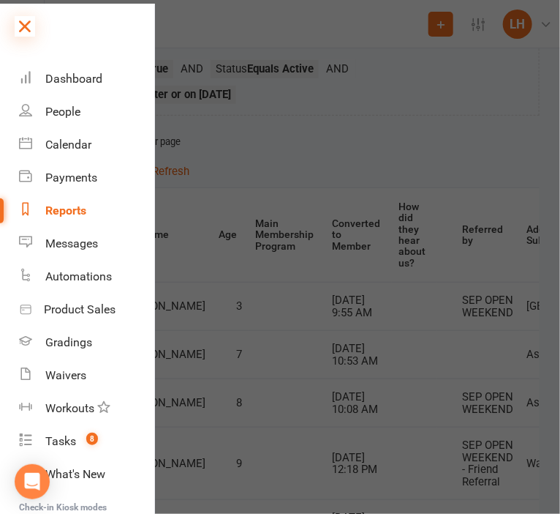
click at [20, 31] on icon at bounding box center [25, 26] width 20 height 20
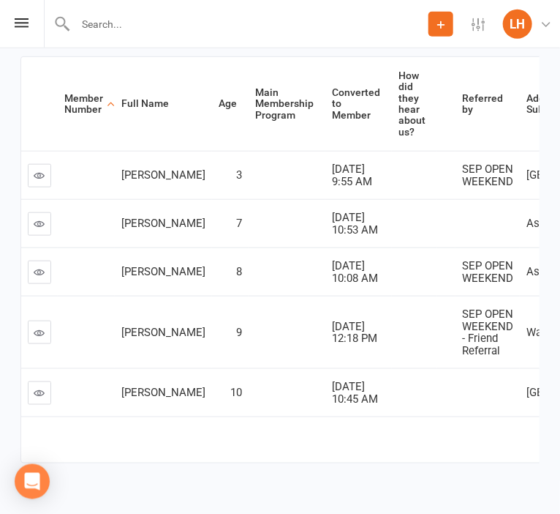
scroll to position [340, 0]
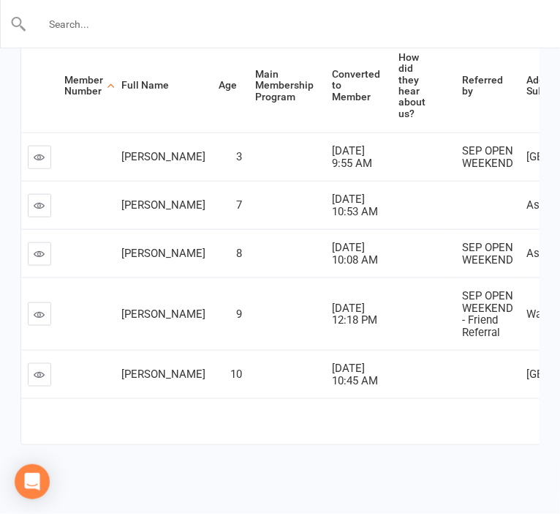
click at [175, 27] on input "text" at bounding box center [281, 24] width 508 height 20
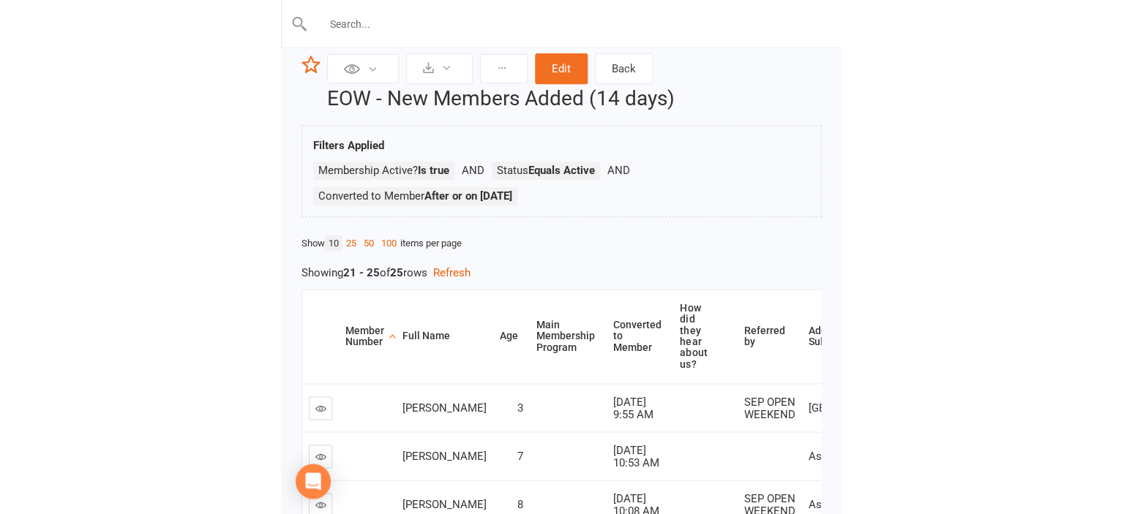
scroll to position [0, 0]
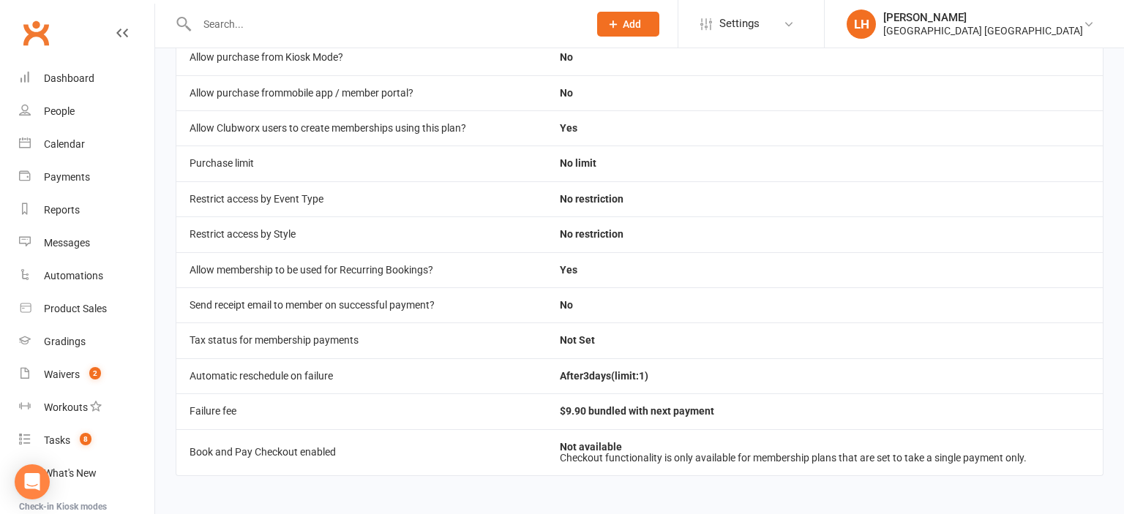
scroll to position [97, 0]
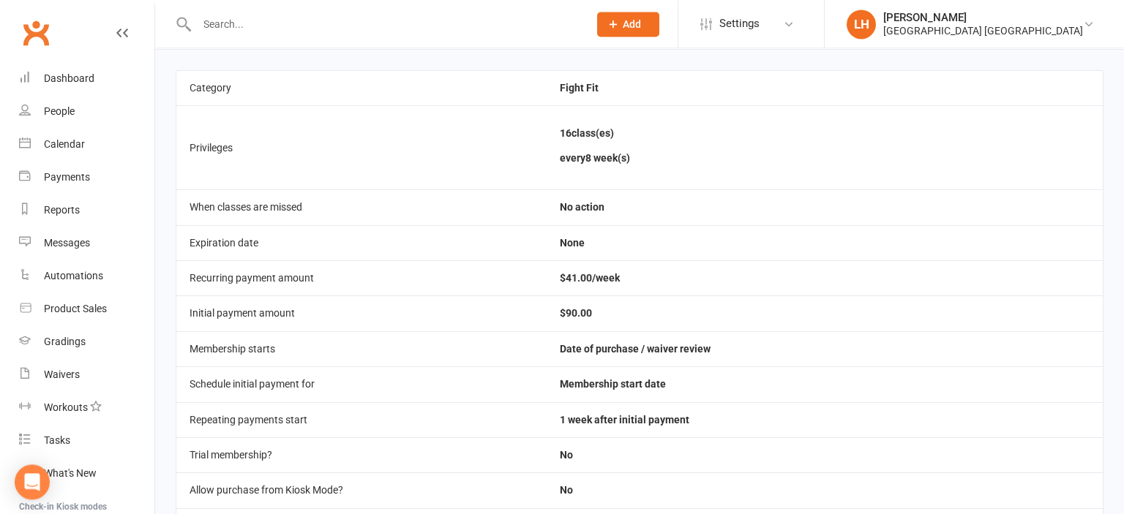
scroll to position [77, 0]
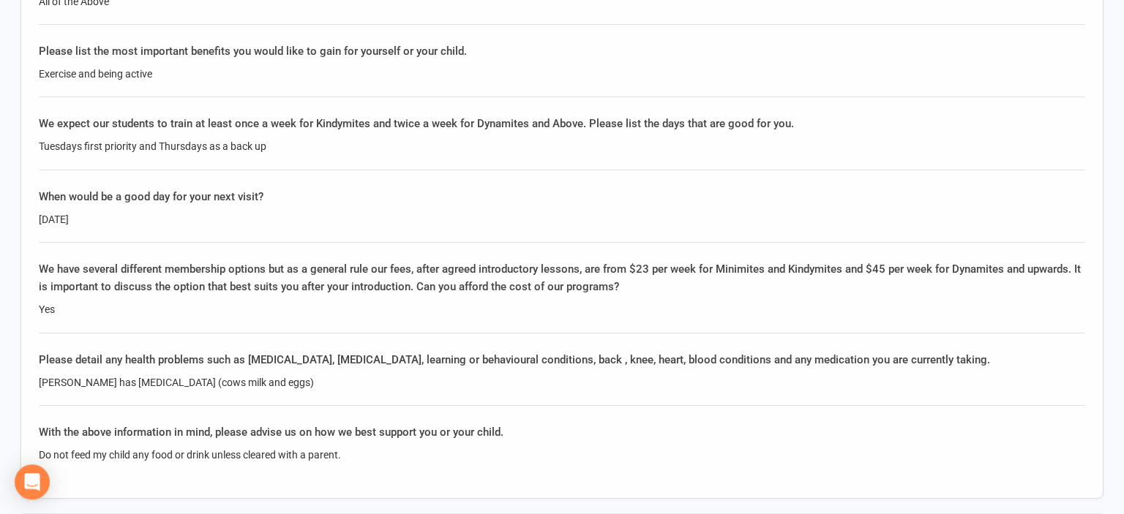
scroll to position [2781, 0]
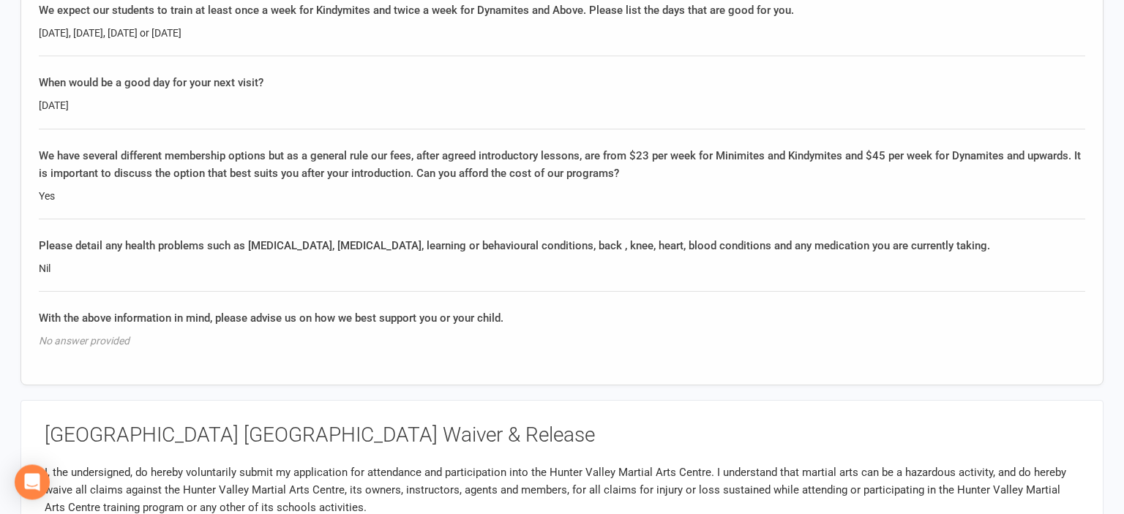
scroll to position [2395, 0]
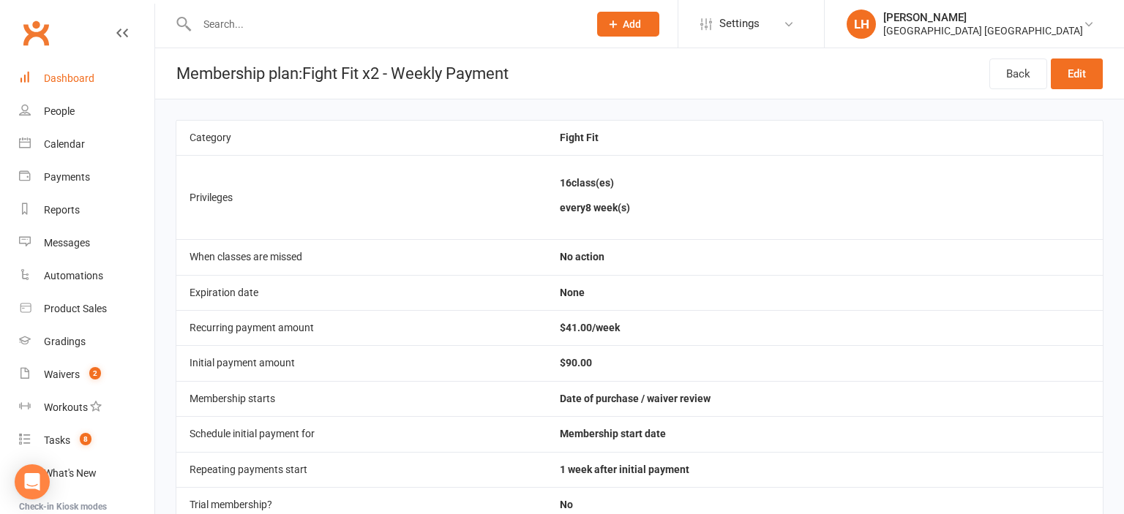
click at [87, 75] on div "Dashboard" at bounding box center [69, 78] width 50 height 12
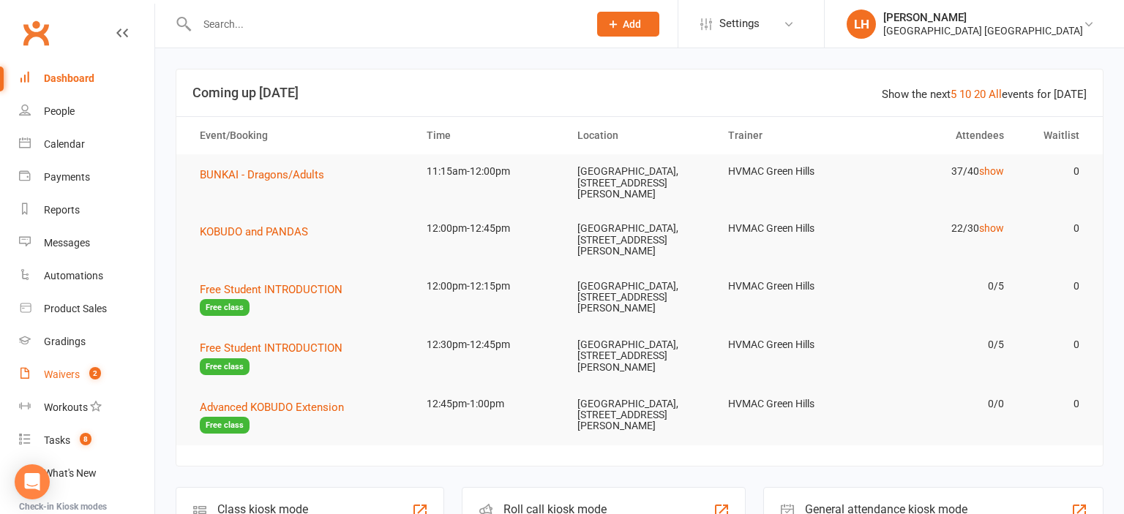
click at [73, 384] on link "Waivers 2" at bounding box center [86, 375] width 135 height 33
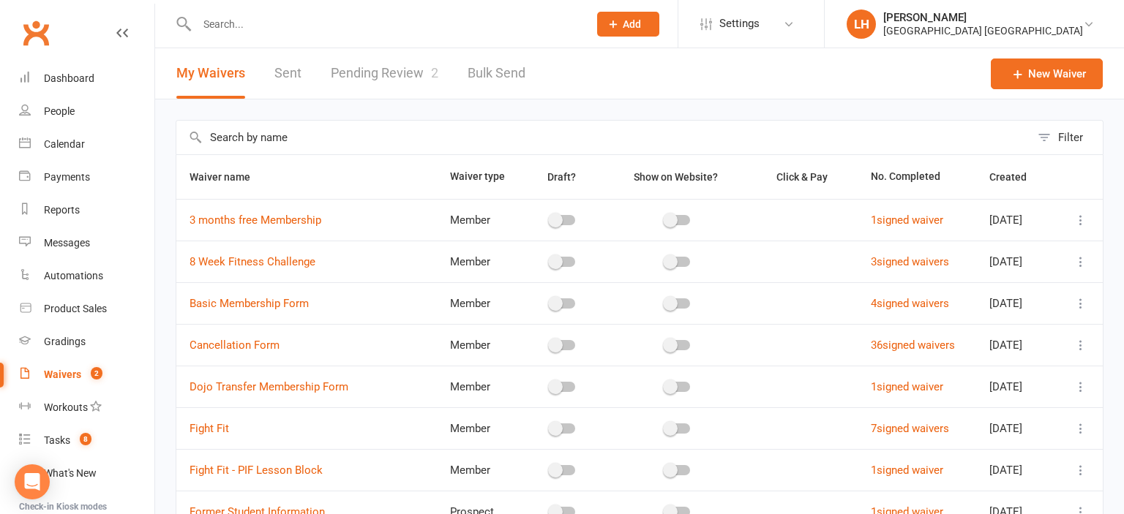
click at [402, 74] on link "Pending Review 2" at bounding box center [385, 73] width 108 height 50
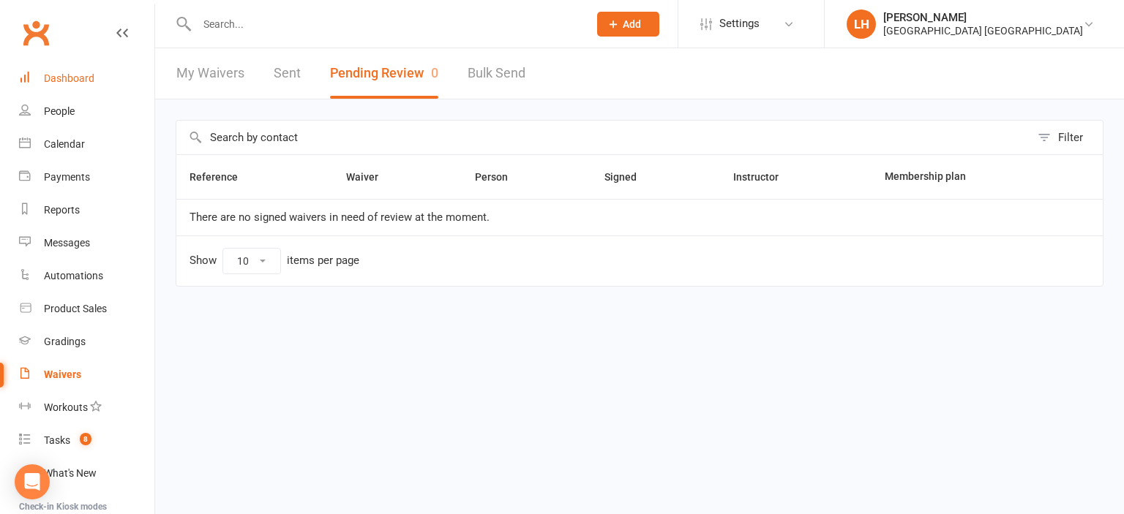
click at [77, 72] on link "Dashboard" at bounding box center [86, 78] width 135 height 33
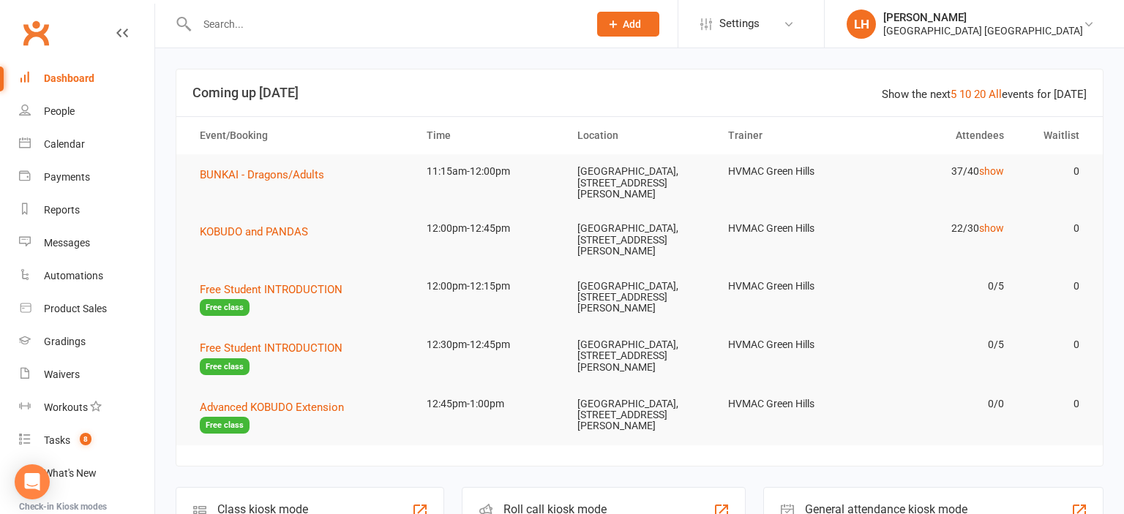
click at [304, 25] on input "text" at bounding box center [385, 24] width 386 height 20
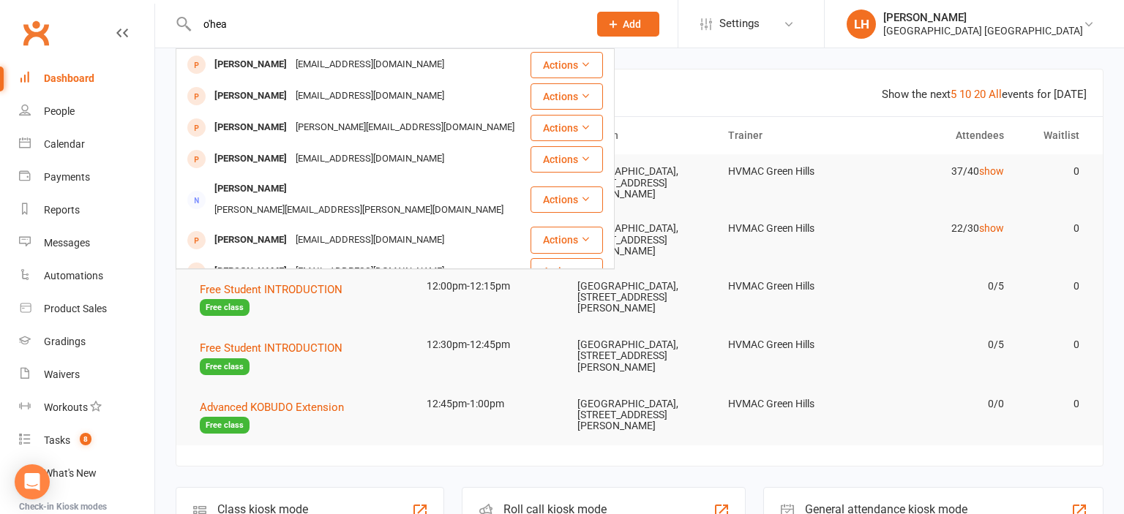
type input "o'hea"
click at [691, 81] on header "Show the next 5 10 20 All events for [DATE] Coming up [DATE]" at bounding box center [639, 93] width 926 height 47
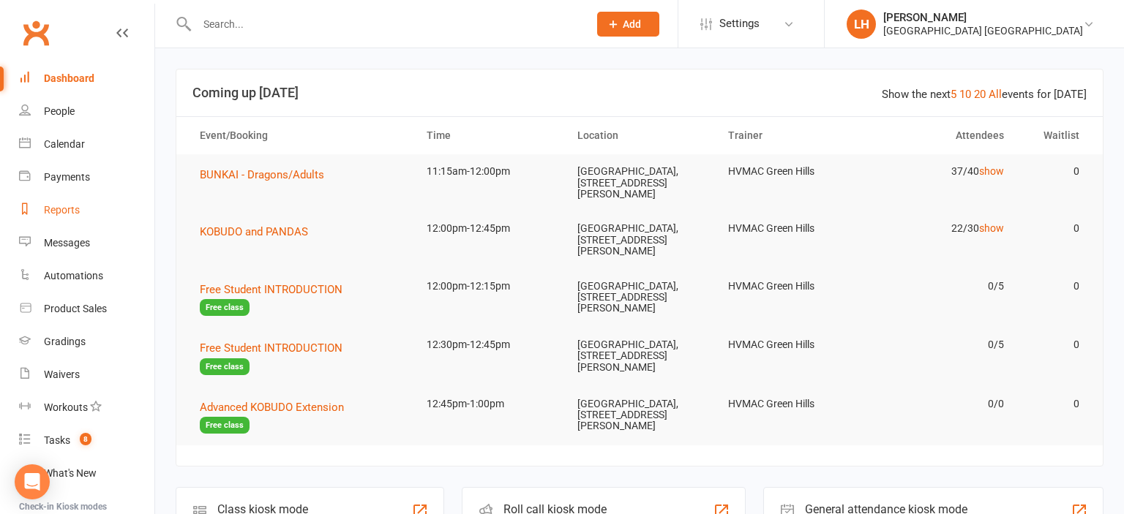
click at [61, 214] on div "Reports" at bounding box center [62, 210] width 36 height 12
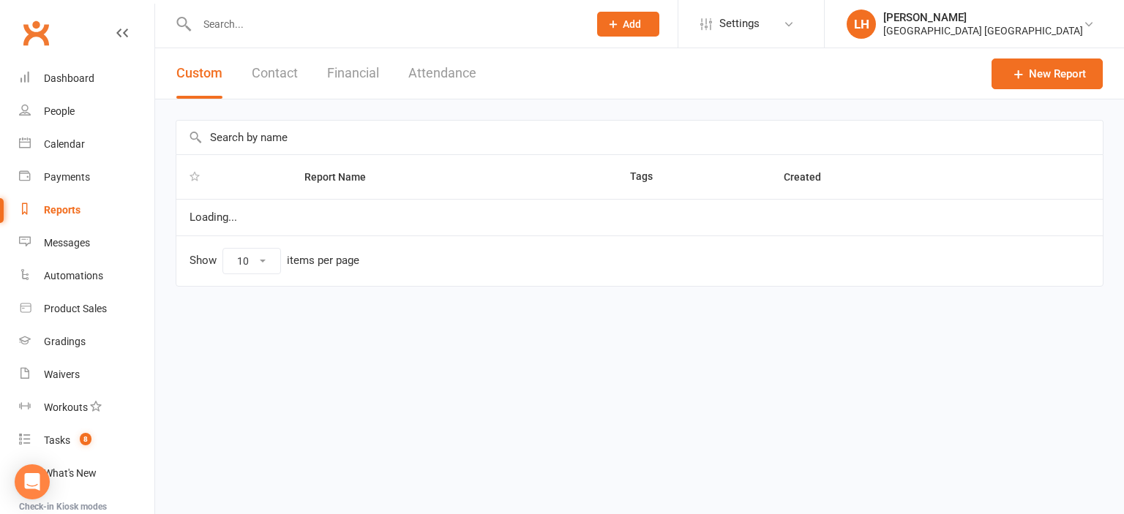
select select "25"
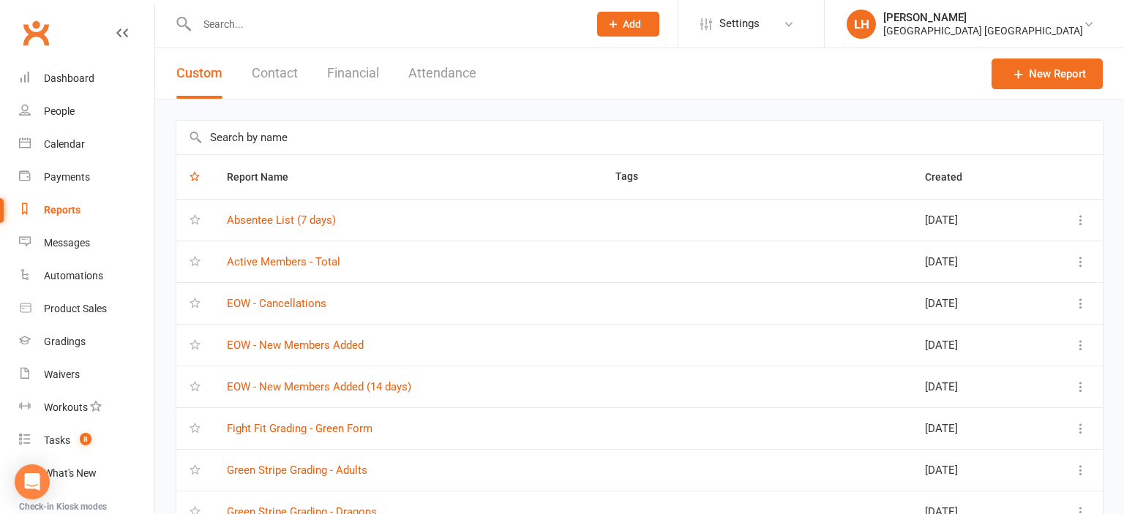
click at [310, 135] on input "text" at bounding box center [639, 138] width 926 height 34
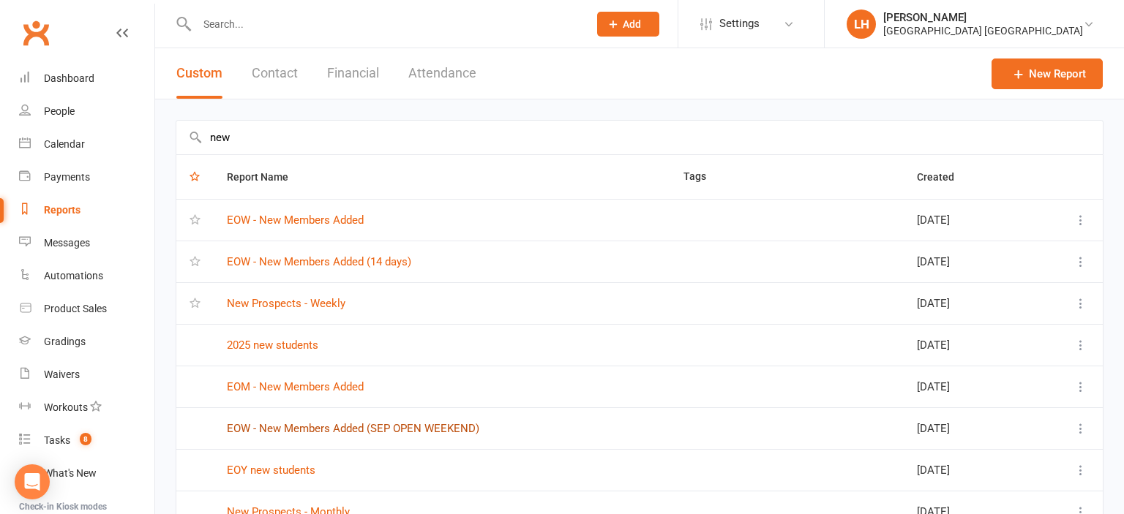
type input "new"
click at [361, 431] on link "EOW - New Members Added (SEP OPEN WEEKEND)" at bounding box center [353, 428] width 252 height 13
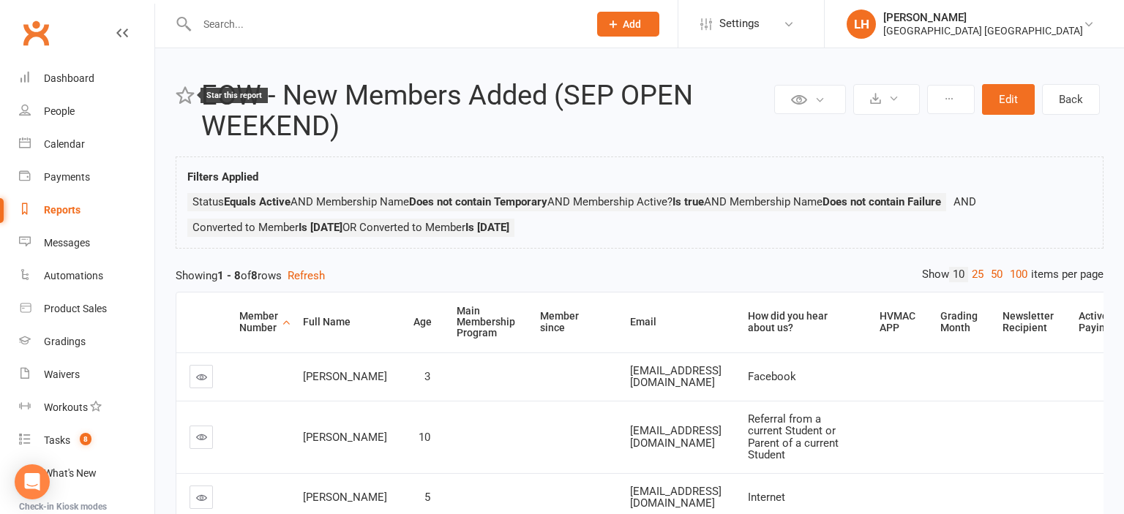
click at [187, 94] on icon at bounding box center [185, 95] width 19 height 19
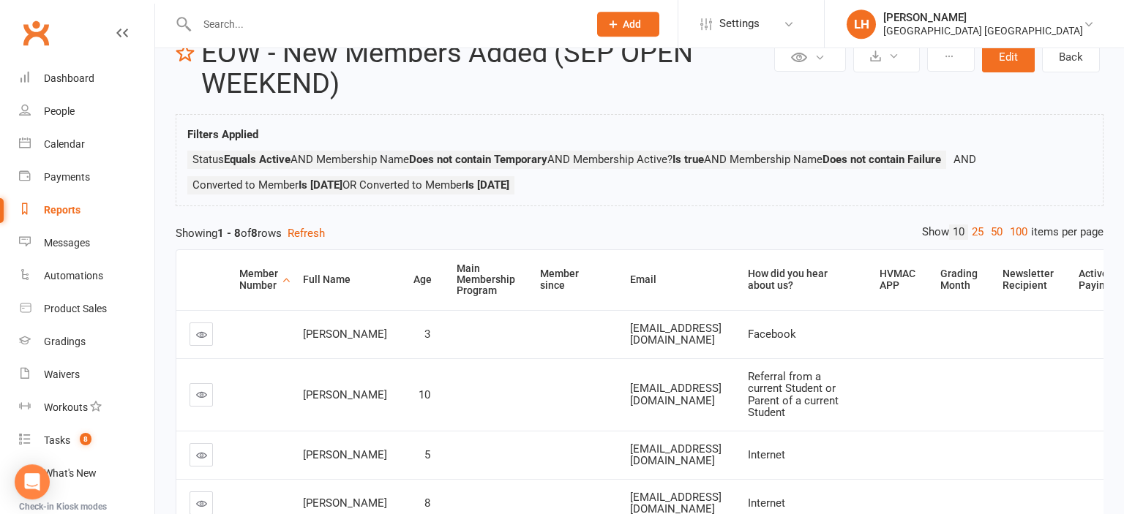
scroll to position [77, 0]
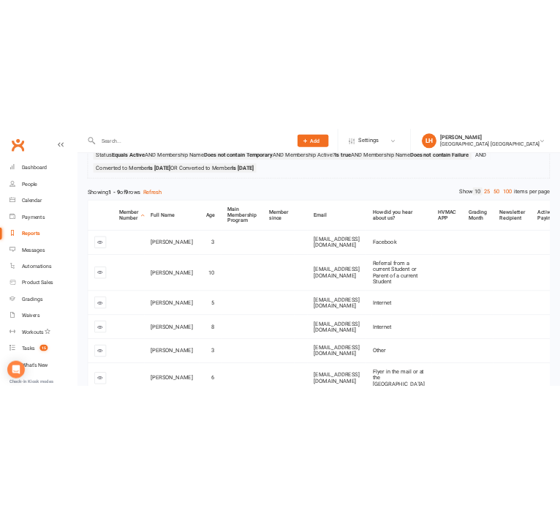
scroll to position [9, 0]
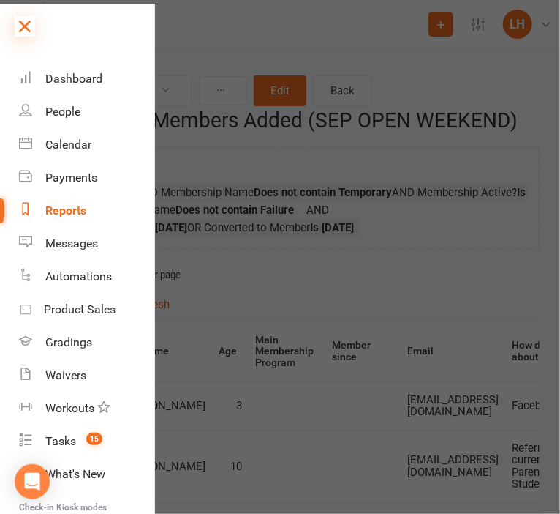
click at [29, 32] on icon at bounding box center [25, 26] width 20 height 20
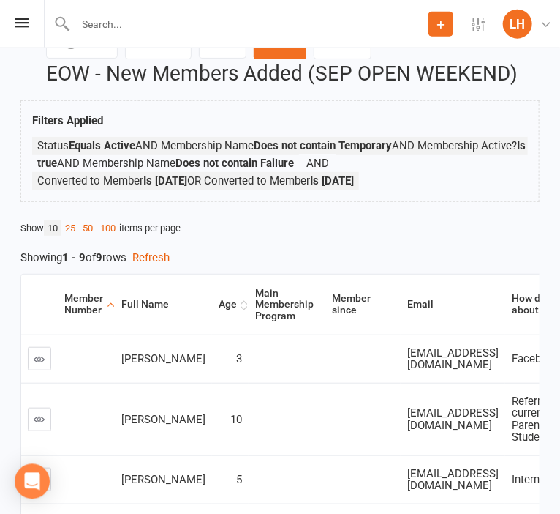
scroll to position [86, 0]
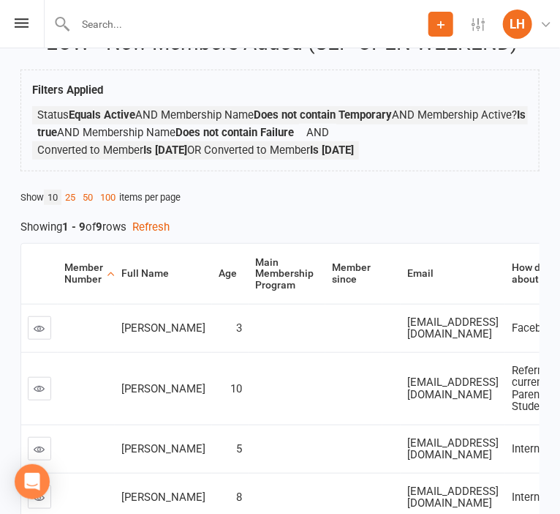
click at [290, 206] on main "Show 10 25 50 100 items per page Showing 1 - 9 of 9 rows Refresh Member Number …" at bounding box center [280, 509] width 520 height 638
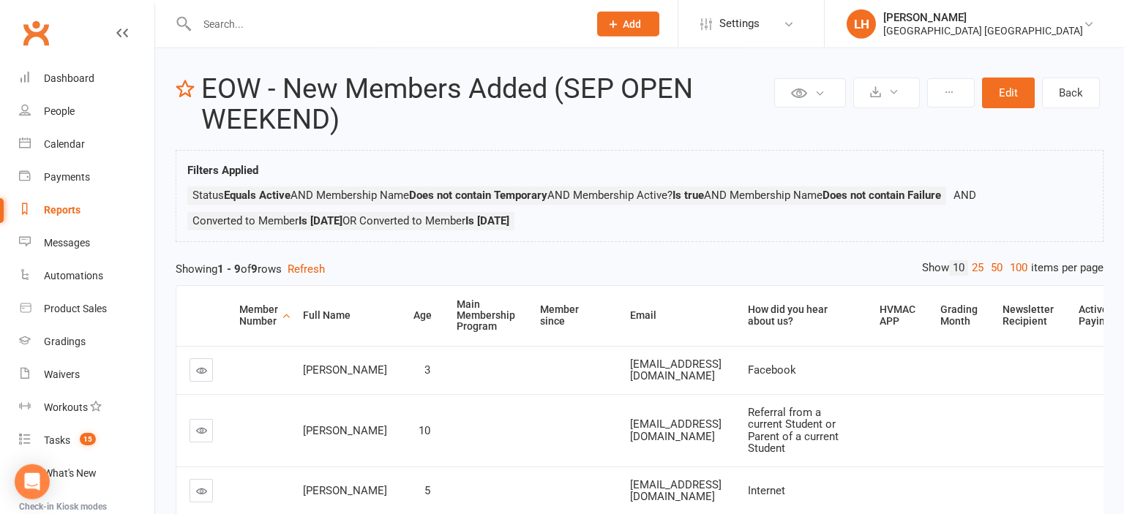
scroll to position [0, 0]
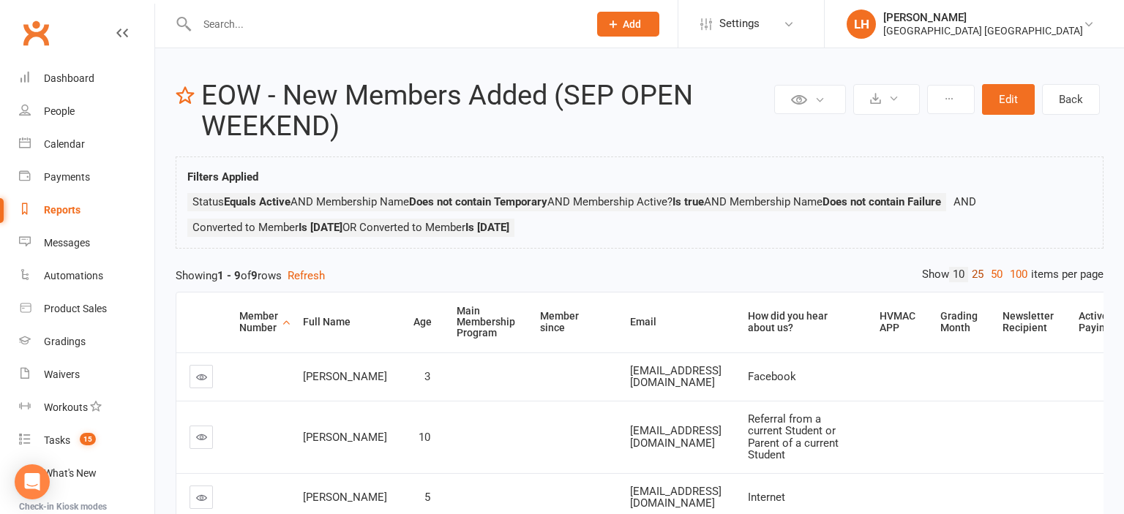
click at [973, 277] on link "25" at bounding box center [977, 274] width 19 height 15
